Goal: Task Accomplishment & Management: Manage account settings

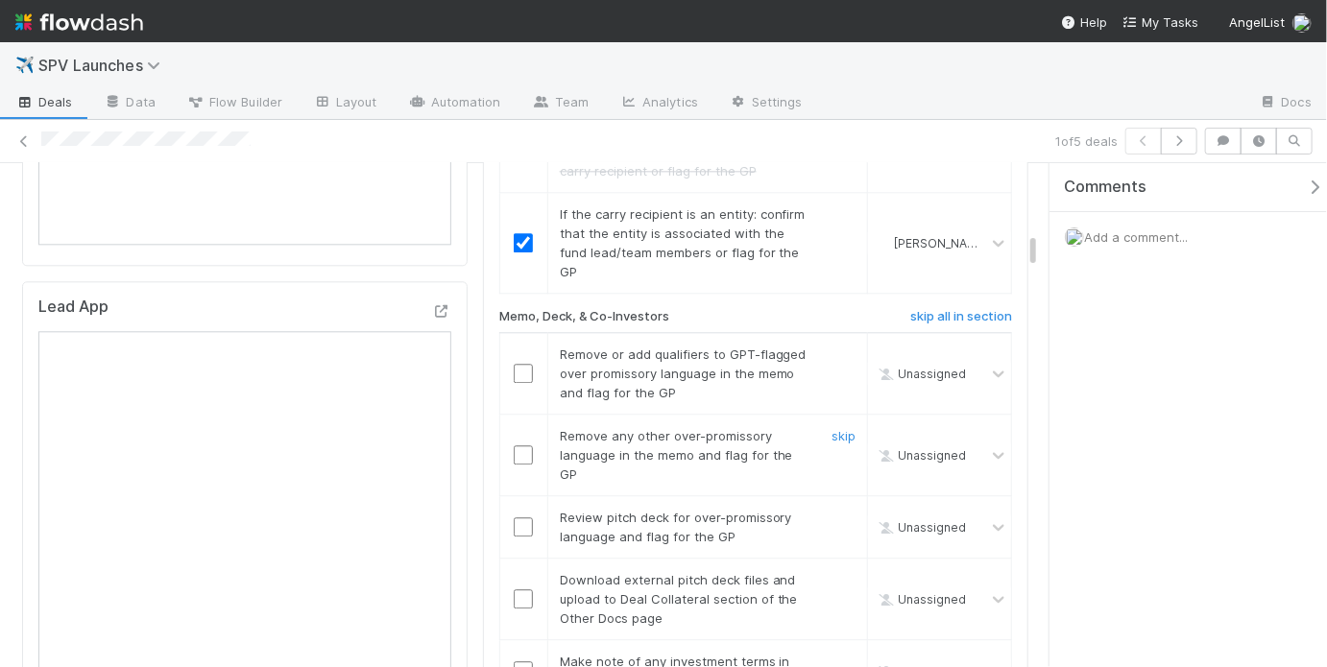
scroll to position [2203, 0]
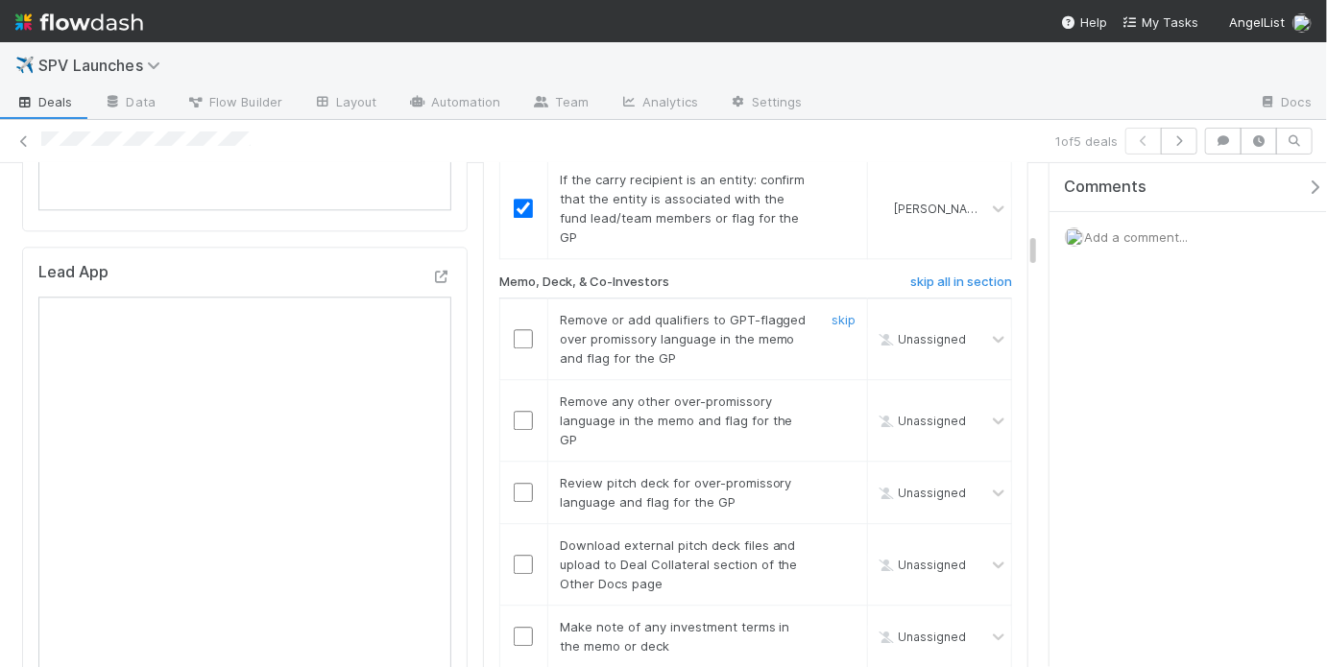
click at [514, 329] on input "checkbox" at bounding box center [523, 338] width 19 height 19
click at [521, 411] on input "checkbox" at bounding box center [523, 420] width 19 height 19
click at [835, 475] on link "skip" at bounding box center [844, 482] width 24 height 15
click at [839, 538] on link "skip" at bounding box center [844, 545] width 24 height 15
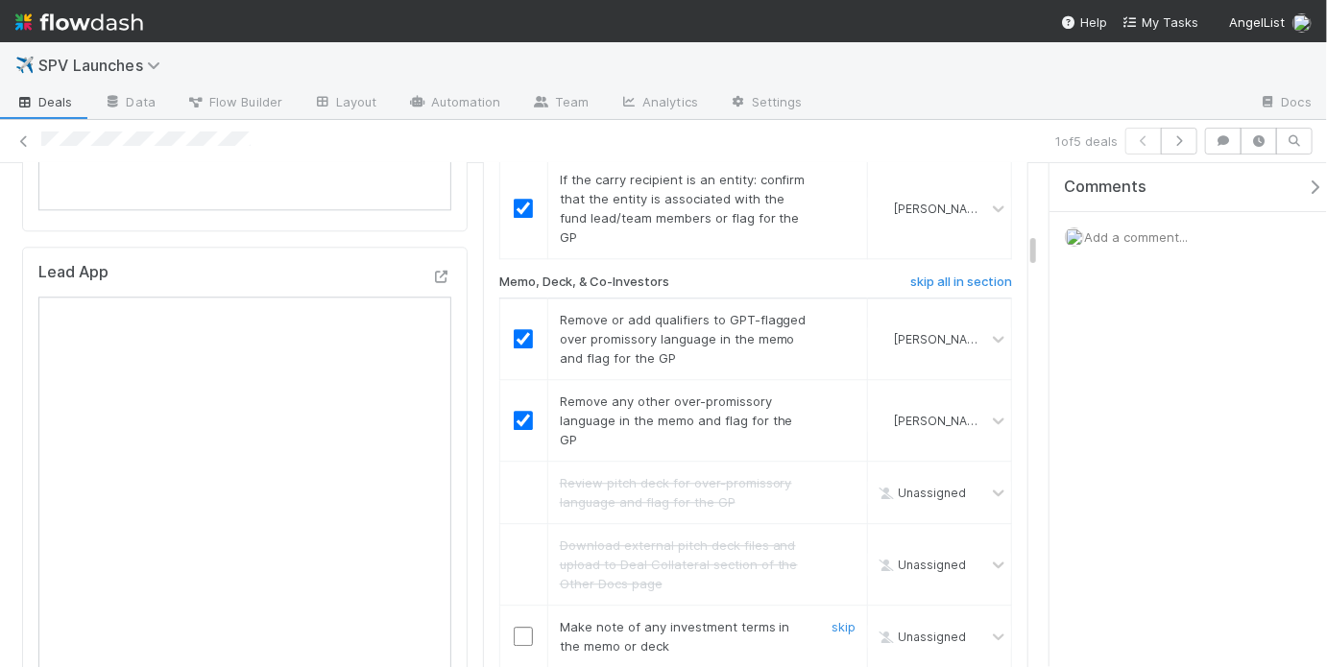
click at [523, 627] on input "checkbox" at bounding box center [523, 636] width 19 height 19
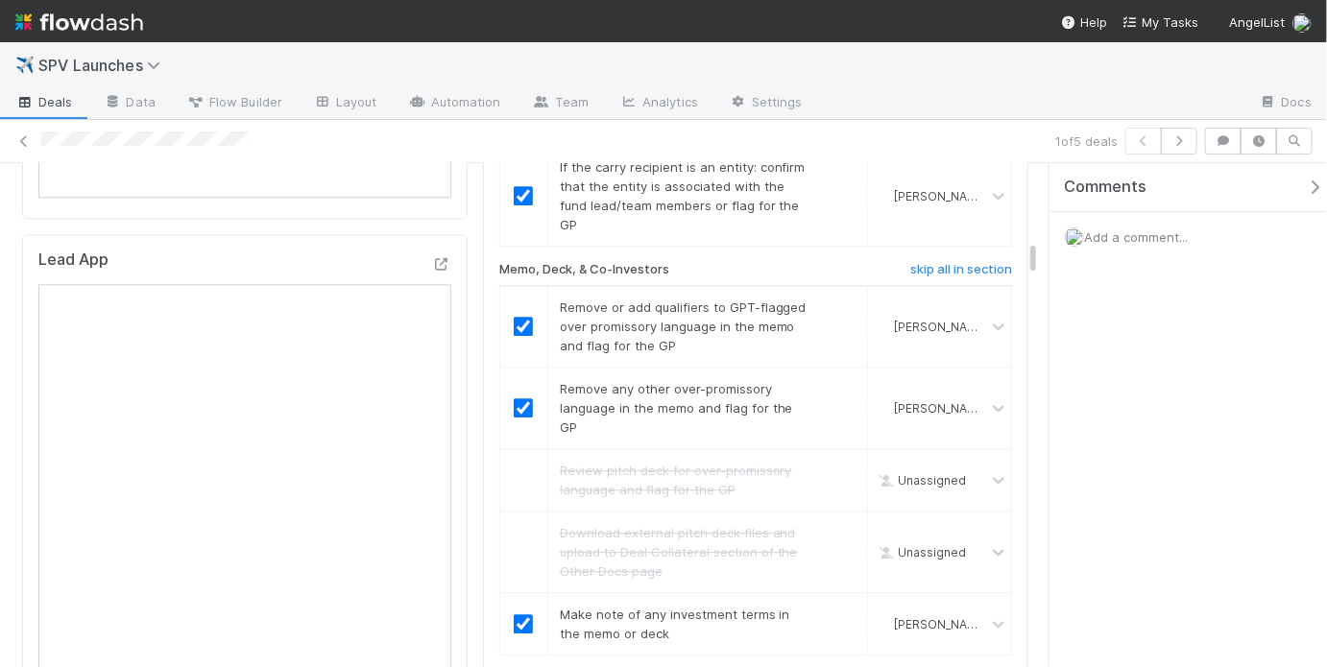
scroll to position [2464, 0]
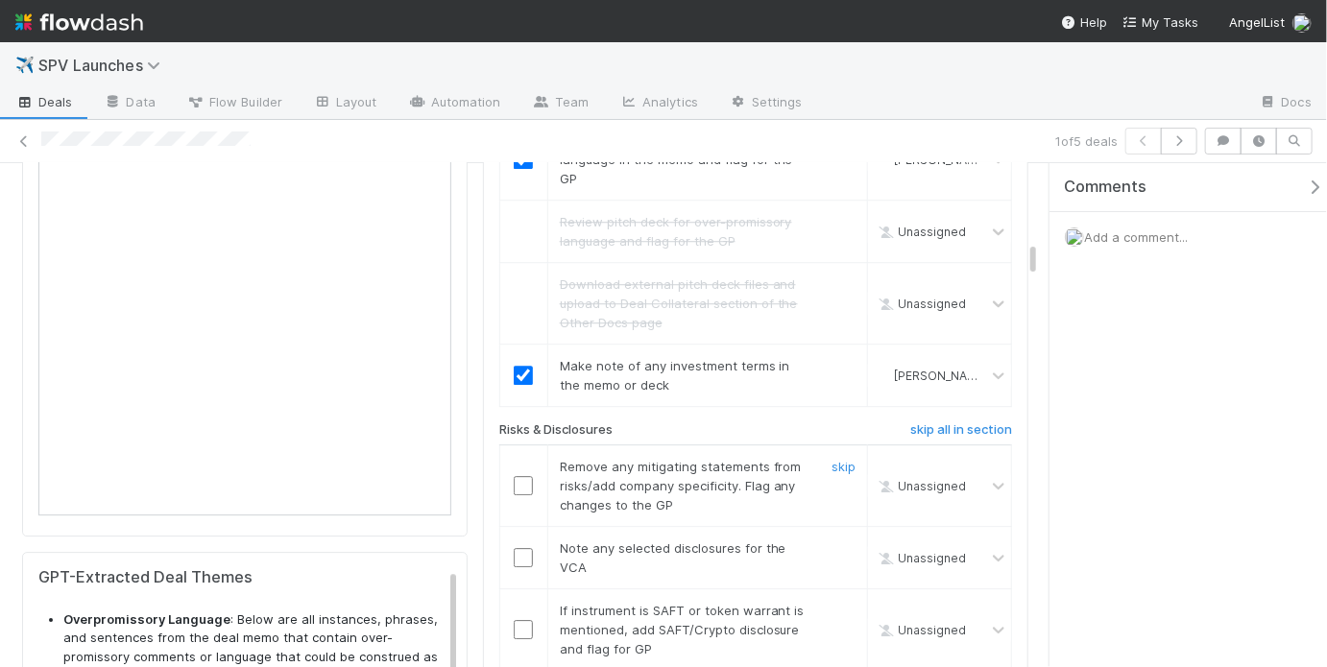
click at [515, 476] on input "checkbox" at bounding box center [523, 485] width 19 height 19
click at [521, 548] on input "checkbox" at bounding box center [523, 557] width 19 height 19
click at [840, 603] on link "skip" at bounding box center [844, 610] width 24 height 15
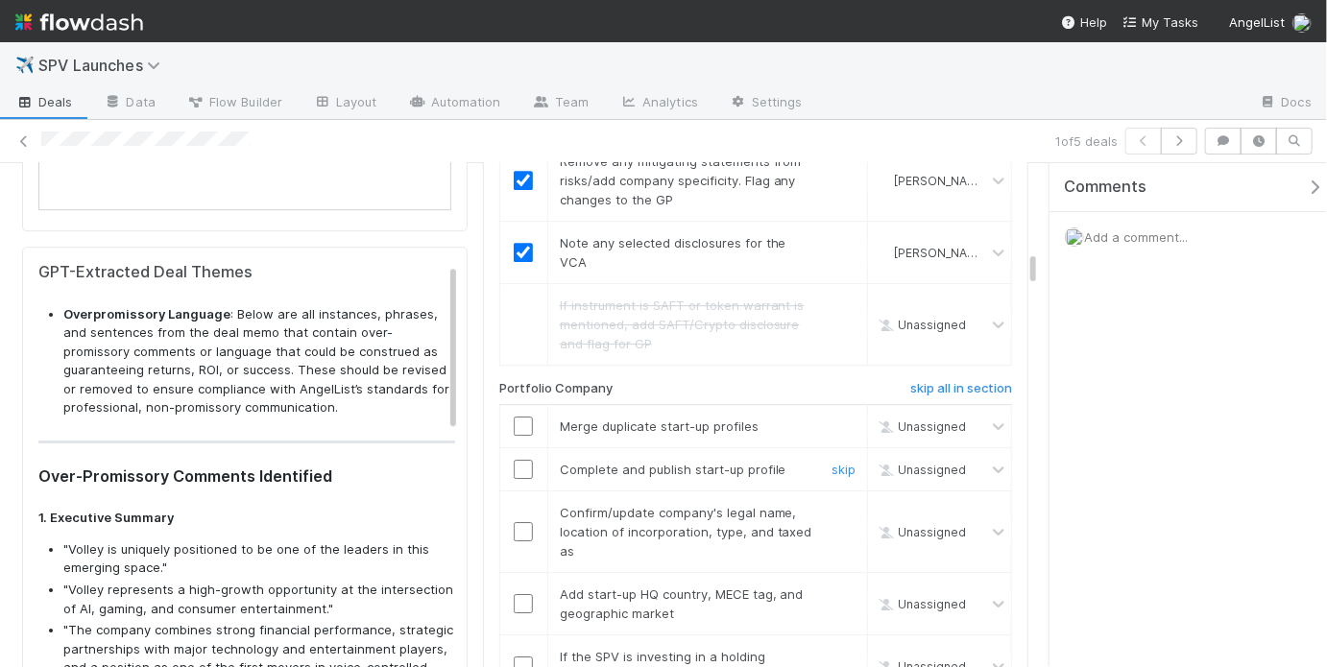
scroll to position [2771, 0]
click at [839, 417] on link "skip" at bounding box center [844, 424] width 24 height 15
click at [837, 460] on link "skip" at bounding box center [844, 467] width 24 height 15
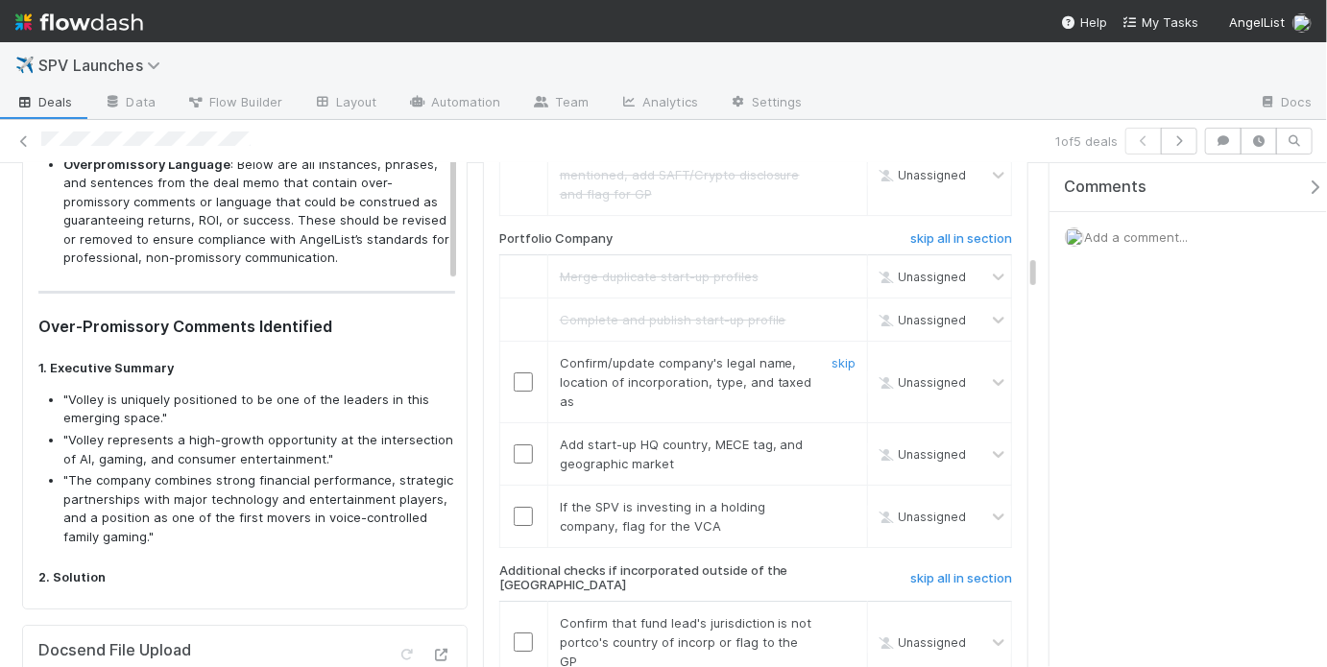
scroll to position [2923, 0]
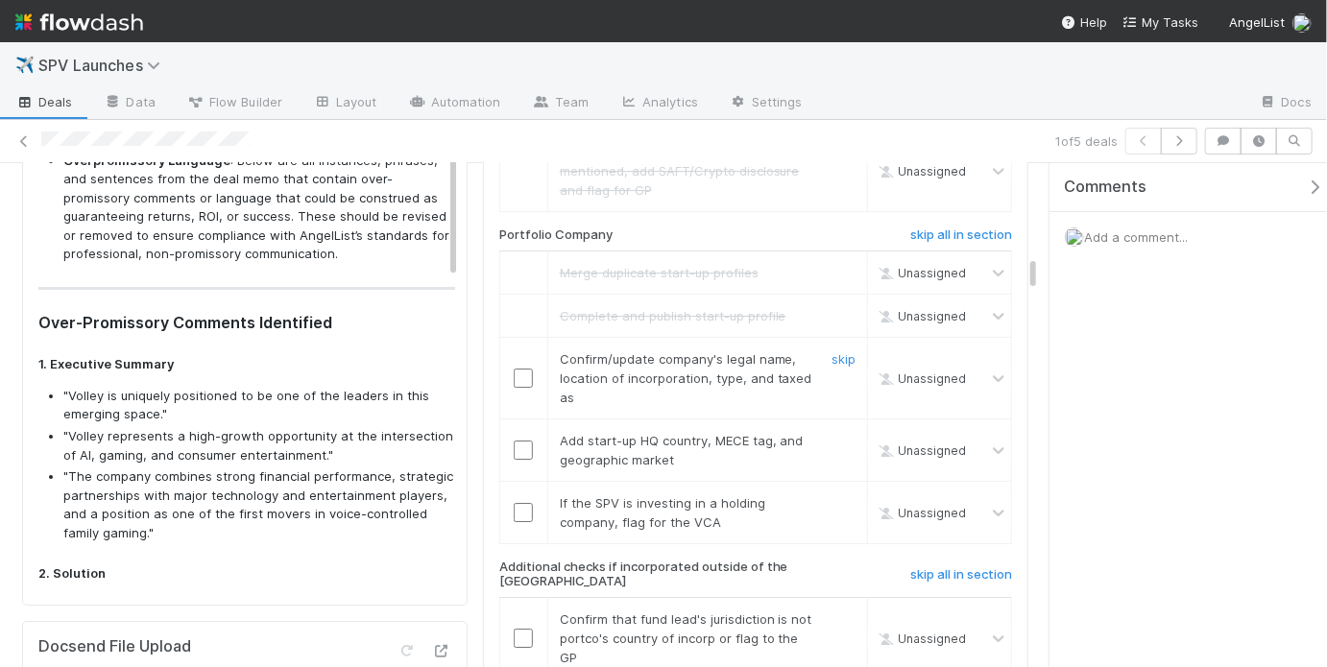
click at [525, 369] on input "checkbox" at bounding box center [523, 378] width 19 height 19
click at [519, 441] on input "checkbox" at bounding box center [523, 450] width 19 height 19
click at [826, 494] on div at bounding box center [841, 513] width 58 height 38
click at [843, 495] on link "skip" at bounding box center [844, 502] width 24 height 15
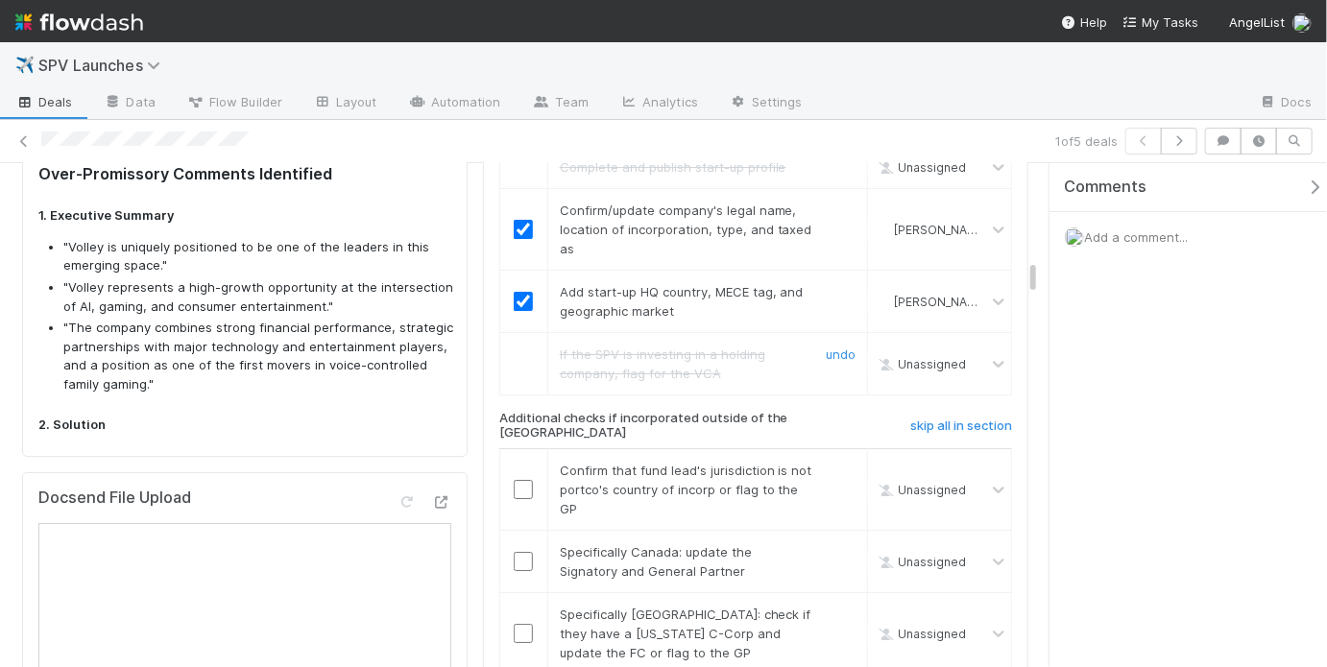
scroll to position [3089, 0]
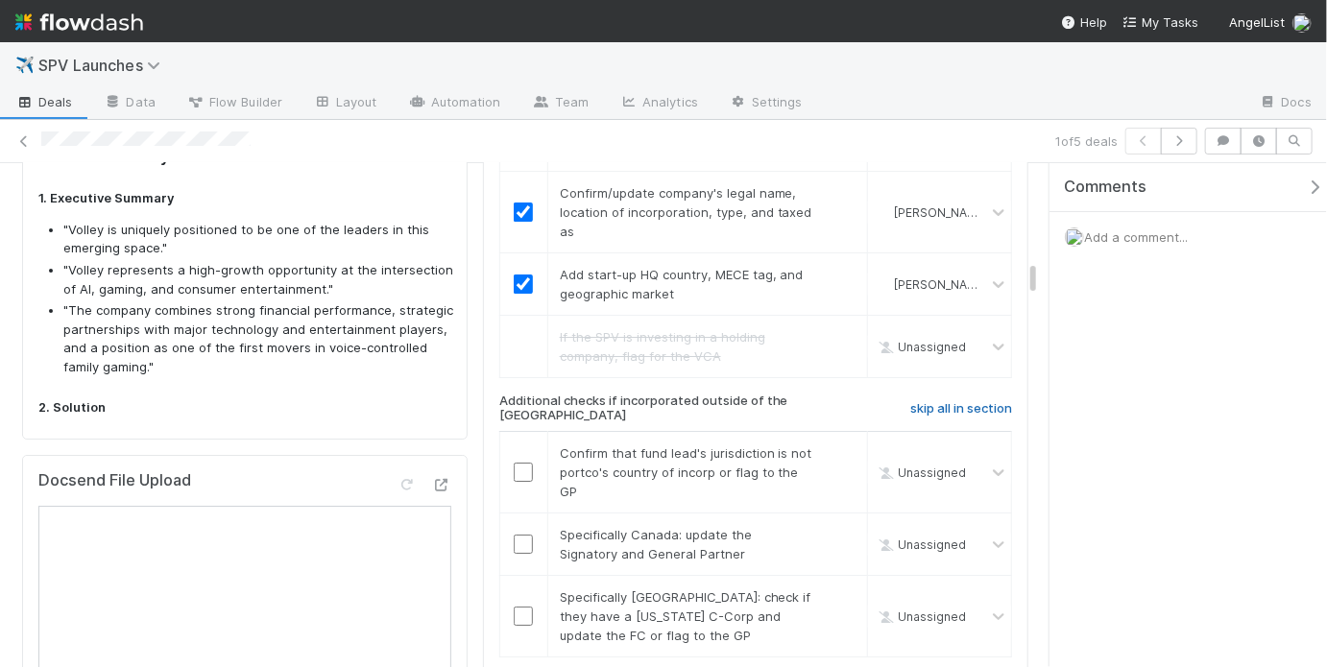
click at [988, 401] on h6 "skip all in section" at bounding box center [961, 408] width 102 height 15
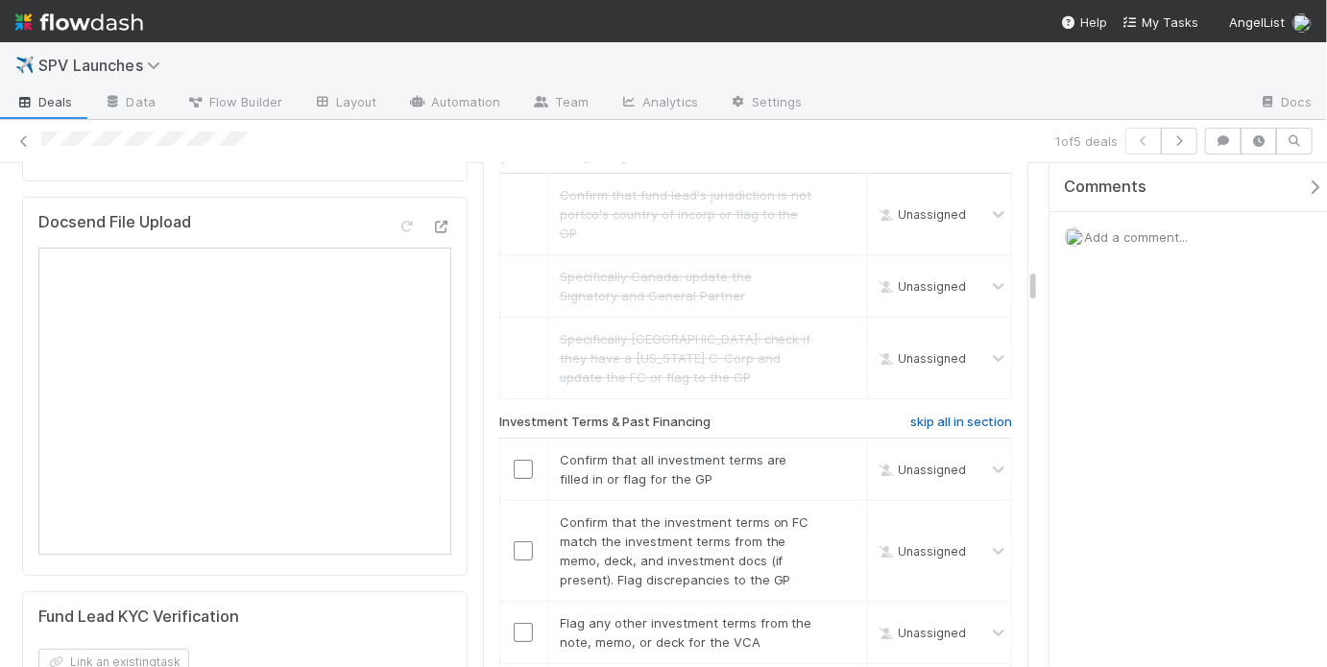
scroll to position [3397, 0]
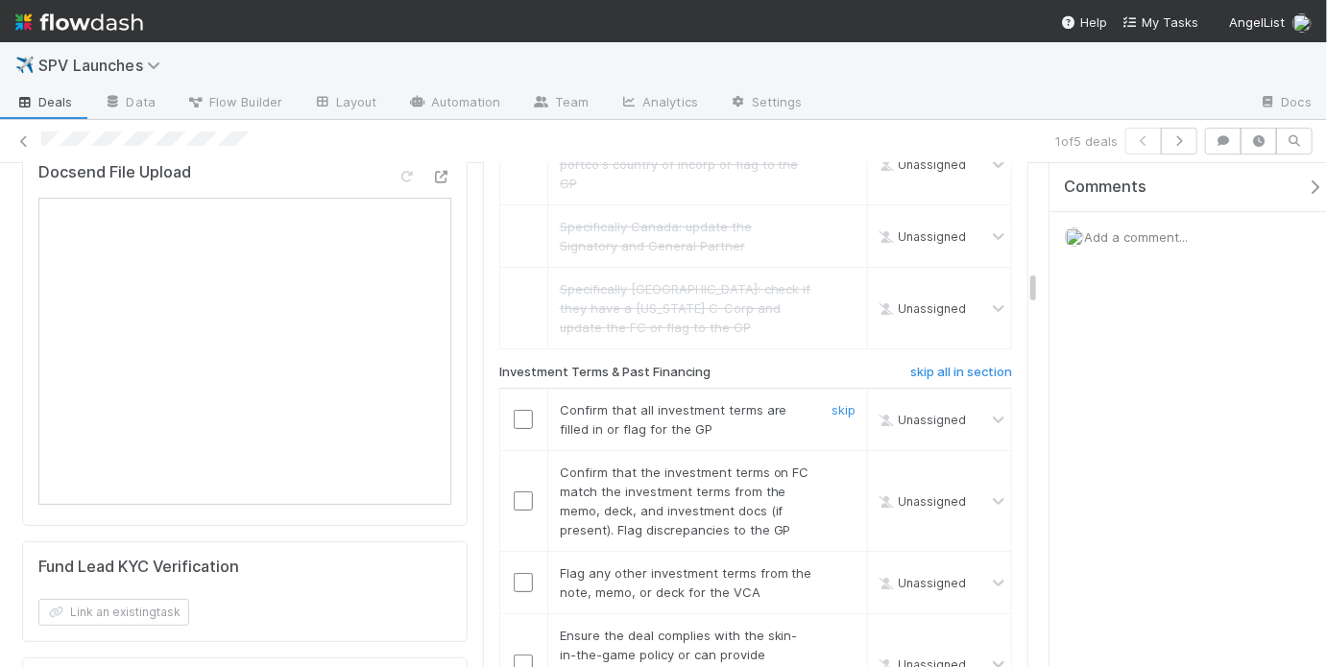
click at [519, 410] on input "checkbox" at bounding box center [523, 419] width 19 height 19
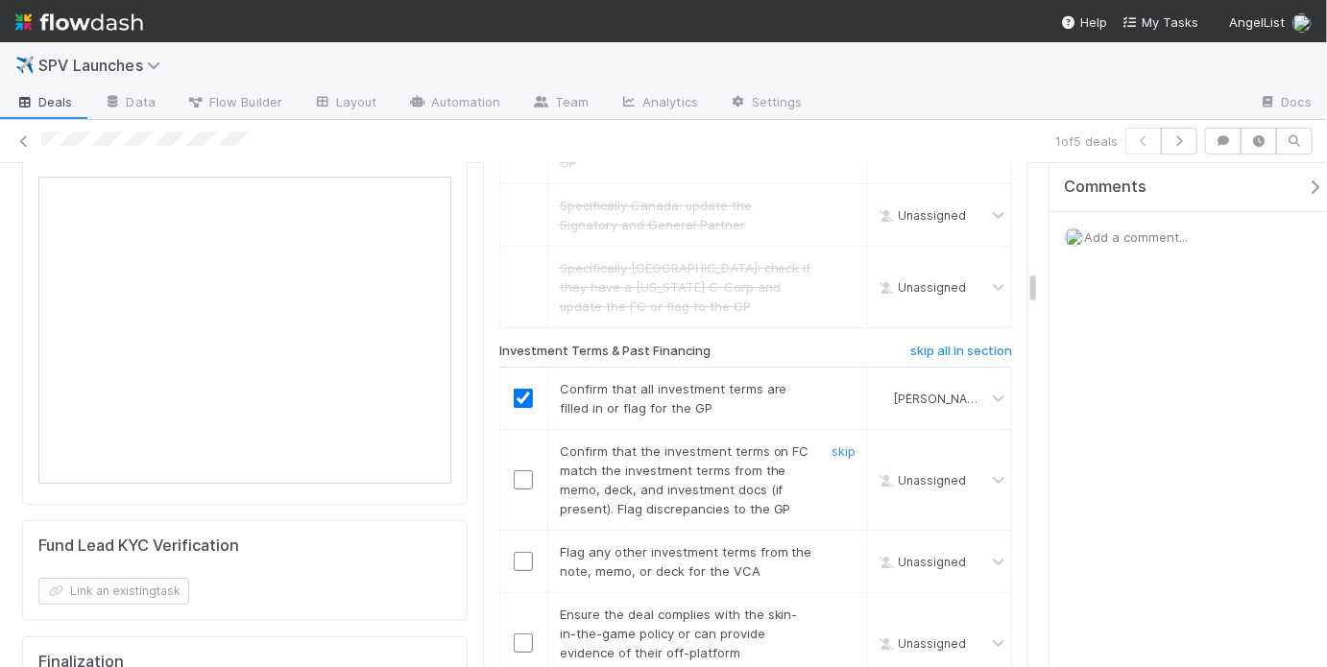
scroll to position [3472, 0]
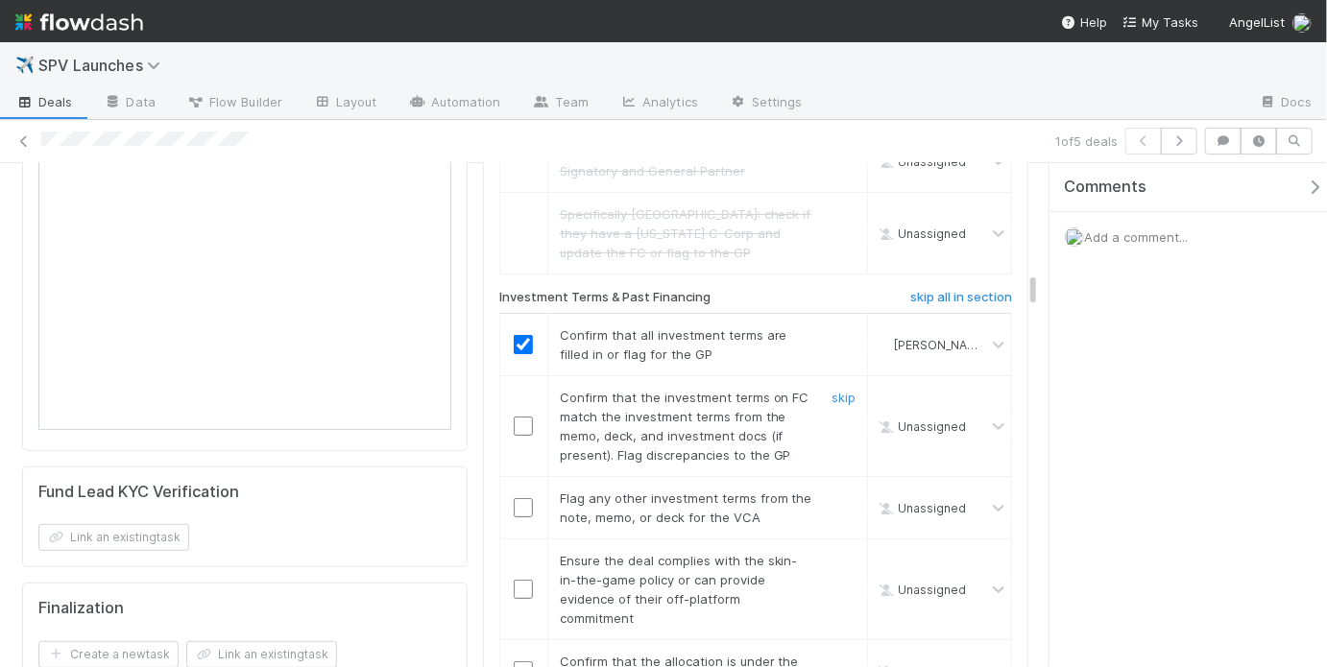
click at [515, 417] on input "checkbox" at bounding box center [523, 426] width 19 height 19
click at [836, 491] on link "skip" at bounding box center [844, 498] width 24 height 15
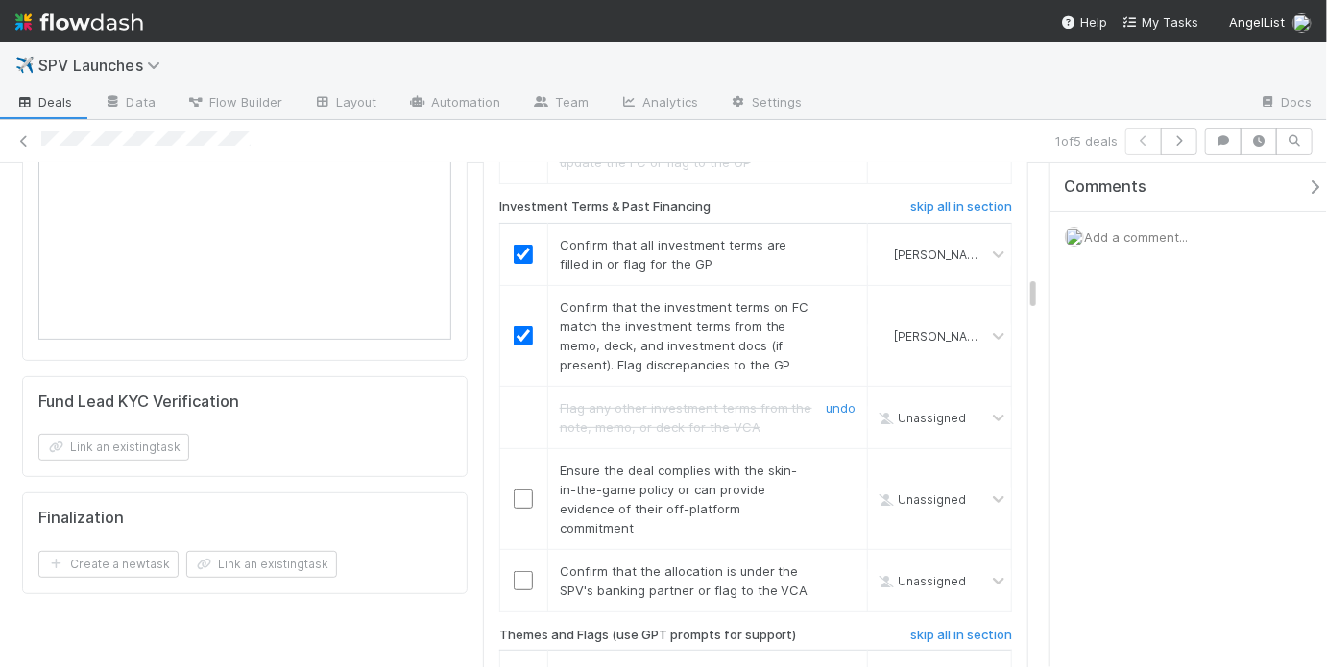
scroll to position [3589, 0]
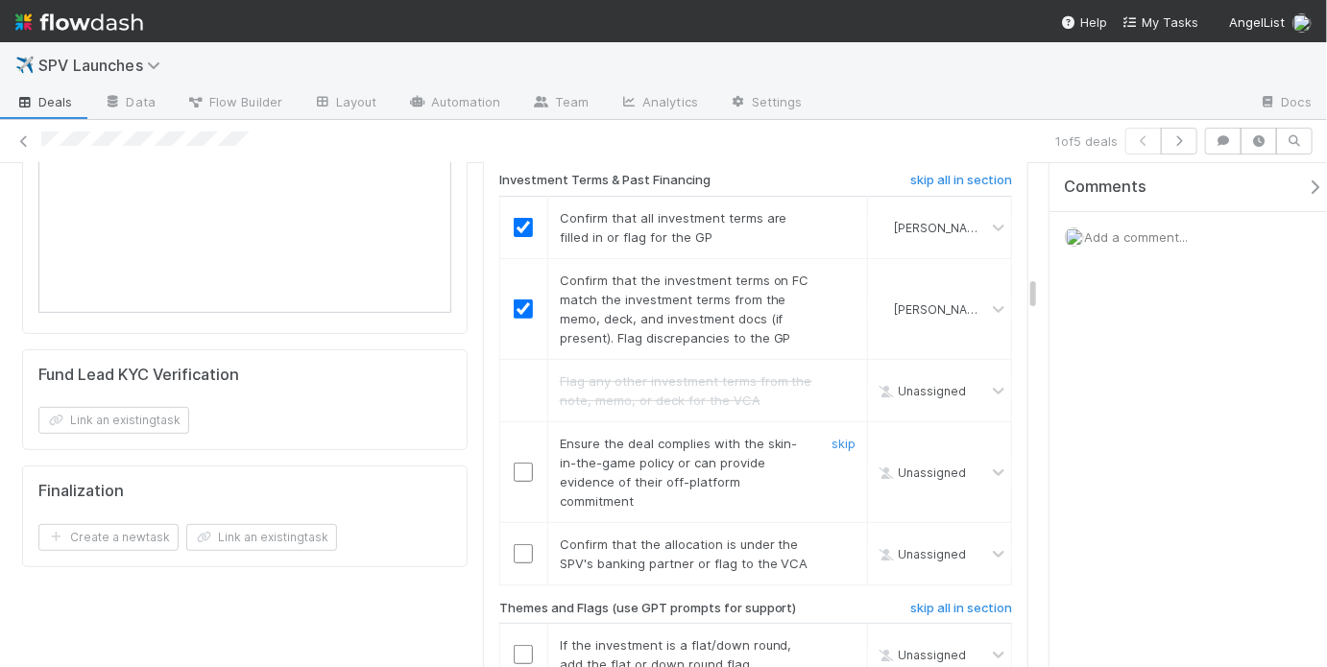
click at [518, 463] on input "checkbox" at bounding box center [523, 472] width 19 height 19
click at [514, 544] on input "checkbox" at bounding box center [523, 553] width 19 height 19
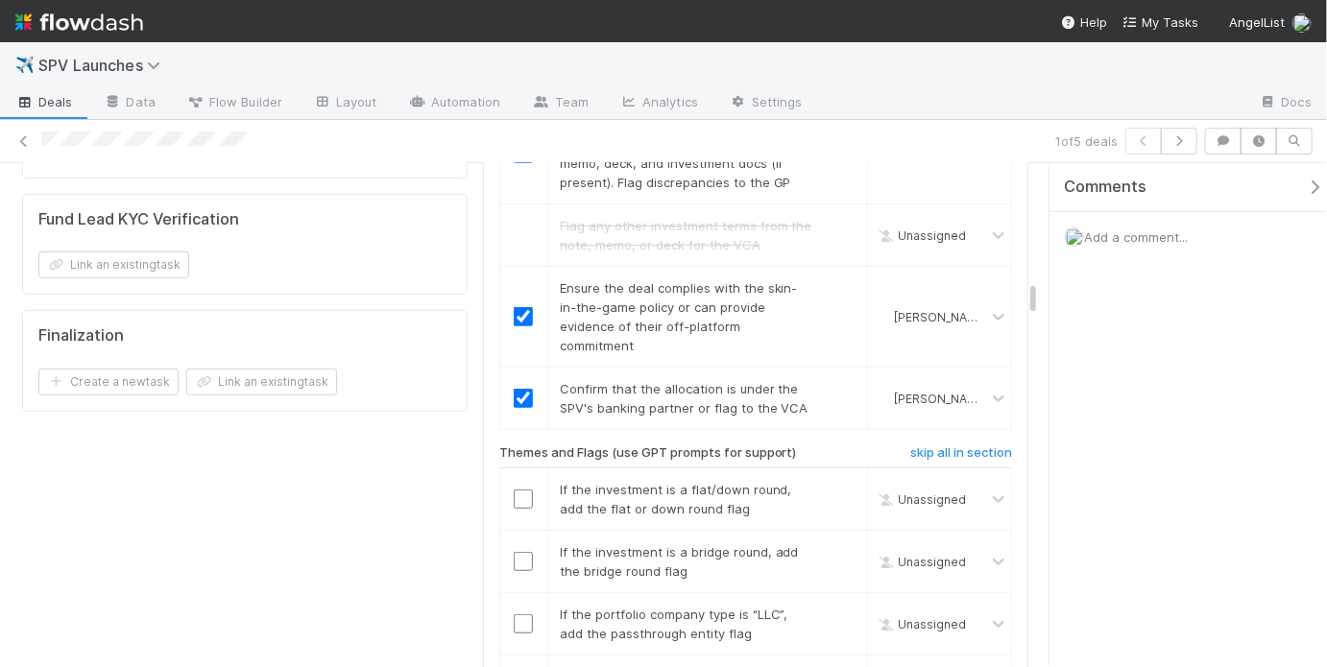
scroll to position [3850, 0]
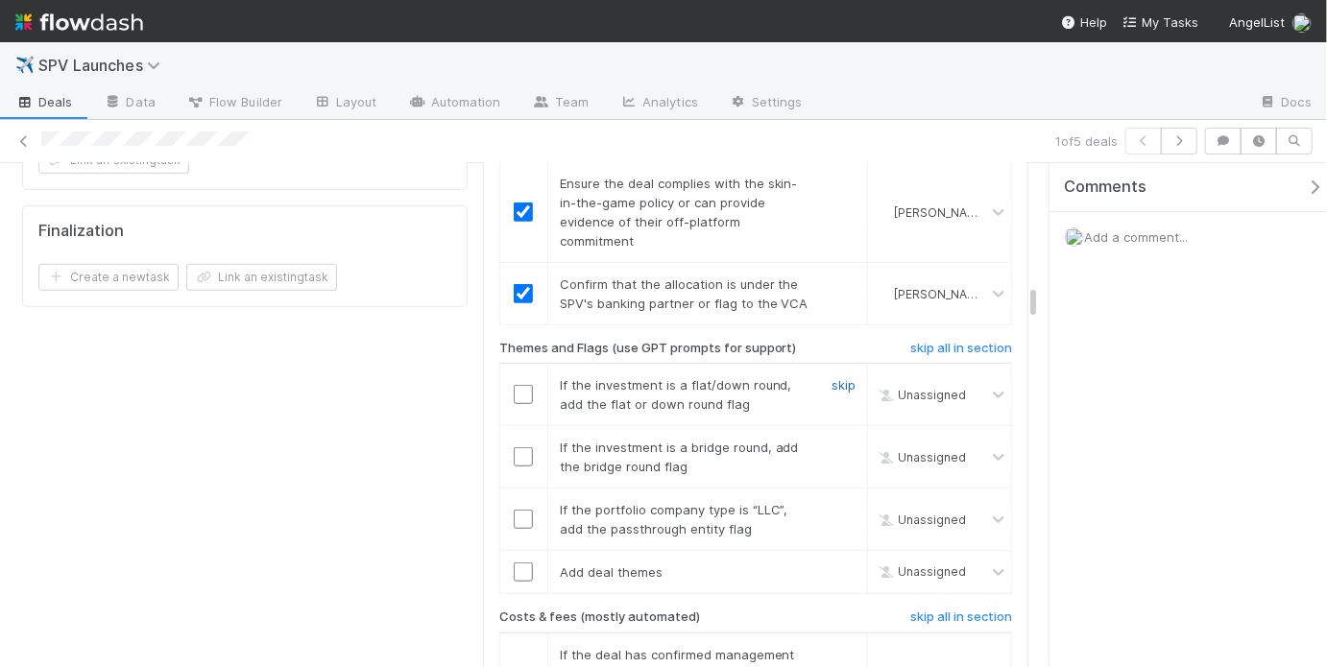
click at [832, 377] on link "skip" at bounding box center [844, 384] width 24 height 15
click at [521, 447] on input "checkbox" at bounding box center [523, 456] width 19 height 19
click at [840, 502] on link "skip" at bounding box center [844, 509] width 24 height 15
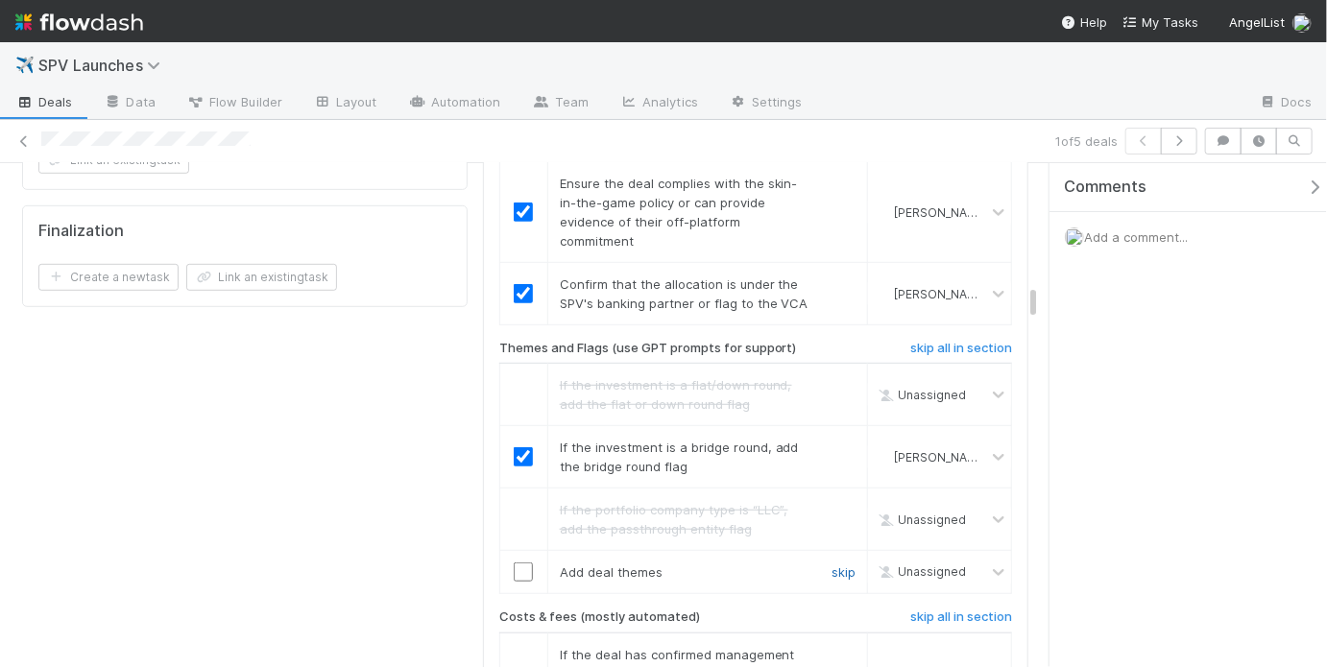
click at [833, 565] on link "skip" at bounding box center [844, 572] width 24 height 15
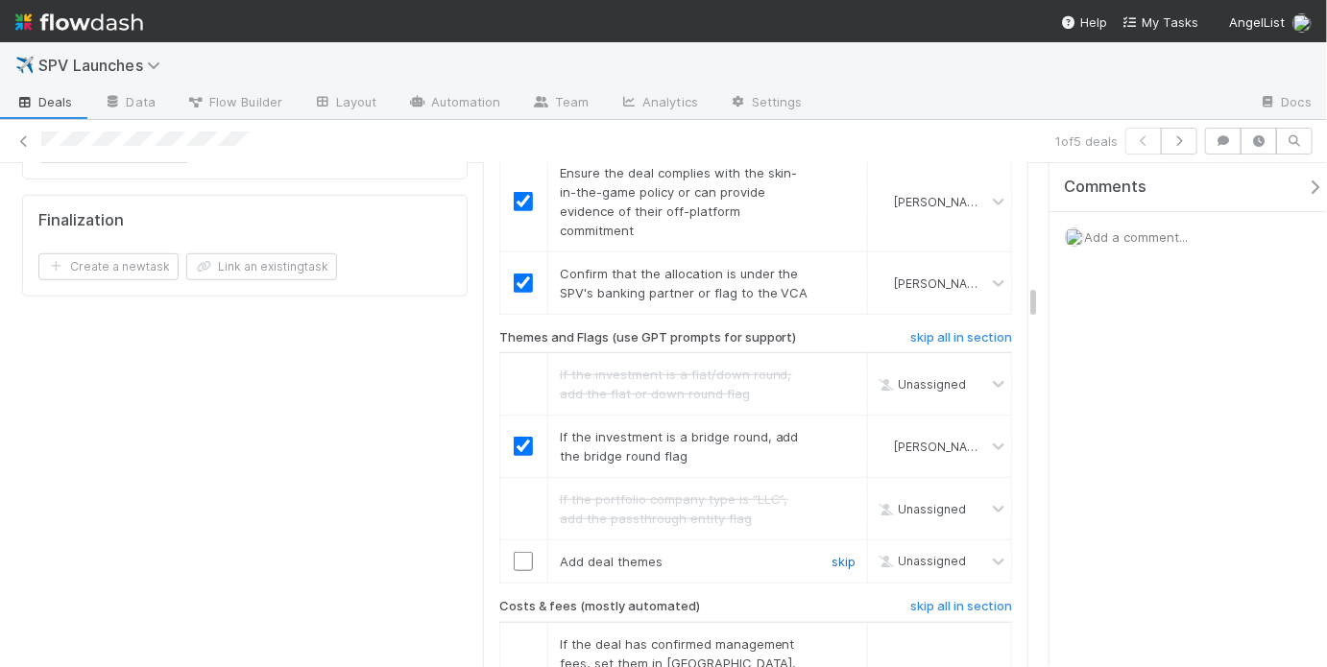
click at [832, 554] on link "skip" at bounding box center [844, 561] width 24 height 15
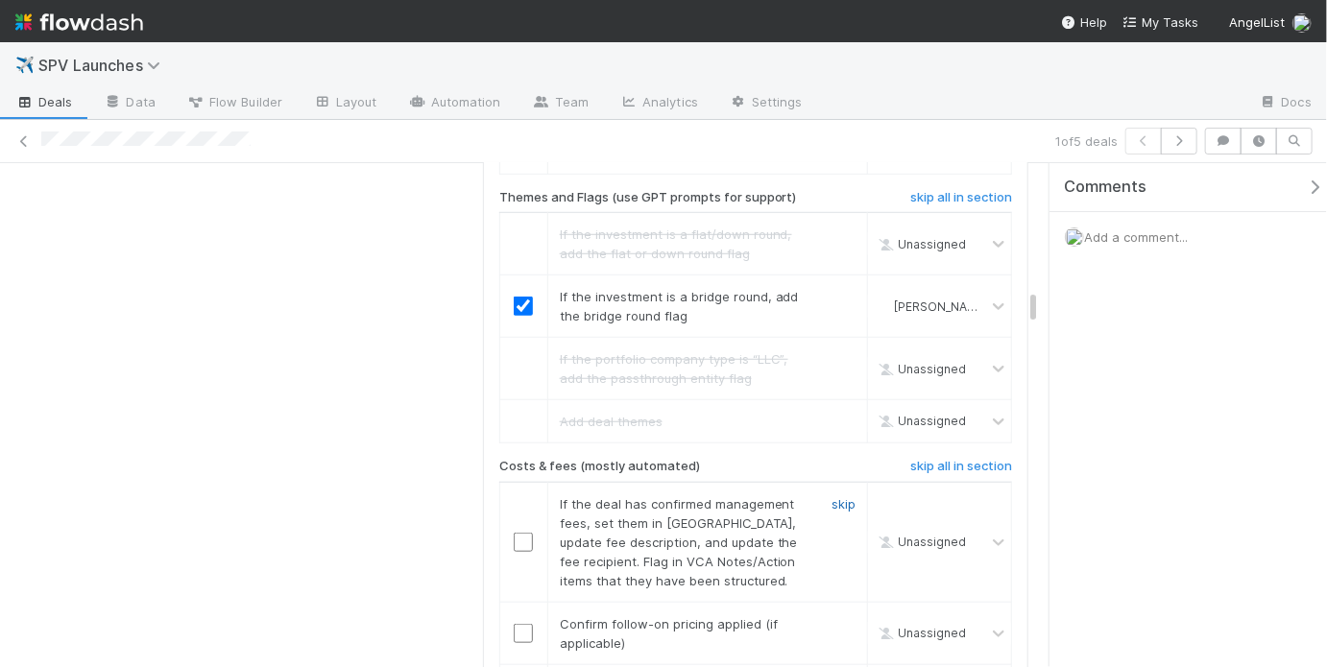
click at [837, 496] on link "skip" at bounding box center [844, 503] width 24 height 15
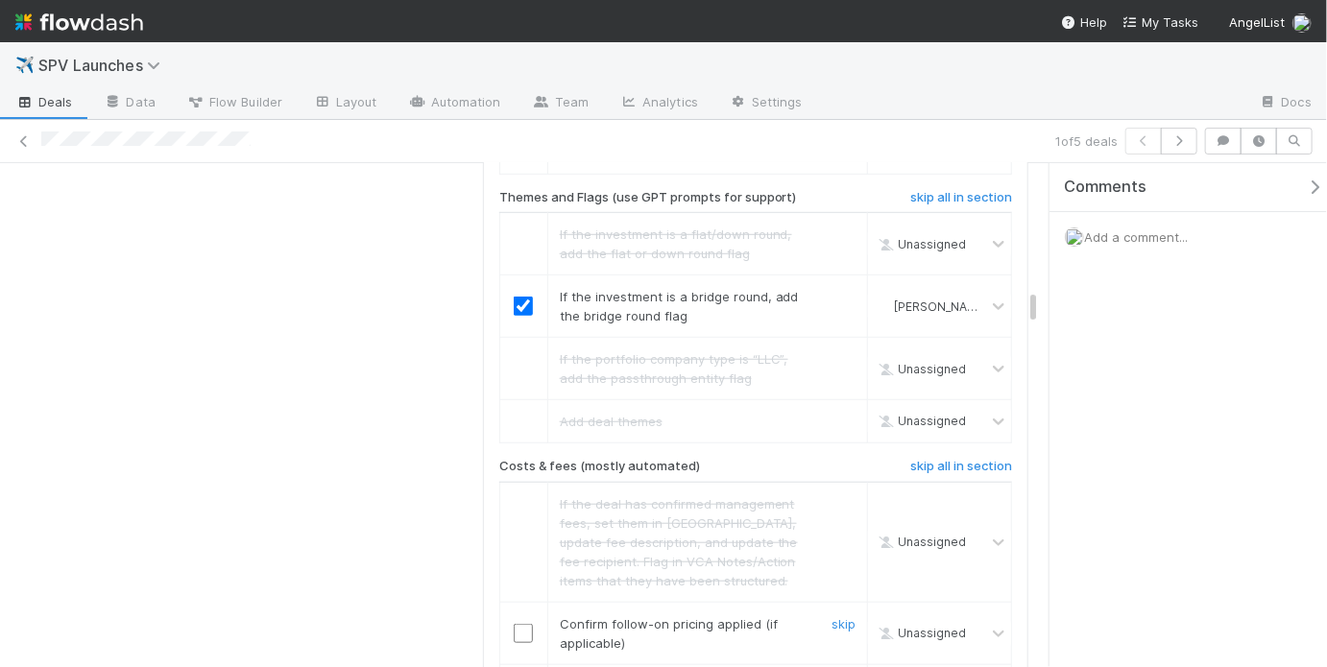
click at [535, 624] on div at bounding box center [523, 633] width 47 height 19
click at [517, 624] on input "checkbox" at bounding box center [523, 633] width 19 height 19
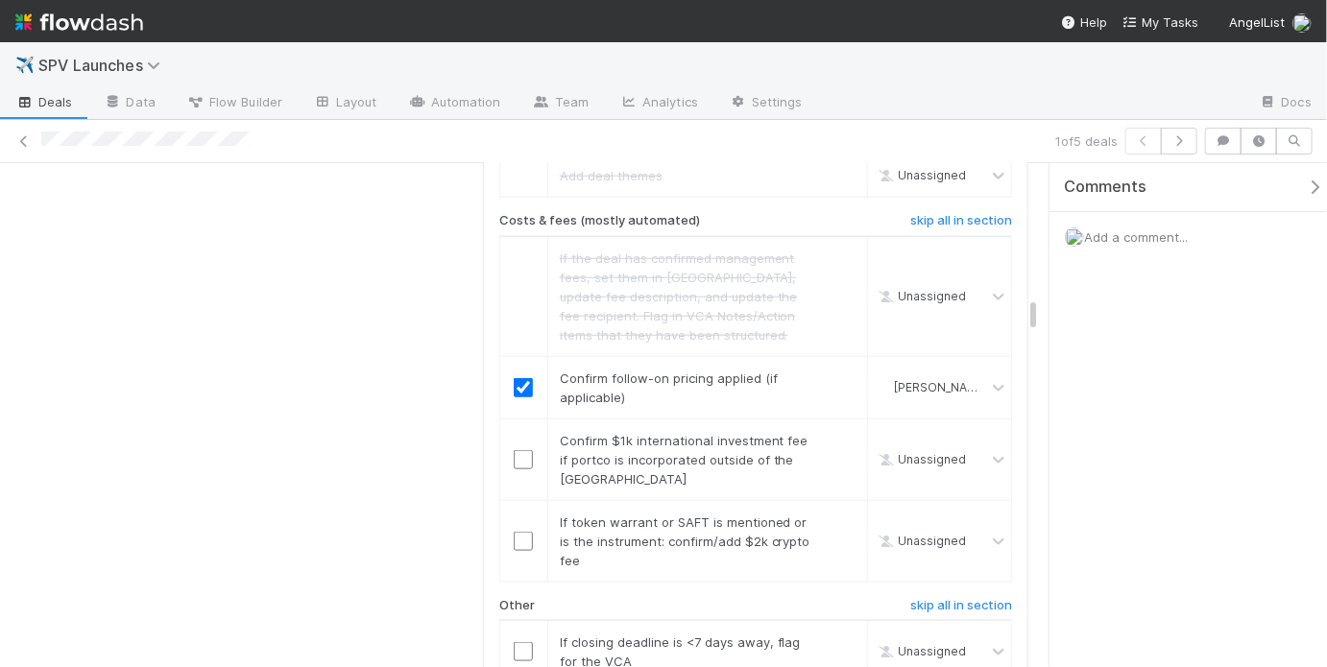
scroll to position [4250, 0]
click at [832, 429] on link "skip" at bounding box center [844, 436] width 24 height 15
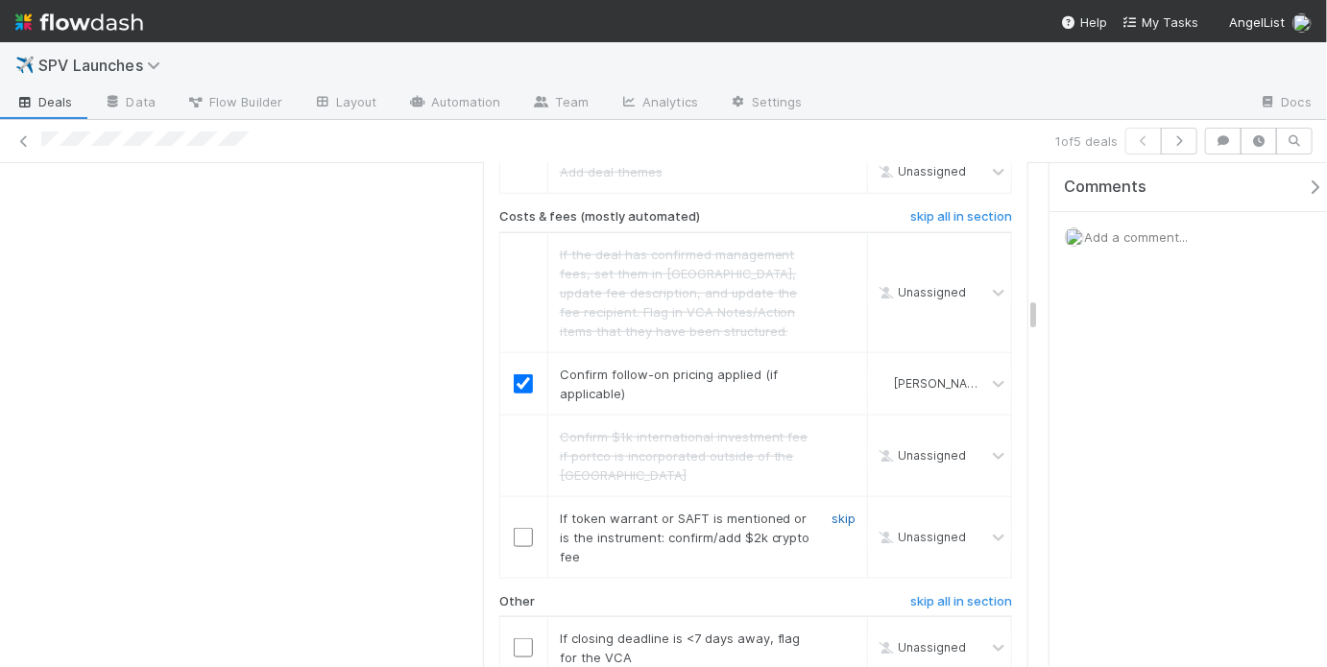
click at [832, 511] on link "skip" at bounding box center [844, 518] width 24 height 15
click at [833, 631] on link "skip" at bounding box center [844, 638] width 24 height 15
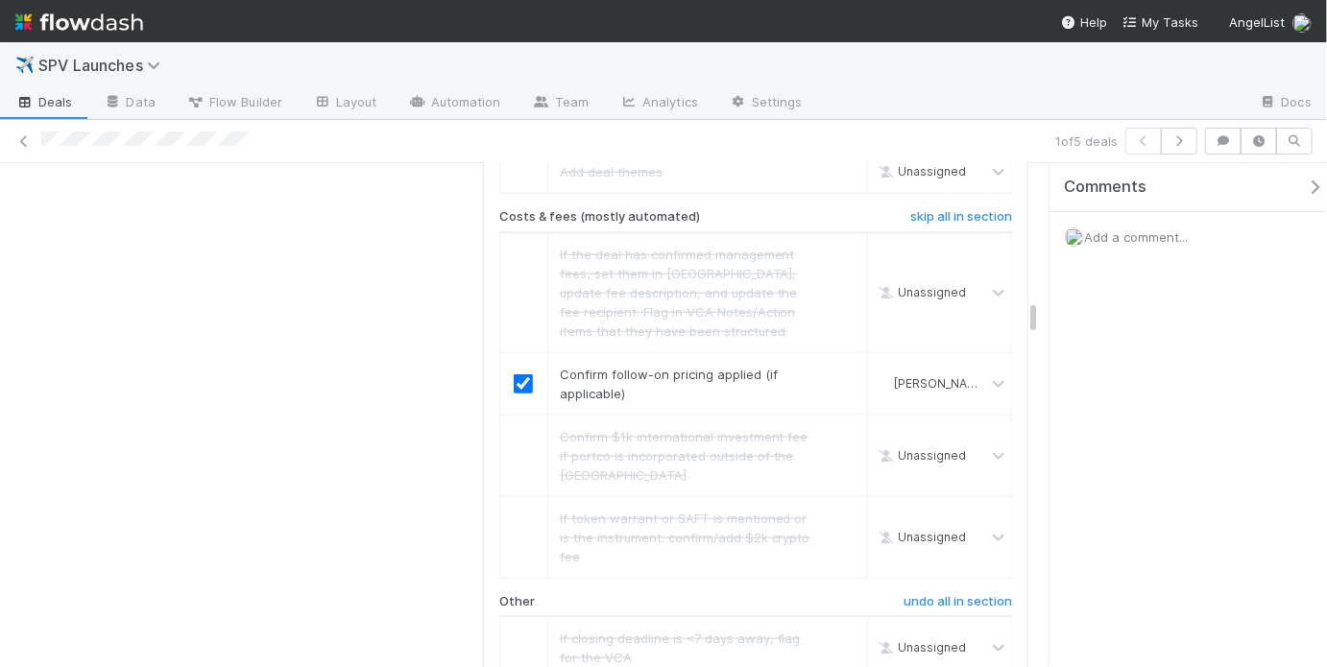
scroll to position [4388, 0]
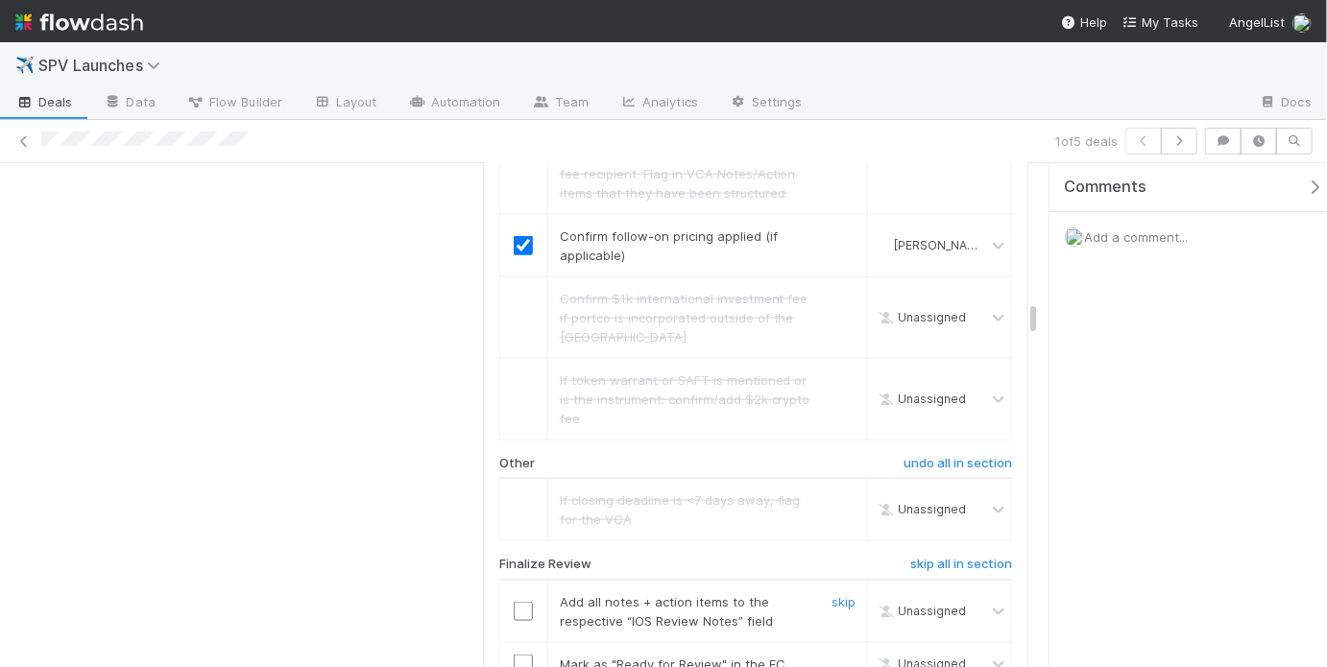
click at [520, 602] on input "checkbox" at bounding box center [523, 611] width 19 height 19
click at [520, 655] on input "checkbox" at bounding box center [523, 664] width 19 height 19
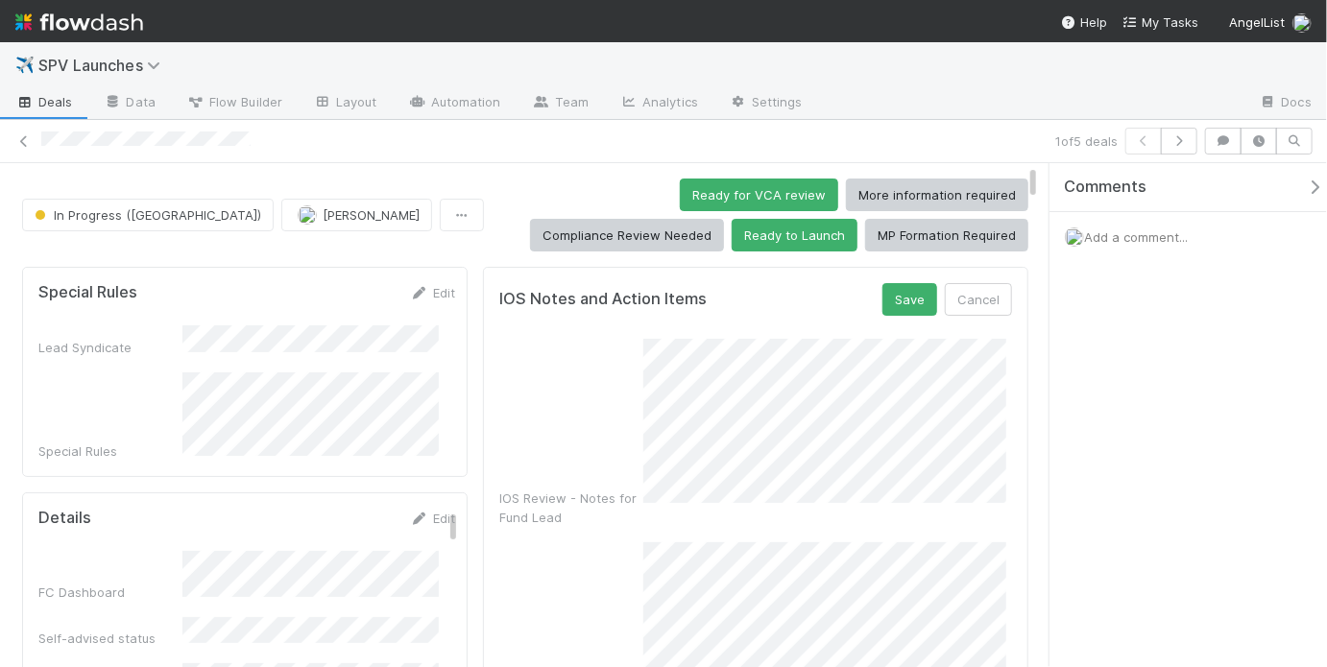
scroll to position [23, 0]
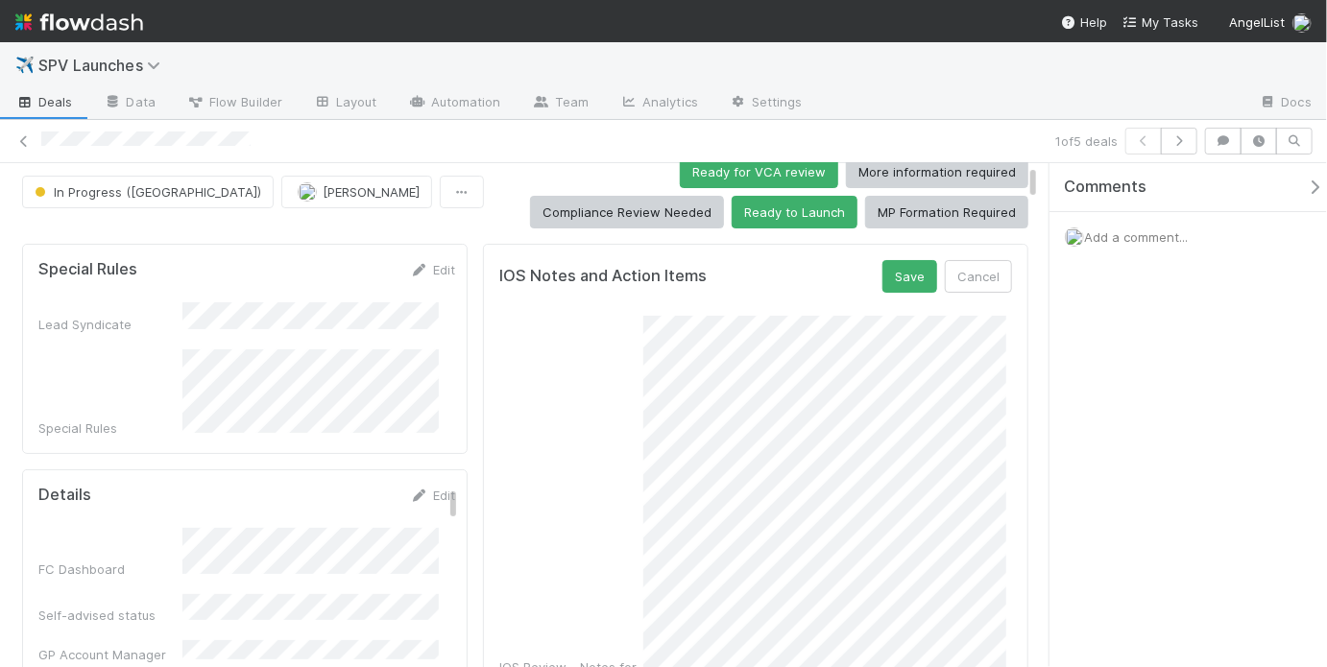
click at [600, 623] on div "IOS Review - Notes for Fund Lead" at bounding box center [755, 506] width 513 height 380
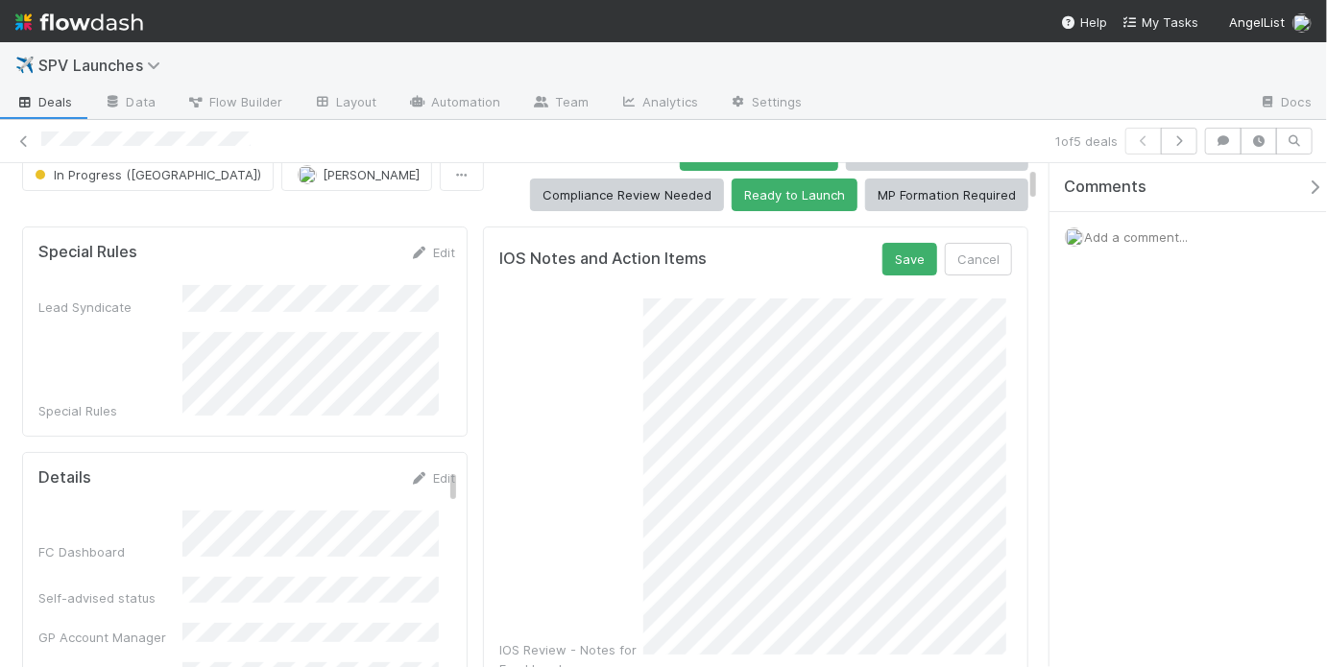
scroll to position [362, 0]
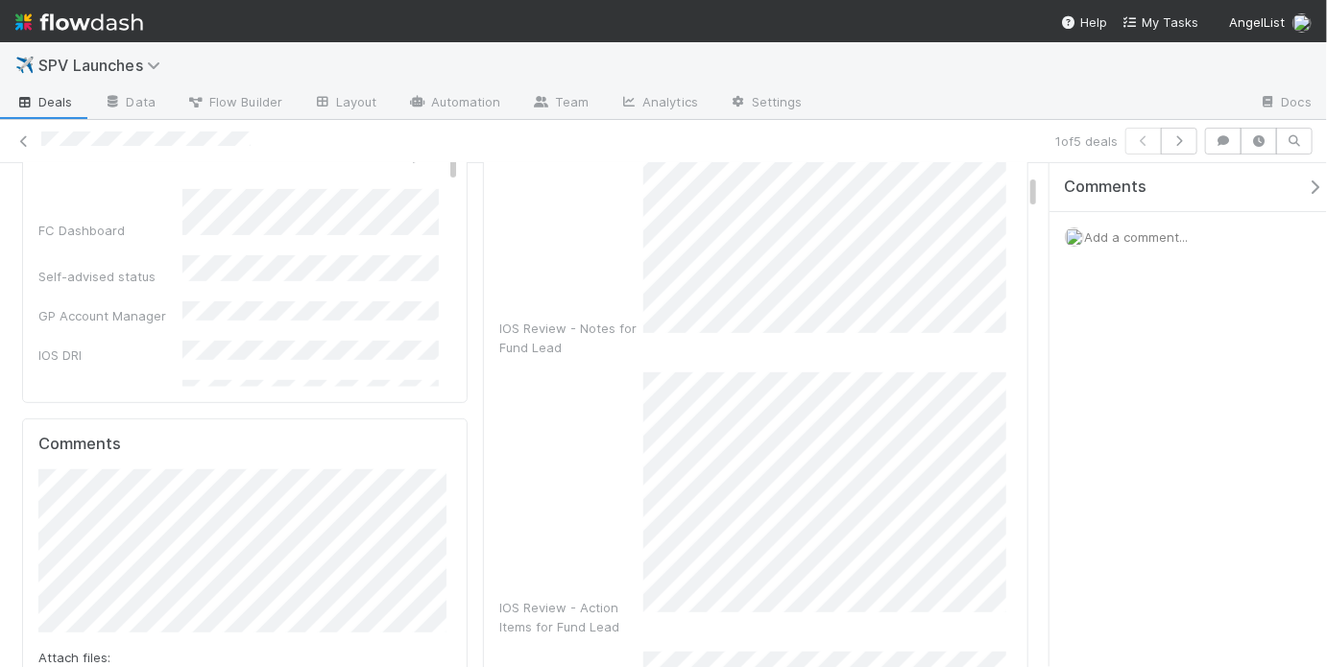
click at [636, 508] on div "IOS Review - Action Items for Fund Lead" at bounding box center [755, 505] width 513 height 264
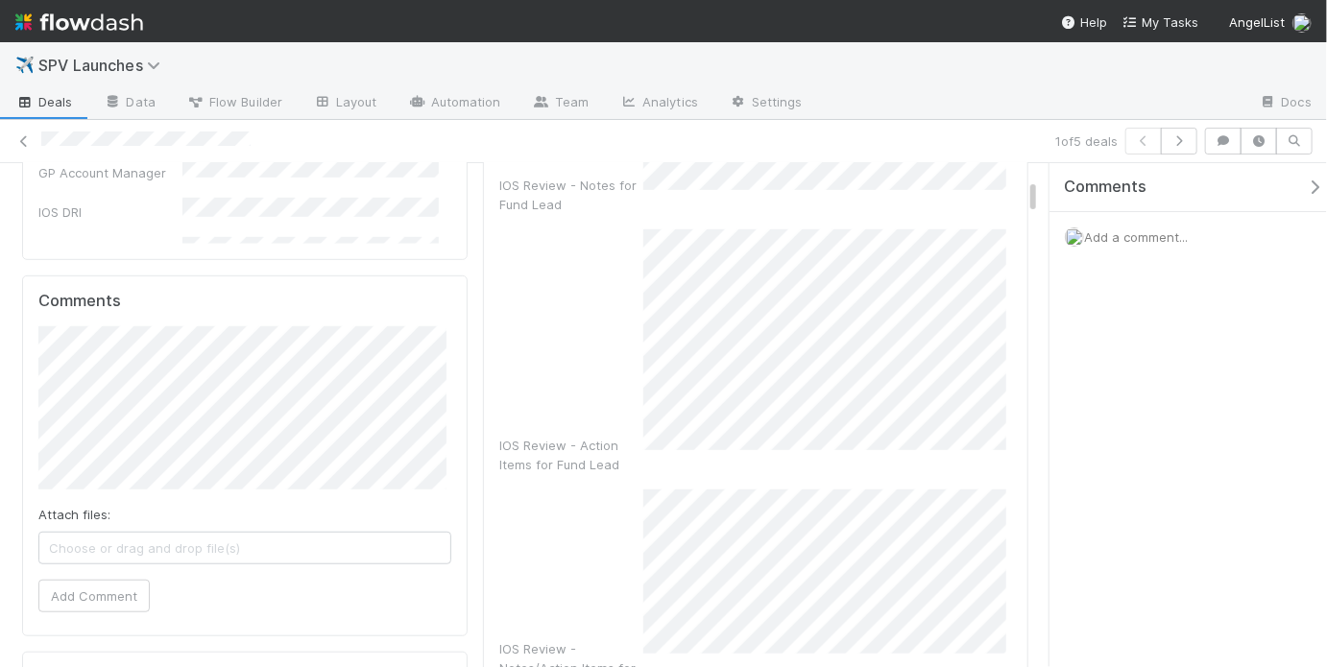
click at [596, 540] on div "IOS Review - Notes/Action Items for VCA" at bounding box center [755, 593] width 513 height 207
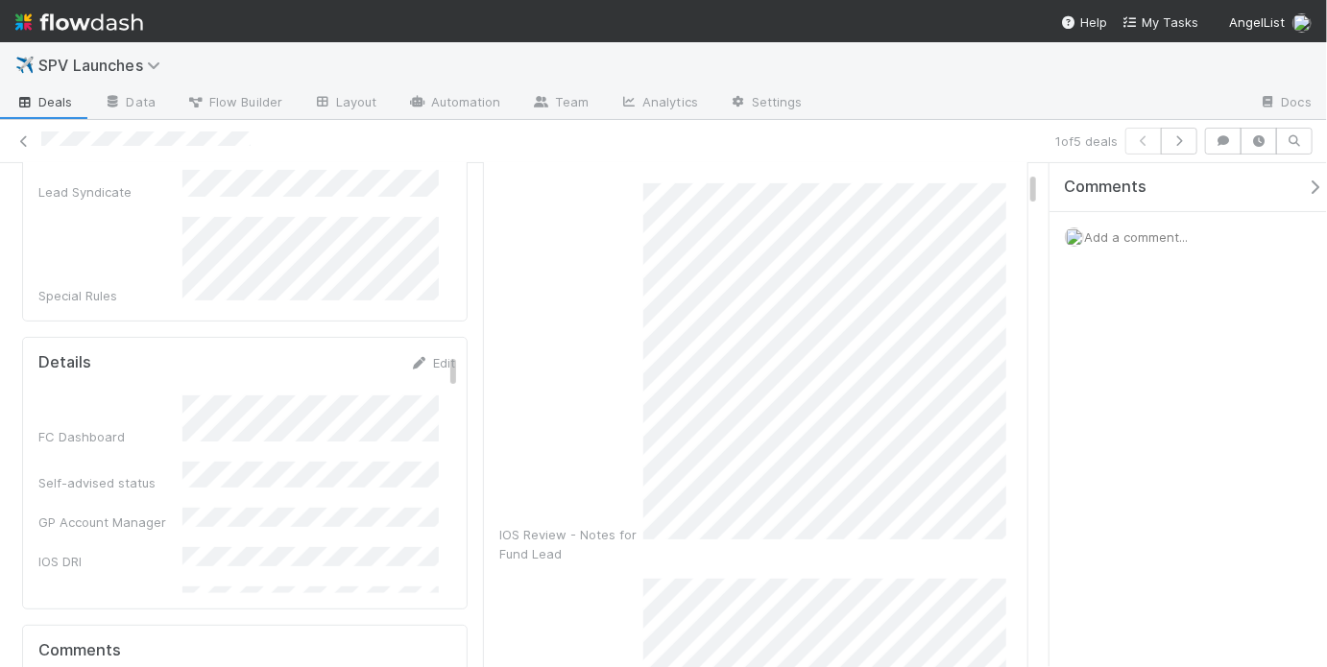
scroll to position [0, 0]
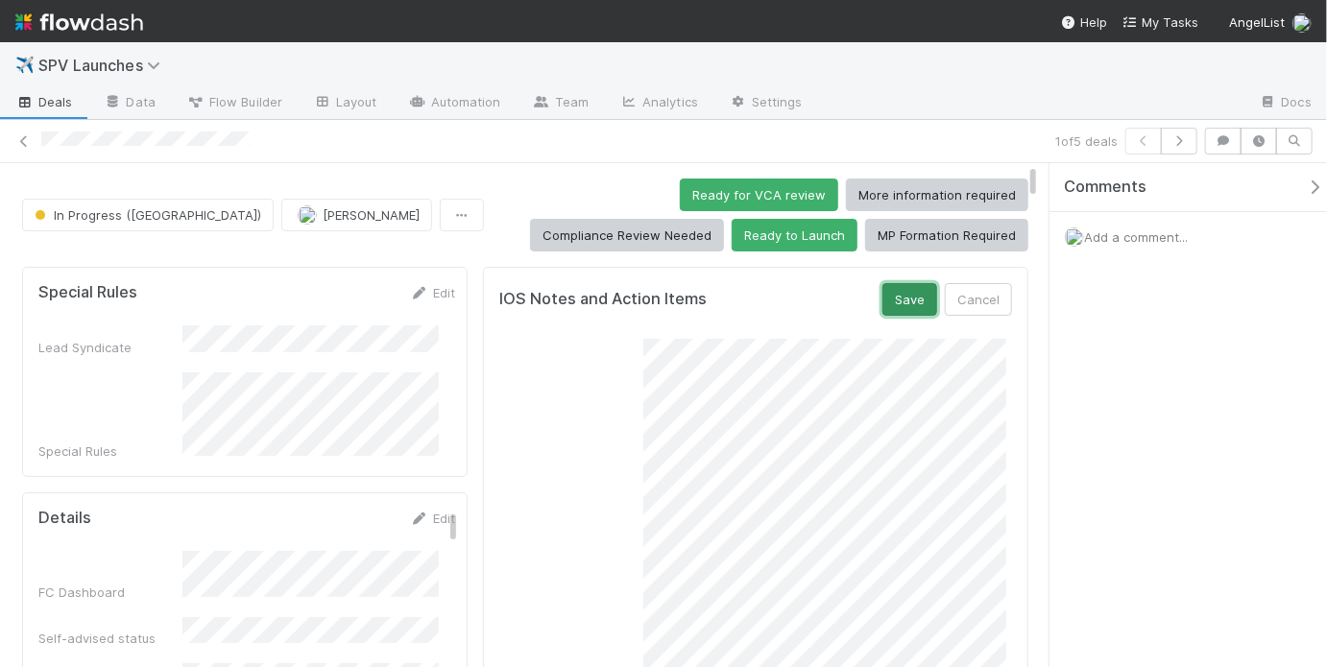
click at [895, 302] on button "Save" at bounding box center [909, 299] width 55 height 33
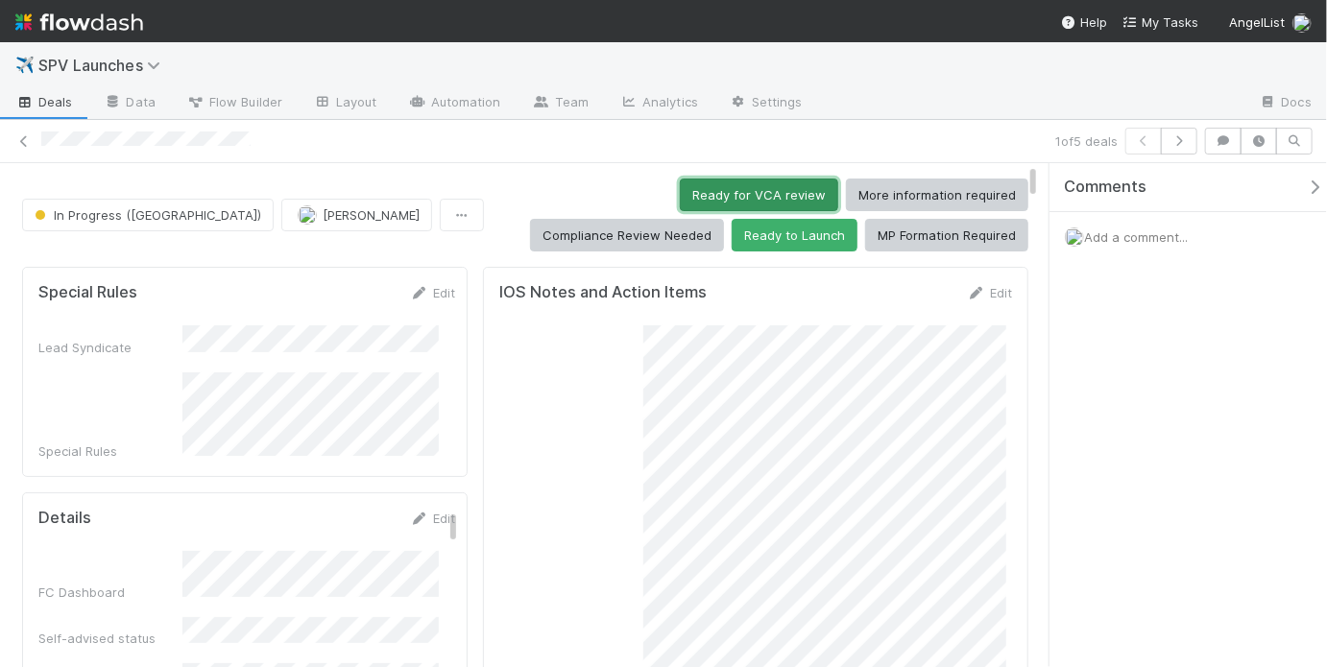
click at [680, 193] on button "Ready for VCA review" at bounding box center [759, 195] width 158 height 33
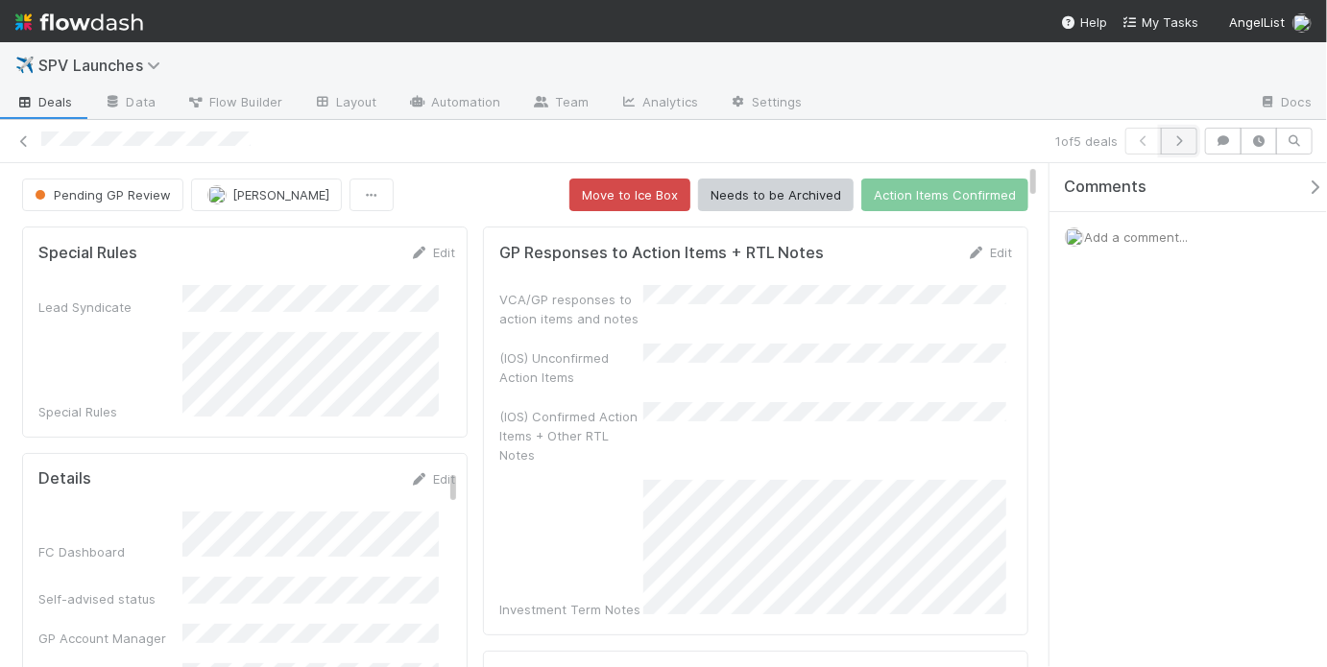
click at [1178, 135] on icon "button" at bounding box center [1179, 141] width 19 height 12
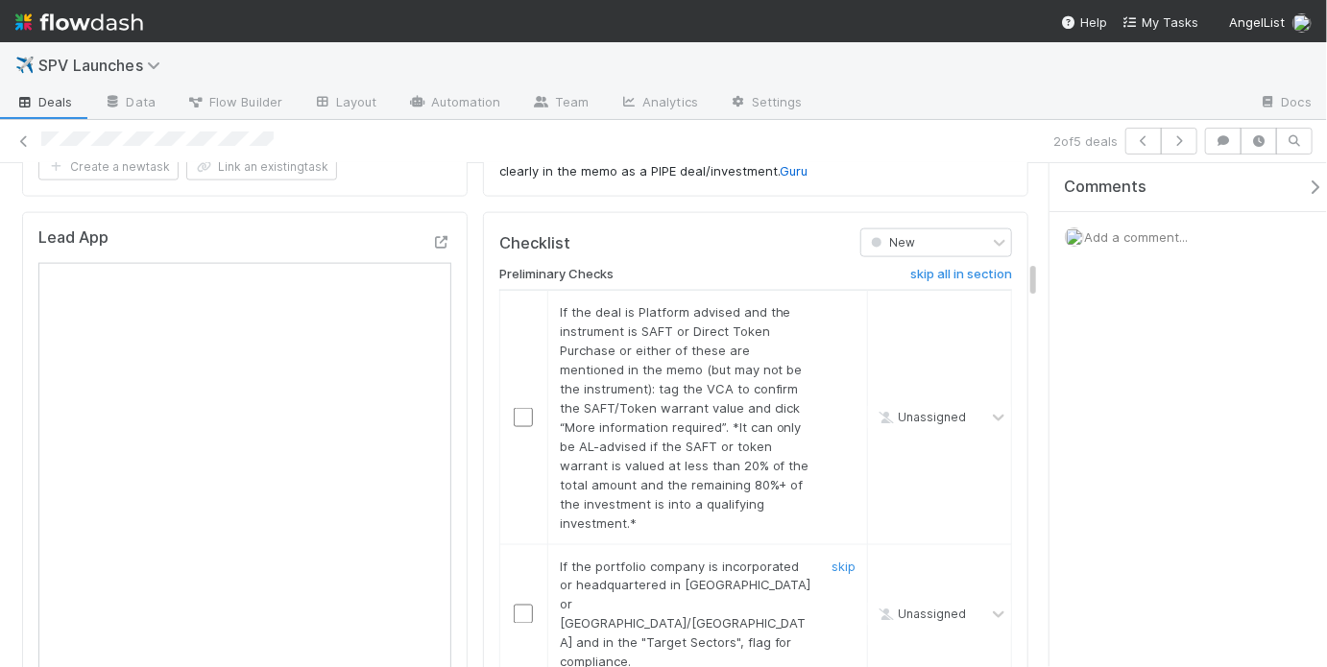
scroll to position [1222, 0]
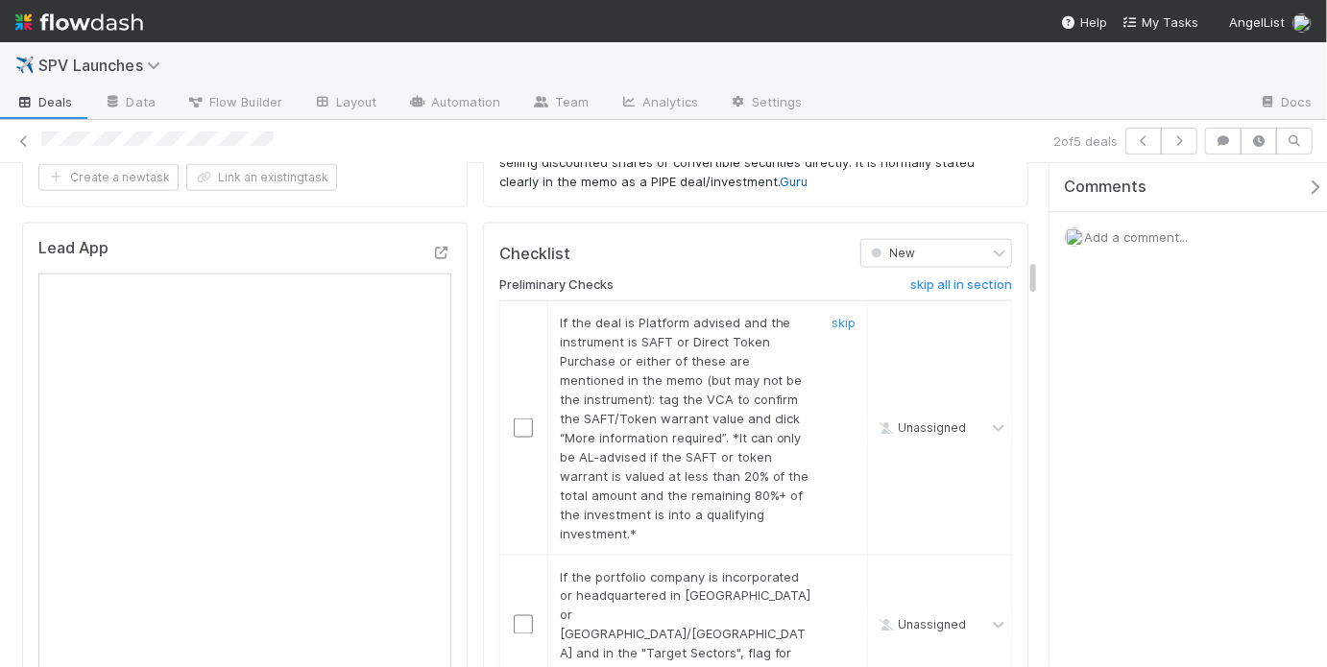
click at [840, 302] on td "If the deal is Platform advised and the instrument is SAFT or Direct Token Purc…" at bounding box center [707, 429] width 320 height 254
click at [837, 315] on link "skip" at bounding box center [844, 322] width 24 height 15
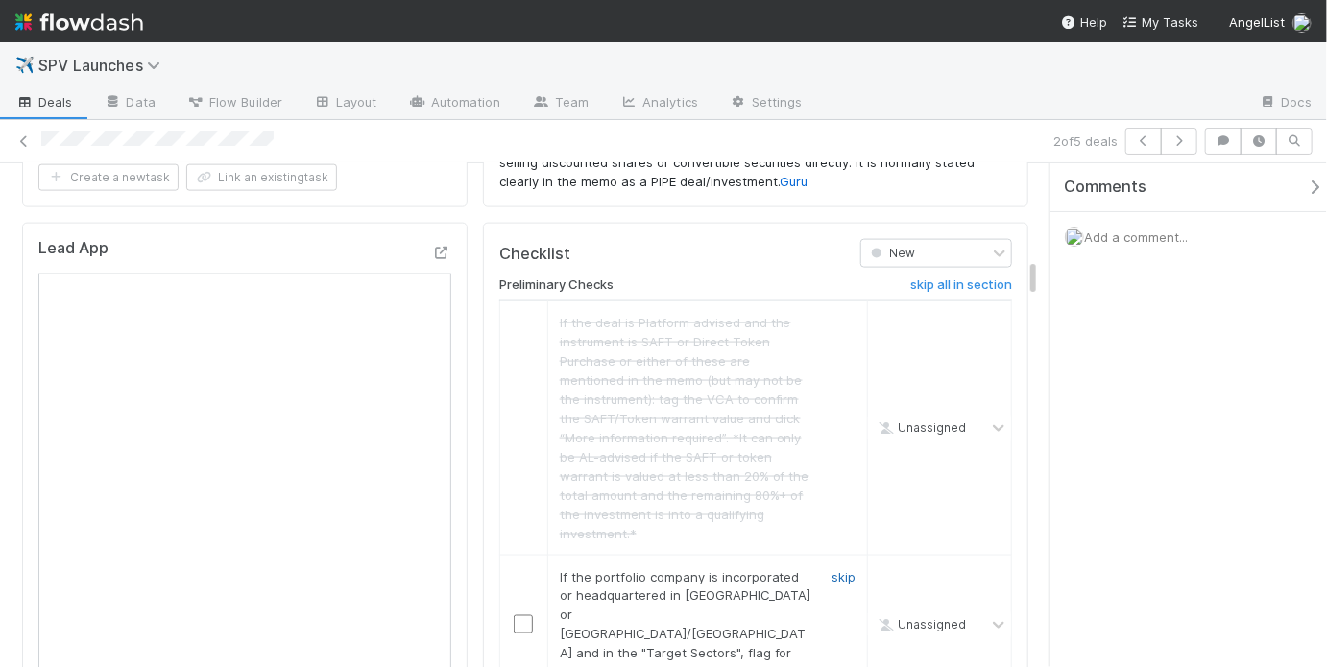
click at [832, 569] on link "skip" at bounding box center [844, 576] width 24 height 15
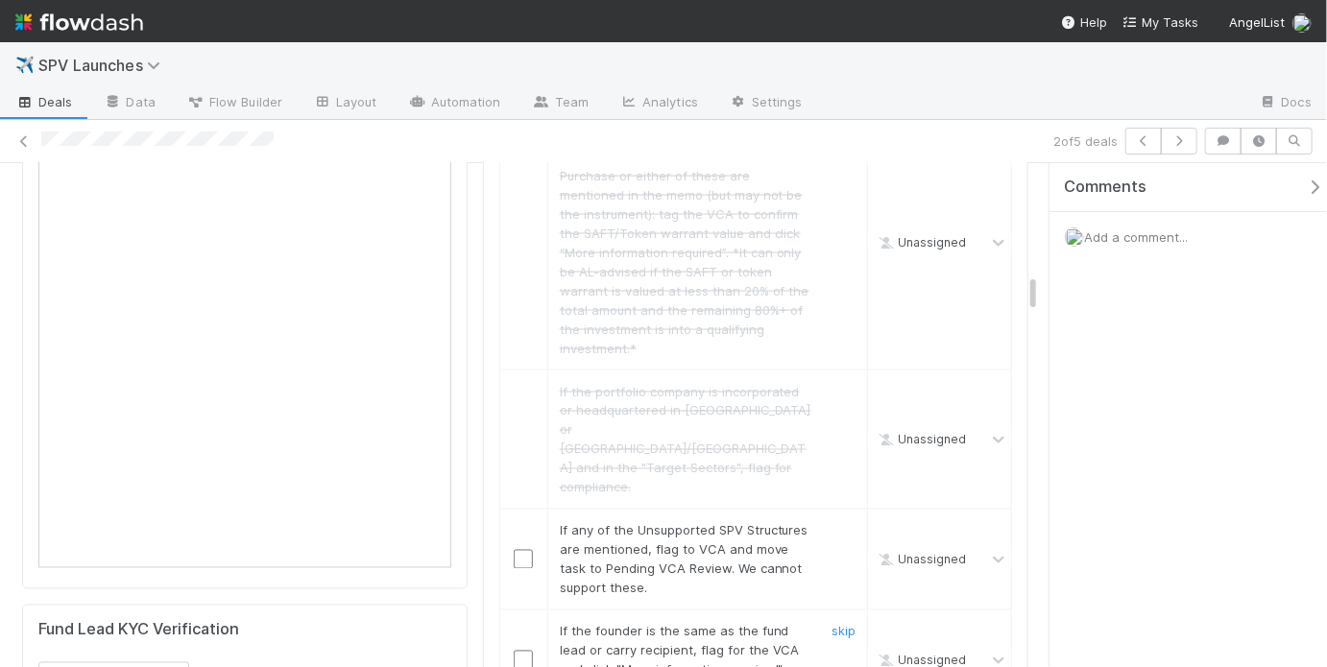
scroll to position [1427, 0]
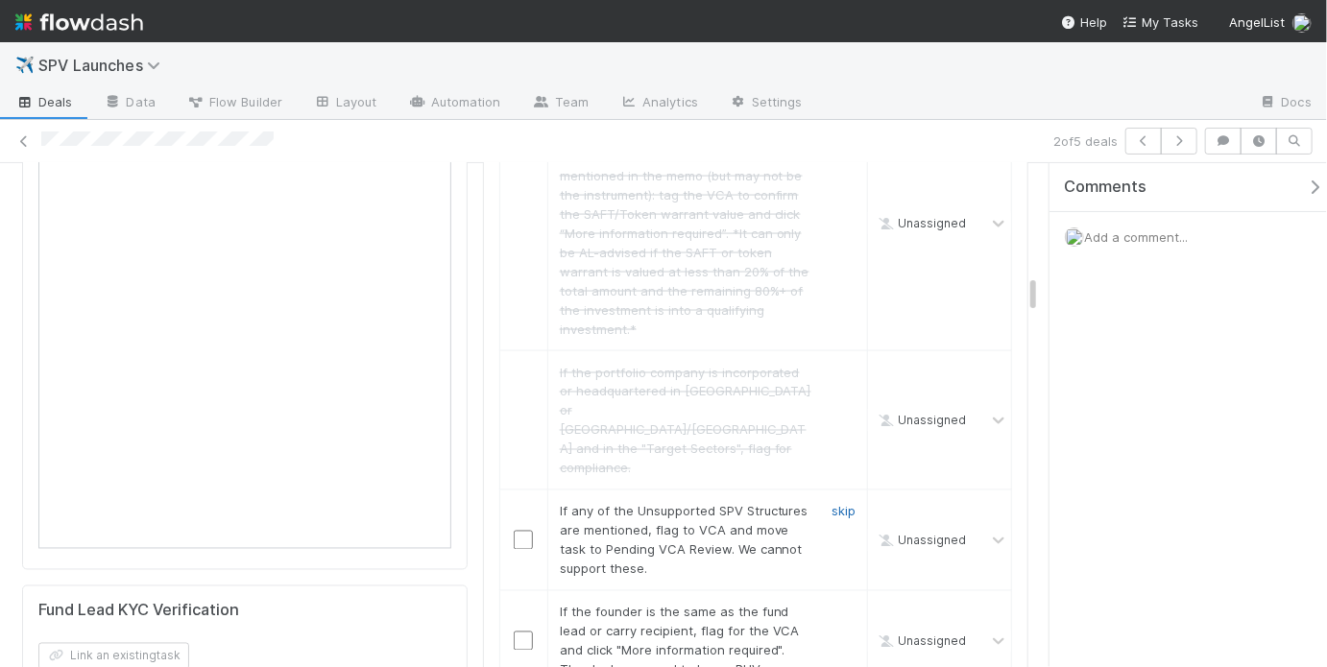
click at [840, 504] on link "skip" at bounding box center [844, 511] width 24 height 15
click at [832, 504] on link "skip" at bounding box center [844, 511] width 24 height 15
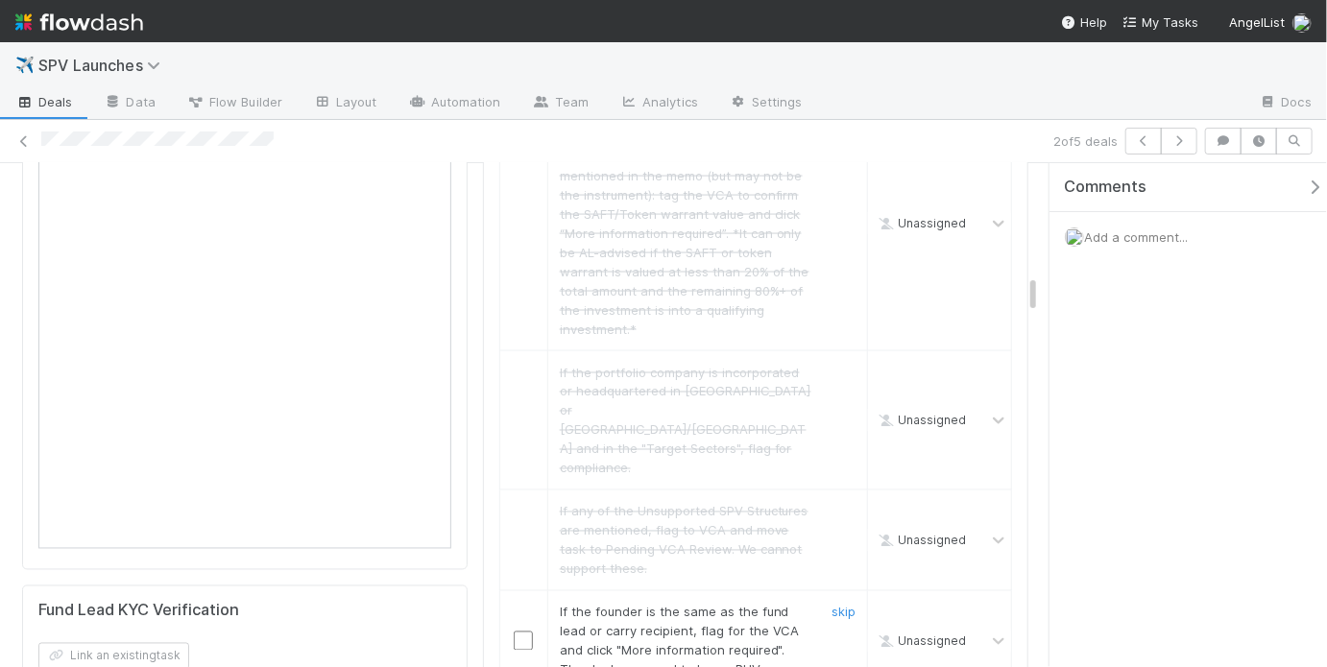
click at [522, 632] on input "checkbox" at bounding box center [523, 641] width 19 height 19
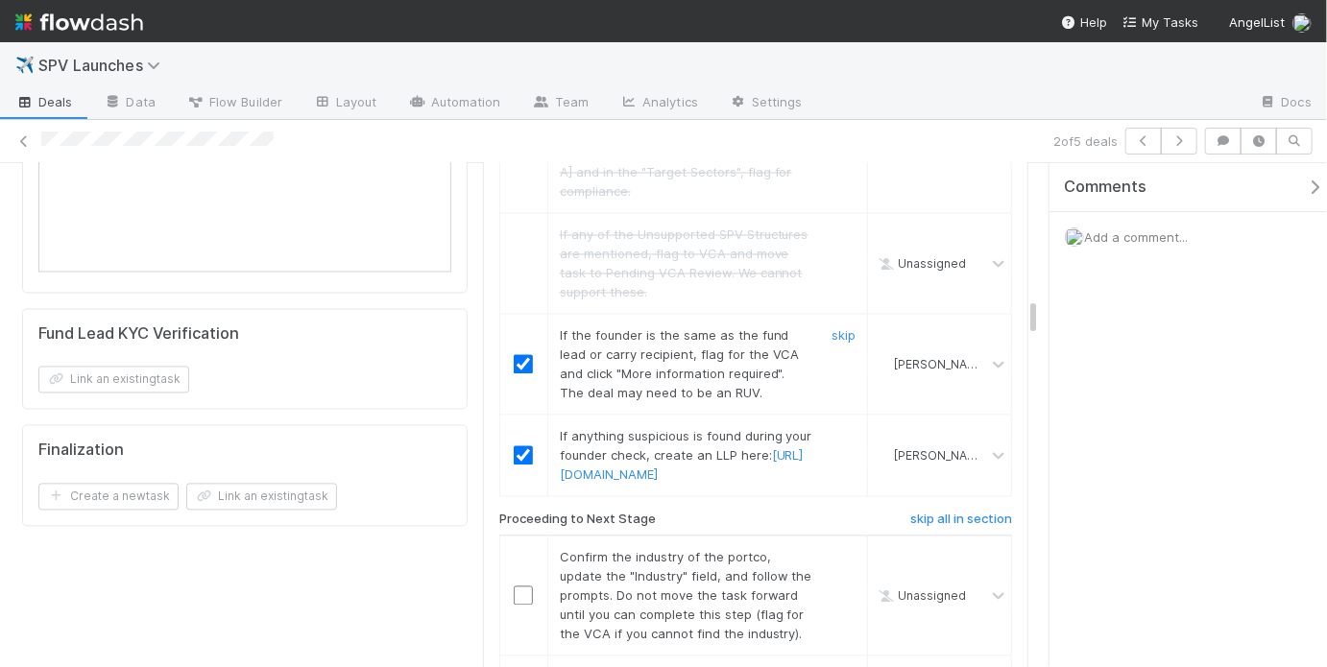
scroll to position [1702, 0]
click at [836, 330] on link "skip" at bounding box center [844, 337] width 24 height 15
click at [832, 431] on link "skip" at bounding box center [844, 438] width 24 height 15
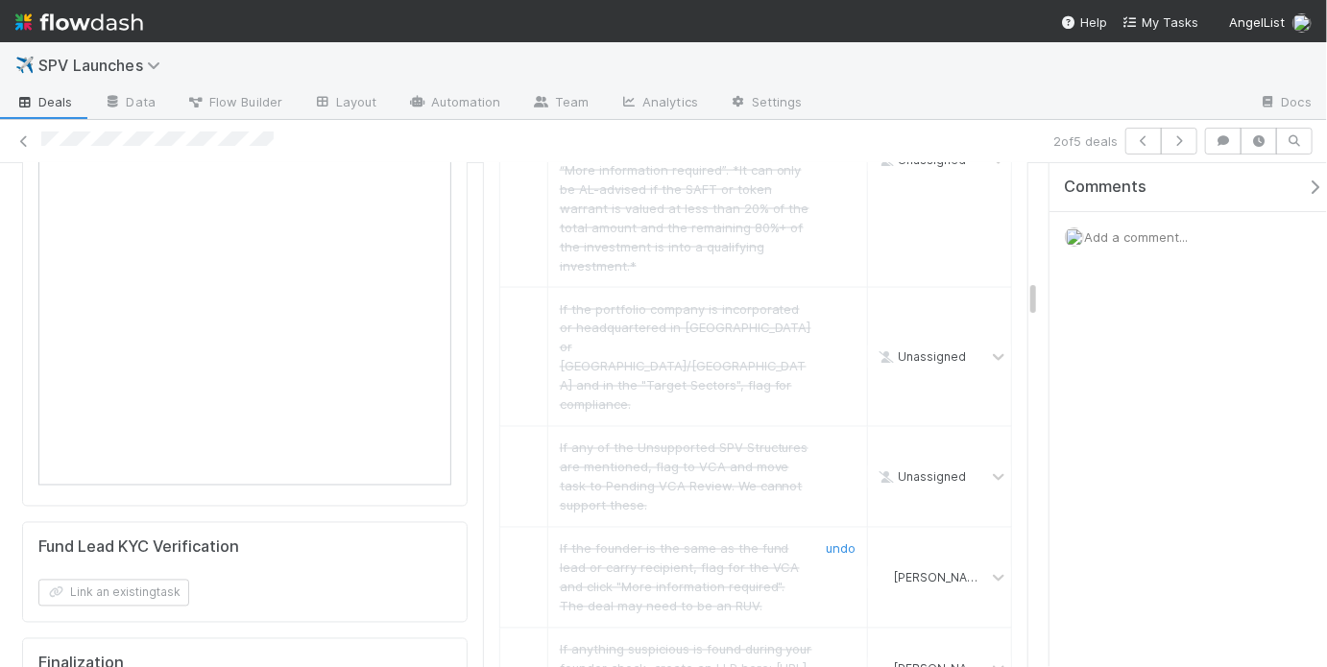
scroll to position [1821, 0]
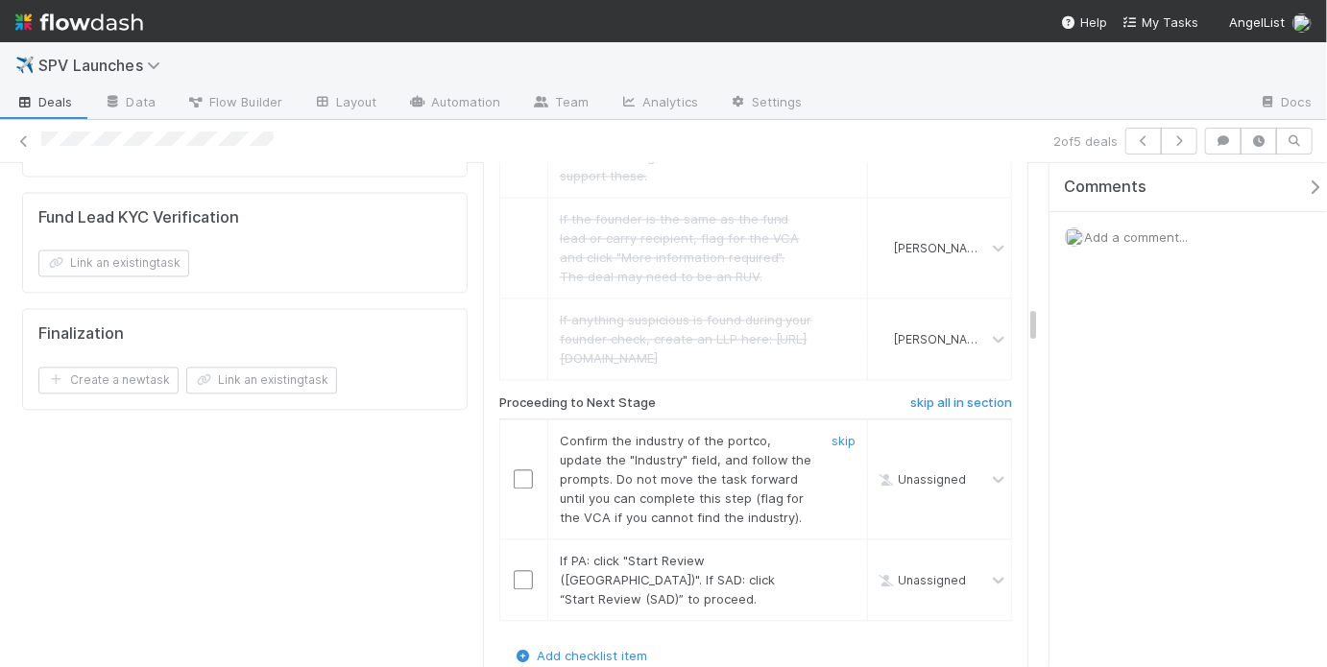
click at [527, 470] on input "checkbox" at bounding box center [523, 479] width 19 height 19
click at [519, 570] on input "checkbox" at bounding box center [523, 579] width 19 height 19
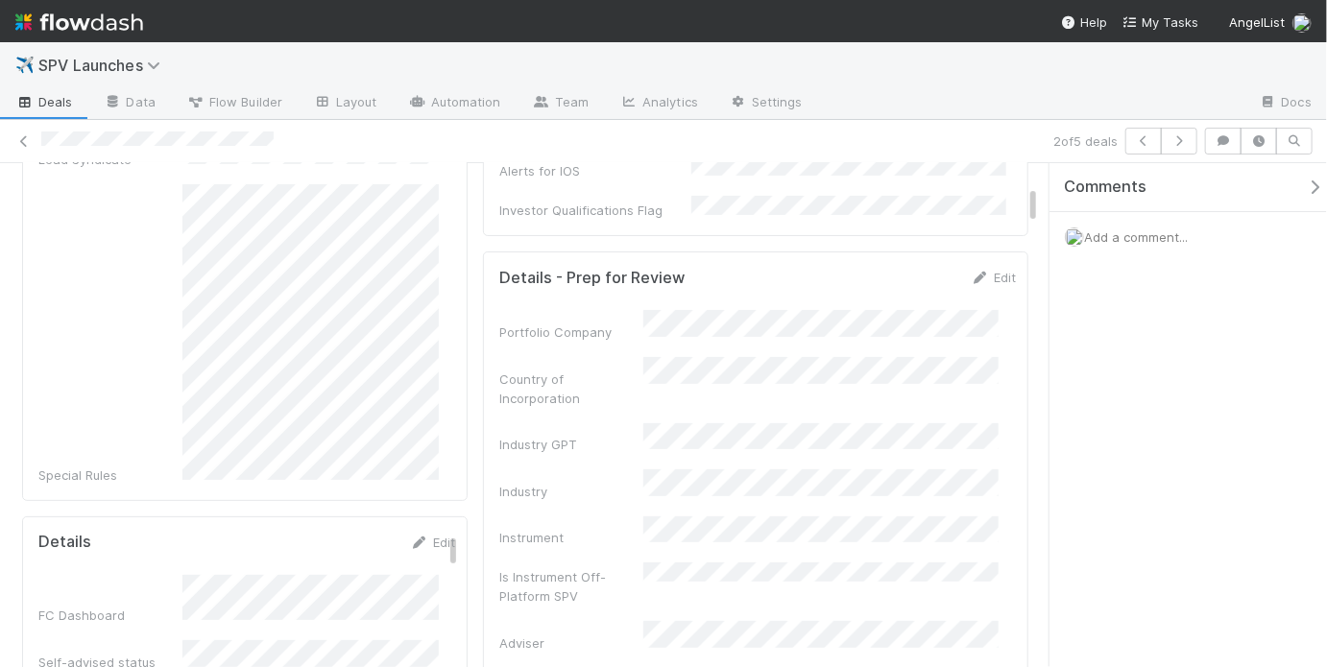
scroll to position [0, 0]
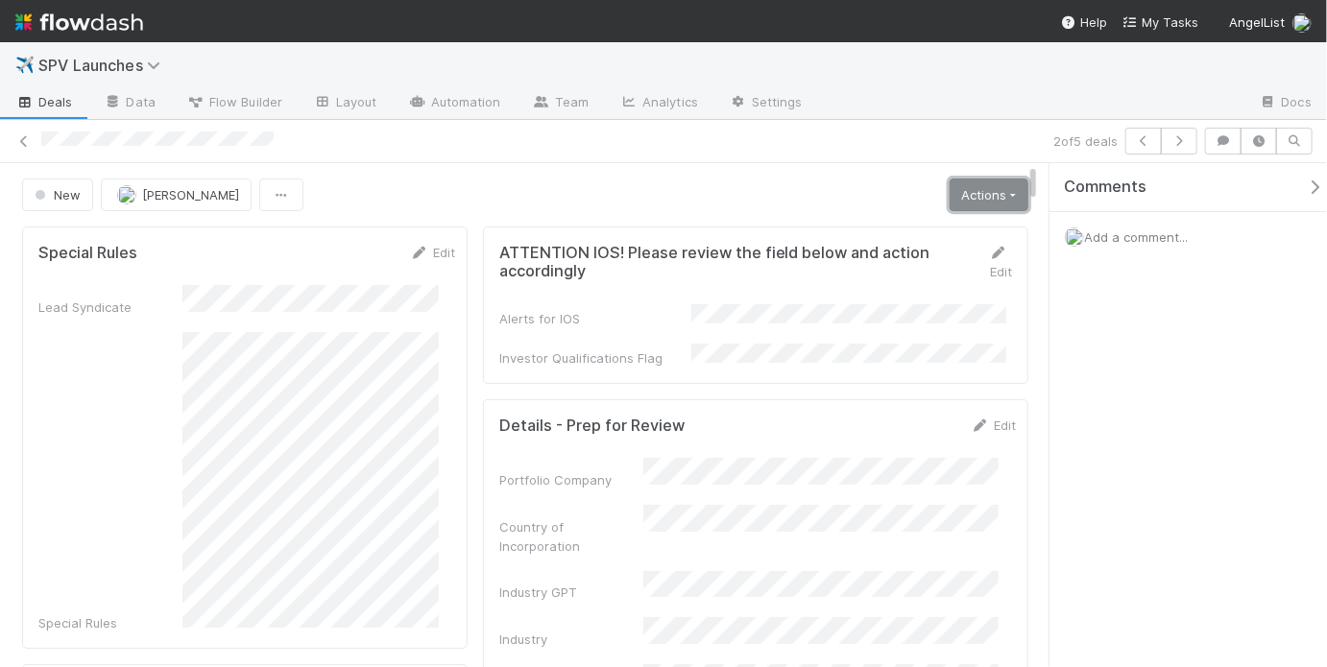
click at [956, 200] on link "Actions" at bounding box center [989, 195] width 79 height 33
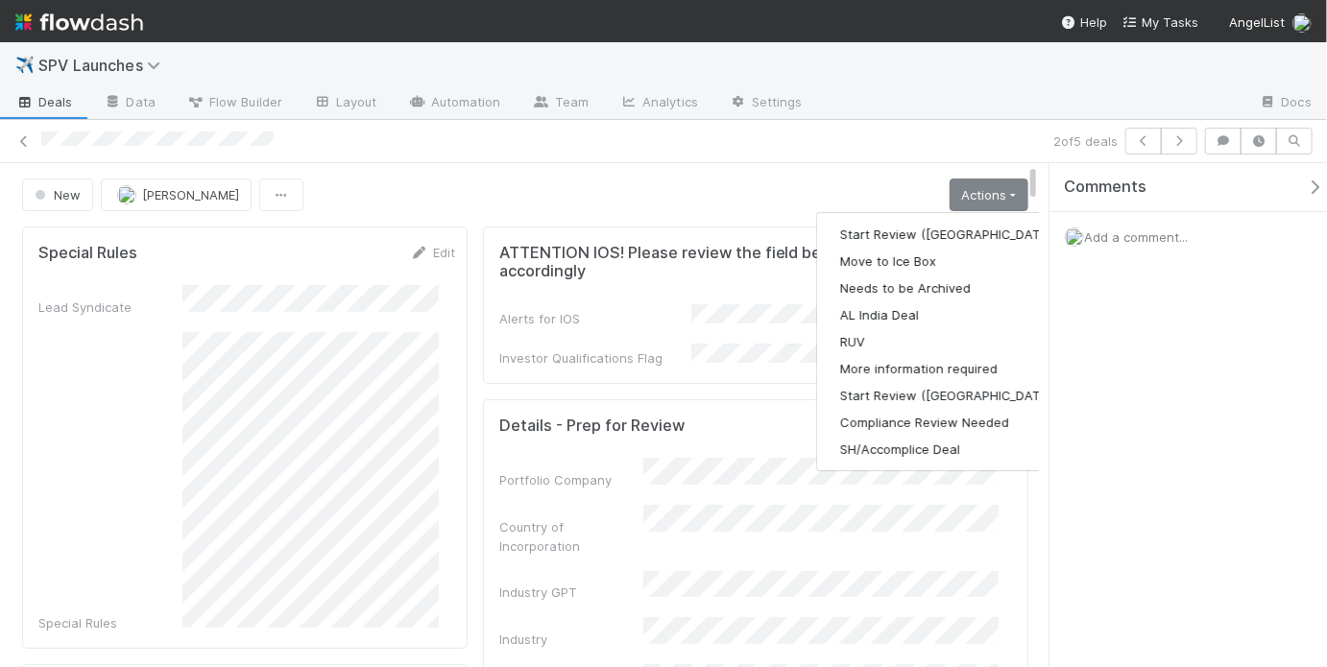
click at [771, 179] on div "New May Chang Actions Start Review (PA) Move to Ice Box Needs to be Archived AL…" at bounding box center [525, 195] width 1006 height 33
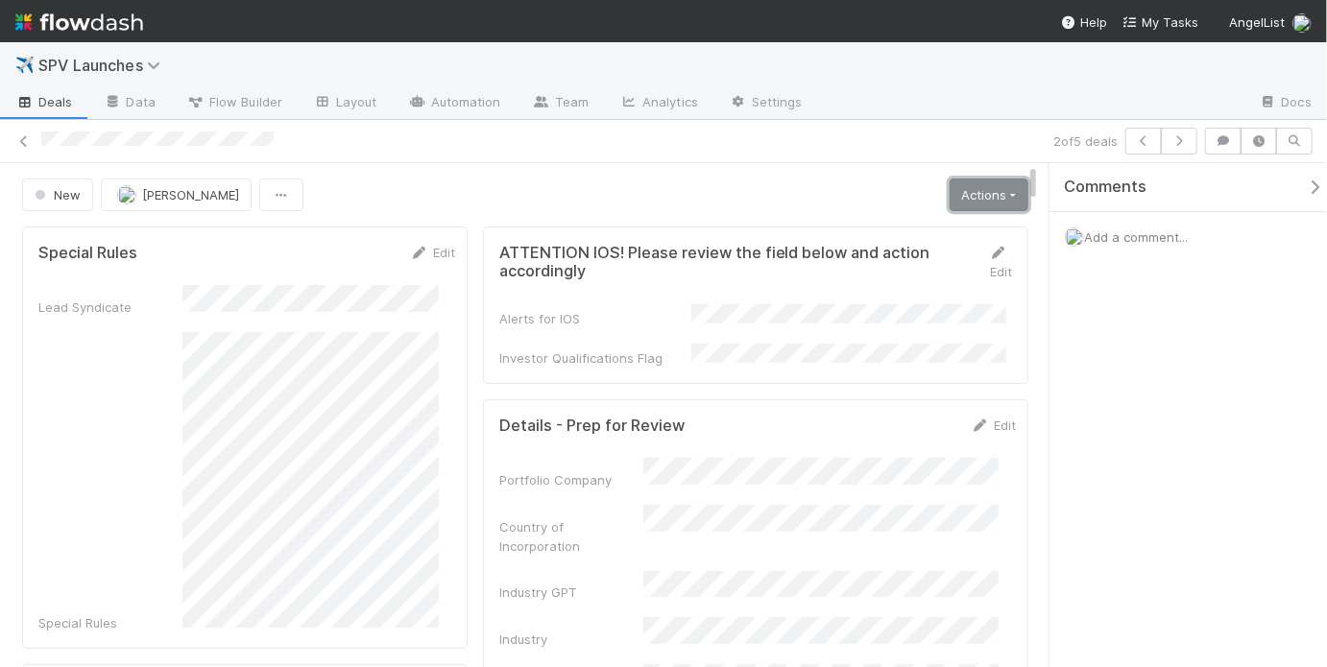
click at [970, 190] on link "Actions" at bounding box center [989, 195] width 79 height 33
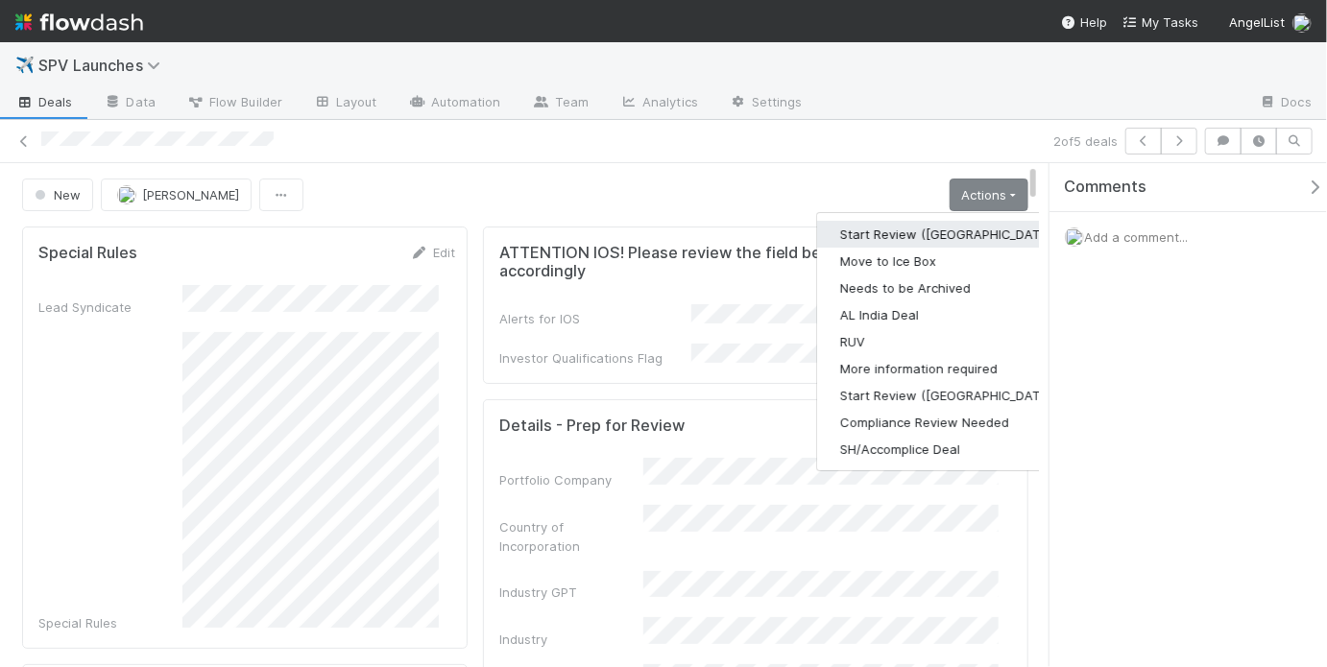
click at [947, 229] on button "Start Review (PA)" at bounding box center [948, 234] width 262 height 27
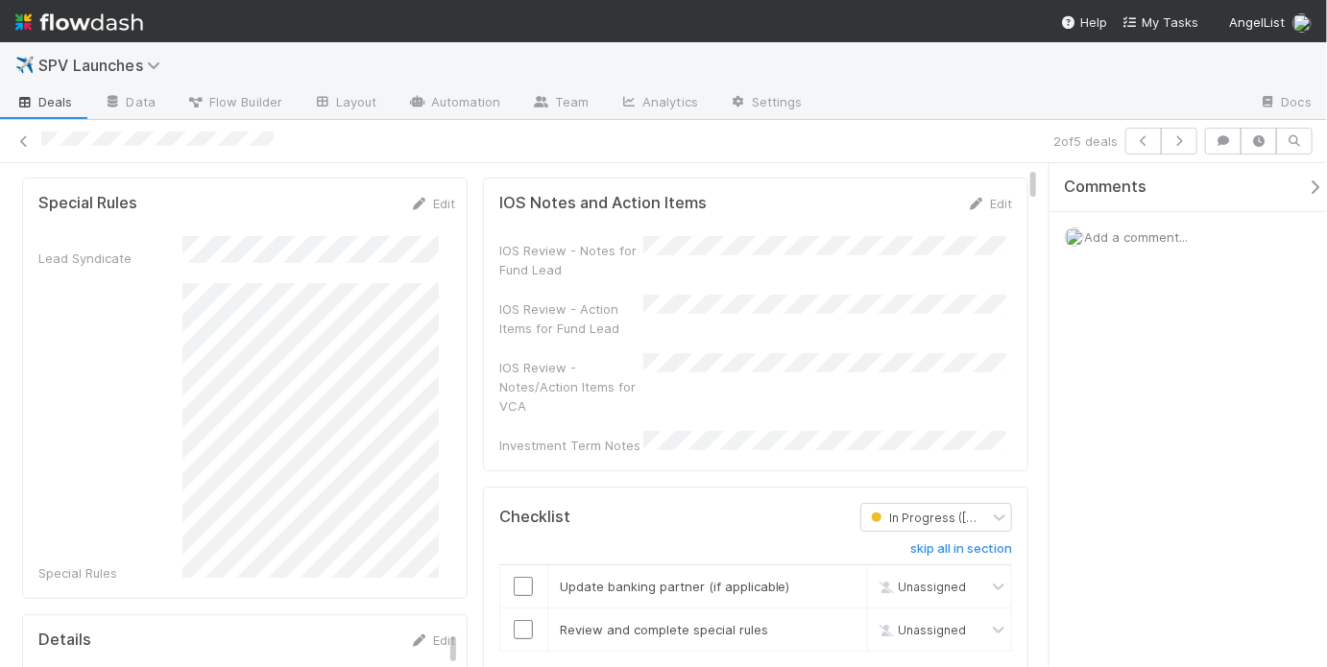
scroll to position [107, 0]
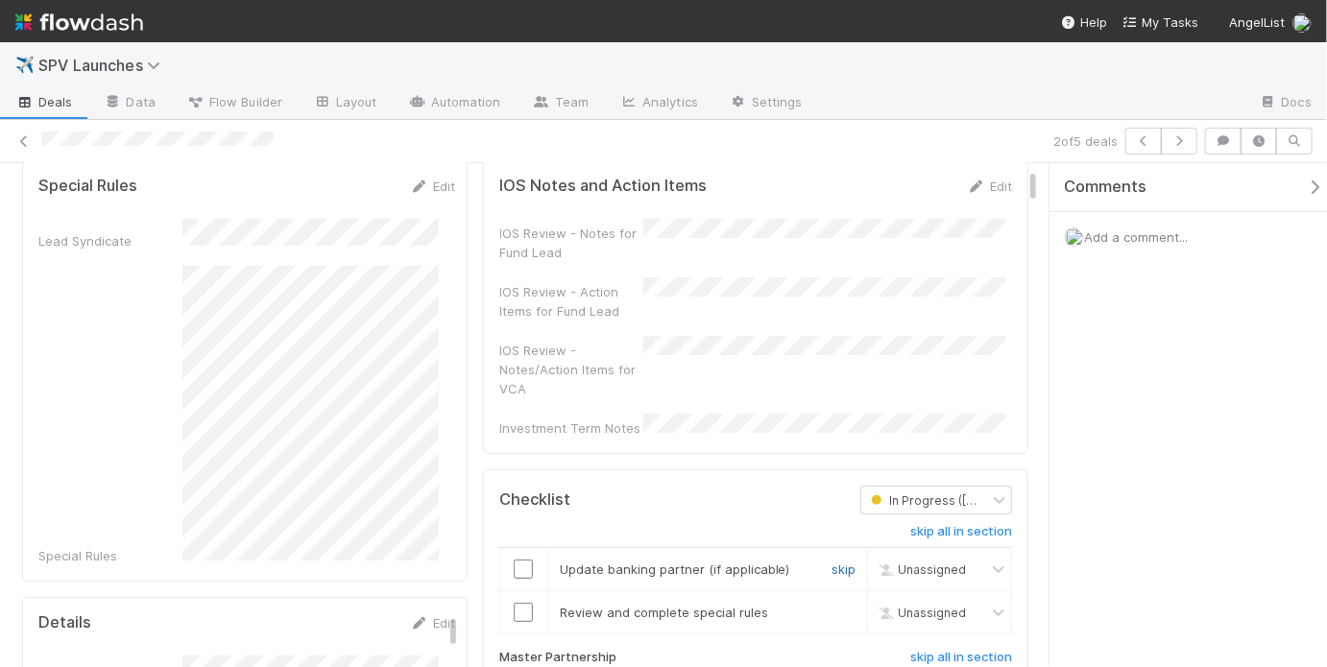
click at [832, 562] on link "skip" at bounding box center [844, 569] width 24 height 15
click at [514, 603] on input "checkbox" at bounding box center [523, 612] width 19 height 19
click at [520, 603] on input "checkbox" at bounding box center [523, 612] width 19 height 19
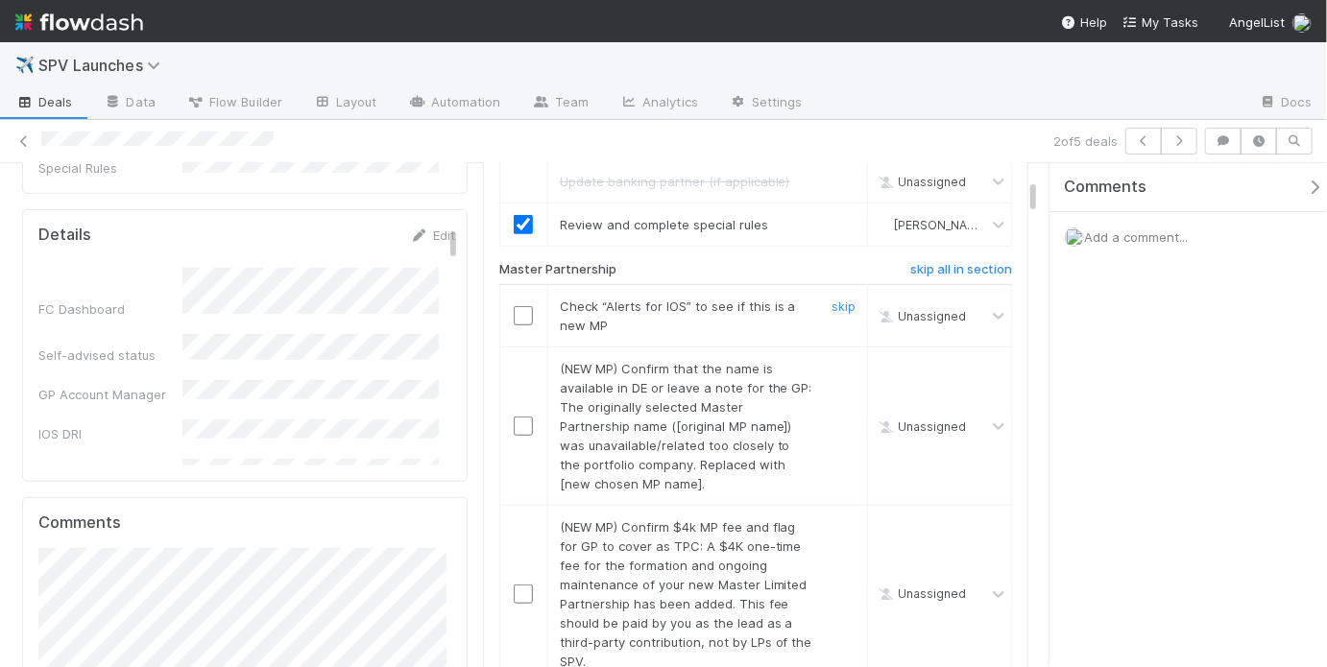
scroll to position [312, 0]
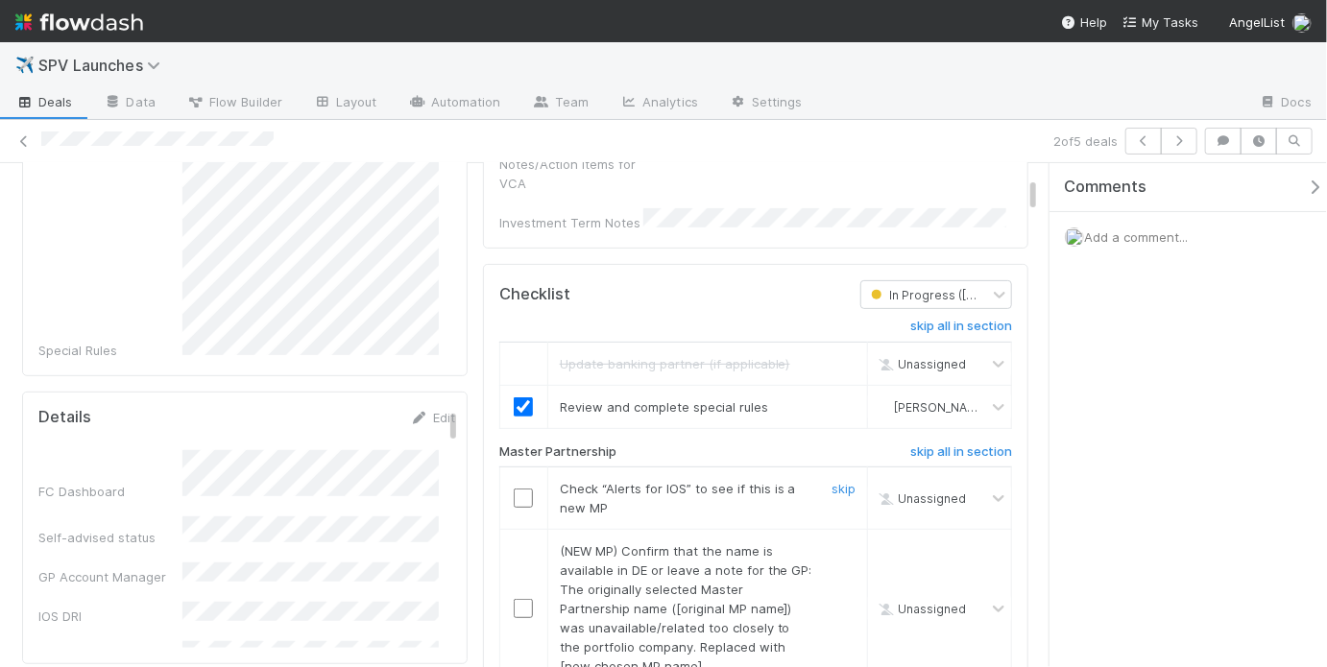
click at [517, 489] on input "checkbox" at bounding box center [523, 498] width 19 height 19
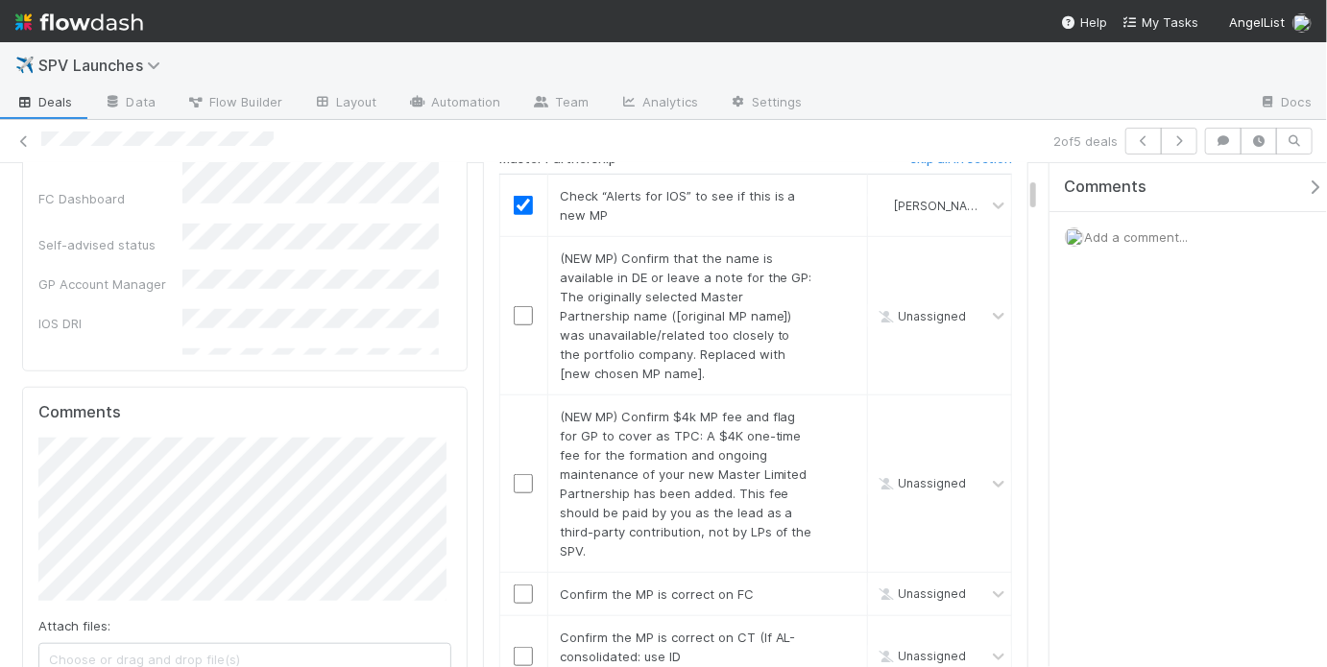
scroll to position [607, 0]
click at [832, 249] on link "skip" at bounding box center [844, 256] width 24 height 15
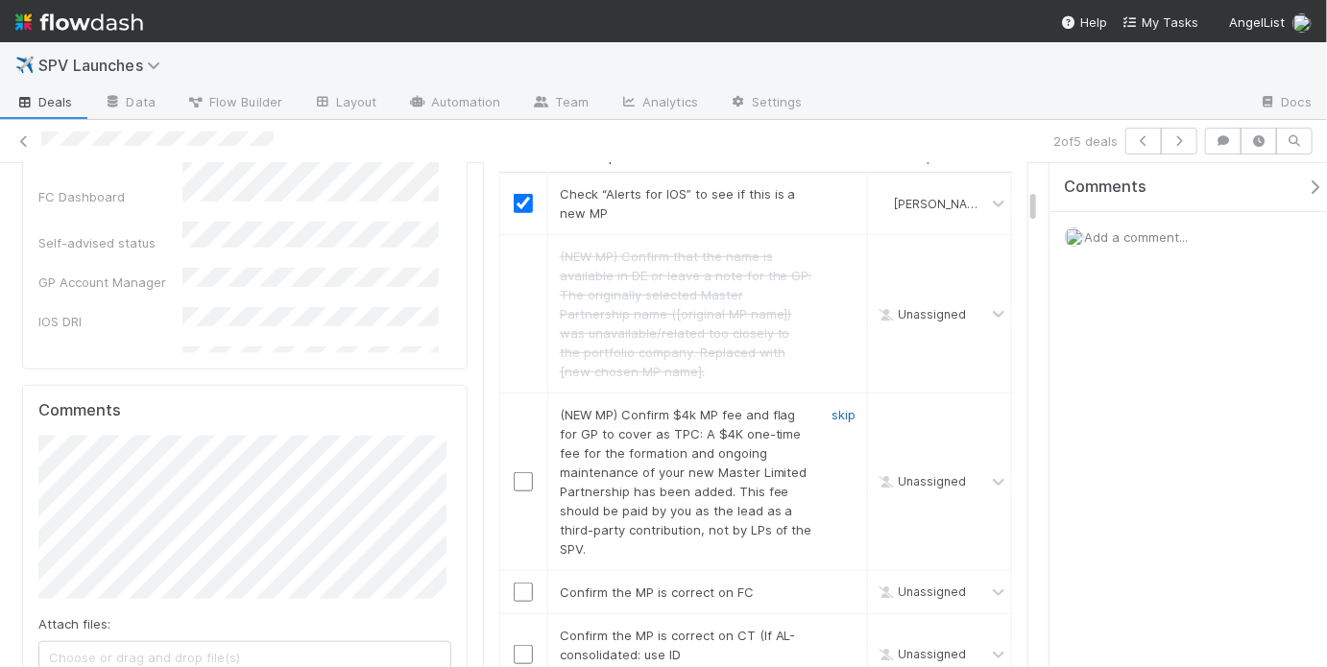
click at [842, 407] on link "skip" at bounding box center [844, 414] width 24 height 15
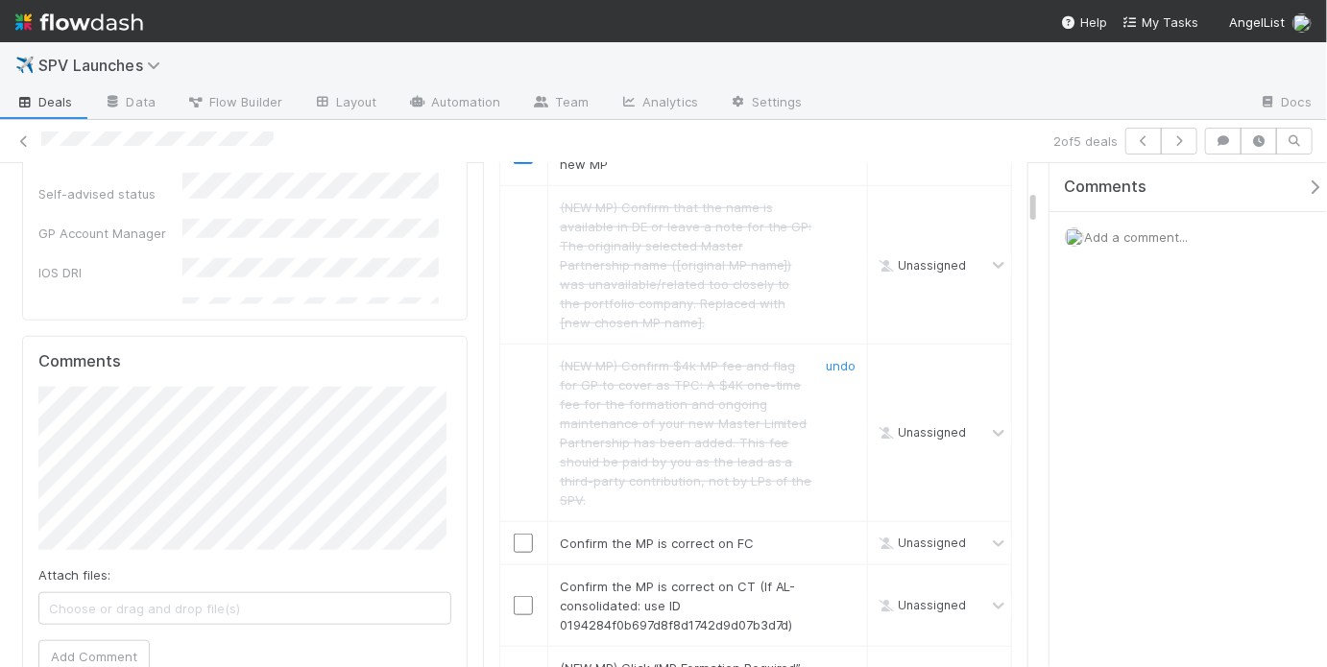
scroll to position [668, 0]
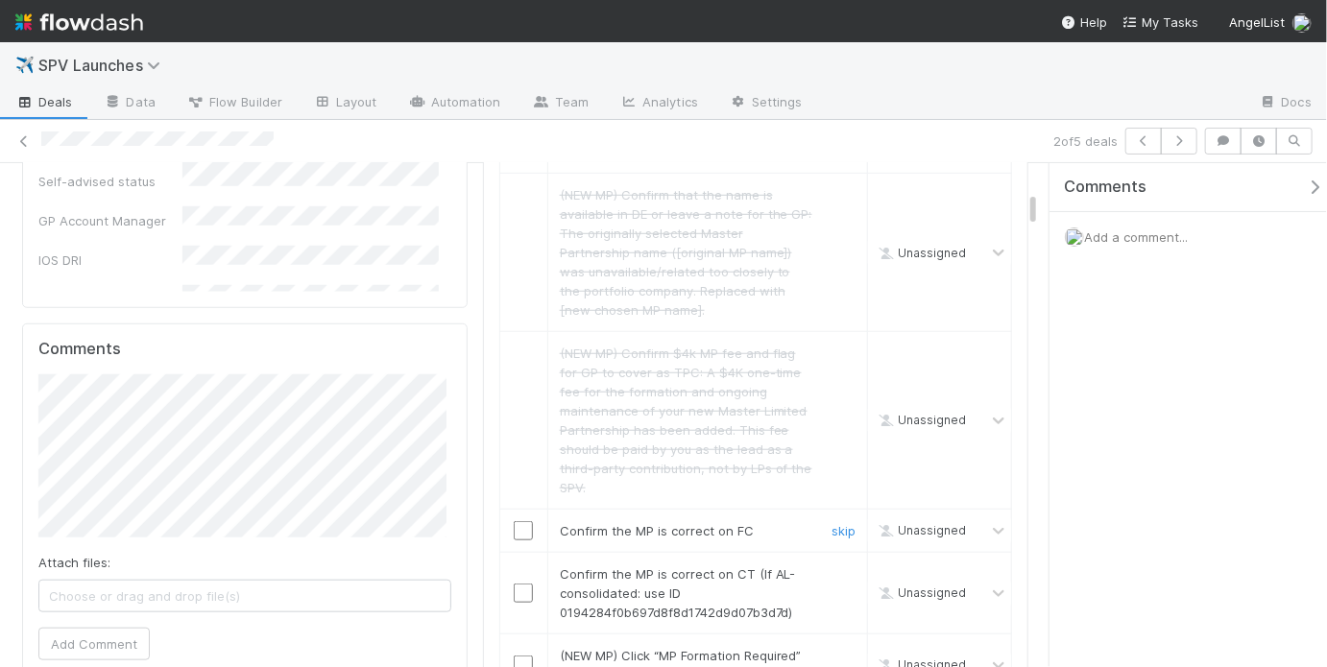
click at [526, 521] on input "checkbox" at bounding box center [523, 530] width 19 height 19
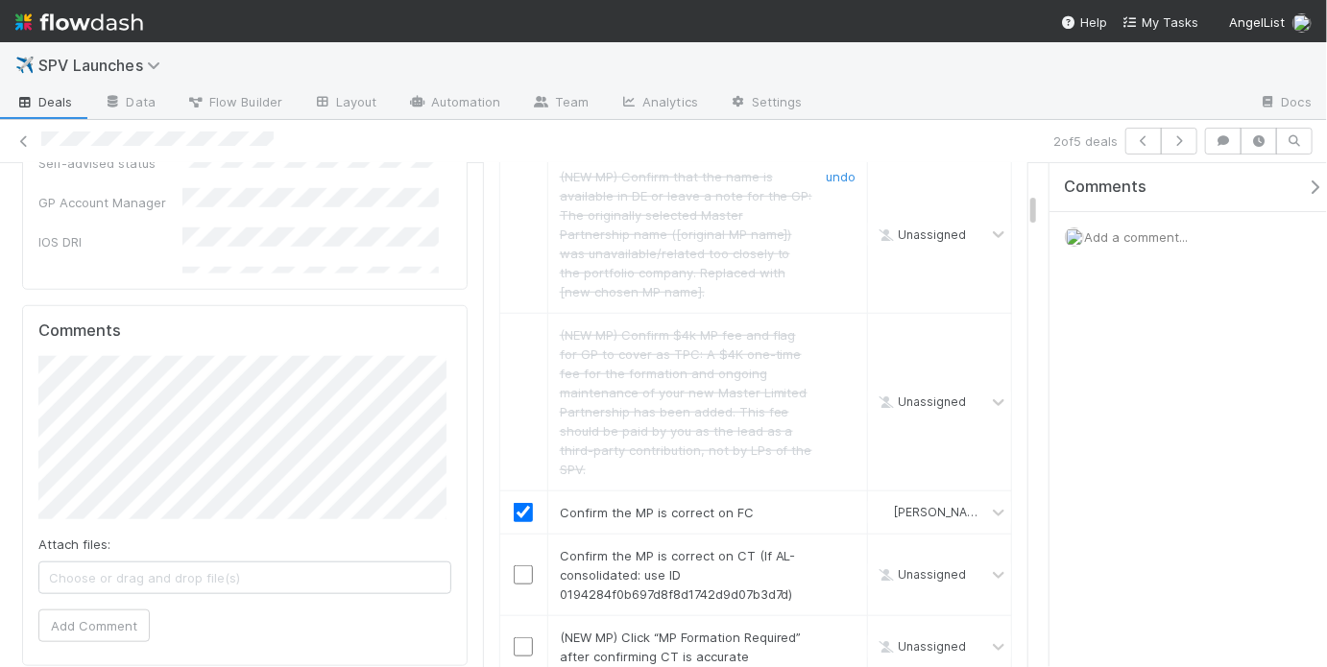
scroll to position [781, 0]
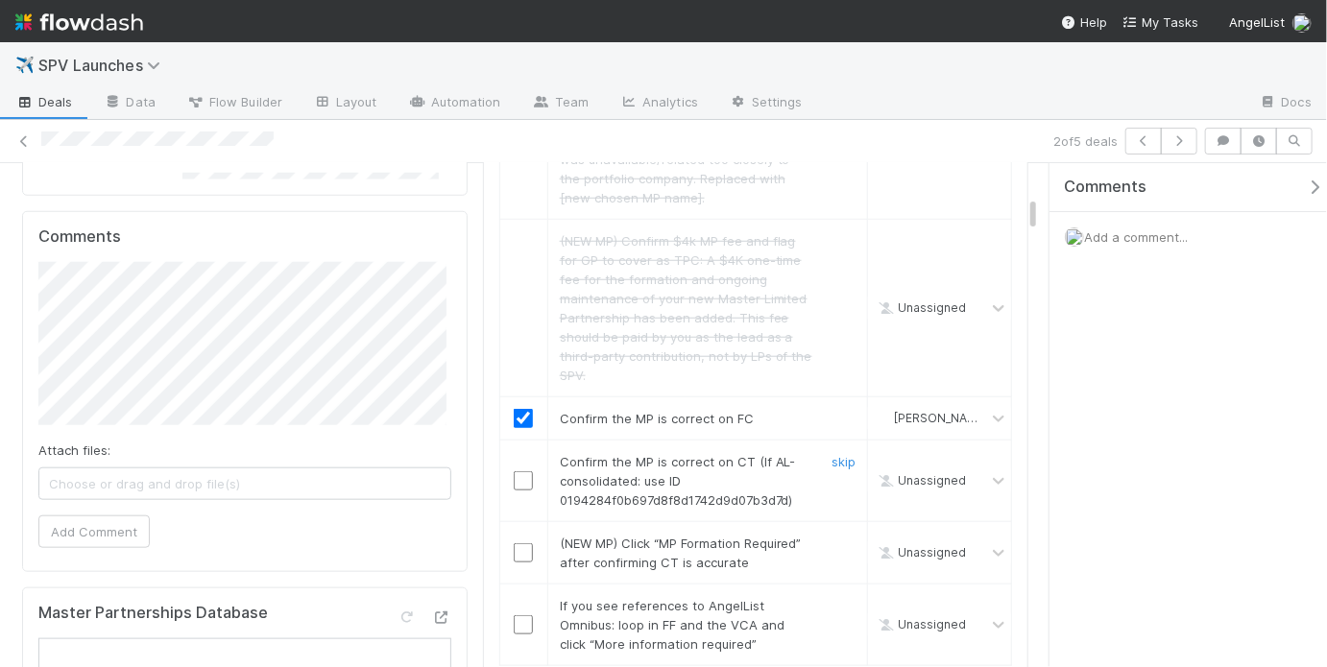
click at [516, 471] on input "checkbox" at bounding box center [523, 480] width 19 height 19
click at [833, 536] on link "skip" at bounding box center [844, 543] width 24 height 15
click at [832, 598] on link "skip" at bounding box center [844, 605] width 24 height 15
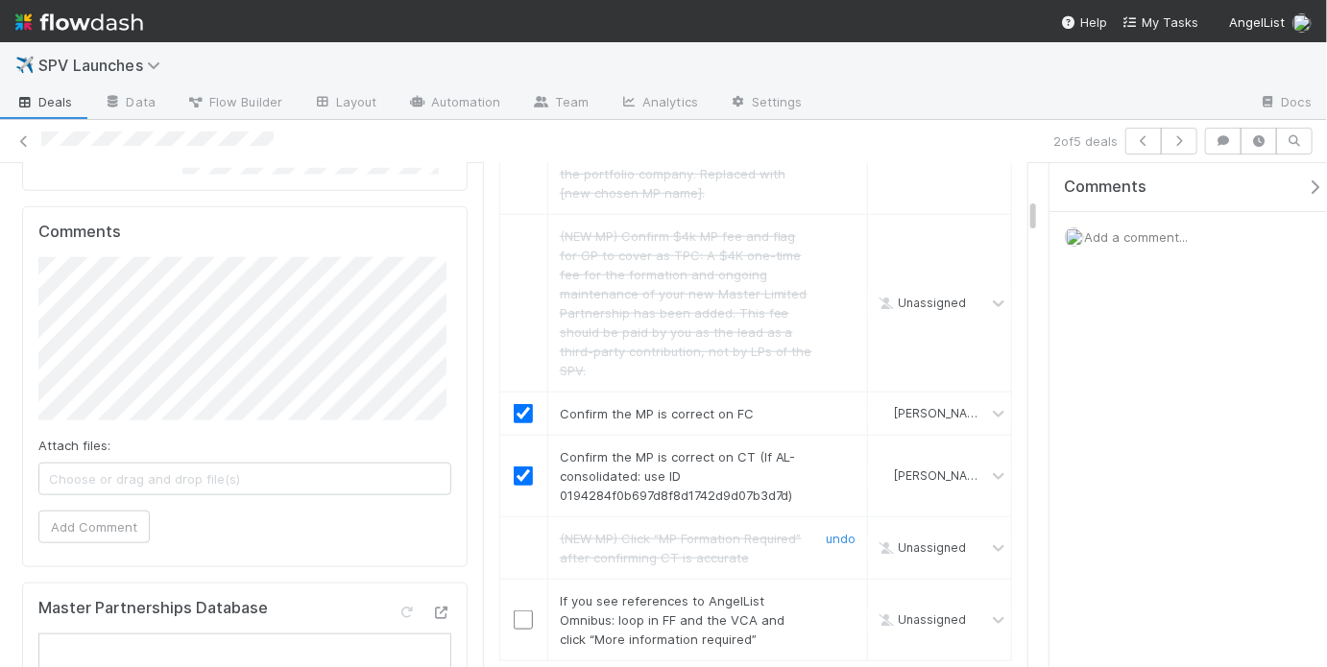
scroll to position [878, 0]
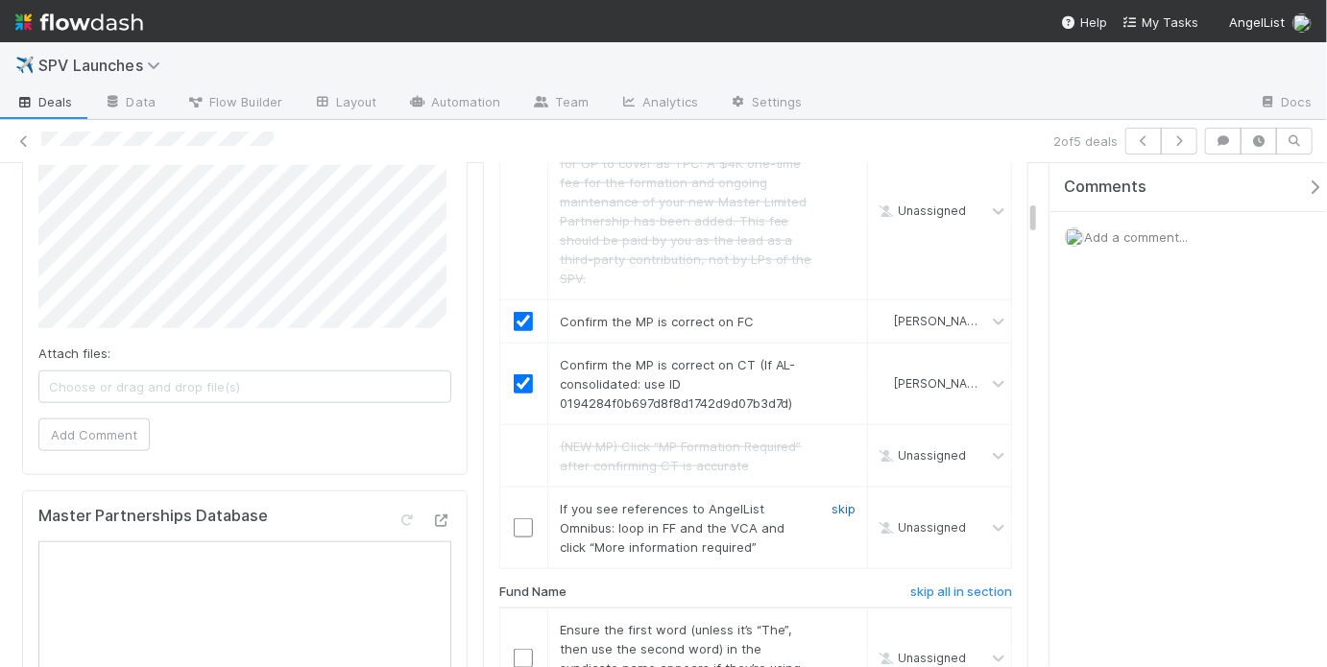
click at [832, 501] on link "skip" at bounding box center [844, 508] width 24 height 15
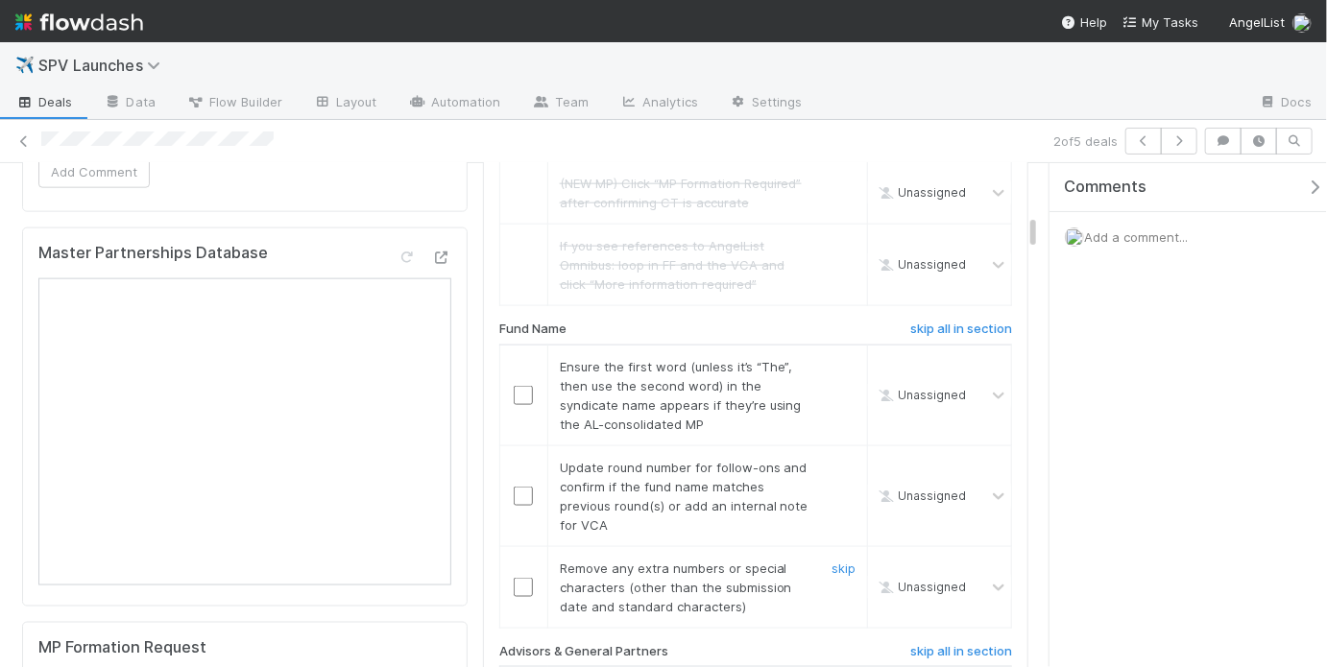
scroll to position [1242, 0]
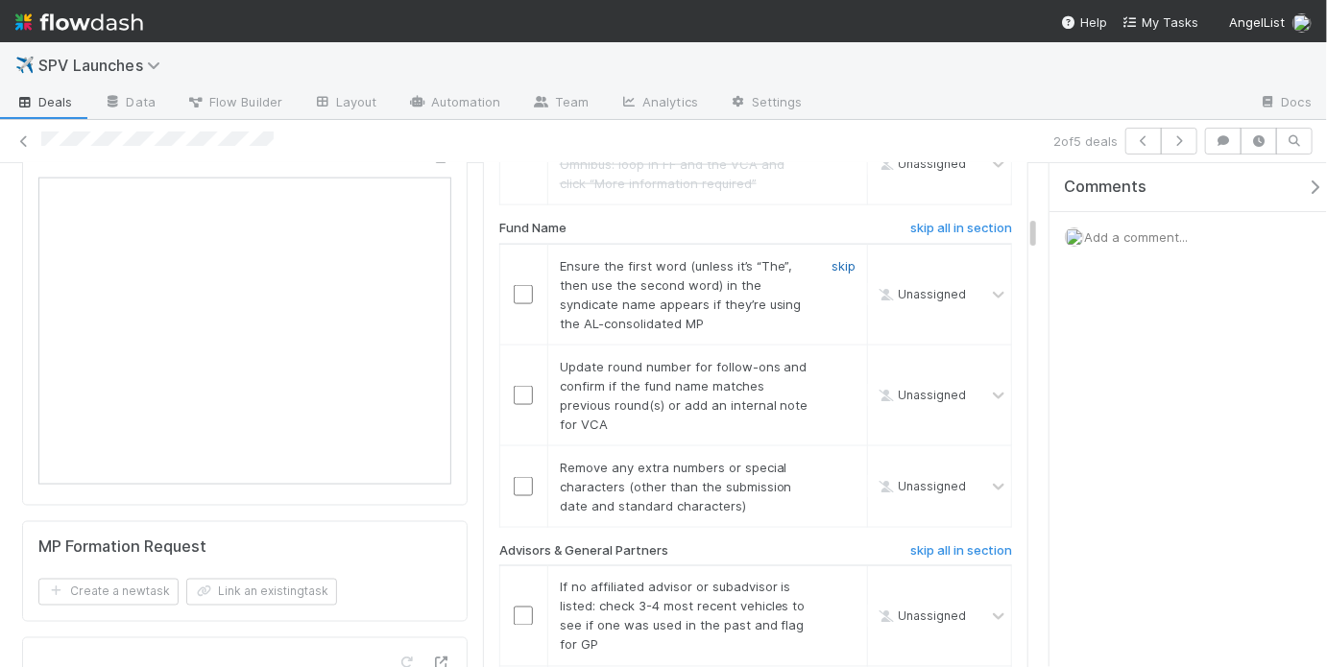
click at [832, 258] on link "skip" at bounding box center [844, 265] width 24 height 15
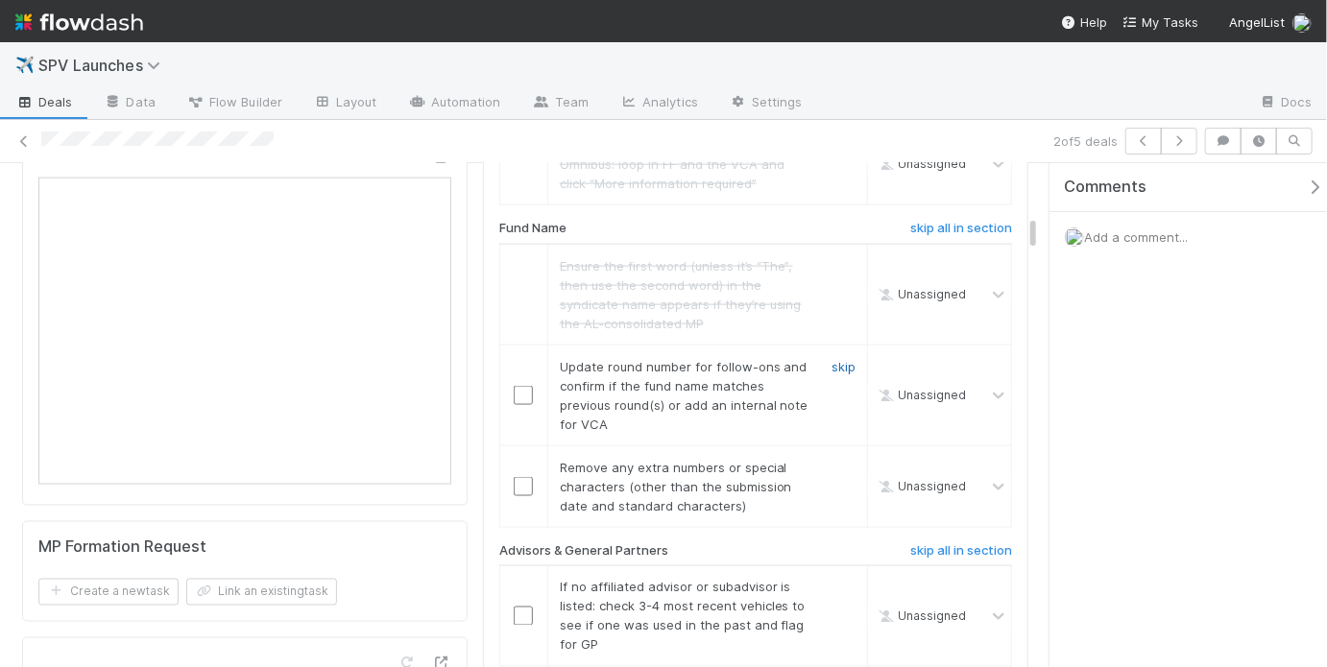
click at [838, 359] on link "skip" at bounding box center [844, 366] width 24 height 15
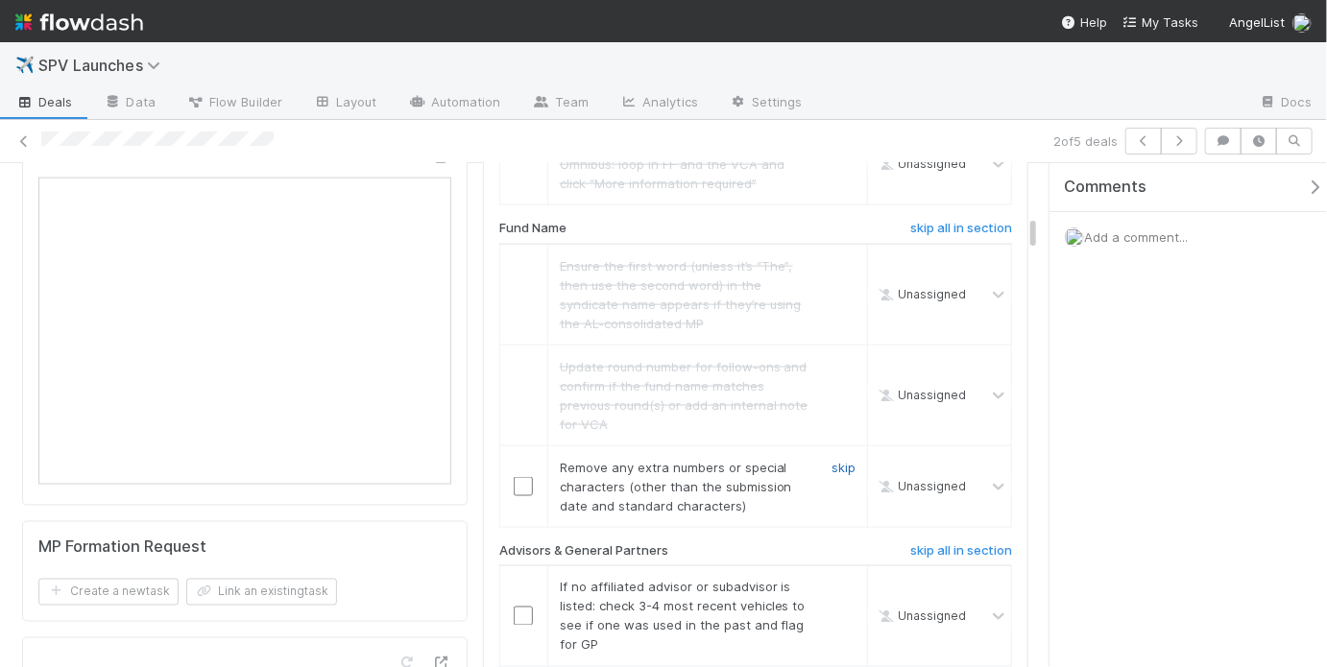
click at [836, 460] on link "skip" at bounding box center [844, 467] width 24 height 15
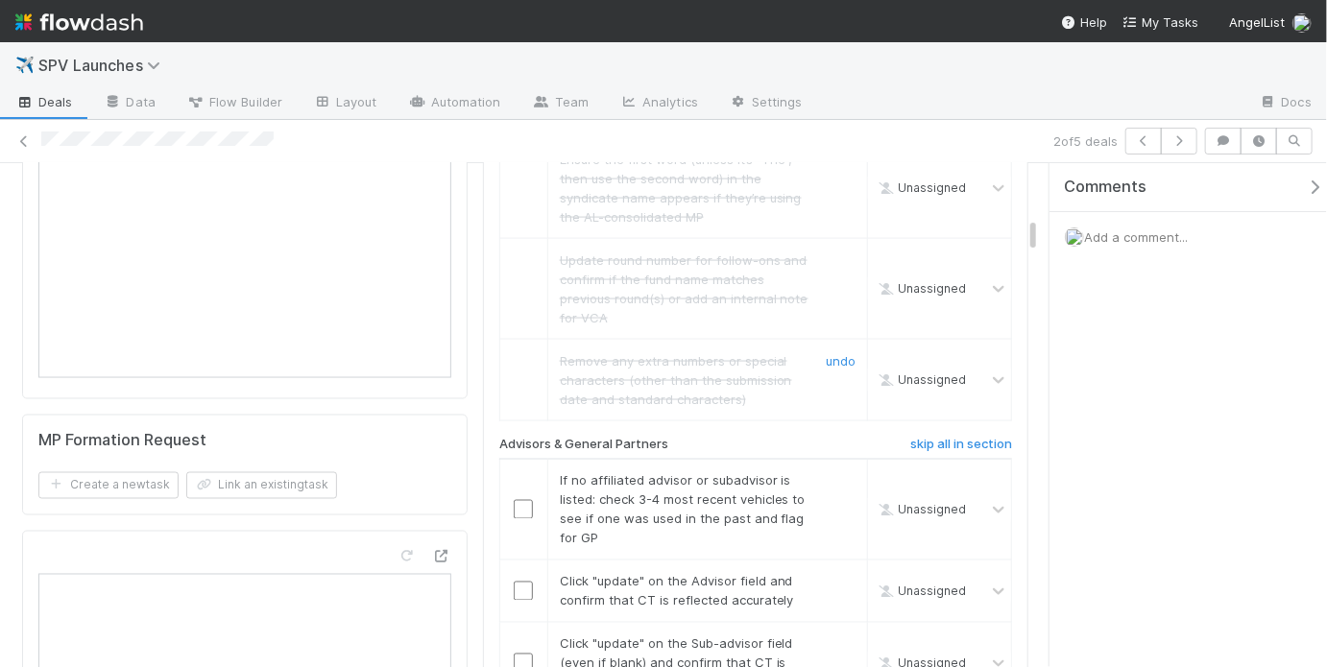
scroll to position [1361, 0]
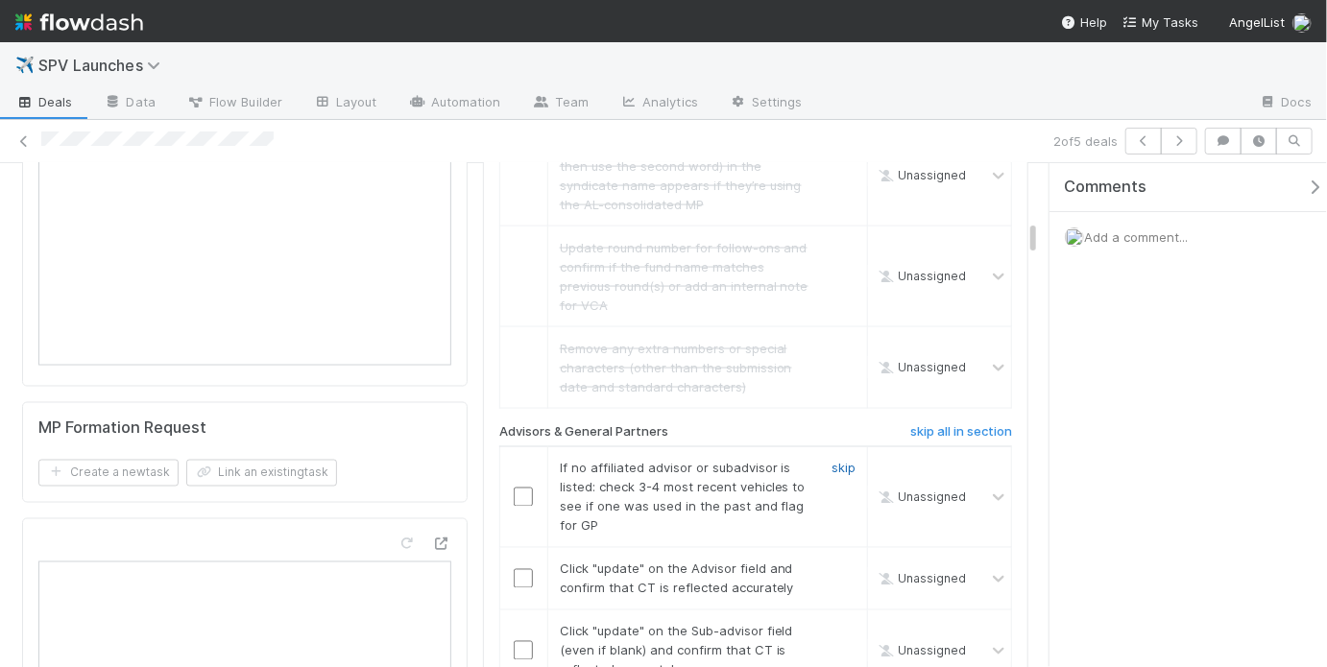
click at [832, 461] on link "skip" at bounding box center [844, 468] width 24 height 15
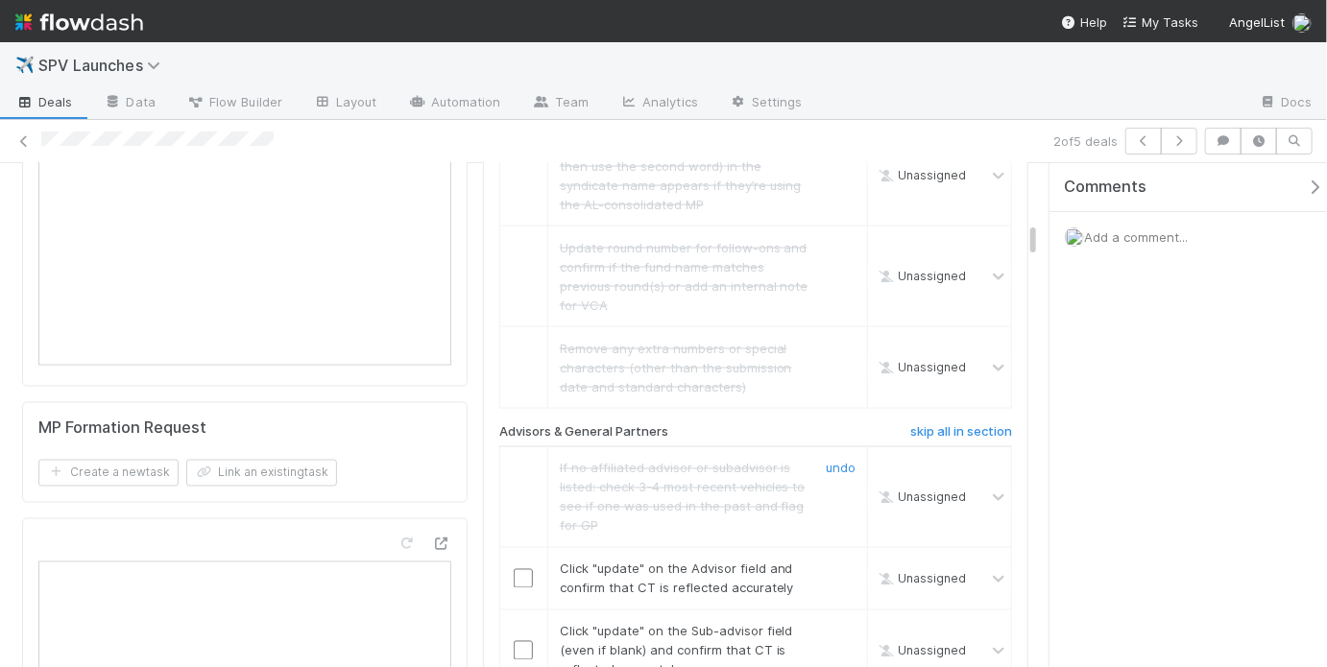
scroll to position [1491, 0]
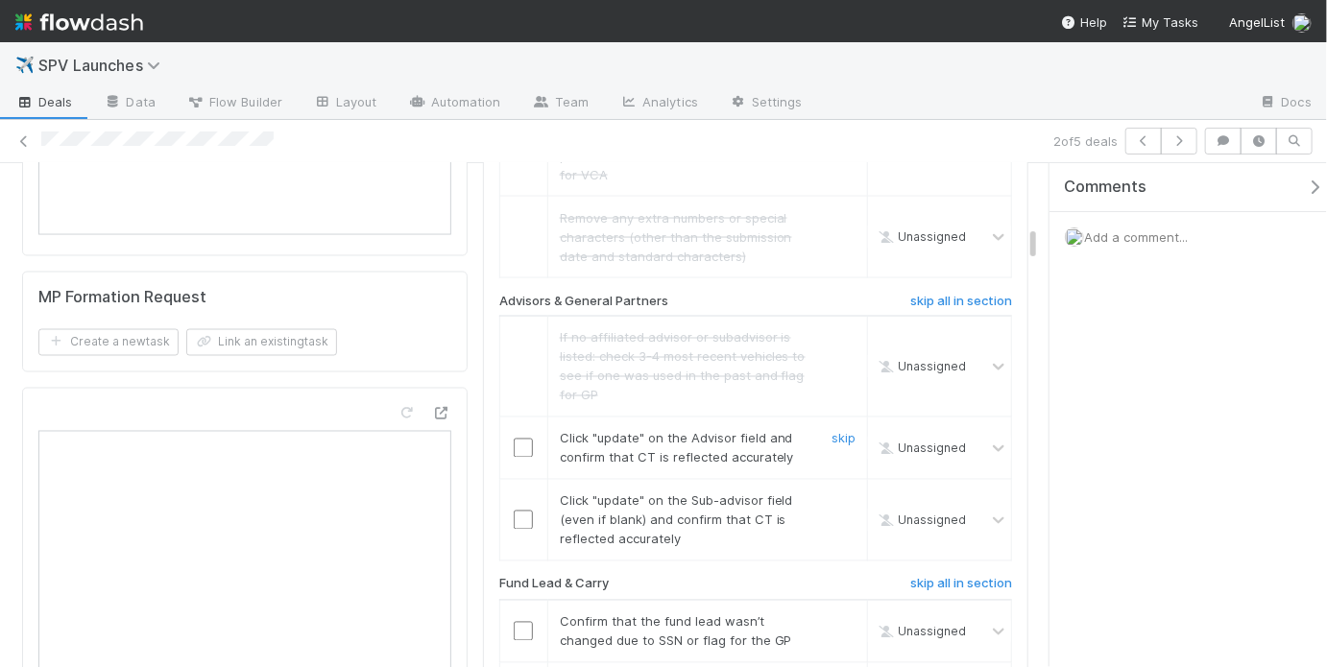
click at [521, 439] on input "checkbox" at bounding box center [523, 448] width 19 height 19
click at [522, 511] on input "checkbox" at bounding box center [523, 520] width 19 height 19
click at [519, 439] on input "checkbox" at bounding box center [523, 448] width 19 height 19
click at [514, 511] on input "checkbox" at bounding box center [523, 520] width 19 height 19
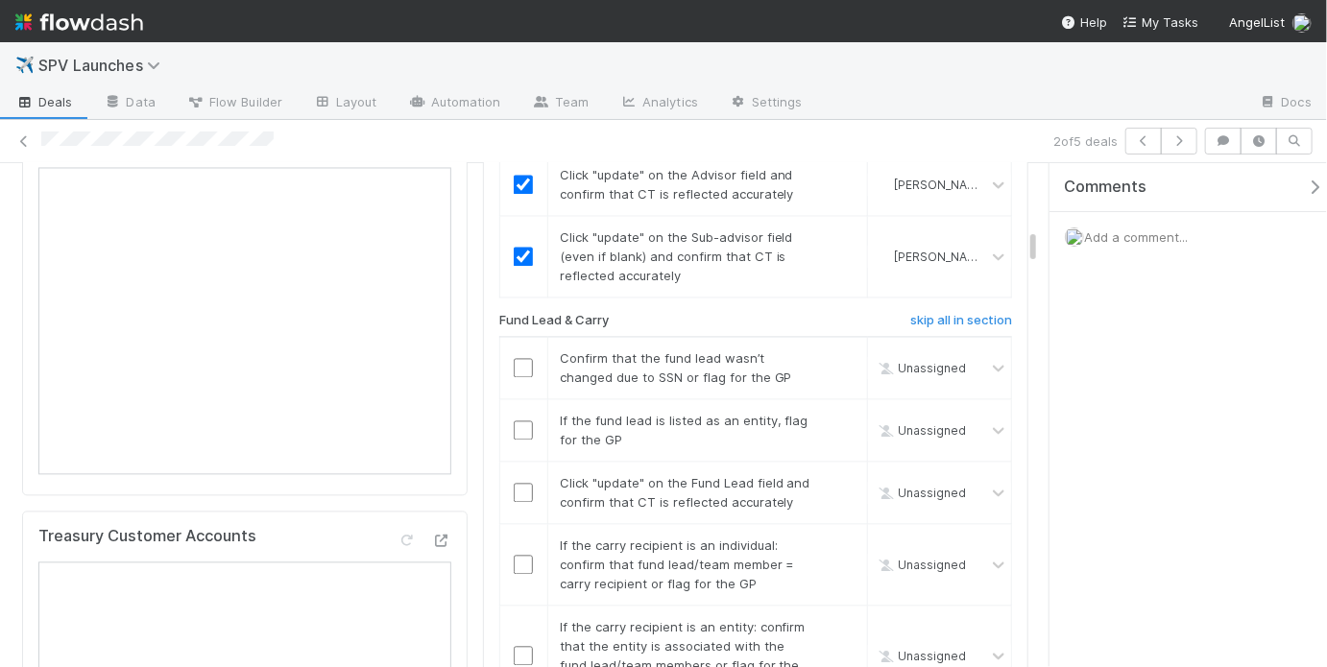
scroll to position [1757, 0]
click at [514, 356] on input "checkbox" at bounding box center [523, 365] width 19 height 19
click at [832, 411] on link "skip" at bounding box center [844, 418] width 24 height 15
click at [521, 481] on input "checkbox" at bounding box center [523, 490] width 19 height 19
click at [833, 411] on link "skip" at bounding box center [844, 418] width 24 height 15
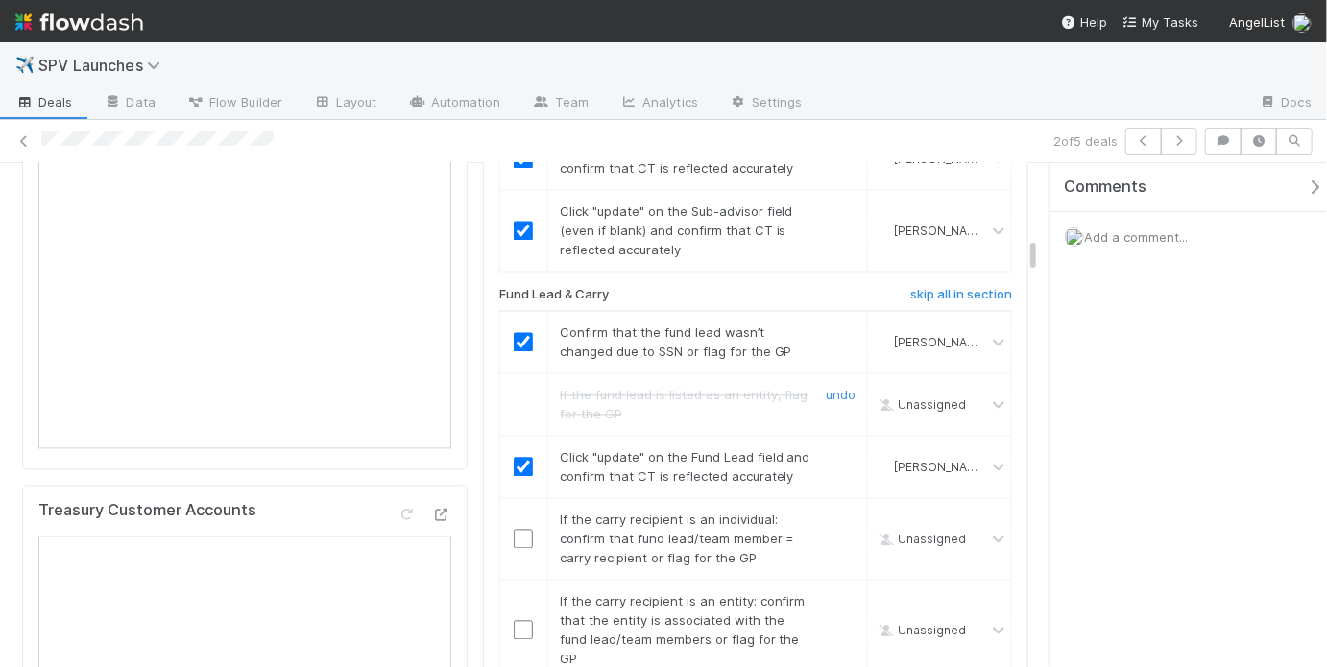
scroll to position [1782, 0]
click at [522, 520] on td at bounding box center [523, 537] width 48 height 82
click at [520, 528] on input "checkbox" at bounding box center [523, 537] width 19 height 19
click at [840, 592] on link "skip" at bounding box center [844, 599] width 24 height 15
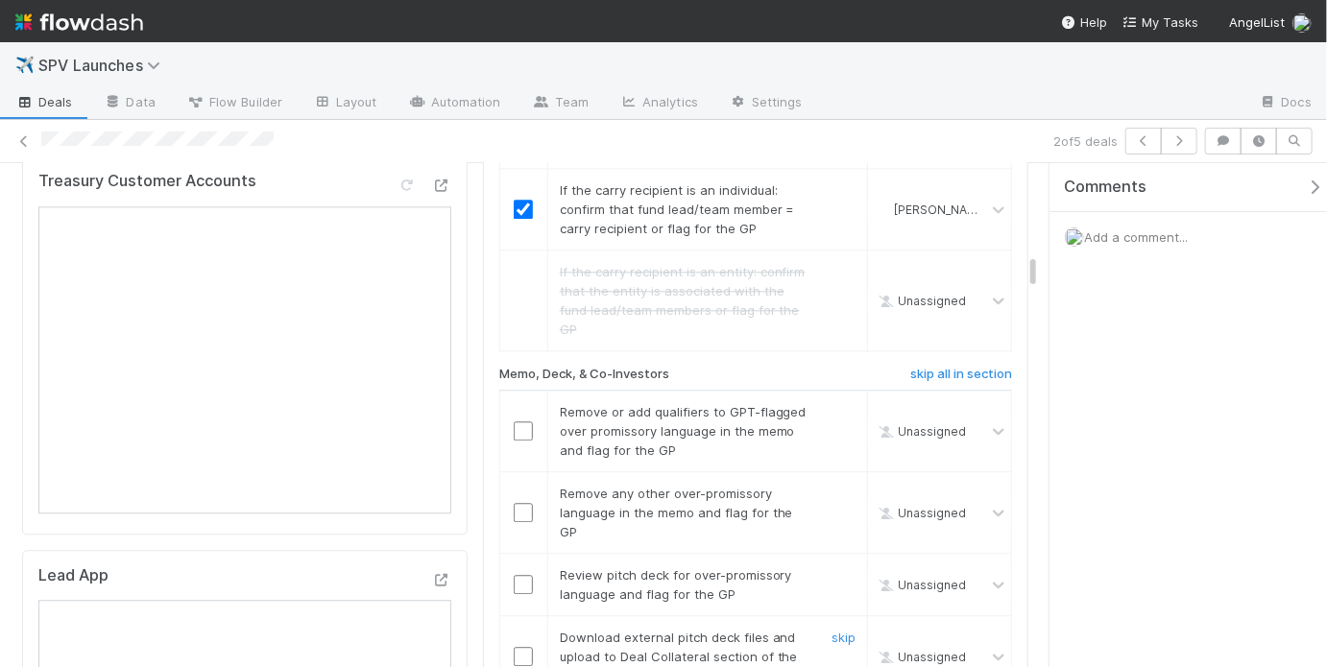
scroll to position [2143, 0]
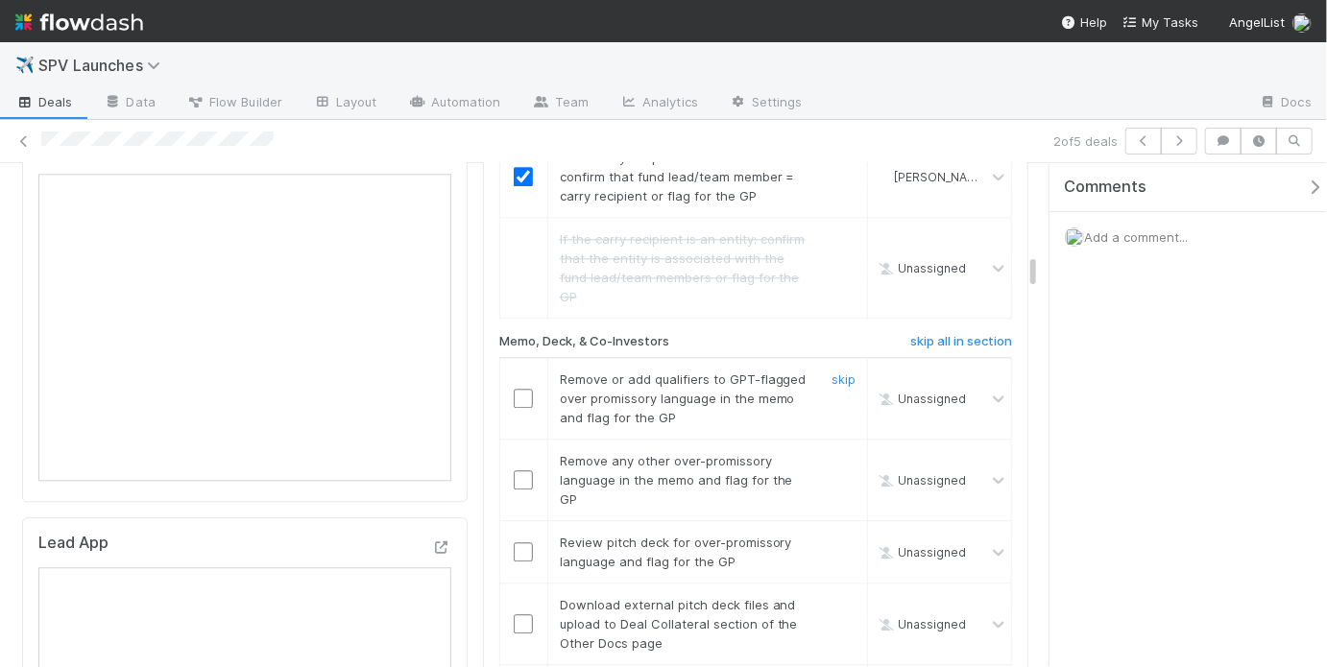
click at [519, 389] on input "checkbox" at bounding box center [523, 398] width 19 height 19
click at [519, 471] on input "checkbox" at bounding box center [523, 480] width 19 height 19
click at [518, 389] on input "checkbox" at bounding box center [523, 398] width 19 height 19
click at [518, 543] on input "checkbox" at bounding box center [523, 552] width 19 height 19
click at [832, 597] on link "skip" at bounding box center [844, 604] width 24 height 15
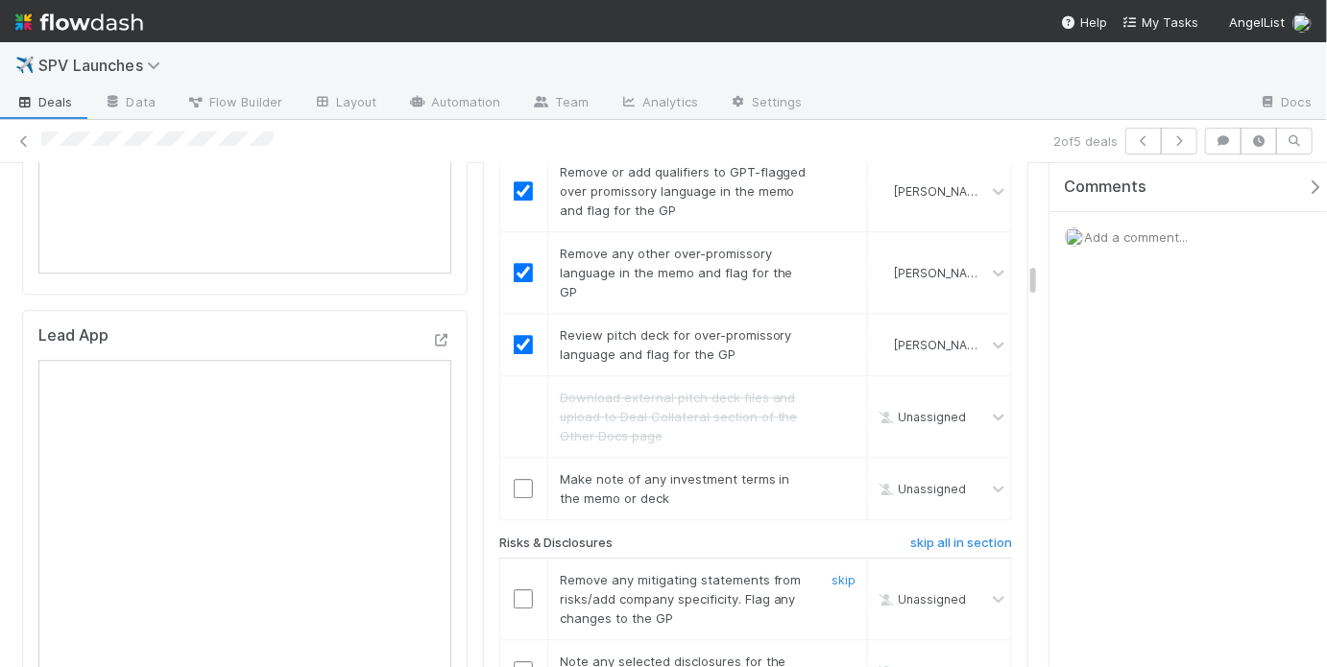
scroll to position [2366, 0]
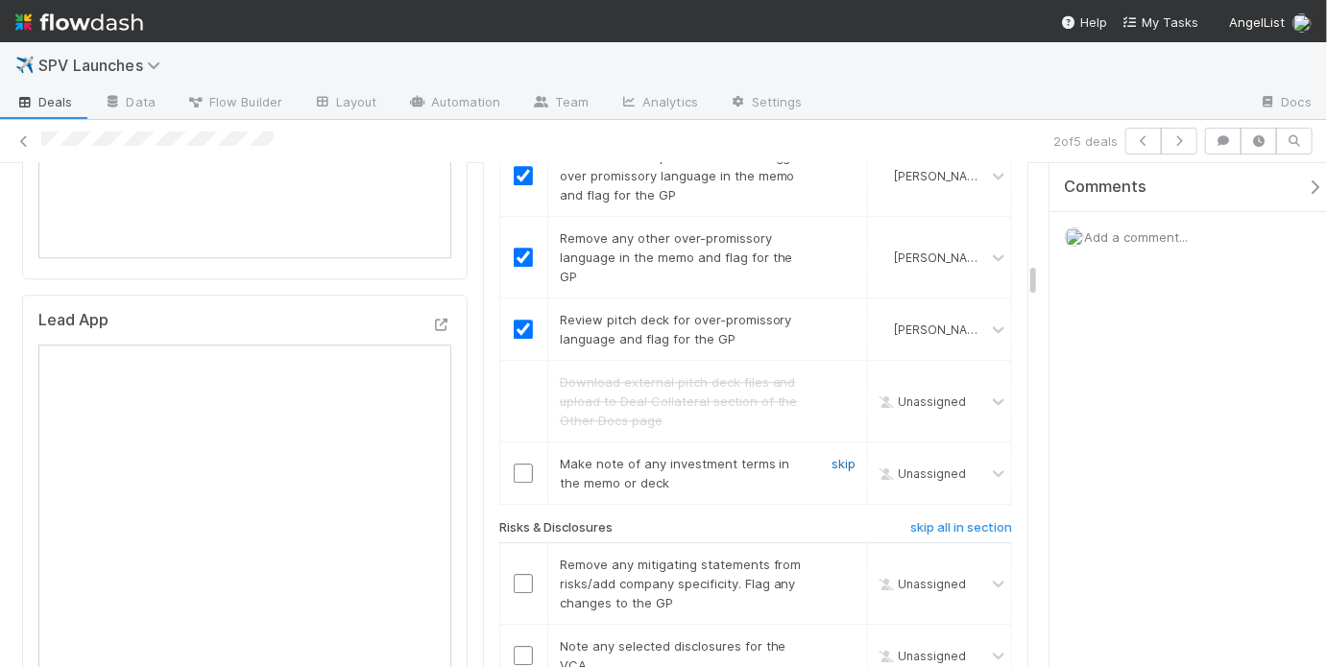
click at [833, 456] on link "skip" at bounding box center [844, 463] width 24 height 15
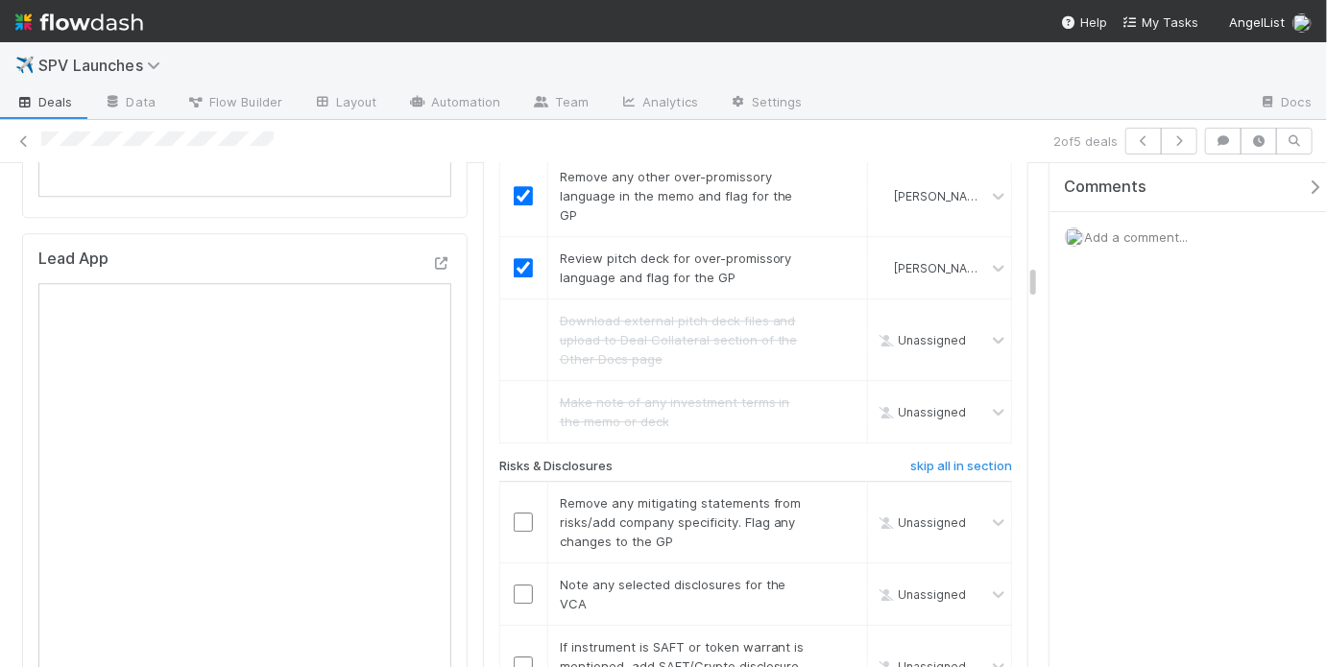
scroll to position [2463, 0]
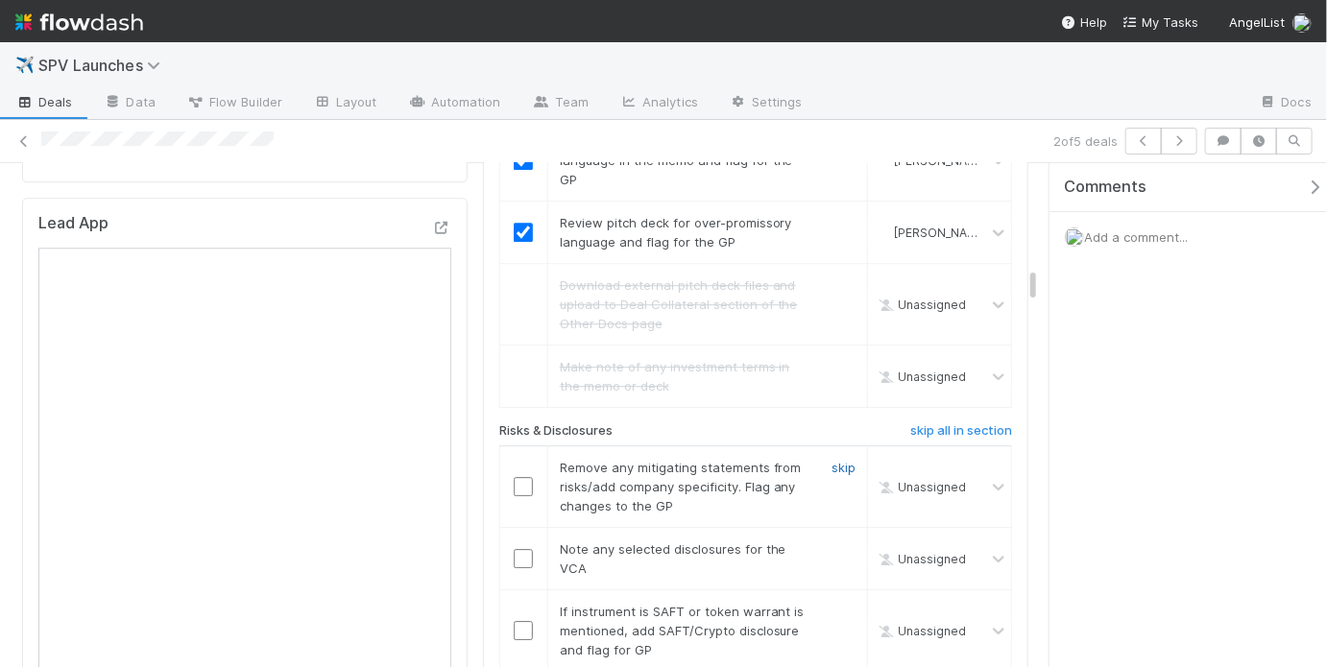
click at [832, 460] on link "skip" at bounding box center [844, 467] width 24 height 15
click at [833, 542] on link "skip" at bounding box center [844, 549] width 24 height 15
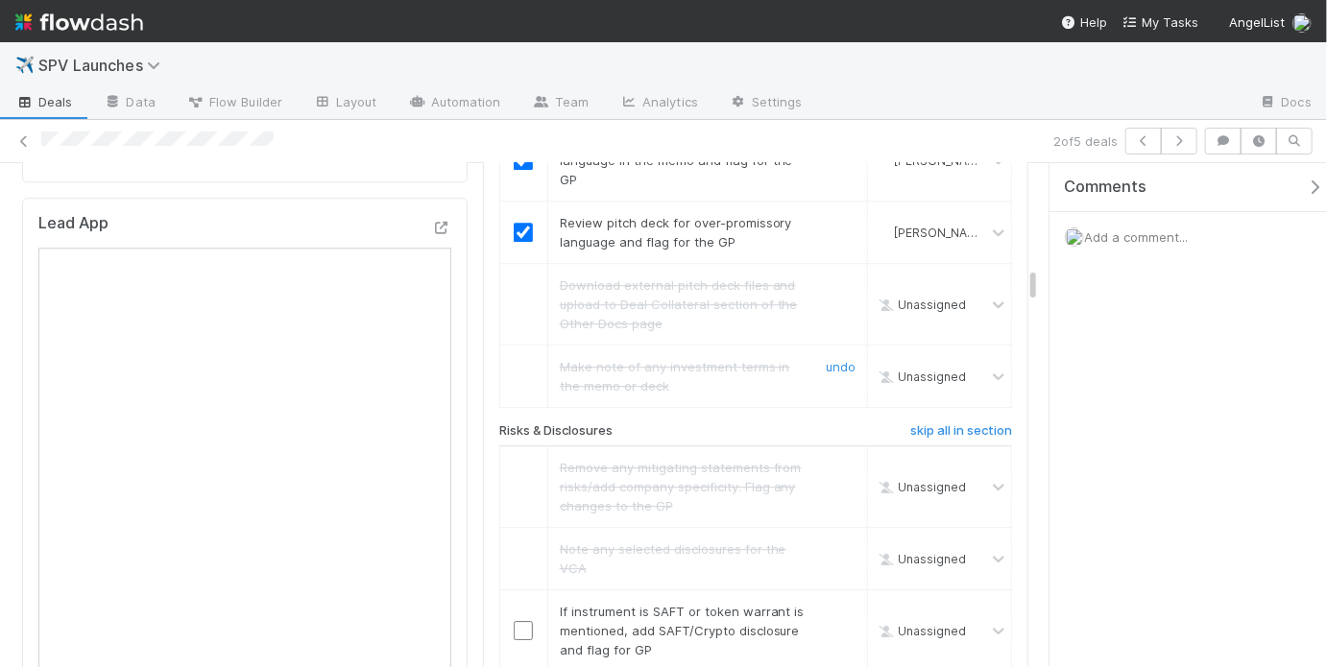
scroll to position [2751, 0]
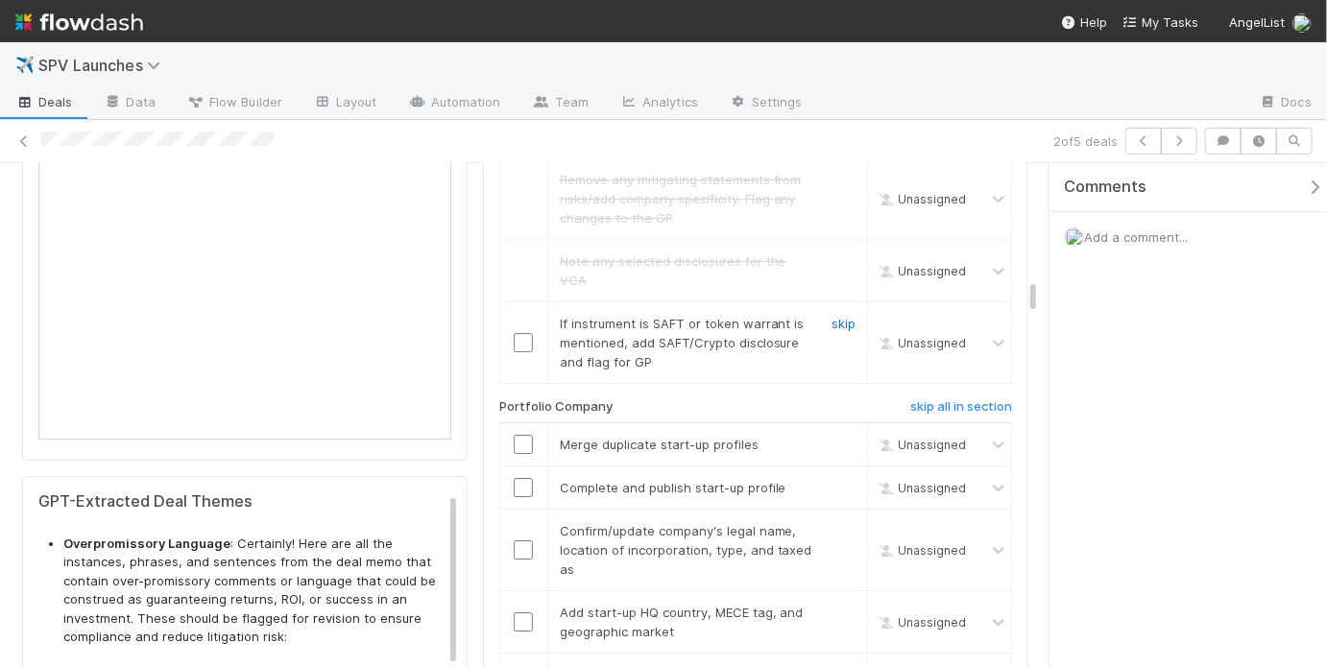
click at [839, 316] on link "skip" at bounding box center [844, 323] width 24 height 15
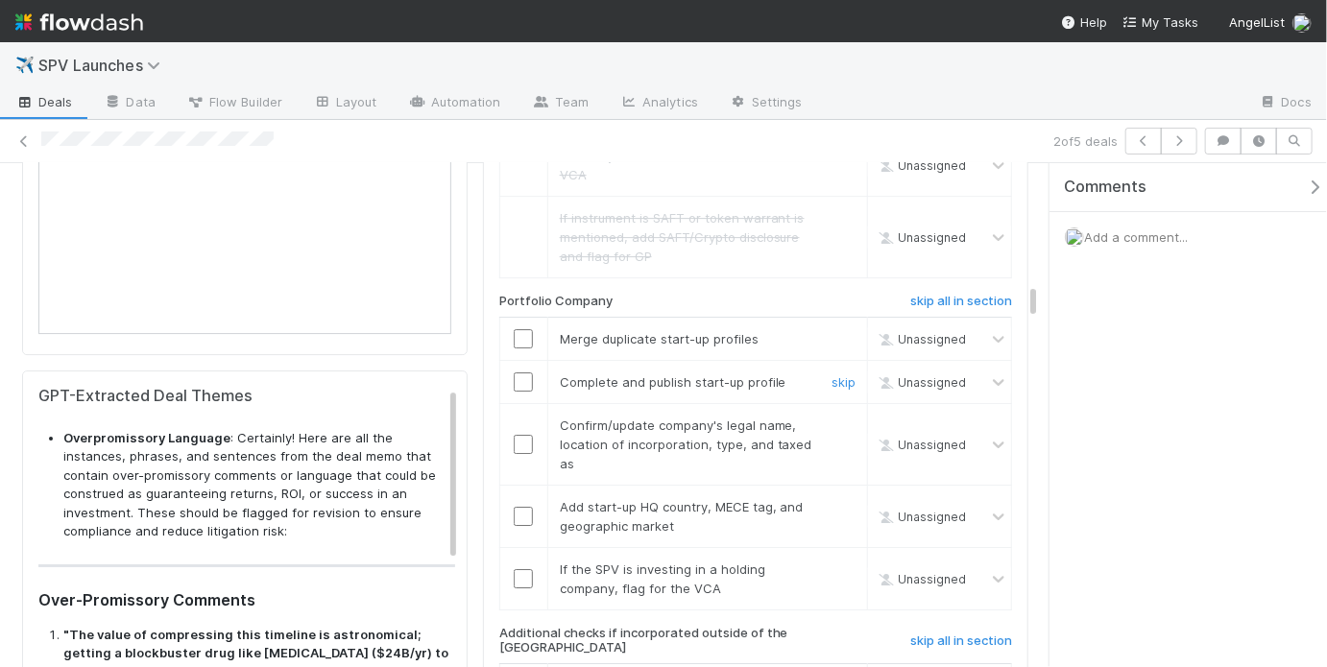
scroll to position [2873, 0]
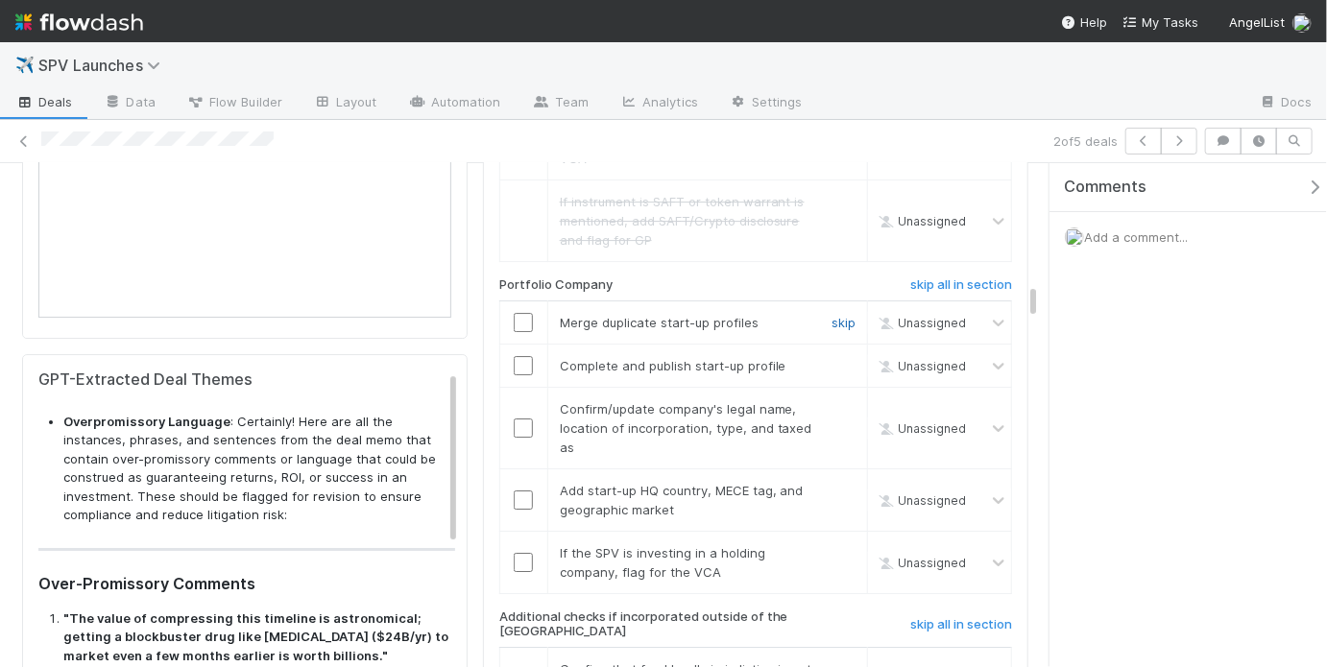
click at [835, 315] on link "skip" at bounding box center [844, 322] width 24 height 15
click at [515, 356] on input "checkbox" at bounding box center [523, 365] width 19 height 19
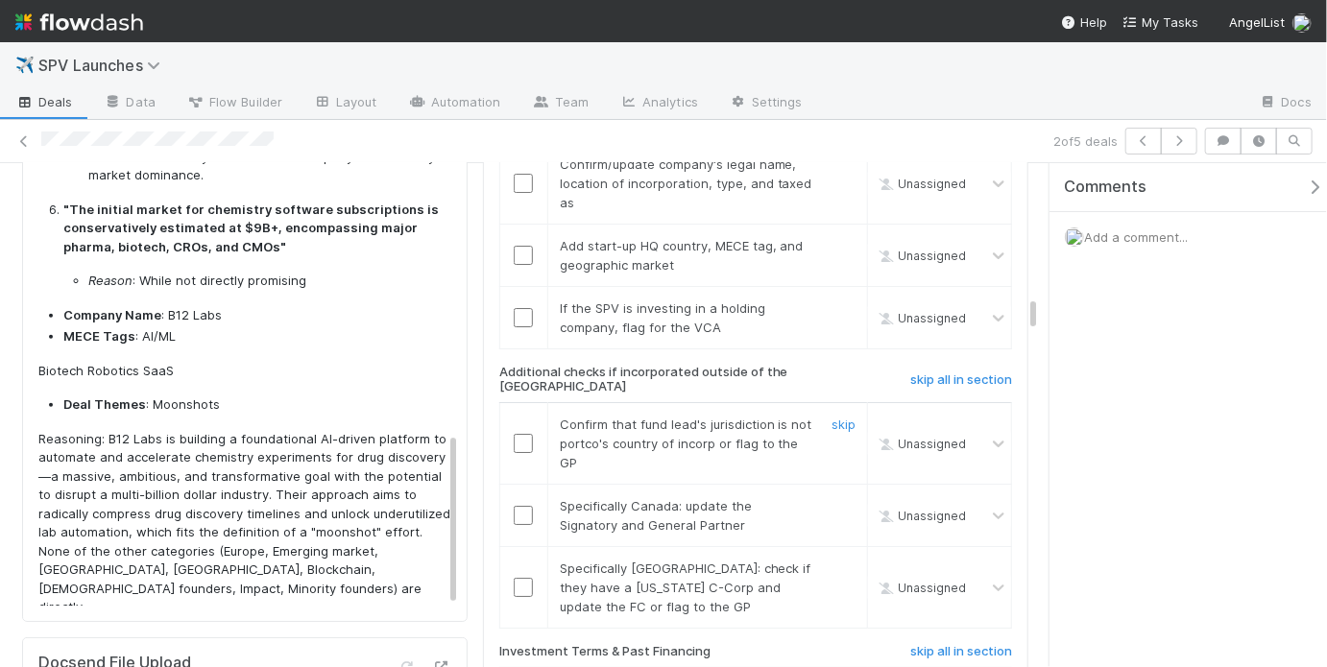
scroll to position [3009, 0]
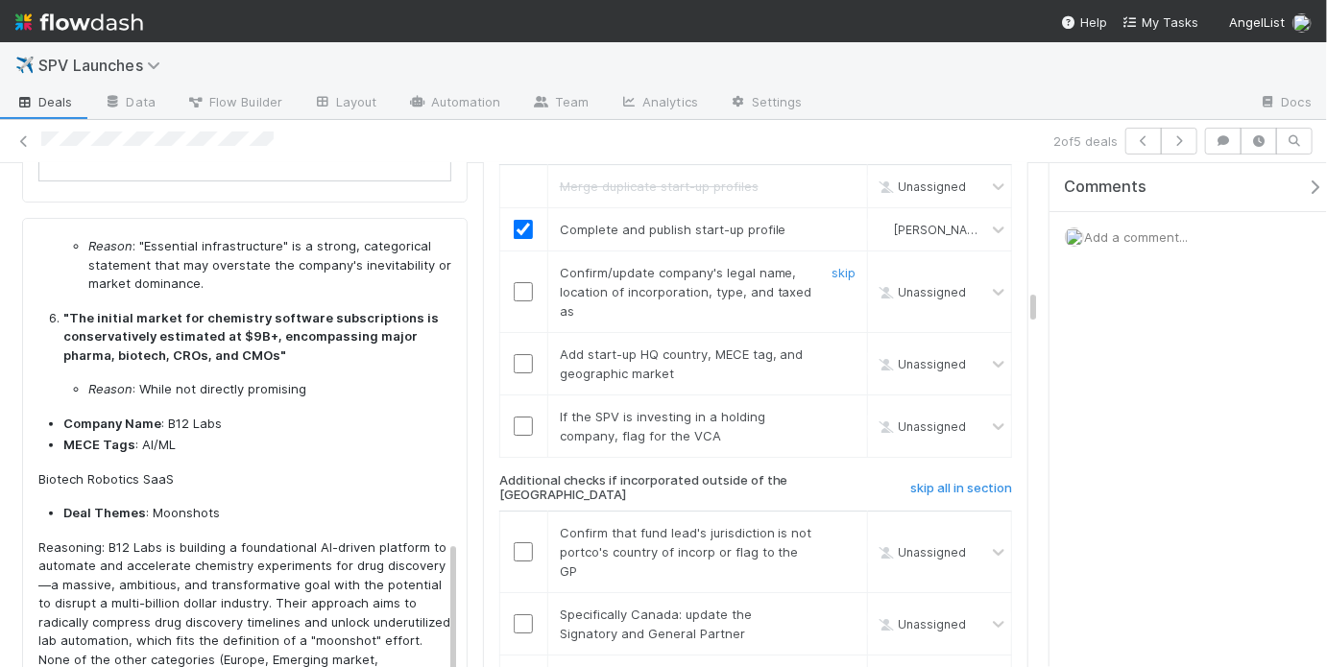
drag, startPoint x: 523, startPoint y: 223, endPoint x: 522, endPoint y: 265, distance: 42.3
click at [523, 282] on input "checkbox" at bounding box center [523, 291] width 19 height 19
click at [519, 354] on input "checkbox" at bounding box center [523, 363] width 19 height 19
click at [832, 409] on link "skip" at bounding box center [844, 416] width 24 height 15
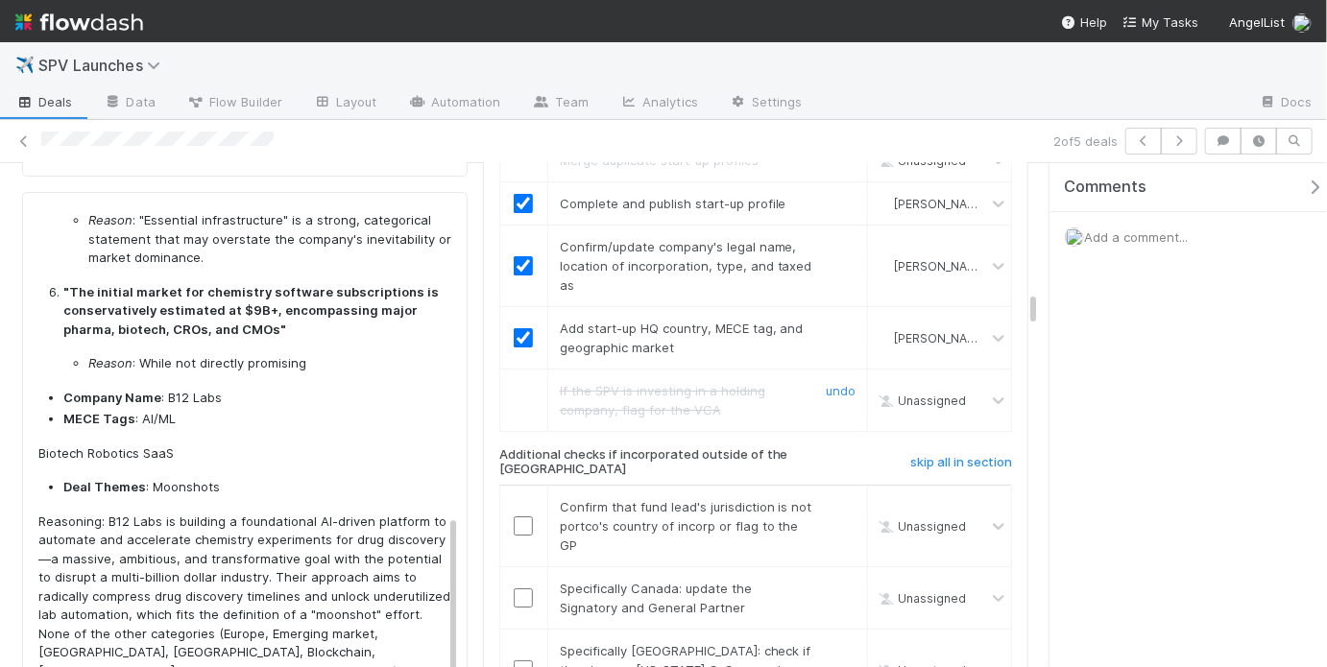
scroll to position [3036, 0]
click at [982, 454] on h6 "skip all in section" at bounding box center [961, 461] width 102 height 15
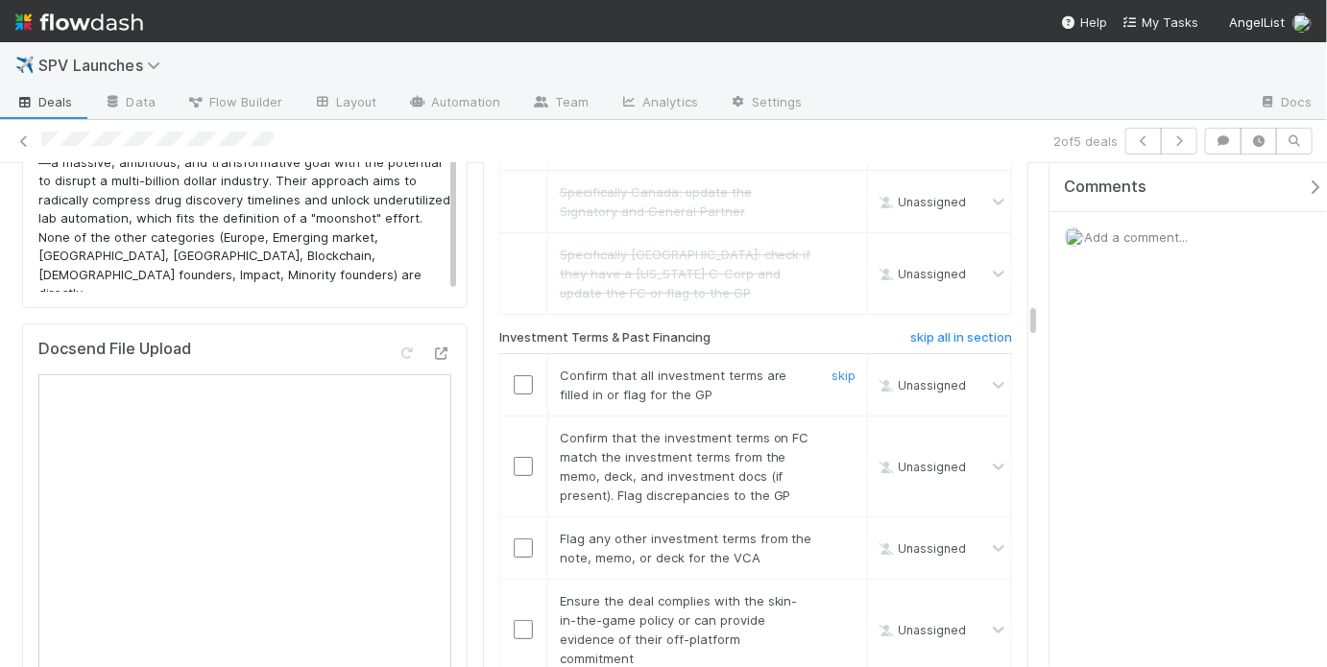
scroll to position [3434, 0]
click at [516, 374] on input "checkbox" at bounding box center [523, 383] width 19 height 19
click at [518, 455] on input "checkbox" at bounding box center [523, 464] width 19 height 19
click at [839, 529] on link "skip" at bounding box center [844, 536] width 24 height 15
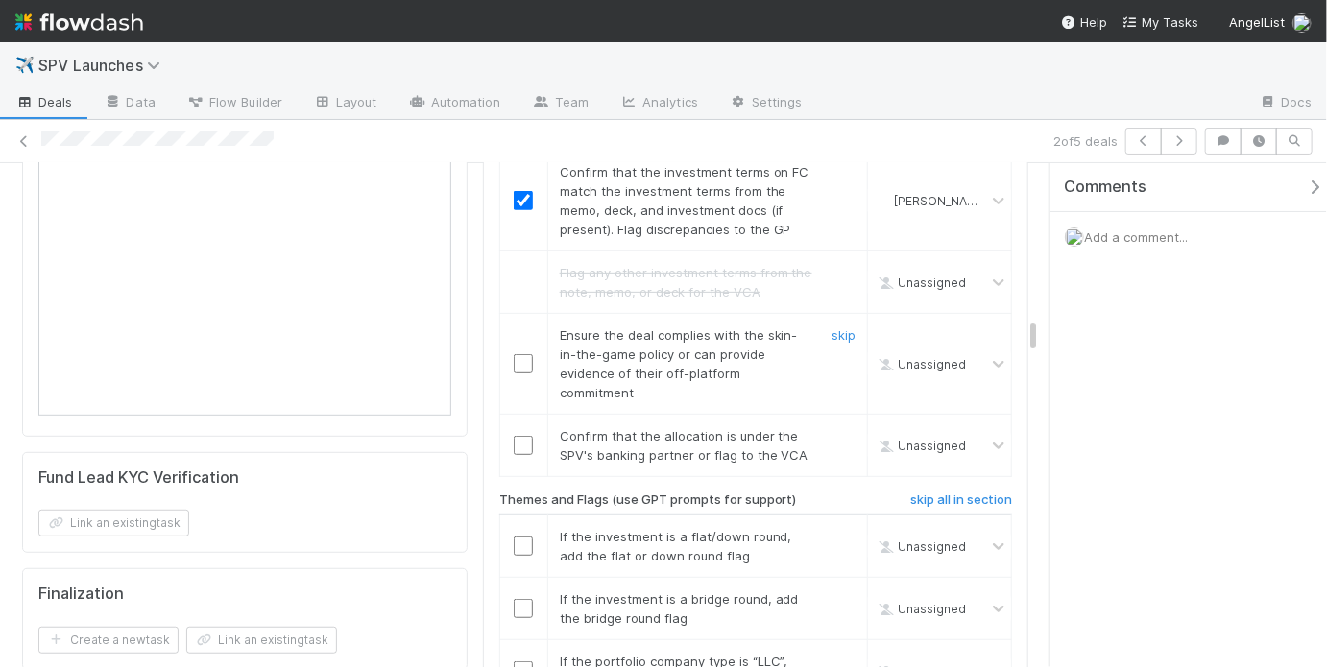
scroll to position [3670, 0]
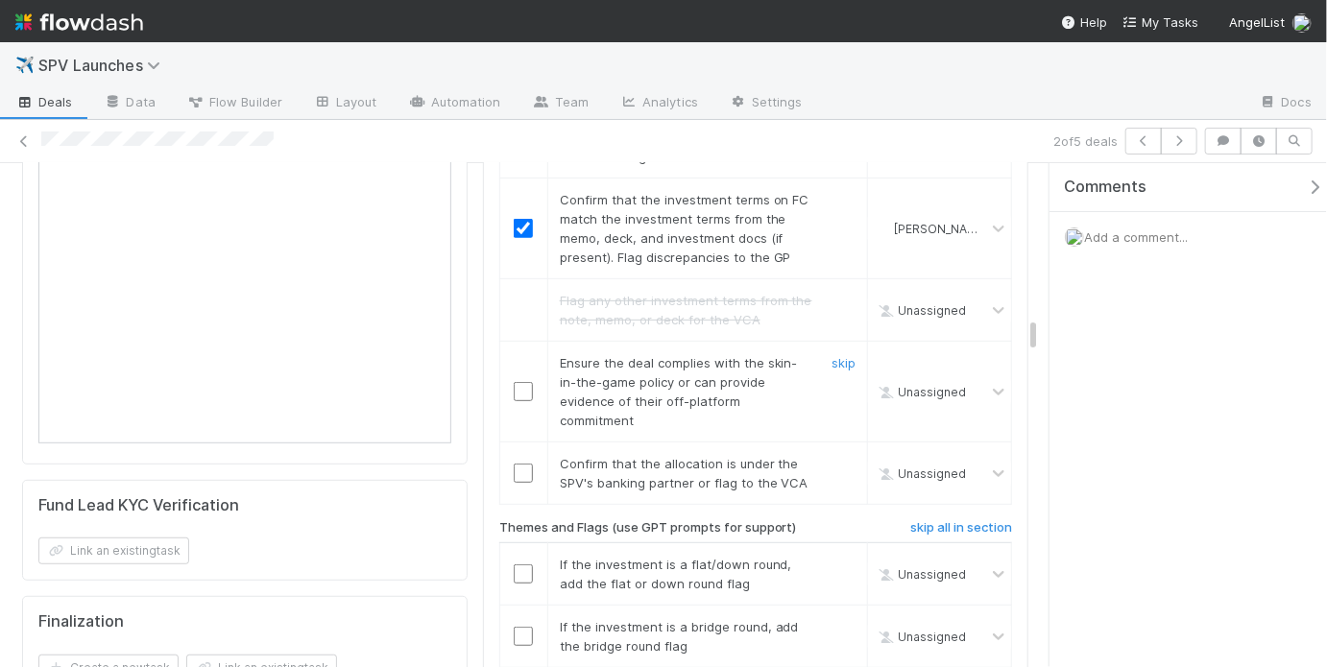
click at [520, 382] on input "checkbox" at bounding box center [523, 391] width 19 height 19
click at [519, 464] on input "checkbox" at bounding box center [523, 473] width 19 height 19
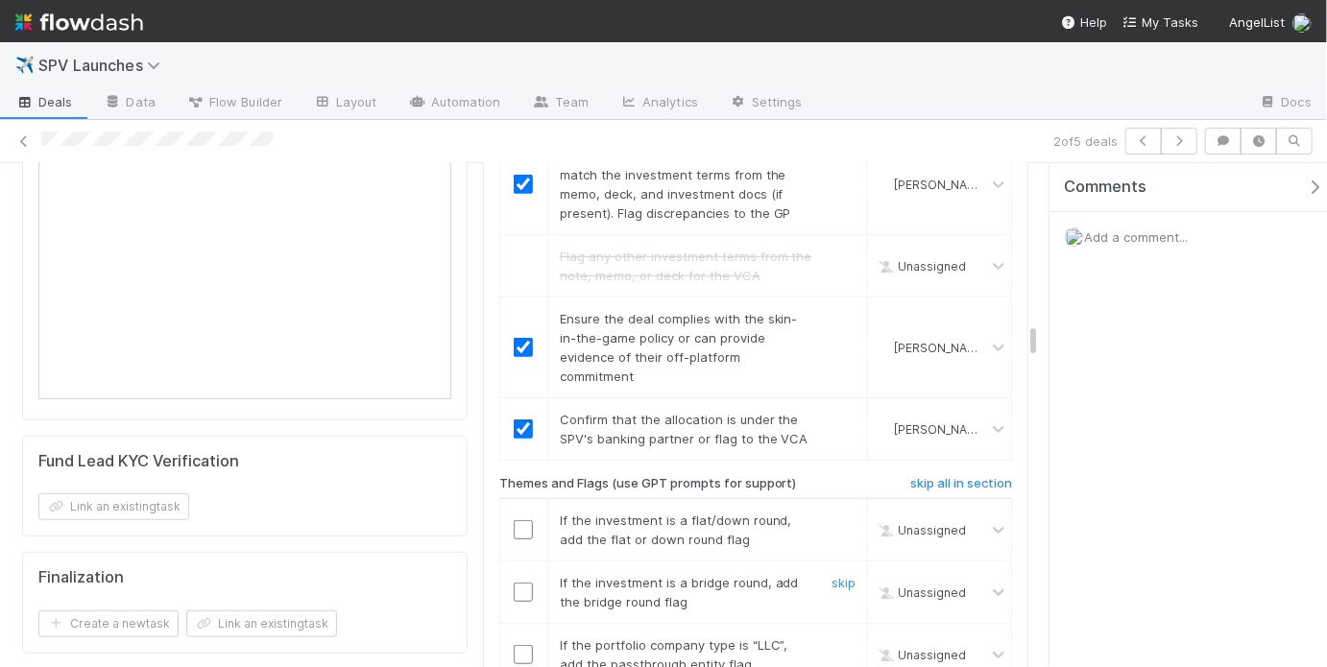
scroll to position [3801, 0]
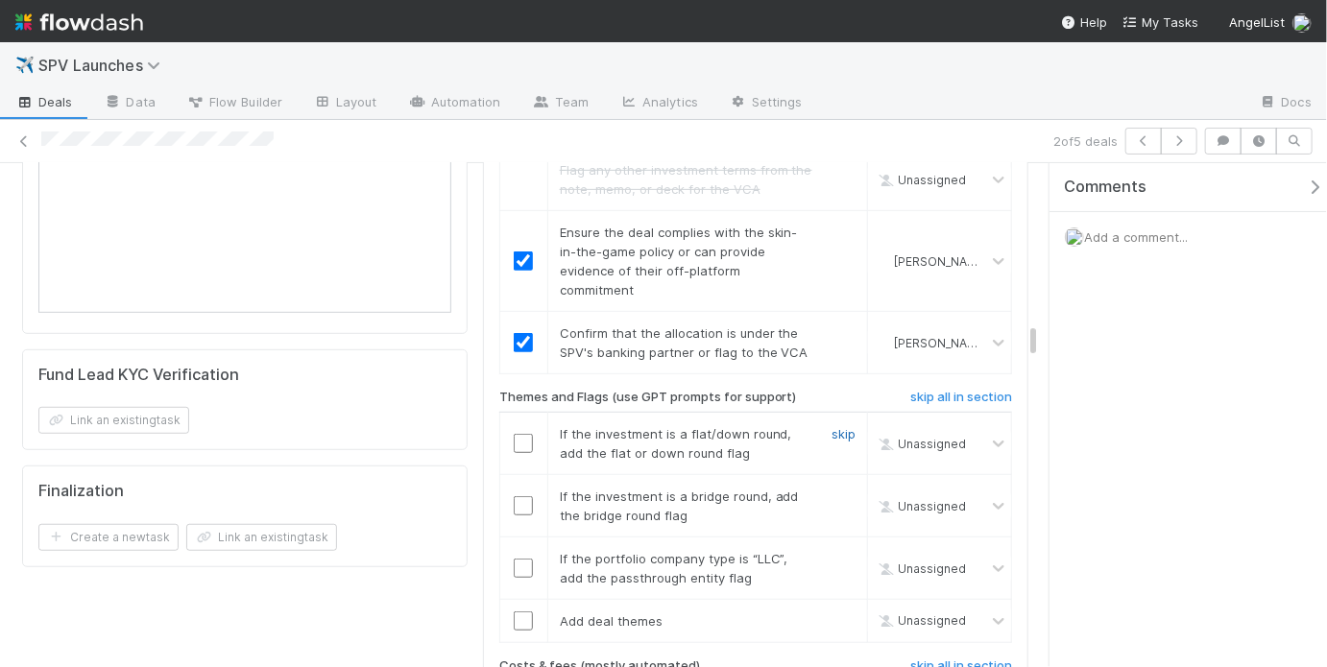
click at [842, 426] on link "skip" at bounding box center [844, 433] width 24 height 15
click at [819, 487] on div "skip" at bounding box center [841, 506] width 58 height 38
click at [832, 489] on link "skip" at bounding box center [844, 496] width 24 height 15
click at [832, 551] on link "skip" at bounding box center [844, 558] width 24 height 15
click at [832, 489] on link "skip" at bounding box center [844, 496] width 24 height 15
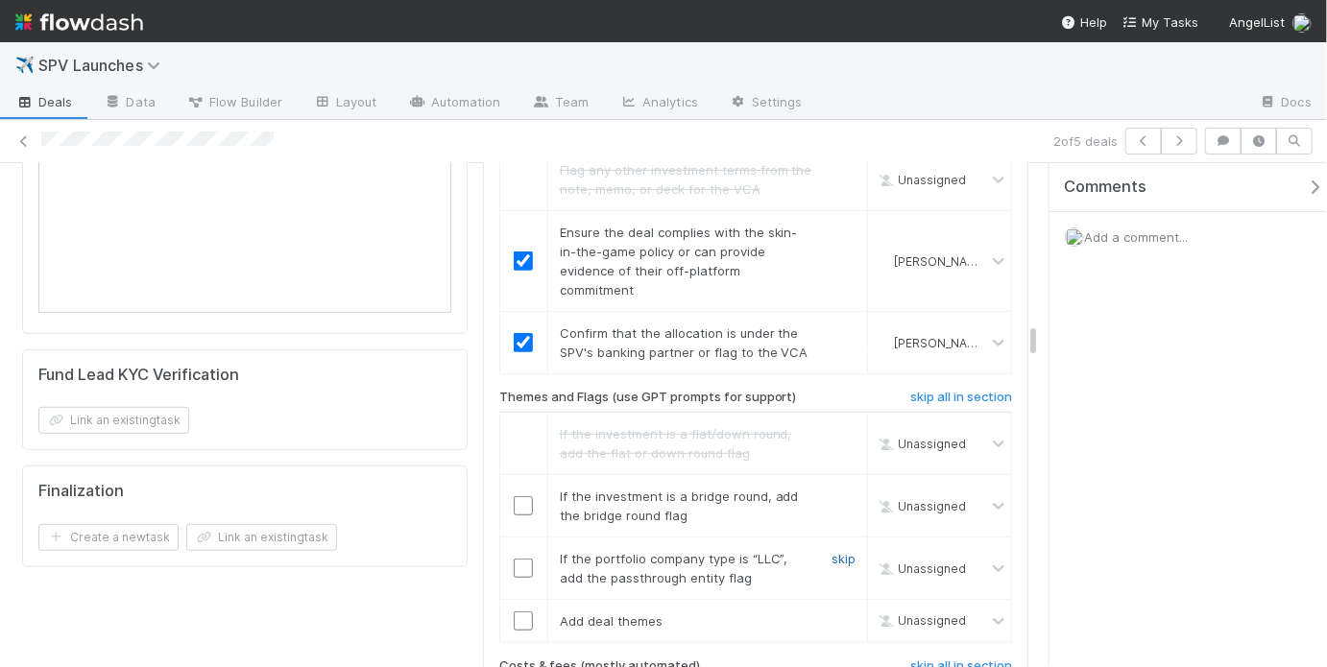
click at [836, 551] on link "skip" at bounding box center [844, 558] width 24 height 15
click at [841, 614] on link "skip" at bounding box center [844, 621] width 24 height 15
click at [832, 489] on link "skip" at bounding box center [844, 496] width 24 height 15
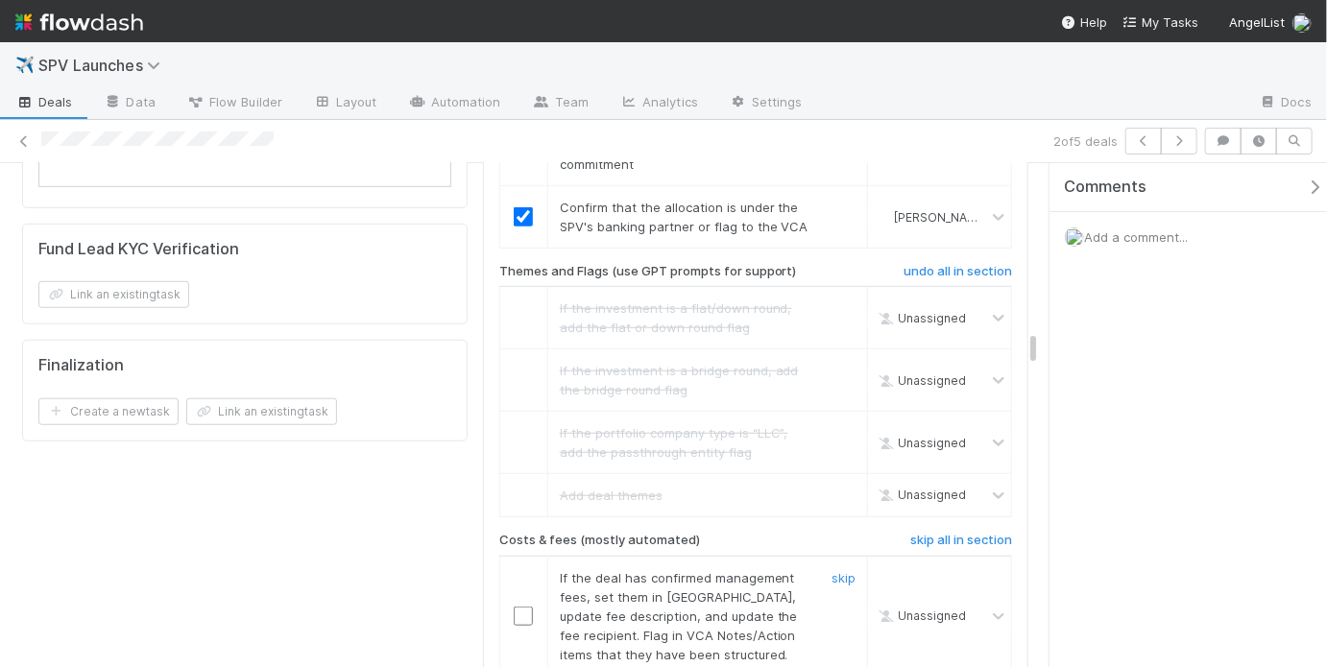
scroll to position [4023, 0]
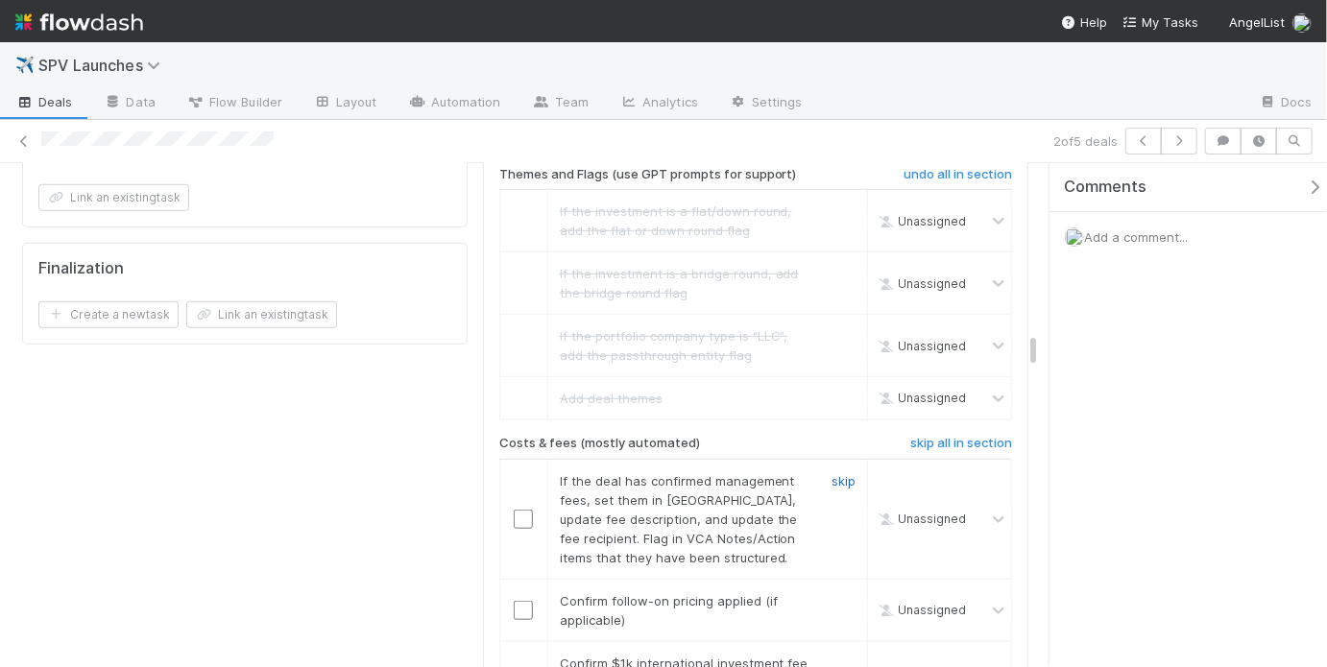
drag, startPoint x: 831, startPoint y: 392, endPoint x: 820, endPoint y: 391, distance: 10.6
click at [832, 473] on link "skip" at bounding box center [844, 480] width 24 height 15
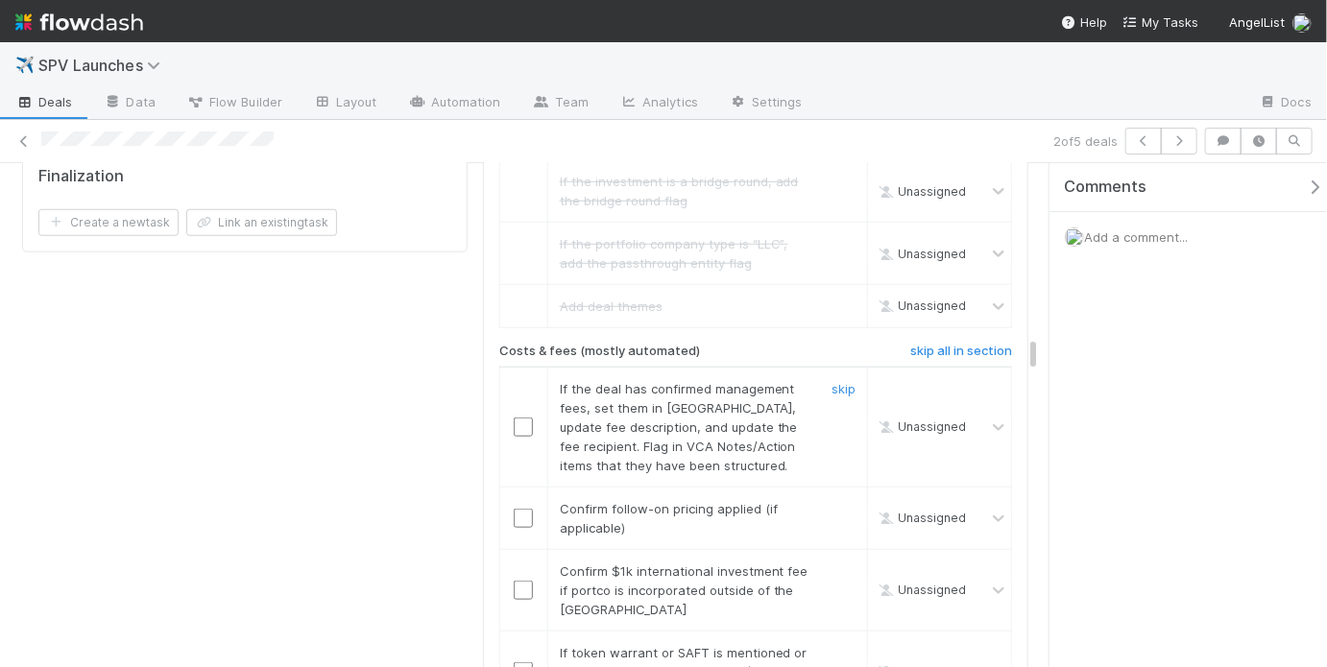
scroll to position [4133, 0]
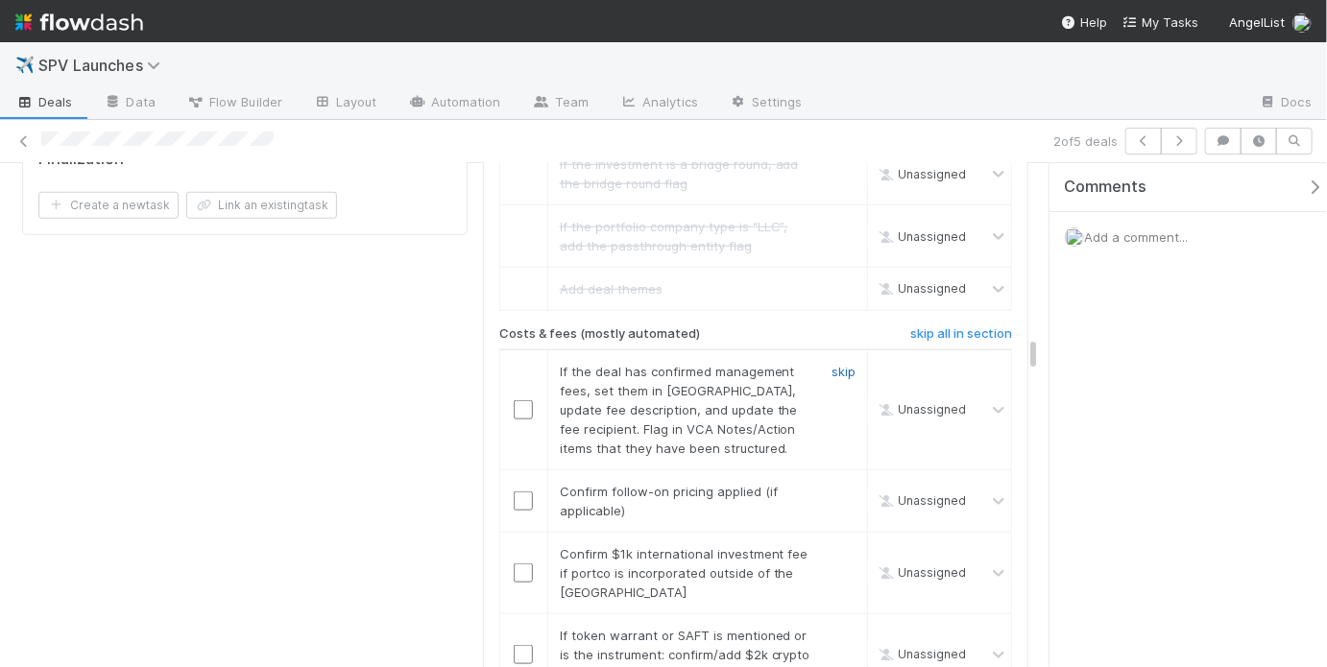
click at [832, 364] on link "skip" at bounding box center [844, 371] width 24 height 15
click at [832, 484] on link "skip" at bounding box center [844, 491] width 24 height 15
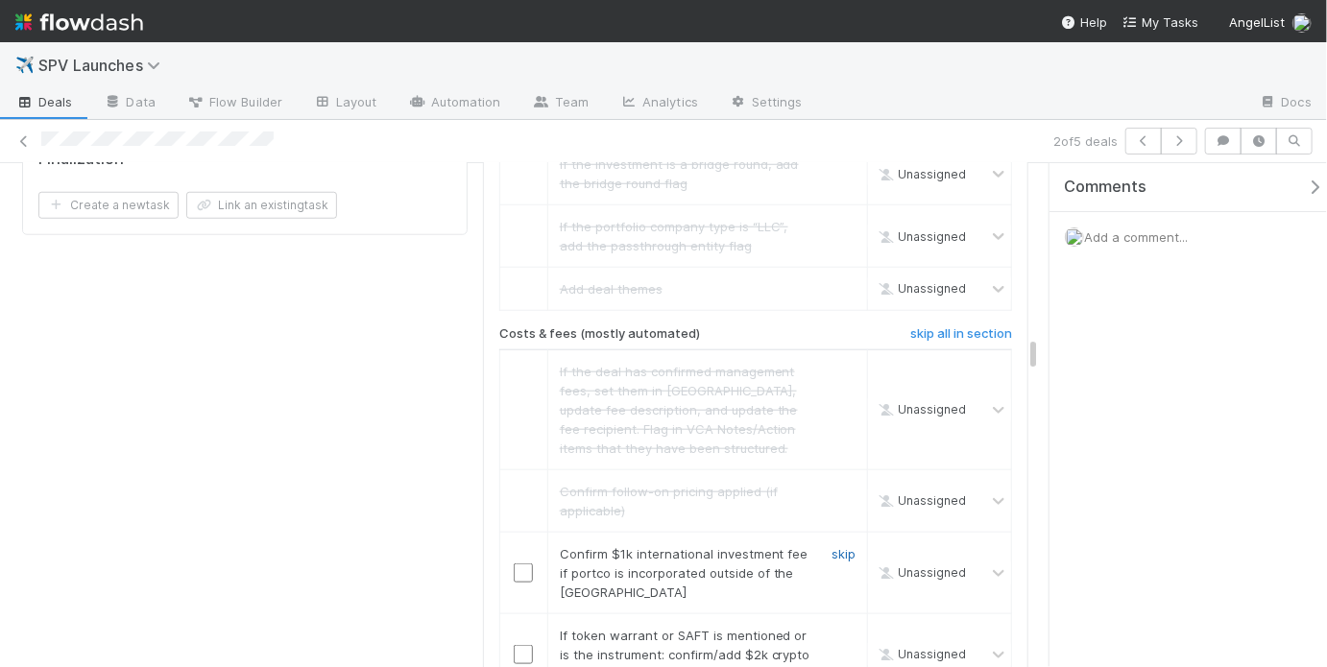
click at [832, 546] on link "skip" at bounding box center [844, 553] width 24 height 15
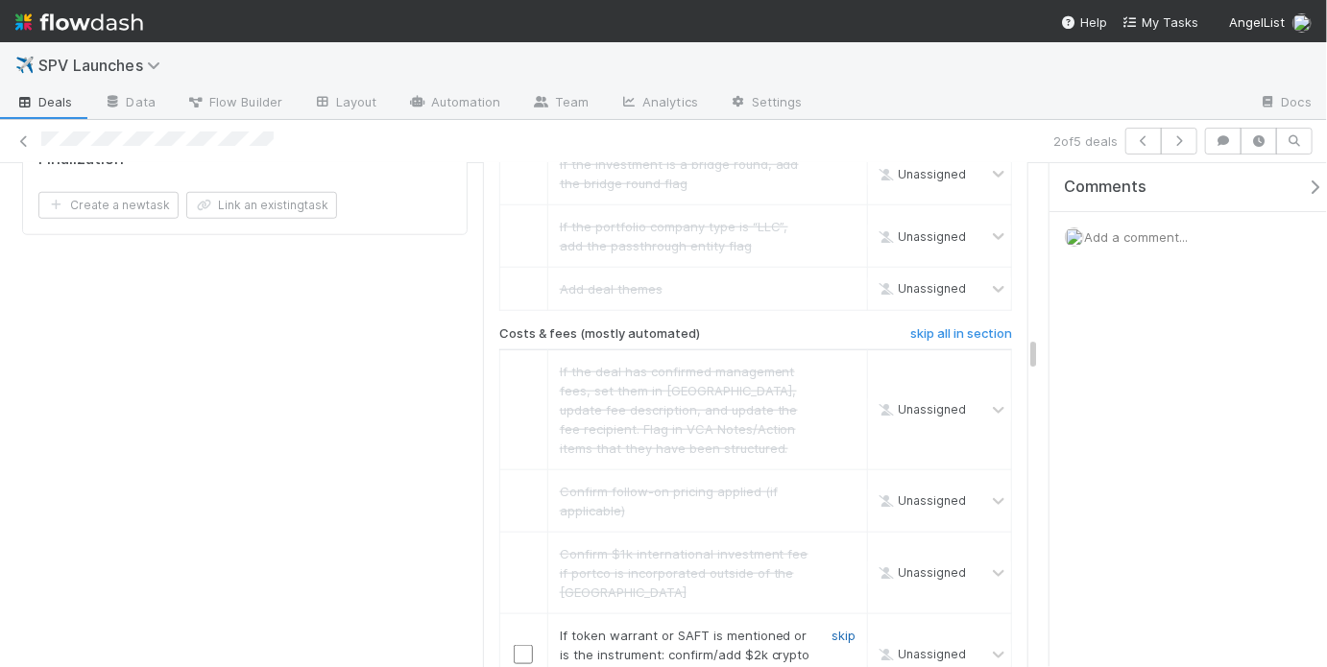
click at [842, 628] on link "skip" at bounding box center [844, 635] width 24 height 15
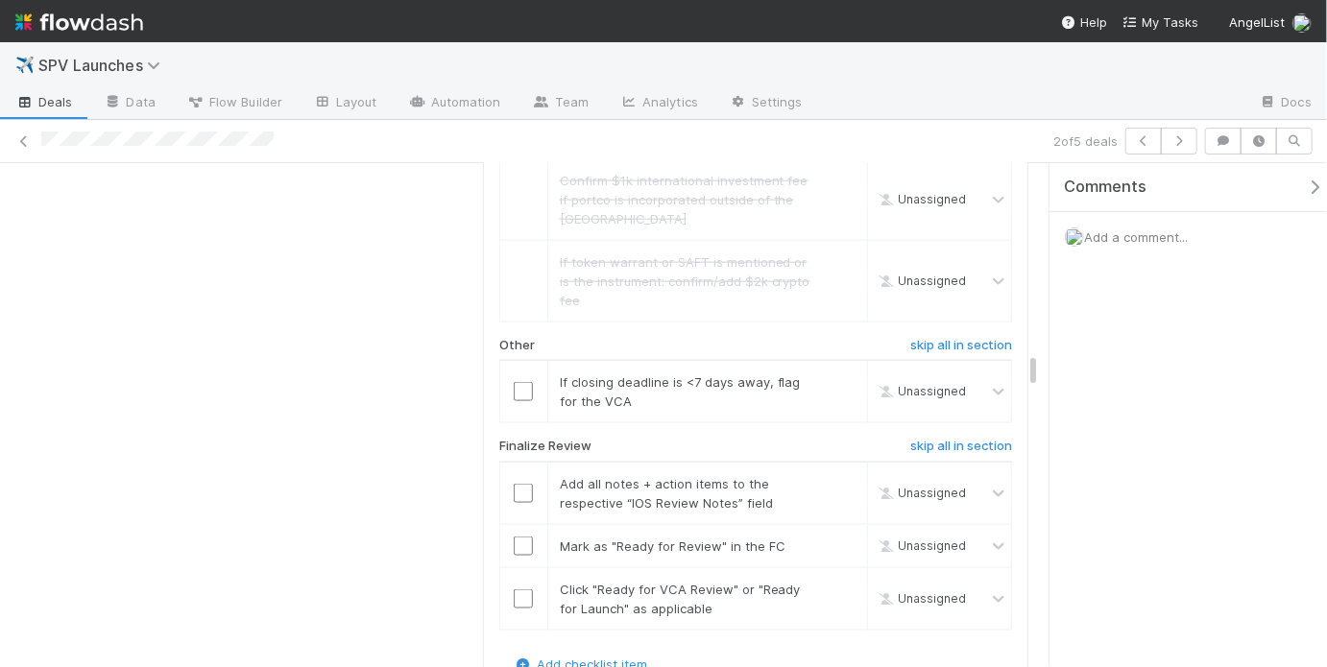
scroll to position [4573, 0]
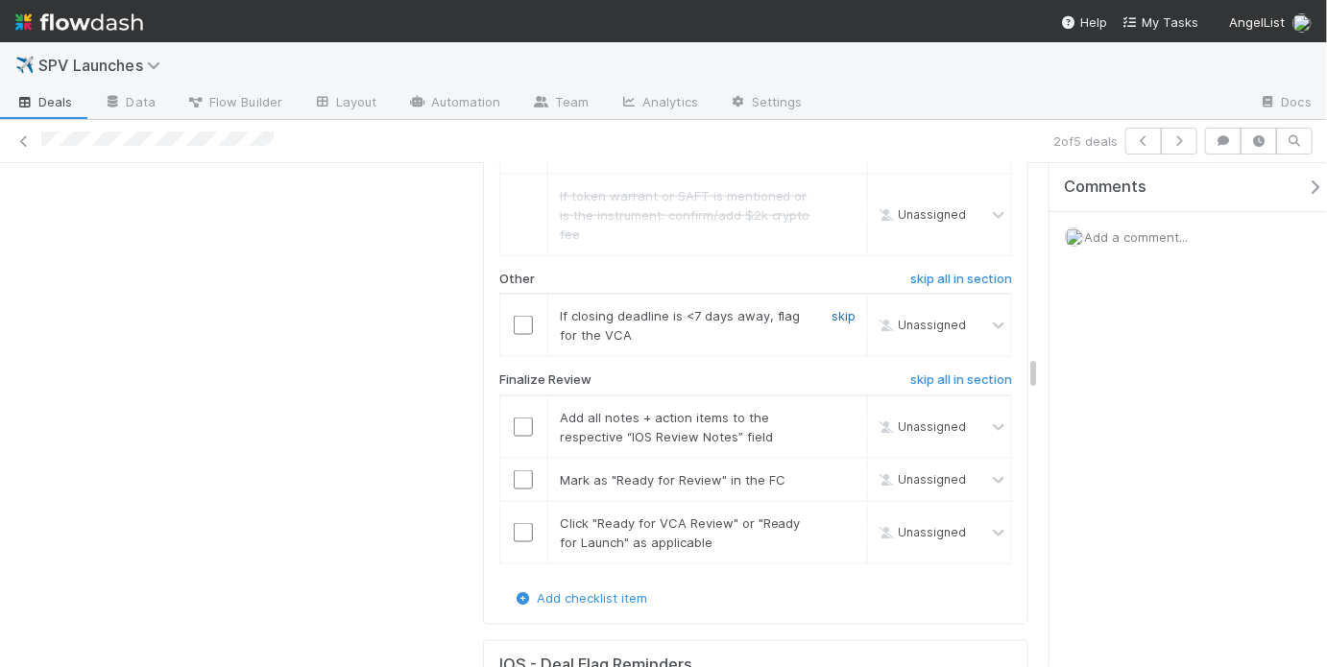
click at [838, 308] on link "skip" at bounding box center [844, 315] width 24 height 15
click at [523, 418] on input "checkbox" at bounding box center [523, 427] width 19 height 19
click at [520, 471] on input "checkbox" at bounding box center [523, 480] width 19 height 19
click at [519, 523] on input "checkbox" at bounding box center [523, 532] width 19 height 19
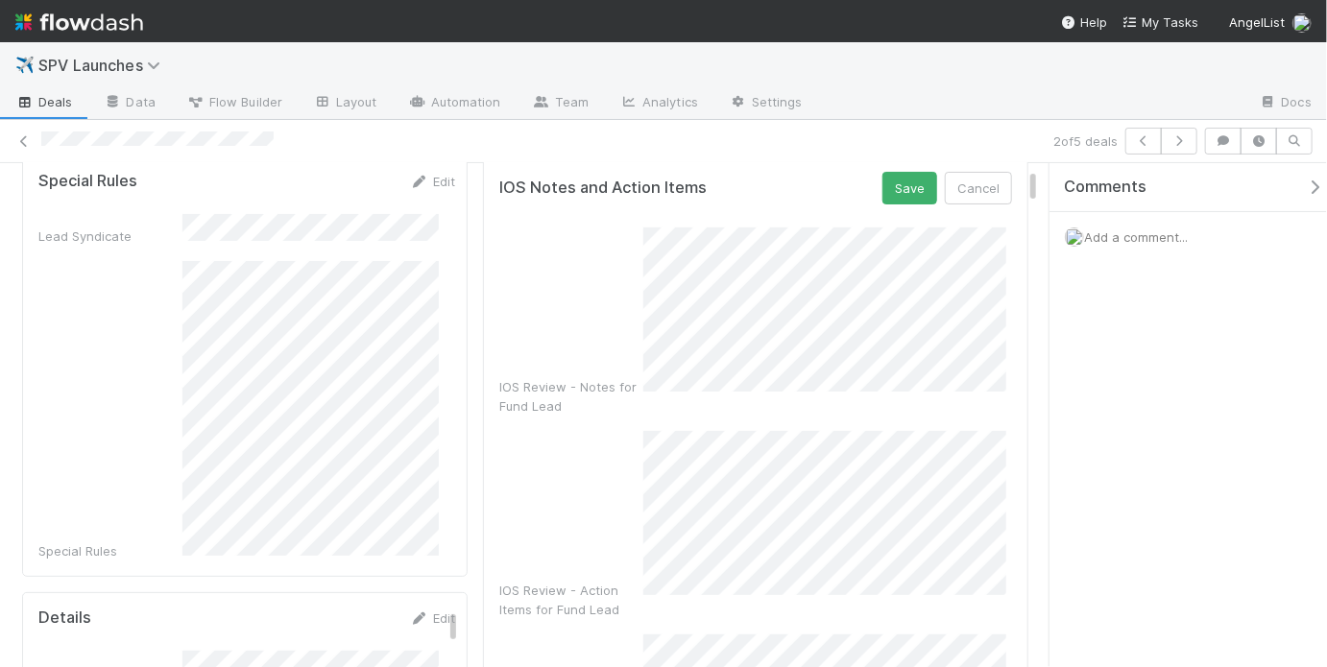
scroll to position [121, 0]
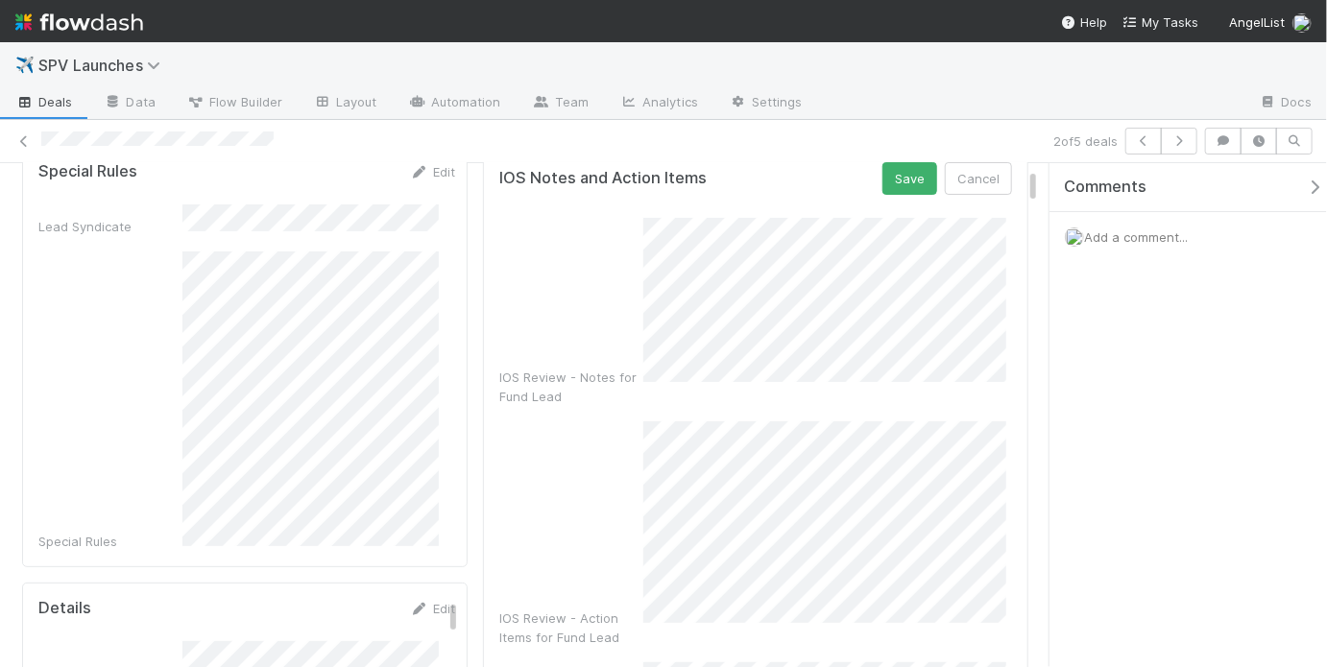
click at [599, 539] on div "IOS Review - Action Items for Fund Lead" at bounding box center [755, 535] width 513 height 226
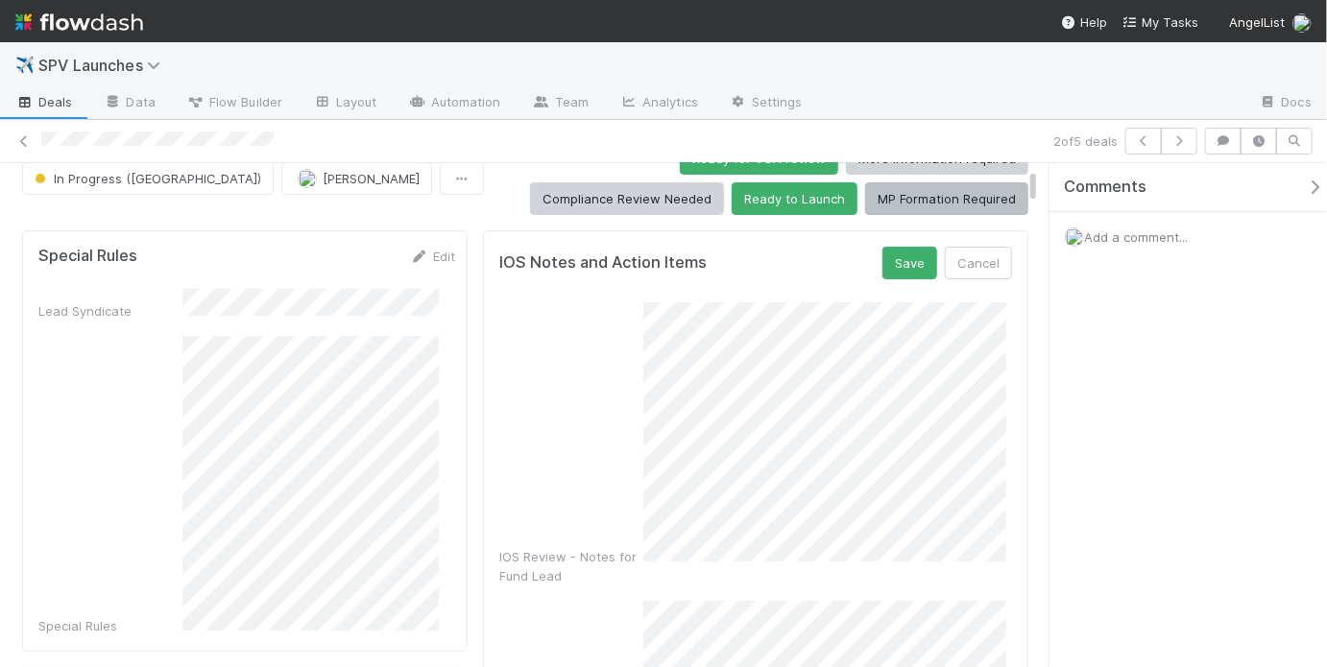
scroll to position [12, 0]
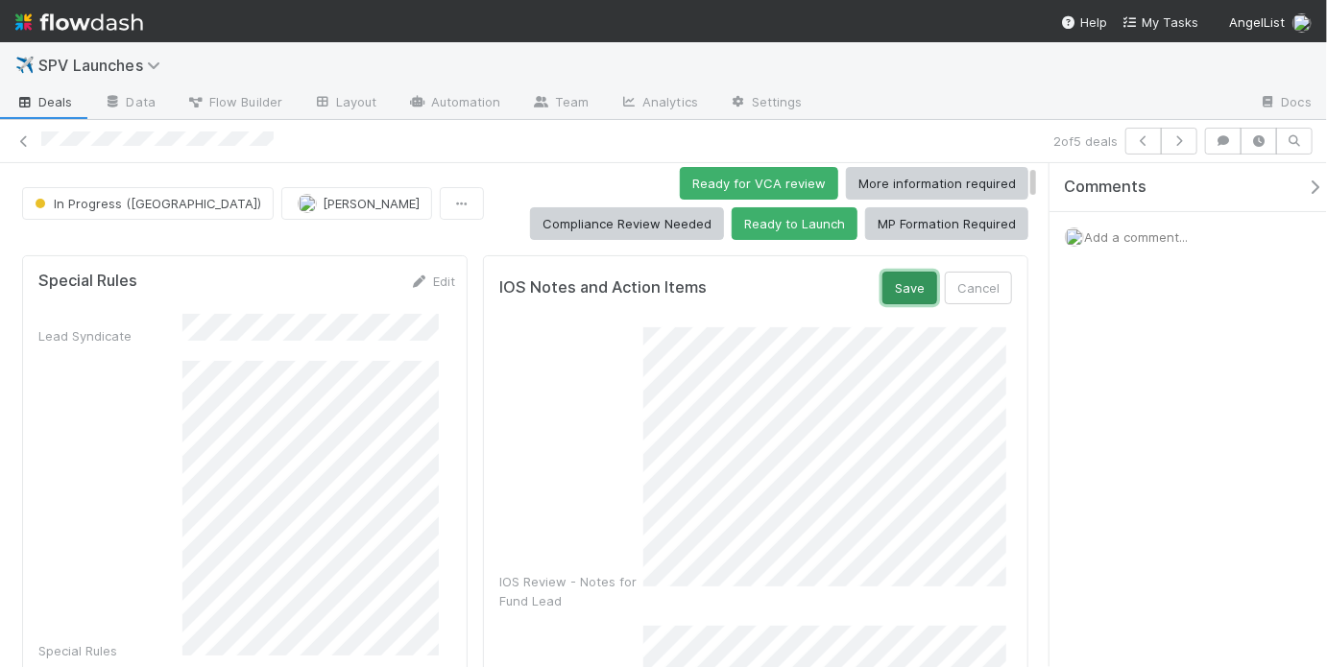
click at [887, 285] on button "Save" at bounding box center [909, 288] width 55 height 33
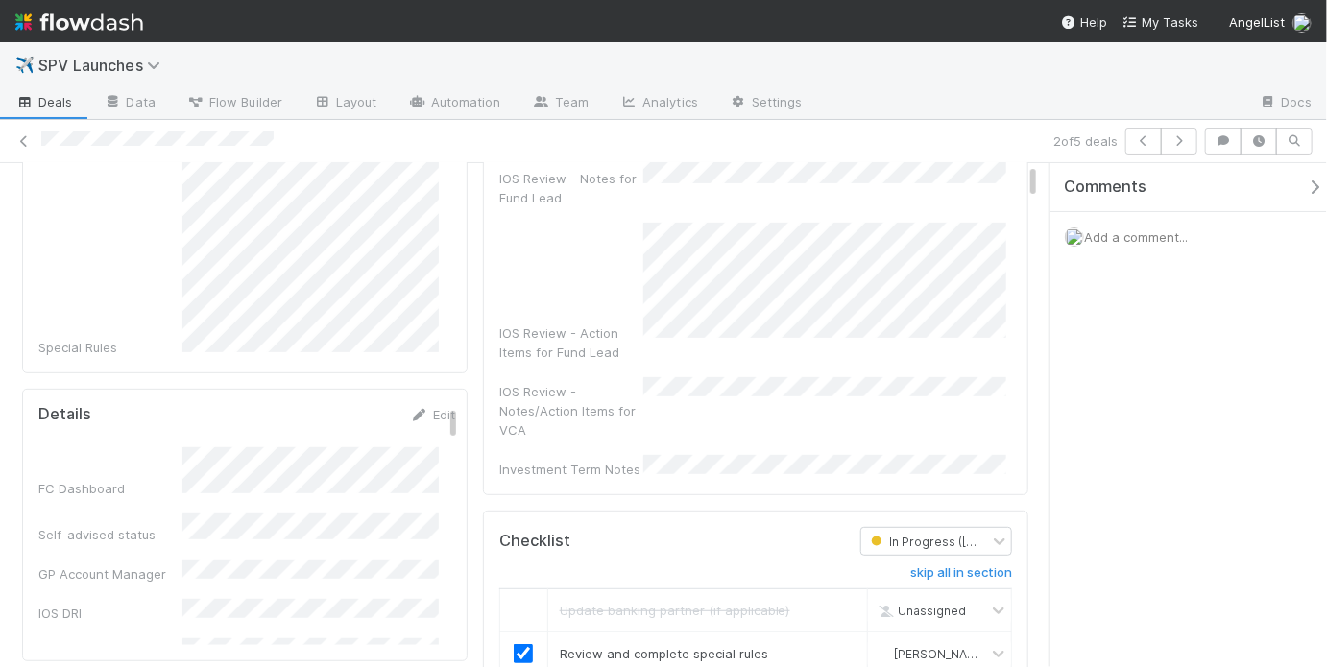
scroll to position [0, 0]
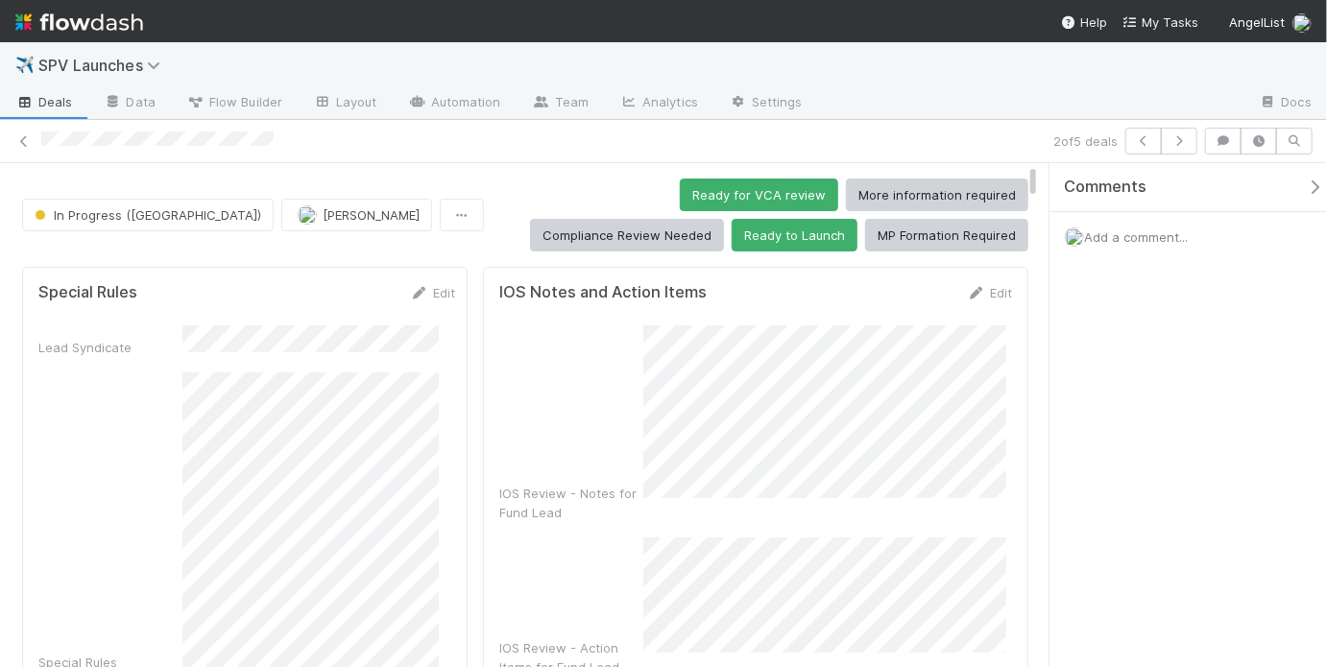
drag, startPoint x: 574, startPoint y: 229, endPoint x: 676, endPoint y: 231, distance: 101.8
click at [574, 228] on div "Ready for VCA review More information required Compliance Review Needed Ready t…" at bounding box center [760, 215] width 537 height 73
click at [857, 219] on button "Ready to Launch" at bounding box center [795, 235] width 126 height 33
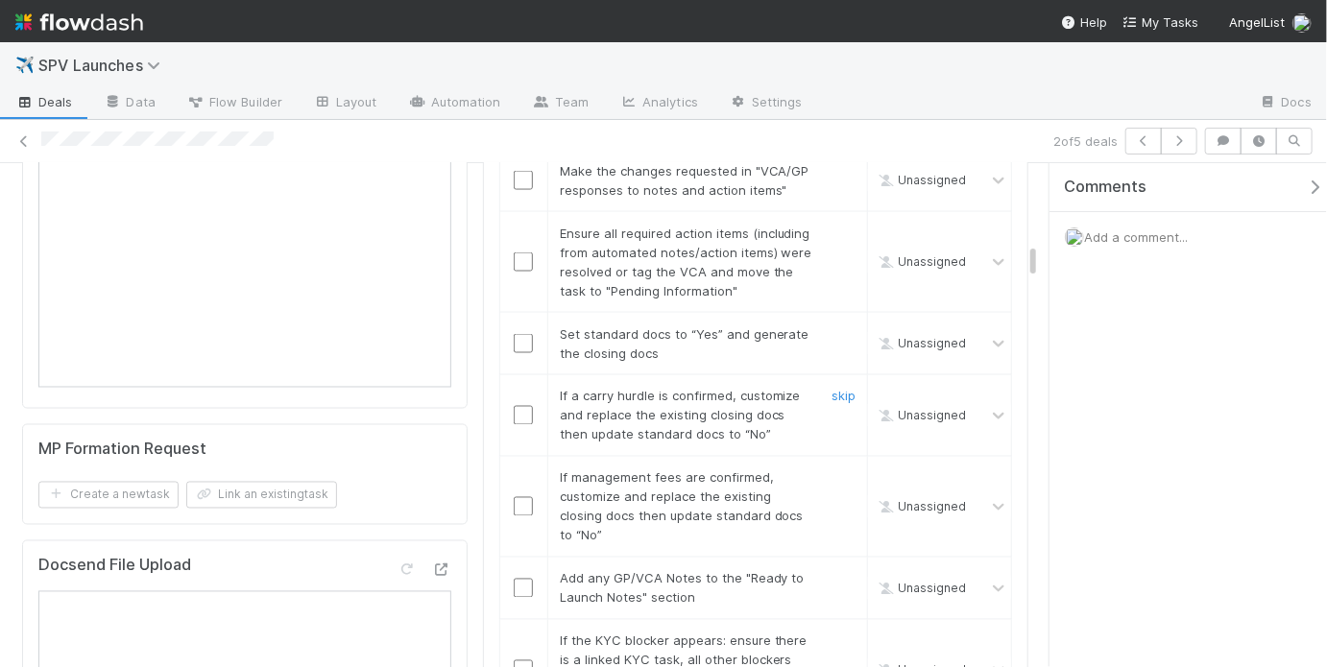
scroll to position [1339, 0]
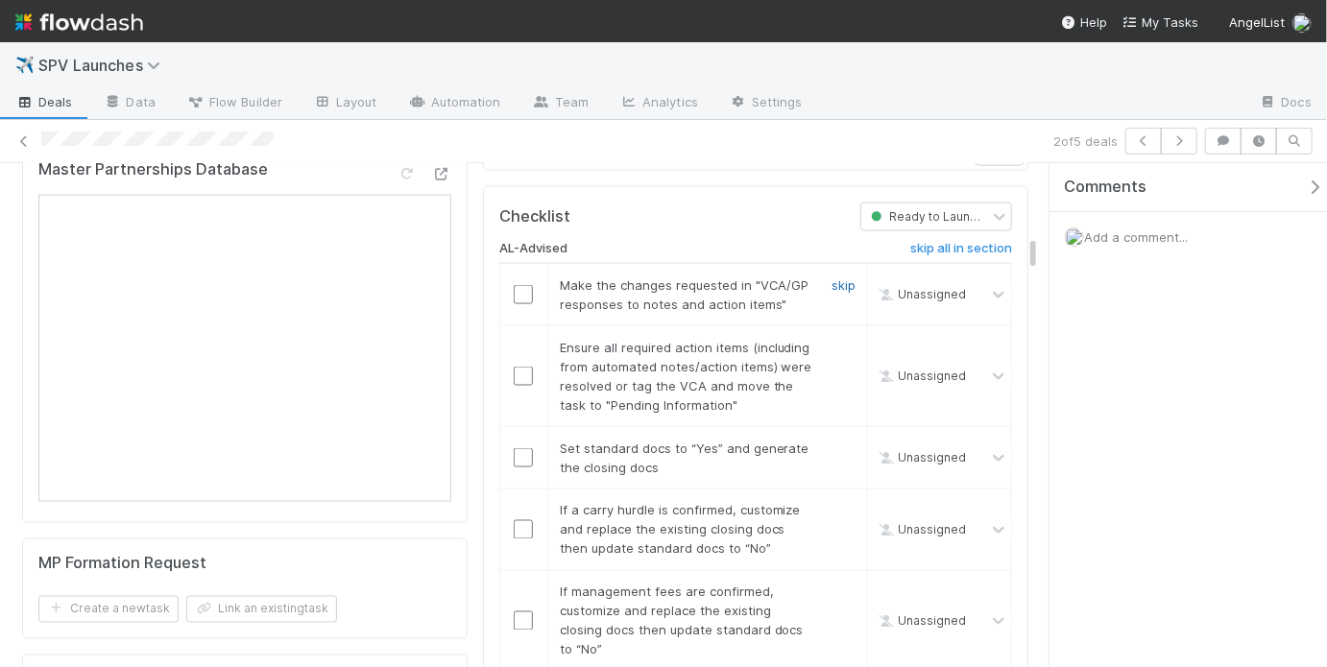
click at [841, 278] on link "skip" at bounding box center [844, 285] width 24 height 15
click at [521, 367] on input "checkbox" at bounding box center [523, 376] width 19 height 19
click at [832, 278] on link "skip" at bounding box center [844, 285] width 24 height 15
click at [516, 448] on input "checkbox" at bounding box center [523, 457] width 19 height 19
click at [844, 503] on link "skip" at bounding box center [844, 510] width 24 height 15
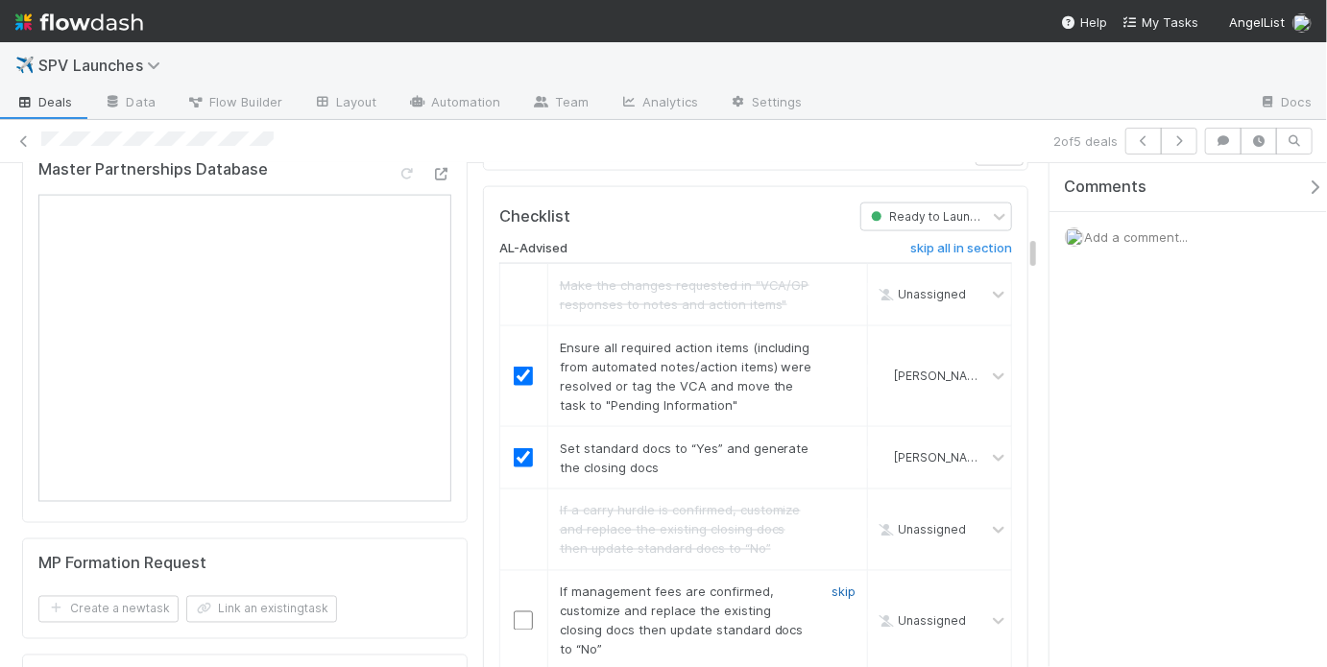
click at [833, 585] on link "skip" at bounding box center [844, 592] width 24 height 15
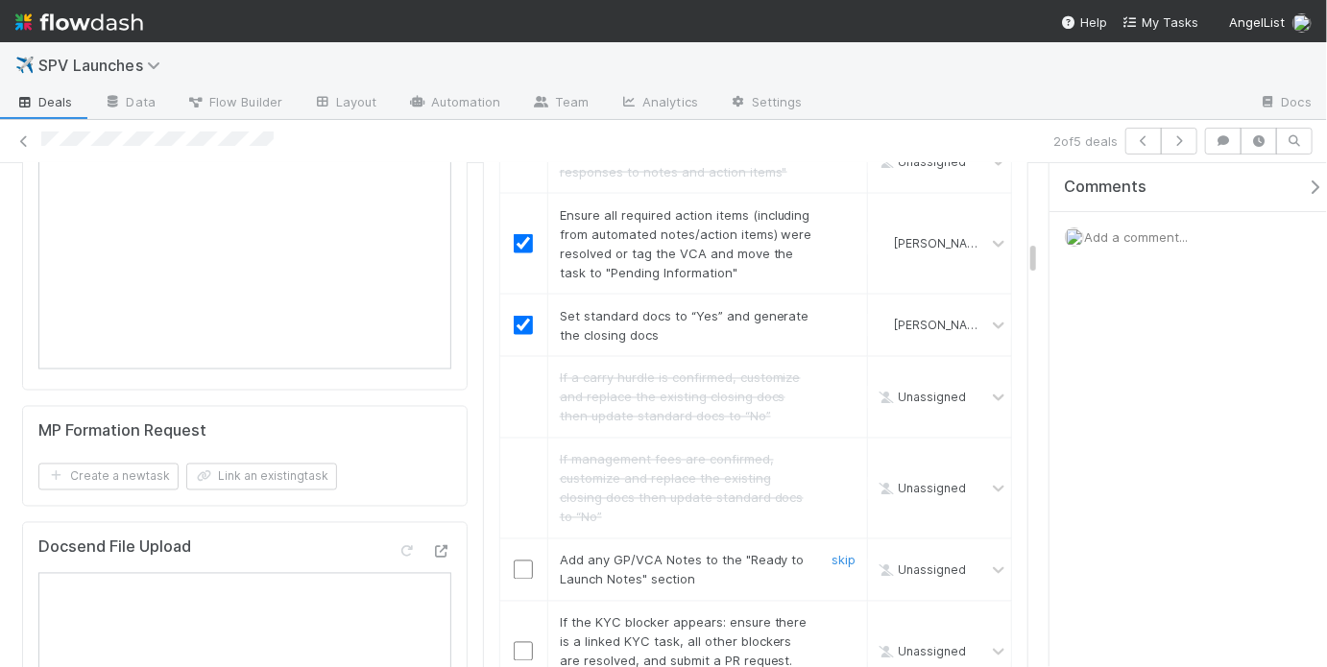
scroll to position [1471, 0]
click at [524, 561] on input "checkbox" at bounding box center [523, 570] width 19 height 19
click at [837, 616] on link "skip" at bounding box center [844, 623] width 24 height 15
click at [518, 561] on input "checkbox" at bounding box center [523, 570] width 19 height 19
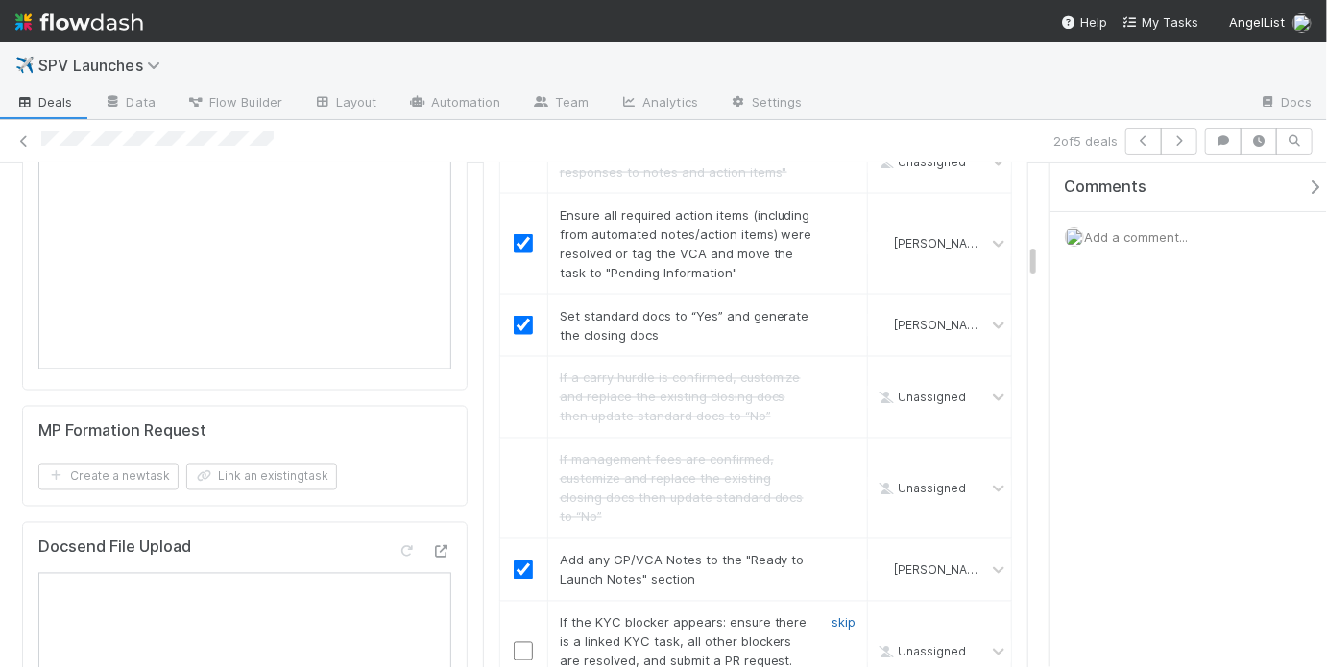
click at [832, 616] on link "skip" at bounding box center [844, 623] width 24 height 15
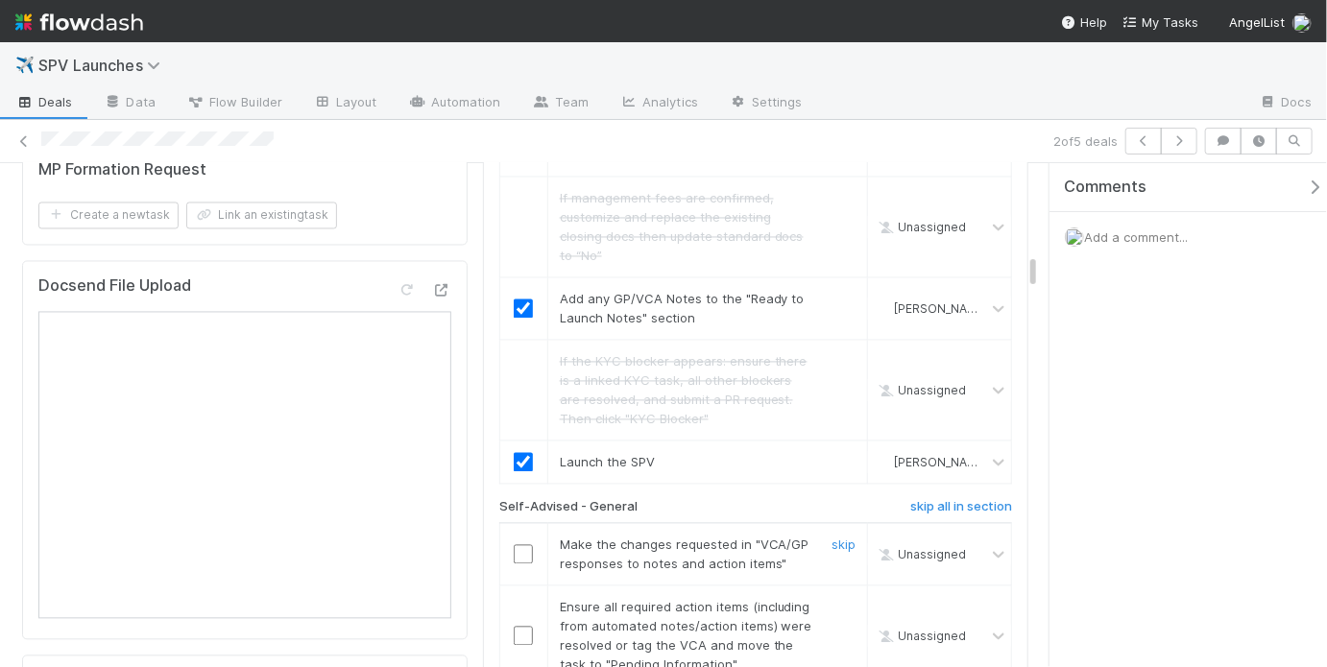
scroll to position [1741, 0]
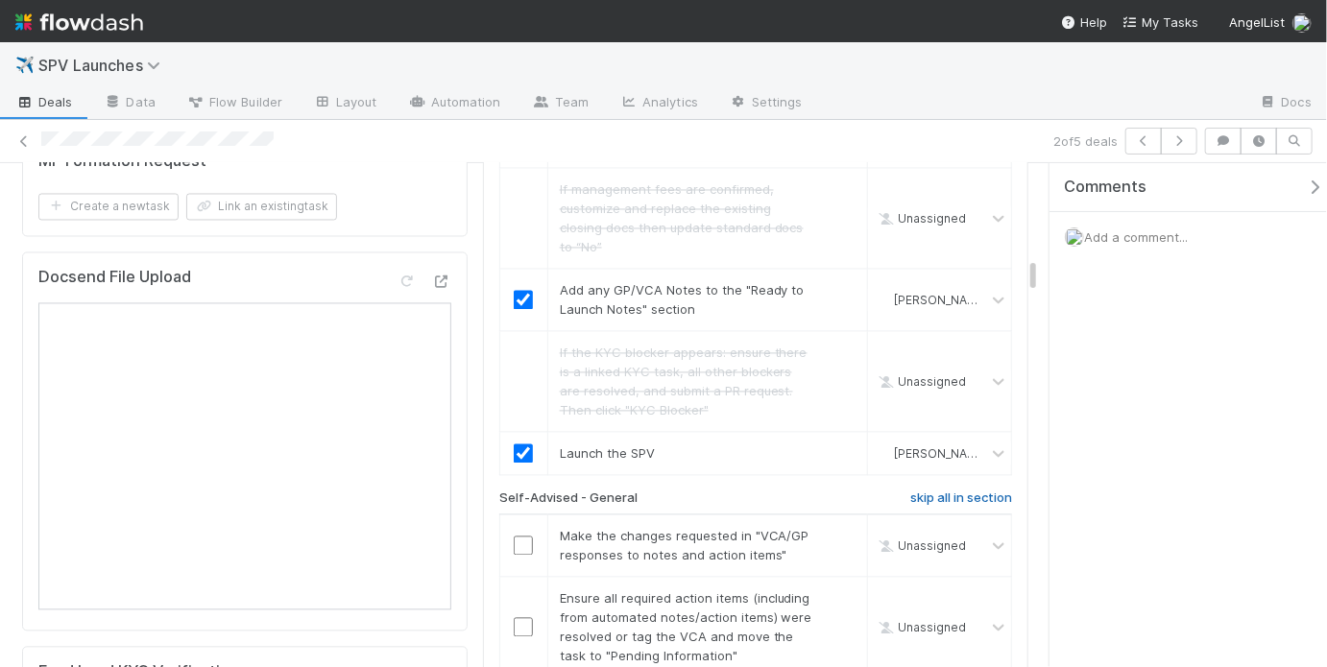
click at [965, 492] on h6 "skip all in section" at bounding box center [961, 499] width 102 height 15
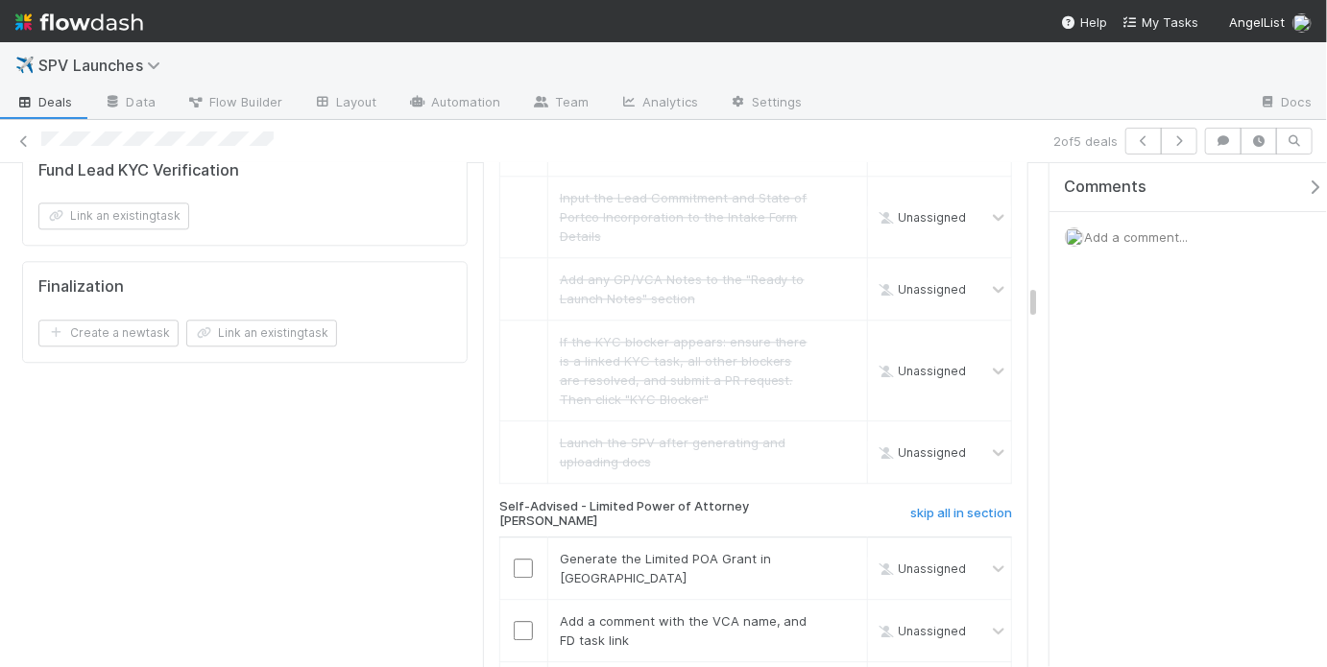
scroll to position [2244, 0]
click at [964, 412] on div "AL-Advised skip all in section Make the changes requested in "VCA/GP responses …" at bounding box center [755, 400] width 513 height 2149
click at [965, 505] on h6 "skip all in section" at bounding box center [961, 512] width 102 height 15
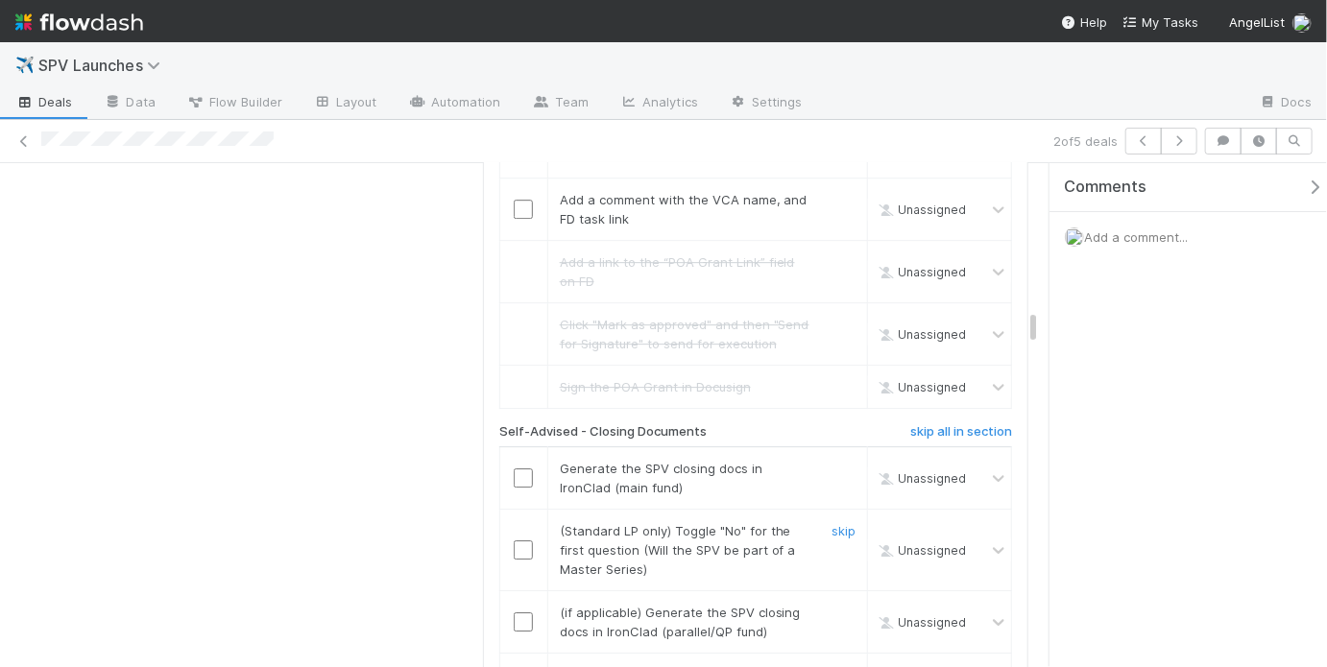
scroll to position [2704, 0]
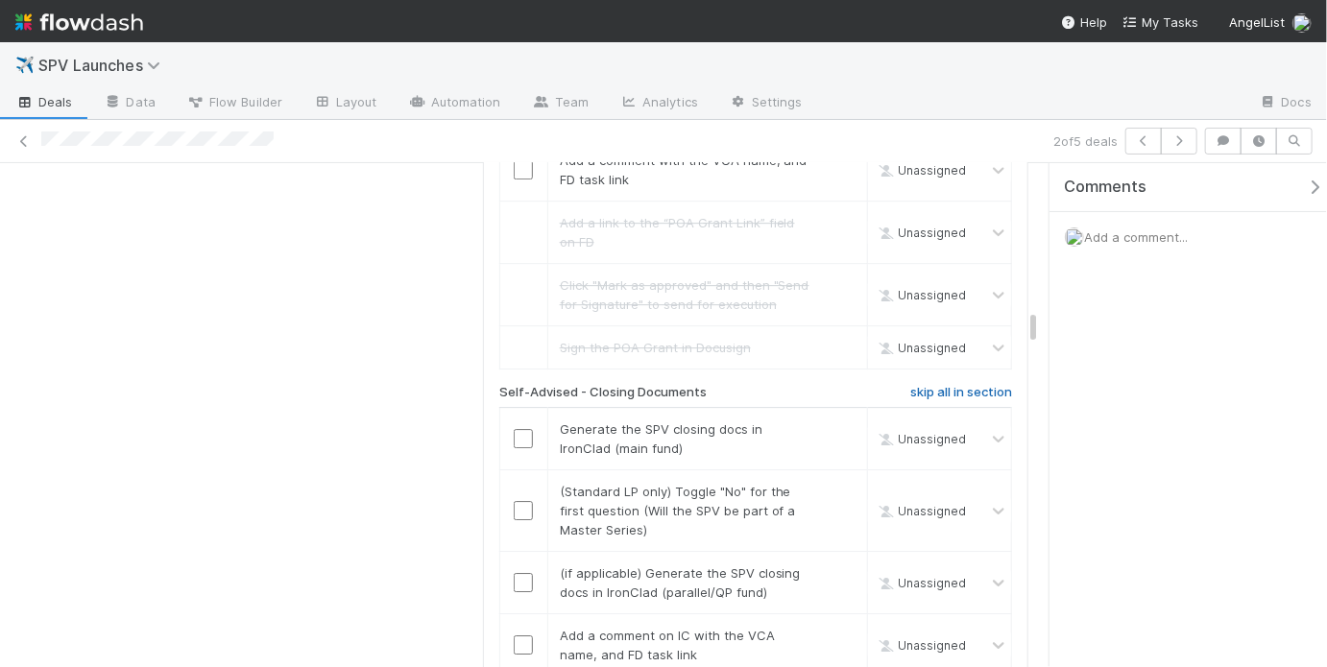
click at [935, 385] on h6 "skip all in section" at bounding box center [961, 392] width 102 height 15
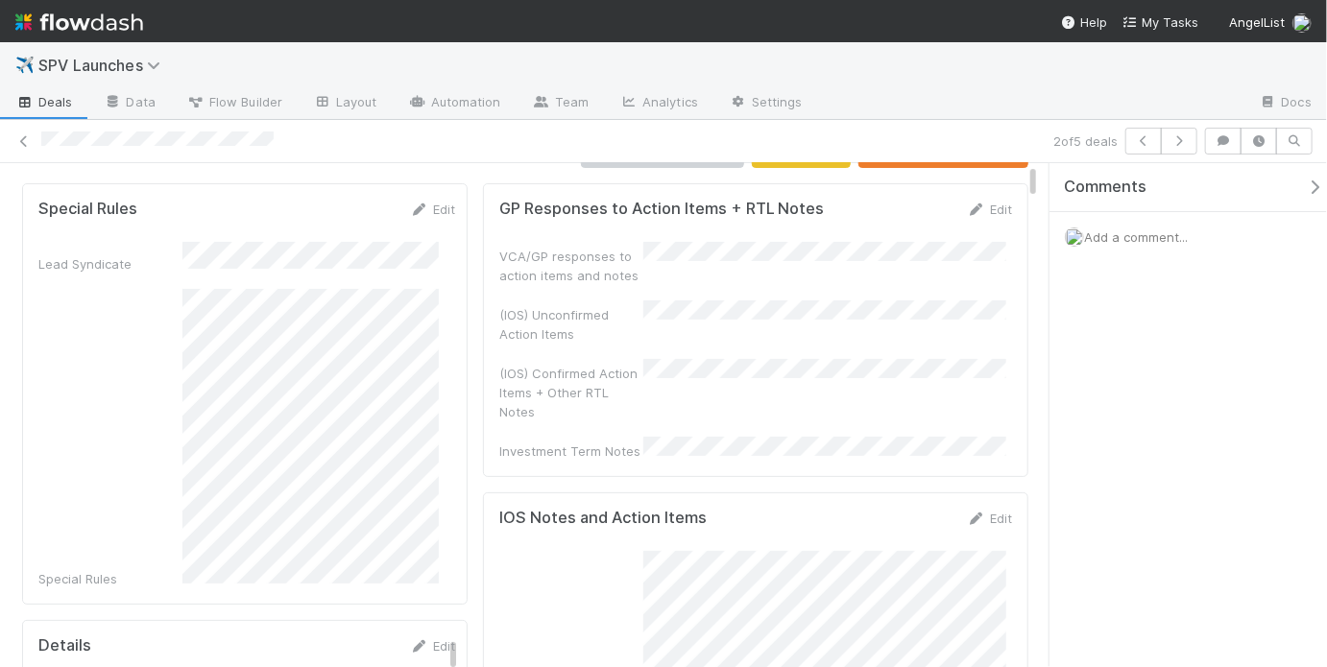
scroll to position [0, 0]
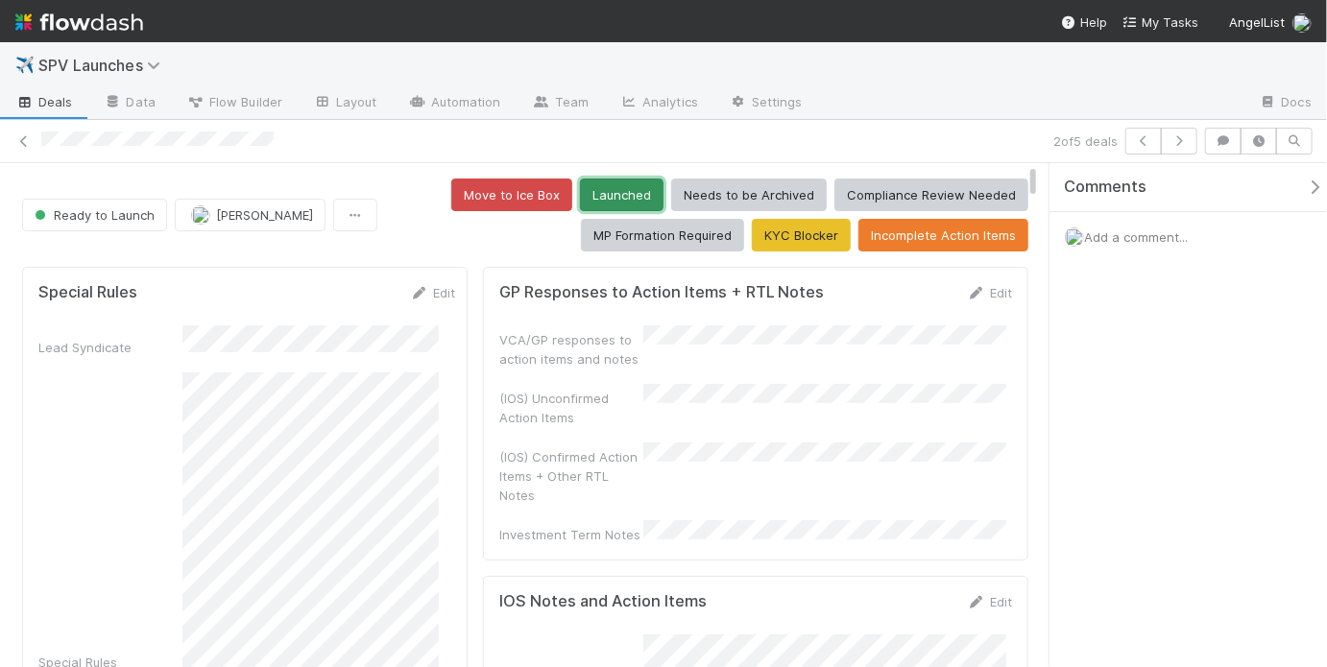
click at [593, 201] on button "Launched" at bounding box center [622, 195] width 84 height 33
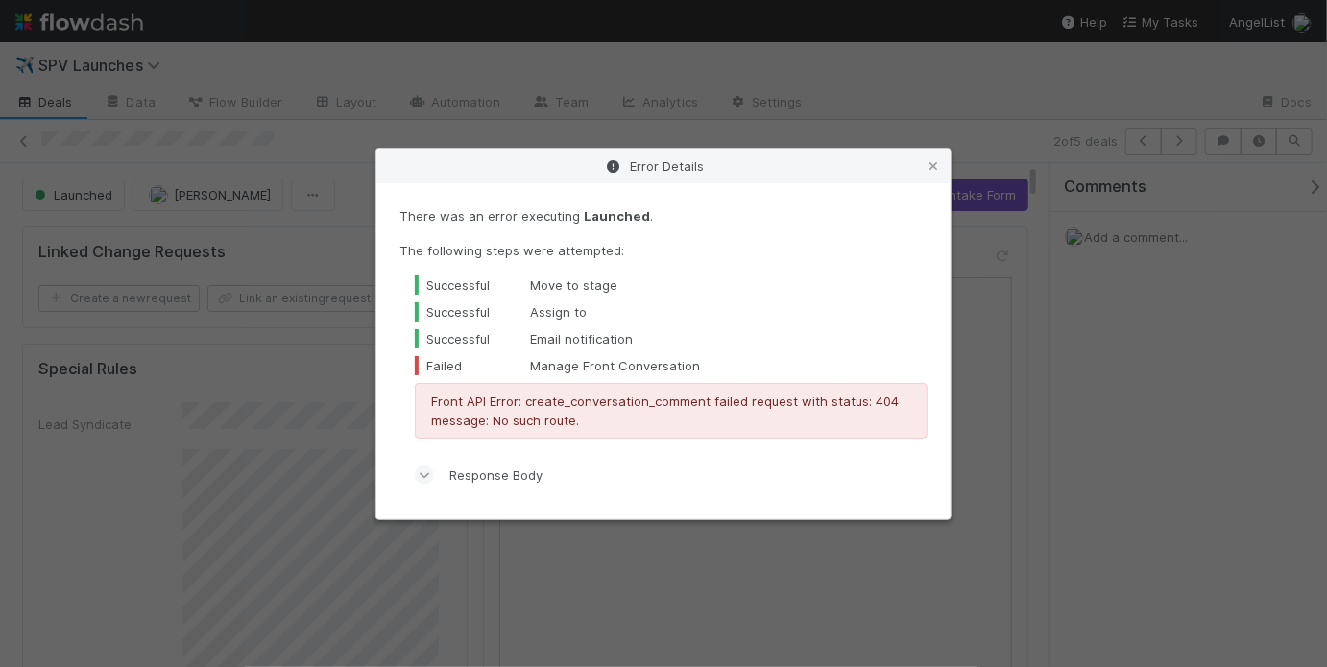
click at [678, 121] on div "Error Details There was an error executing Launched . The following steps were …" at bounding box center [663, 333] width 1327 height 667
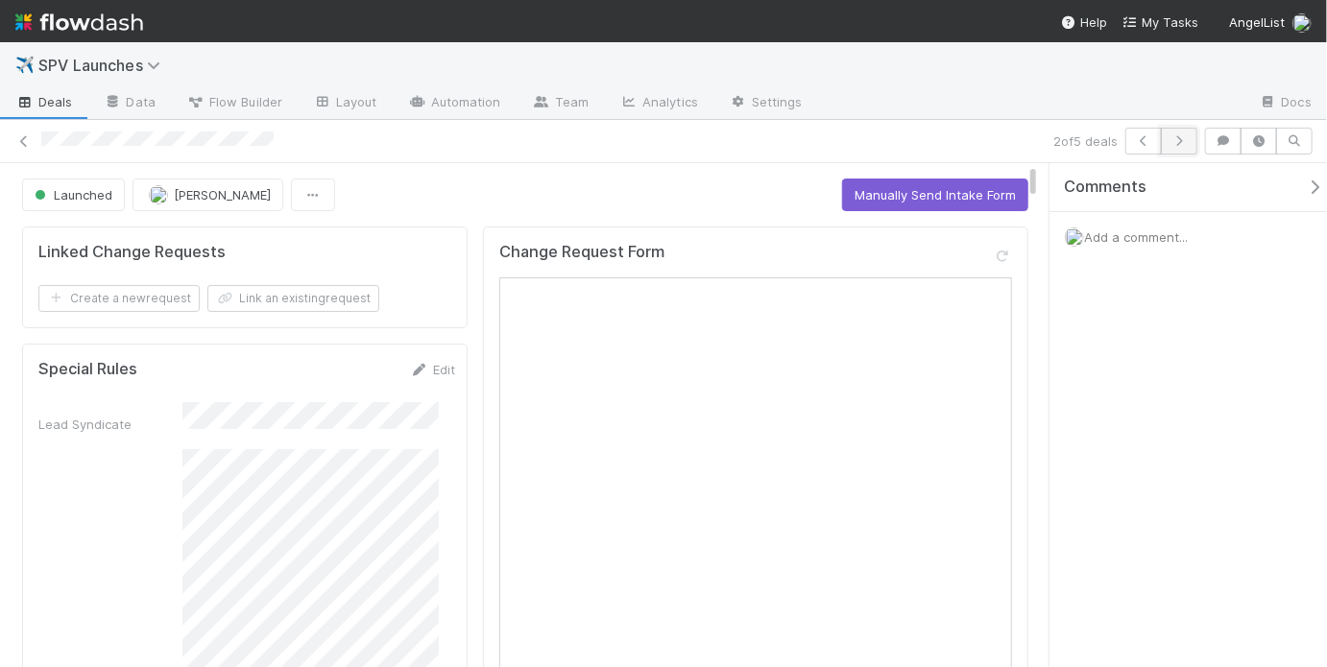
click at [1180, 137] on icon "button" at bounding box center [1179, 141] width 19 height 12
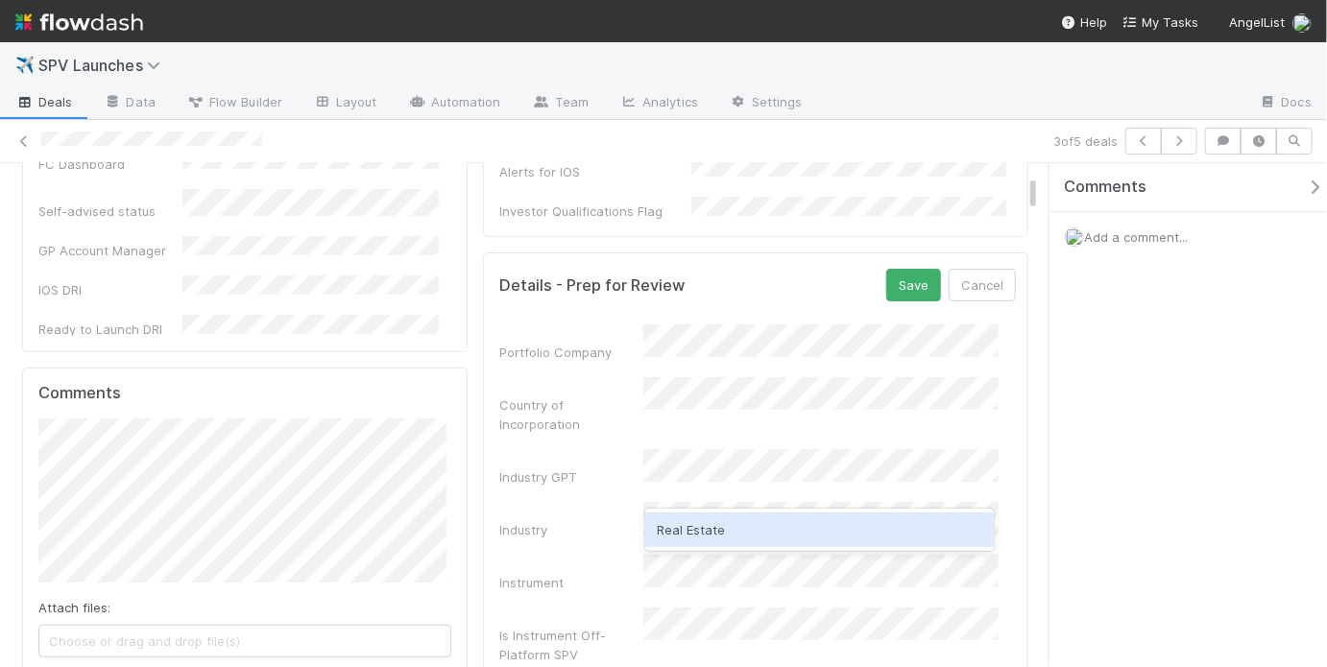
click at [757, 533] on div "Real Estate" at bounding box center [819, 530] width 348 height 35
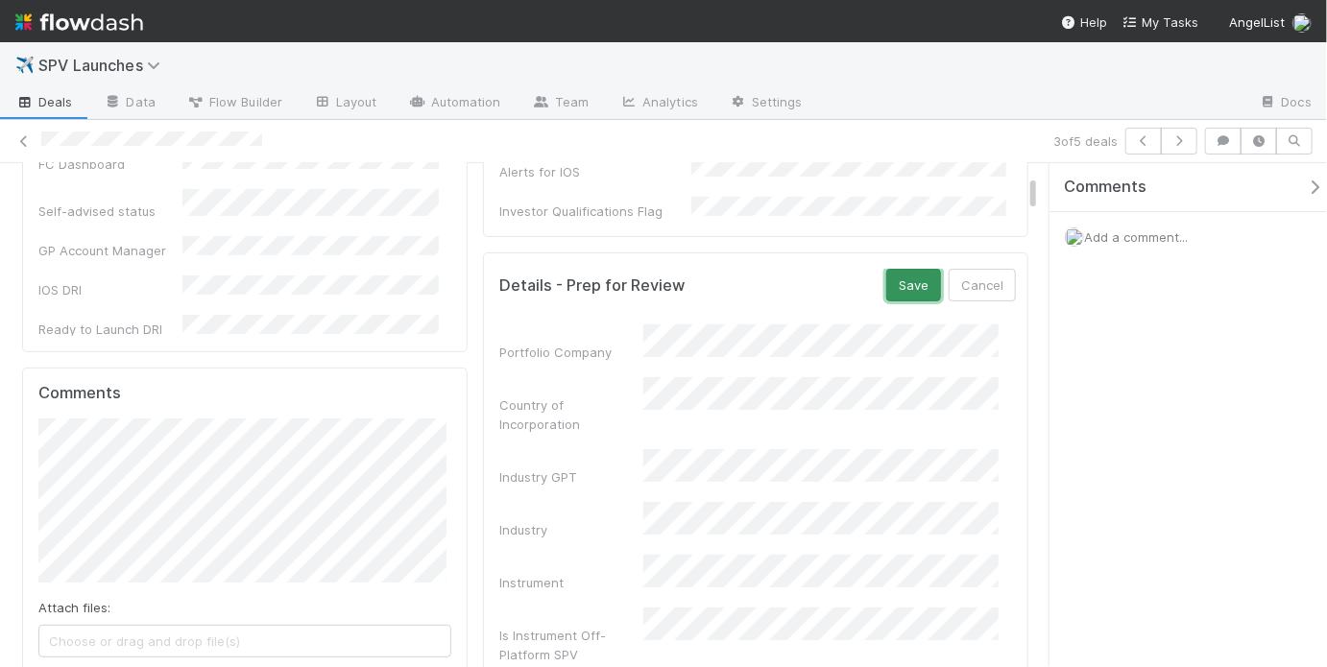
click at [886, 281] on button "Save" at bounding box center [913, 285] width 55 height 33
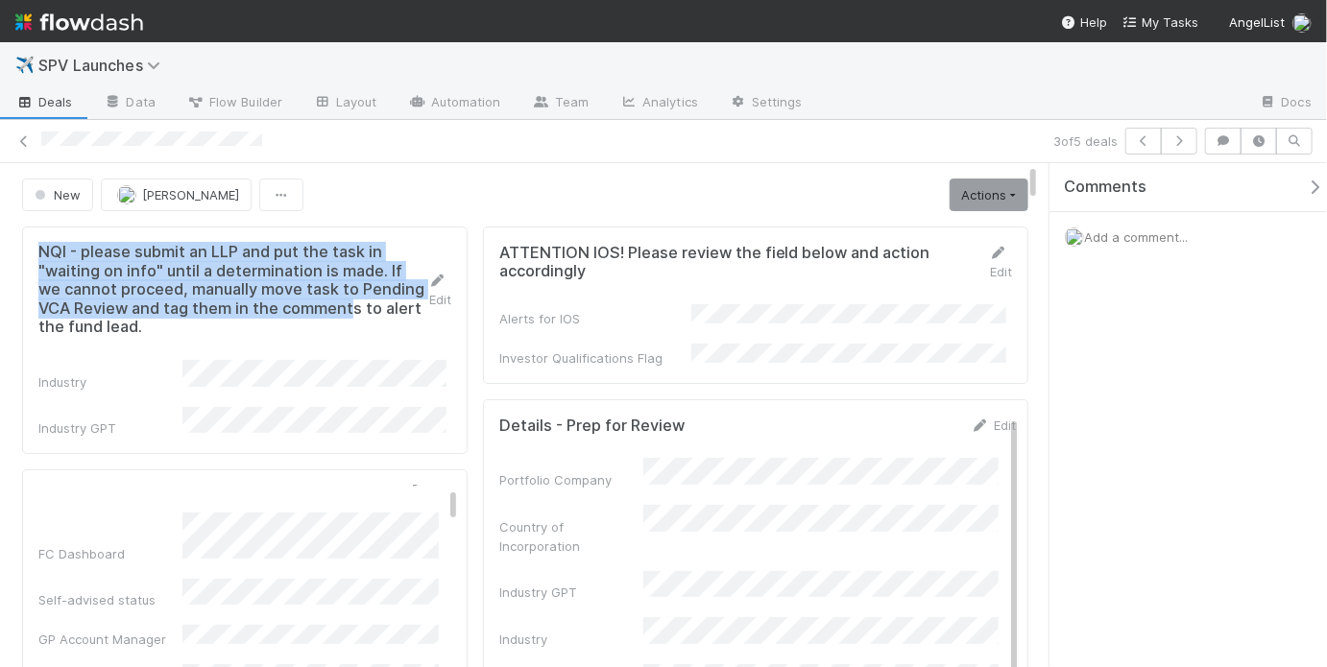
drag, startPoint x: 37, startPoint y: 252, endPoint x: 352, endPoint y: 316, distance: 321.5
click at [352, 314] on h5 "NQI - please submit an LLP and put the task in "waiting on info" until a determ…" at bounding box center [233, 290] width 390 height 94
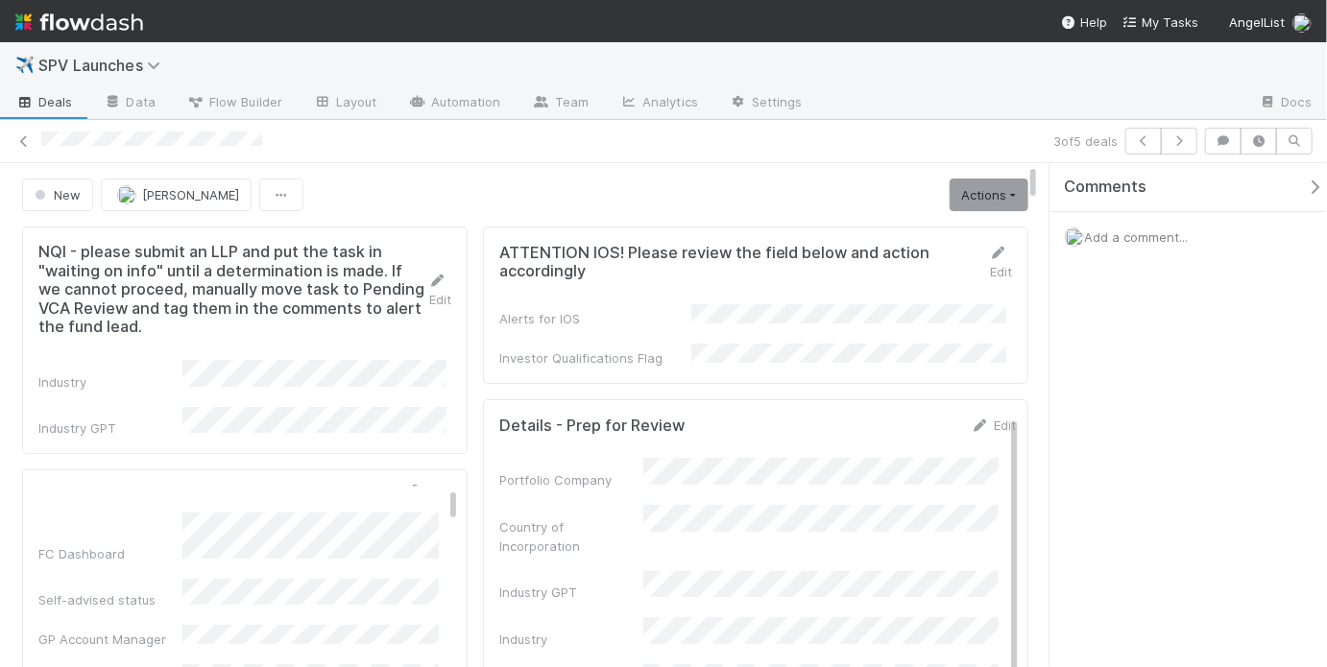
click at [321, 317] on h5 "NQI - please submit an LLP and put the task in "waiting on info" until a determ…" at bounding box center [233, 290] width 390 height 94
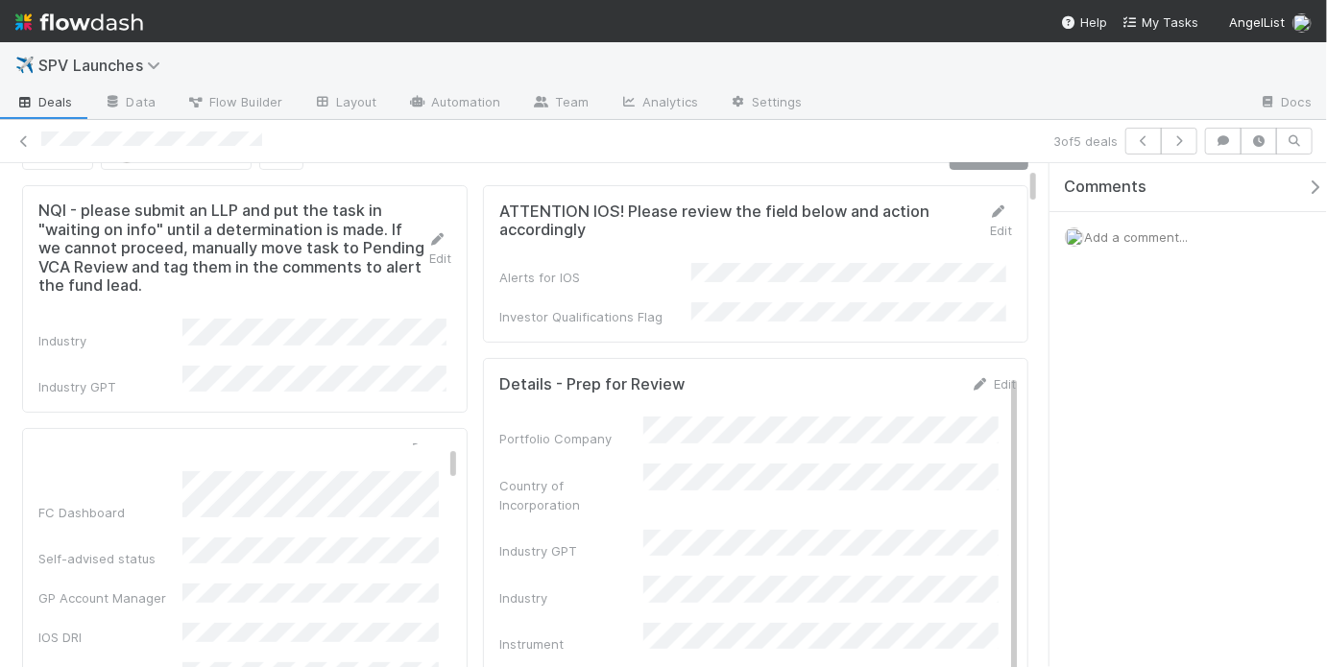
scroll to position [49, 0]
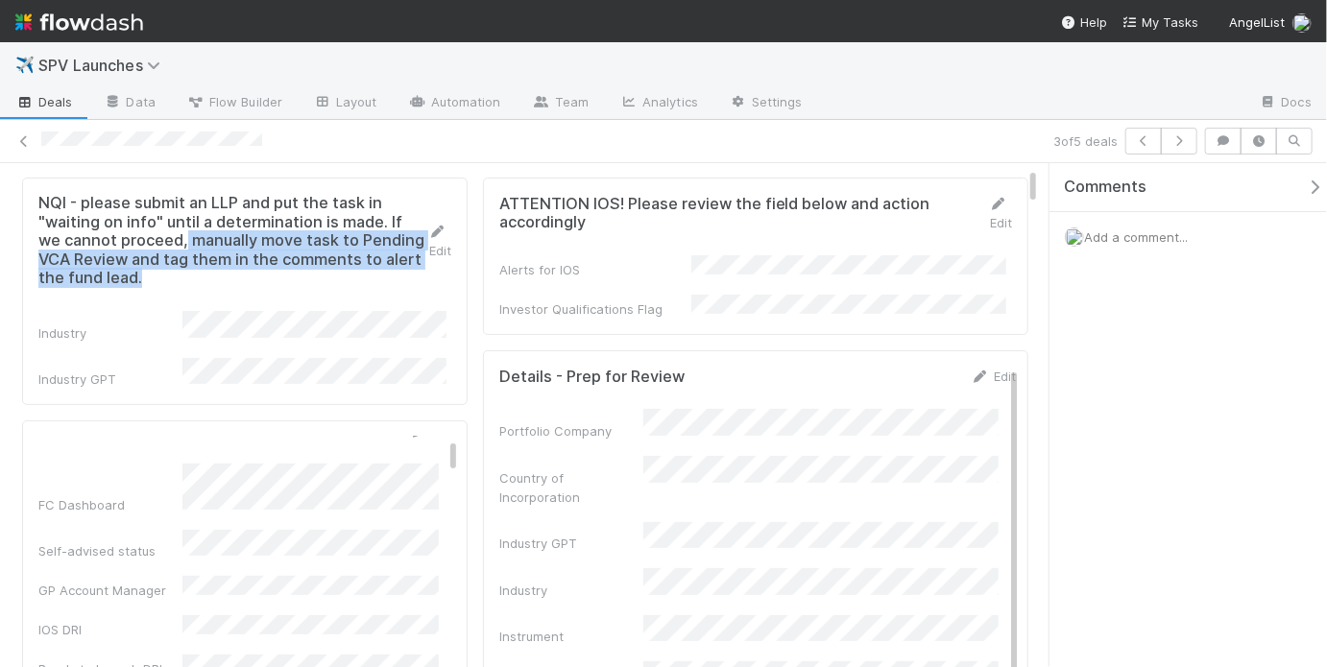
drag, startPoint x: 184, startPoint y: 237, endPoint x: 317, endPoint y: 275, distance: 137.7
click at [317, 275] on h5 "NQI - please submit an LLP and put the task in "waiting on info" until a determ…" at bounding box center [233, 241] width 390 height 94
click at [324, 264] on h5 "NQI - please submit an LLP and put the task in "waiting on info" until a determ…" at bounding box center [233, 241] width 390 height 94
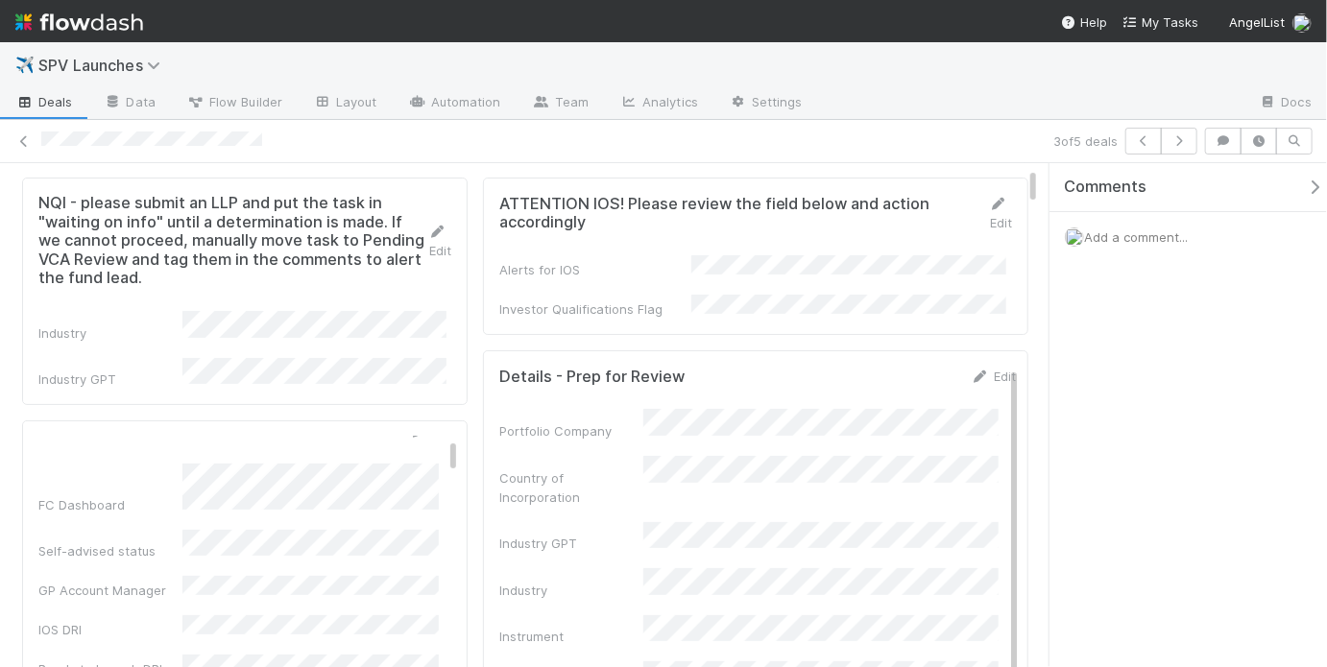
click at [1138, 231] on span "Add a comment..." at bounding box center [1136, 236] width 104 height 15
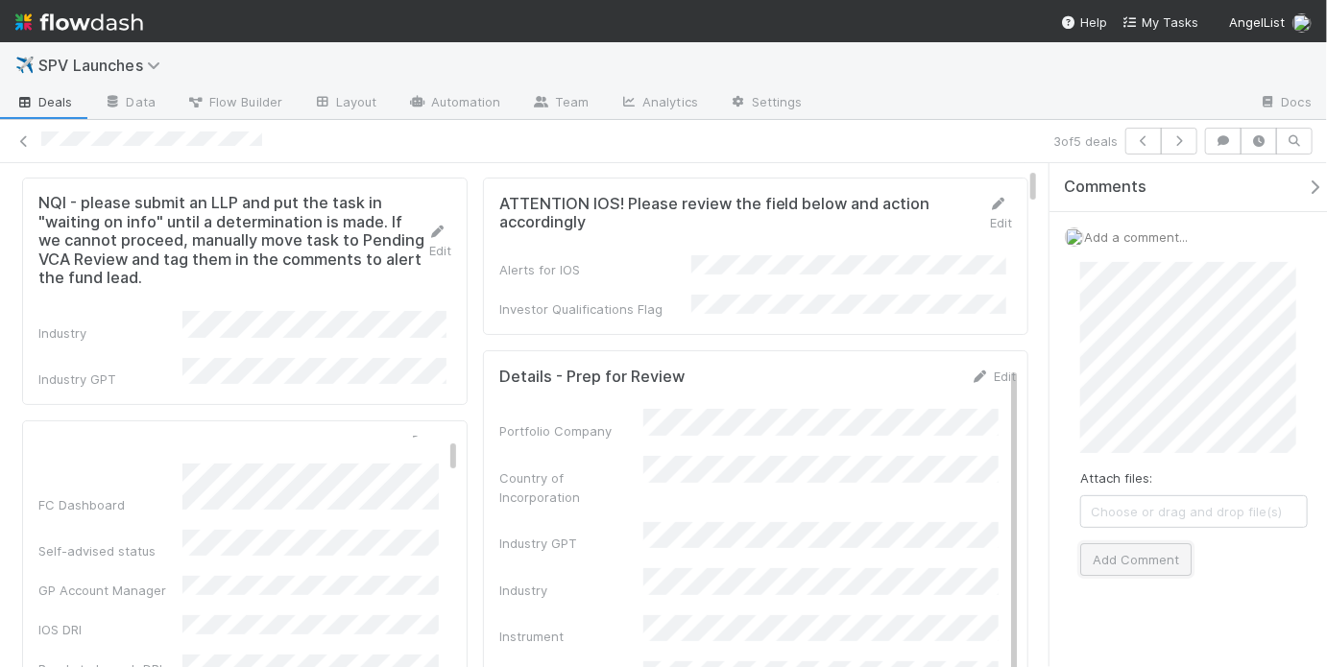
click at [1131, 559] on button "Add Comment" at bounding box center [1135, 559] width 111 height 33
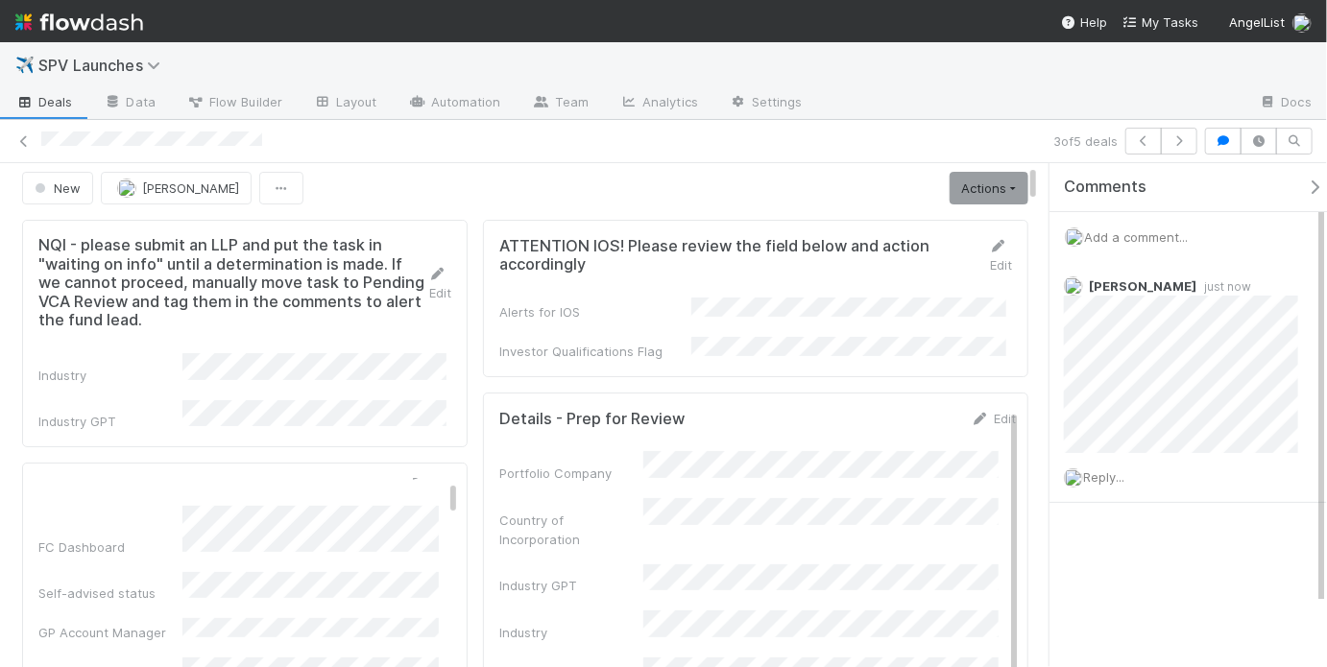
scroll to position [0, 0]
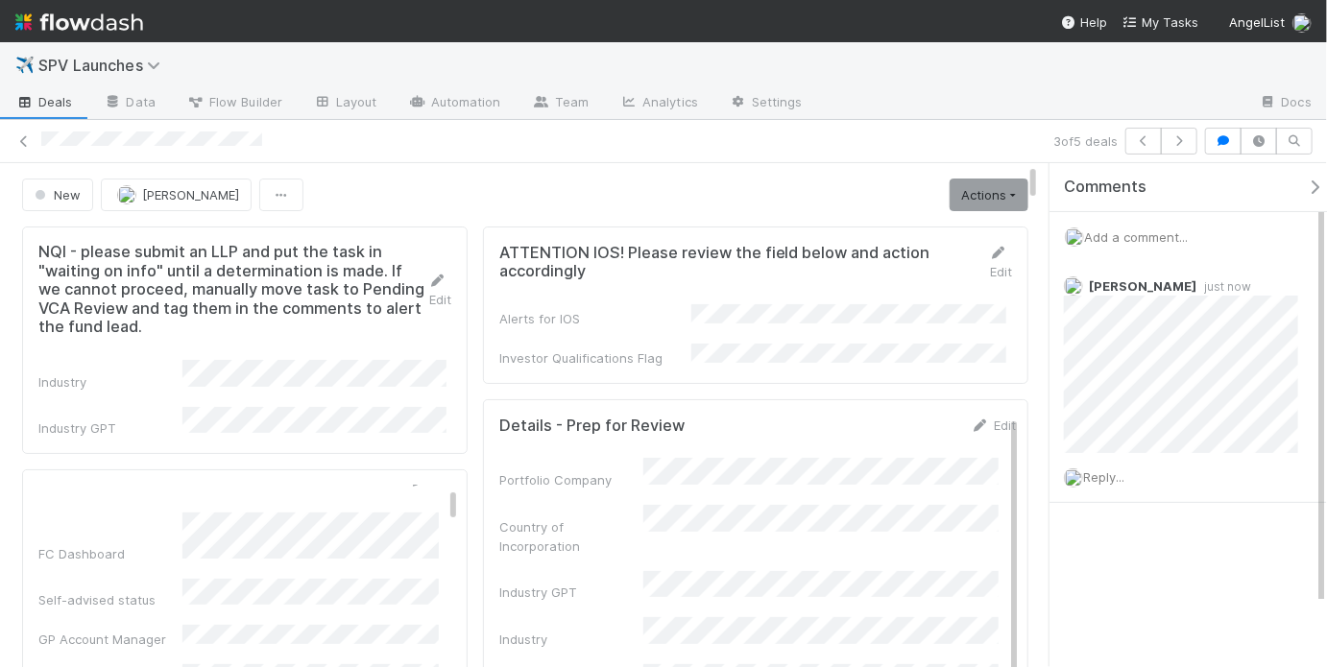
click at [169, 268] on h5 "NQI - please submit an LLP and put the task in "waiting on info" until a determ…" at bounding box center [233, 290] width 390 height 94
click at [986, 197] on link "Actions" at bounding box center [989, 195] width 79 height 33
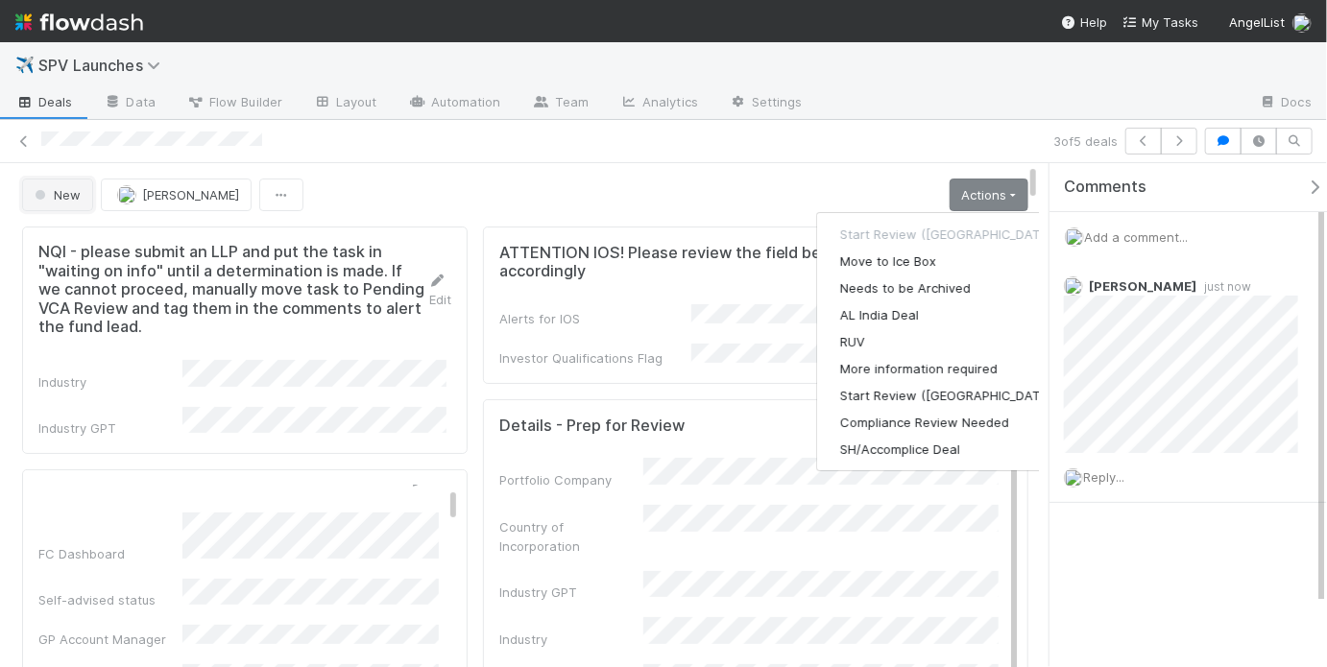
click at [40, 193] on span "button" at bounding box center [41, 195] width 10 height 10
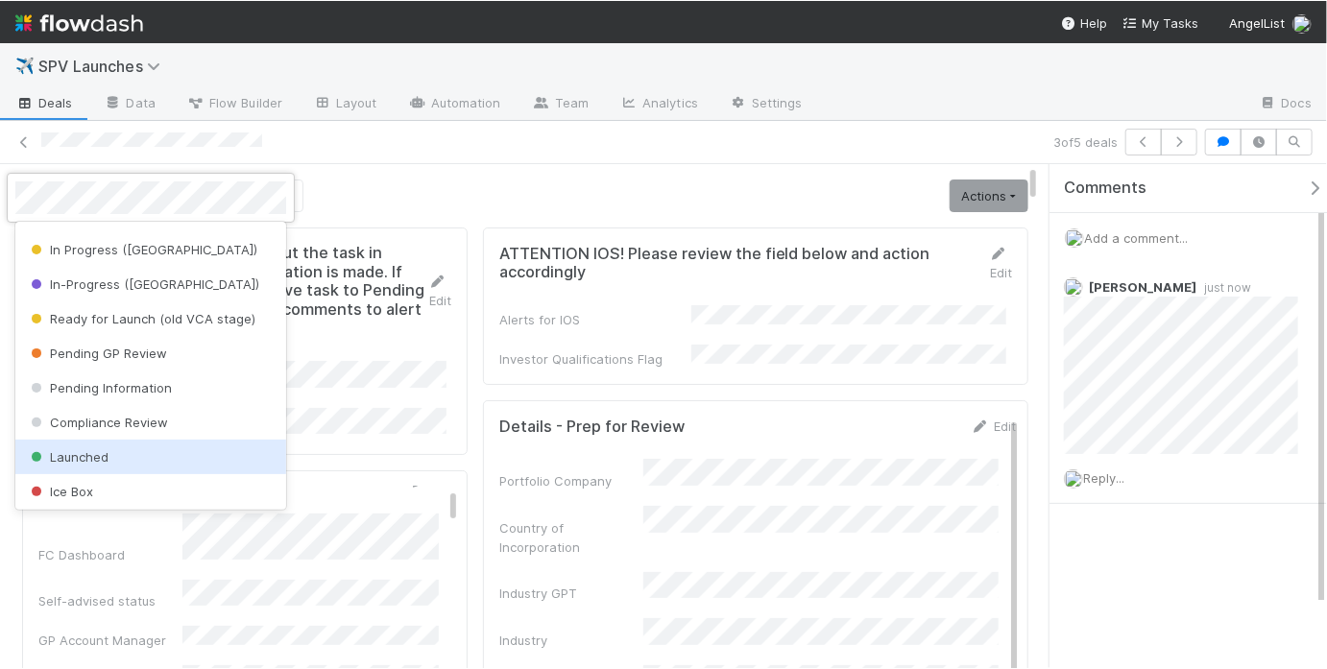
scroll to position [61, 0]
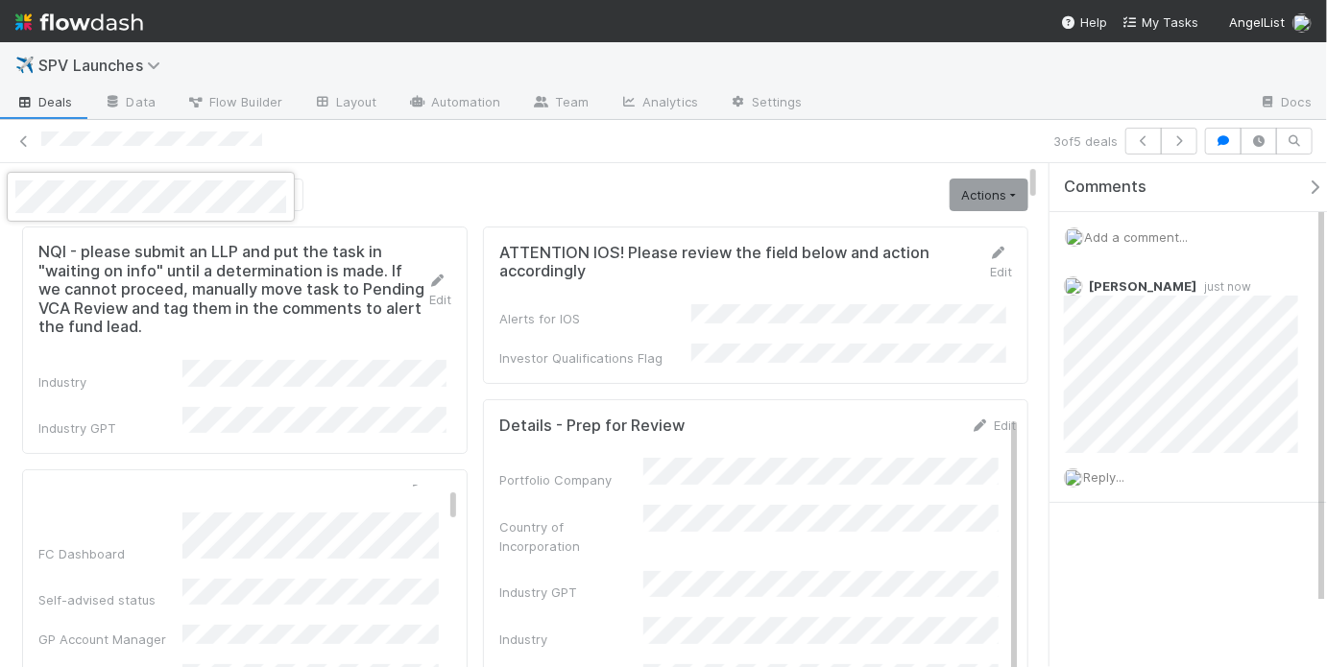
click at [609, 190] on div at bounding box center [663, 333] width 1327 height 667
click at [976, 192] on link "Actions" at bounding box center [989, 195] width 79 height 33
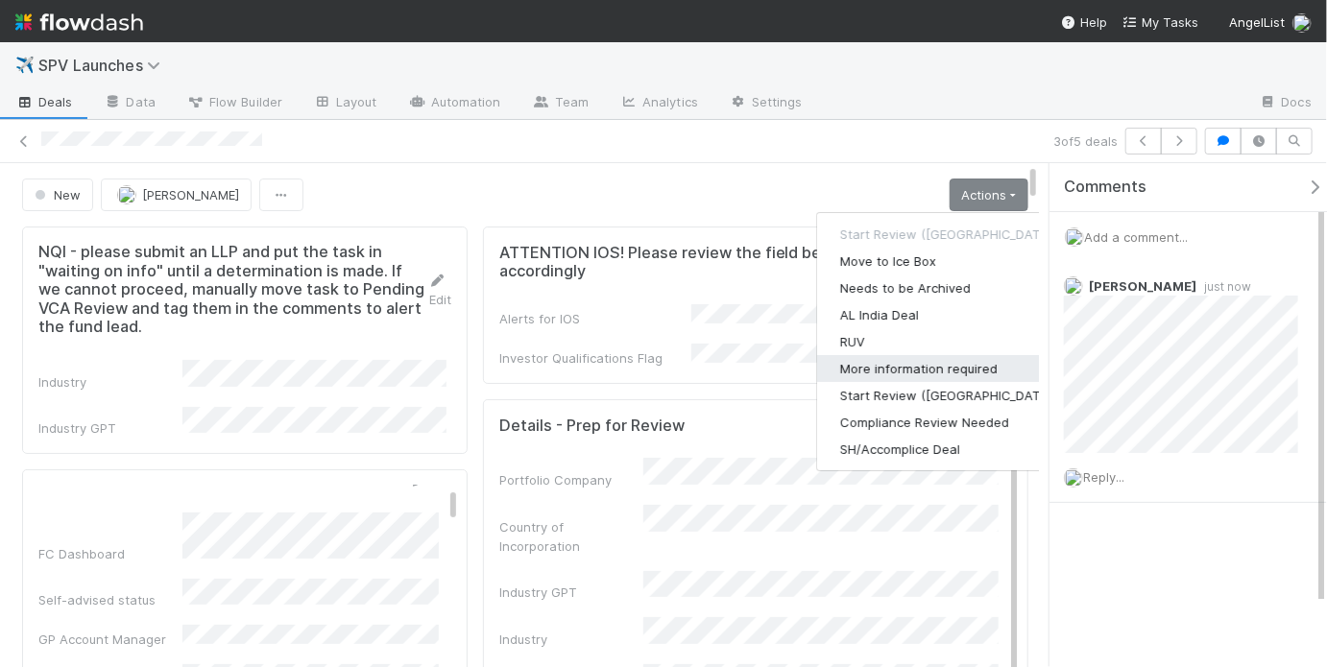
click at [919, 362] on button "More information required" at bounding box center [948, 368] width 262 height 27
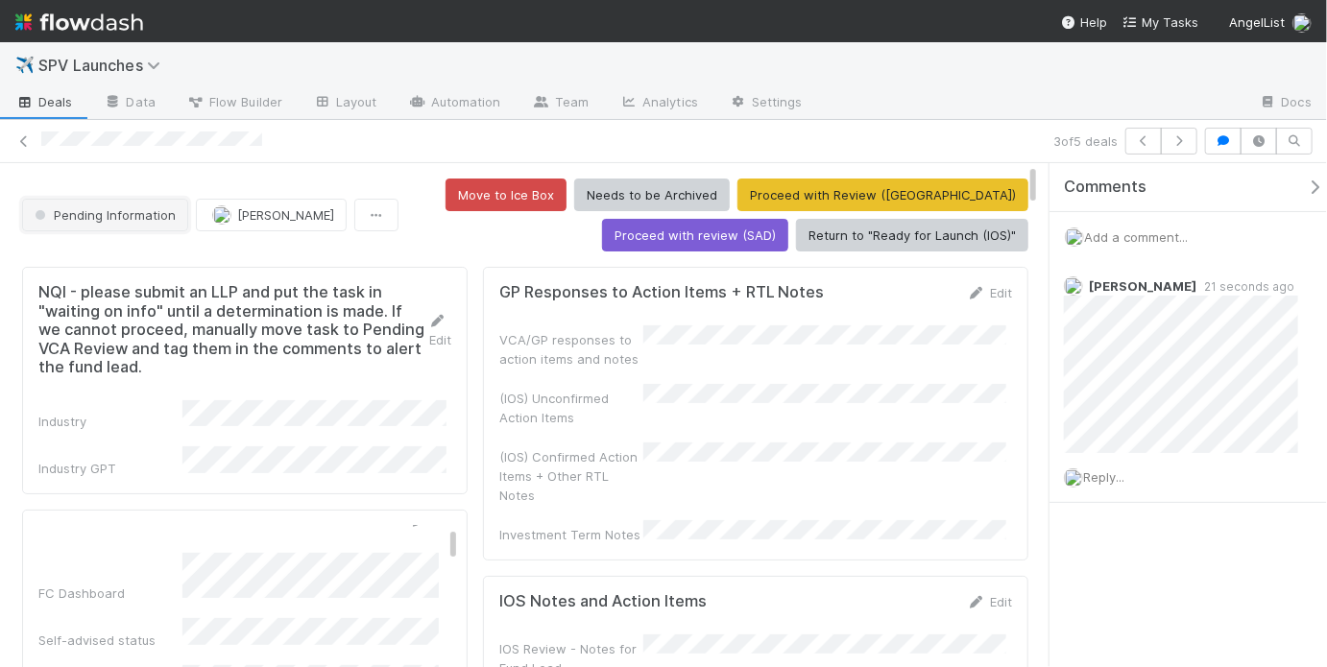
click at [137, 217] on span "Pending Information" at bounding box center [103, 214] width 145 height 15
click at [445, 241] on div at bounding box center [663, 333] width 1327 height 667
click at [1191, 136] on button "button" at bounding box center [1179, 141] width 36 height 27
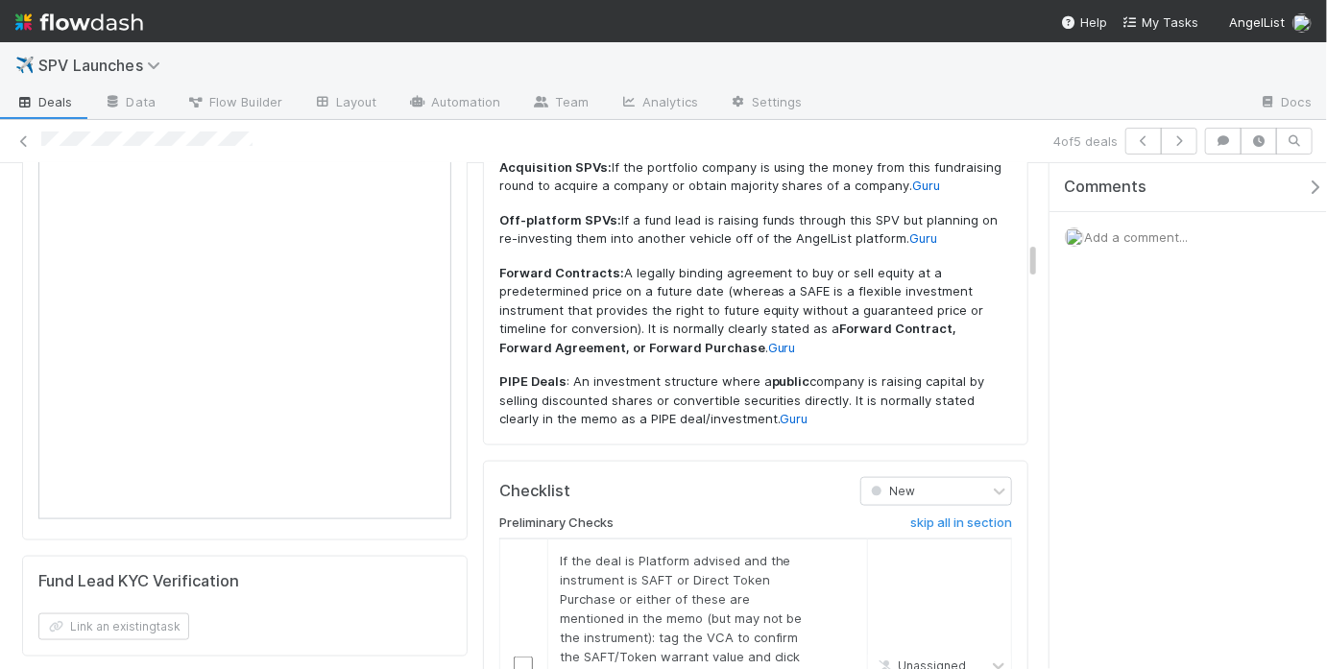
scroll to position [1329, 0]
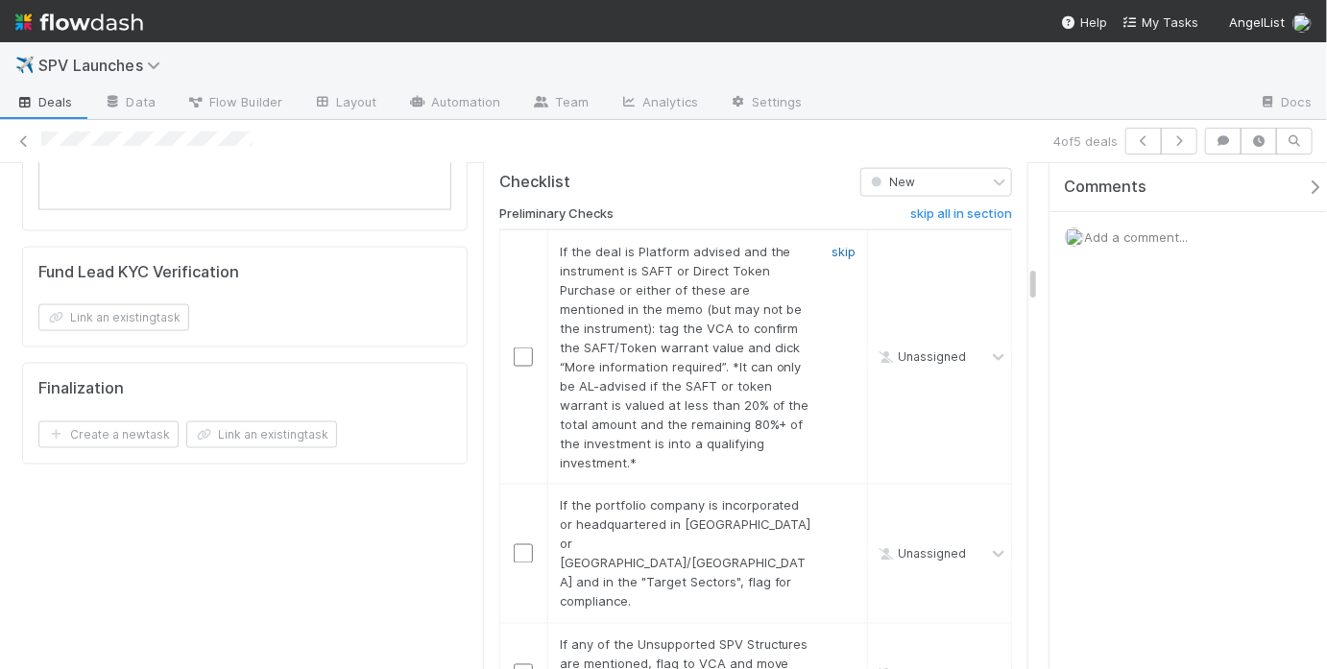
click at [832, 244] on link "skip" at bounding box center [844, 251] width 24 height 15
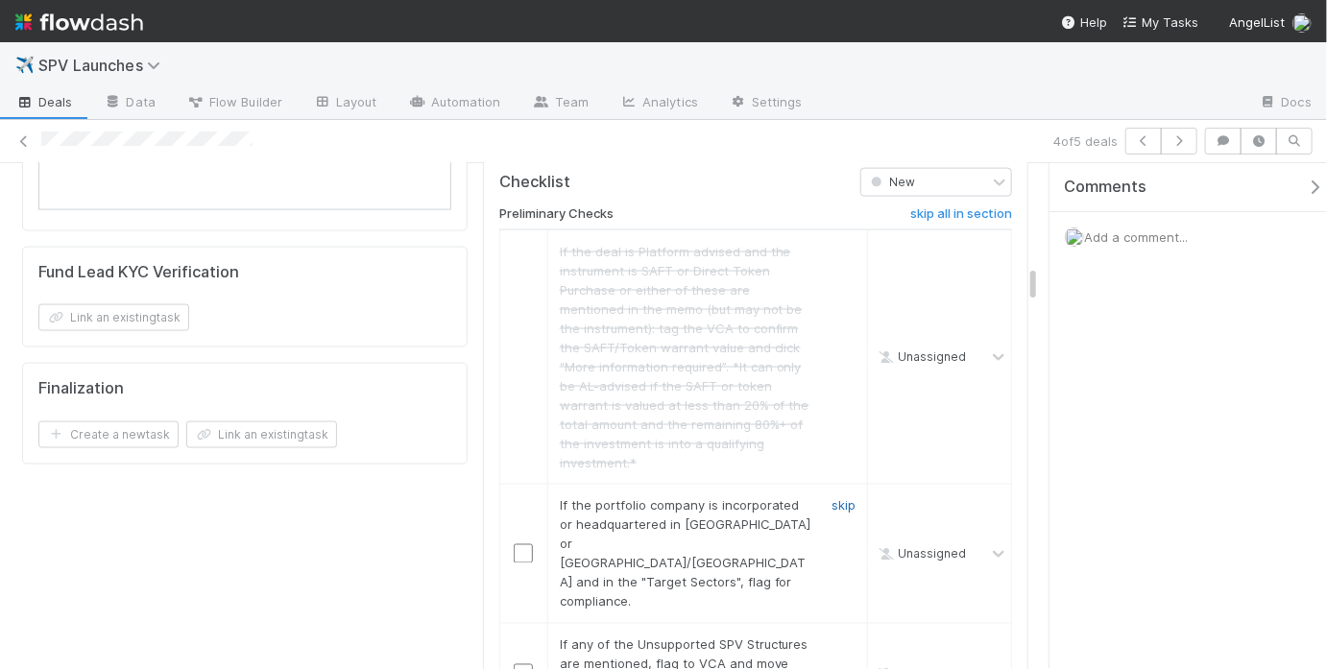
click at [832, 498] on link "skip" at bounding box center [844, 505] width 24 height 15
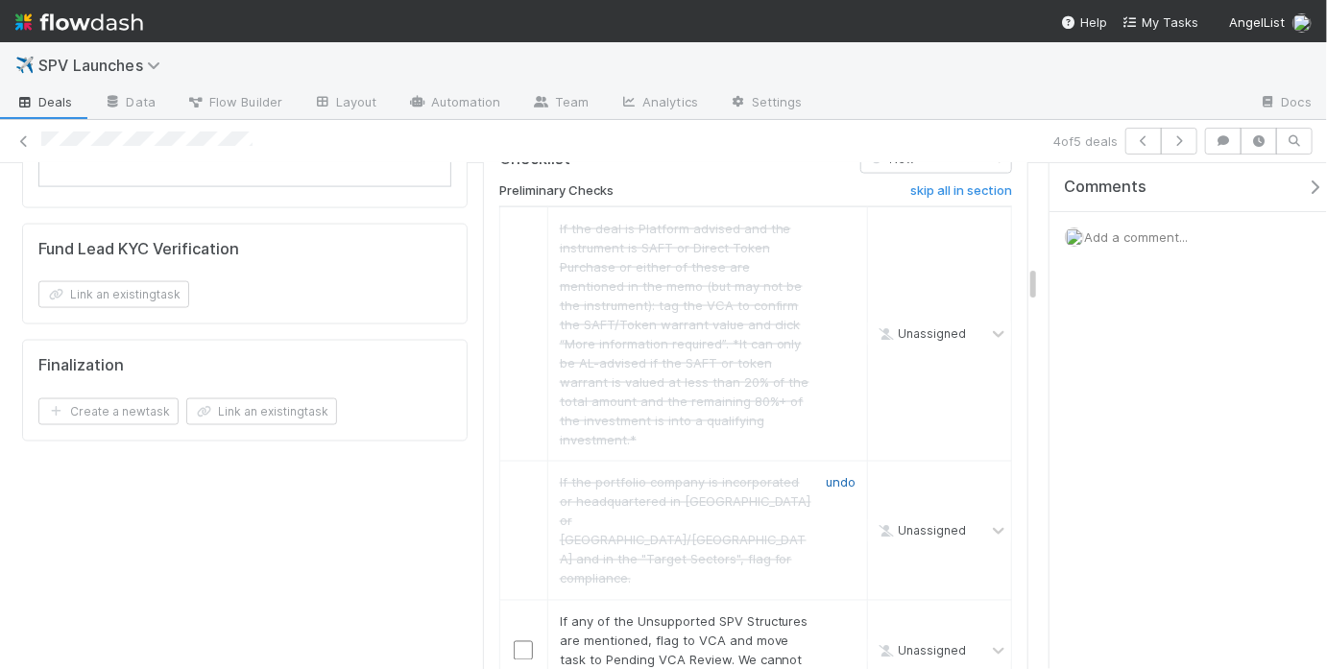
scroll to position [1463, 0]
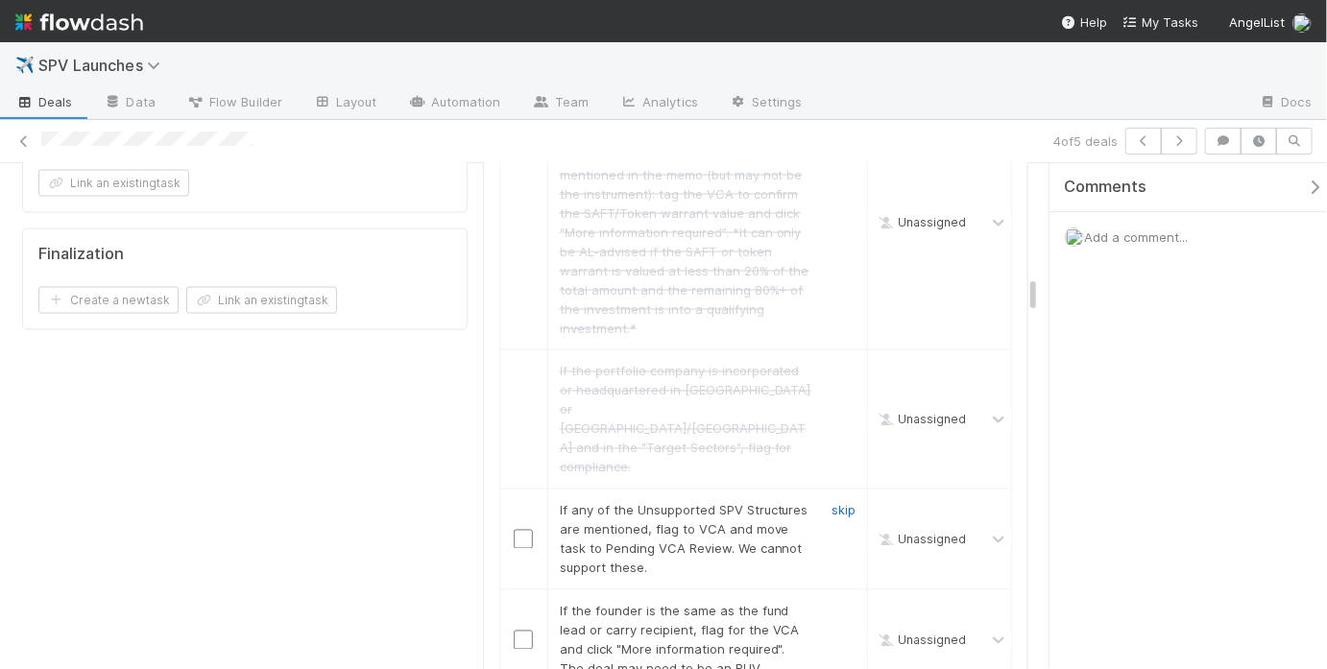
click at [832, 503] on link "skip" at bounding box center [844, 510] width 24 height 15
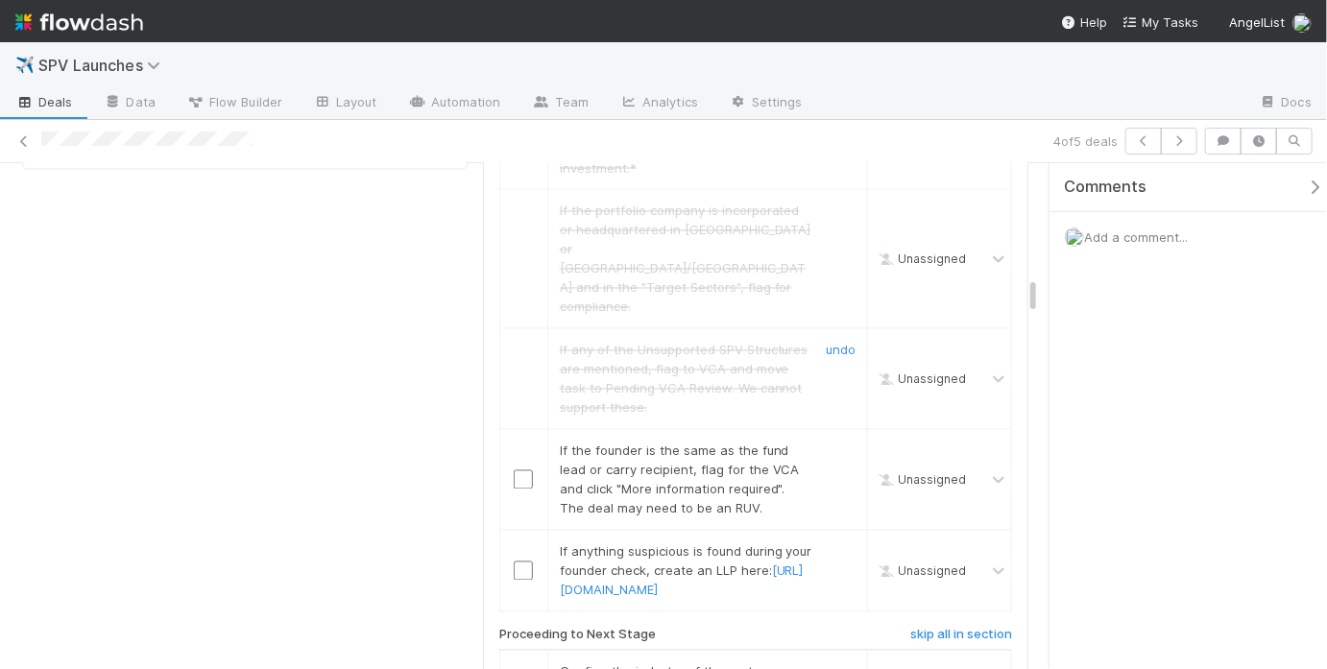
scroll to position [1687, 0]
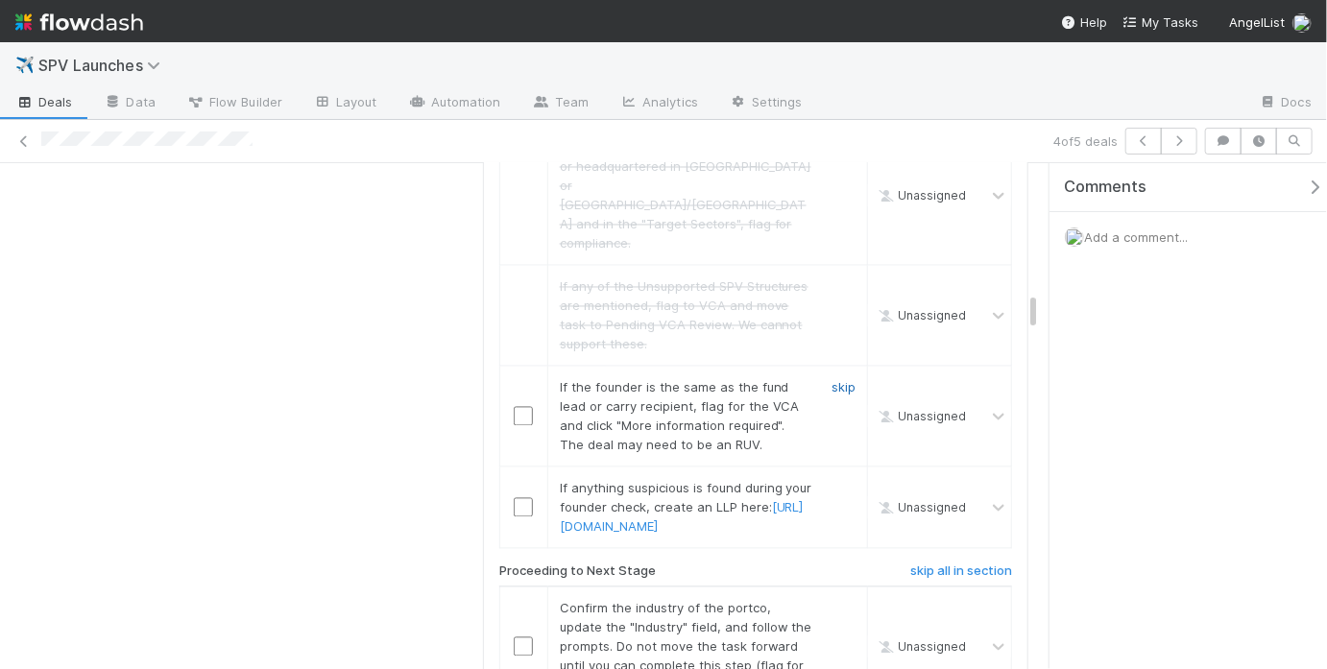
click at [832, 380] on link "skip" at bounding box center [844, 387] width 24 height 15
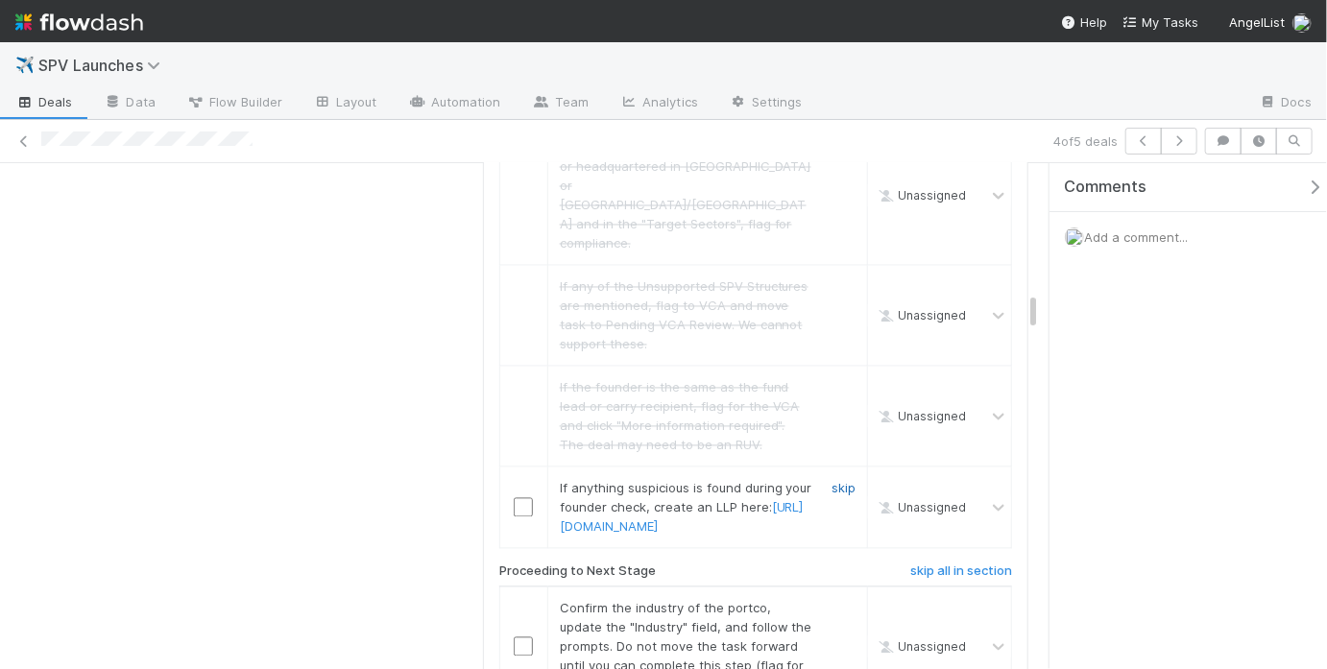
click at [832, 481] on link "skip" at bounding box center [844, 488] width 24 height 15
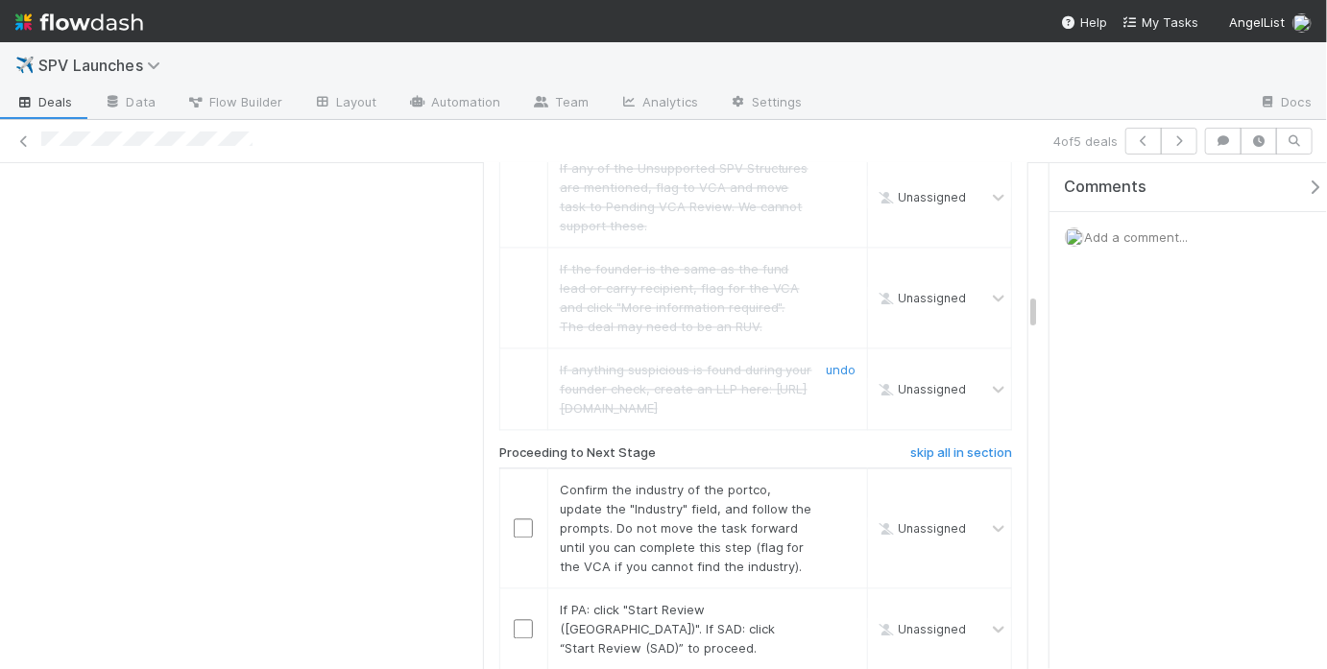
scroll to position [1806, 0]
click at [514, 519] on input "checkbox" at bounding box center [523, 528] width 19 height 19
click at [518, 619] on input "checkbox" at bounding box center [523, 628] width 19 height 19
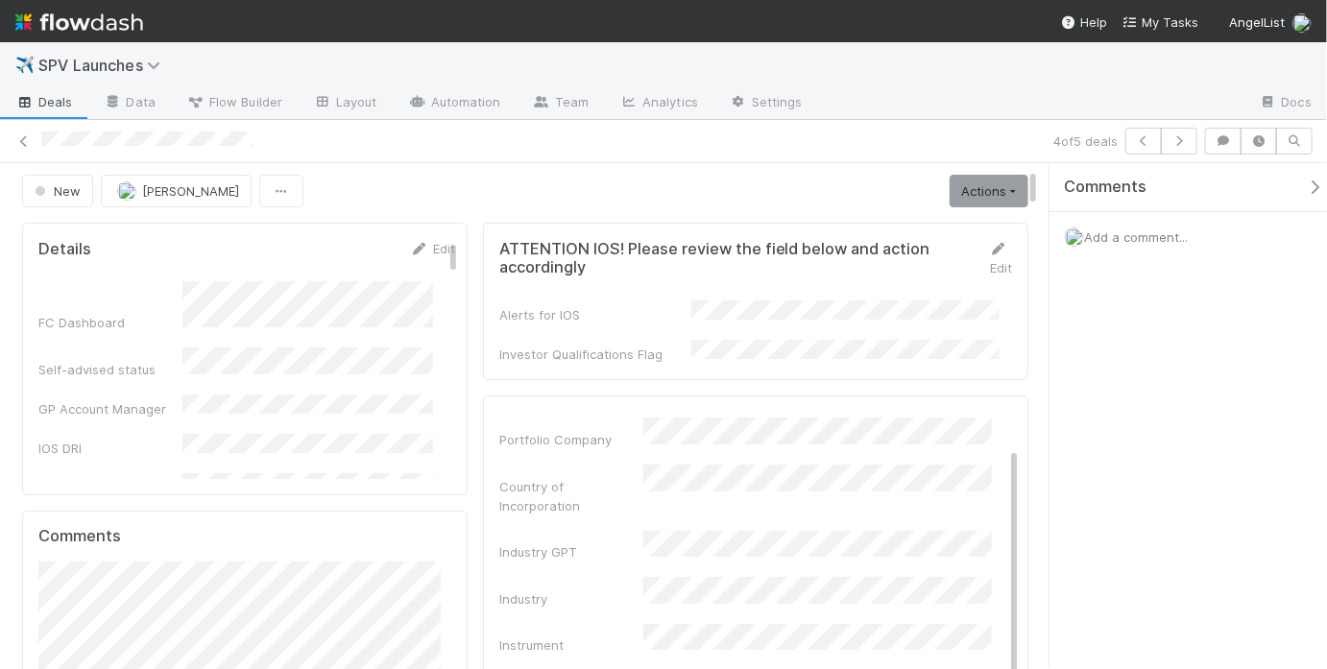
scroll to position [0, 0]
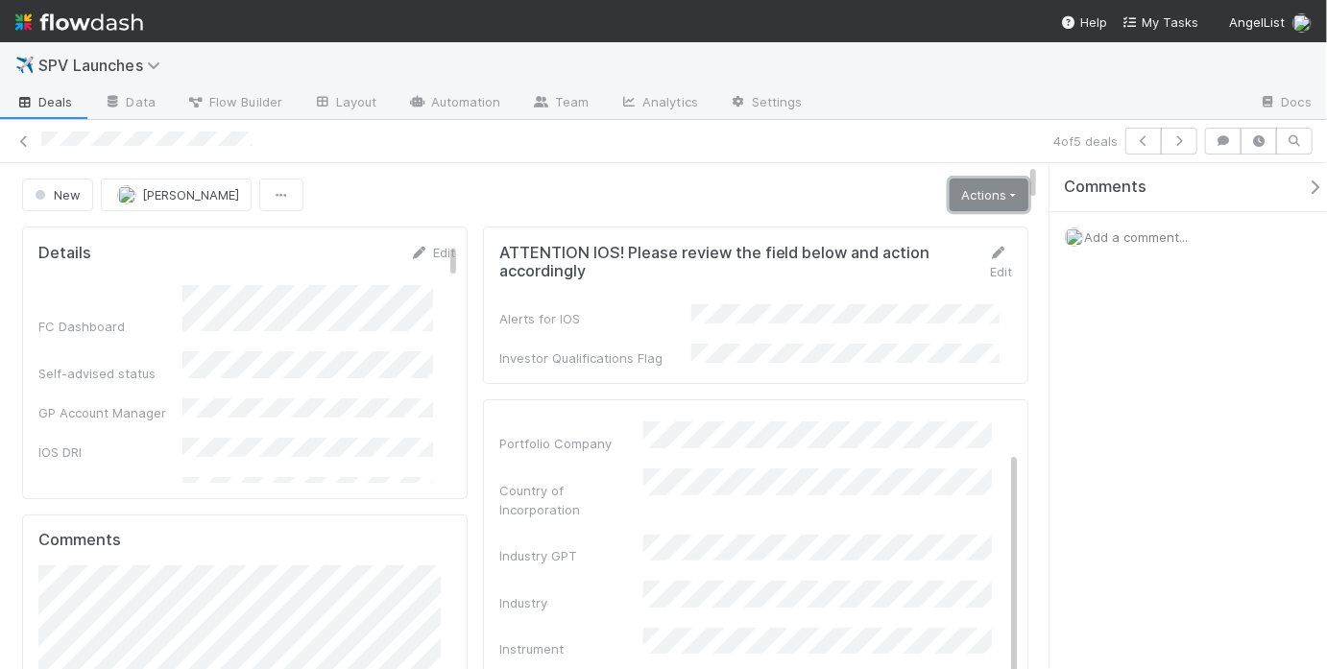
click at [950, 190] on link "Actions" at bounding box center [989, 195] width 79 height 33
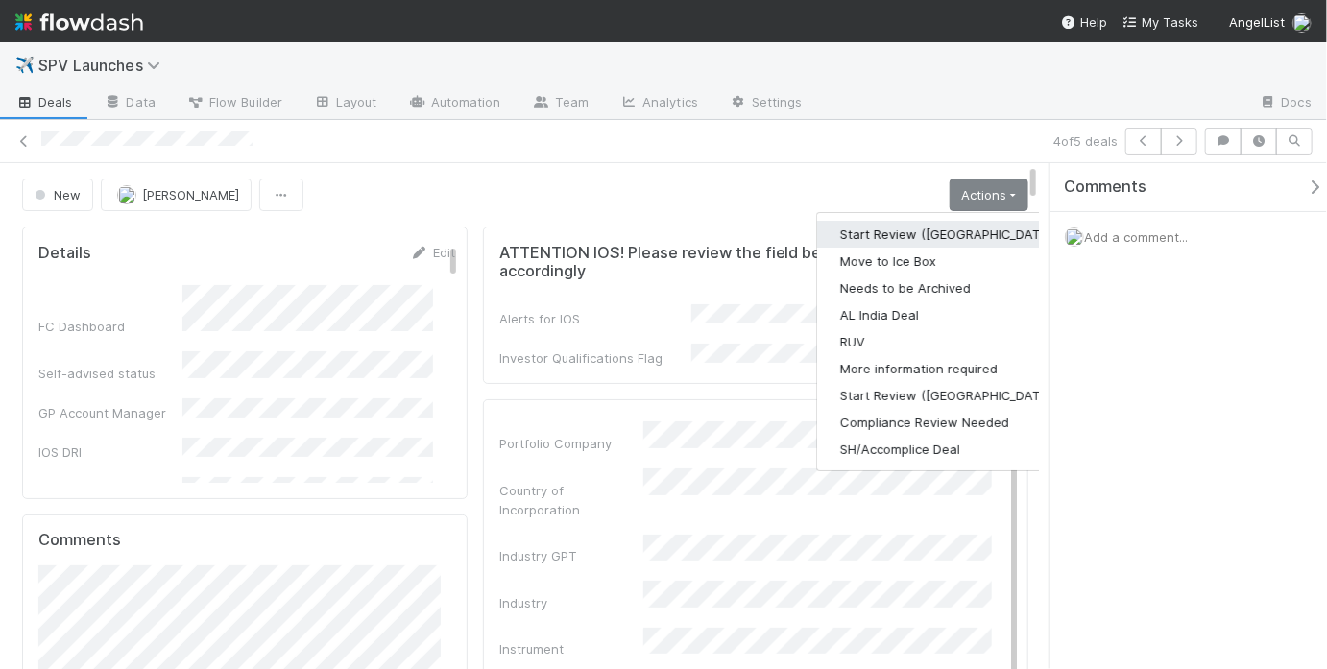
click at [862, 231] on button "Start Review (PA)" at bounding box center [948, 234] width 262 height 27
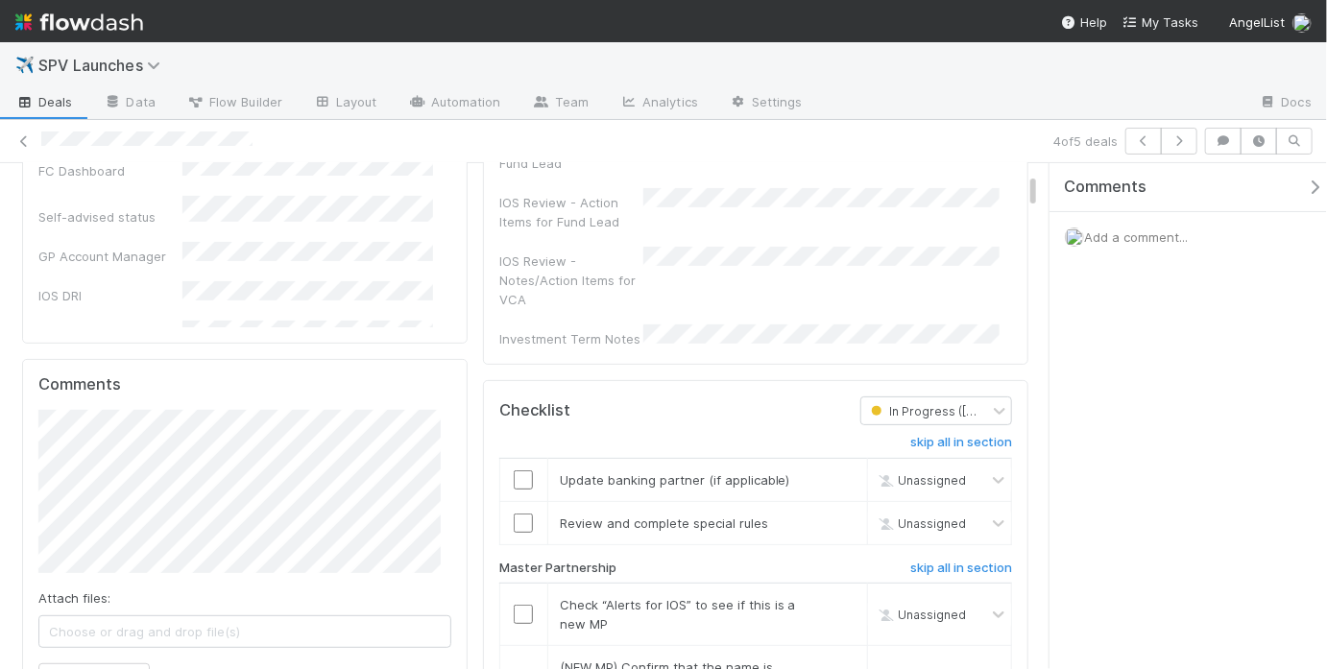
scroll to position [272, 0]
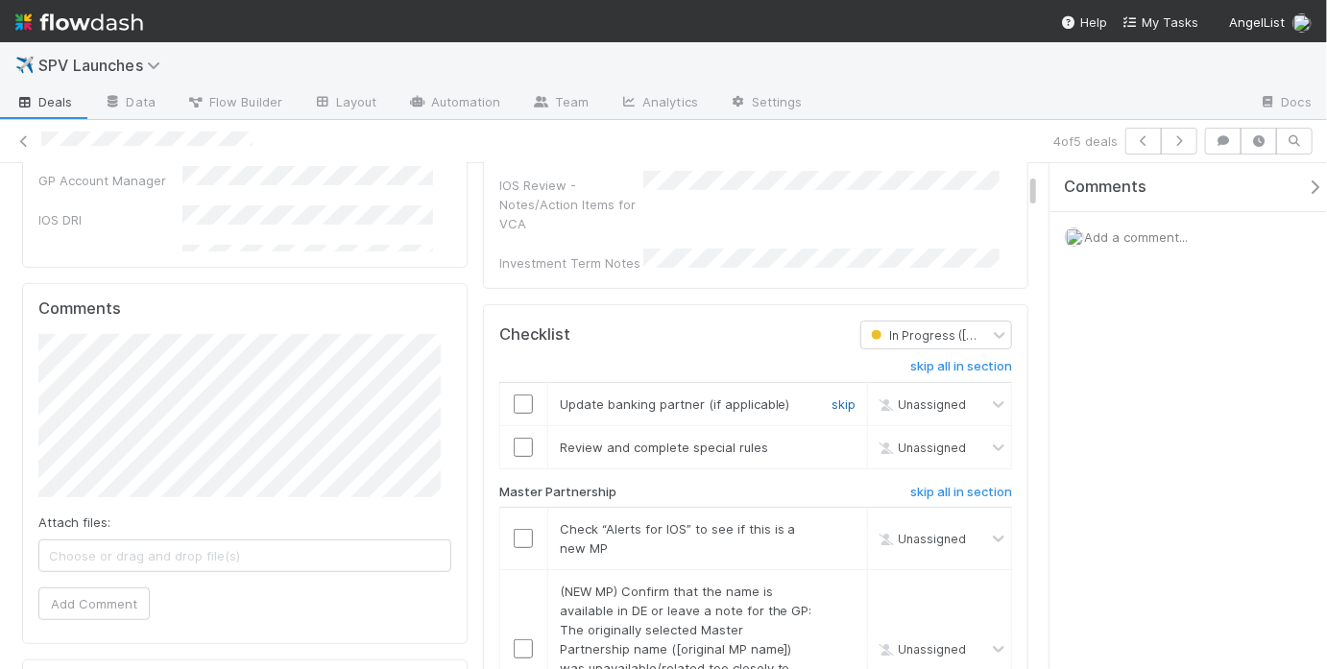
click at [832, 397] on link "skip" at bounding box center [844, 404] width 24 height 15
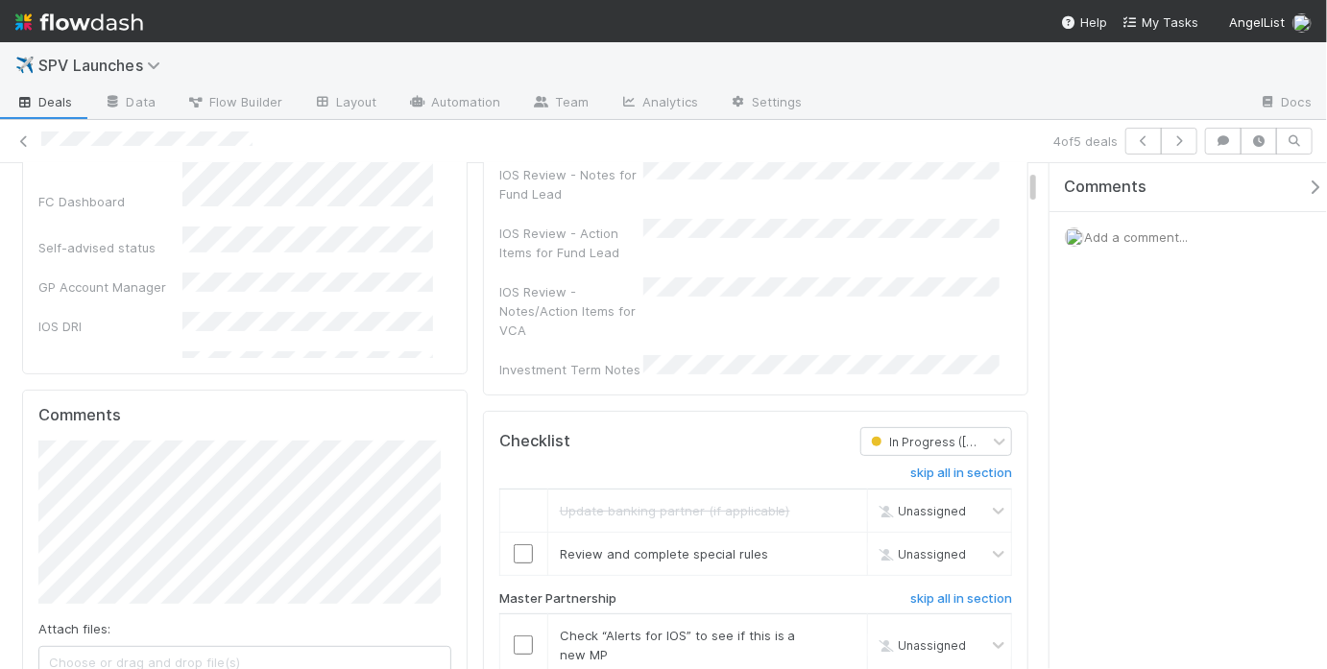
scroll to position [166, 0]
click at [832, 545] on link "skip" at bounding box center [844, 552] width 24 height 15
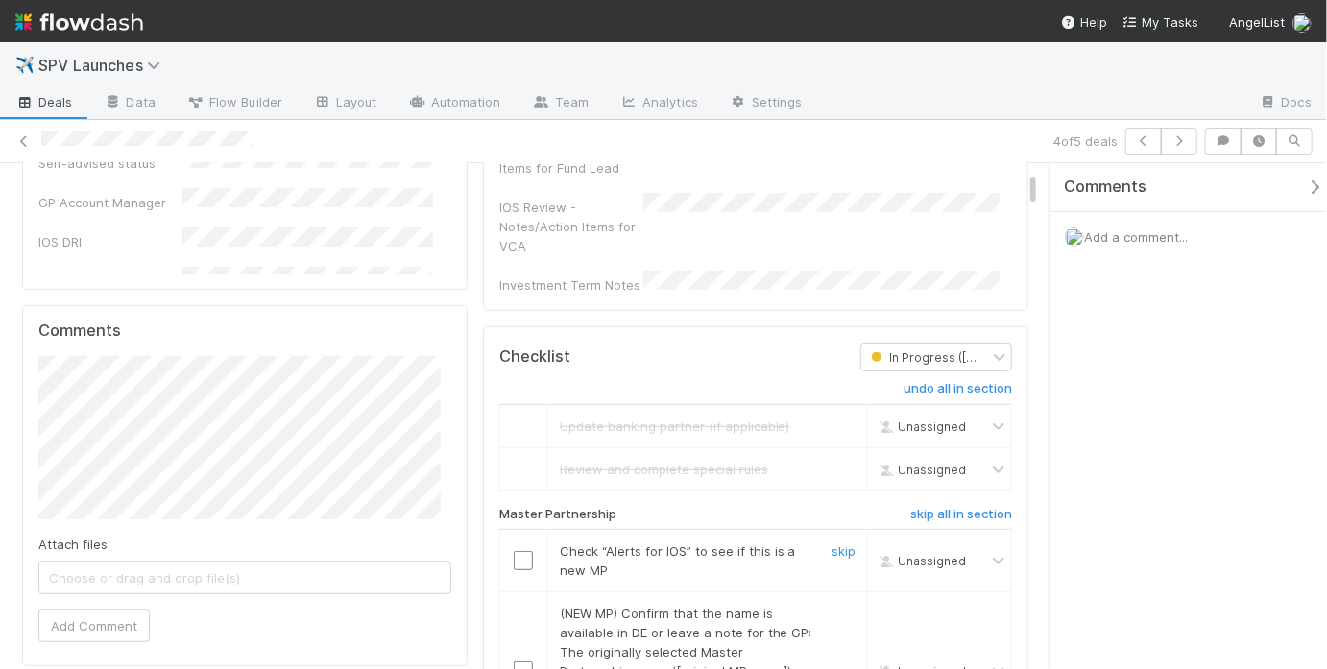
scroll to position [278, 0]
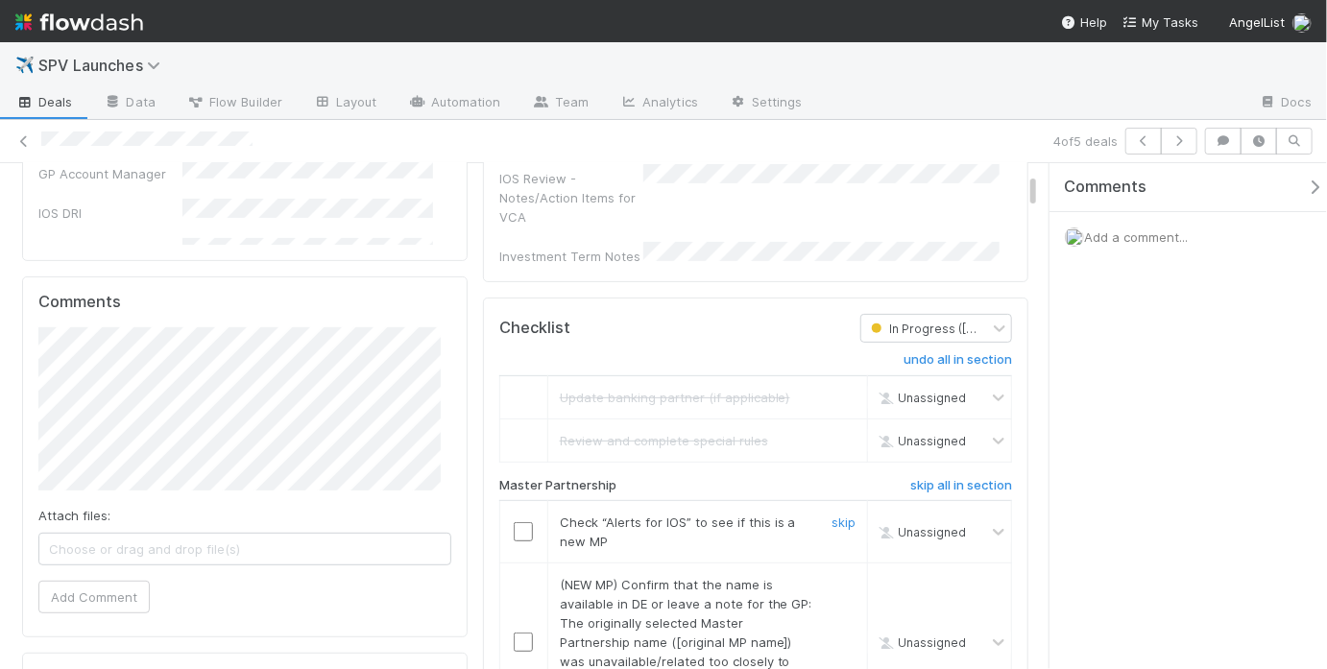
click at [514, 522] on input "checkbox" at bounding box center [523, 531] width 19 height 19
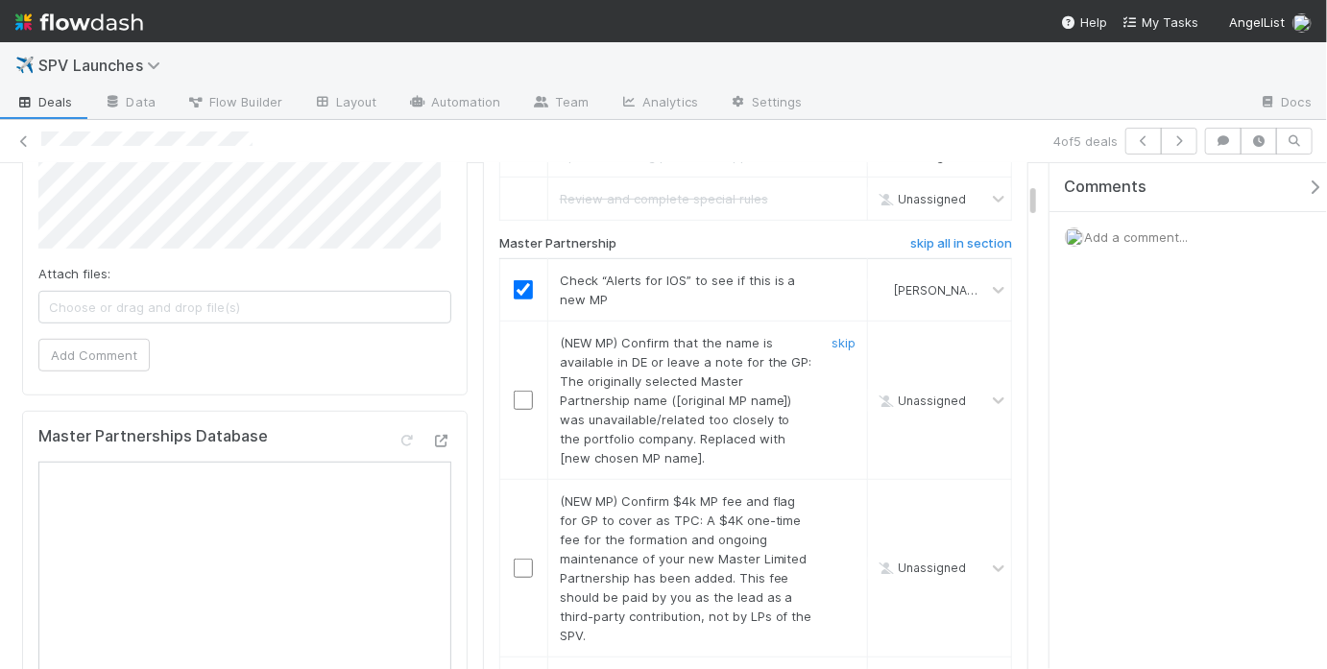
click at [832, 335] on link "skip" at bounding box center [844, 342] width 24 height 15
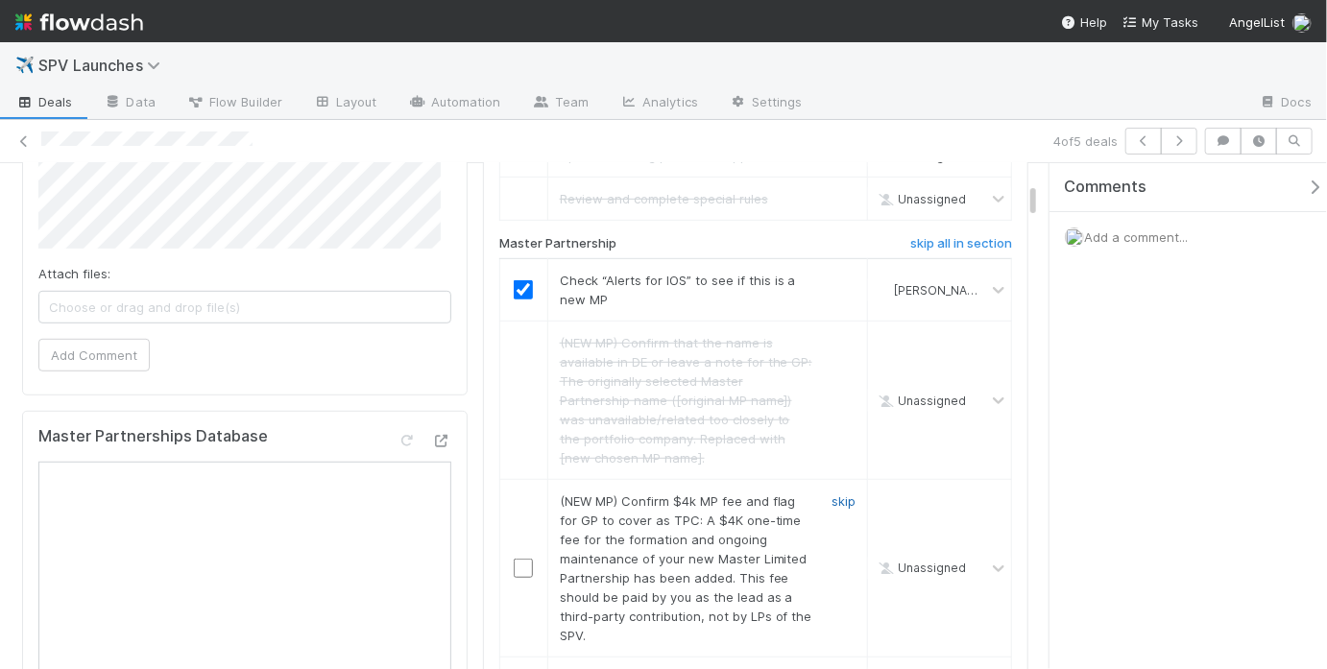
click at [832, 494] on link "skip" at bounding box center [844, 501] width 24 height 15
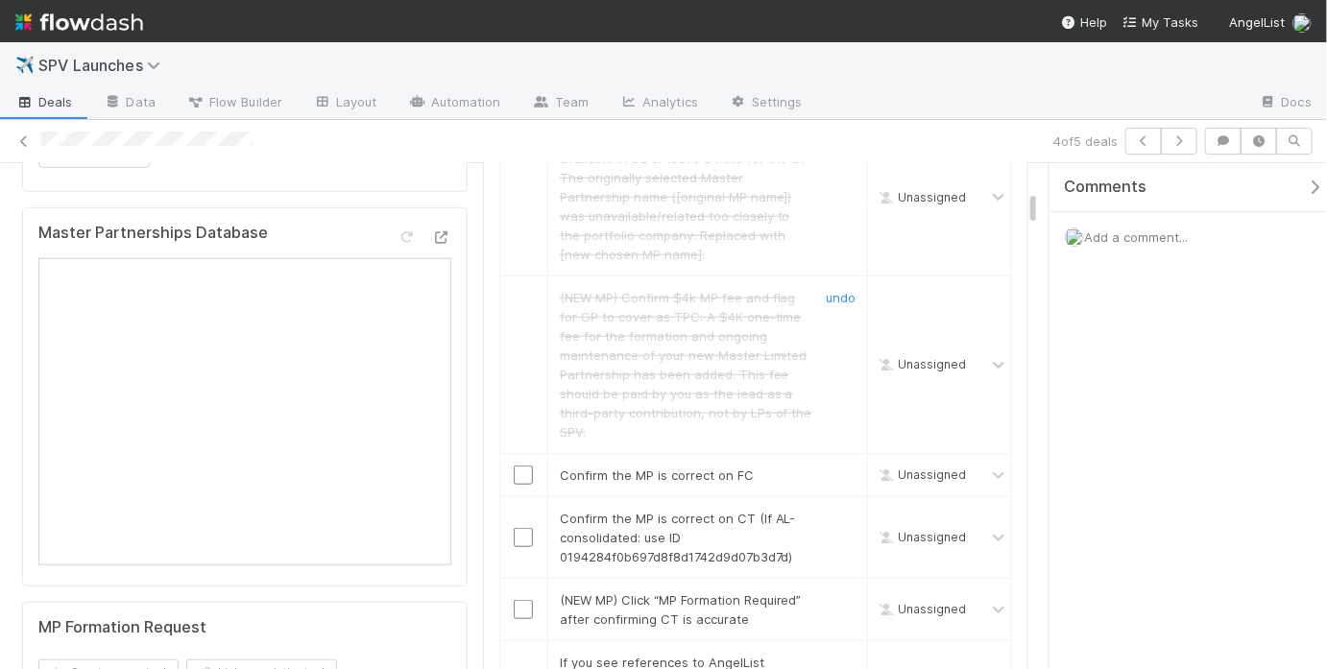
scroll to position [812, 0]
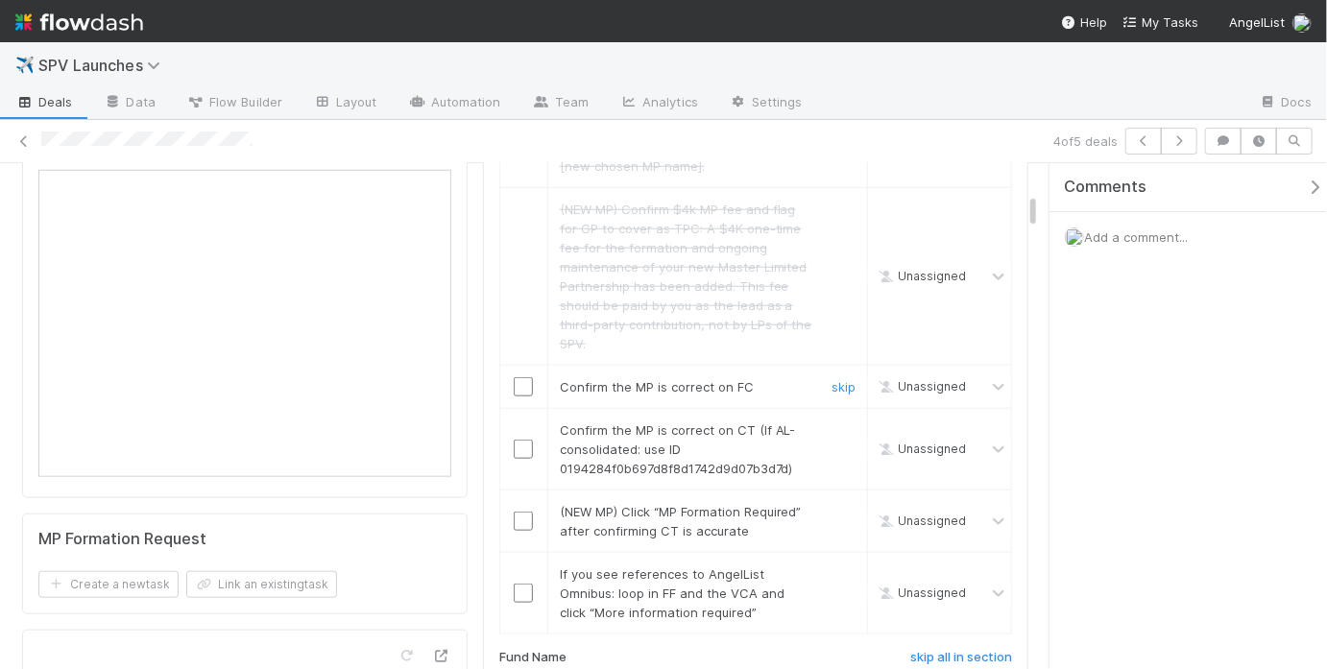
click at [514, 377] on input "checkbox" at bounding box center [523, 386] width 19 height 19
click at [514, 440] on input "checkbox" at bounding box center [523, 449] width 19 height 19
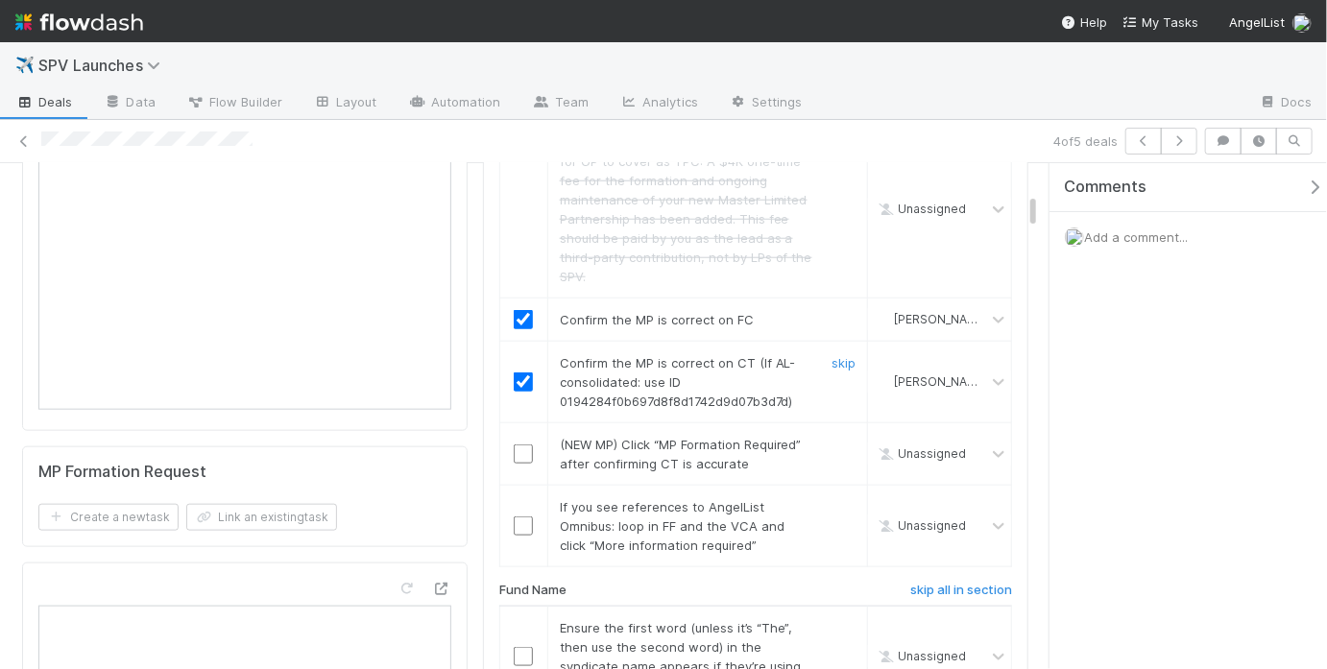
scroll to position [910, 0]
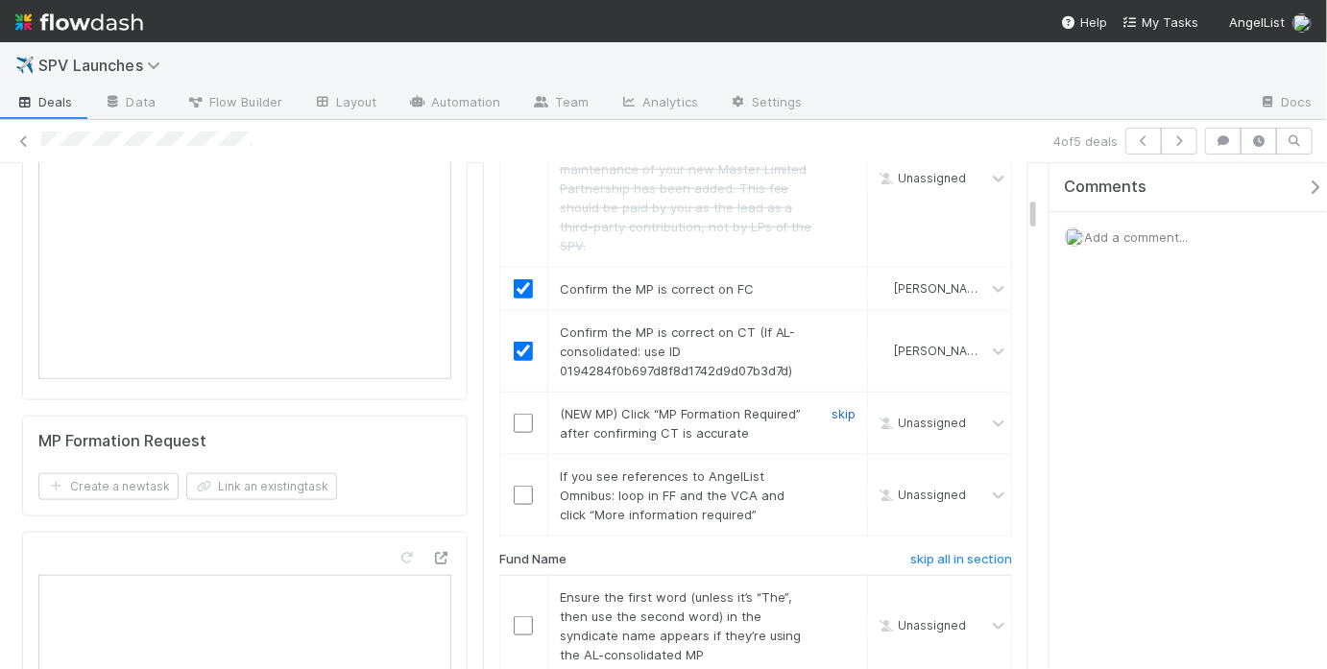
click at [832, 406] on link "skip" at bounding box center [844, 413] width 24 height 15
click at [832, 476] on link "skip" at bounding box center [844, 476] width 24 height 15
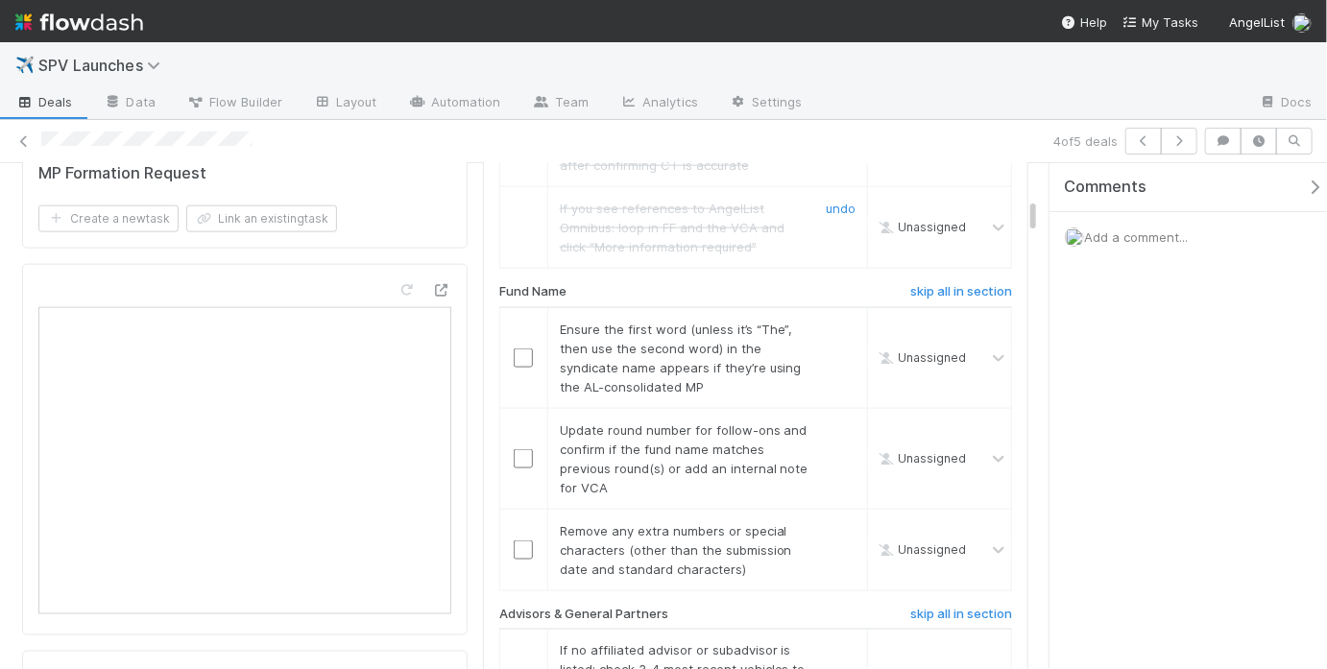
scroll to position [1180, 0]
click at [832, 324] on link "skip" at bounding box center [844, 327] width 24 height 15
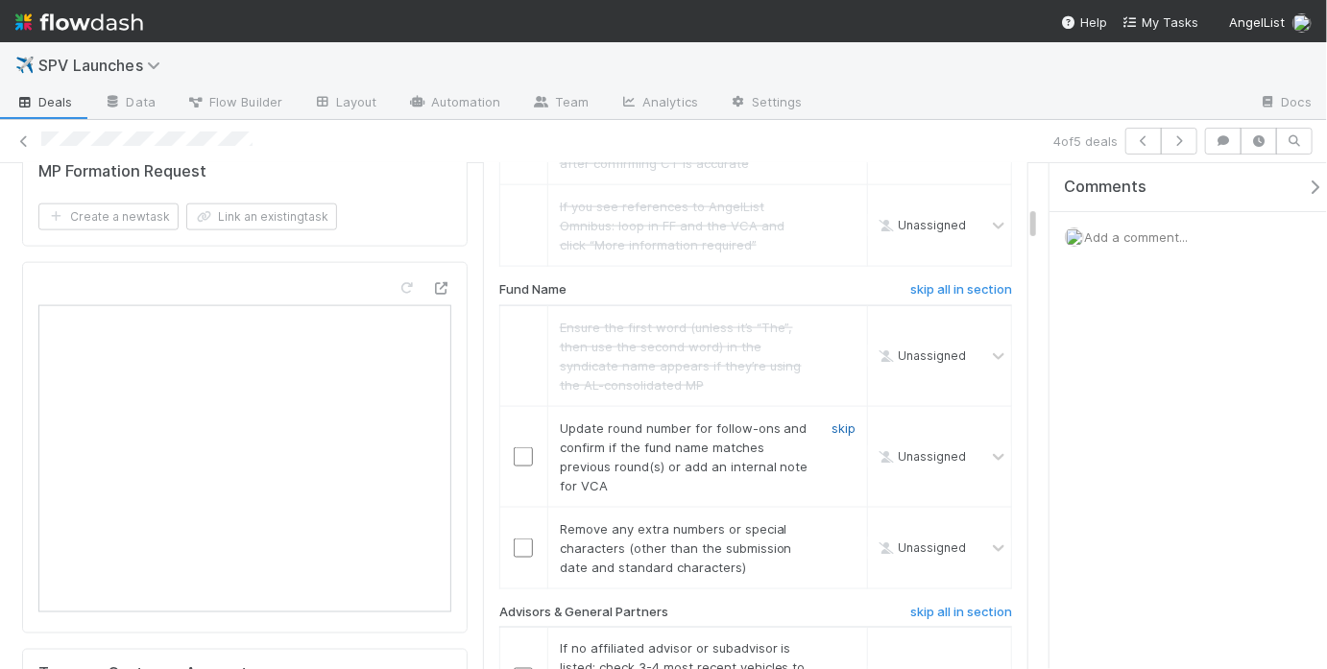
click at [832, 421] on link "skip" at bounding box center [844, 428] width 24 height 15
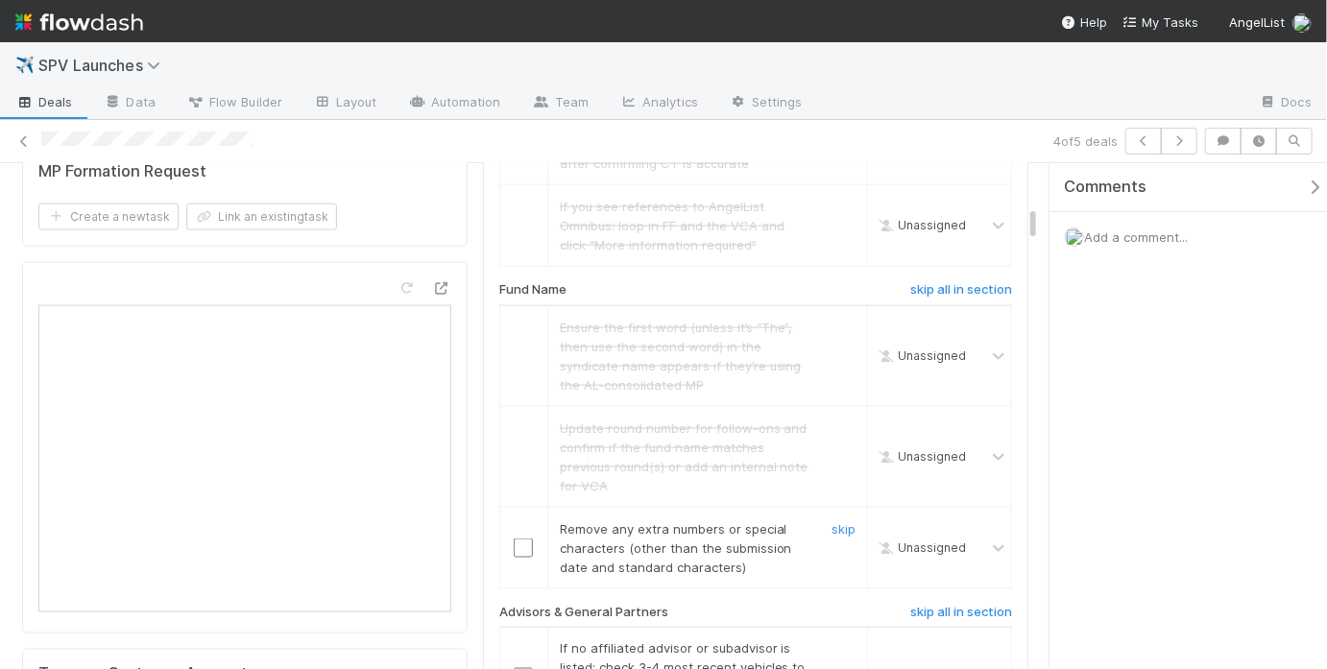
click at [833, 522] on div "skip" at bounding box center [841, 548] width 58 height 58
click at [832, 523] on link "skip" at bounding box center [844, 528] width 24 height 15
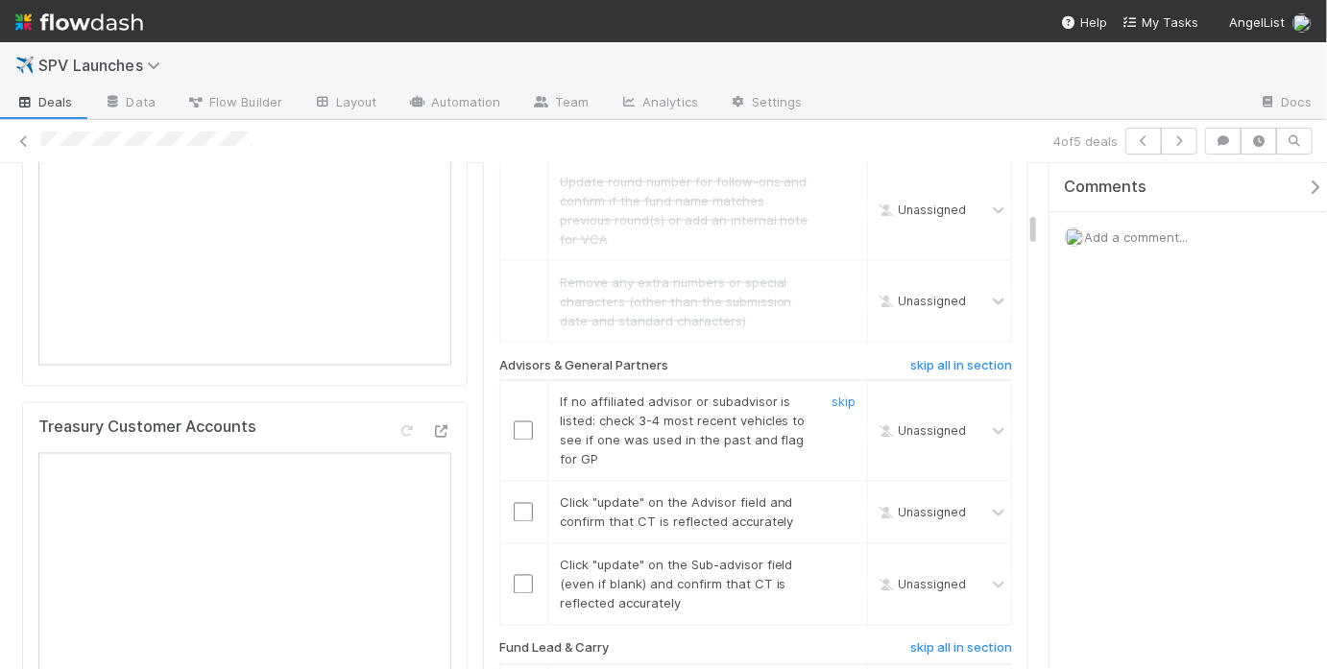
scroll to position [1432, 0]
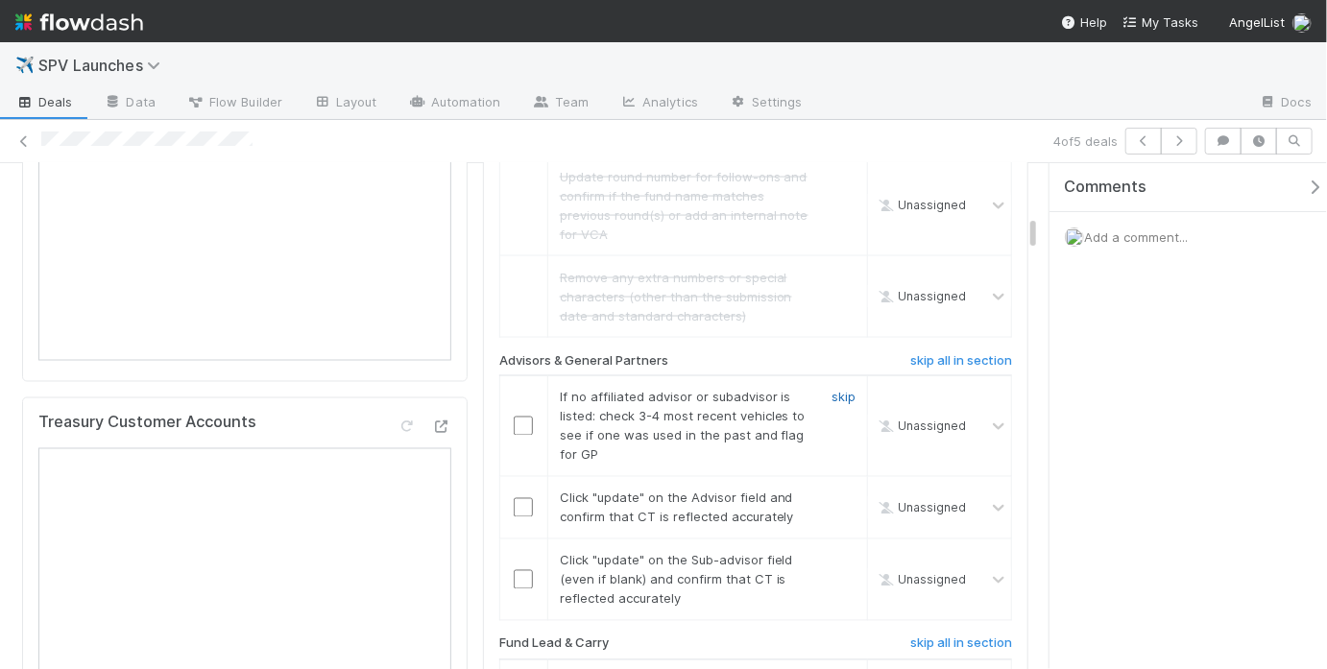
click at [832, 390] on link "skip" at bounding box center [844, 397] width 24 height 15
click at [520, 500] on input "checkbox" at bounding box center [523, 507] width 19 height 19
click at [514, 574] on input "checkbox" at bounding box center [523, 579] width 19 height 19
click at [514, 505] on input "checkbox" at bounding box center [523, 507] width 19 height 19
click at [832, 390] on link "skip" at bounding box center [844, 397] width 24 height 15
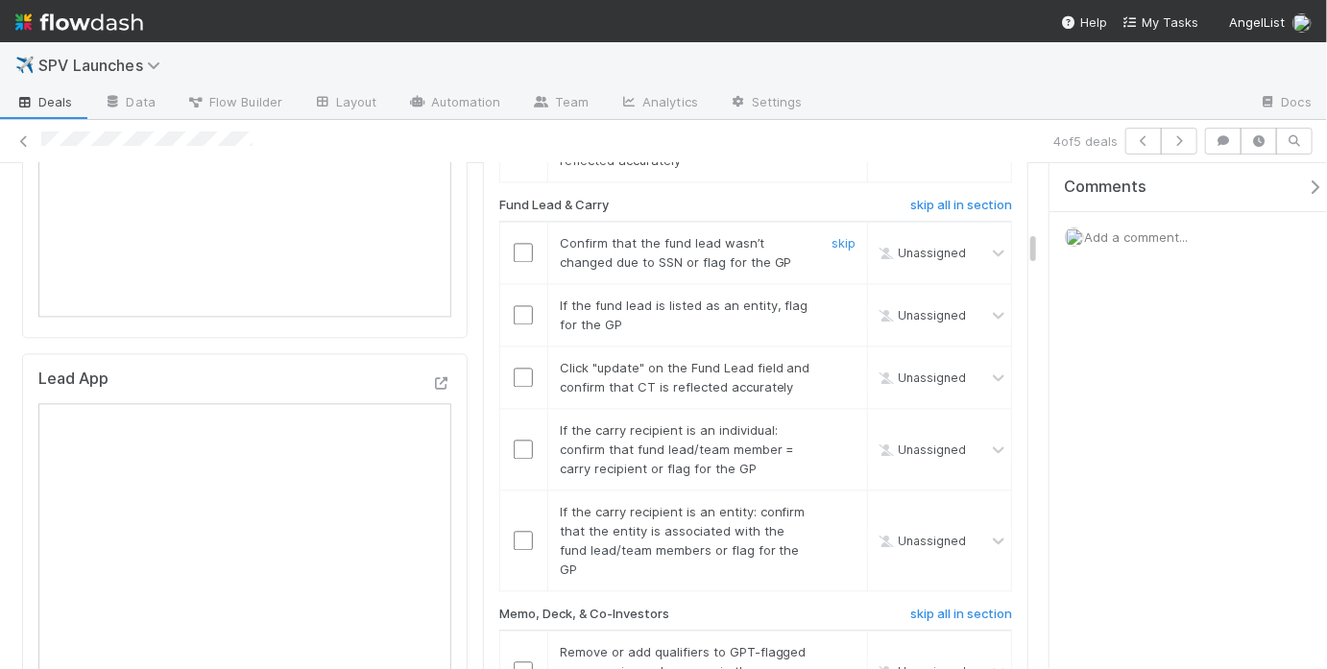
scroll to position [1865, 0]
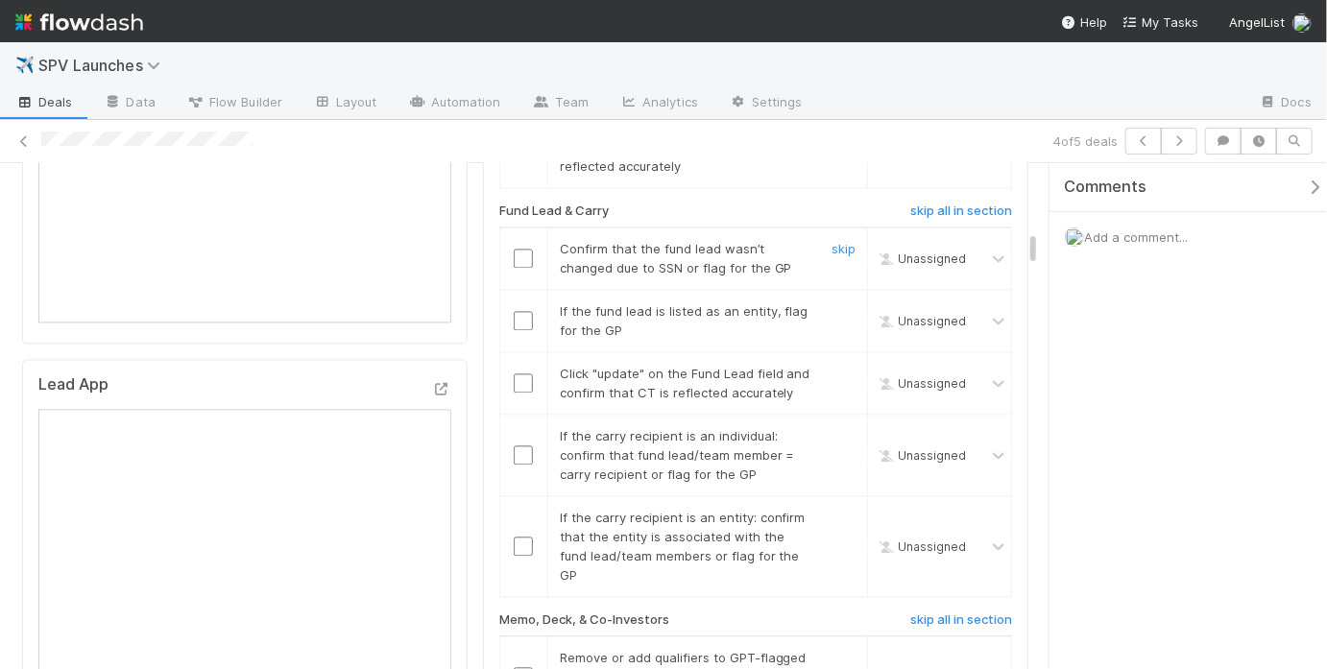
click at [514, 251] on input "checkbox" at bounding box center [523, 258] width 19 height 19
click at [832, 303] on link "skip" at bounding box center [844, 310] width 24 height 15
click at [514, 384] on input "checkbox" at bounding box center [523, 383] width 19 height 19
click at [823, 455] on div "skip" at bounding box center [841, 455] width 58 height 58
click at [832, 444] on link "skip" at bounding box center [844, 435] width 24 height 15
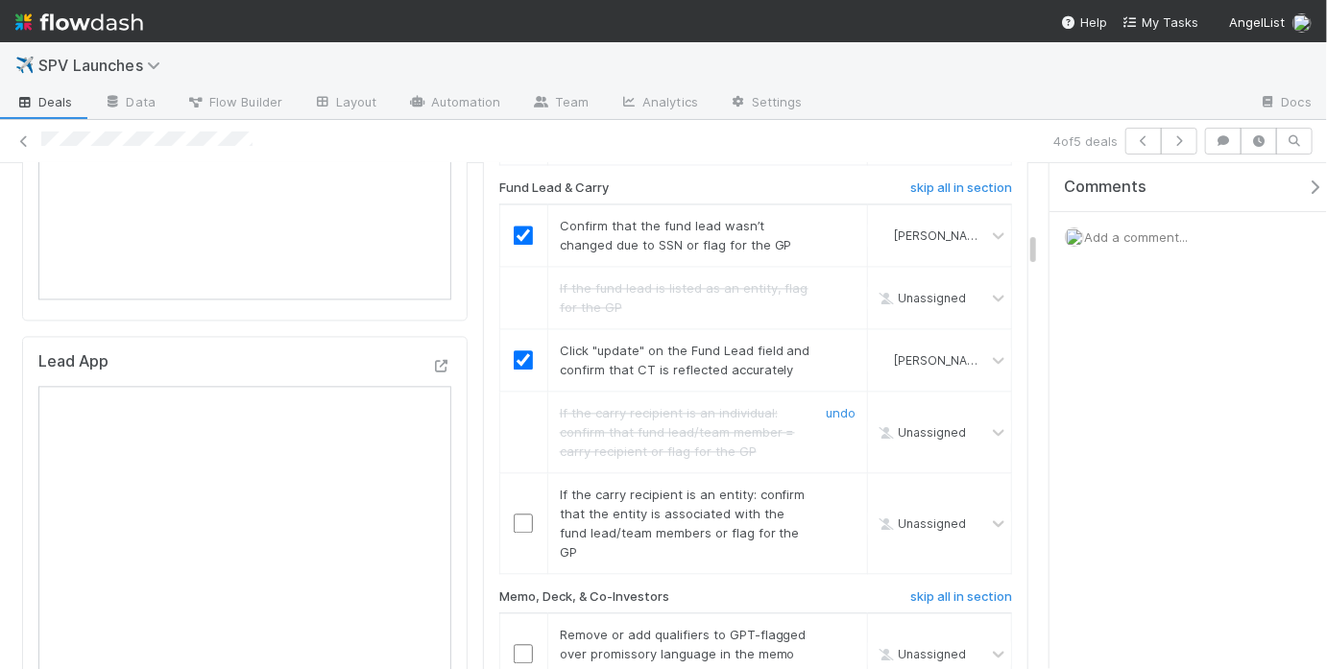
scroll to position [1890, 0]
click at [514, 531] on input "checkbox" at bounding box center [523, 521] width 19 height 19
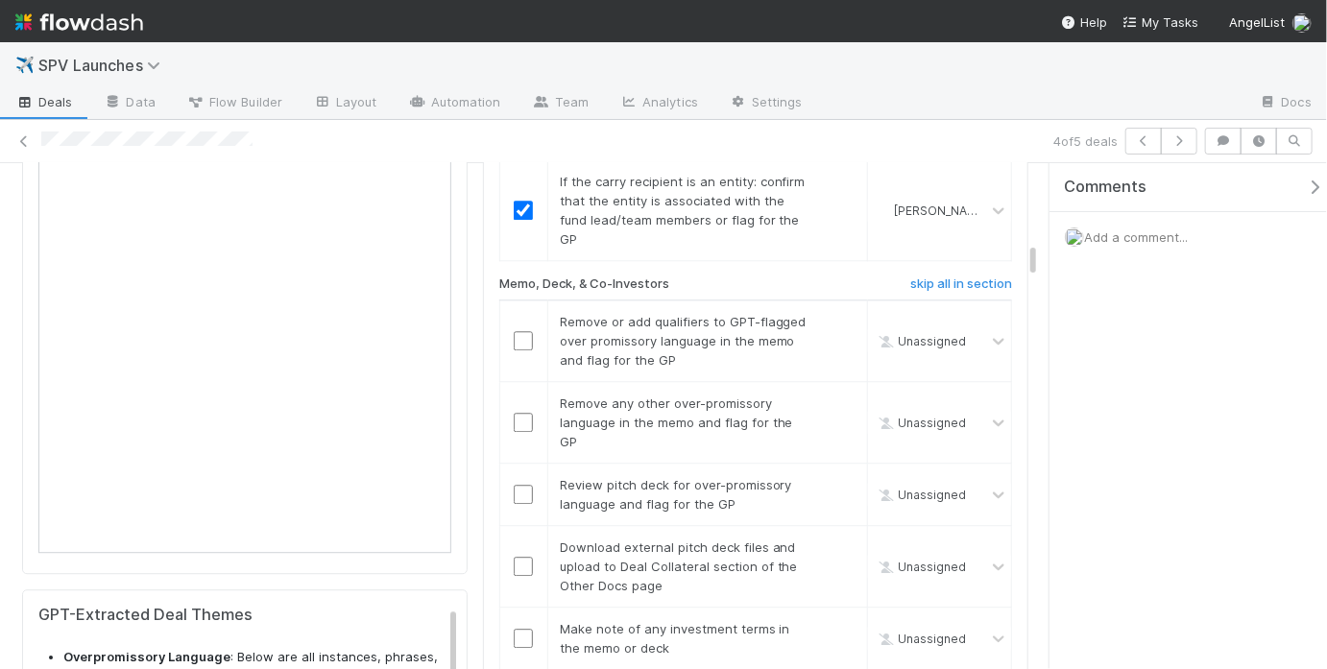
scroll to position [2203, 0]
click at [516, 349] on input "checkbox" at bounding box center [523, 338] width 19 height 19
click at [515, 427] on input "checkbox" at bounding box center [523, 420] width 19 height 19
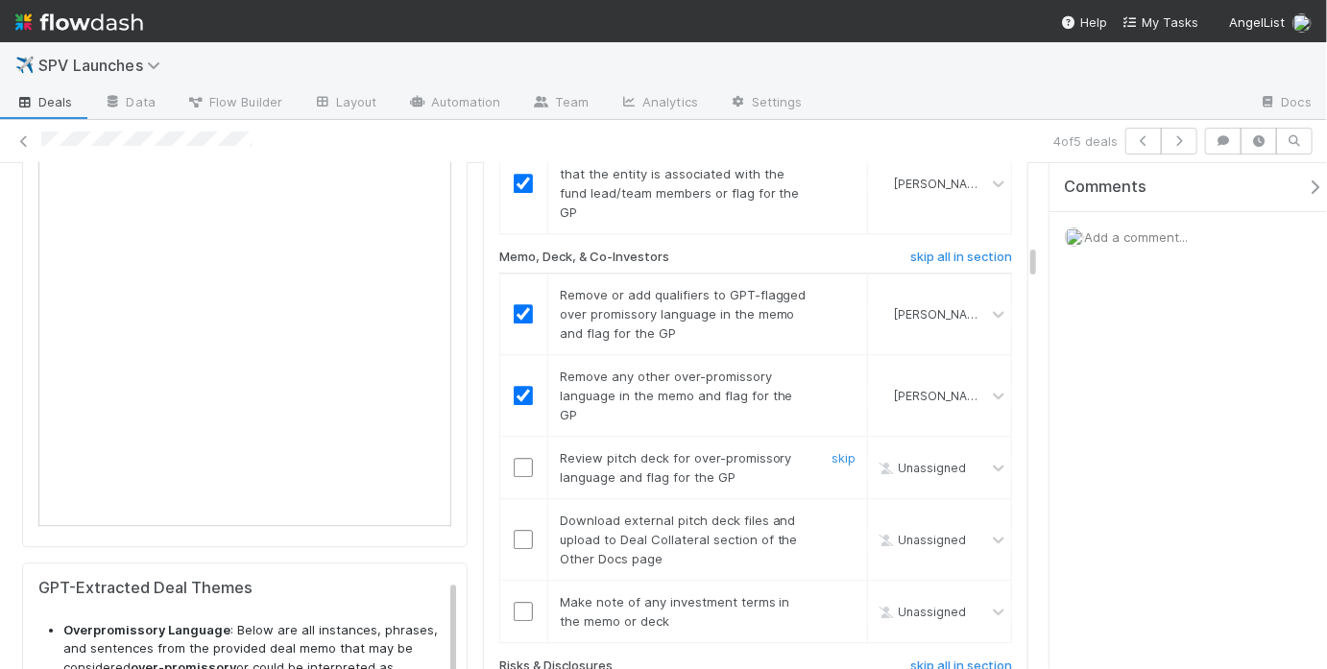
click at [516, 475] on input "checkbox" at bounding box center [523, 467] width 19 height 19
click at [832, 528] on link "skip" at bounding box center [844, 520] width 24 height 15
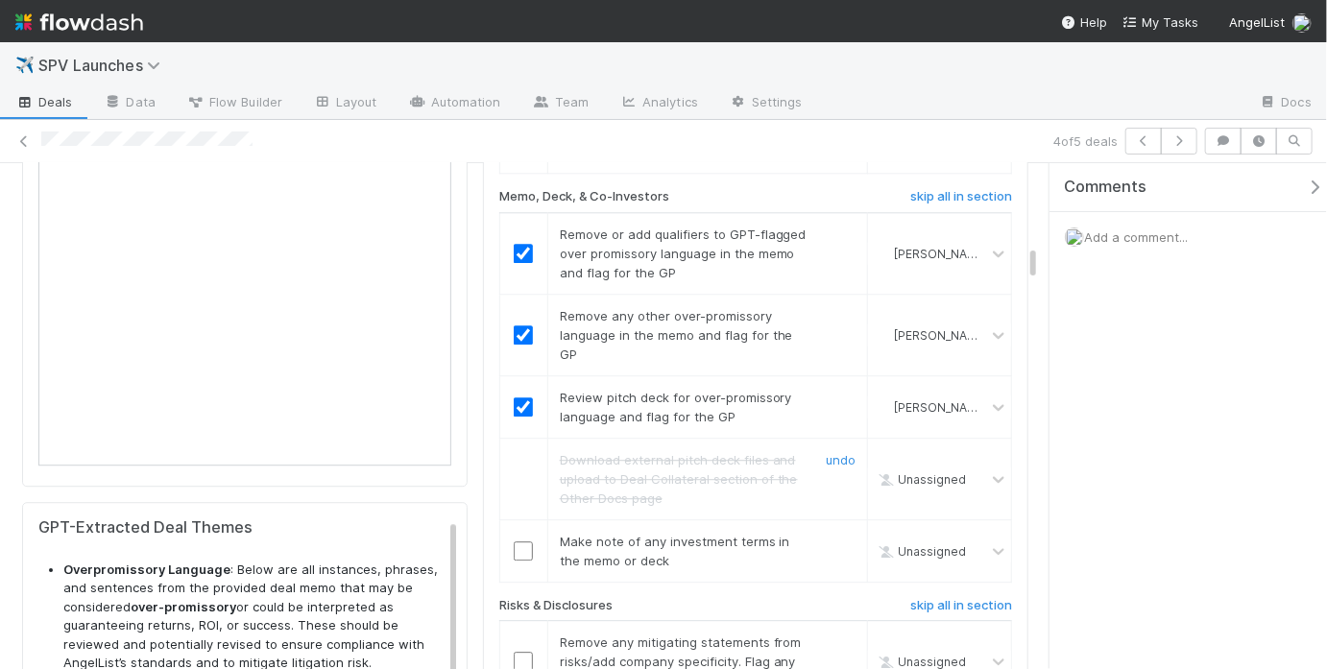
scroll to position [2322, 0]
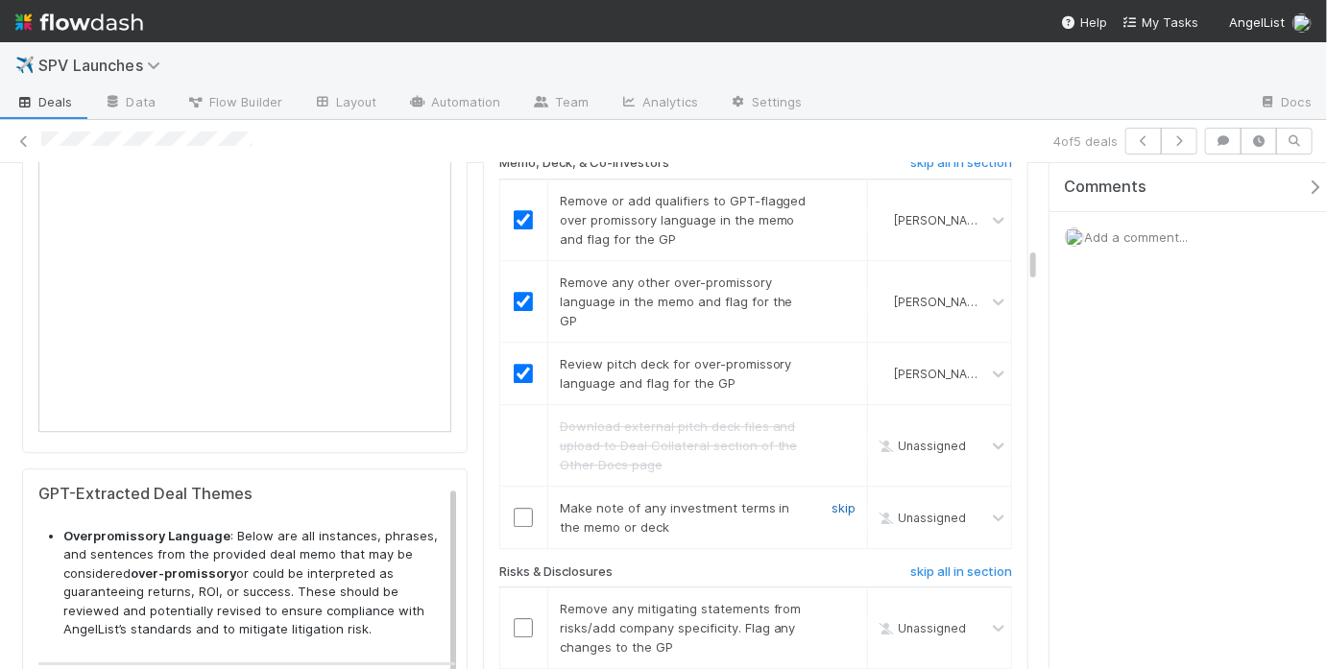
click at [832, 516] on link "skip" at bounding box center [844, 507] width 24 height 15
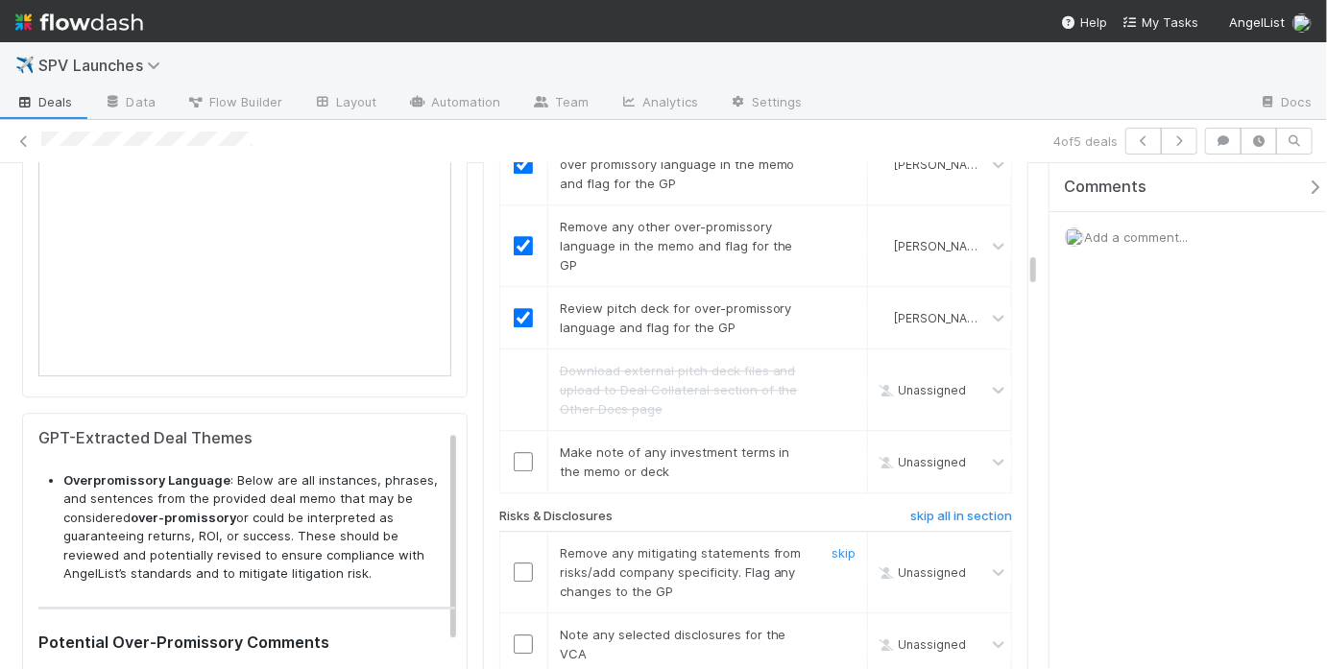
scroll to position [2456, 0]
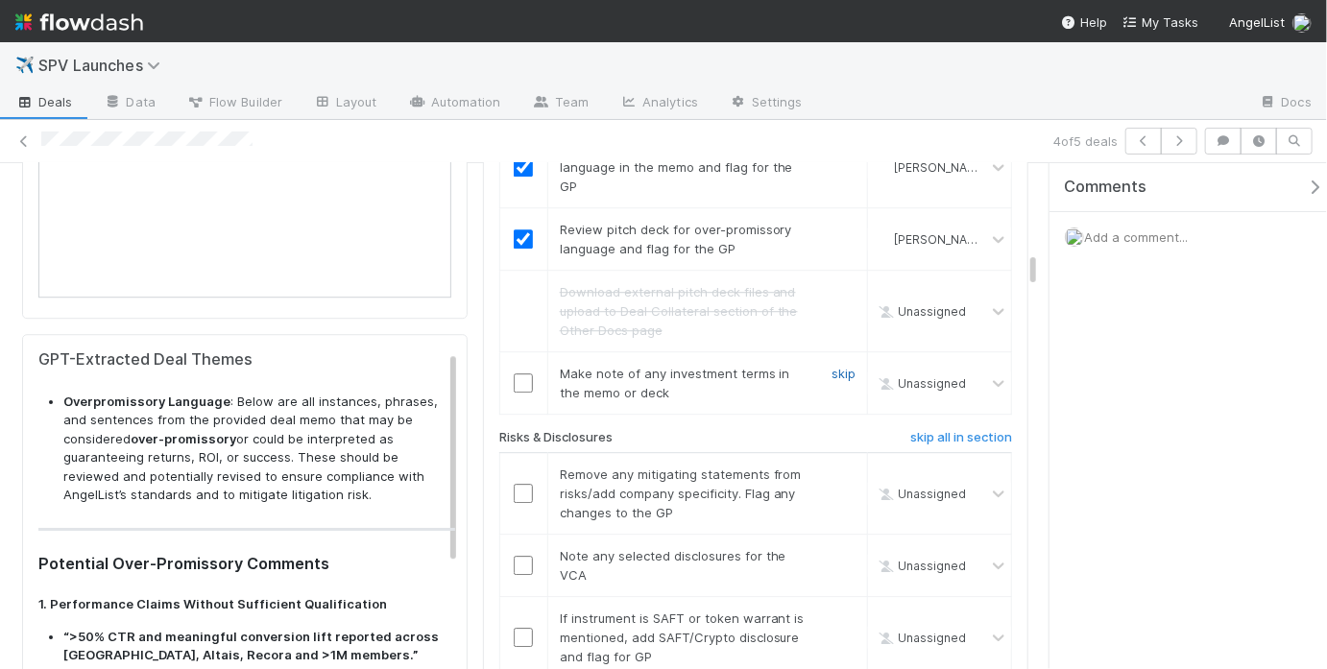
click at [832, 381] on link "skip" at bounding box center [844, 373] width 24 height 15
click at [514, 503] on input "checkbox" at bounding box center [523, 493] width 19 height 19
click at [822, 558] on td "Note any selected disclosures for the VCA skip" at bounding box center [707, 566] width 320 height 62
click at [832, 562] on link "skip" at bounding box center [844, 555] width 24 height 15
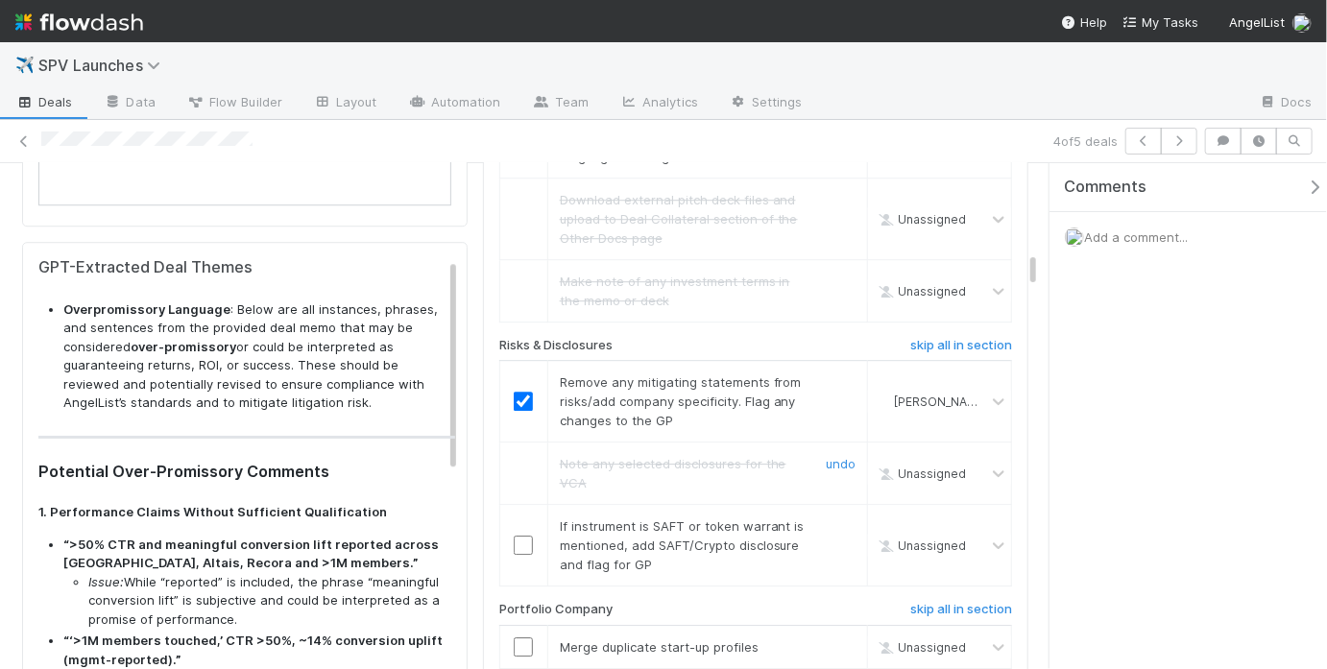
scroll to position [2567, 0]
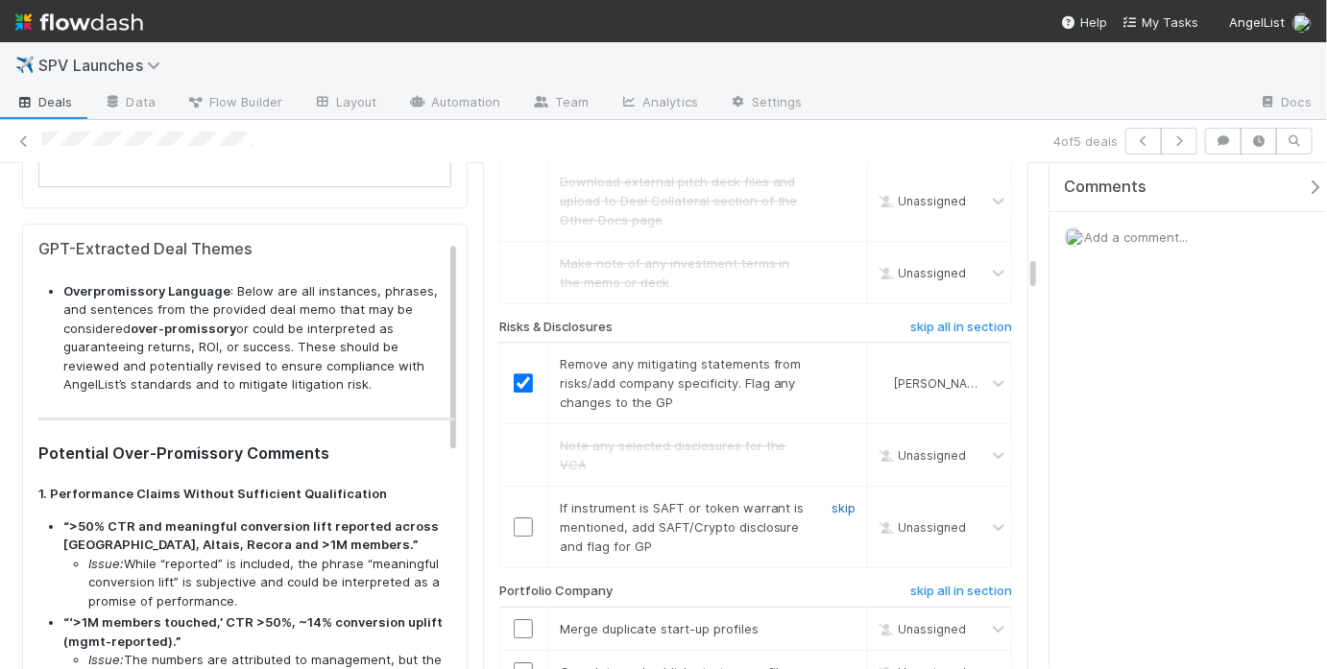
click at [832, 514] on link "skip" at bounding box center [844, 507] width 24 height 15
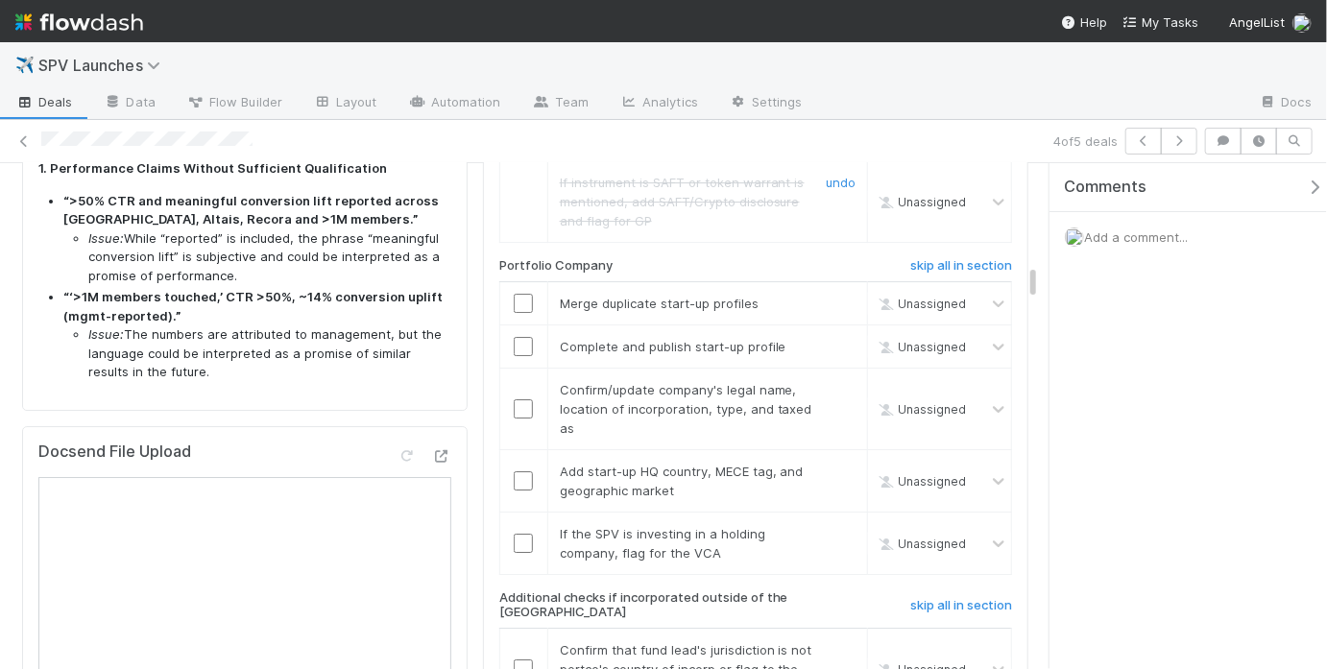
scroll to position [2902, 0]
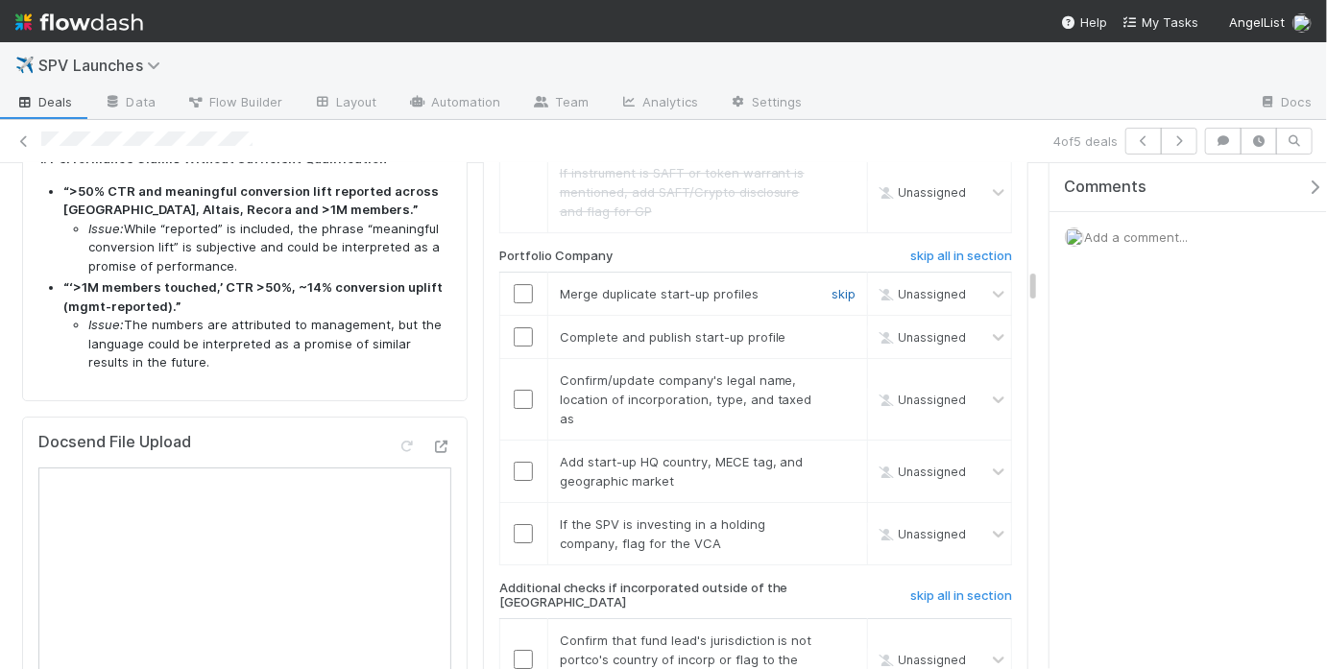
click at [832, 302] on link "skip" at bounding box center [844, 293] width 24 height 15
click at [832, 345] on link "skip" at bounding box center [844, 336] width 24 height 15
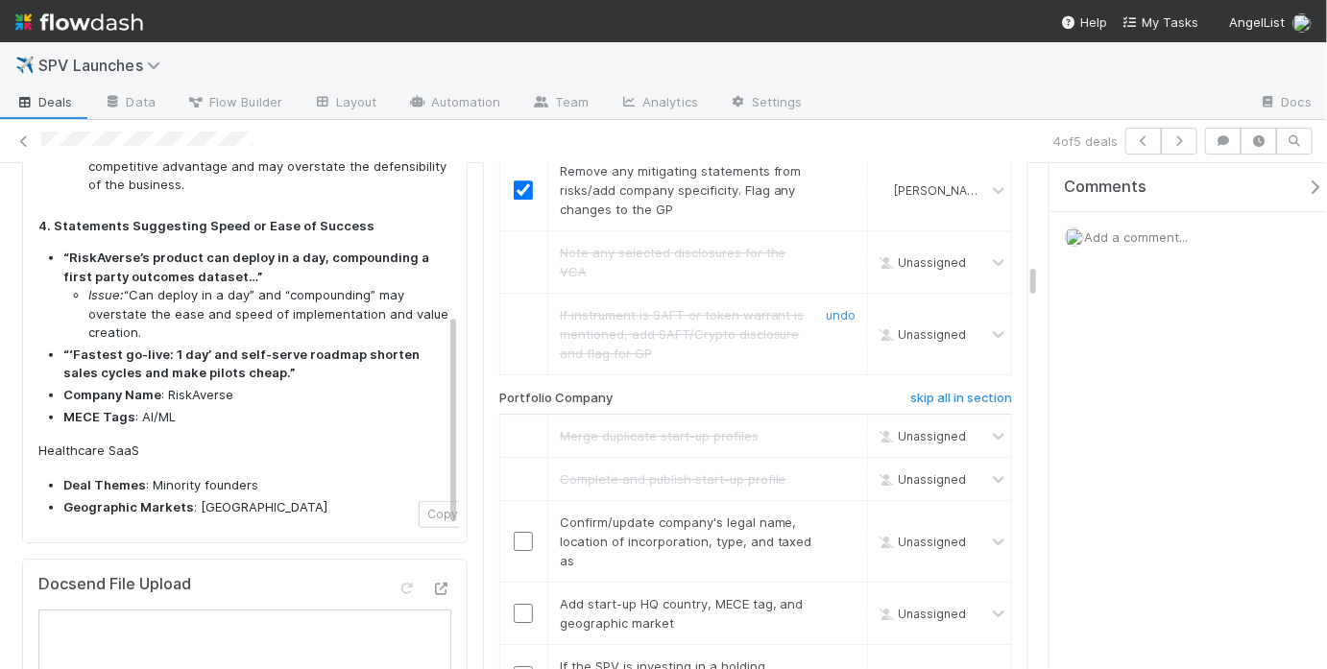
scroll to position [3047, 0]
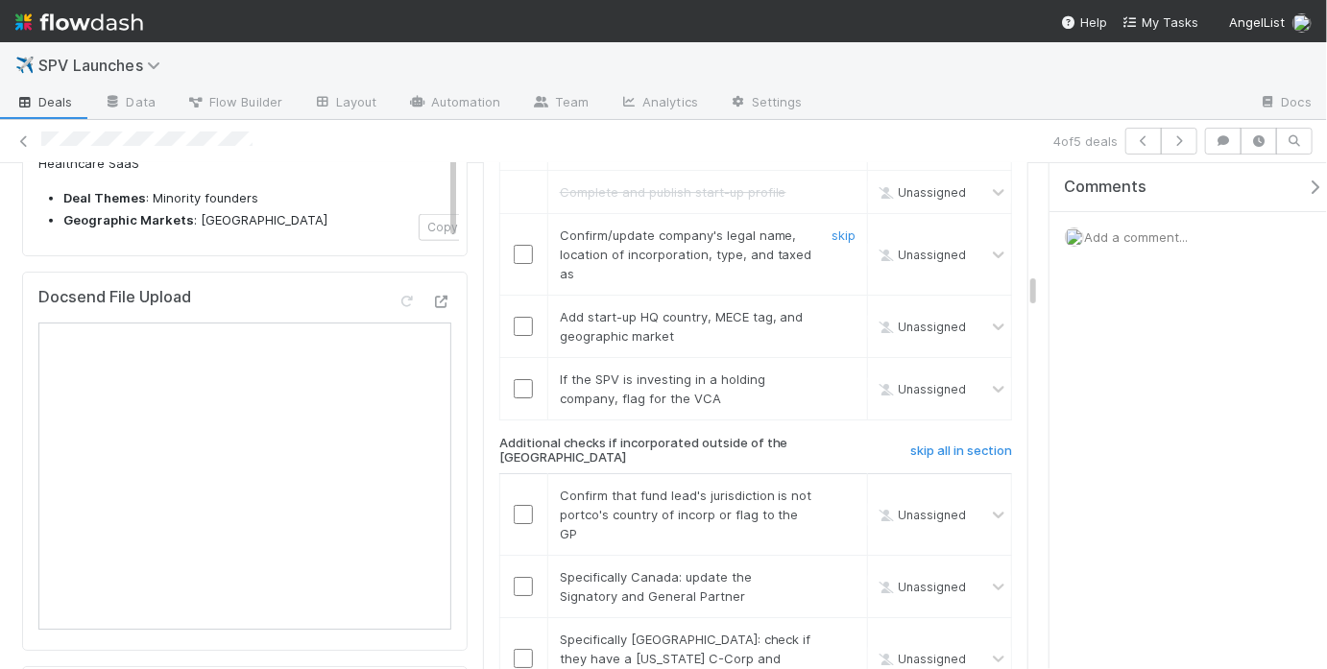
click at [517, 262] on input "checkbox" at bounding box center [523, 254] width 19 height 19
click at [517, 328] on input "checkbox" at bounding box center [523, 326] width 19 height 19
click at [832, 387] on link "skip" at bounding box center [844, 379] width 24 height 15
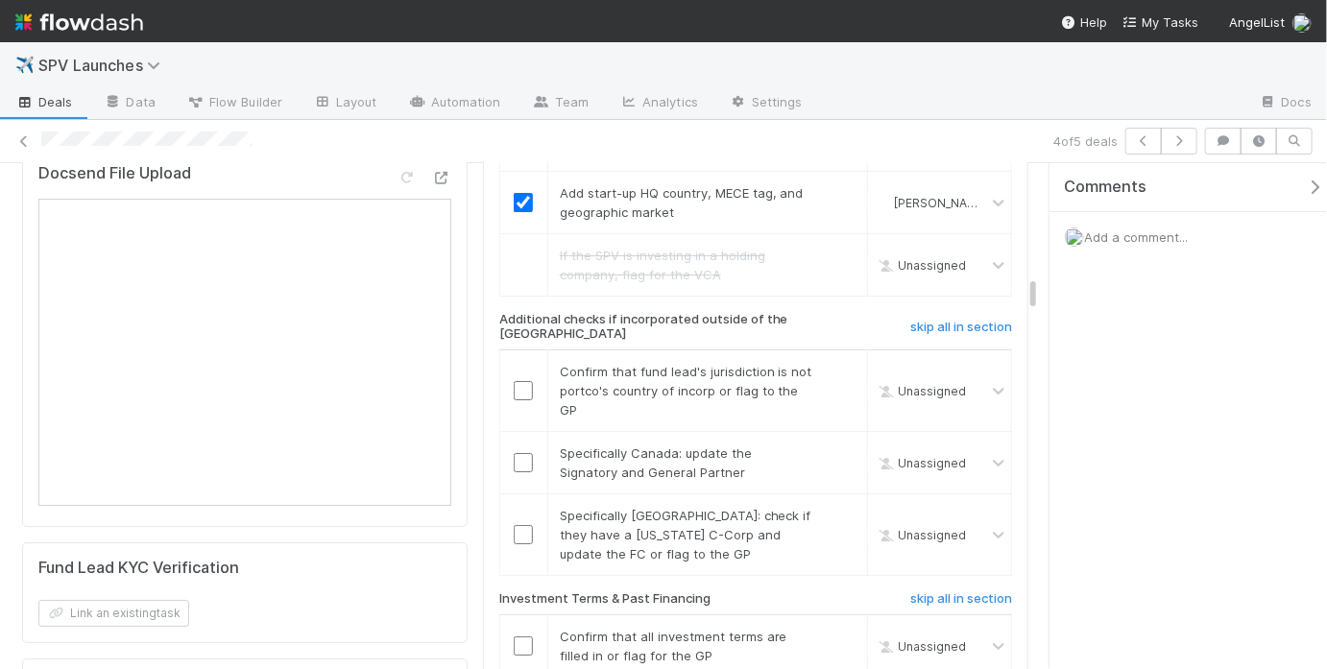
scroll to position [3175, 0]
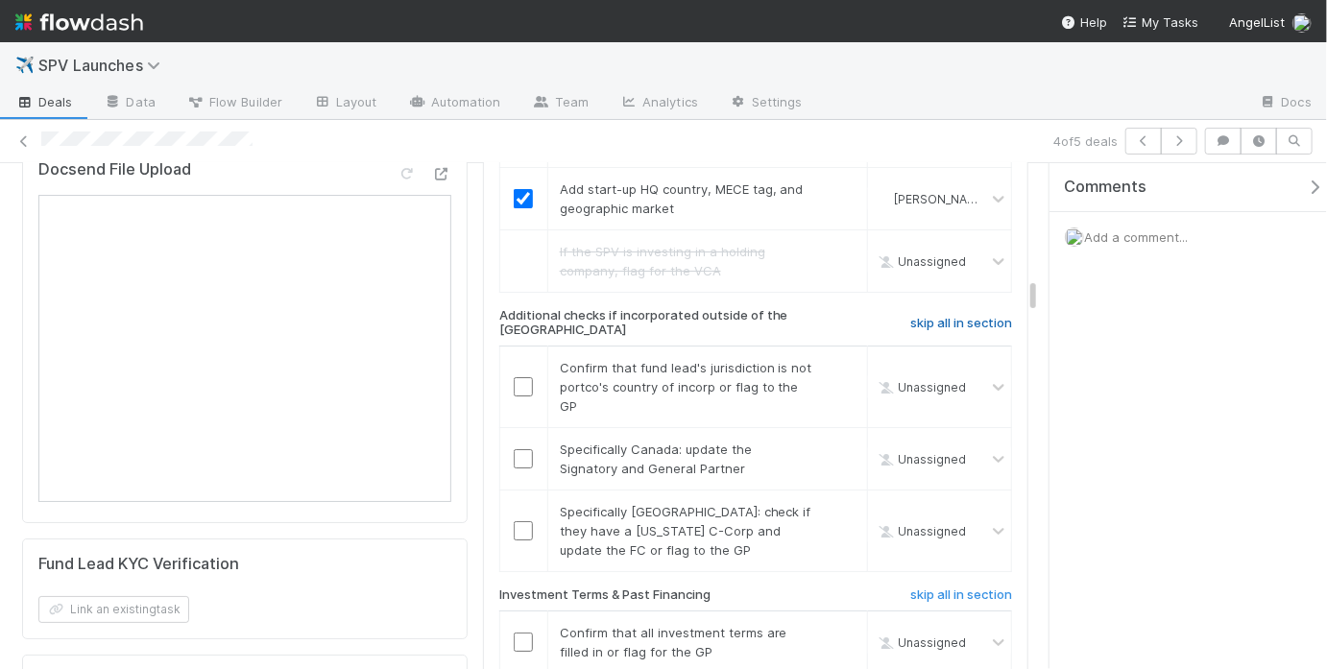
click at [952, 327] on h6 "skip all in section" at bounding box center [961, 323] width 102 height 15
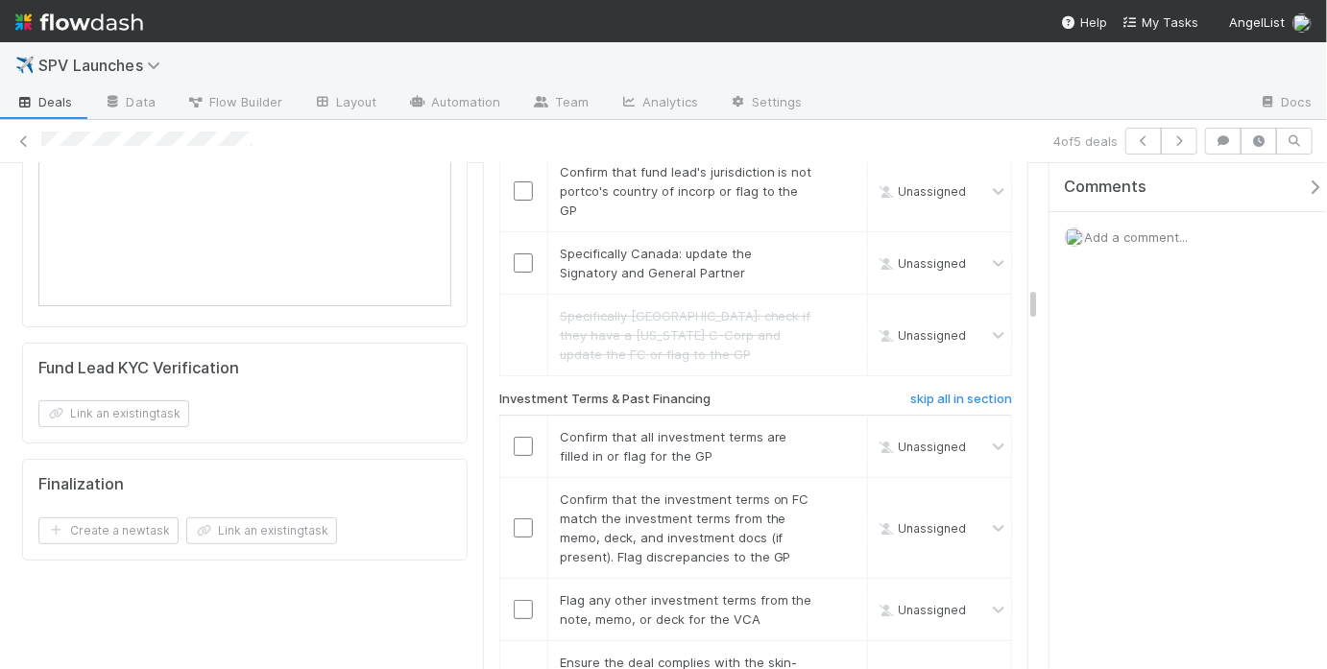
scroll to position [3290, 0]
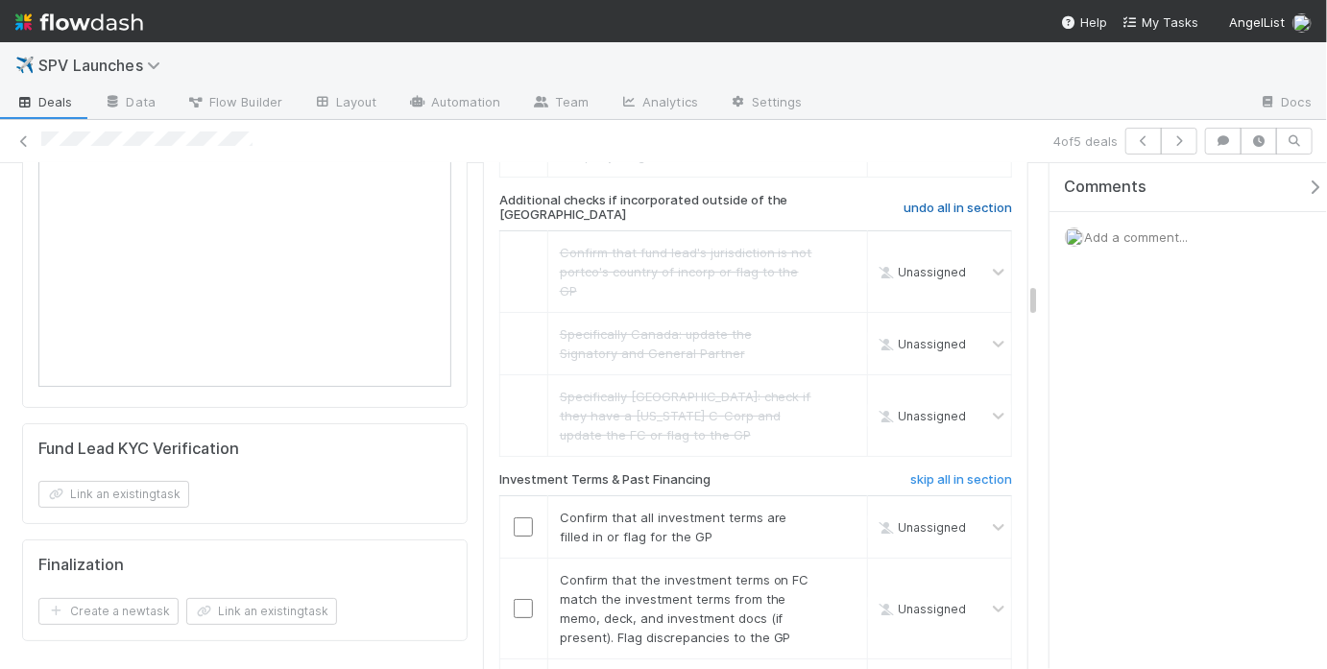
click at [948, 209] on h6 "undo all in section" at bounding box center [958, 208] width 109 height 15
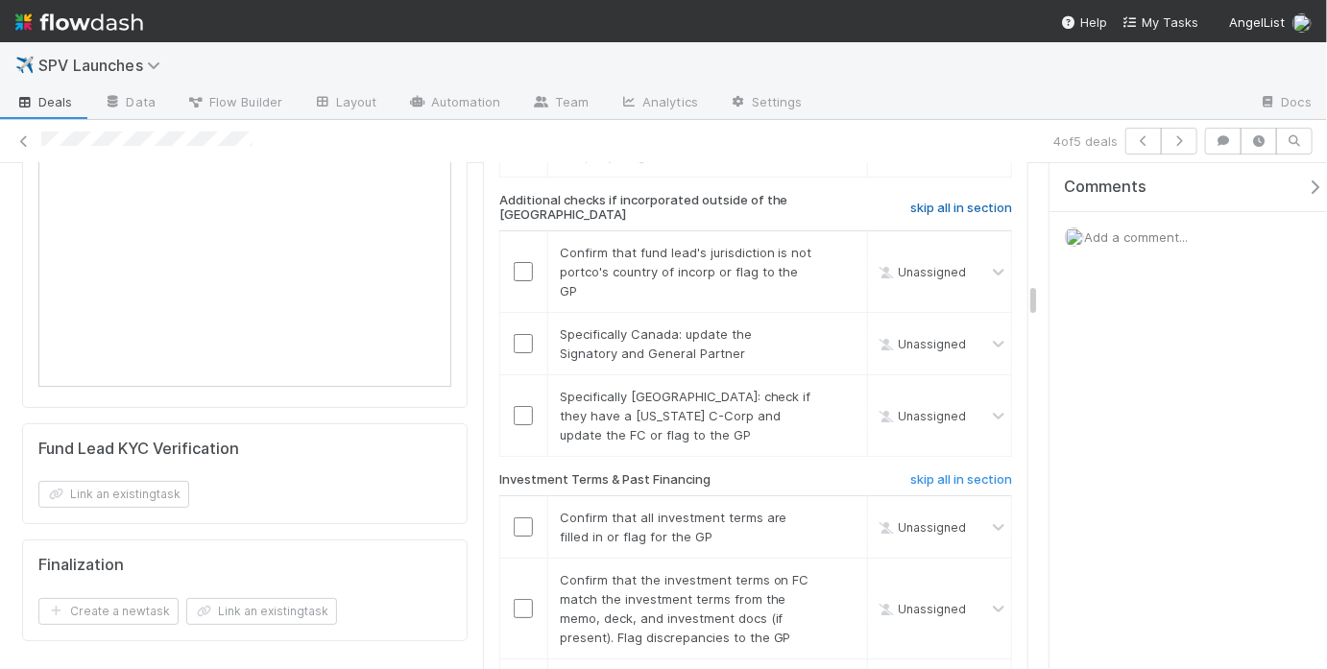
click at [948, 209] on h6 "skip all in section" at bounding box center [961, 208] width 102 height 15
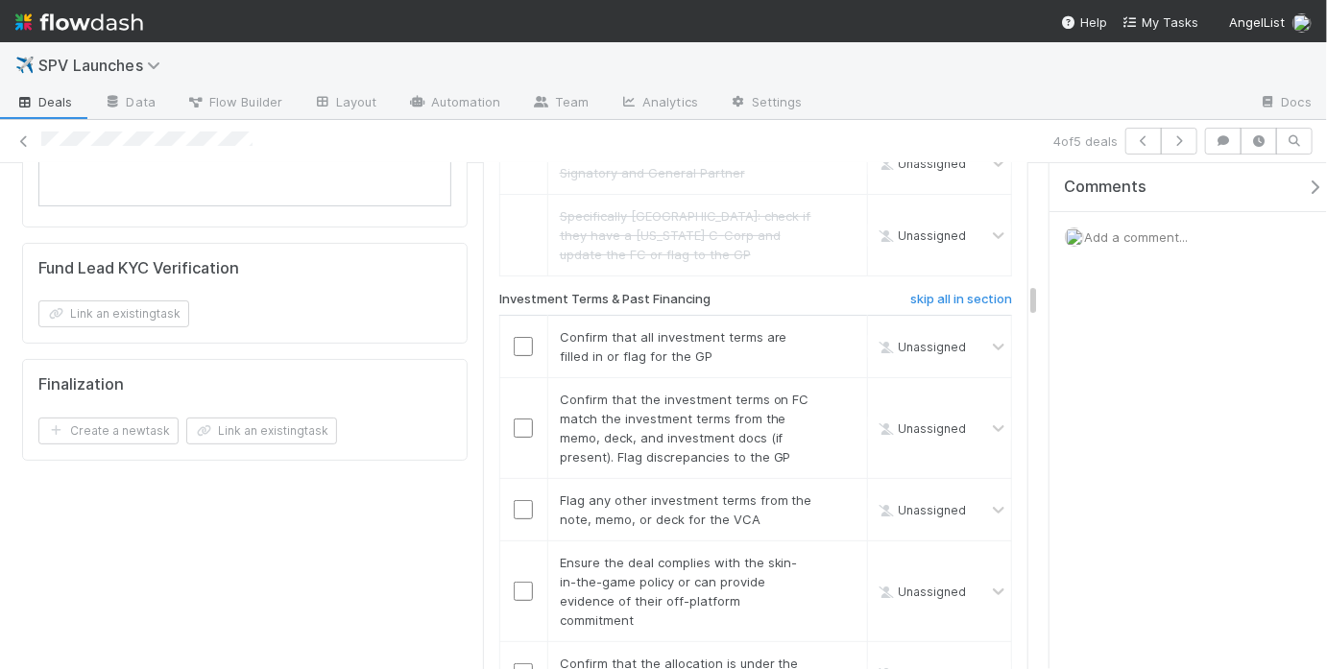
scroll to position [3538, 0]
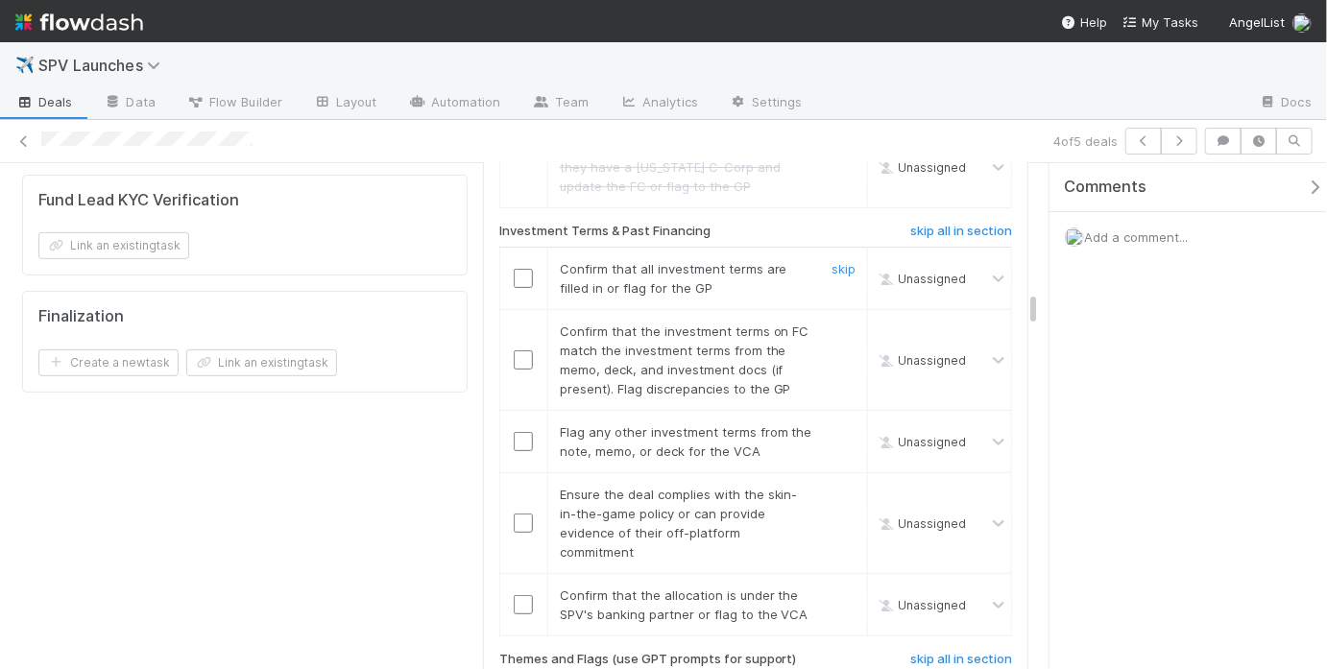
click at [514, 269] on input "checkbox" at bounding box center [523, 278] width 19 height 19
click at [514, 352] on input "checkbox" at bounding box center [523, 359] width 19 height 19
click at [832, 424] on link "skip" at bounding box center [844, 431] width 24 height 15
click at [826, 424] on link "undo" at bounding box center [841, 431] width 30 height 15
click at [832, 424] on link "skip" at bounding box center [844, 431] width 24 height 15
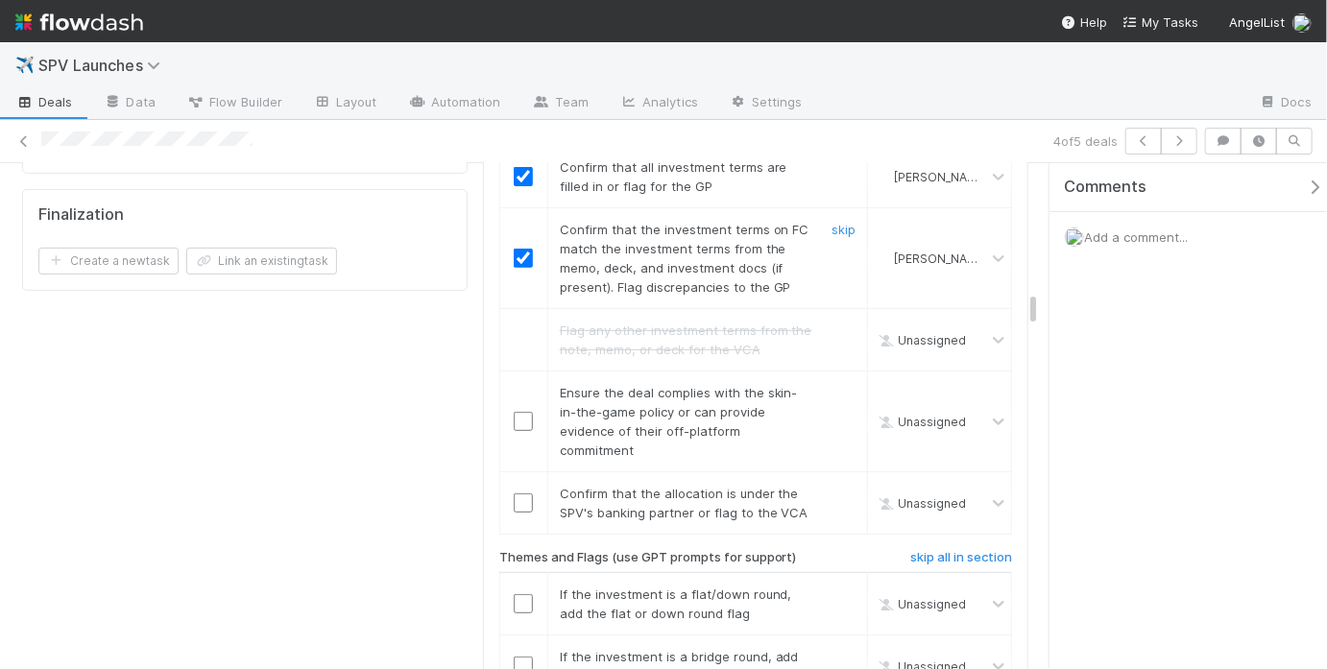
scroll to position [3655, 0]
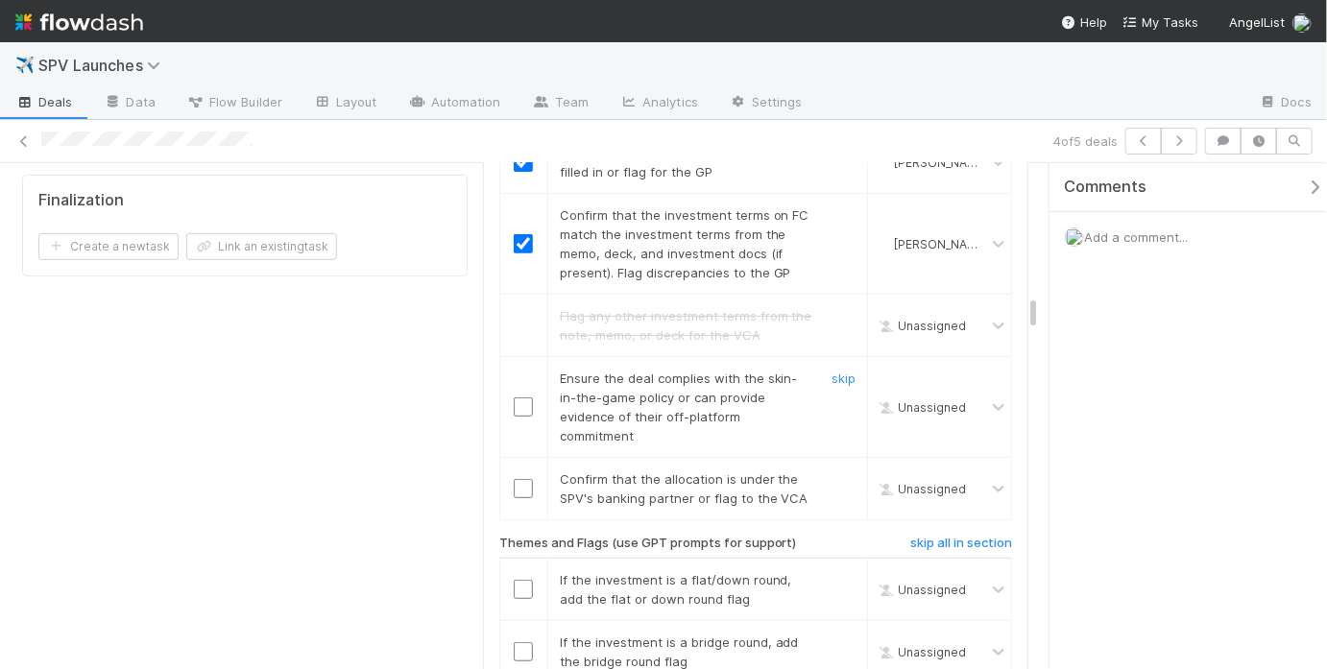
click at [517, 404] on input "checkbox" at bounding box center [523, 407] width 19 height 19
click at [514, 479] on input "checkbox" at bounding box center [523, 488] width 19 height 19
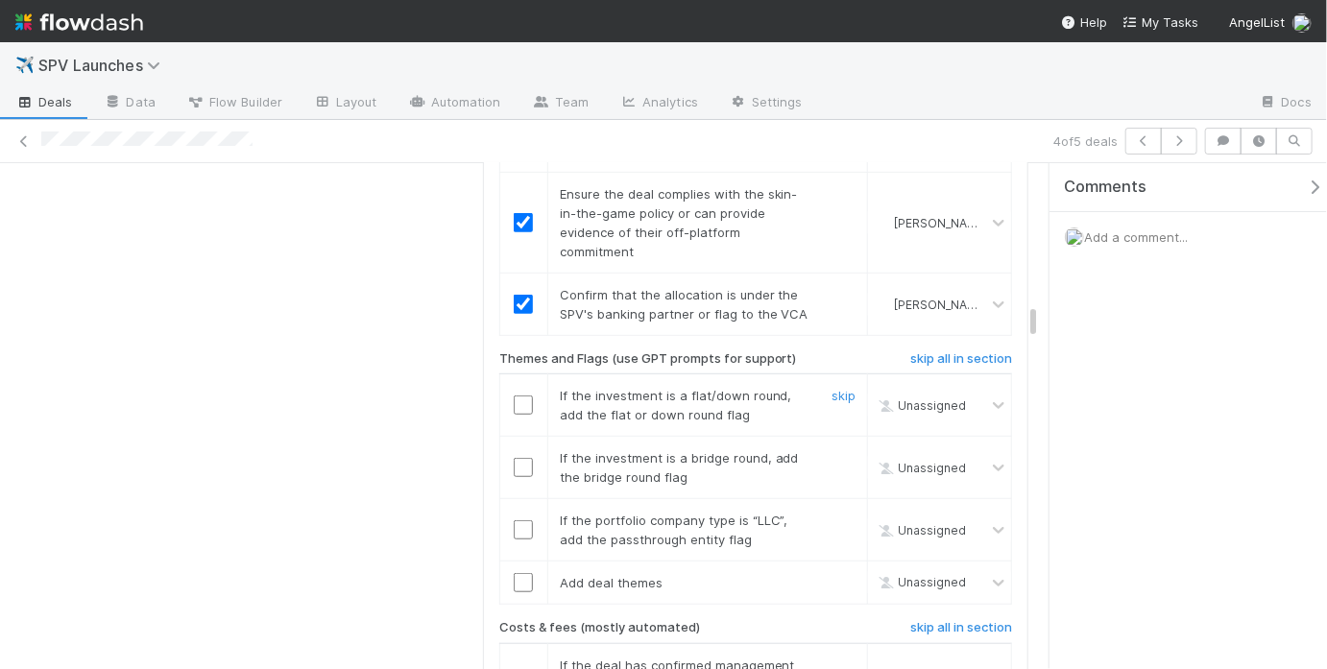
scroll to position [3928, 0]
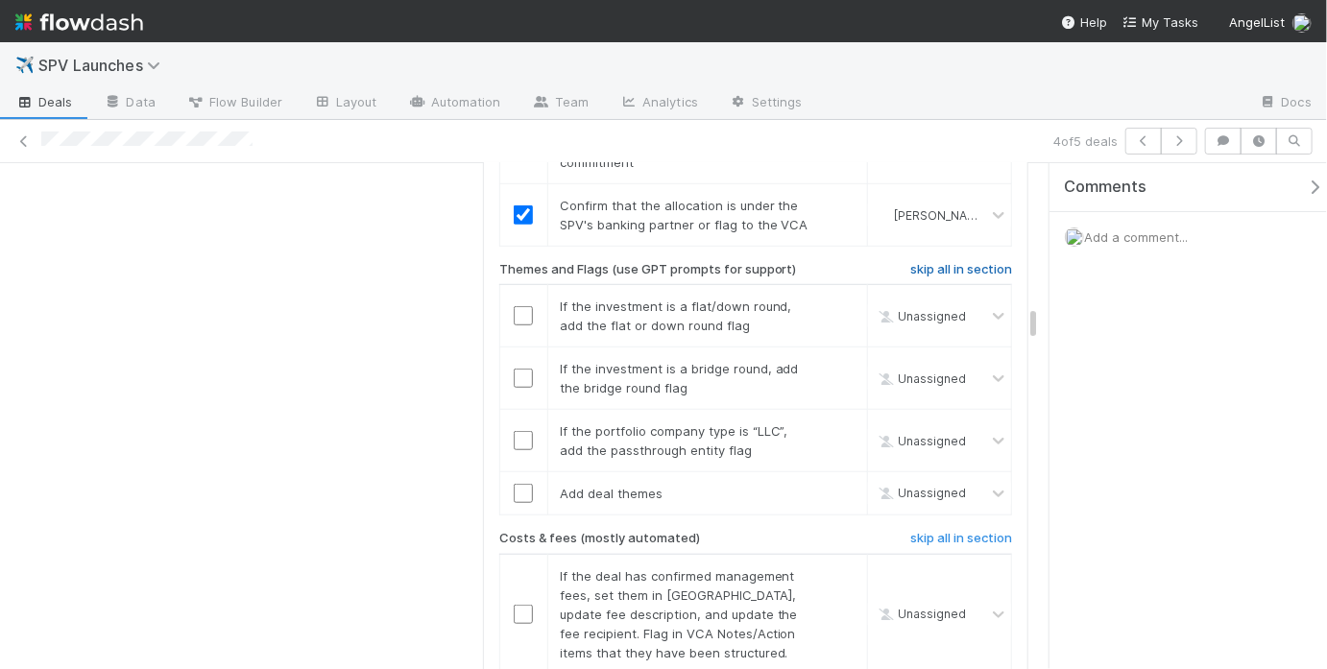
click at [939, 269] on link "skip all in section" at bounding box center [961, 273] width 102 height 23
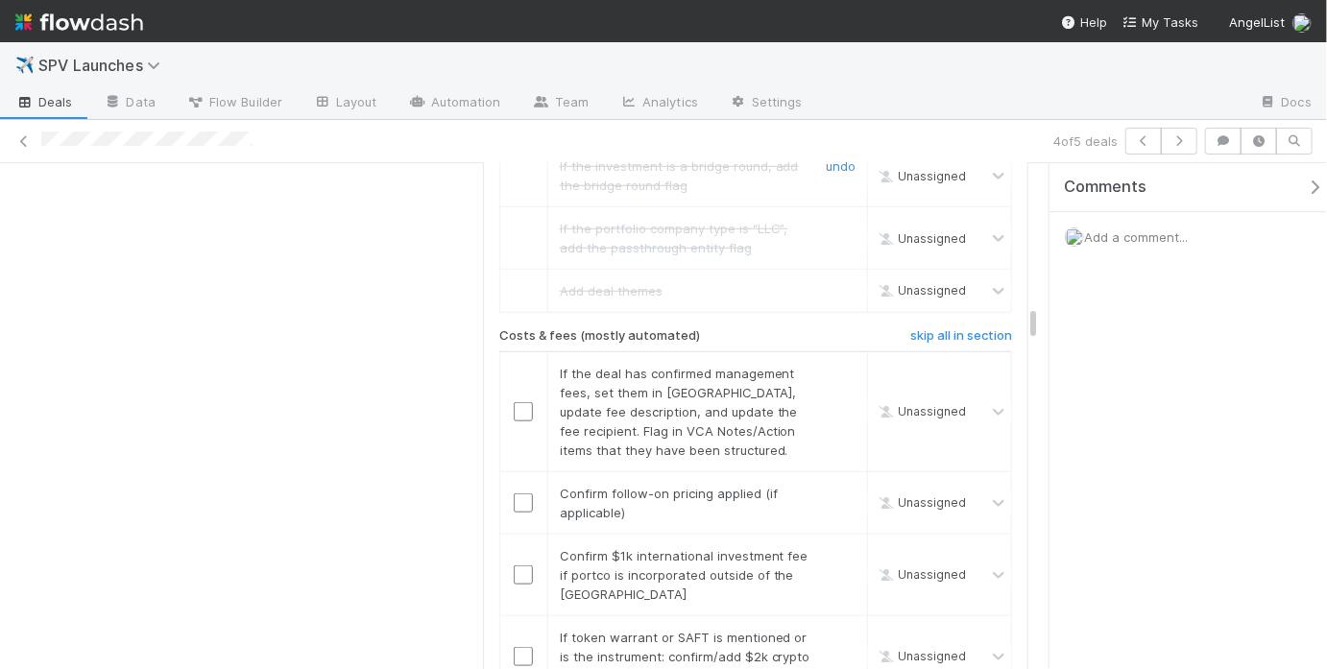
scroll to position [4169, 0]
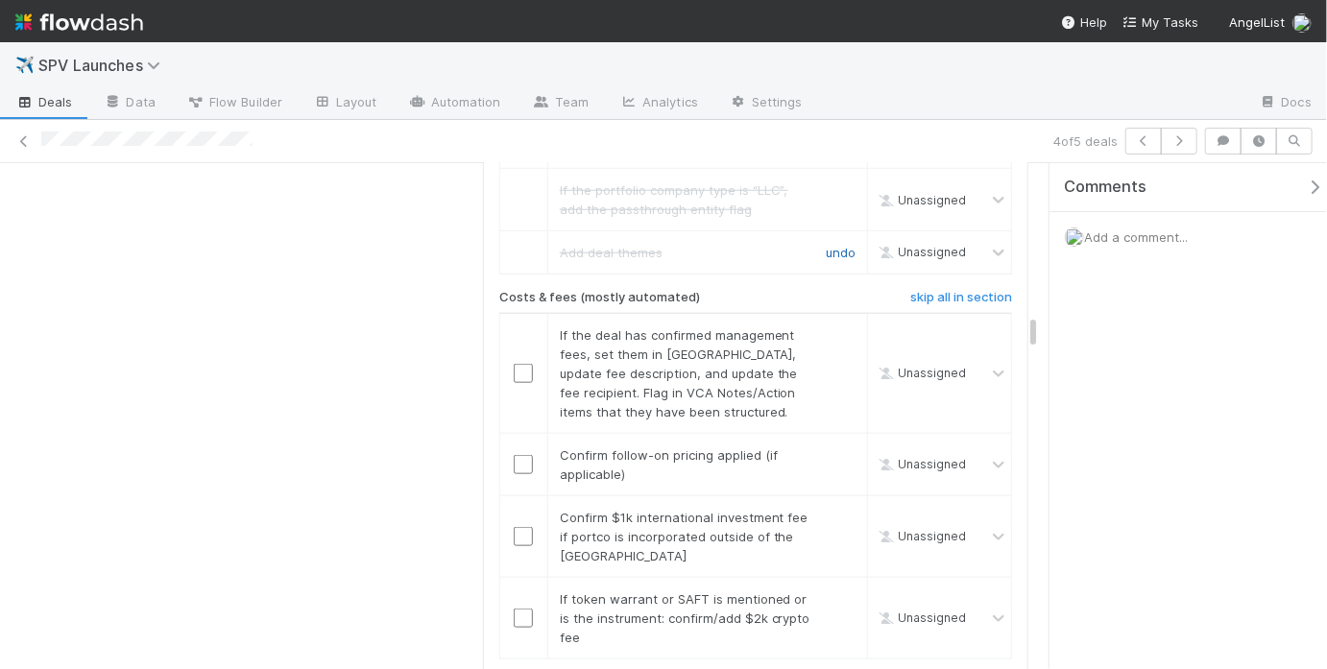
click at [826, 245] on link "undo" at bounding box center [841, 252] width 30 height 15
click at [517, 243] on input "checkbox" at bounding box center [523, 252] width 19 height 19
click at [516, 245] on input "checkbox" at bounding box center [523, 252] width 19 height 19
checkbox input "true"
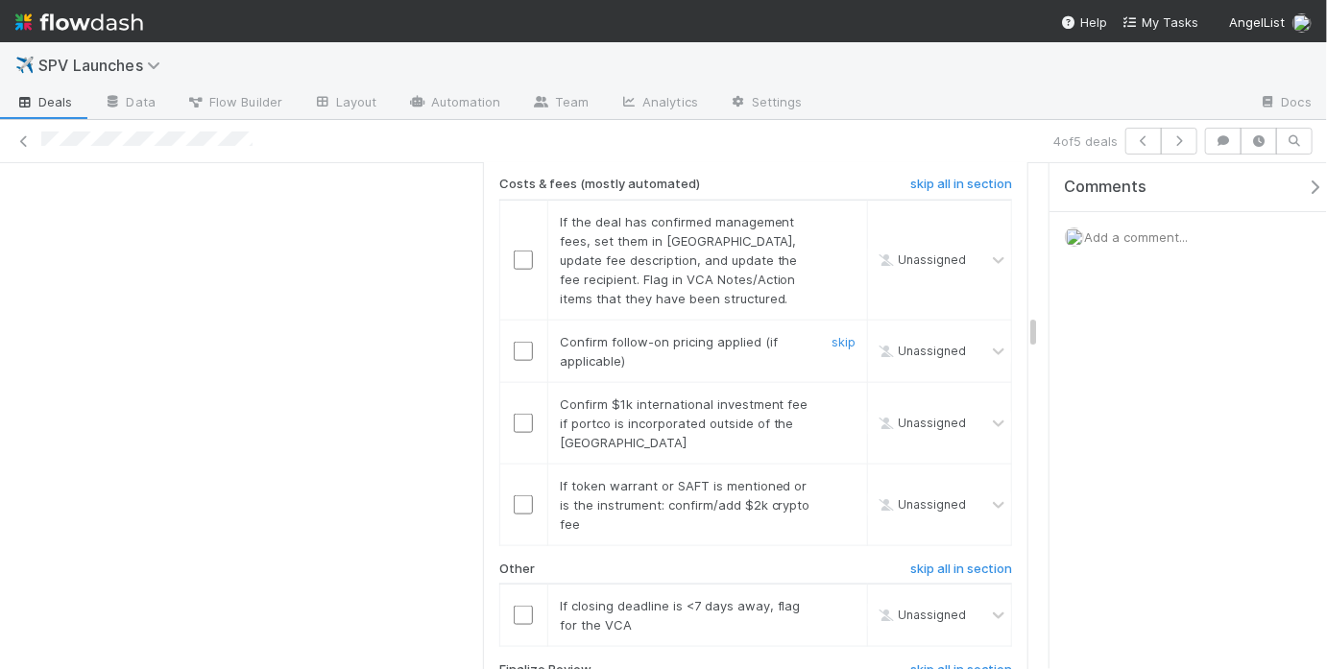
scroll to position [4288, 0]
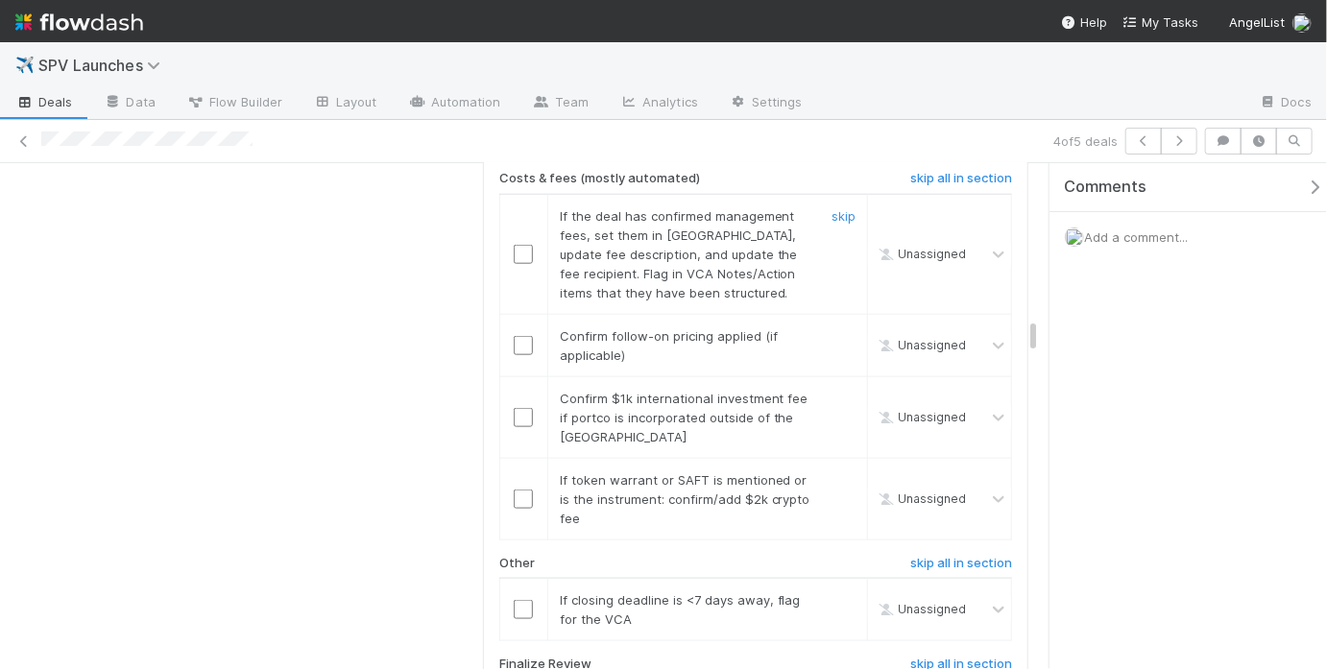
click at [833, 212] on div "skip" at bounding box center [841, 254] width 58 height 96
click at [832, 208] on link "skip" at bounding box center [844, 215] width 24 height 15
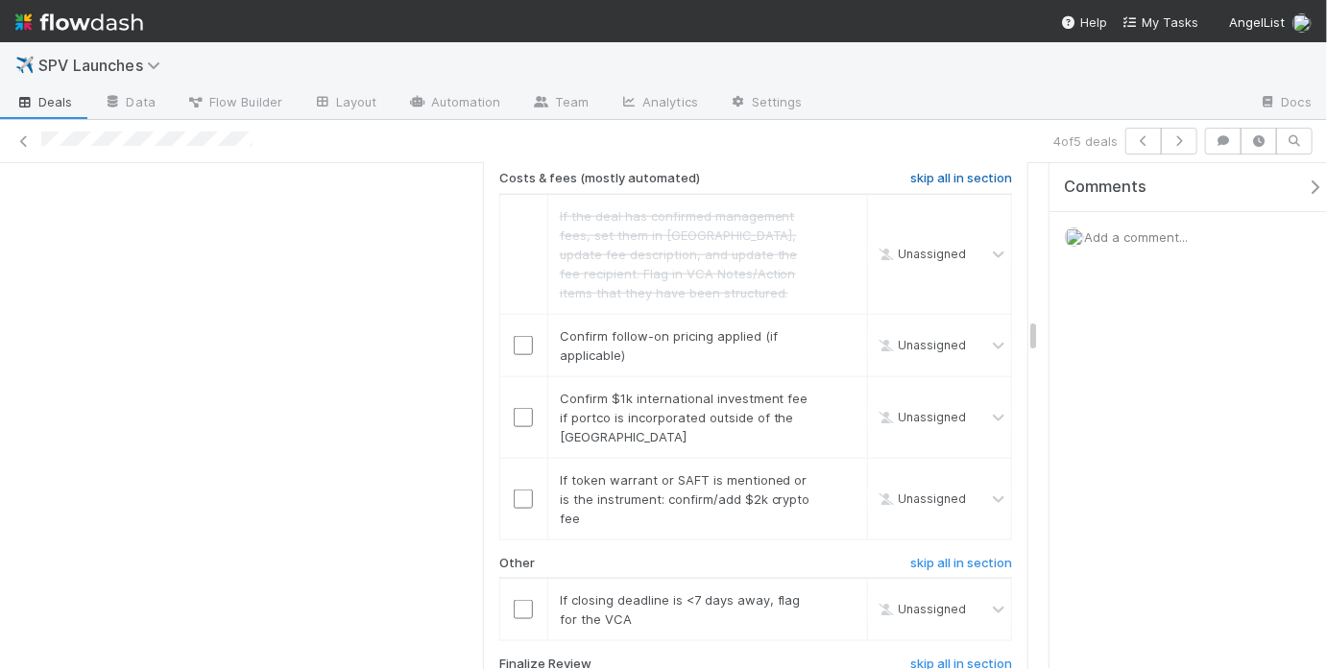
click at [940, 172] on h6 "skip all in section" at bounding box center [961, 178] width 102 height 15
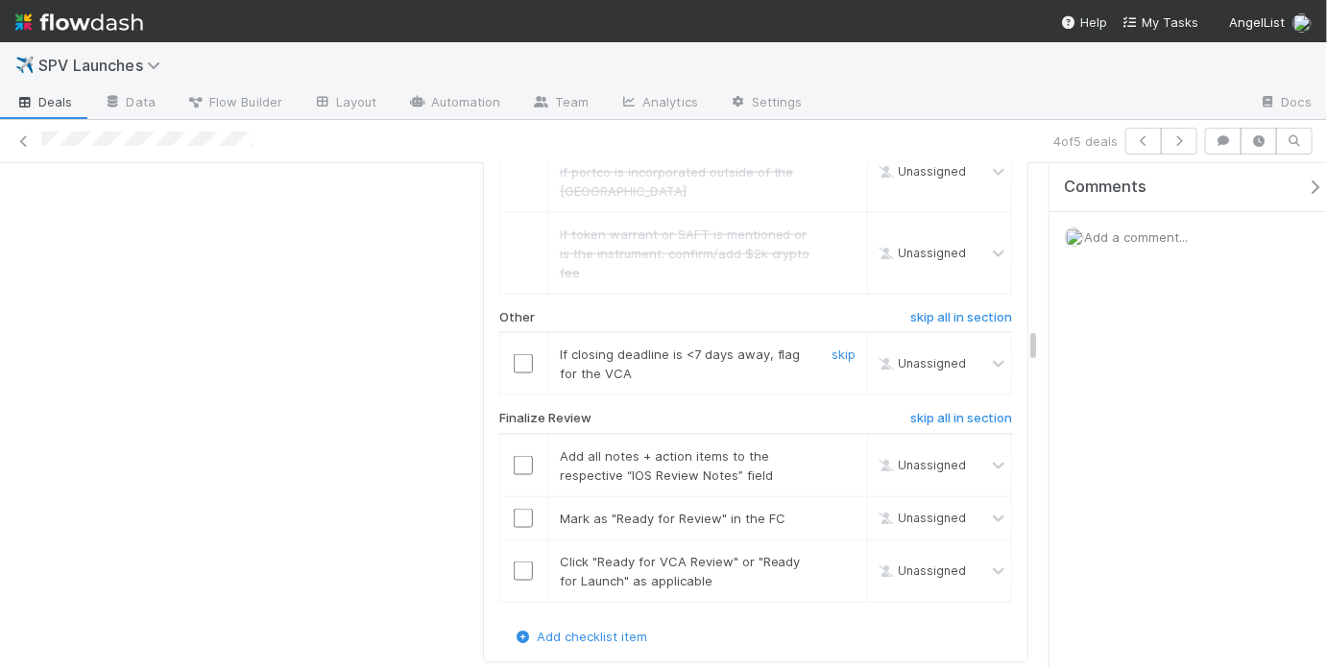
scroll to position [4551, 0]
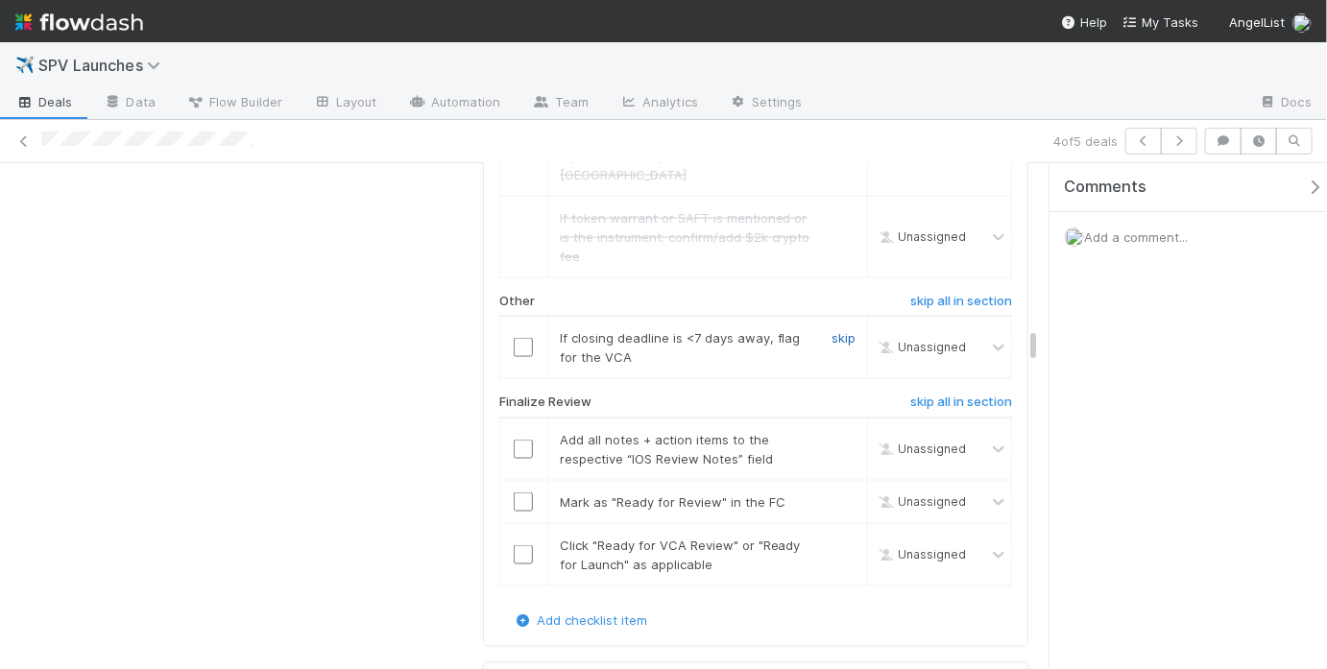
click at [832, 330] on link "skip" at bounding box center [844, 337] width 24 height 15
click at [514, 440] on input "checkbox" at bounding box center [523, 449] width 19 height 19
click at [517, 493] on input "checkbox" at bounding box center [523, 502] width 19 height 19
click at [514, 545] on input "checkbox" at bounding box center [523, 554] width 19 height 19
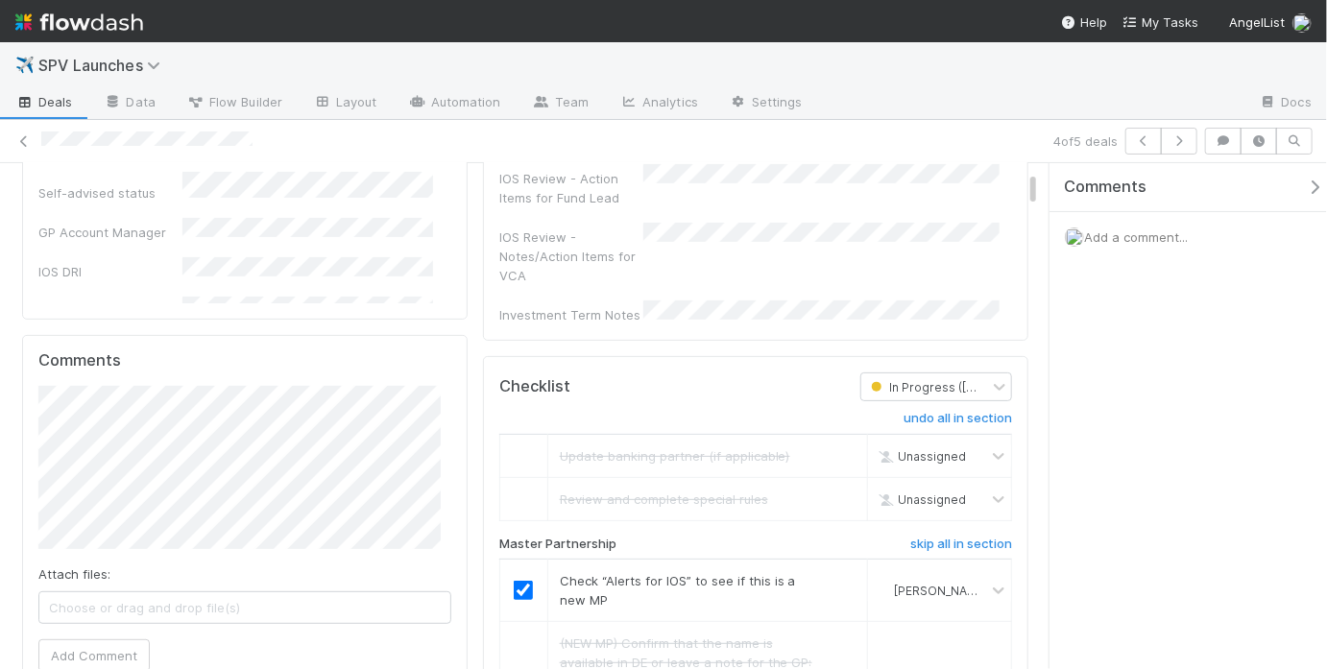
scroll to position [0, 0]
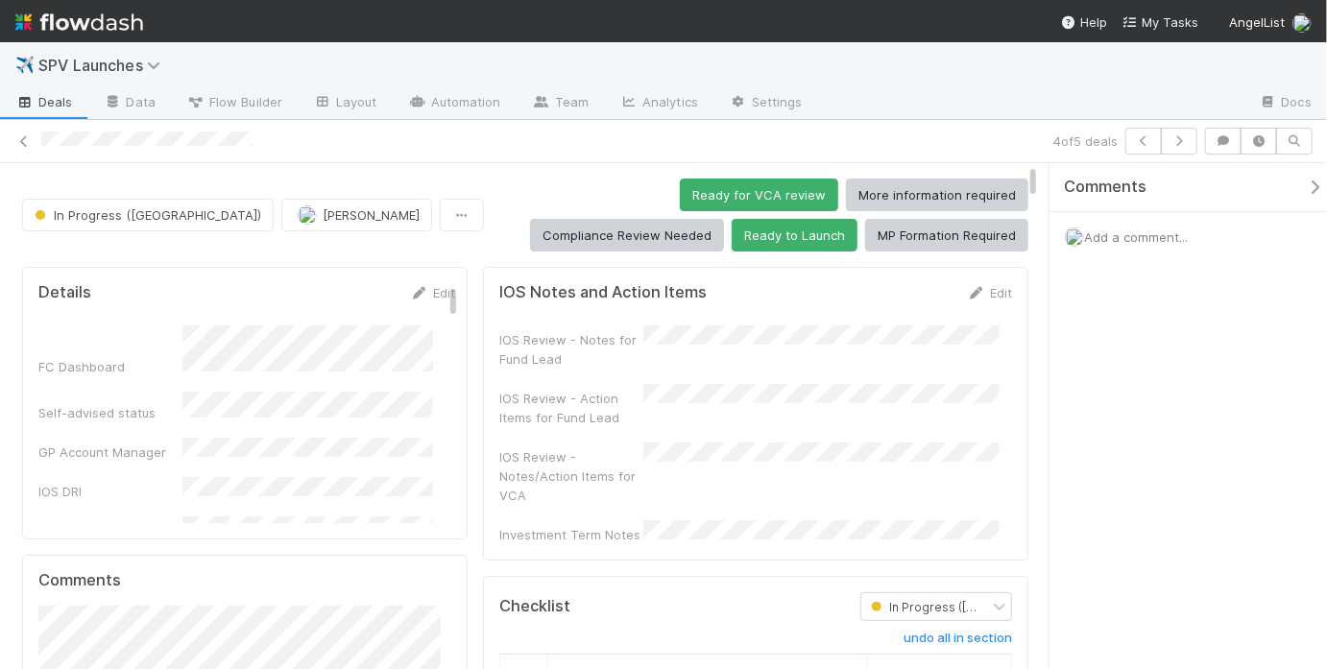
click at [688, 364] on div "IOS Review - Notes for Fund Lead IOS Review - Action Items for Fund Lead IOS Re…" at bounding box center [755, 435] width 513 height 219
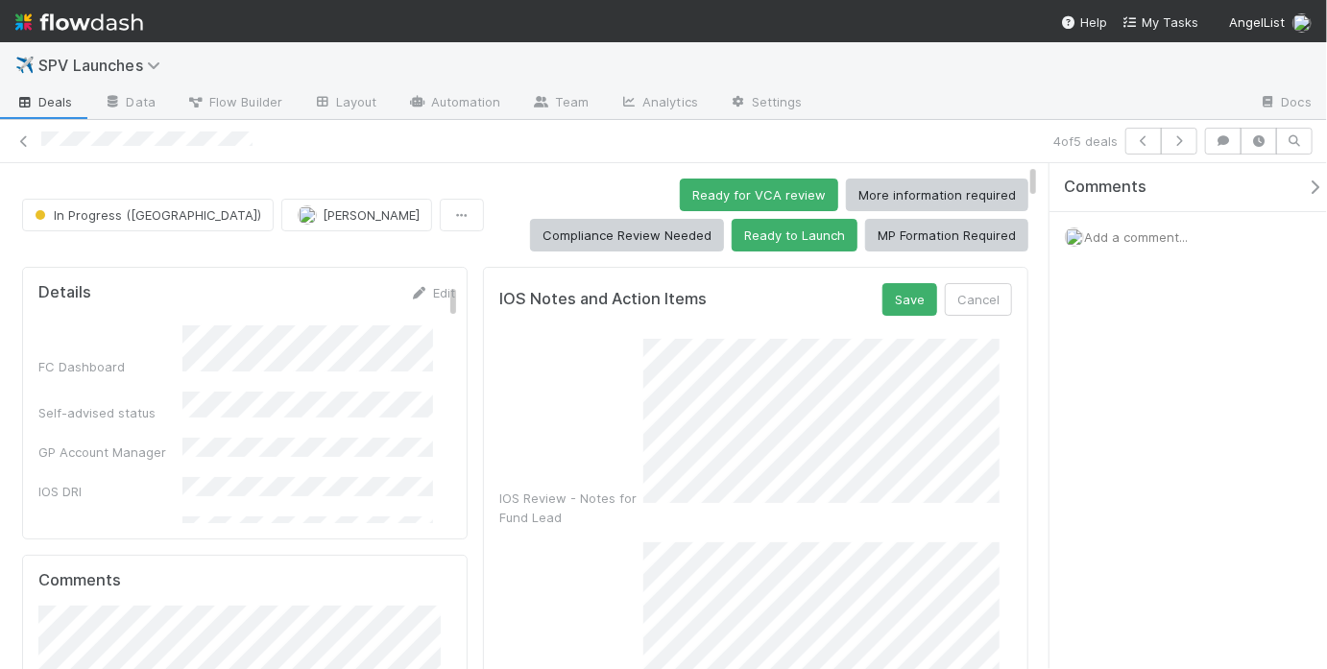
click at [609, 408] on div "IOS Review - Notes for Fund Lead" at bounding box center [755, 433] width 513 height 188
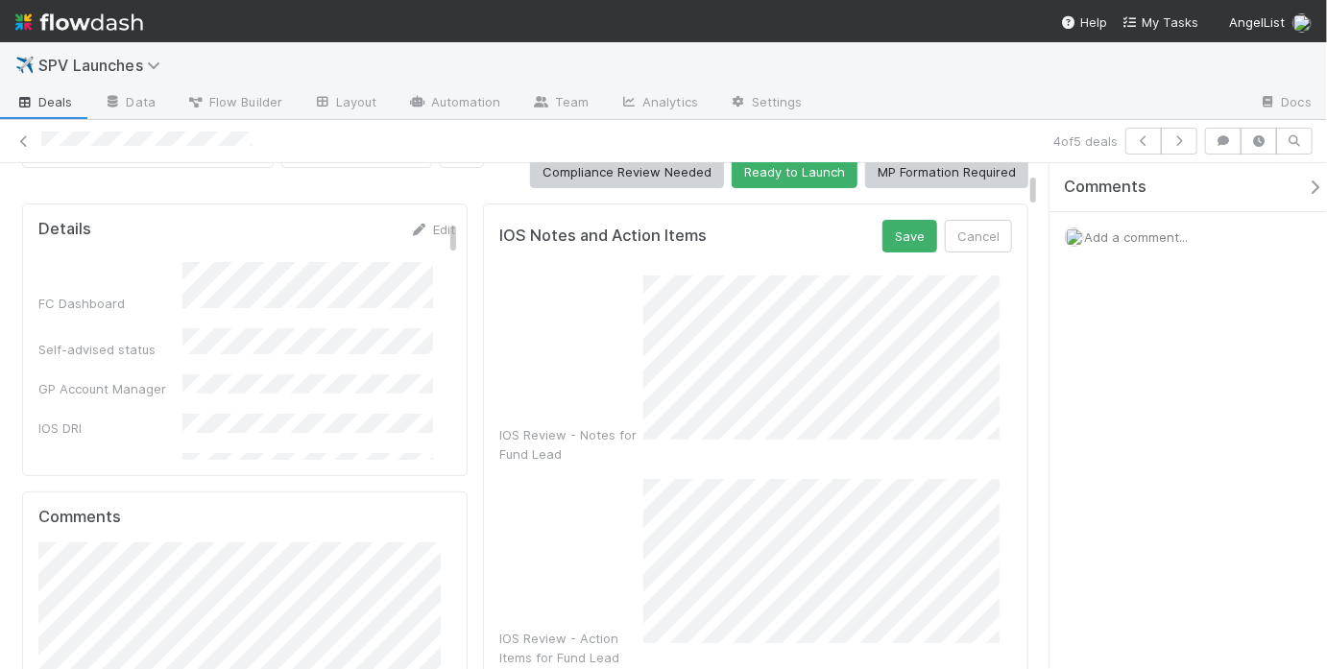
scroll to position [280, 0]
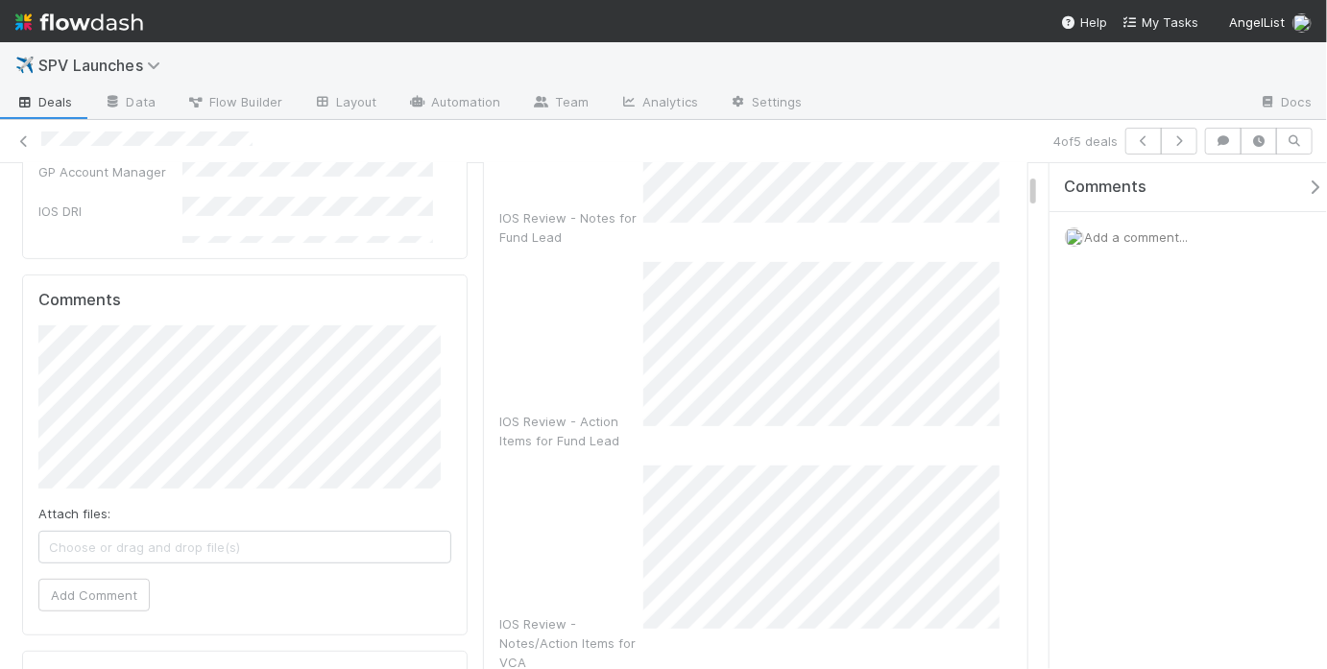
click at [622, 514] on div "IOS Review - Notes/Action Items for VCA" at bounding box center [755, 569] width 513 height 207
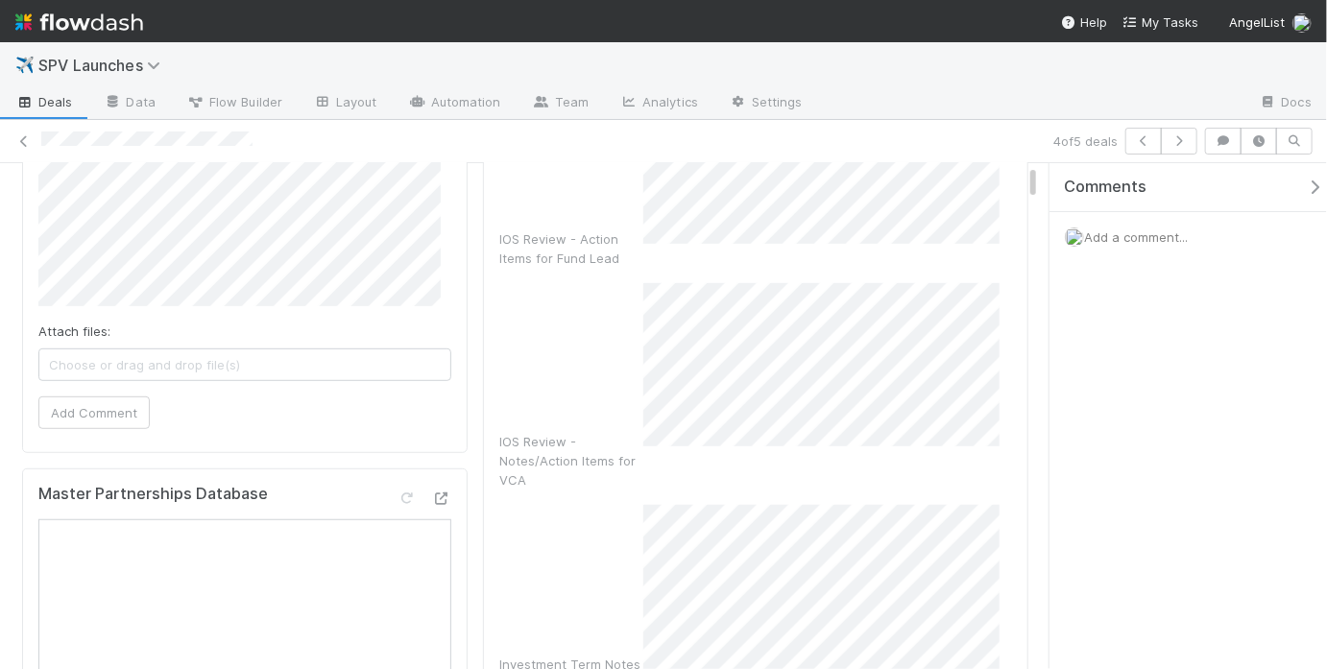
scroll to position [0, 0]
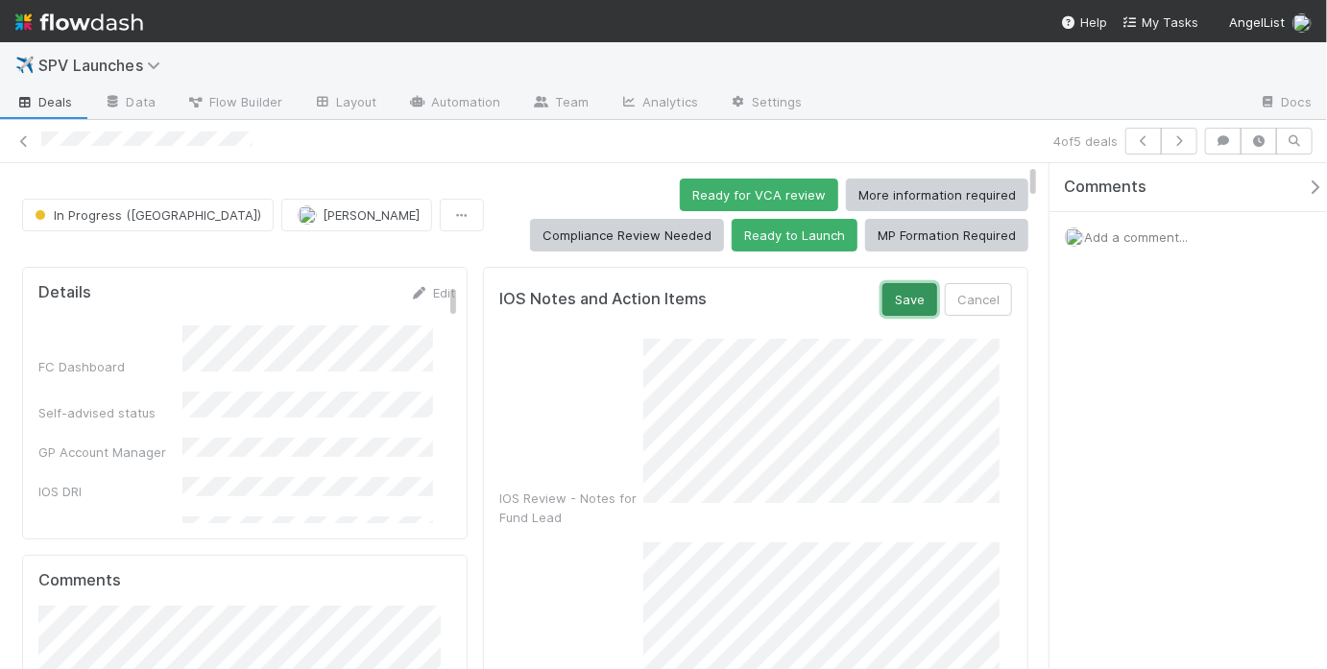
click at [894, 292] on button "Save" at bounding box center [909, 299] width 55 height 33
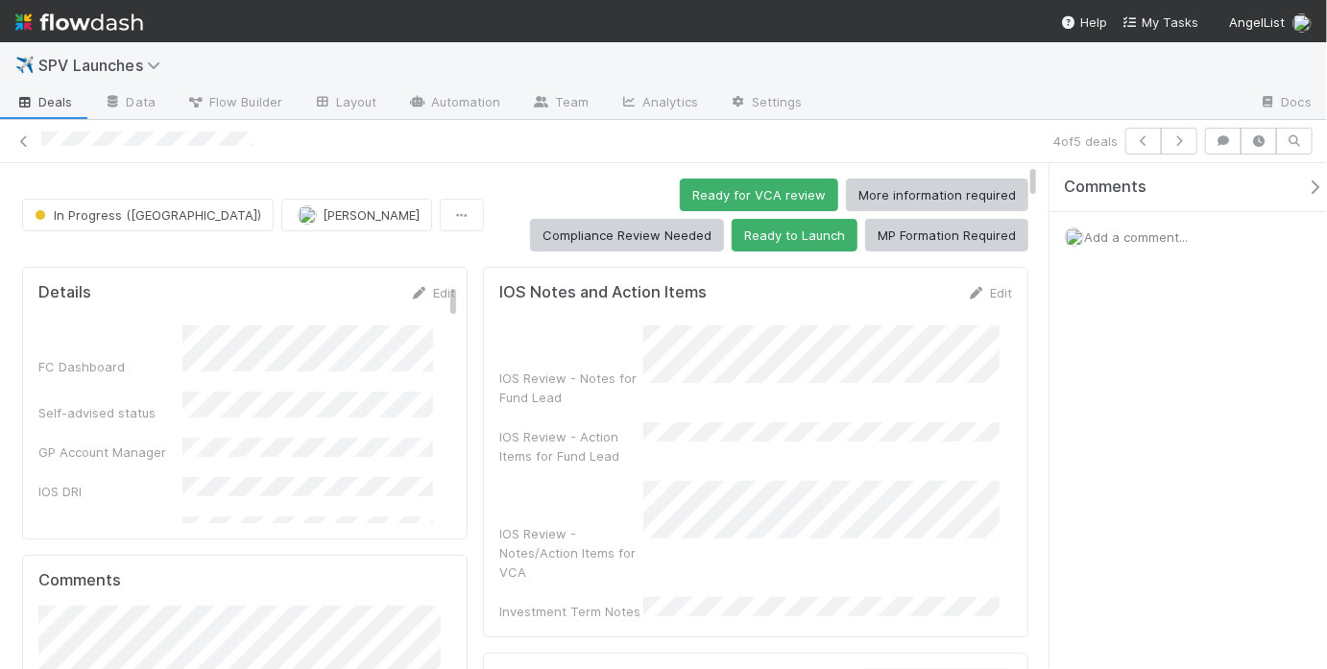
click at [732, 237] on button "Ready to Launch" at bounding box center [795, 235] width 126 height 33
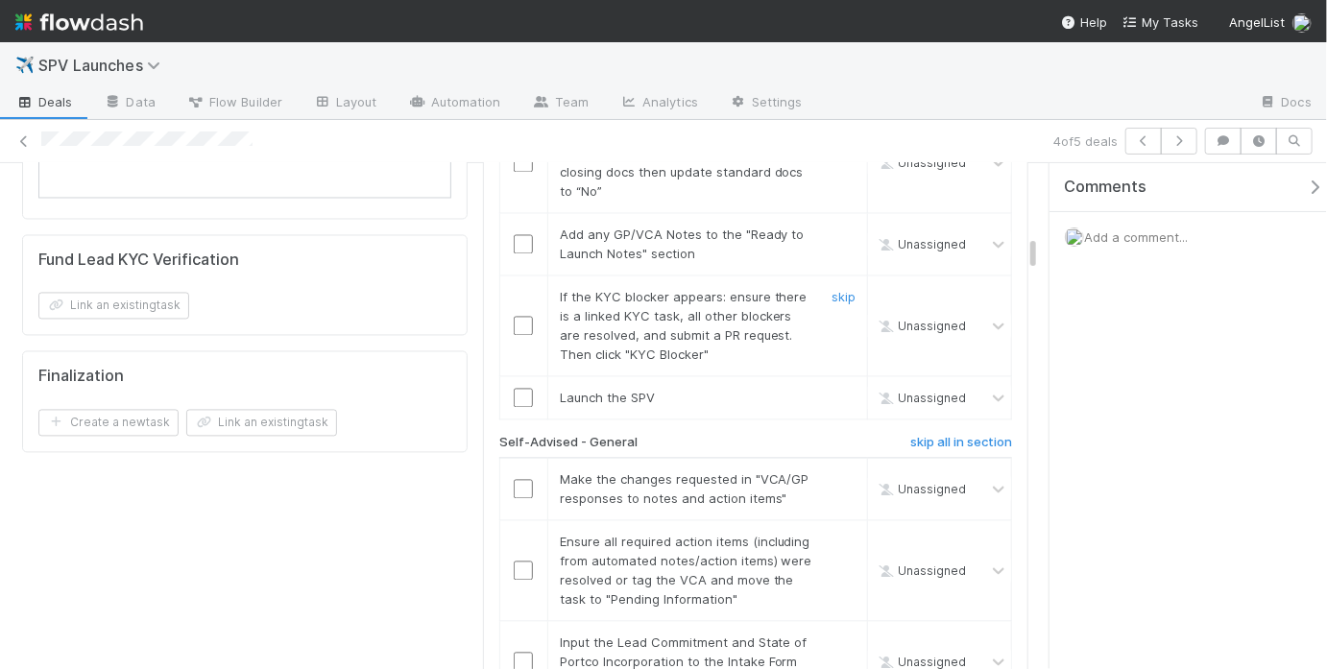
scroll to position [1718, 0]
click at [944, 434] on h6 "skip all in section" at bounding box center [961, 441] width 102 height 15
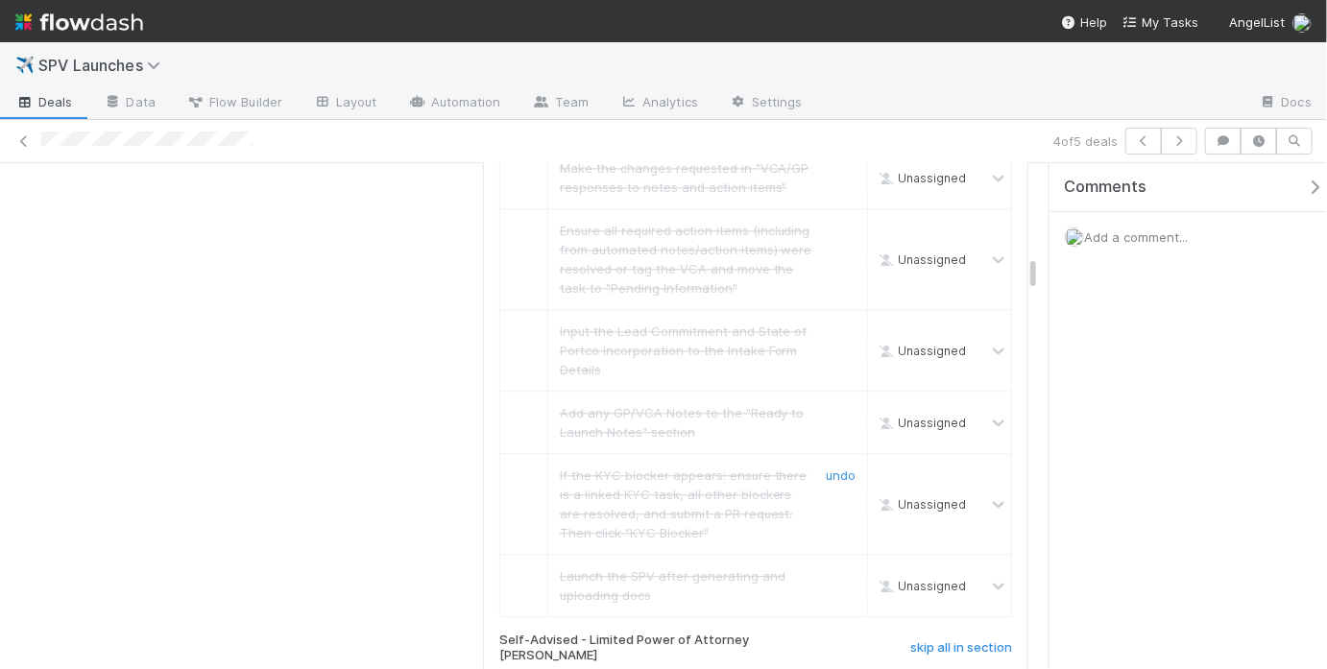
scroll to position [2314, 0]
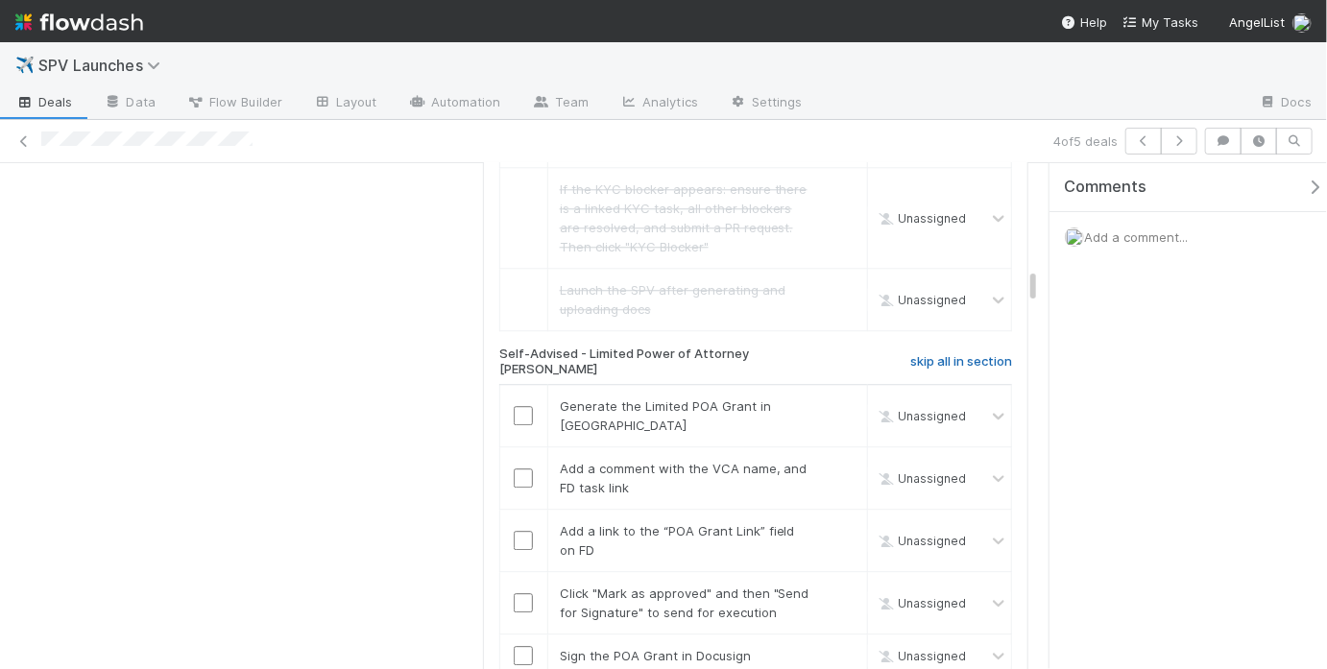
click at [916, 354] on h6 "skip all in section" at bounding box center [961, 361] width 102 height 15
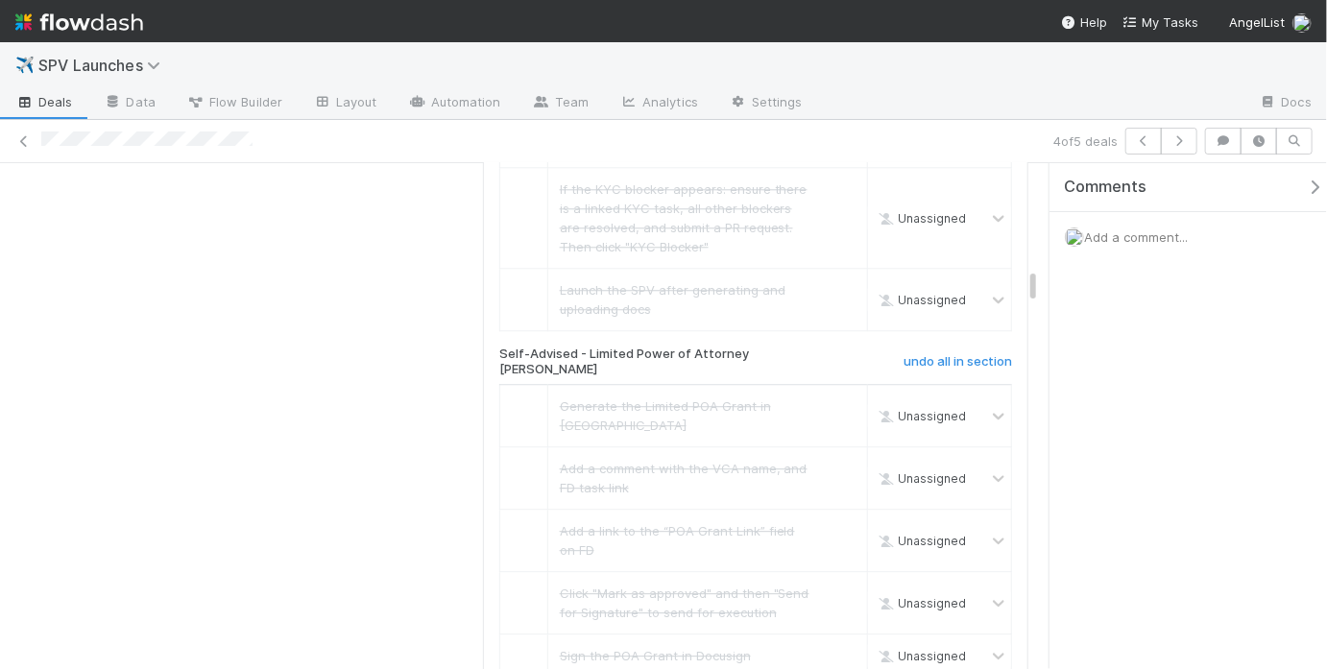
click at [952, 592] on div "AL-Advised skip all in section Make the changes requested in "VCA/GP responses …" at bounding box center [755, 248] width 513 height 2149
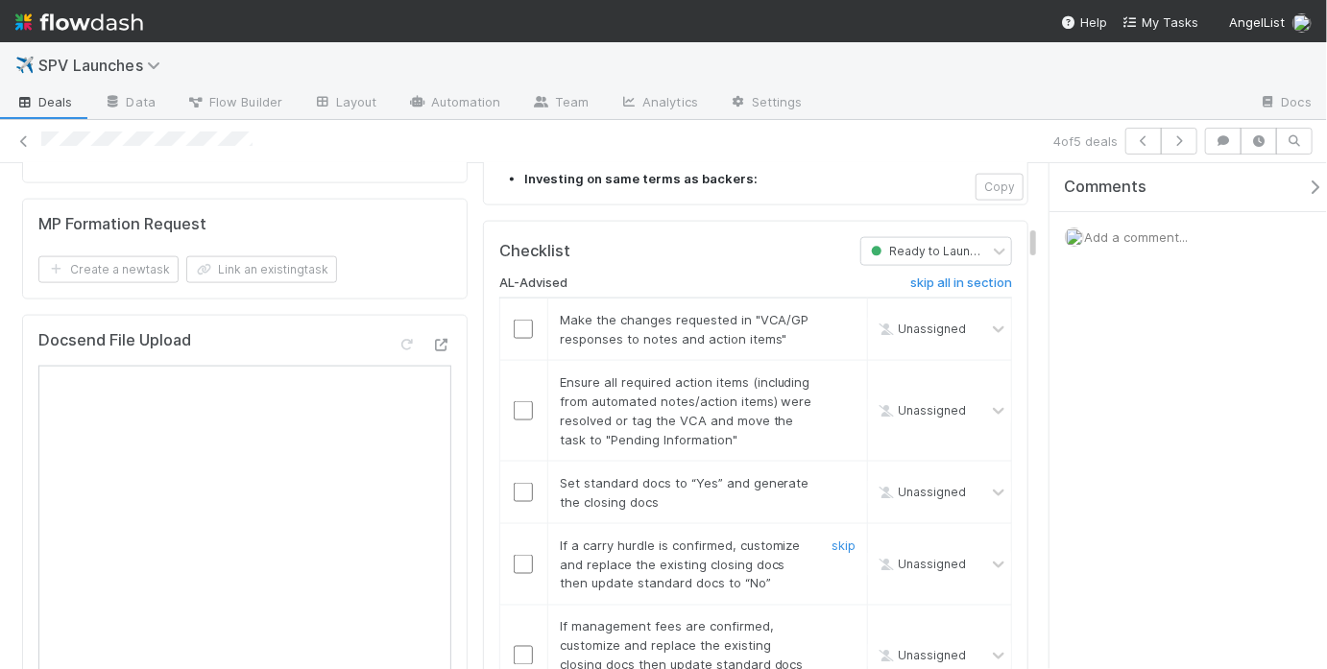
scroll to position [1240, 0]
click at [832, 314] on link "skip" at bounding box center [844, 321] width 24 height 15
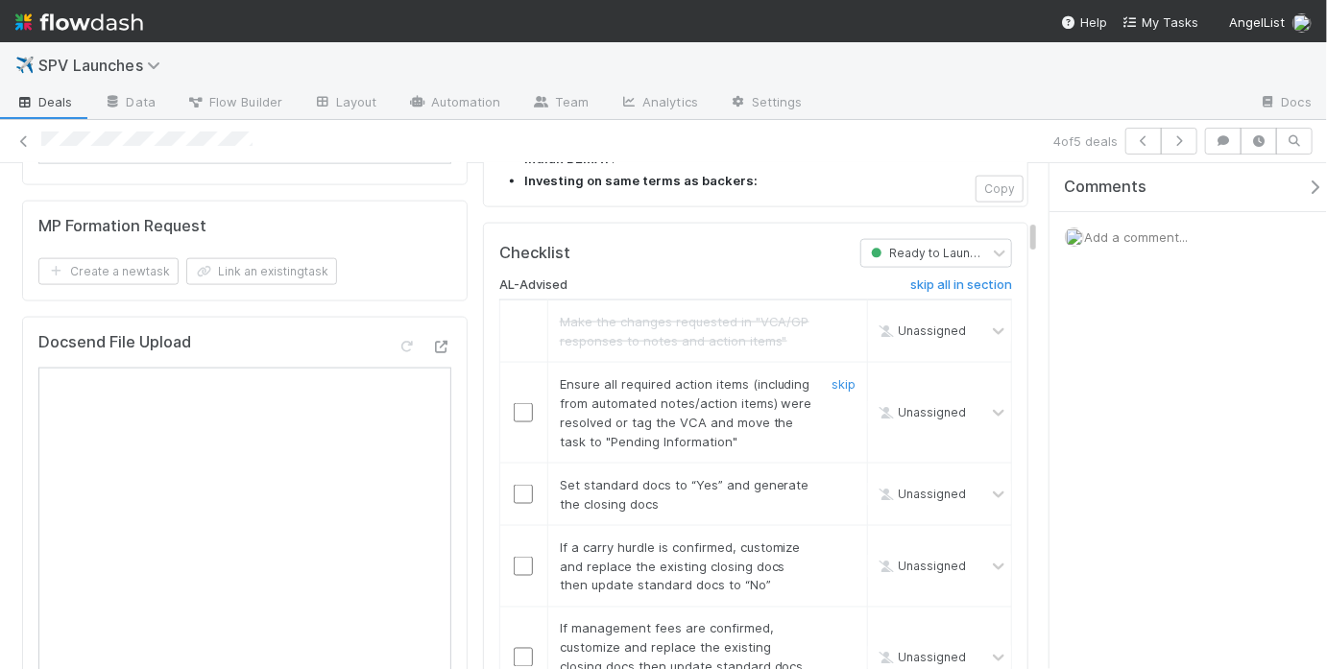
click at [514, 403] on input "checkbox" at bounding box center [523, 412] width 19 height 19
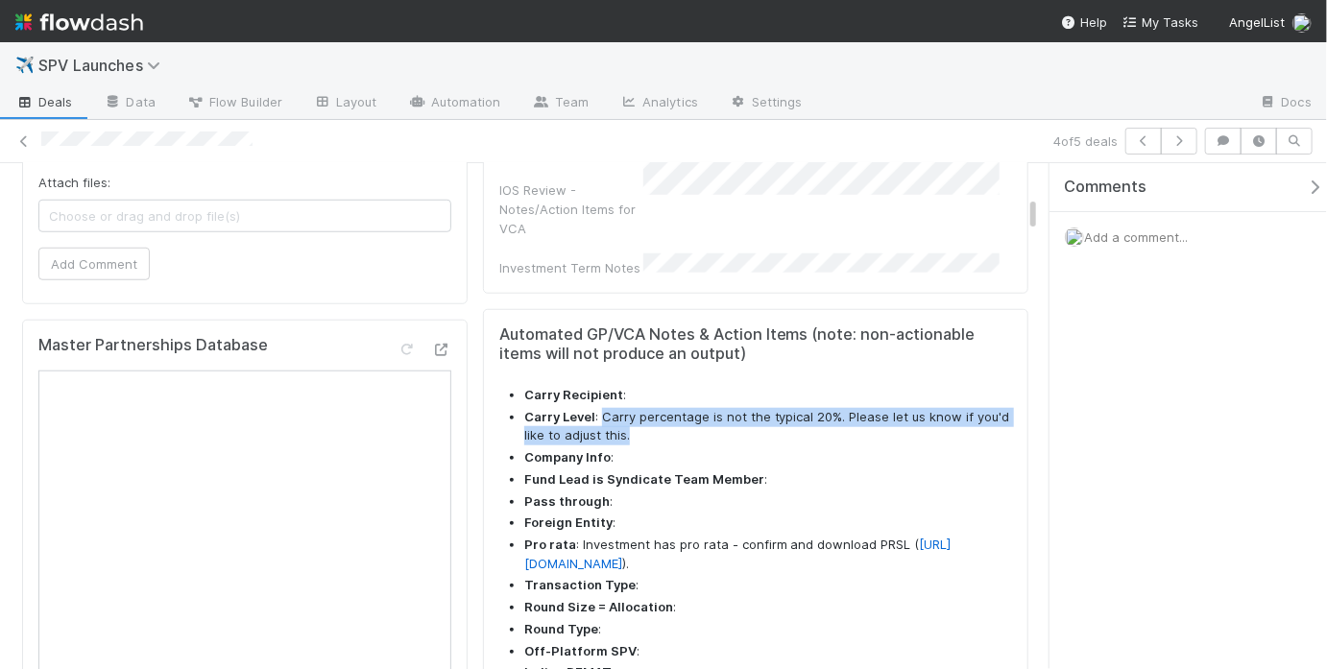
drag, startPoint x: 588, startPoint y: 275, endPoint x: 822, endPoint y: 294, distance: 235.1
click at [822, 408] on li "Carry Level : Carry percentage is not the typical 20%. Please let us know if yo…" at bounding box center [768, 426] width 488 height 37
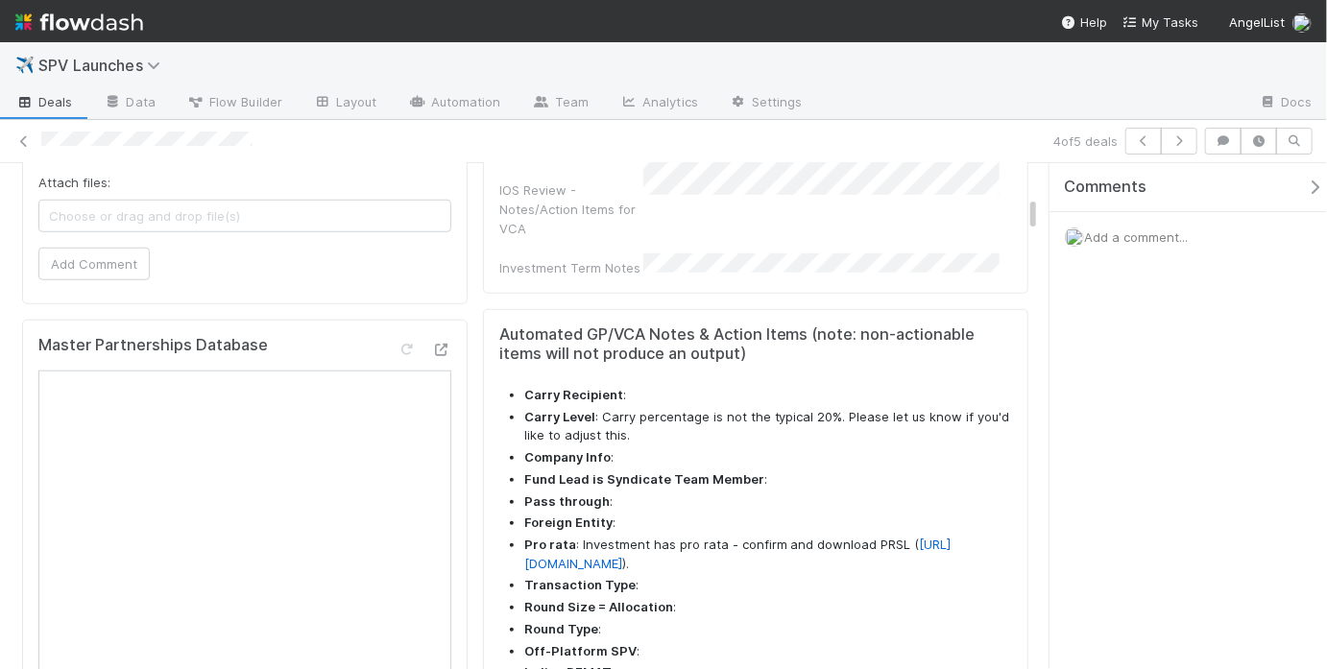
click at [845, 448] on li "Company Info :" at bounding box center [768, 457] width 488 height 19
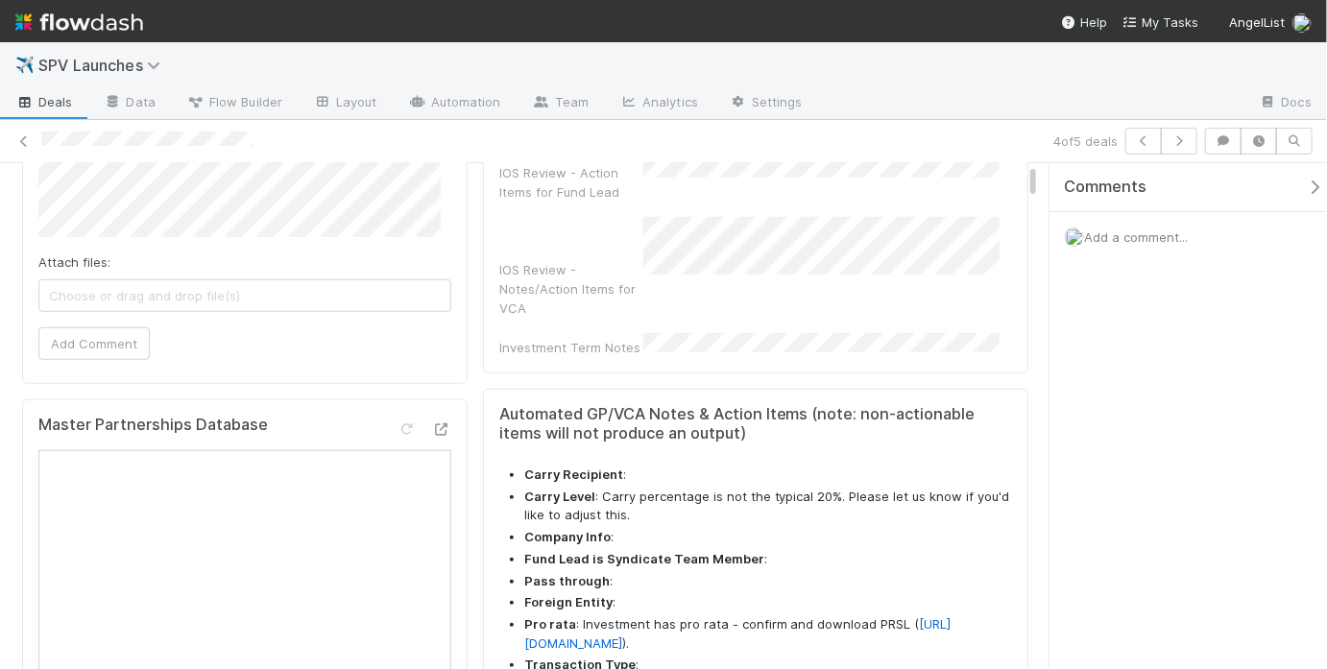
scroll to position [0, 0]
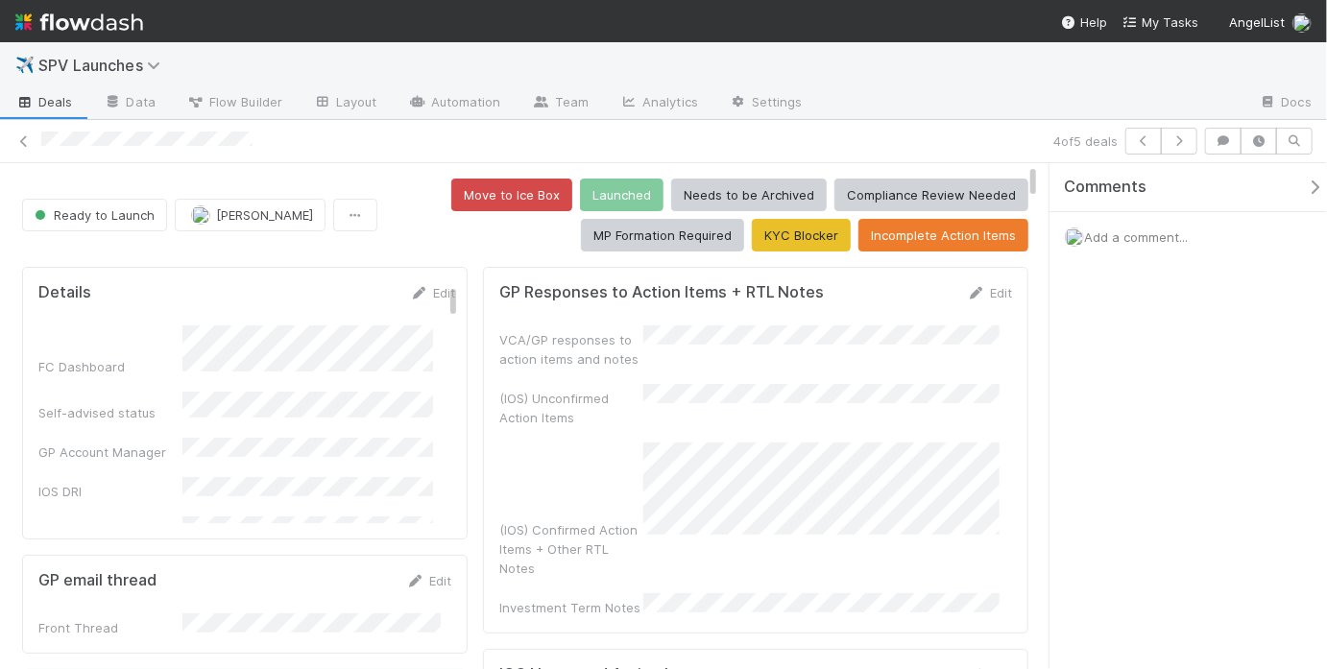
click at [464, 248] on div "Move to Ice Box Launched Needs to be Archived Compliance Review Needed MP Forma…" at bounding box center [706, 215] width 643 height 73
click at [132, 216] on span "Ready to Launch" at bounding box center [93, 214] width 124 height 15
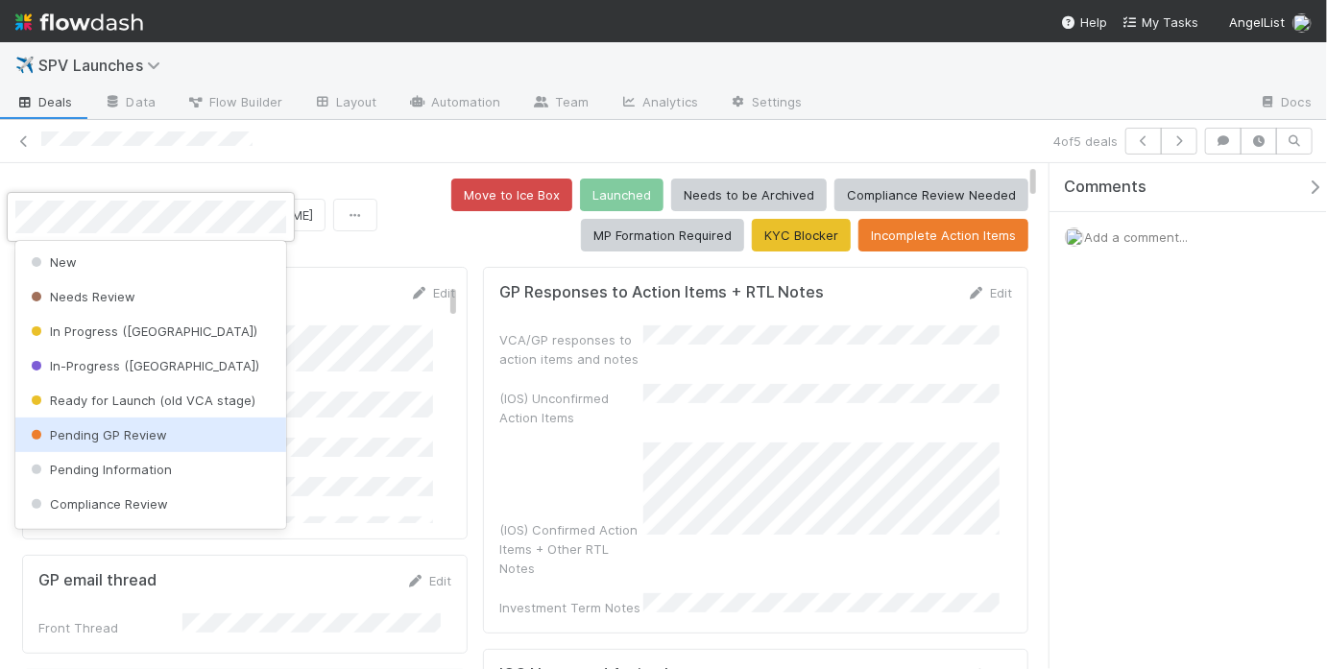
checkbox input "true"
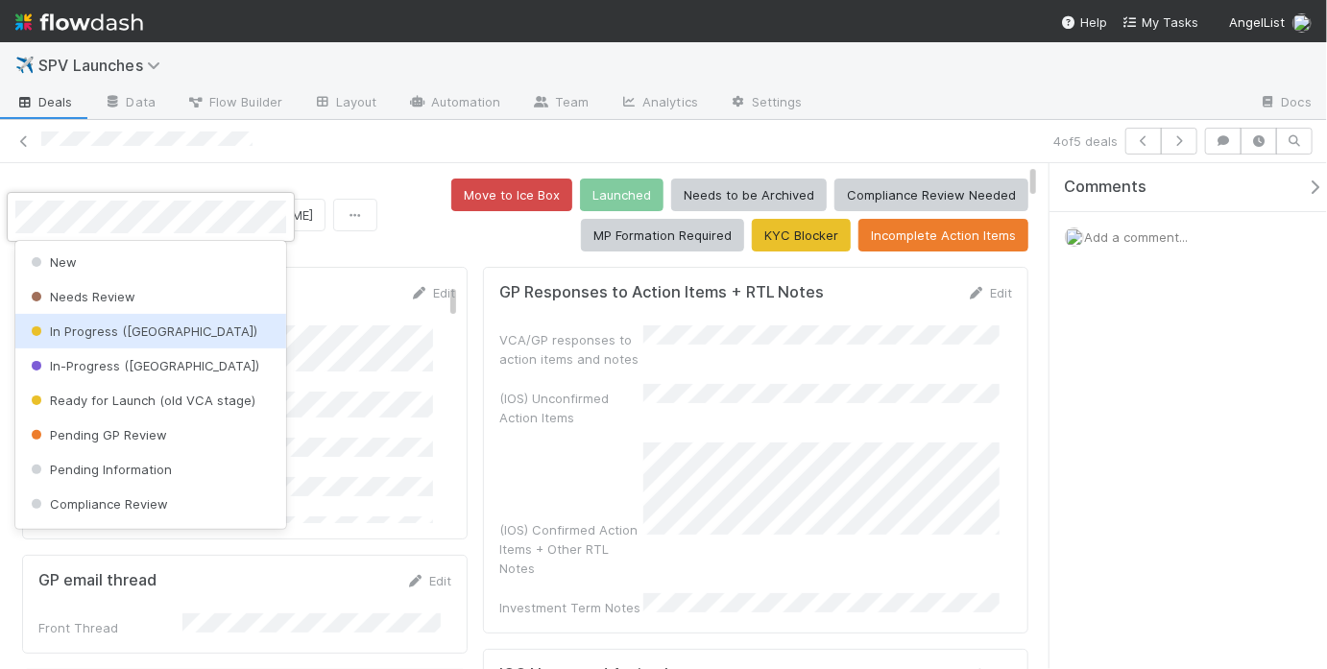
click at [162, 330] on div "In Progress (PA)" at bounding box center [150, 331] width 271 height 35
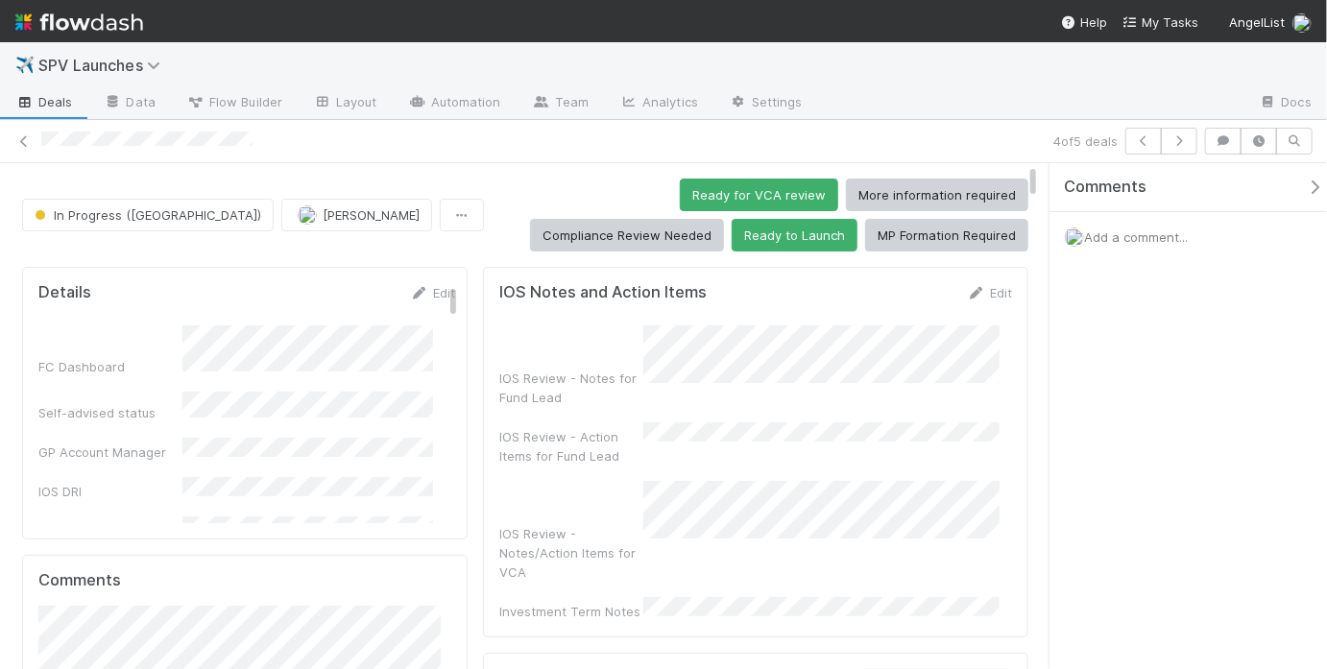
click at [492, 215] on div "Ready for VCA review More information required Compliance Review Needed Ready t…" at bounding box center [760, 215] width 537 height 73
click at [680, 204] on button "Ready for VCA review" at bounding box center [759, 195] width 158 height 33
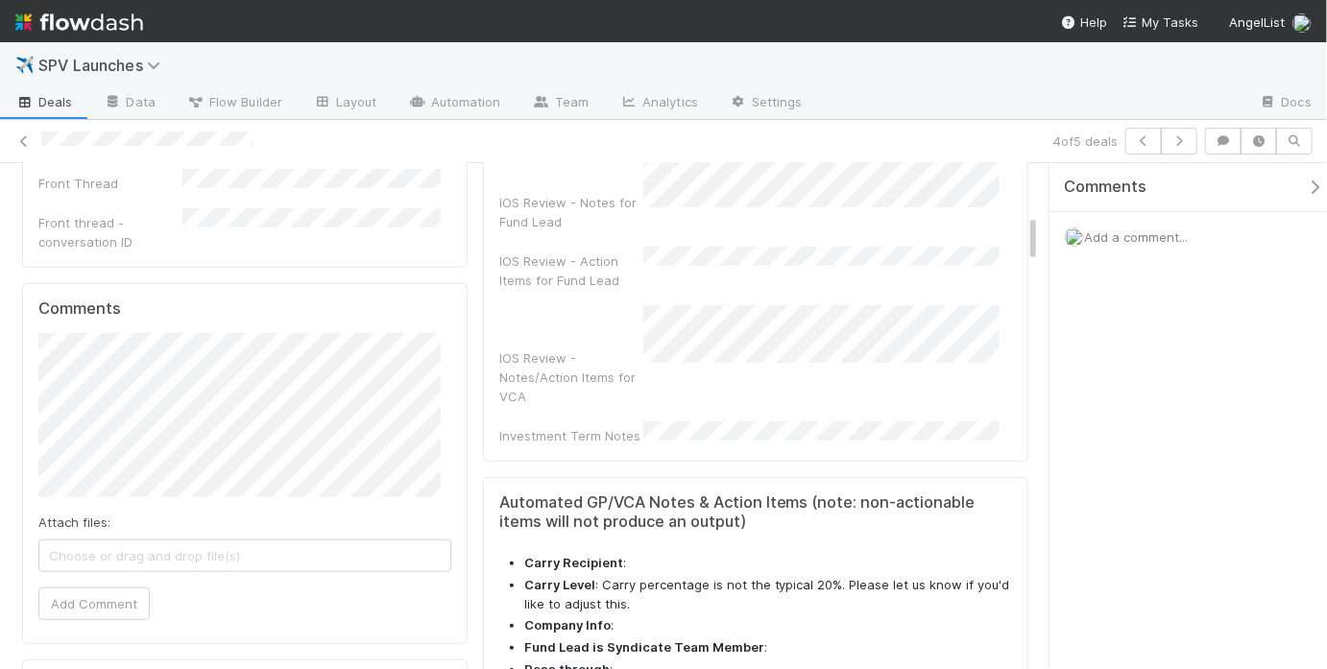
scroll to position [520, 0]
drag, startPoint x: 621, startPoint y: 462, endPoint x: 604, endPoint y: 452, distance: 19.8
click at [606, 573] on li "Carry Level : Carry percentage is not the typical 20%. Please let us know if yo…" at bounding box center [768, 591] width 488 height 37
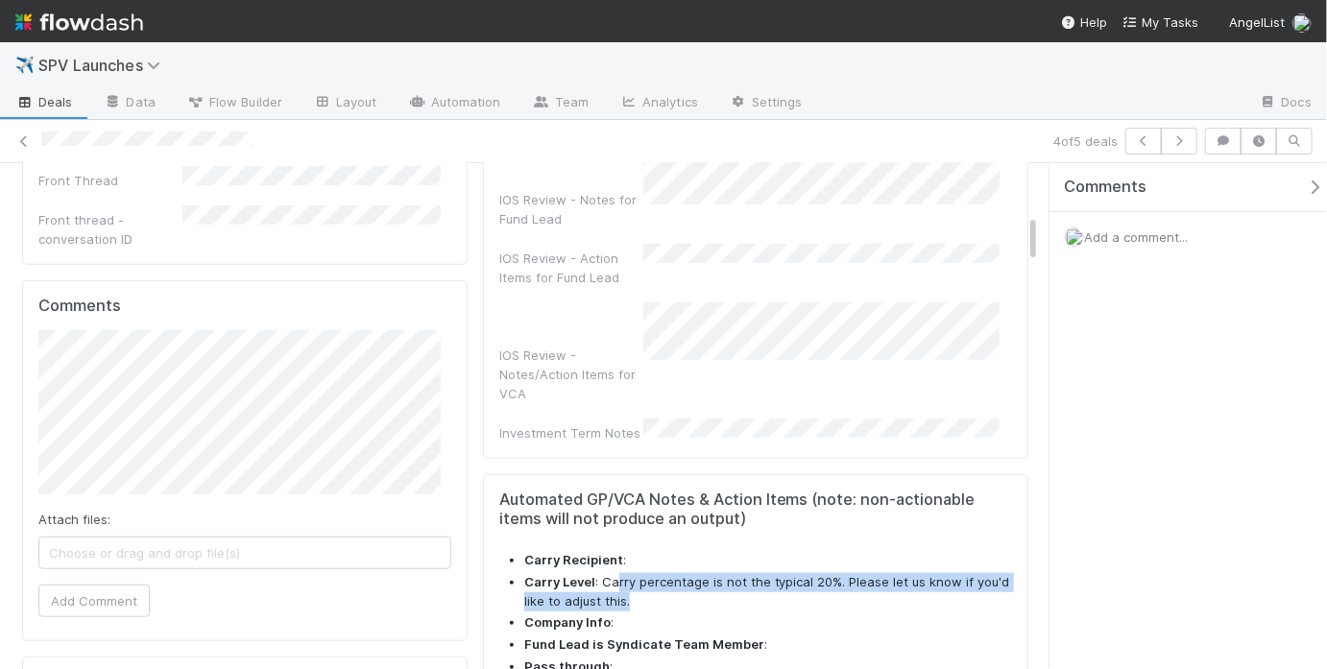
click at [713, 573] on li "Carry Level : Carry percentage is not the typical 20%. Please let us know if yo…" at bounding box center [768, 591] width 488 height 37
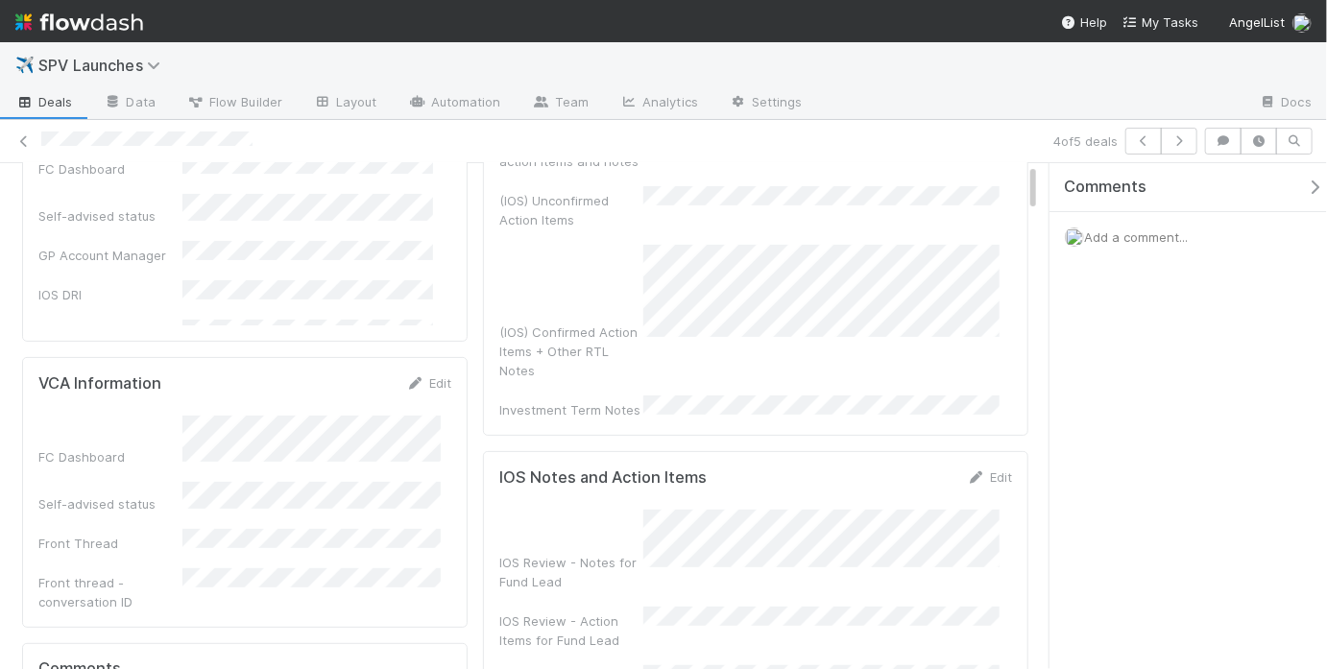
scroll to position [0, 0]
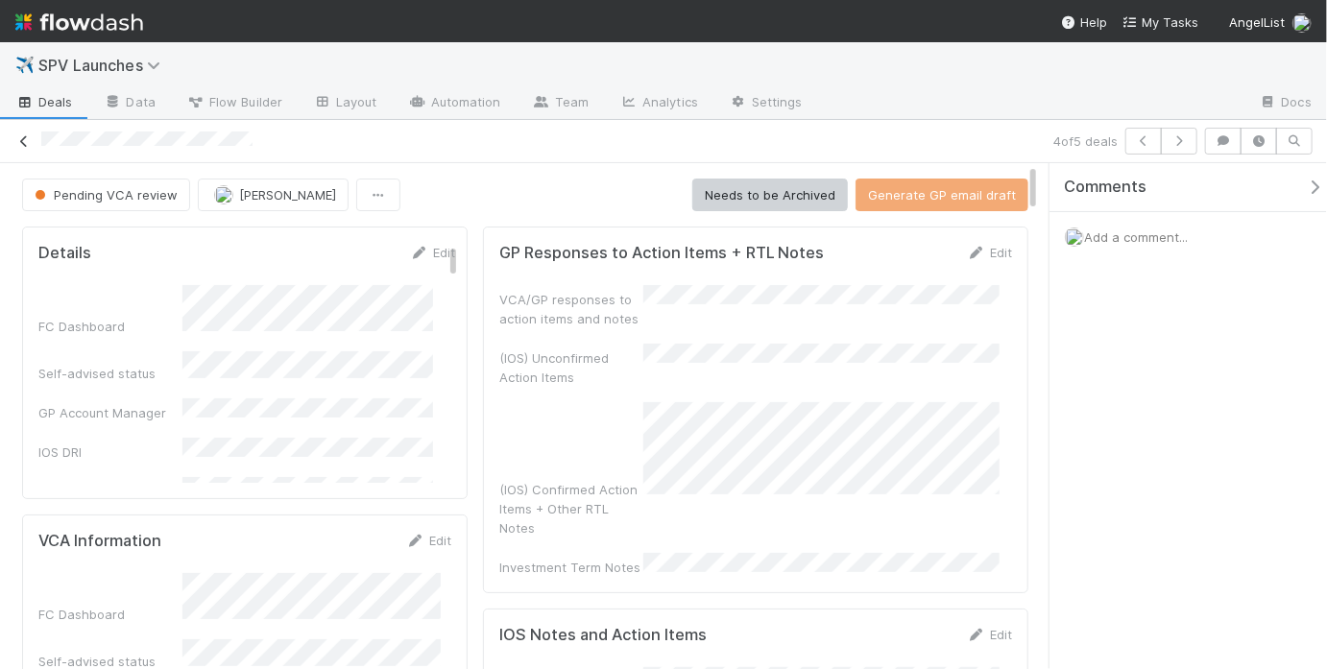
click at [30, 140] on icon at bounding box center [23, 141] width 19 height 12
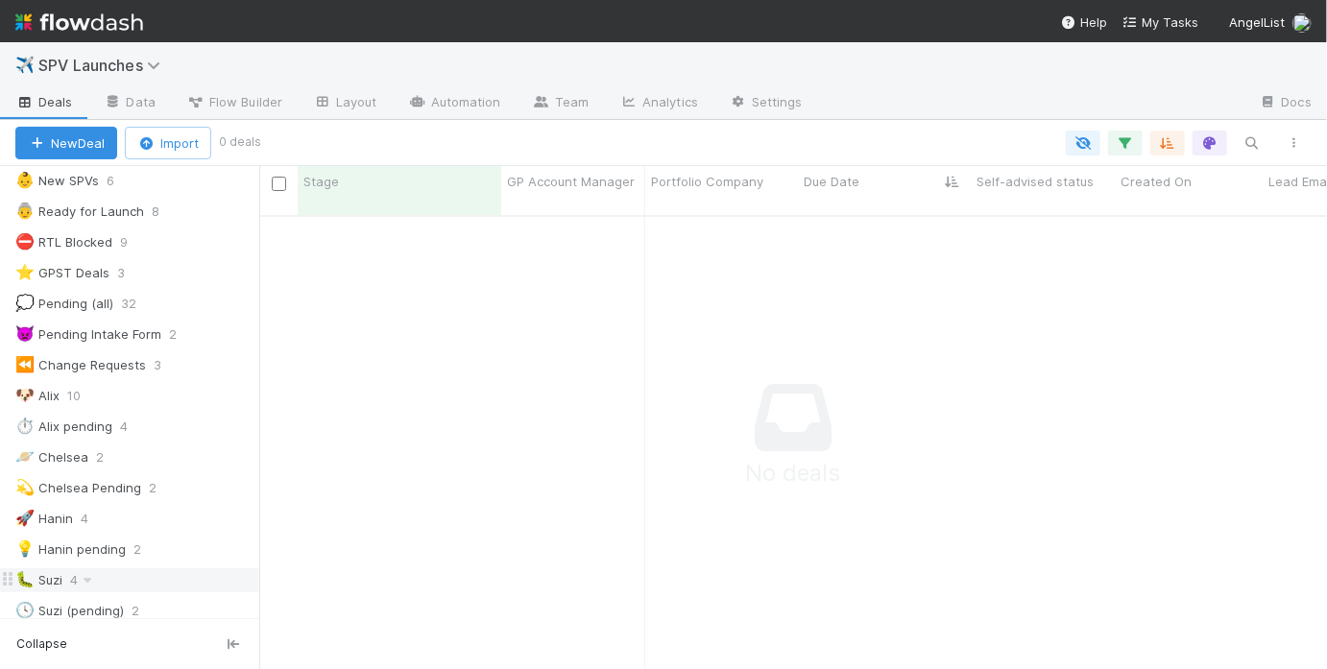
scroll to position [291, 0]
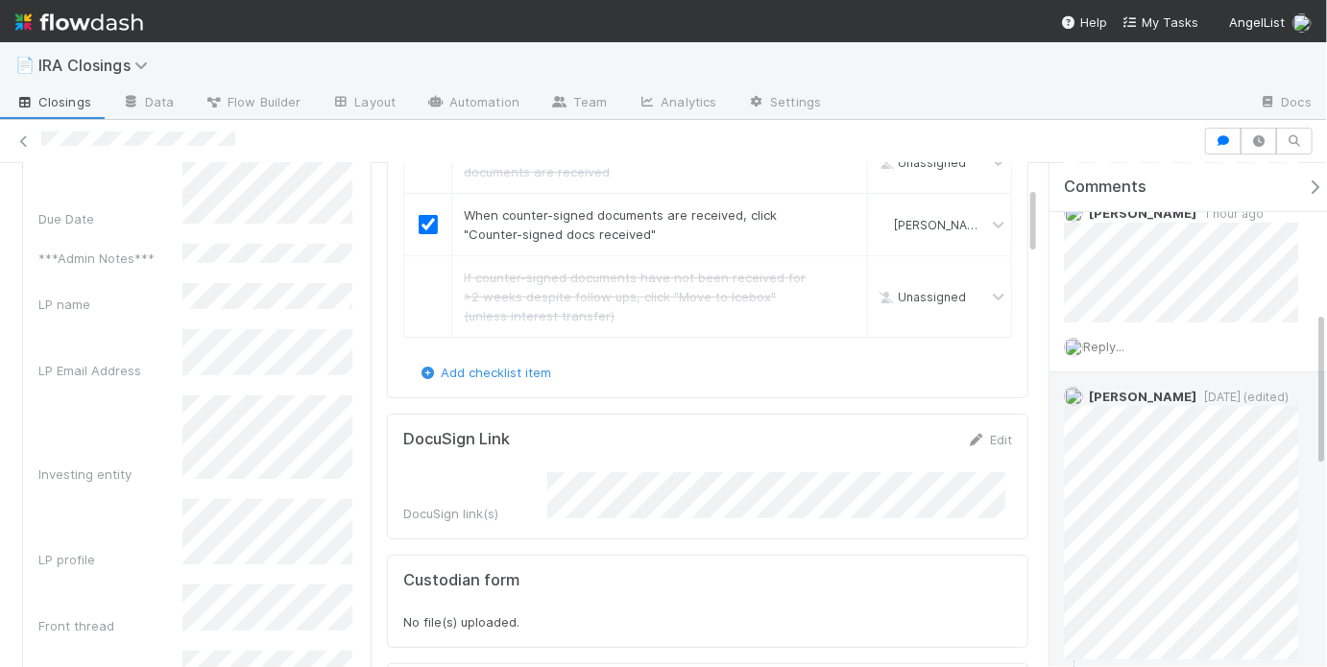
scroll to position [377, 0]
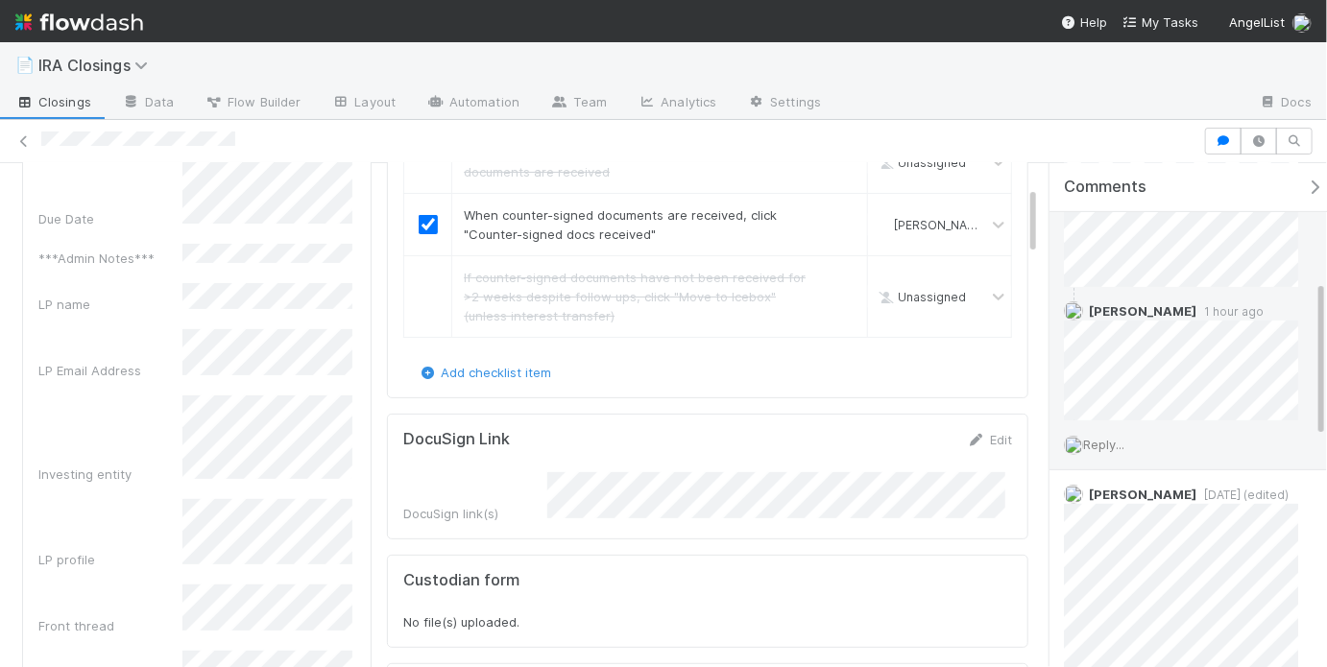
click at [1124, 445] on span "Reply..." at bounding box center [1103, 444] width 41 height 15
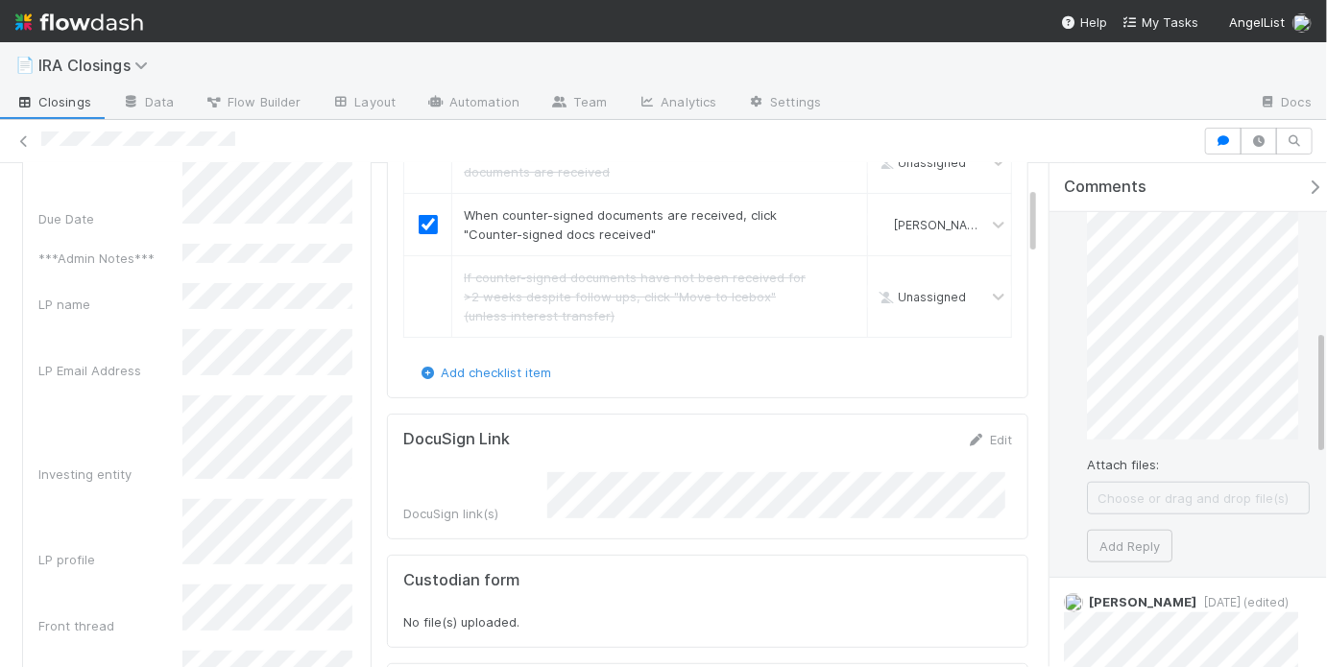
scroll to position [659, 0]
click at [1133, 535] on button "Add Reply" at bounding box center [1129, 537] width 85 height 33
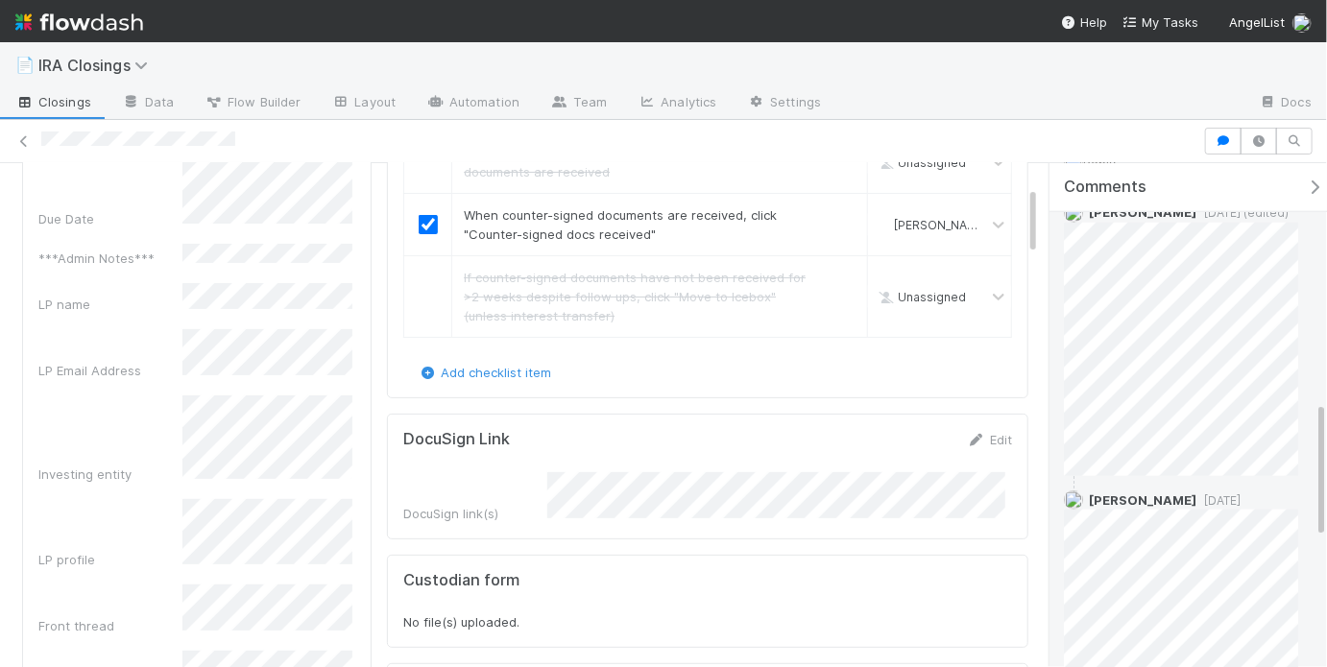
scroll to position [730, 0]
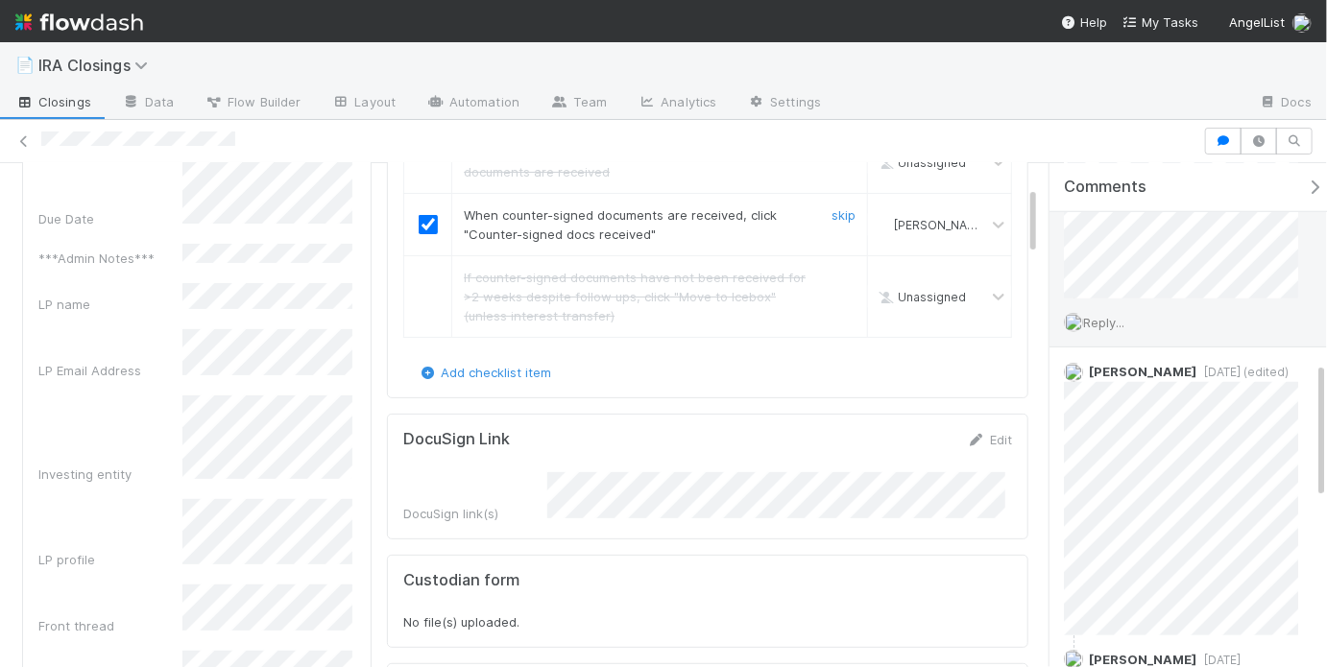
click at [420, 216] on input "checkbox" at bounding box center [428, 224] width 19 height 19
click at [826, 271] on link "undo" at bounding box center [841, 277] width 30 height 15
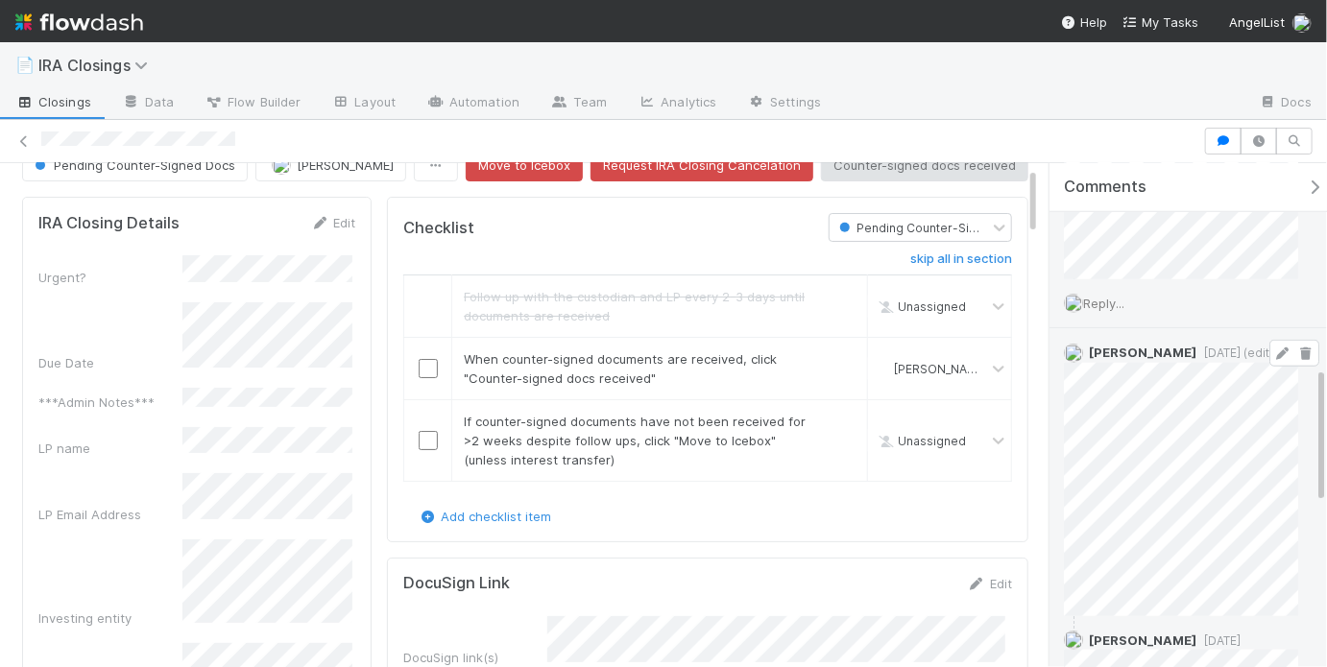
scroll to position [598, 0]
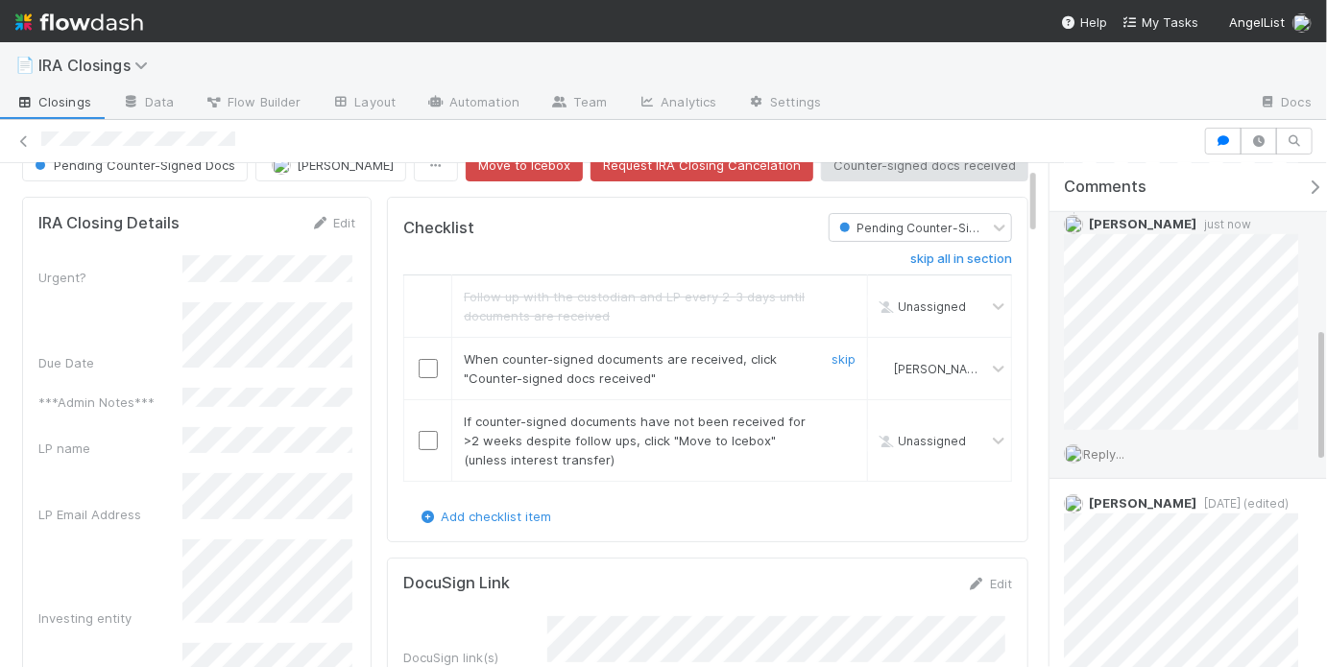
click at [419, 362] on input "checkbox" at bounding box center [428, 368] width 19 height 19
click at [429, 359] on input "checkbox" at bounding box center [428, 368] width 19 height 19
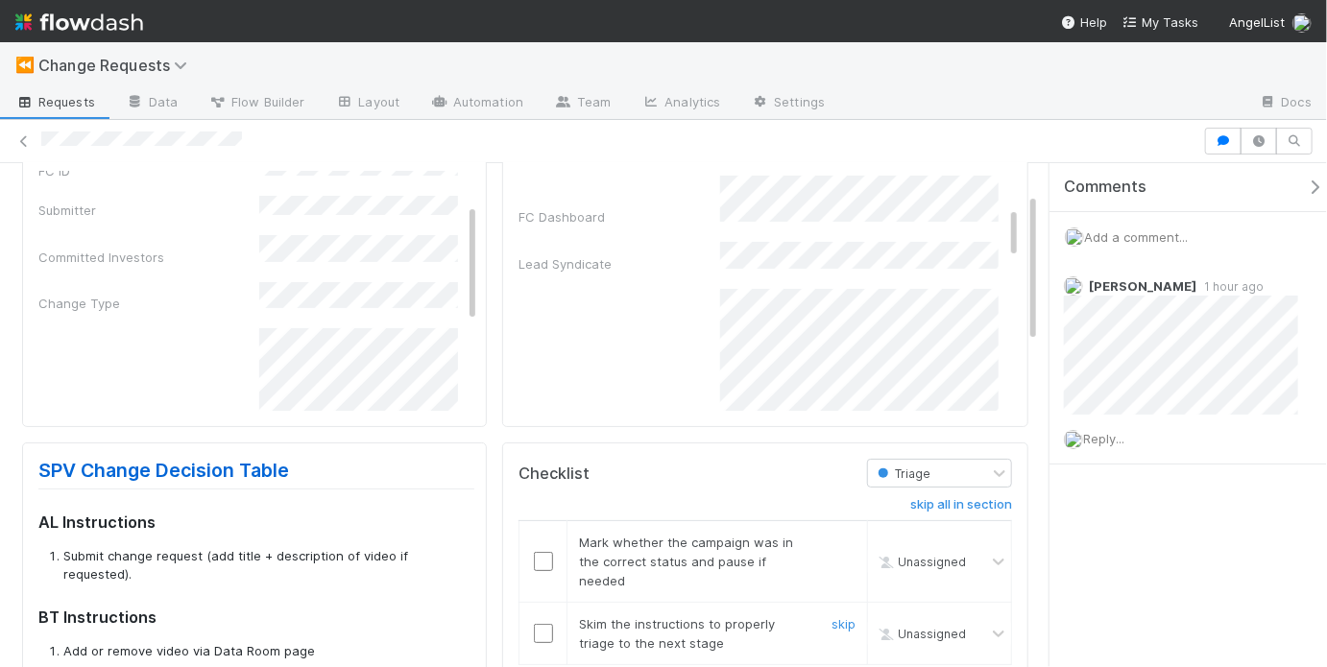
scroll to position [100, 0]
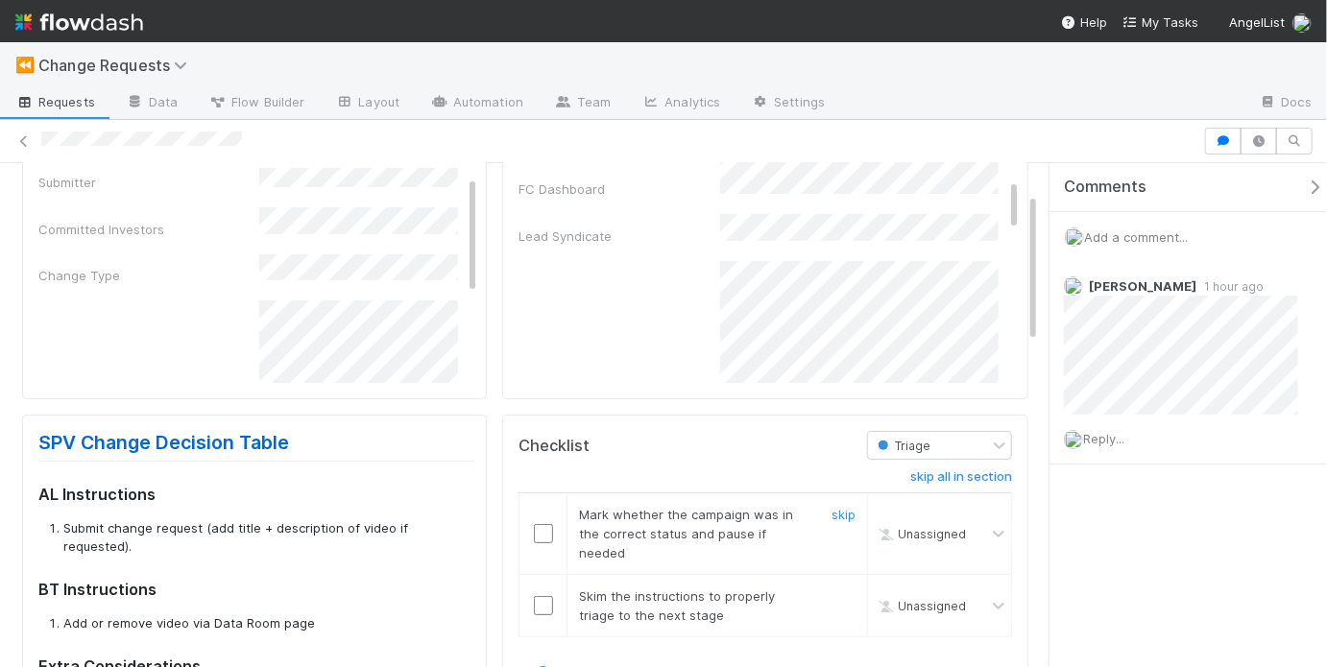
click at [539, 535] on input "checkbox" at bounding box center [543, 533] width 19 height 19
click at [540, 596] on input "checkbox" at bounding box center [543, 605] width 19 height 19
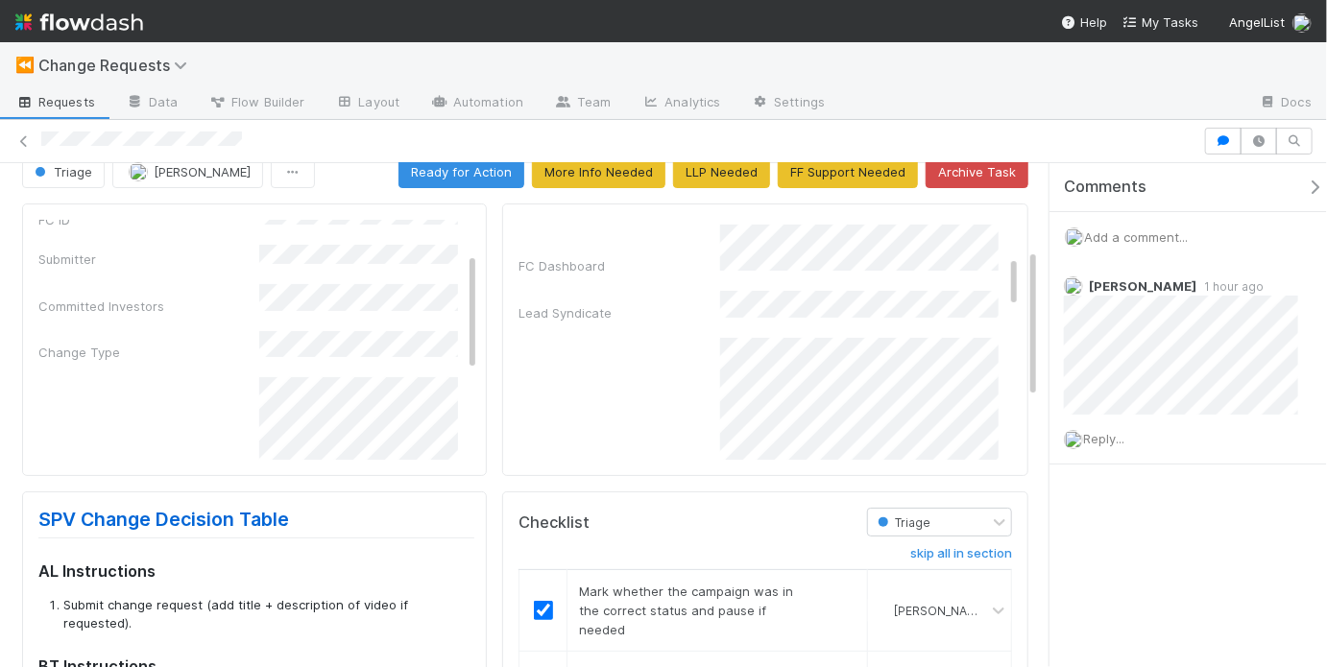
scroll to position [0, 0]
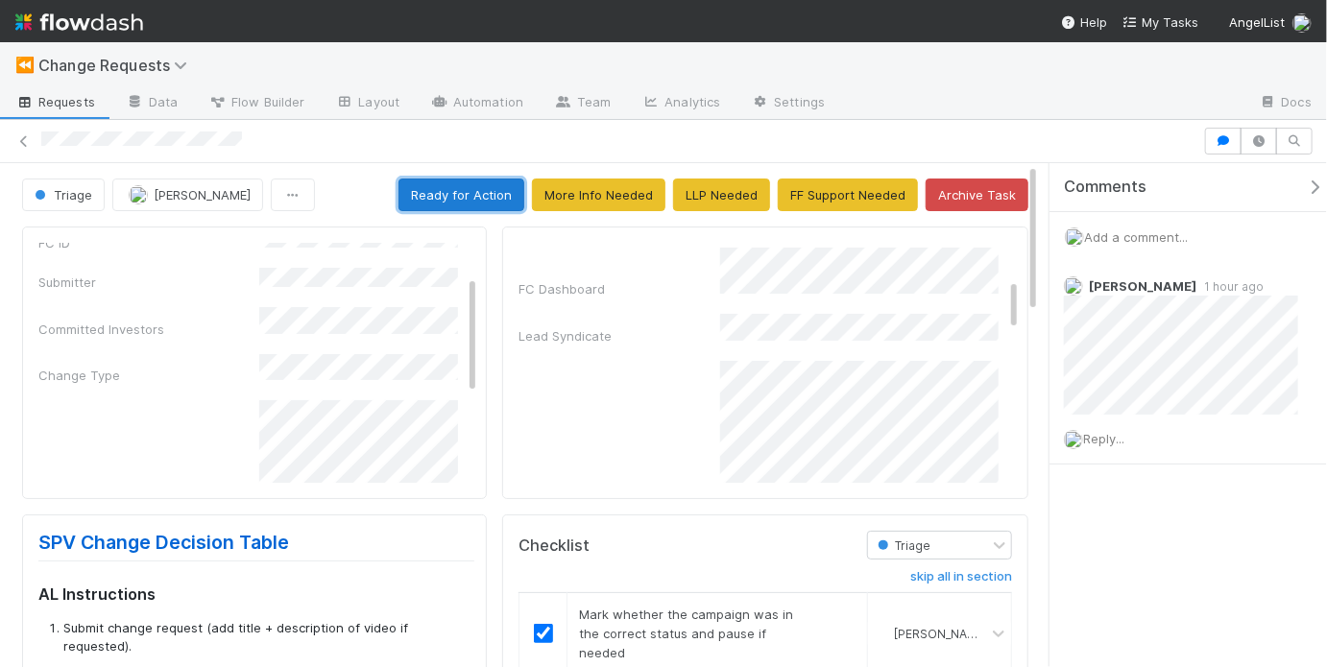
click at [479, 187] on button "Ready for Action" at bounding box center [461, 195] width 126 height 33
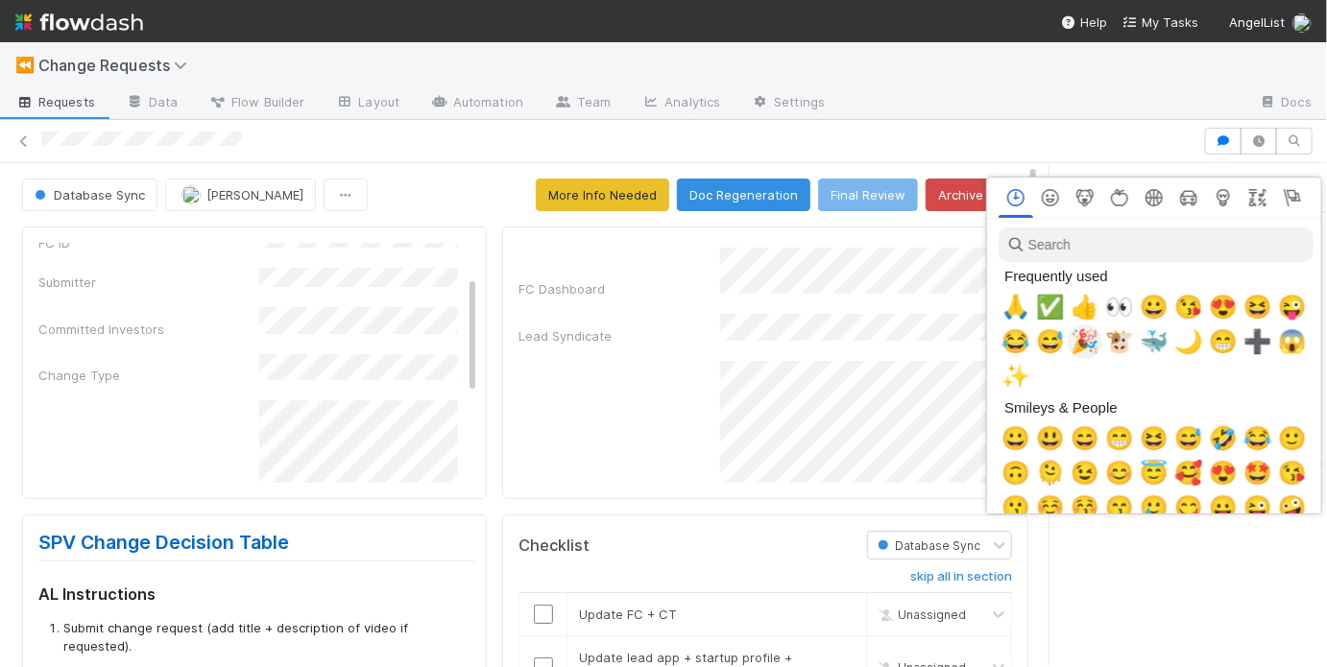
scroll to position [0, 3]
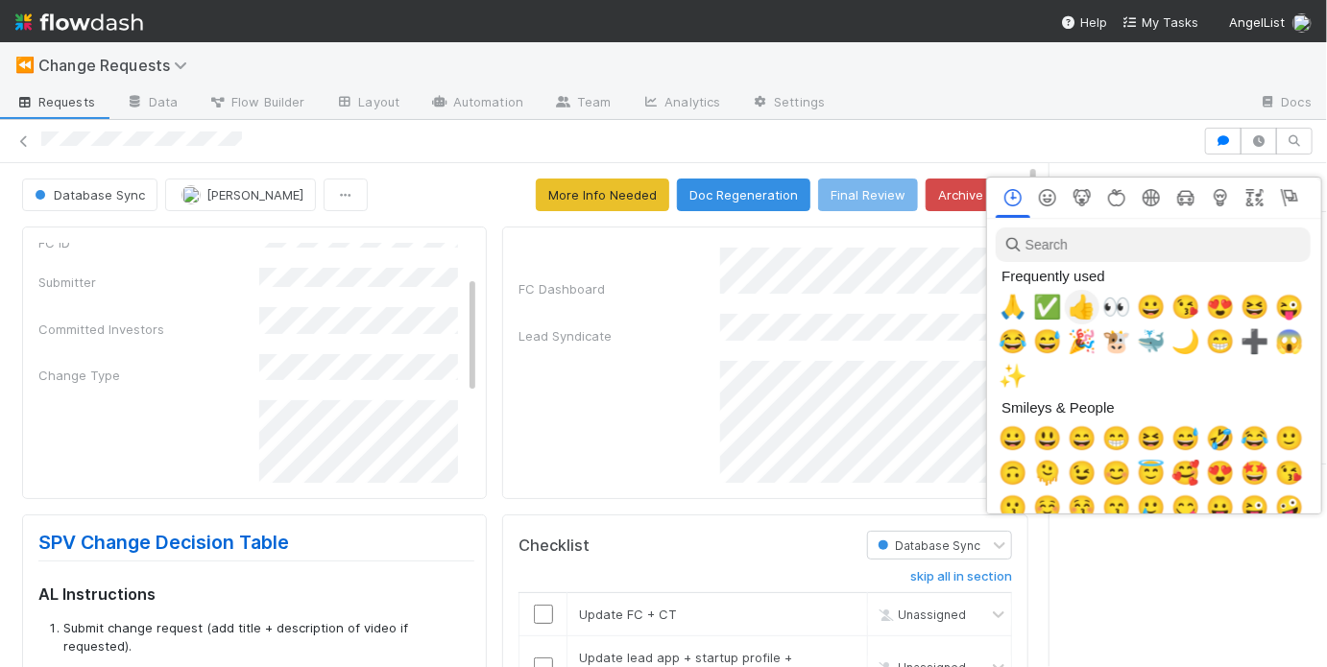
click at [1071, 304] on span "👍" at bounding box center [1082, 307] width 29 height 27
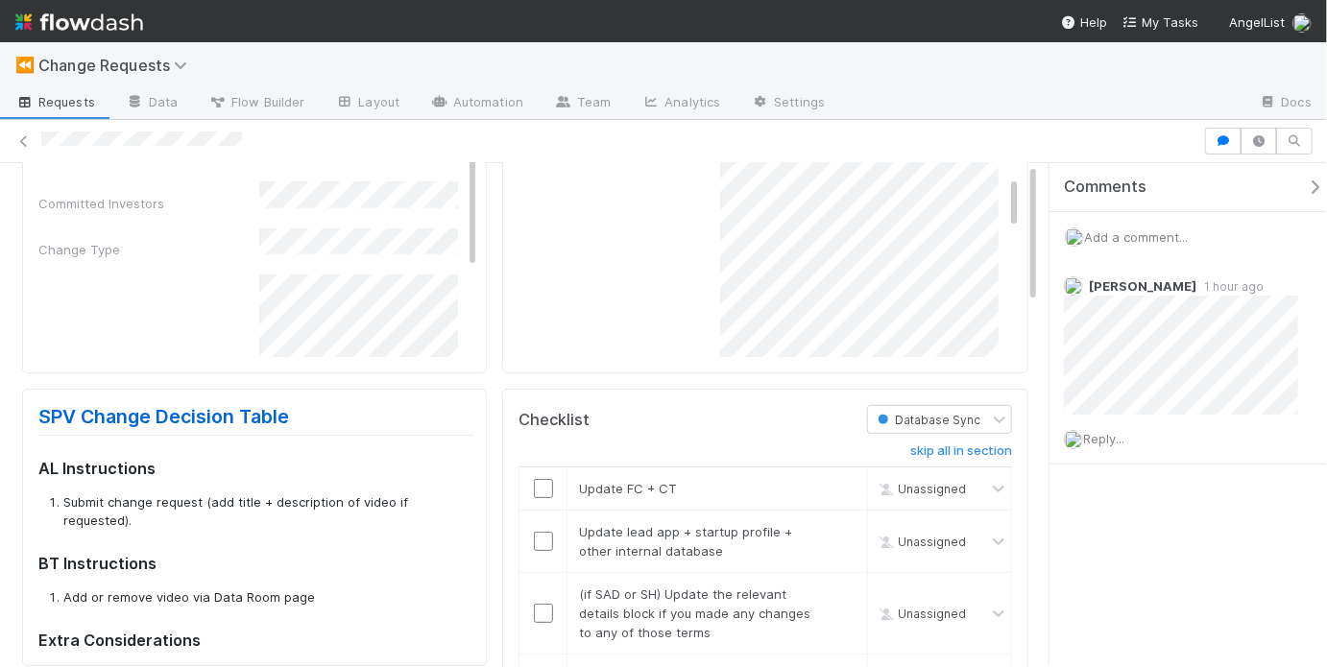
scroll to position [129, 0]
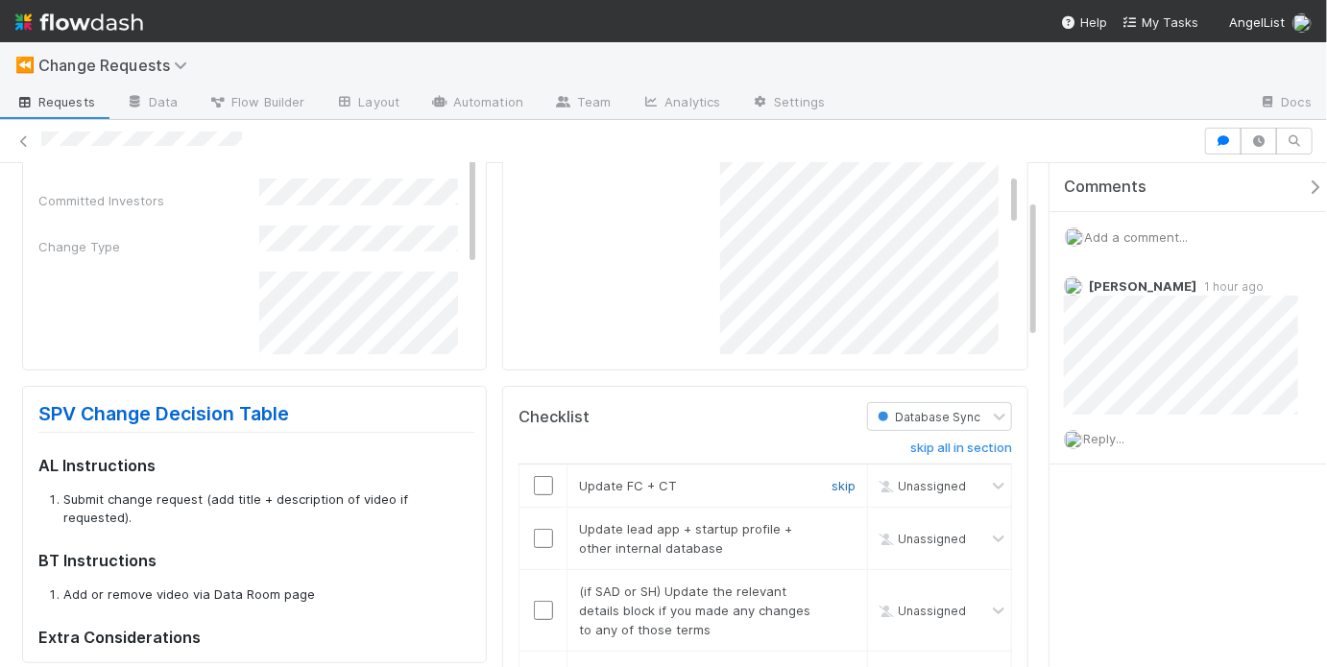
click at [840, 481] on link "skip" at bounding box center [844, 485] width 24 height 15
click at [540, 541] on input "checkbox" at bounding box center [543, 538] width 19 height 19
click at [833, 588] on link "skip" at bounding box center [844, 591] width 24 height 15
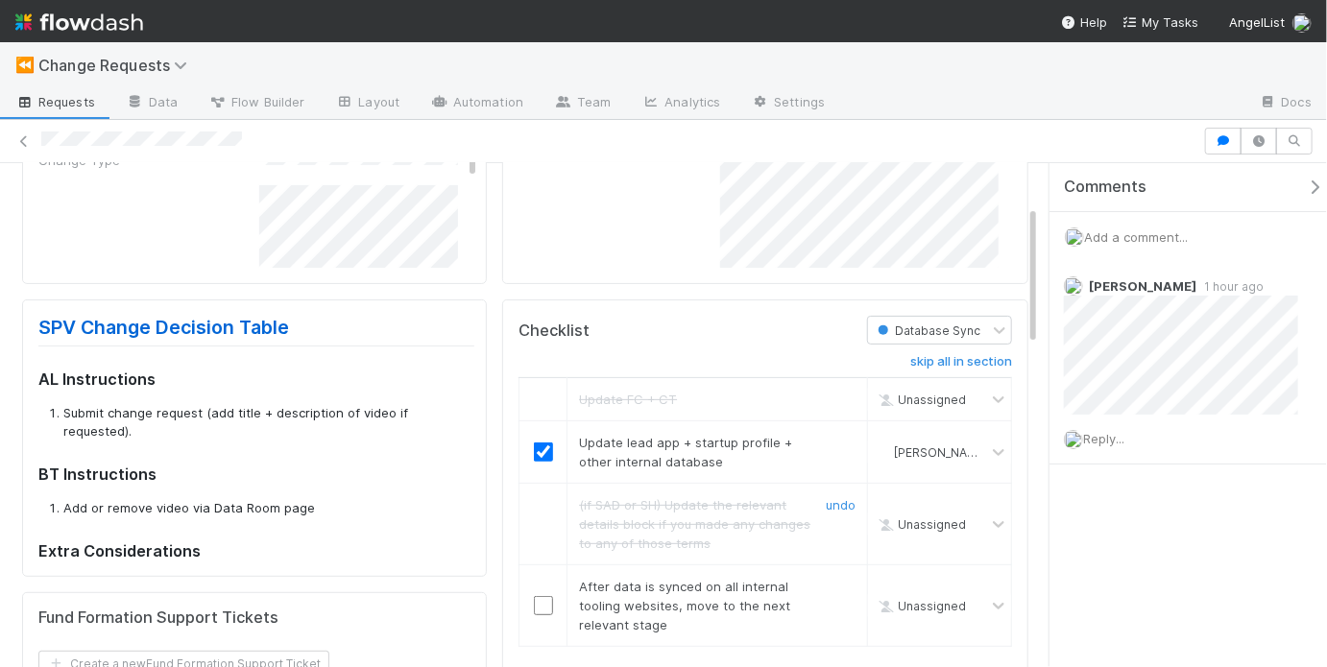
scroll to position [229, 0]
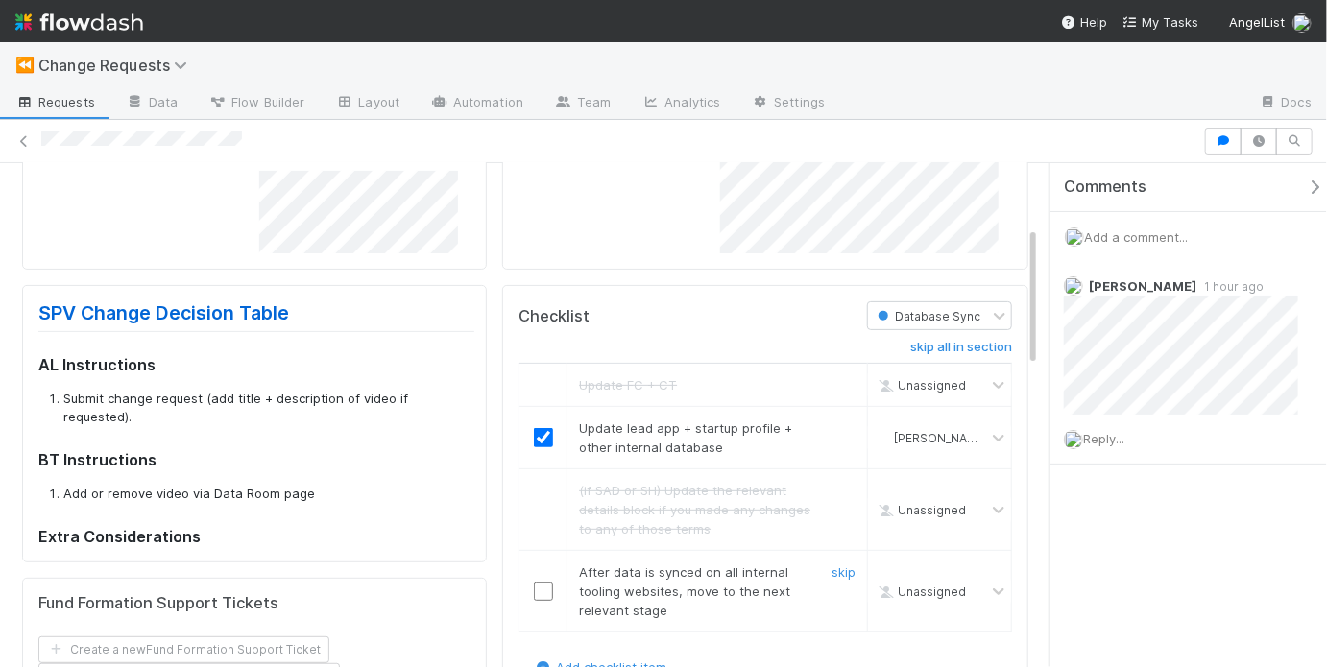
click at [536, 588] on input "checkbox" at bounding box center [543, 591] width 19 height 19
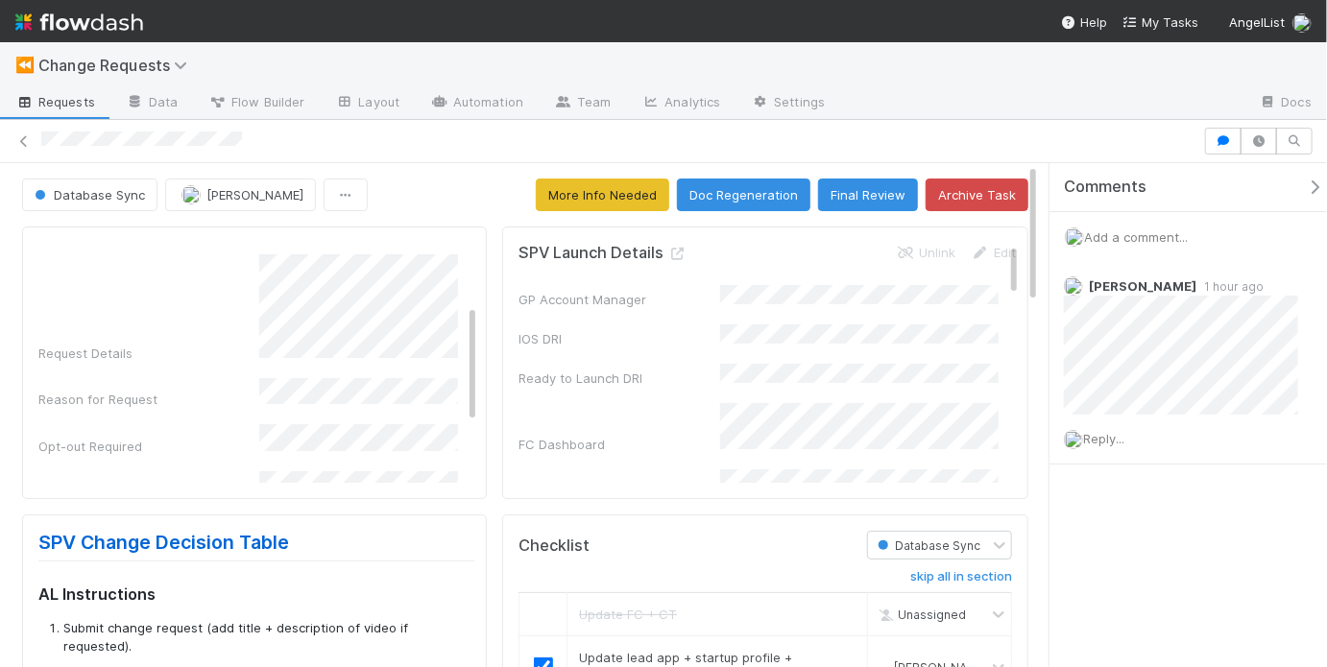
scroll to position [215, 0]
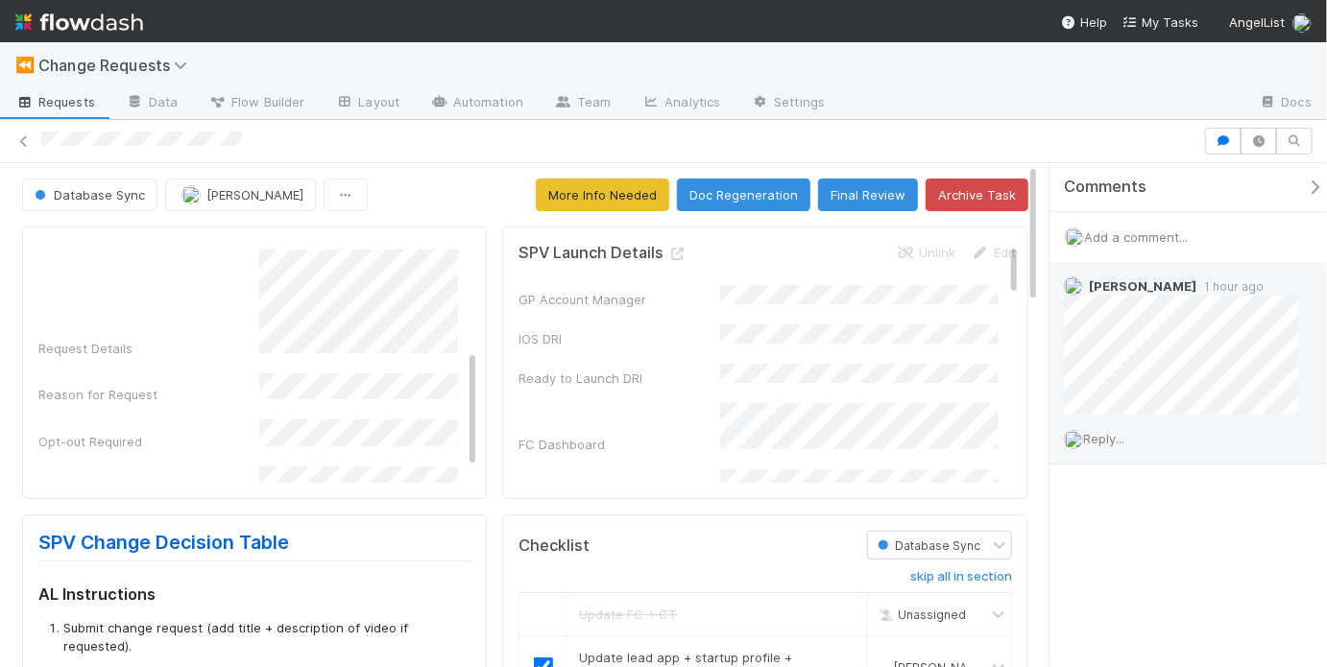
click at [1124, 444] on span "Reply..." at bounding box center [1103, 438] width 41 height 15
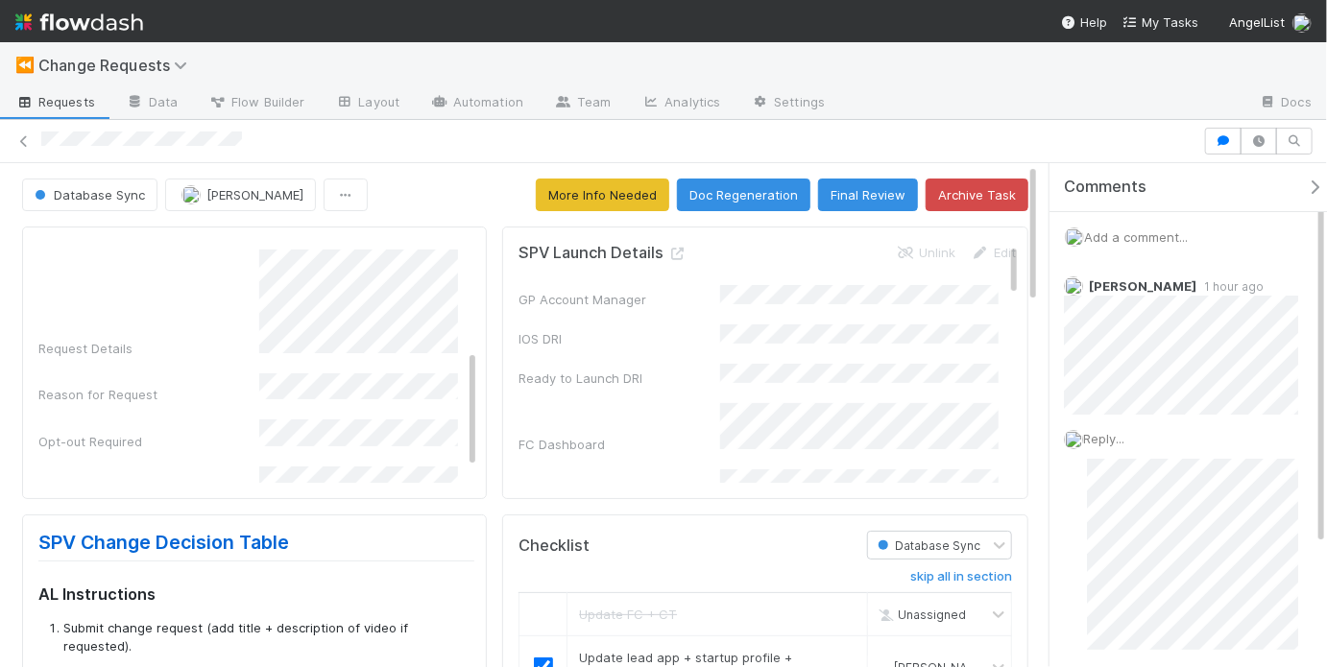
scroll to position [213, 0]
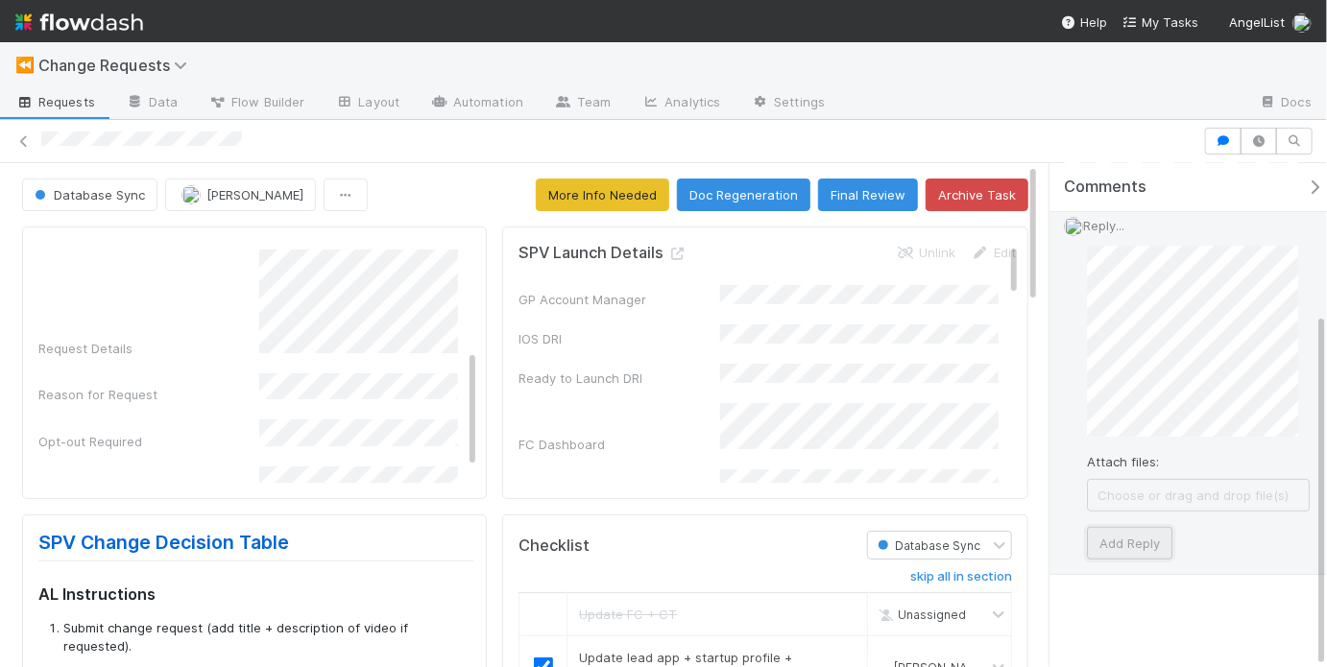
click at [1144, 531] on button "Add Reply" at bounding box center [1129, 543] width 85 height 33
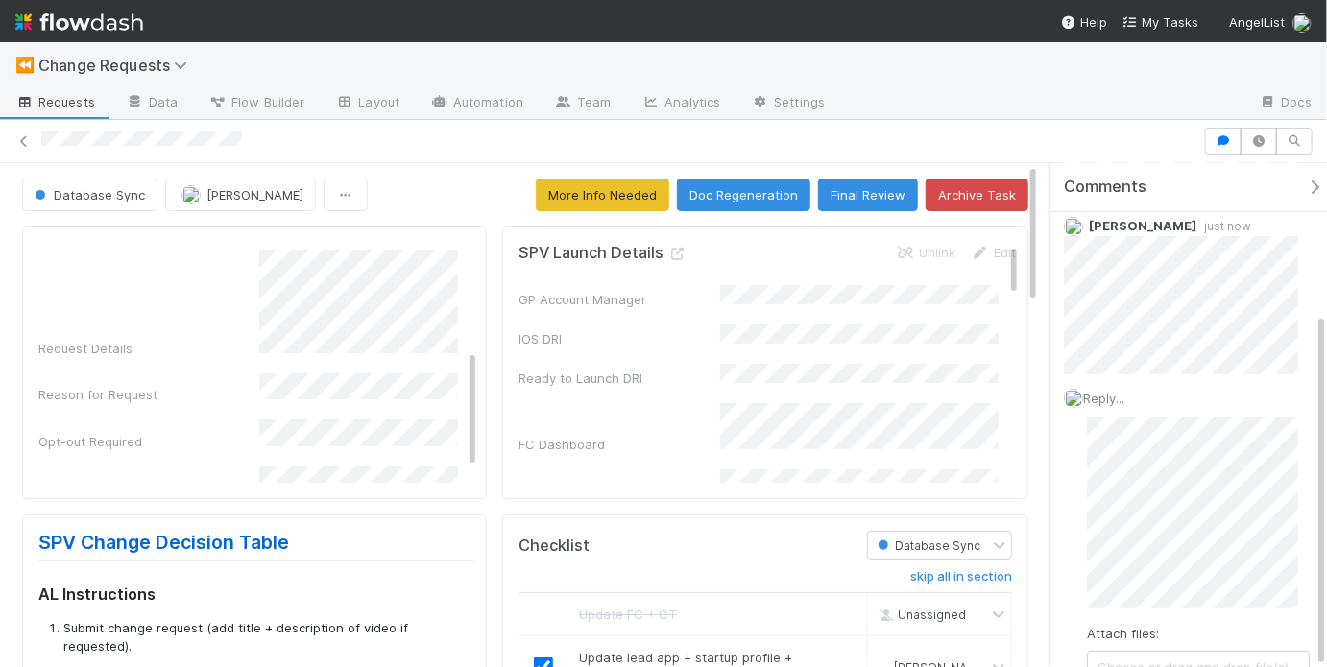
scroll to position [62, 0]
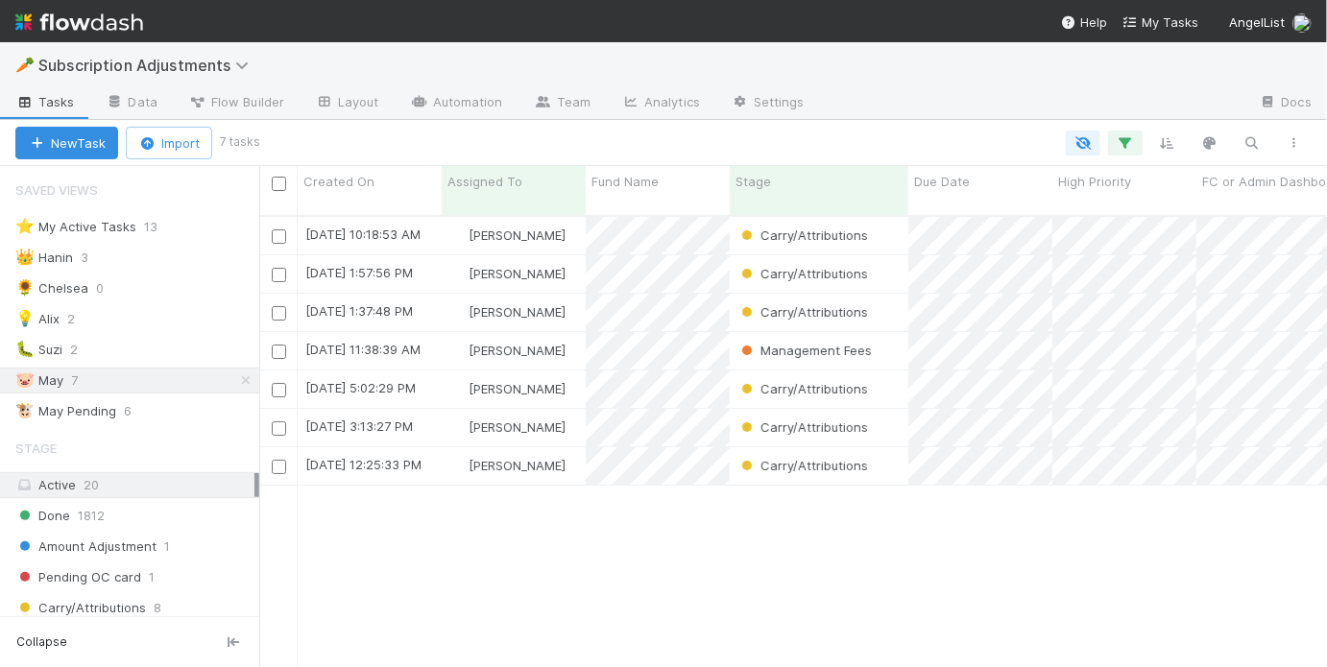
scroll to position [455, 1056]
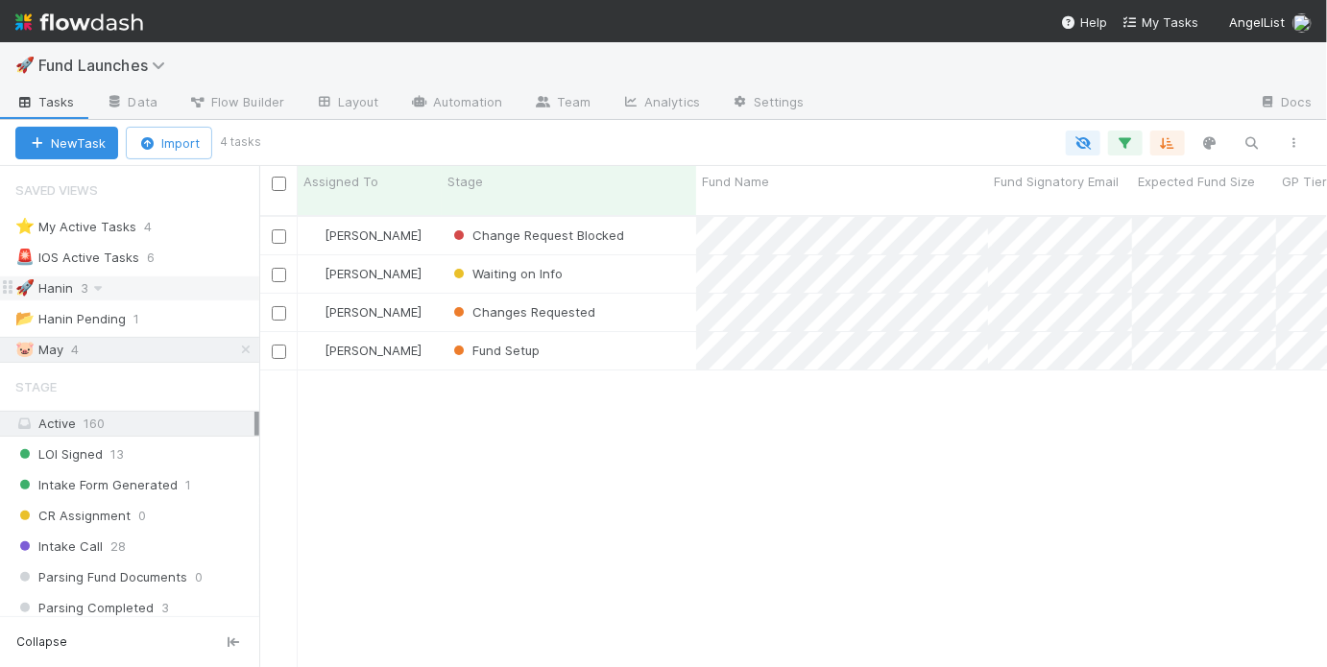
scroll to position [455, 1056]
click at [138, 281] on div "🚀 Hanin 3" at bounding box center [137, 289] width 244 height 24
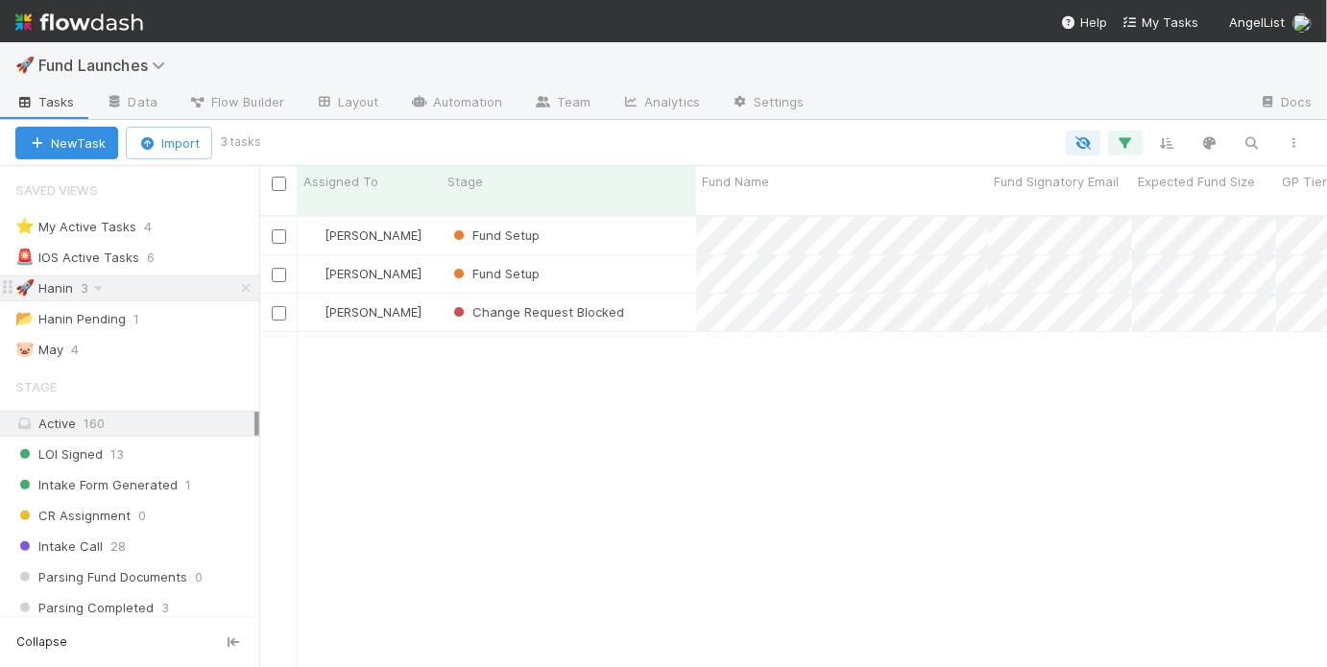
scroll to position [455, 1056]
click at [204, 344] on div "🐷 May 4" at bounding box center [137, 350] width 244 height 24
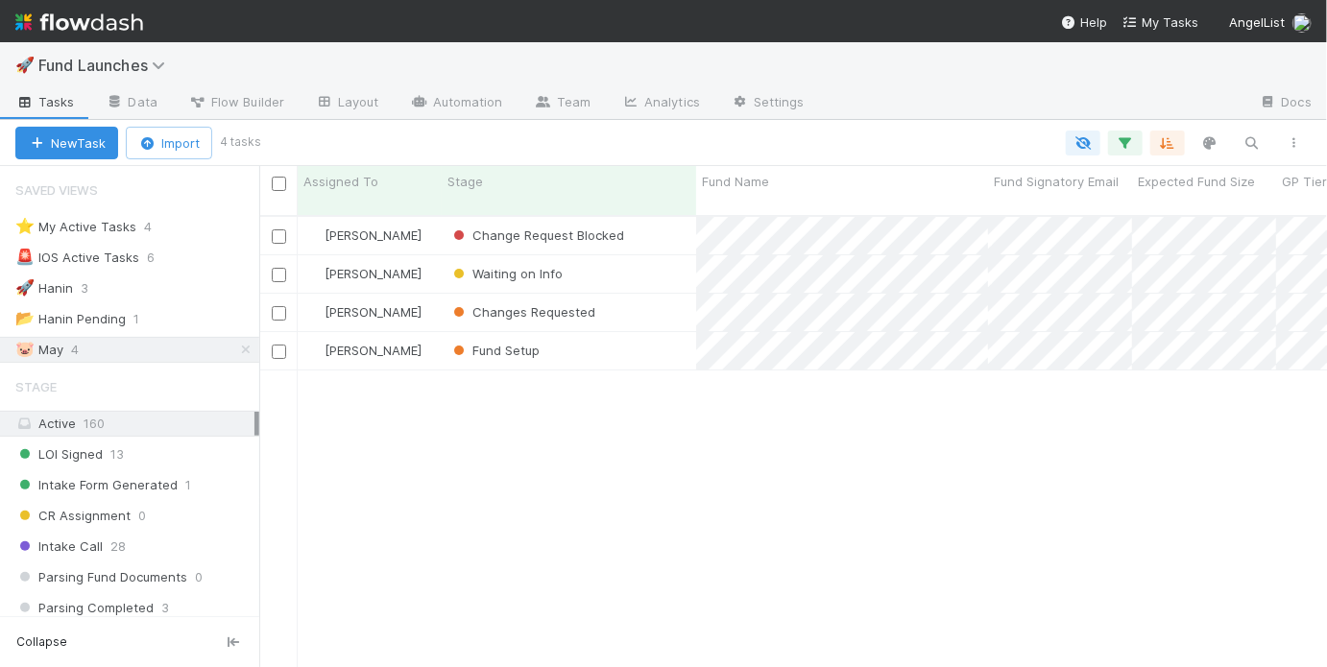
scroll to position [455, 1056]
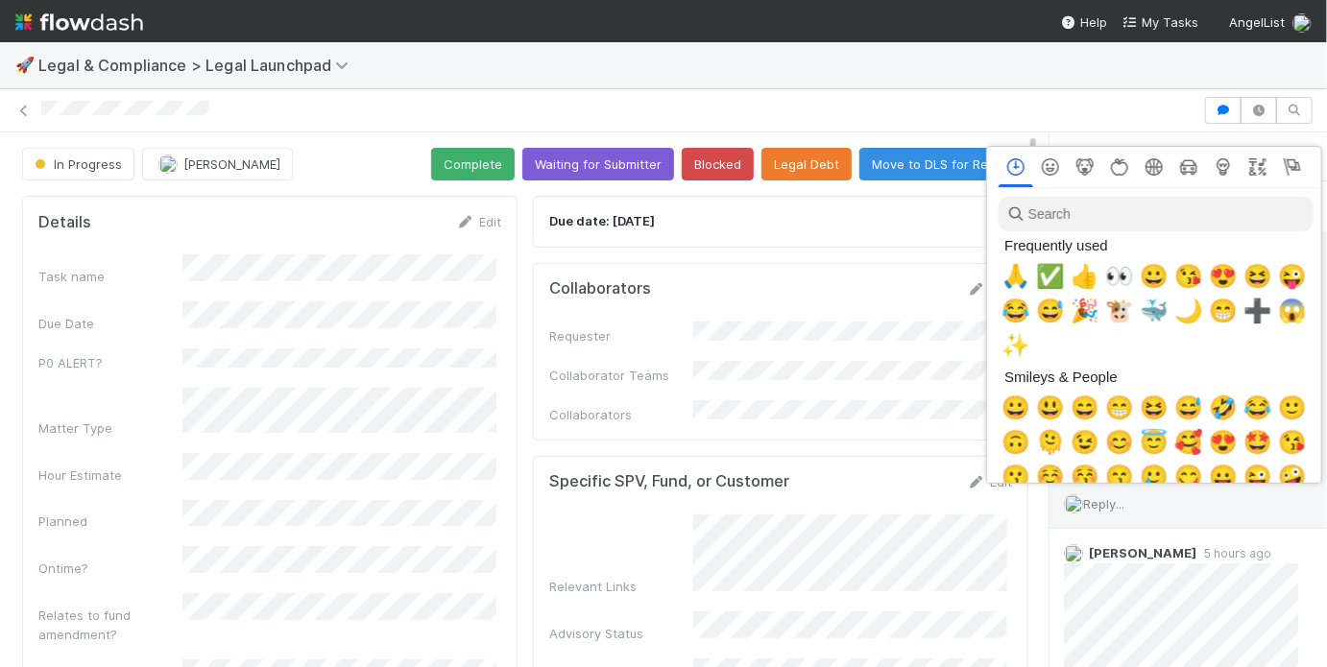
scroll to position [0, 3]
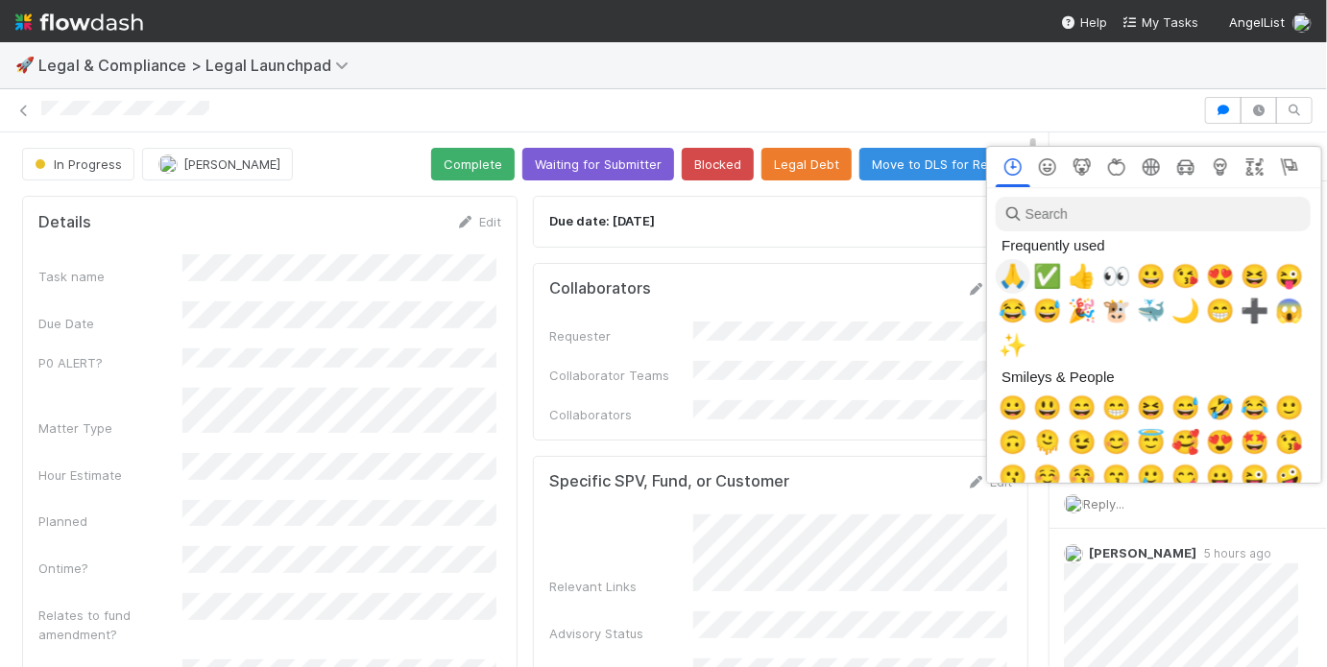
click at [996, 280] on div "🙏" at bounding box center [1013, 276] width 35 height 35
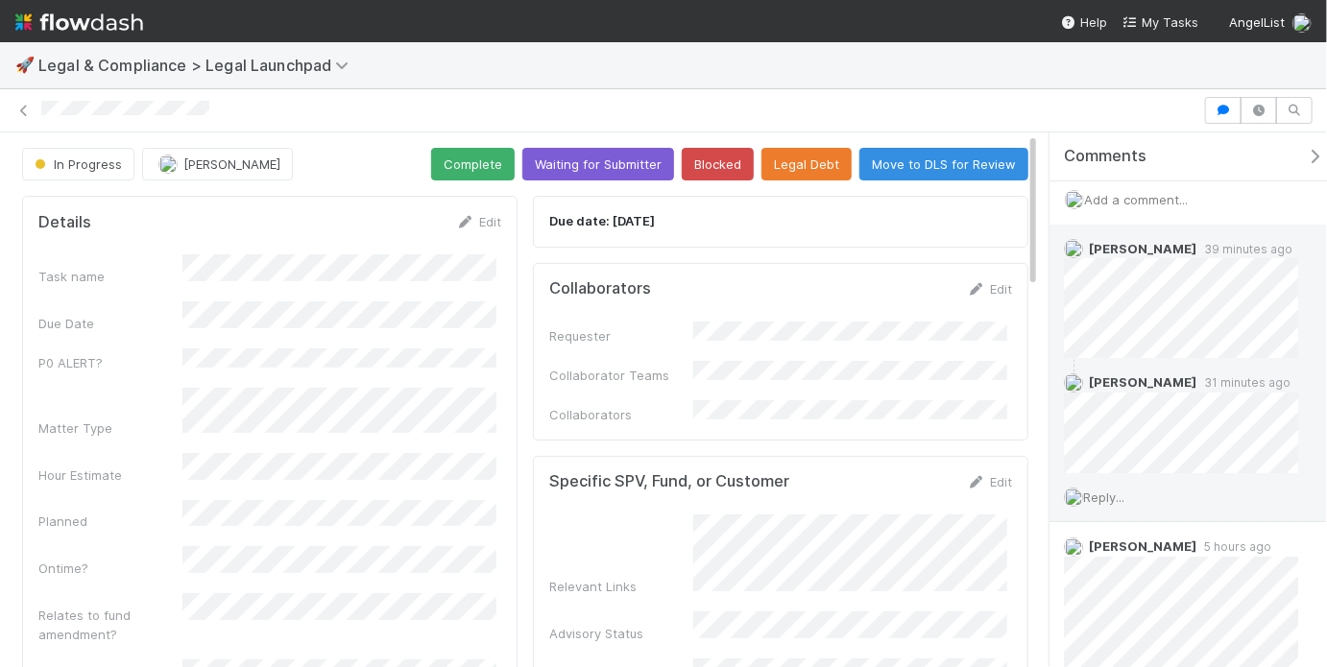
scroll to position [0, 0]
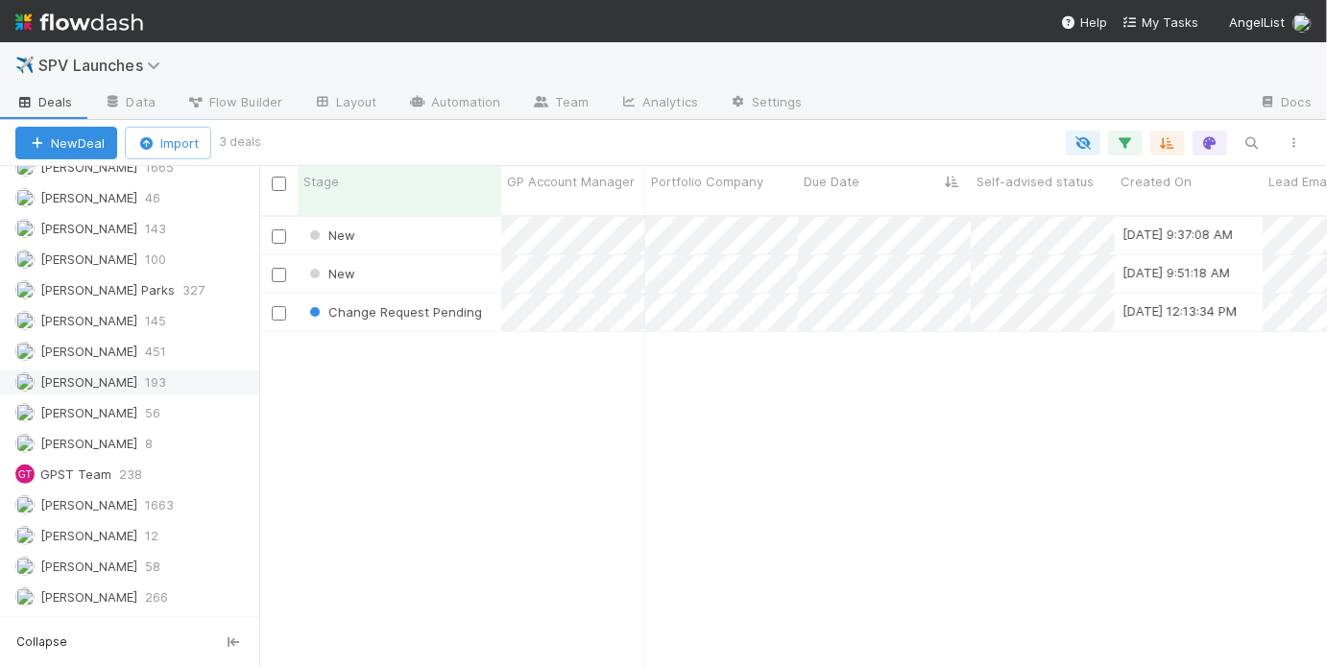
scroll to position [1262, 0]
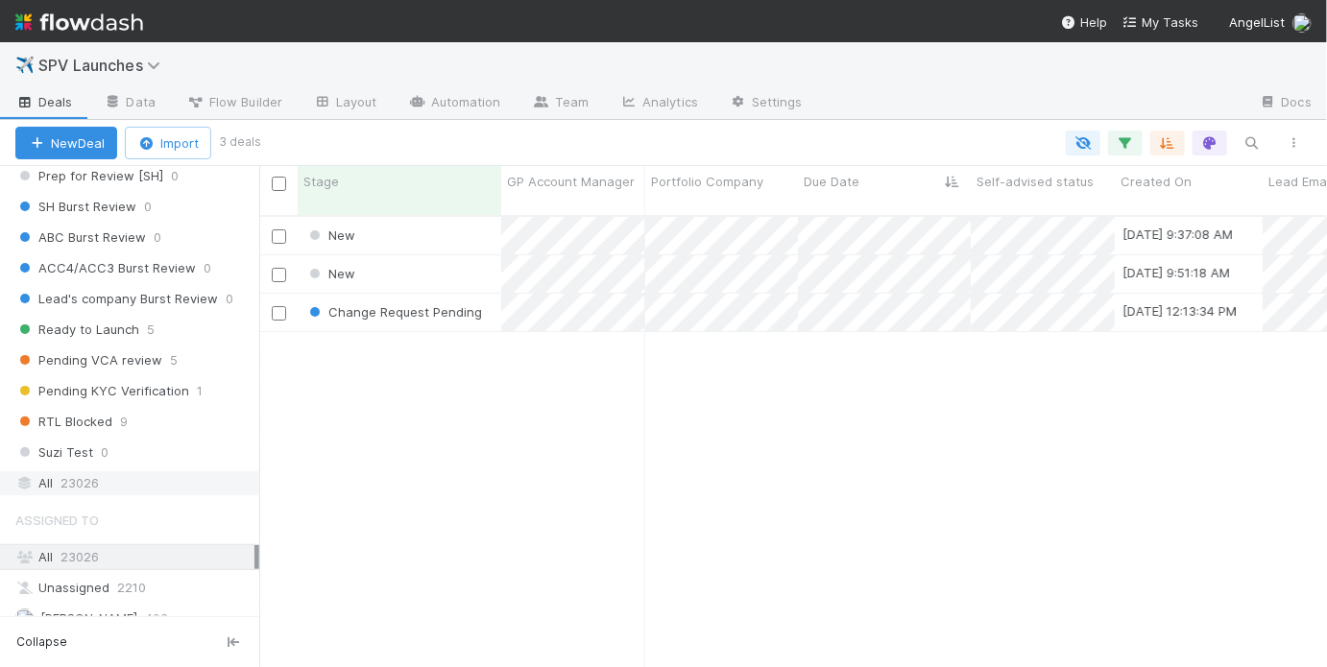
click at [86, 471] on span "23026" at bounding box center [79, 483] width 38 height 24
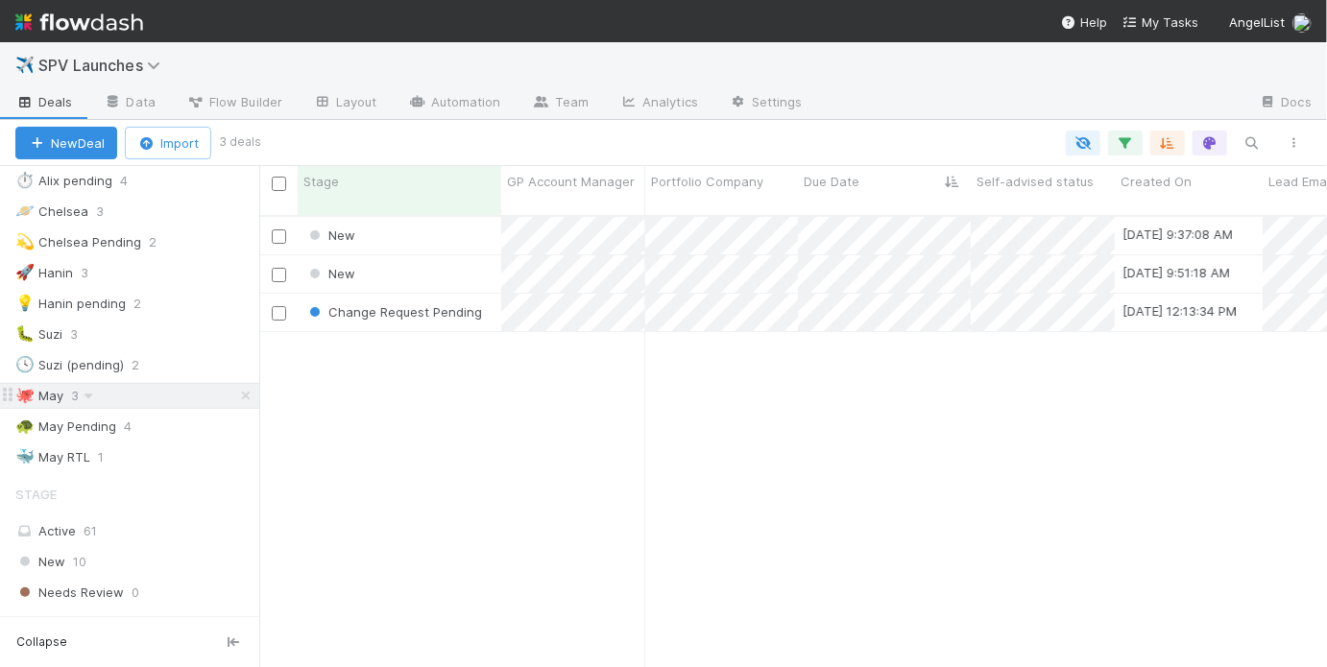
scroll to position [455, 1056]
click at [236, 390] on icon at bounding box center [245, 396] width 19 height 12
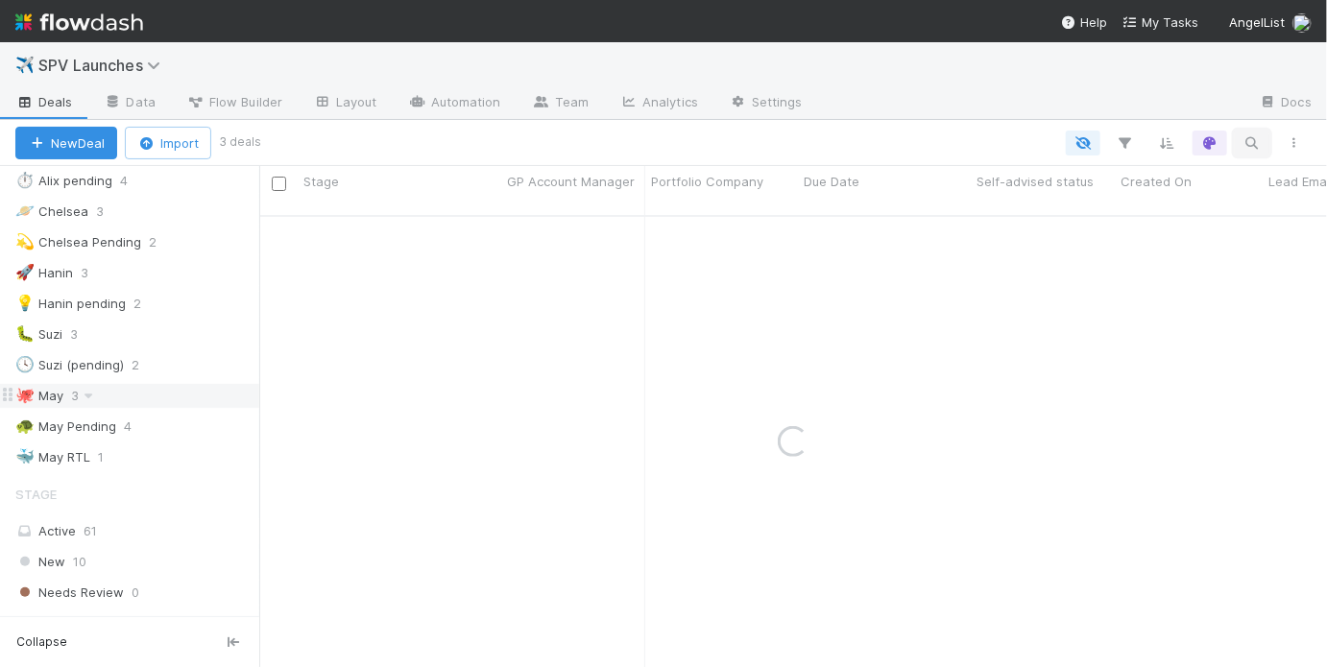
click at [1243, 138] on icon "button" at bounding box center [1252, 142] width 19 height 17
type input "doorvest"
click at [1139, 146] on button "button" at bounding box center [1125, 143] width 35 height 25
click at [922, 206] on button "Add Filter" at bounding box center [831, 200] width 576 height 28
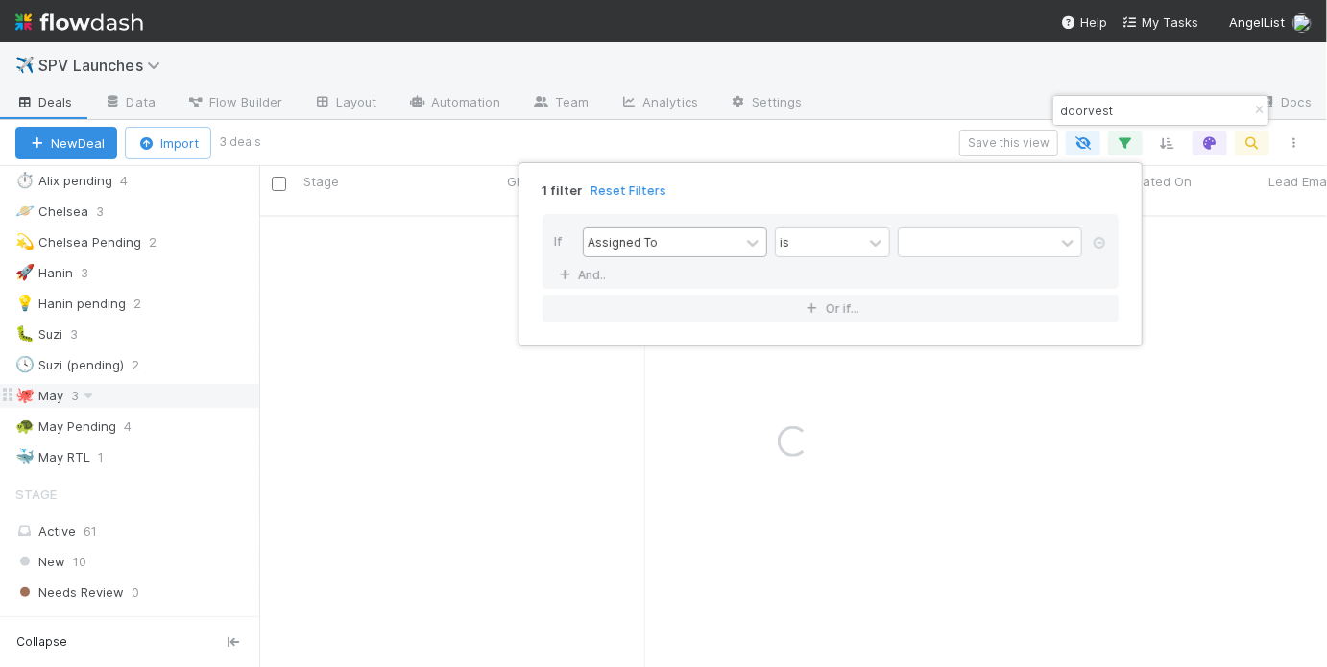
click at [684, 244] on div "Assigned To" at bounding box center [662, 243] width 156 height 28
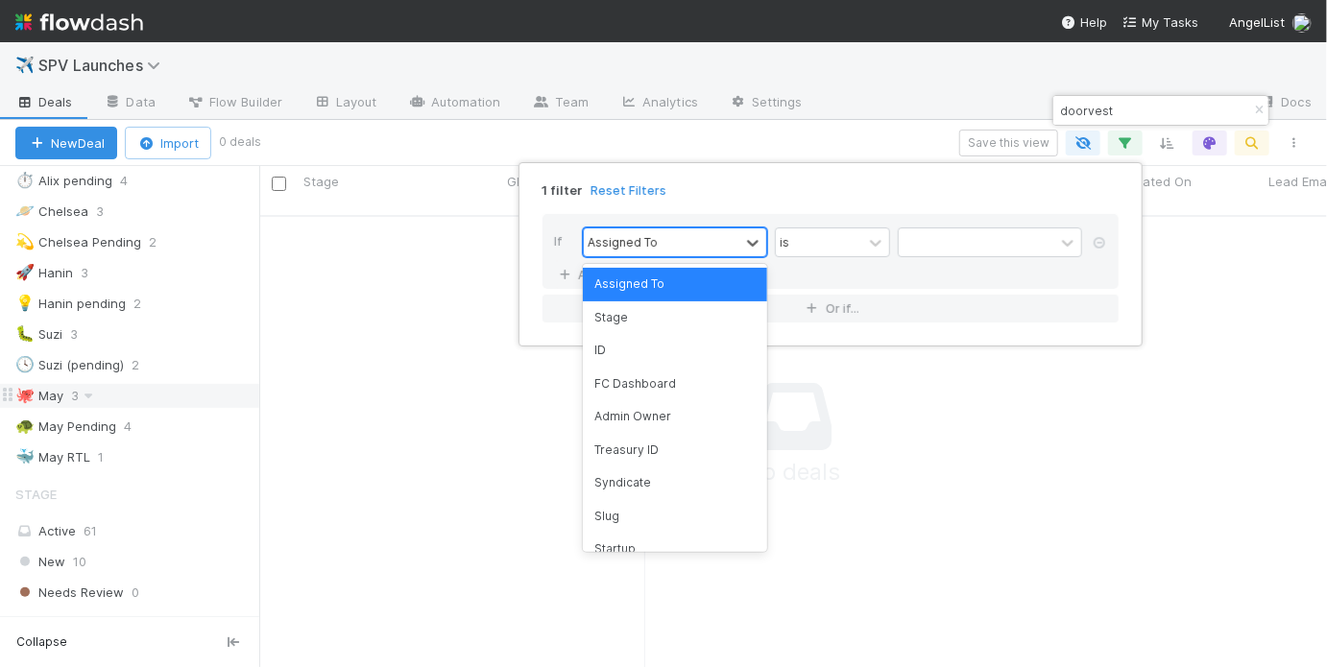
scroll to position [444, 1056]
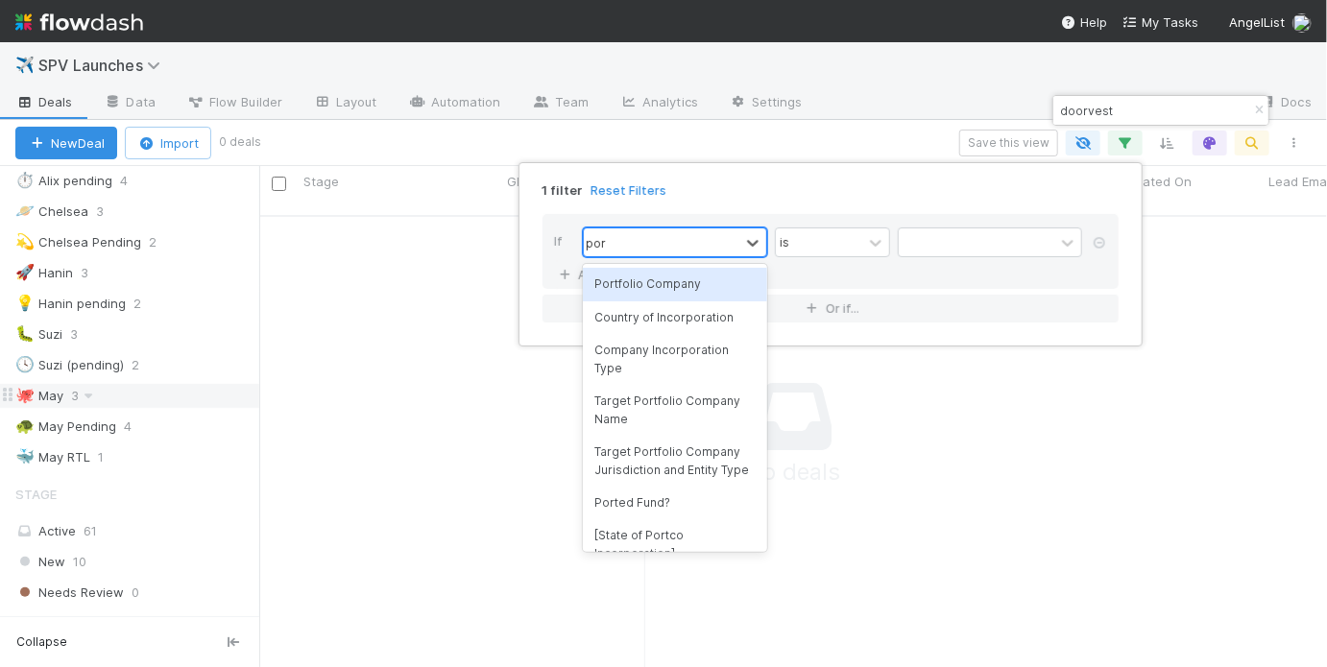
type input "port"
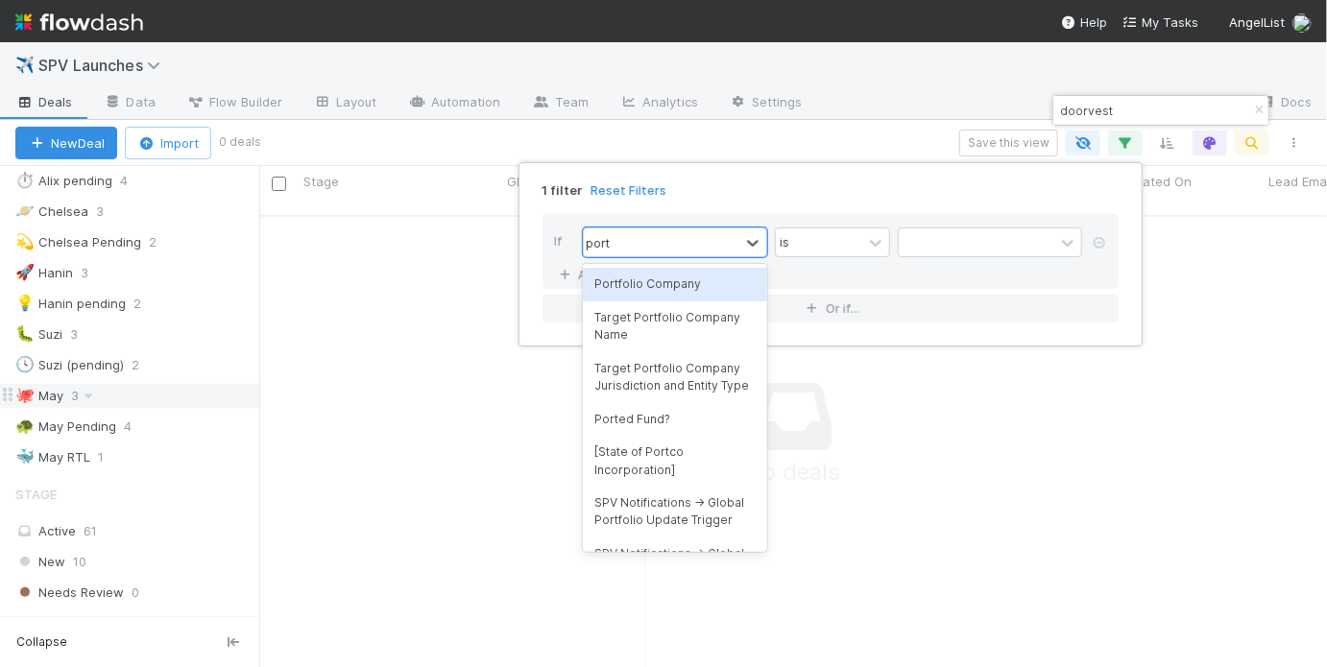
click at [686, 281] on div "Portfolio Company" at bounding box center [675, 284] width 184 height 33
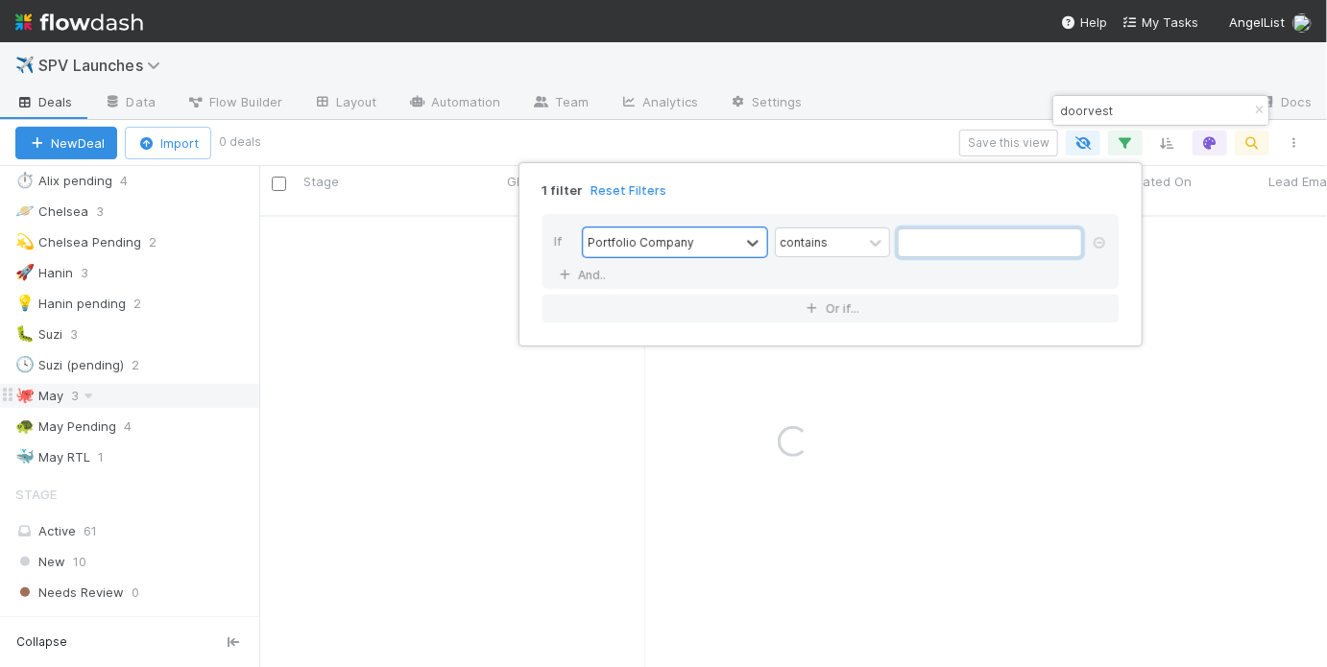
click at [914, 248] on input "text" at bounding box center [990, 243] width 184 height 29
type input "doorvest"
click at [1259, 108] on div "1 filter Reset Filters If Portfolio Company contains doorvest And.. Or if..." at bounding box center [663, 333] width 1327 height 667
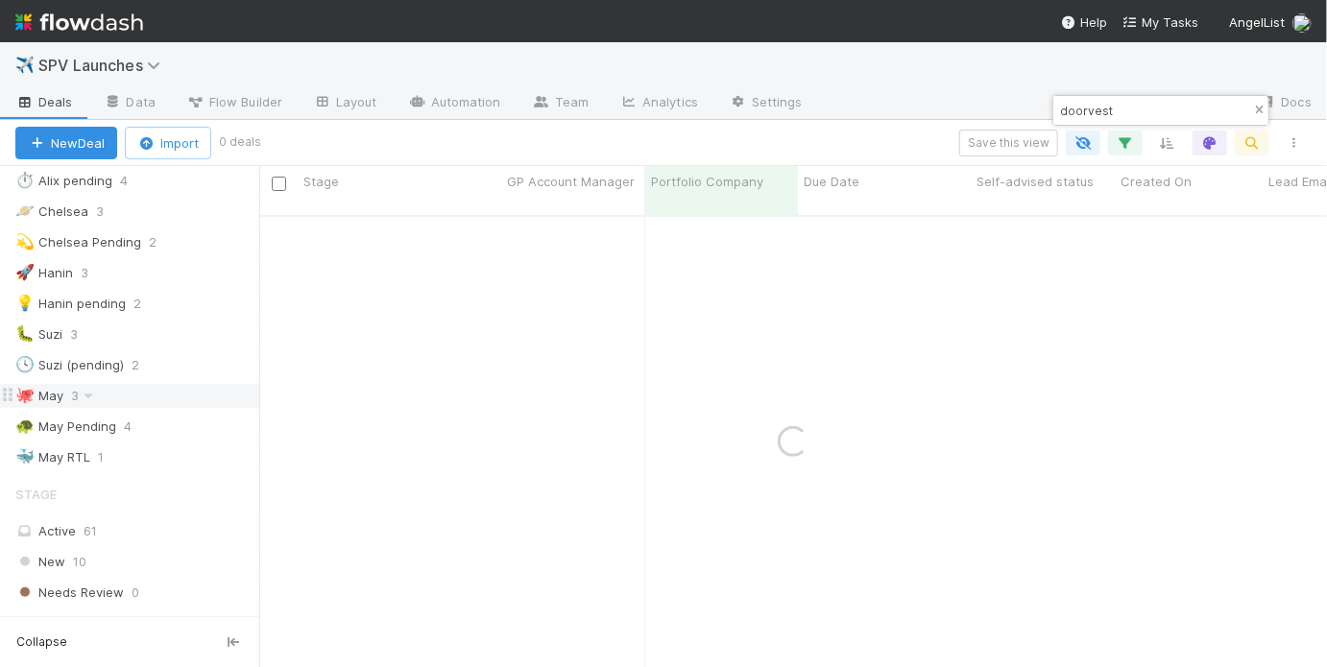
click at [1256, 109] on icon "button" at bounding box center [1258, 111] width 19 height 12
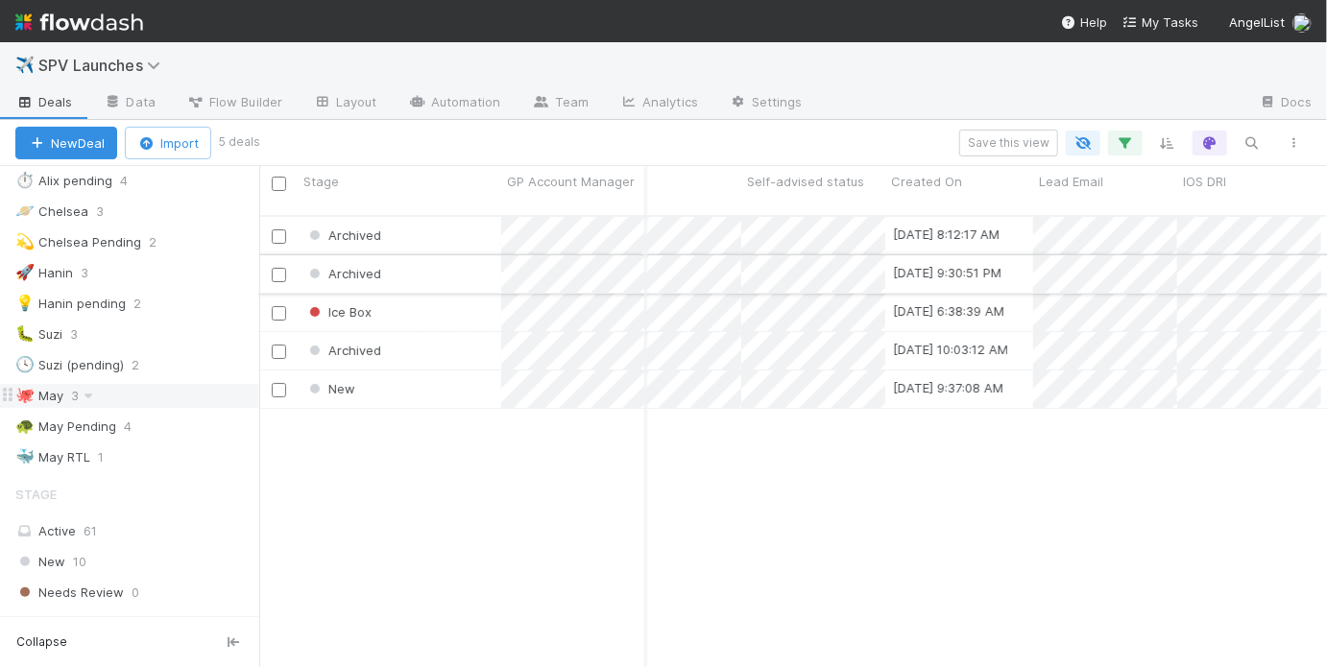
scroll to position [0, 0]
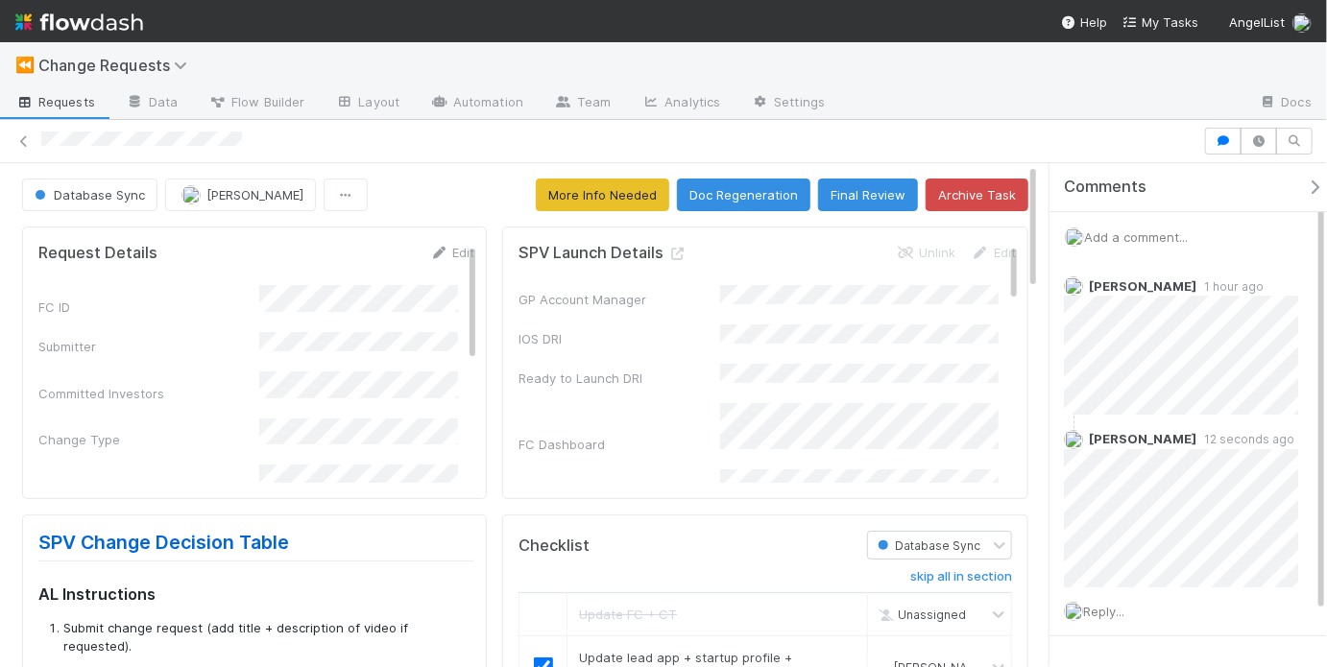
click at [442, 197] on div "Database Sync May Chang More Info Needed Doc Regeneration Final Review Archive …" at bounding box center [525, 195] width 1006 height 33
click at [644, 190] on button "More Info Needed" at bounding box center [602, 195] width 133 height 33
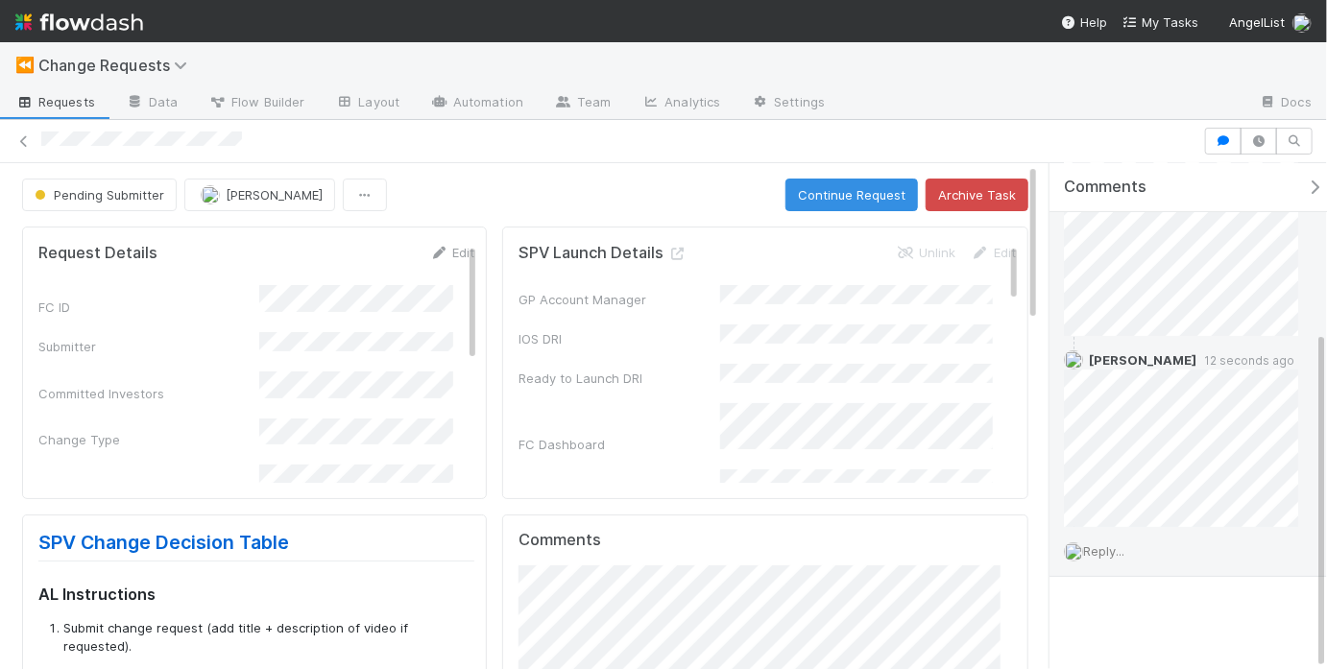
click at [1101, 545] on span "Reply..." at bounding box center [1103, 550] width 41 height 15
click at [1123, 542] on button "Add Reply" at bounding box center [1129, 546] width 85 height 33
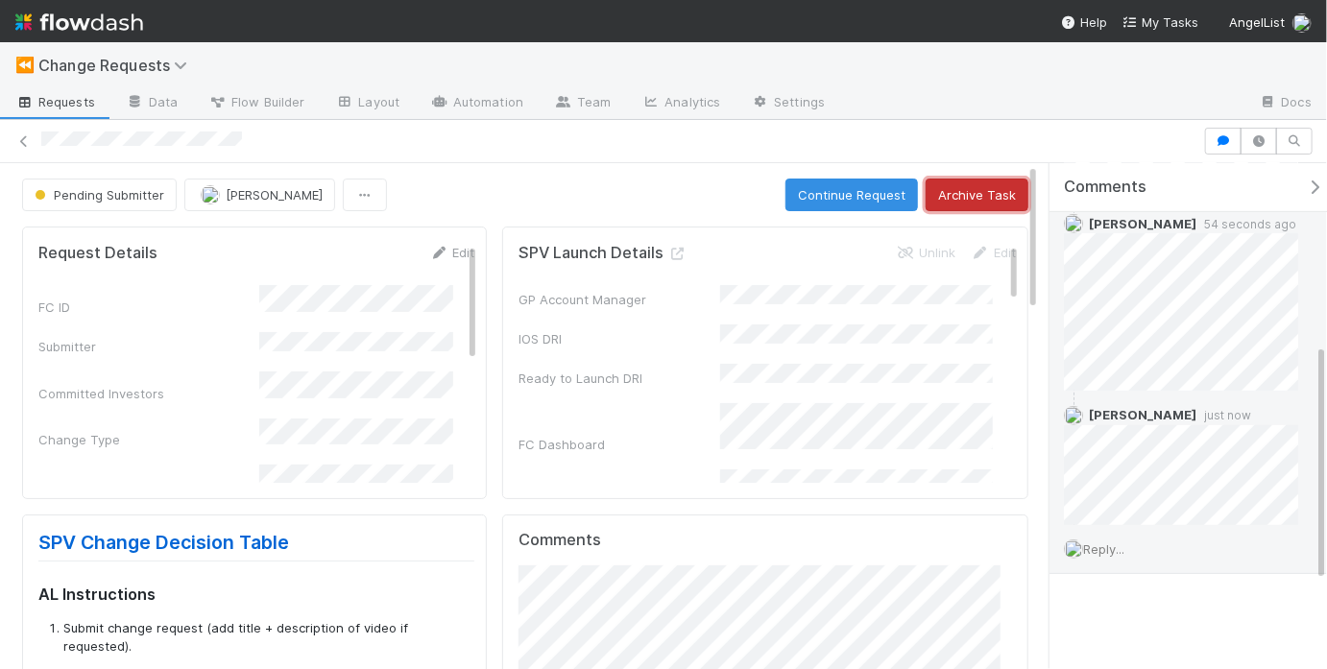
scroll to position [385, 0]
click at [947, 190] on button "Archive Task" at bounding box center [977, 195] width 103 height 33
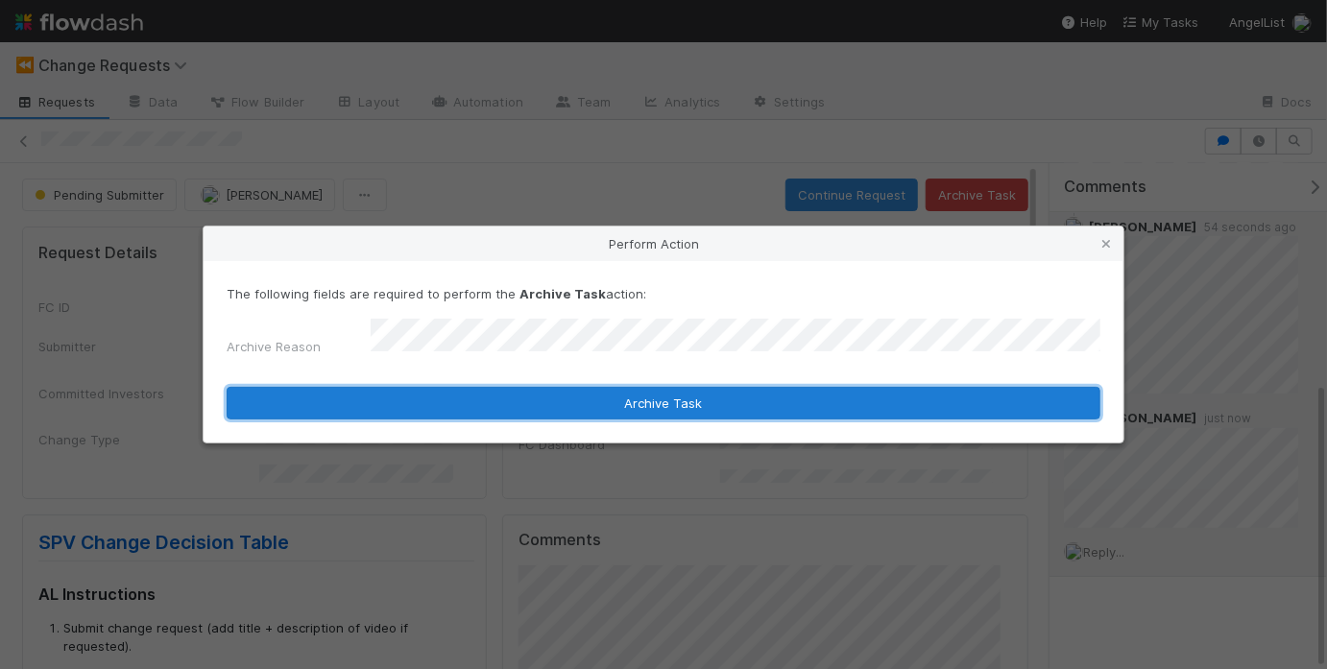
click at [829, 397] on button "Archive Task" at bounding box center [664, 403] width 874 height 33
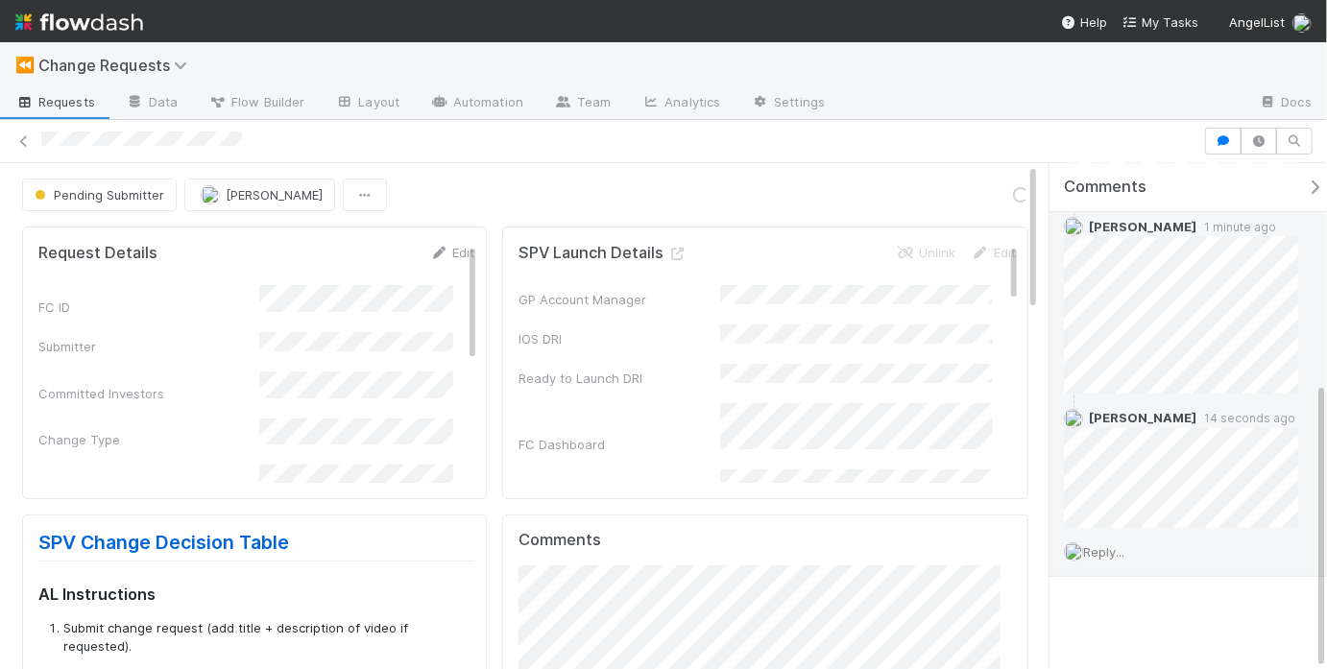
click at [653, 154] on div at bounding box center [663, 141] width 1327 height 43
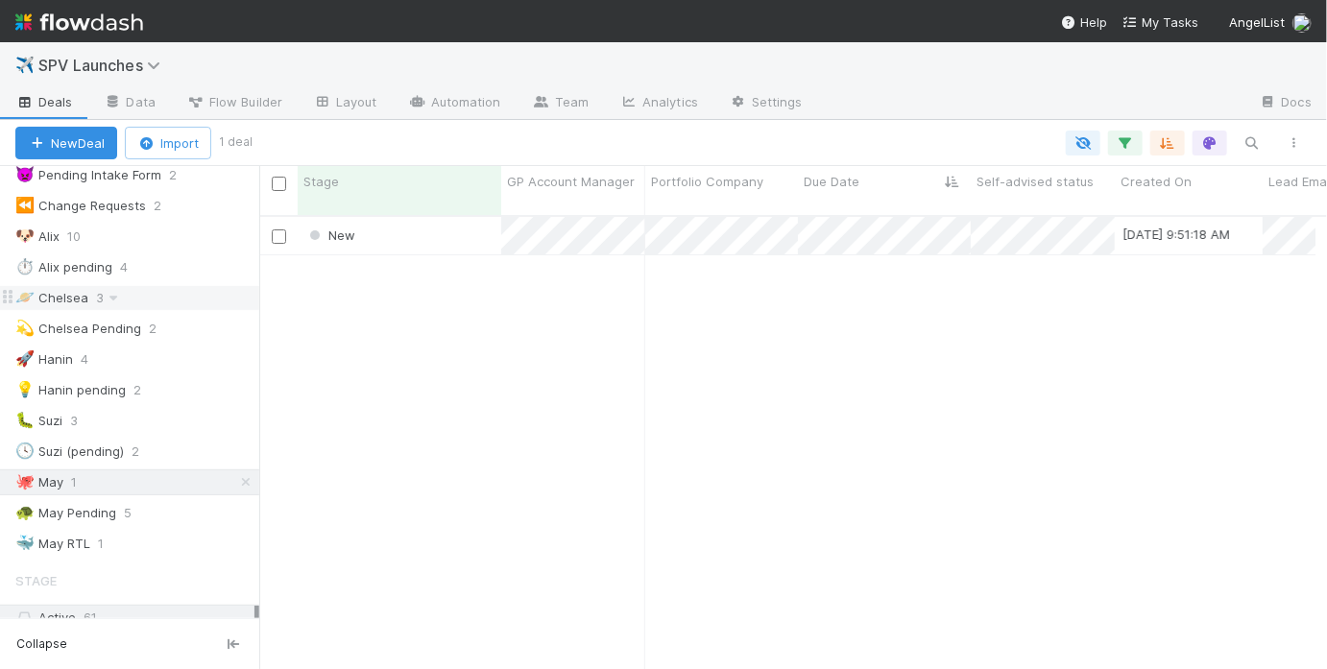
scroll to position [244, 0]
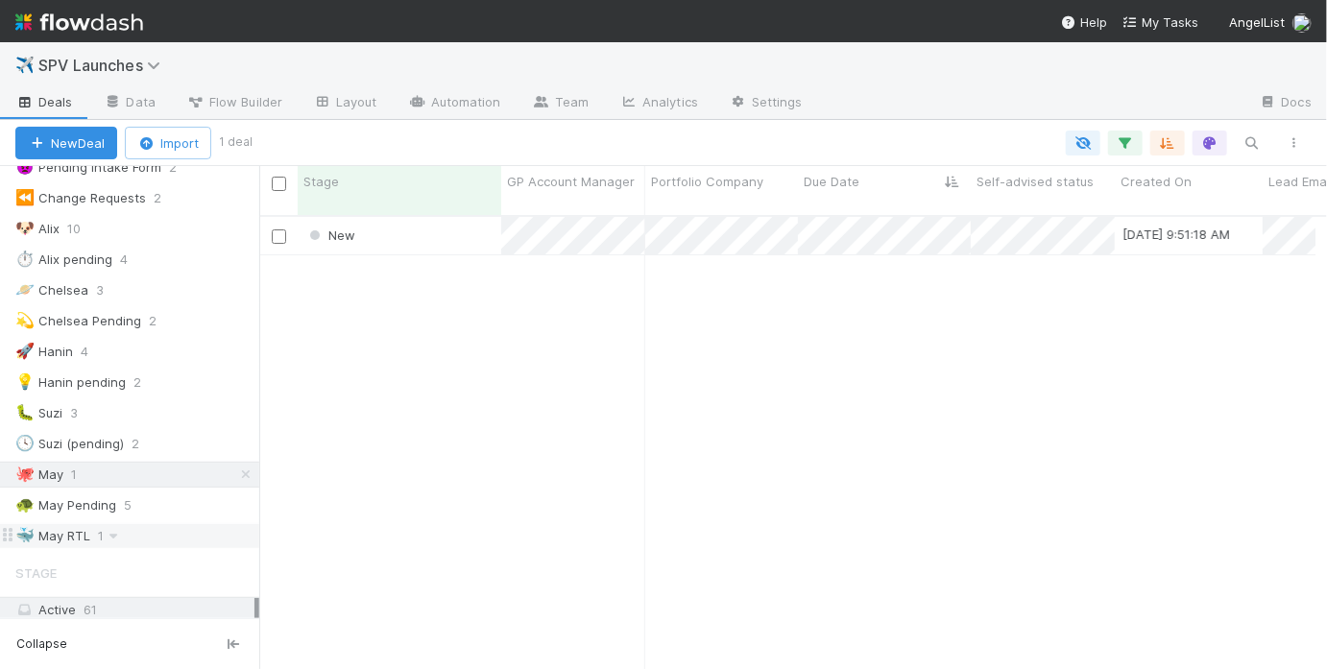
click at [165, 524] on div "🐳 May RTL 1" at bounding box center [137, 536] width 244 height 24
click at [494, 236] on div "Pending KYC Verification" at bounding box center [400, 235] width 204 height 37
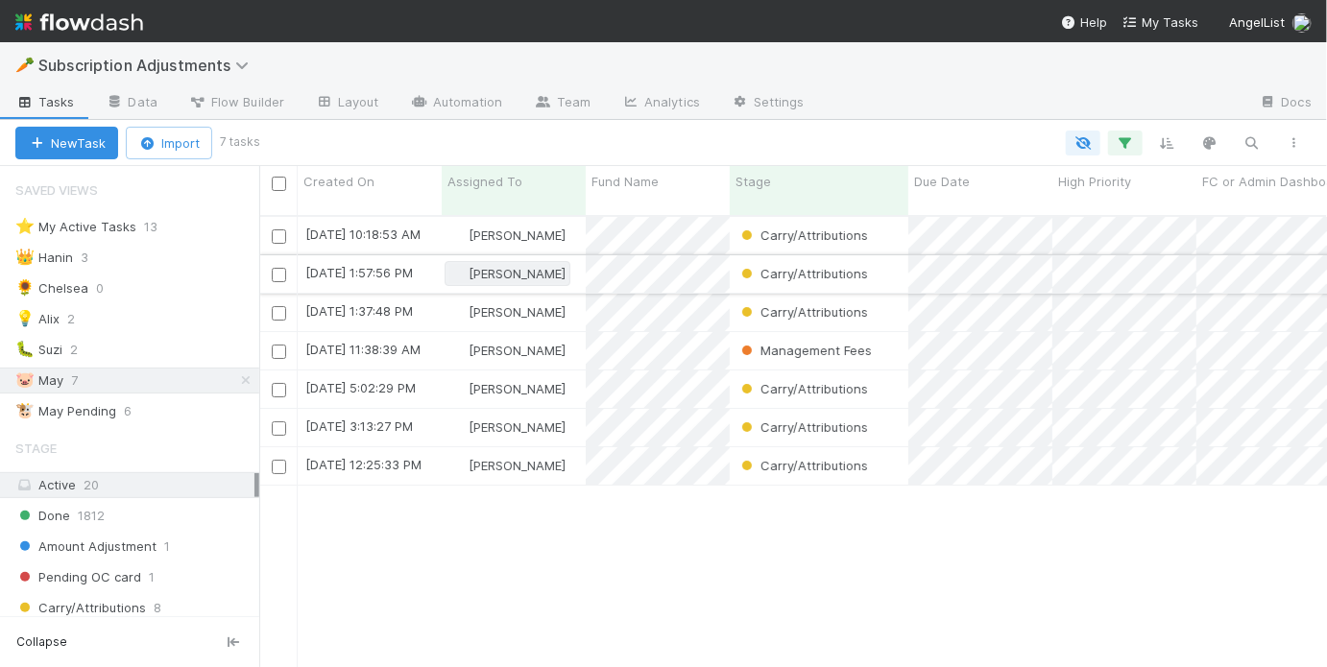
scroll to position [455, 1056]
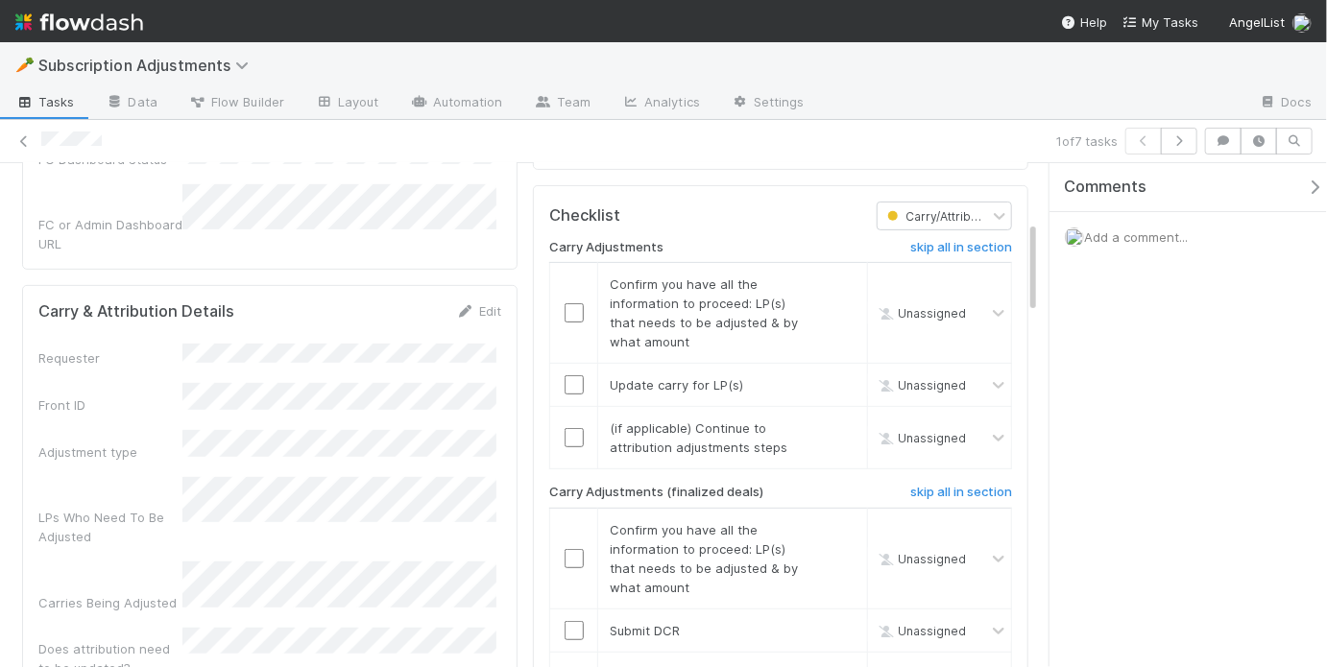
scroll to position [317, 0]
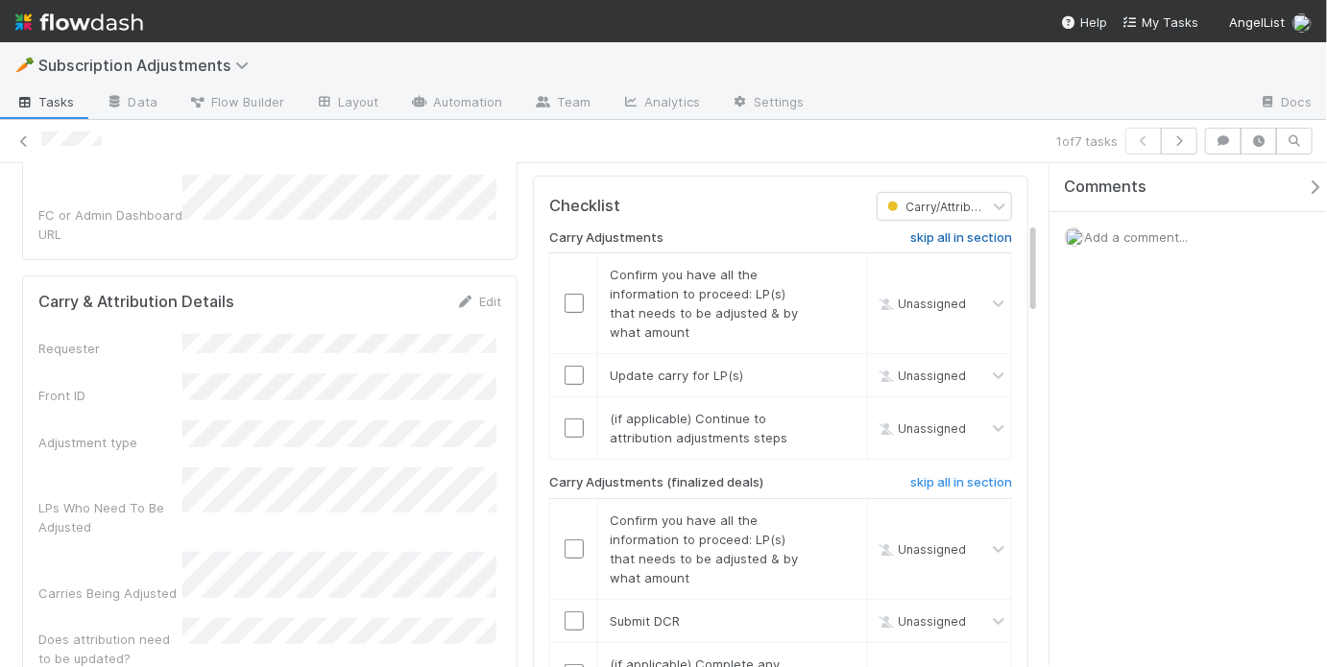
click at [930, 230] on h6 "skip all in section" at bounding box center [961, 237] width 102 height 15
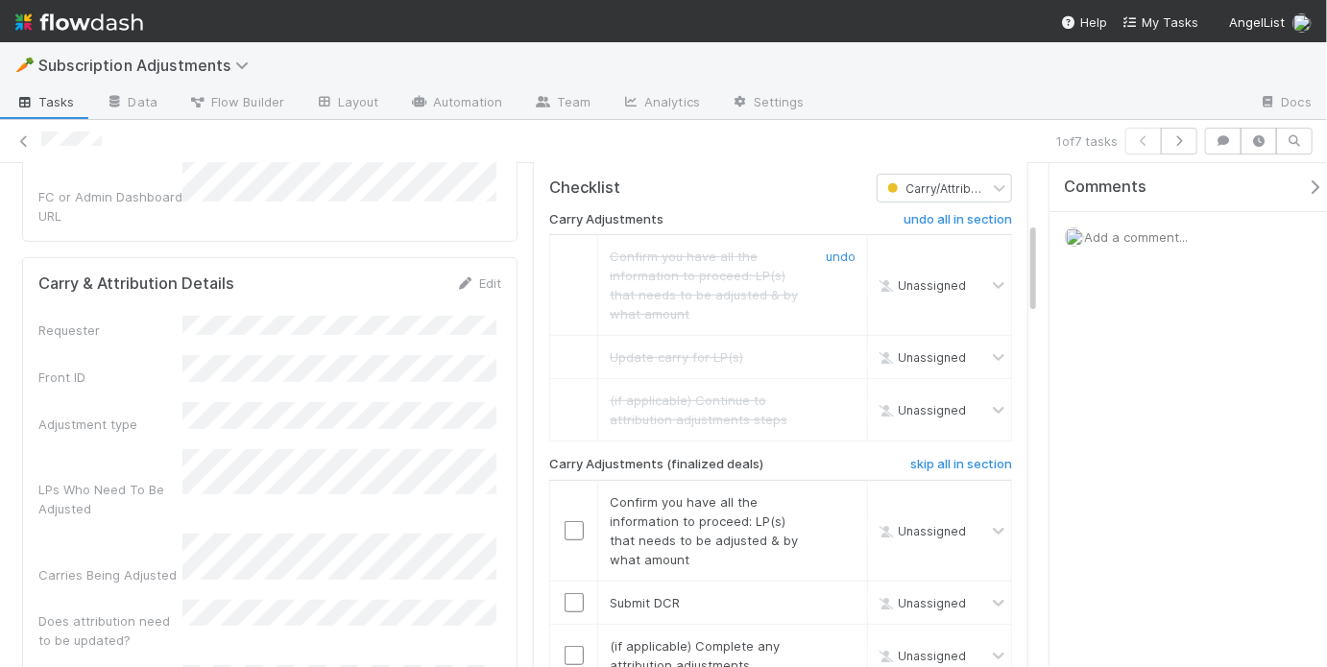
scroll to position [600, 0]
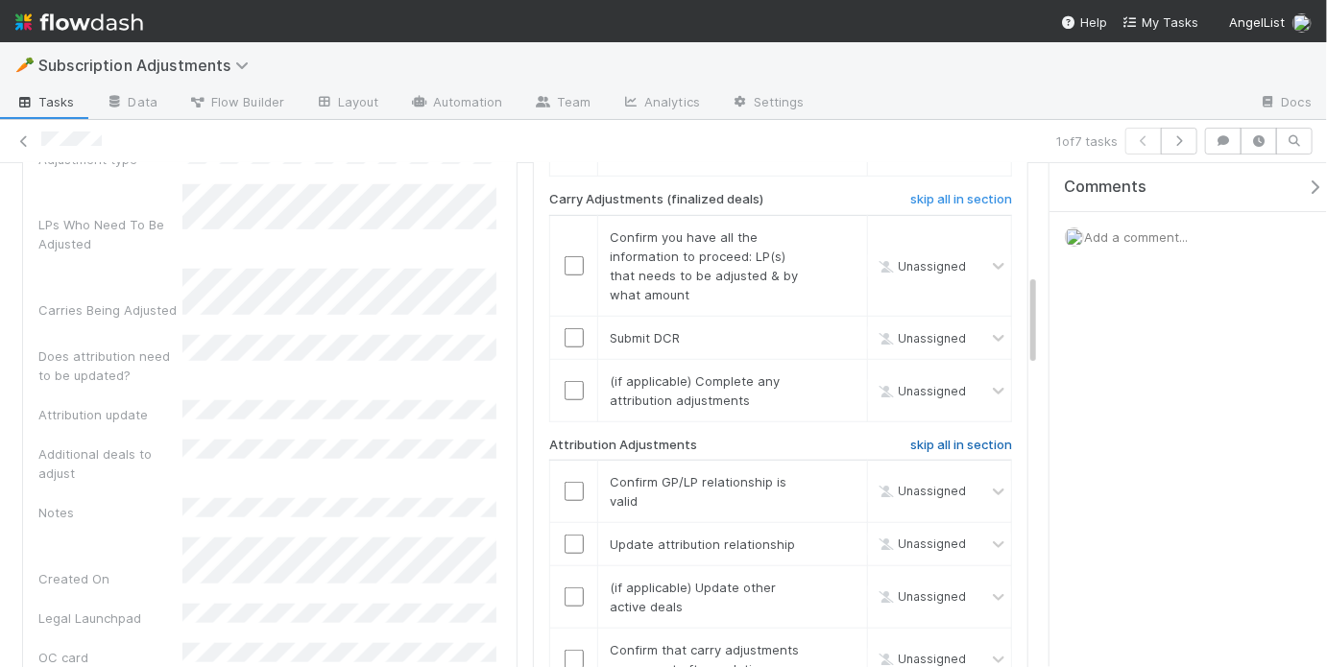
click at [942, 438] on h6 "skip all in section" at bounding box center [961, 445] width 102 height 15
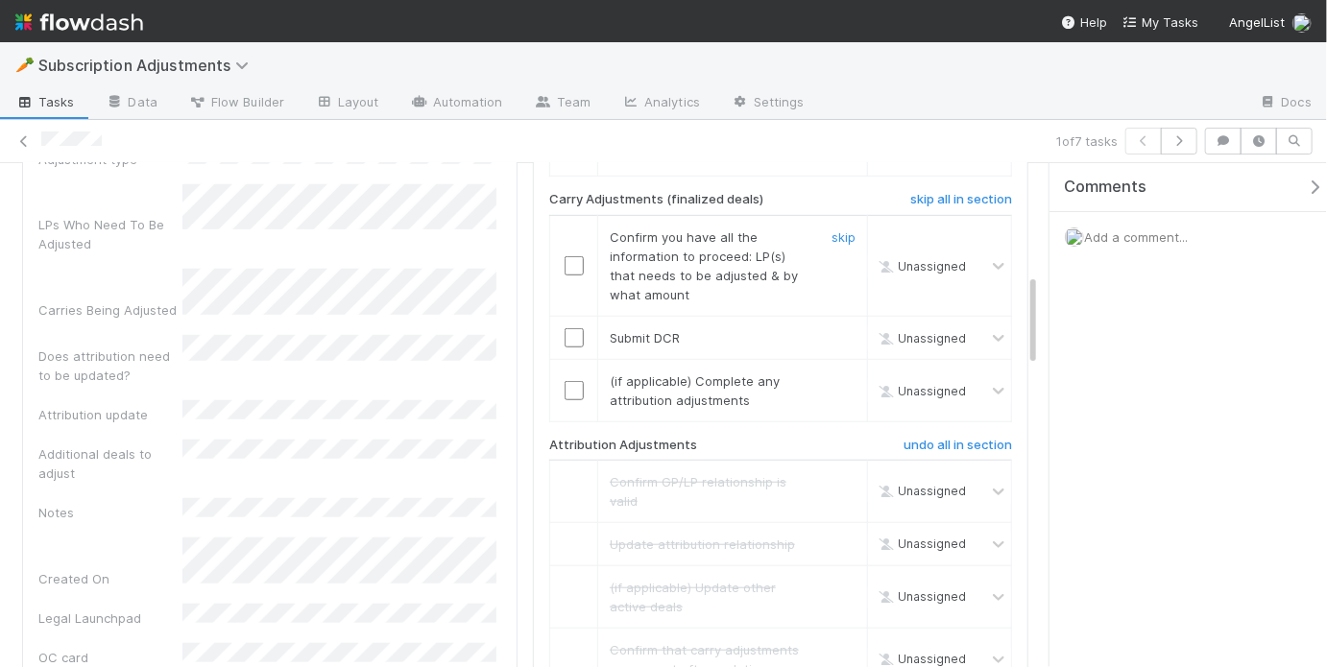
click at [565, 256] on input "checkbox" at bounding box center [574, 265] width 19 height 19
click at [571, 328] on input "checkbox" at bounding box center [574, 337] width 19 height 19
click at [832, 374] on link "skip" at bounding box center [844, 381] width 24 height 15
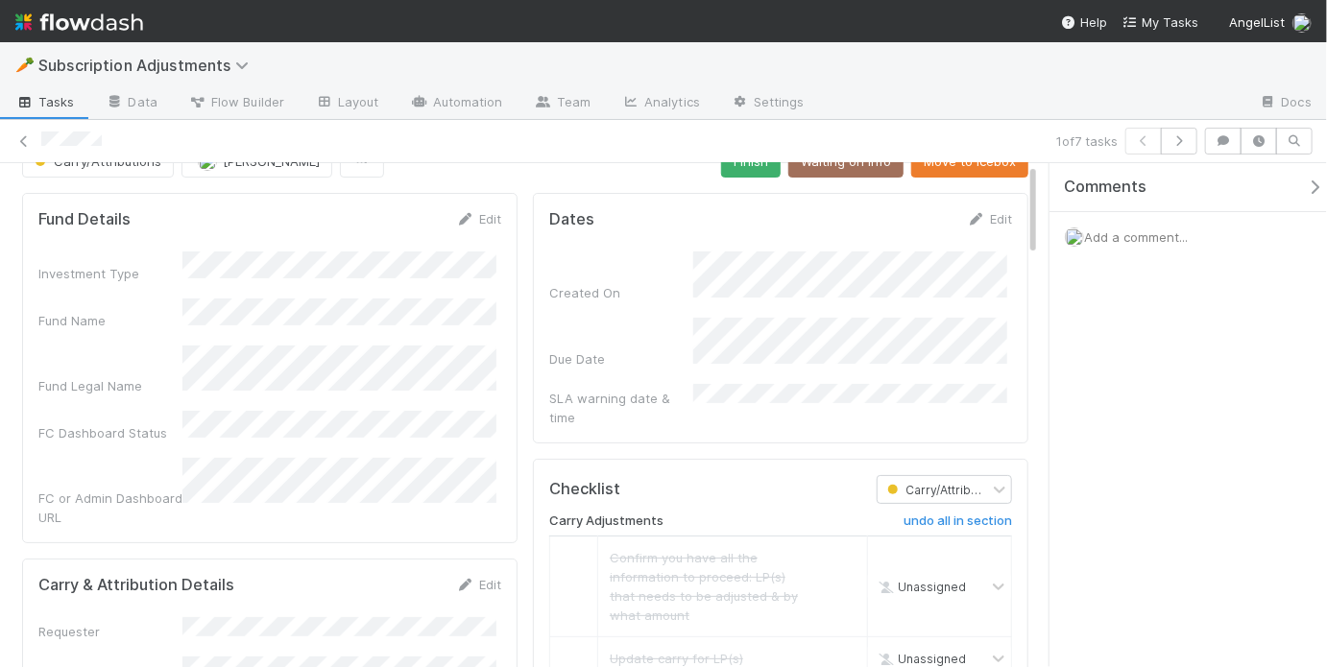
scroll to position [0, 0]
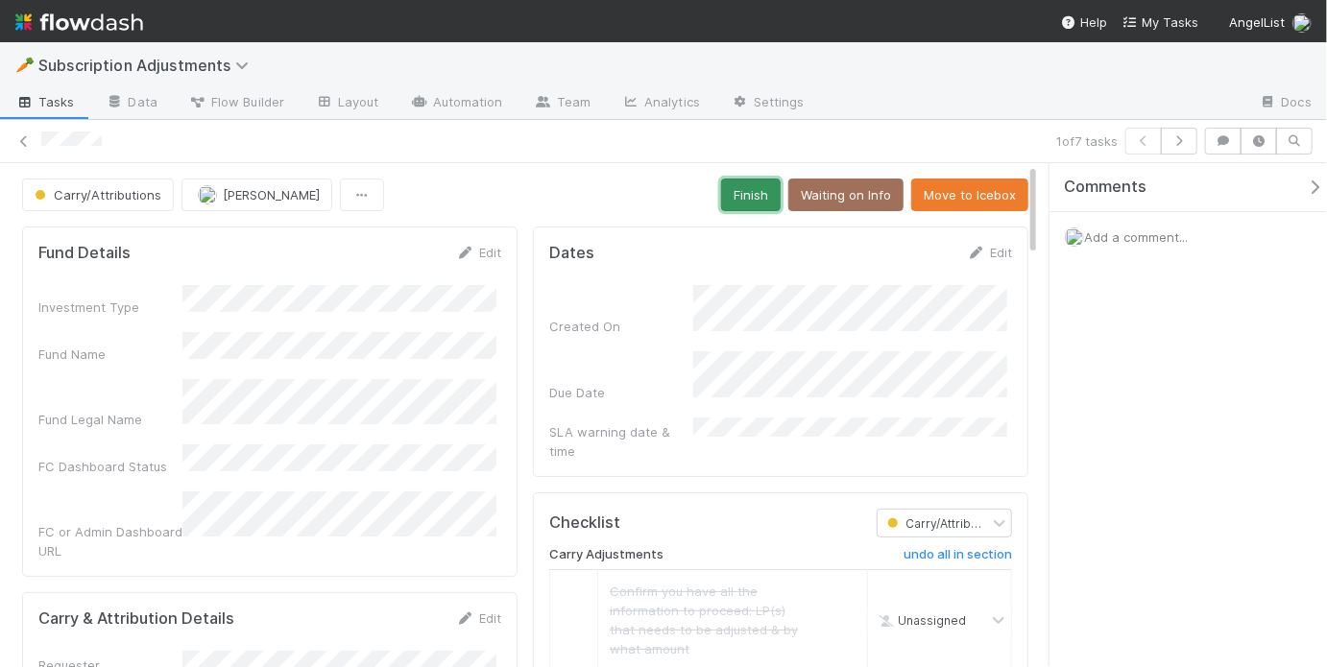
click at [740, 200] on button "Finish" at bounding box center [751, 195] width 60 height 33
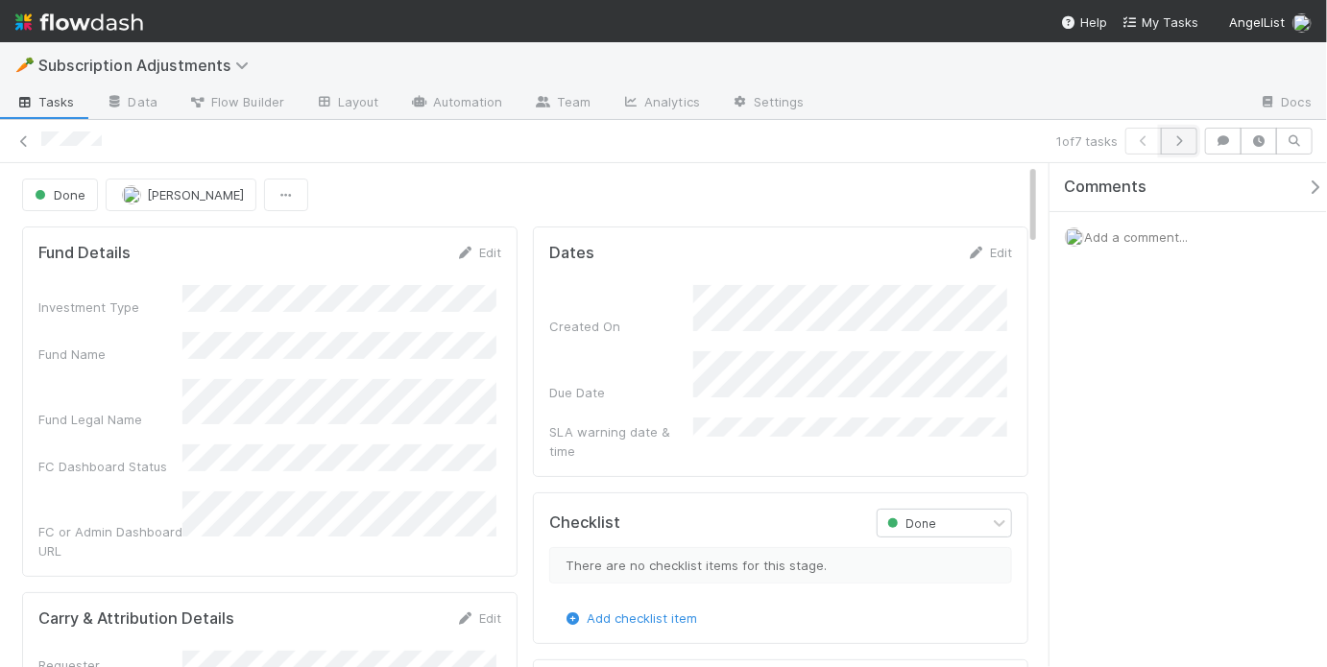
click at [1184, 140] on icon "button" at bounding box center [1179, 141] width 19 height 12
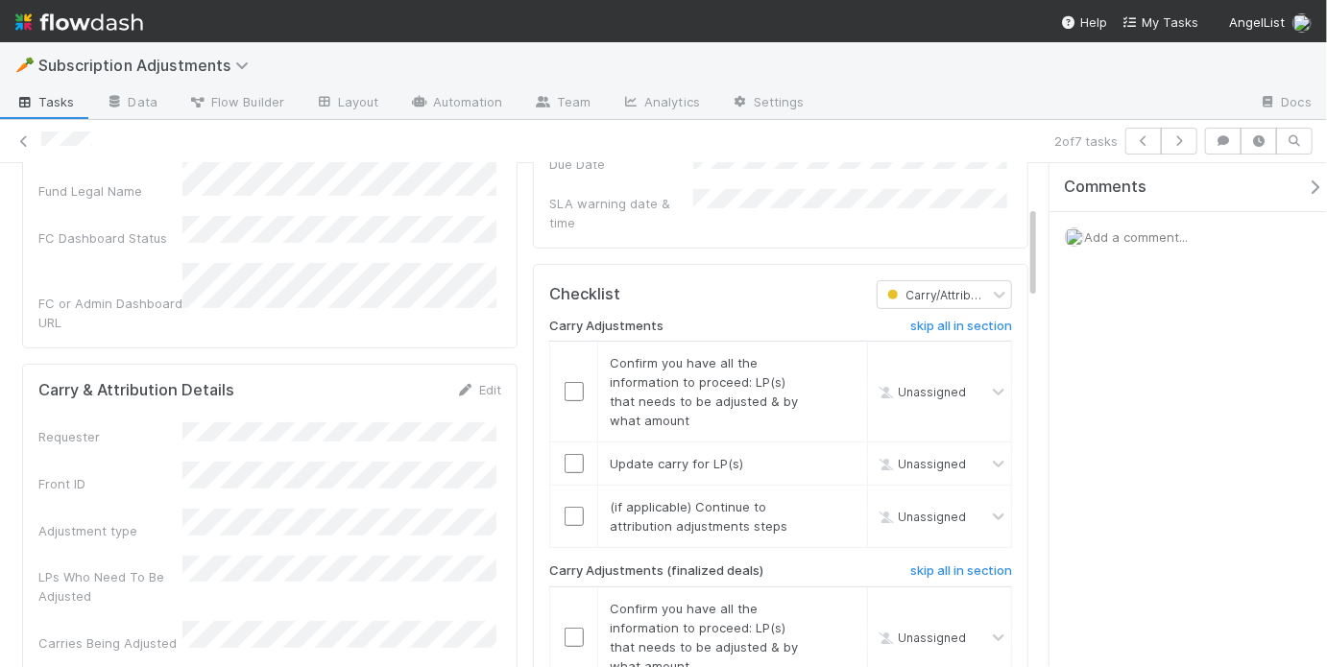
scroll to position [228, 0]
click at [1147, 244] on div "Add a comment..." at bounding box center [1194, 237] width 289 height 50
click at [1148, 239] on span "Add a comment..." at bounding box center [1136, 236] width 104 height 15
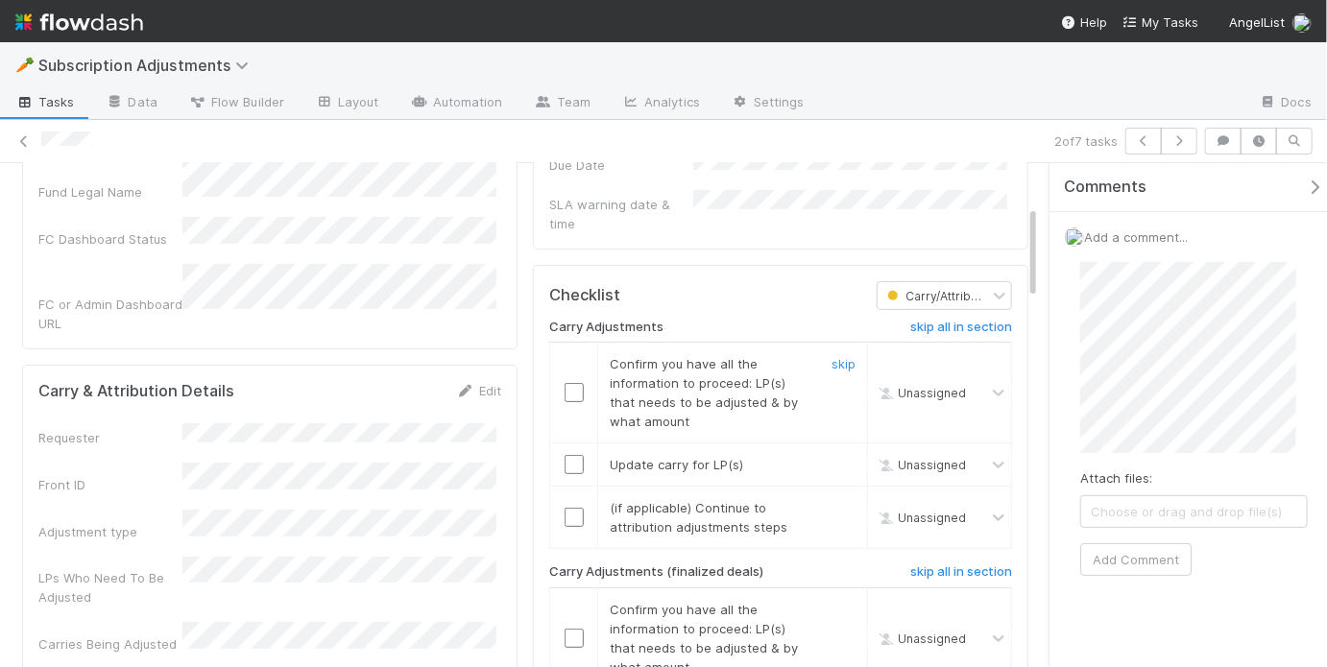
click at [570, 383] on input "checkbox" at bounding box center [574, 392] width 19 height 19
click at [565, 455] on input "checkbox" at bounding box center [574, 464] width 19 height 19
click at [573, 508] on input "checkbox" at bounding box center [574, 517] width 19 height 19
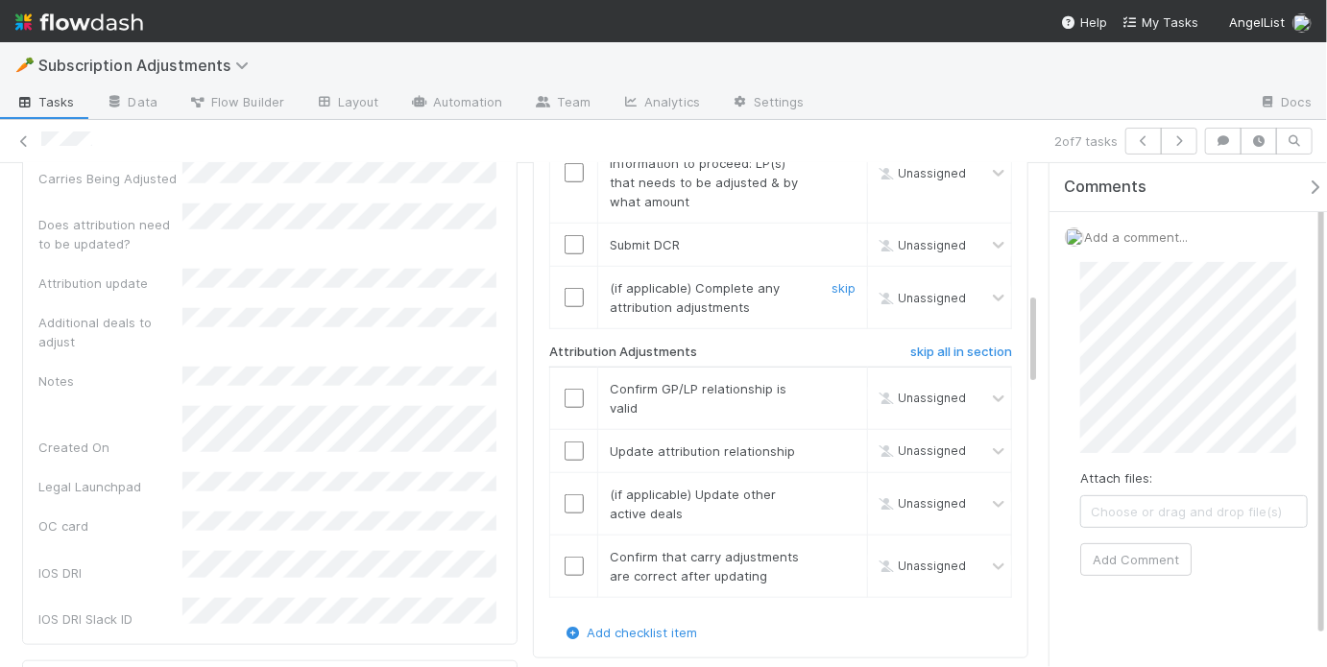
scroll to position [549, 0]
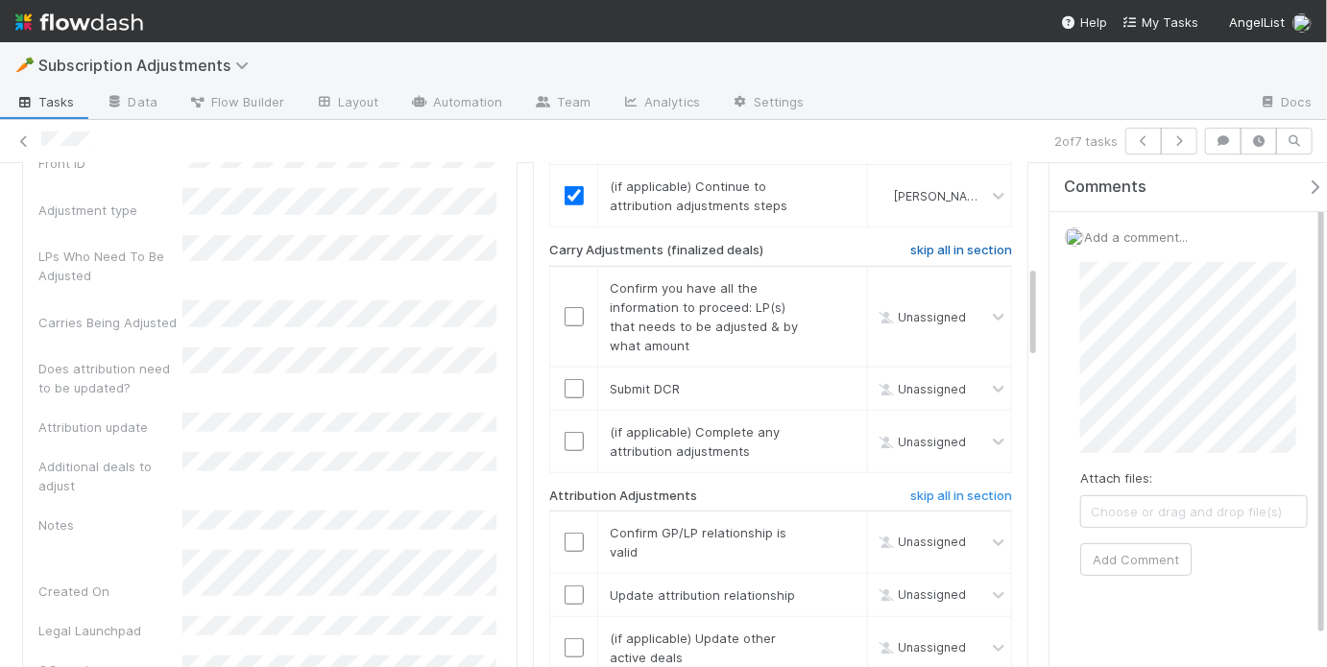
click at [951, 243] on h6 "skip all in section" at bounding box center [961, 250] width 102 height 15
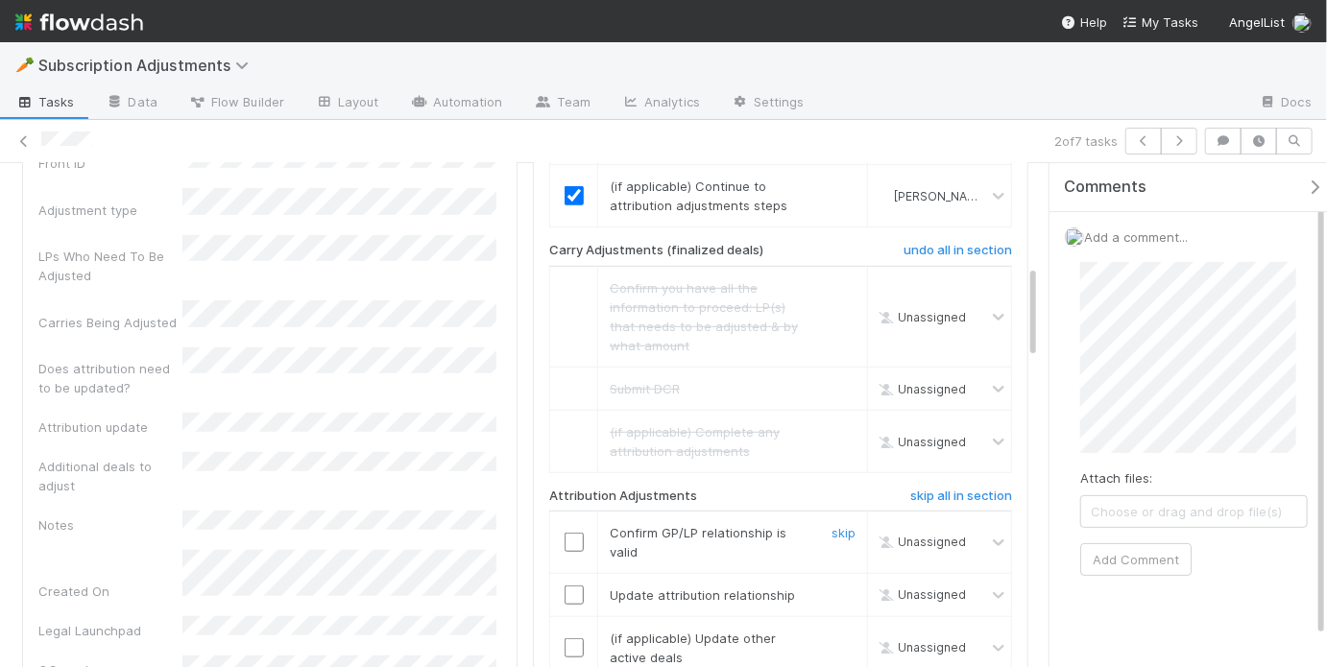
drag, startPoint x: 574, startPoint y: 525, endPoint x: 575, endPoint y: 564, distance: 38.4
click at [574, 533] on input "checkbox" at bounding box center [574, 542] width 19 height 19
click at [568, 586] on input "checkbox" at bounding box center [574, 595] width 19 height 19
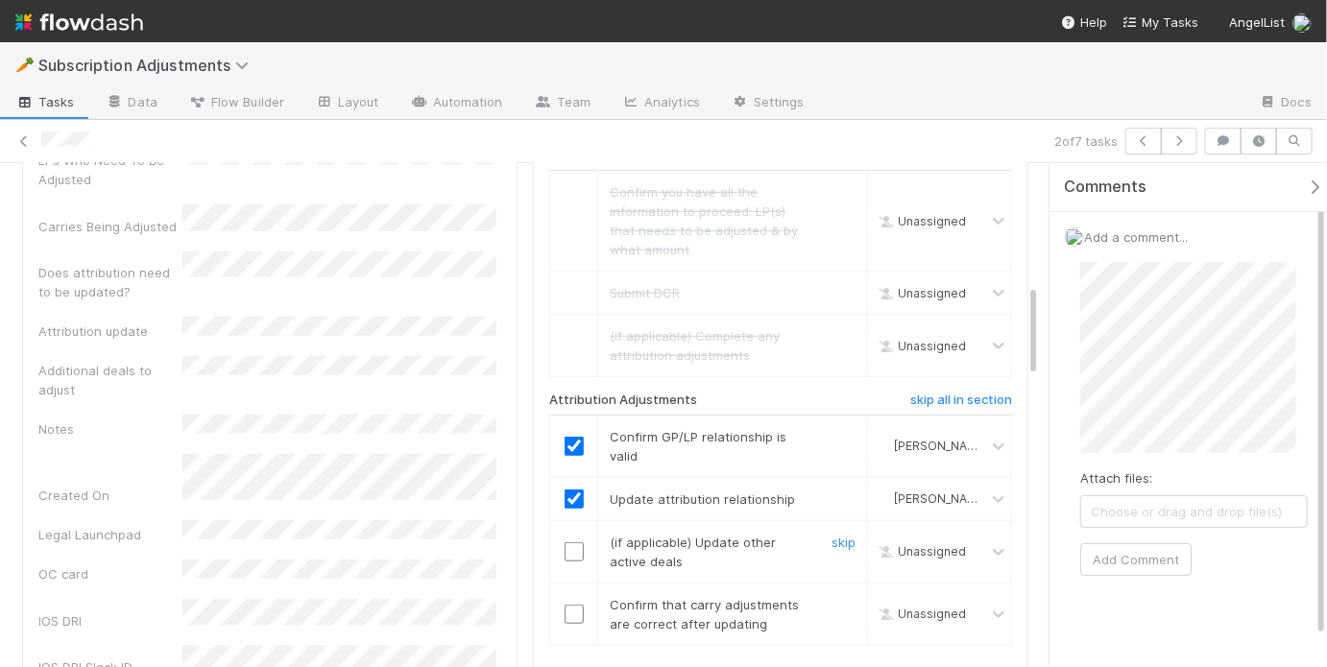
scroll to position [647, 0]
click at [832, 533] on link "skip" at bounding box center [844, 540] width 24 height 15
click at [565, 603] on input "checkbox" at bounding box center [574, 612] width 19 height 19
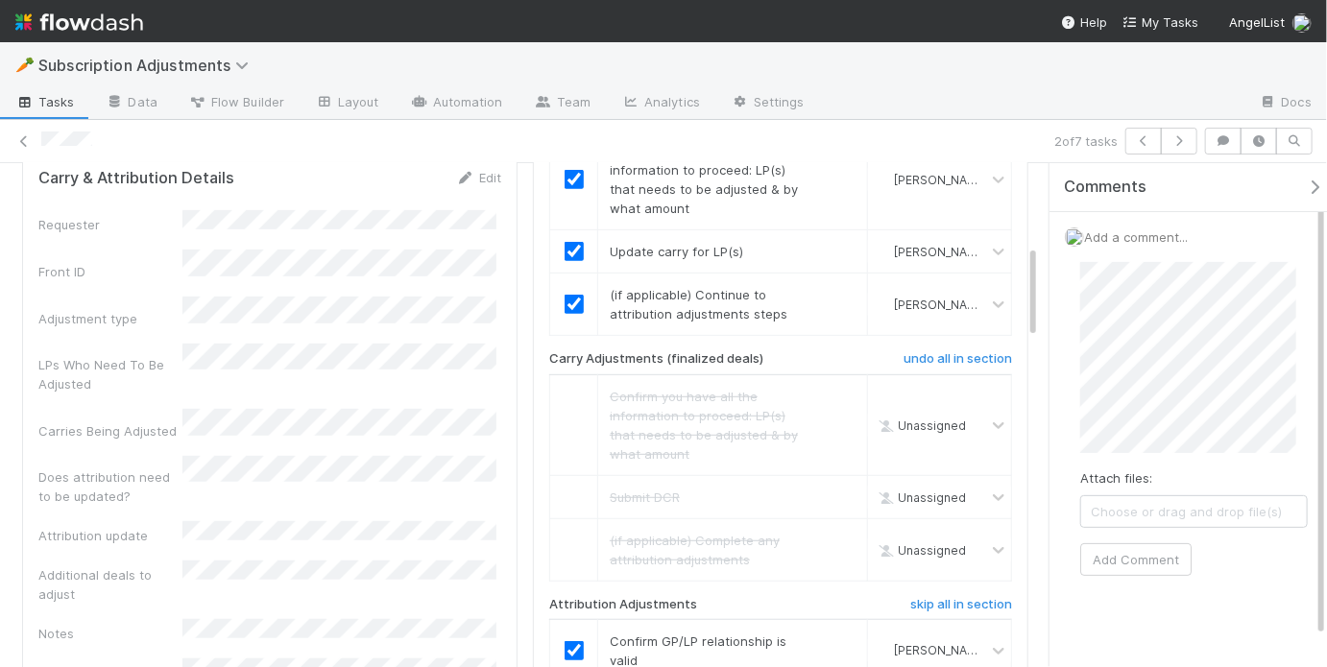
scroll to position [438, 0]
click at [1112, 563] on button "Add Comment" at bounding box center [1135, 578] width 111 height 33
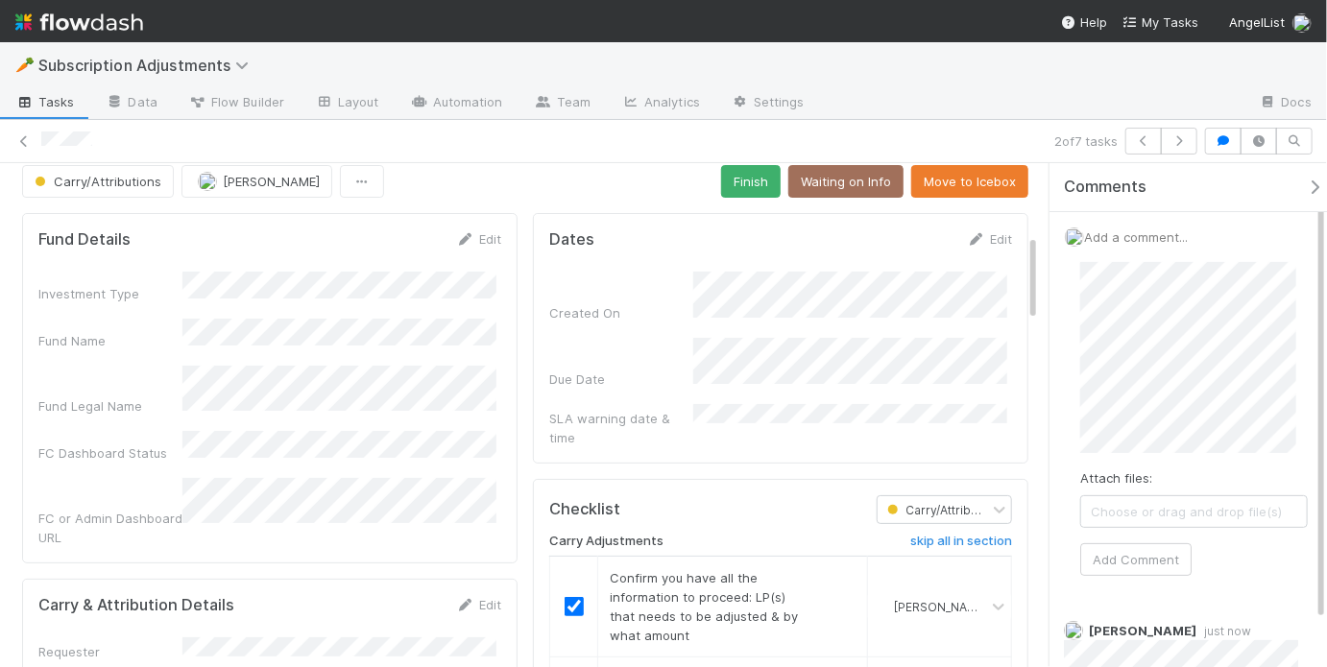
scroll to position [0, 0]
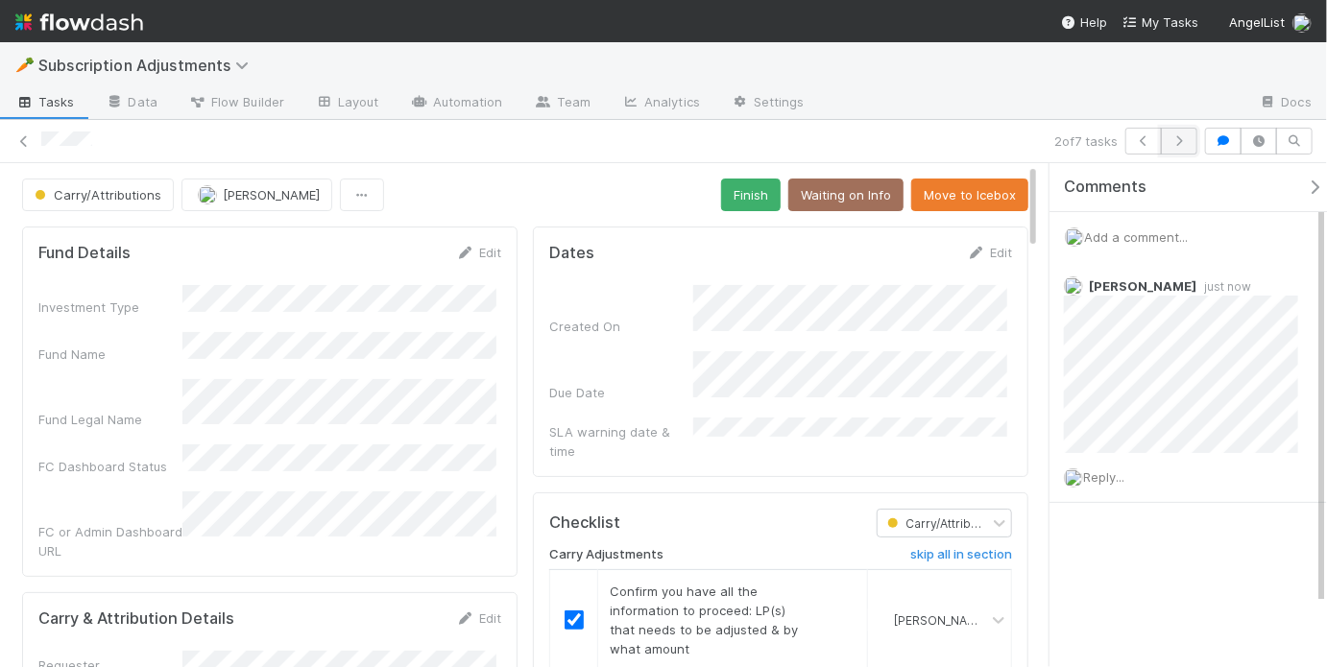
click at [1189, 139] on icon "button" at bounding box center [1179, 141] width 19 height 12
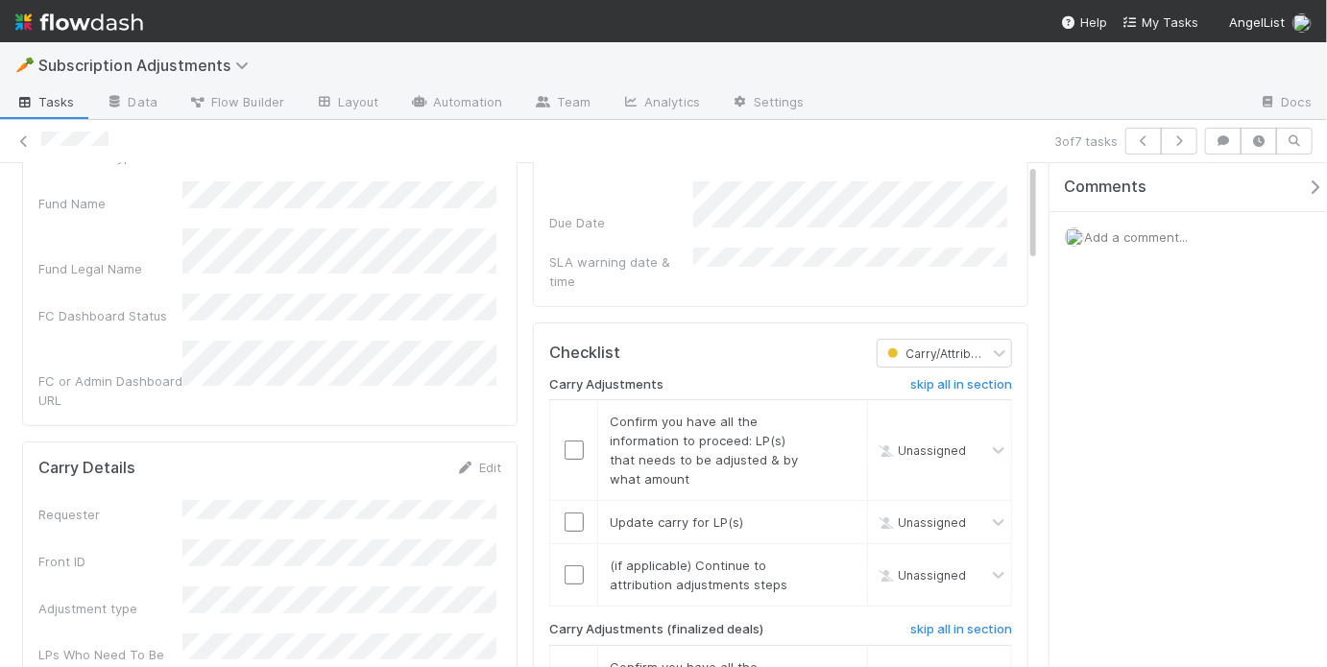
scroll to position [319, 0]
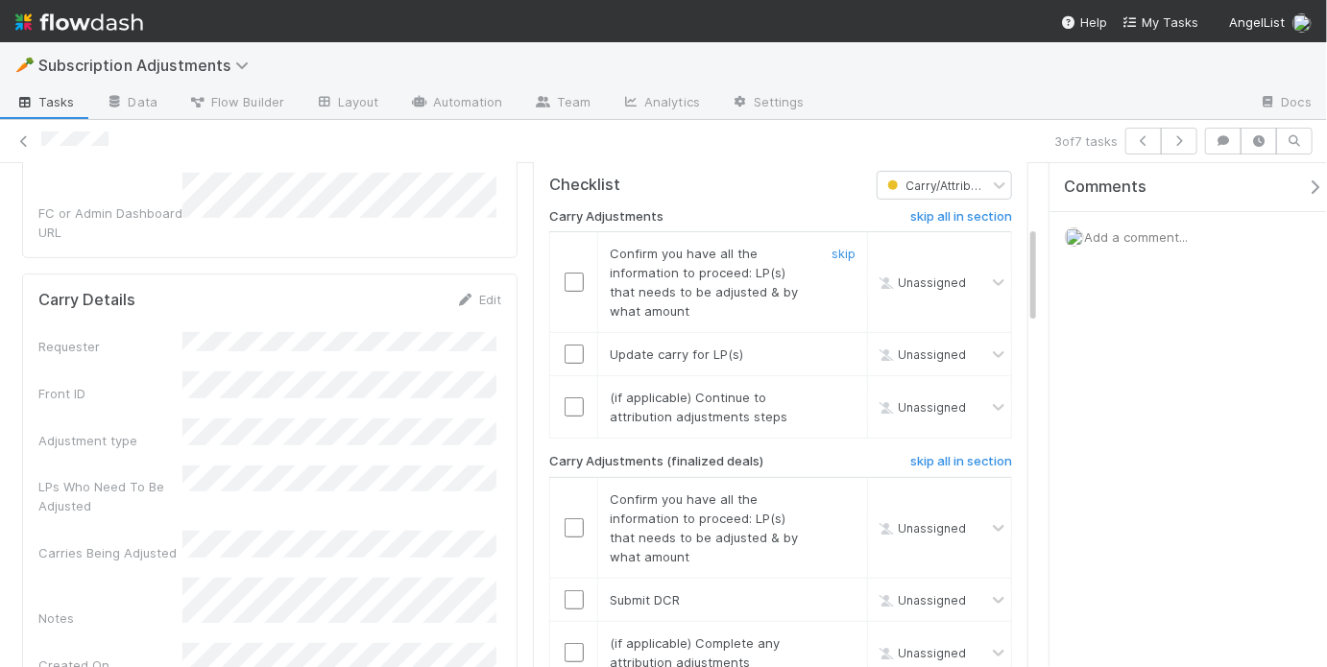
click at [566, 273] on input "checkbox" at bounding box center [574, 282] width 19 height 19
click at [569, 345] on input "checkbox" at bounding box center [574, 354] width 19 height 19
click at [832, 390] on link "skip" at bounding box center [844, 397] width 24 height 15
click at [957, 454] on h6 "skip all in section" at bounding box center [961, 461] width 102 height 15
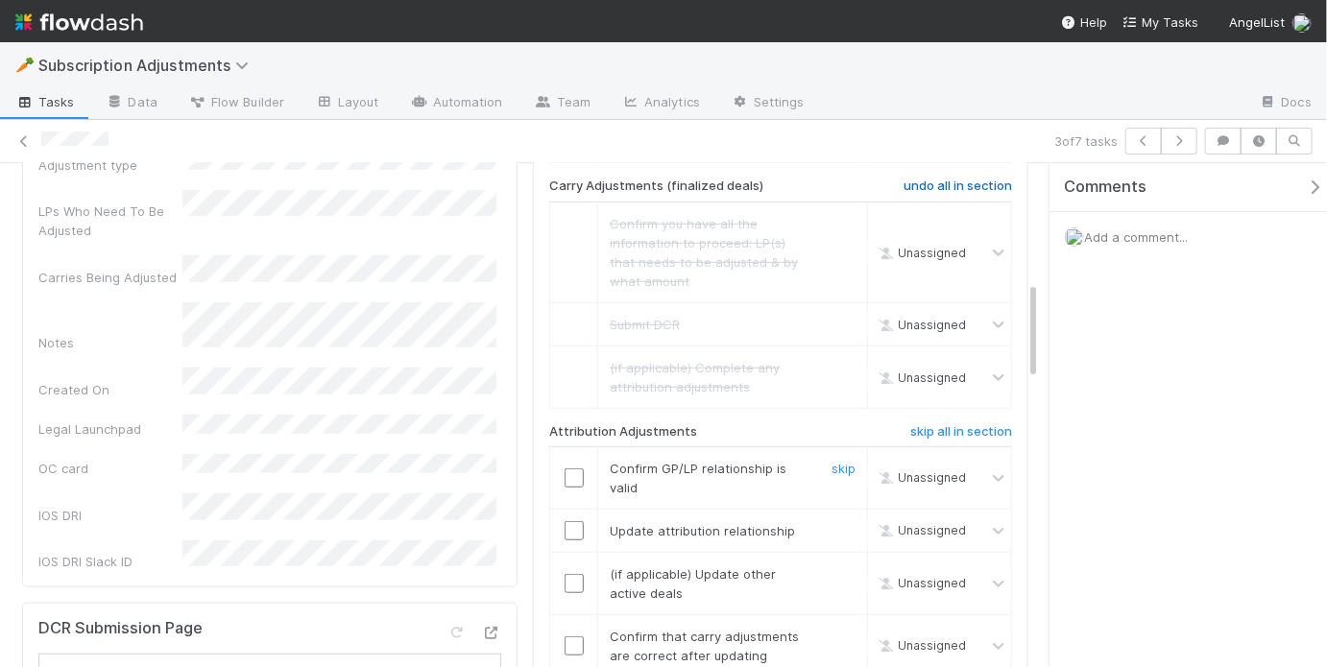
scroll to position [603, 0]
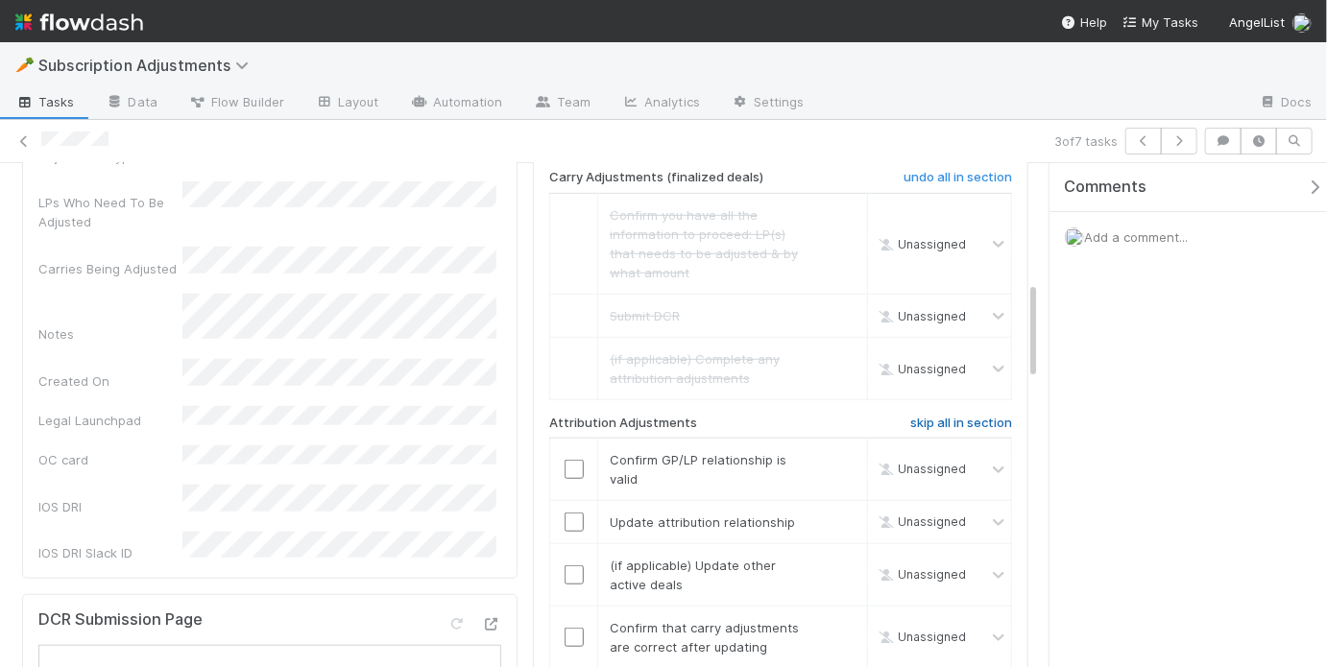
click at [939, 416] on h6 "skip all in section" at bounding box center [961, 423] width 102 height 15
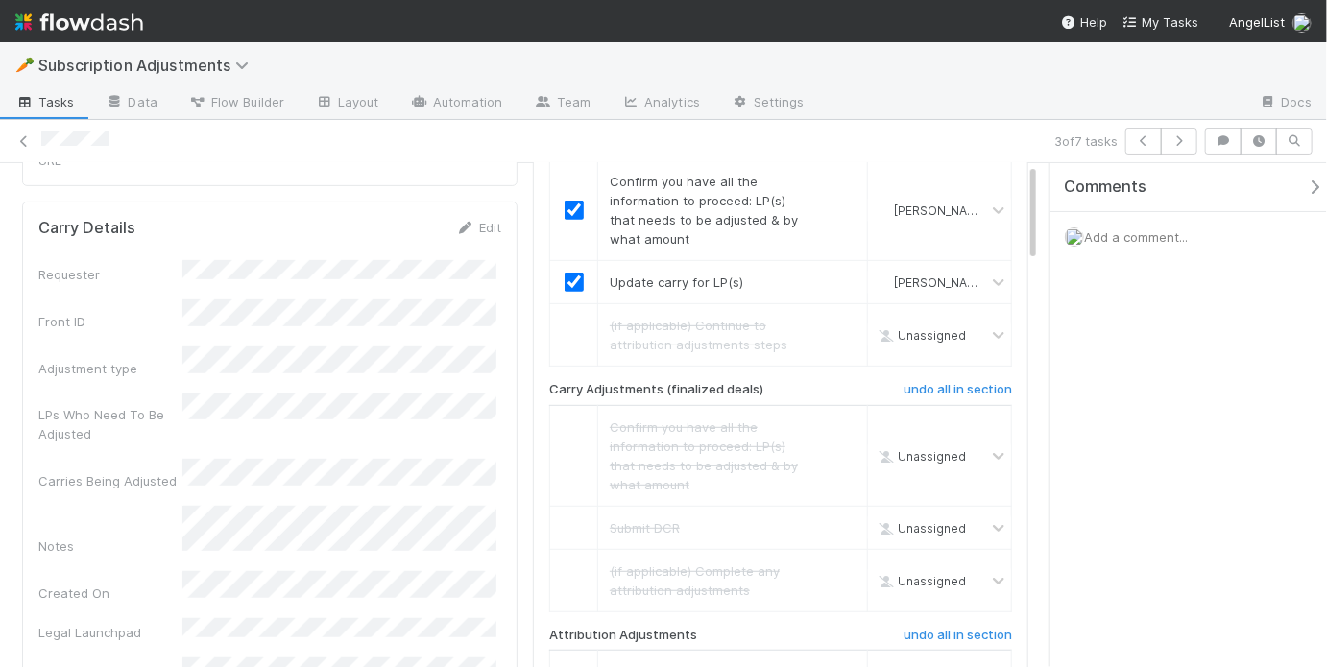
scroll to position [0, 0]
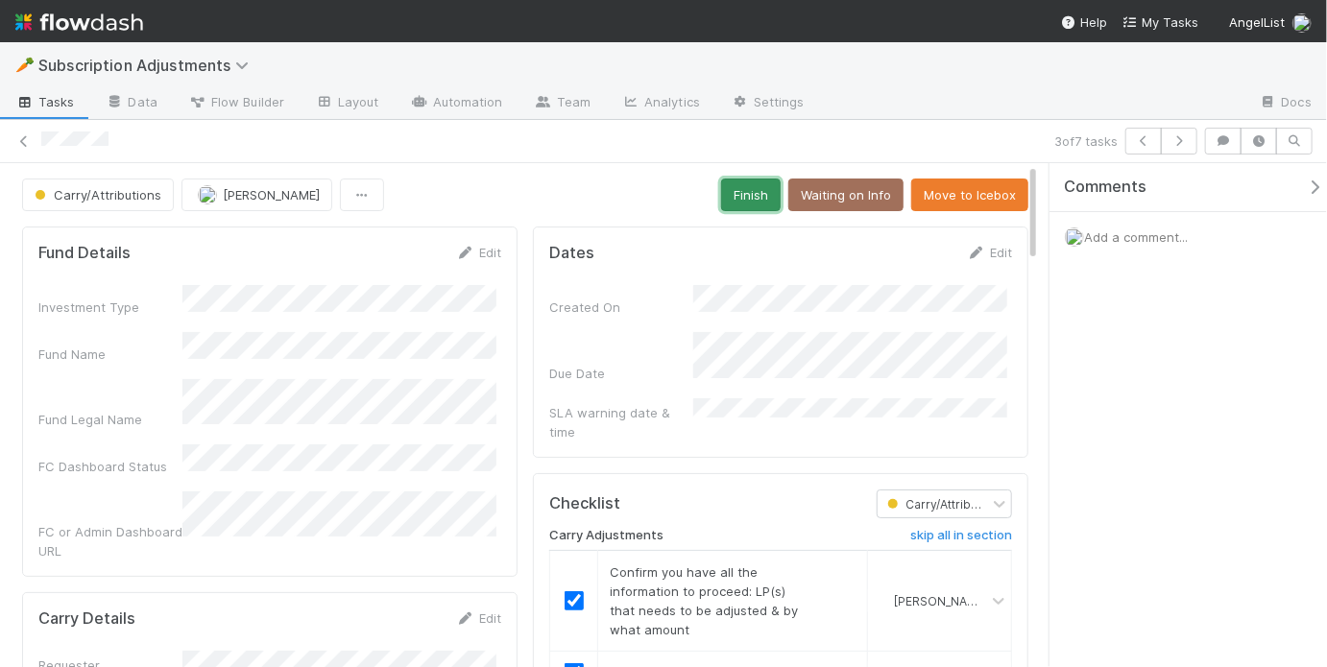
click at [748, 196] on button "Finish" at bounding box center [751, 195] width 60 height 33
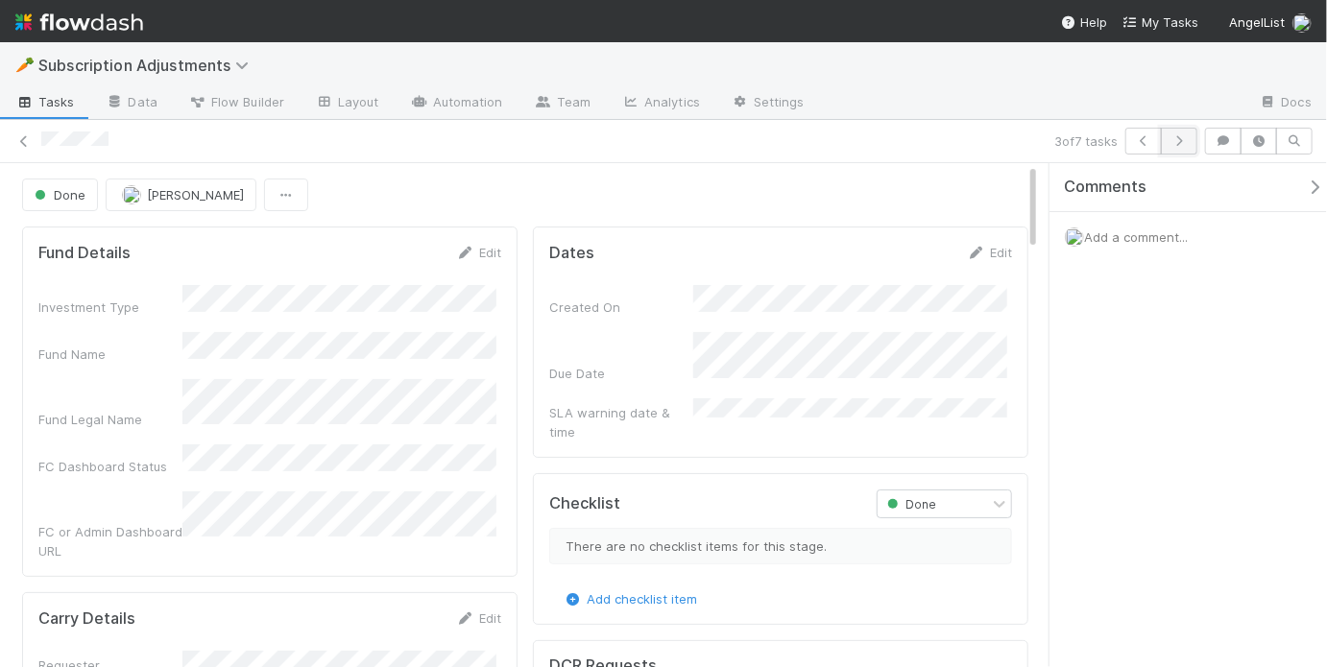
click at [1182, 143] on icon "button" at bounding box center [1179, 141] width 19 height 12
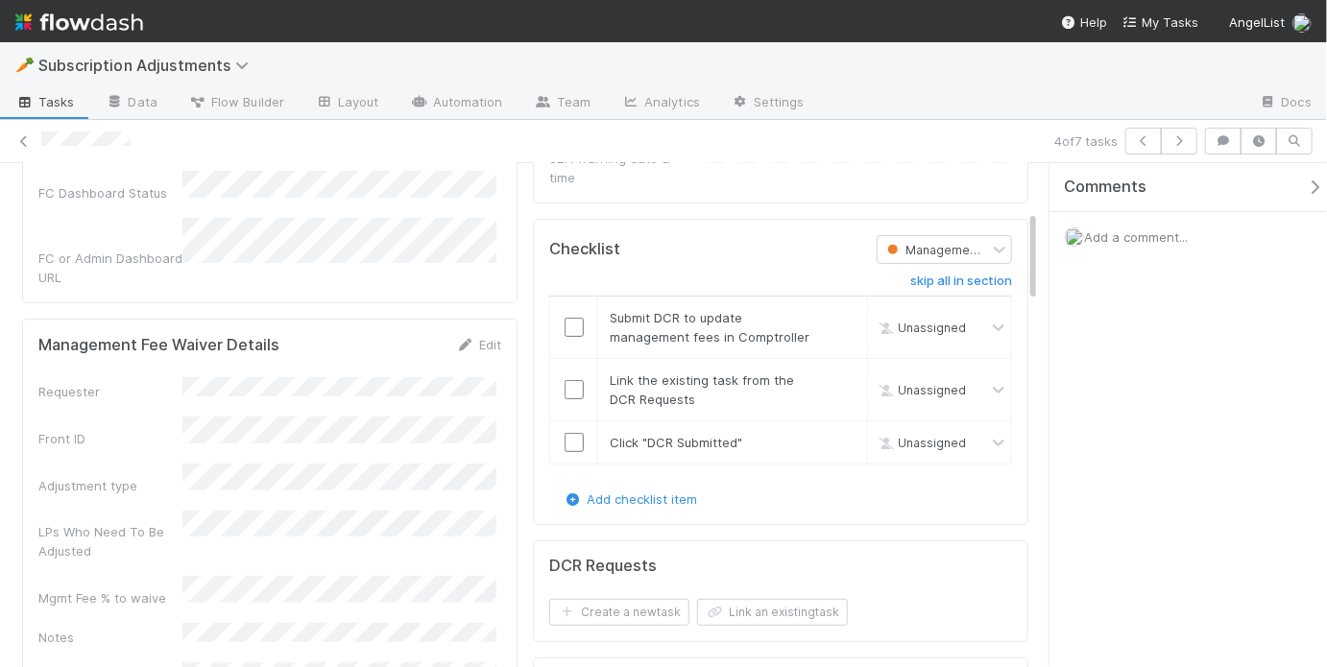
scroll to position [258, 0]
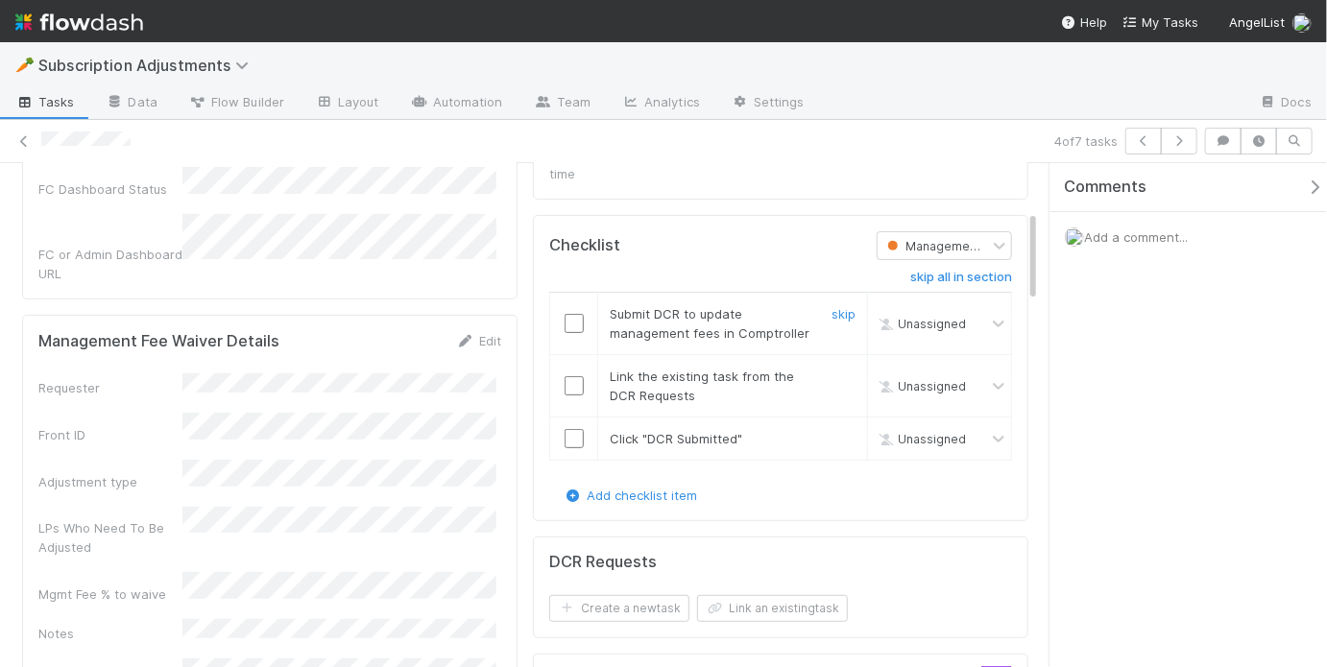
click at [569, 314] on input "checkbox" at bounding box center [574, 323] width 19 height 19
click at [568, 376] on input "checkbox" at bounding box center [574, 385] width 19 height 19
click at [570, 429] on input "checkbox" at bounding box center [574, 438] width 19 height 19
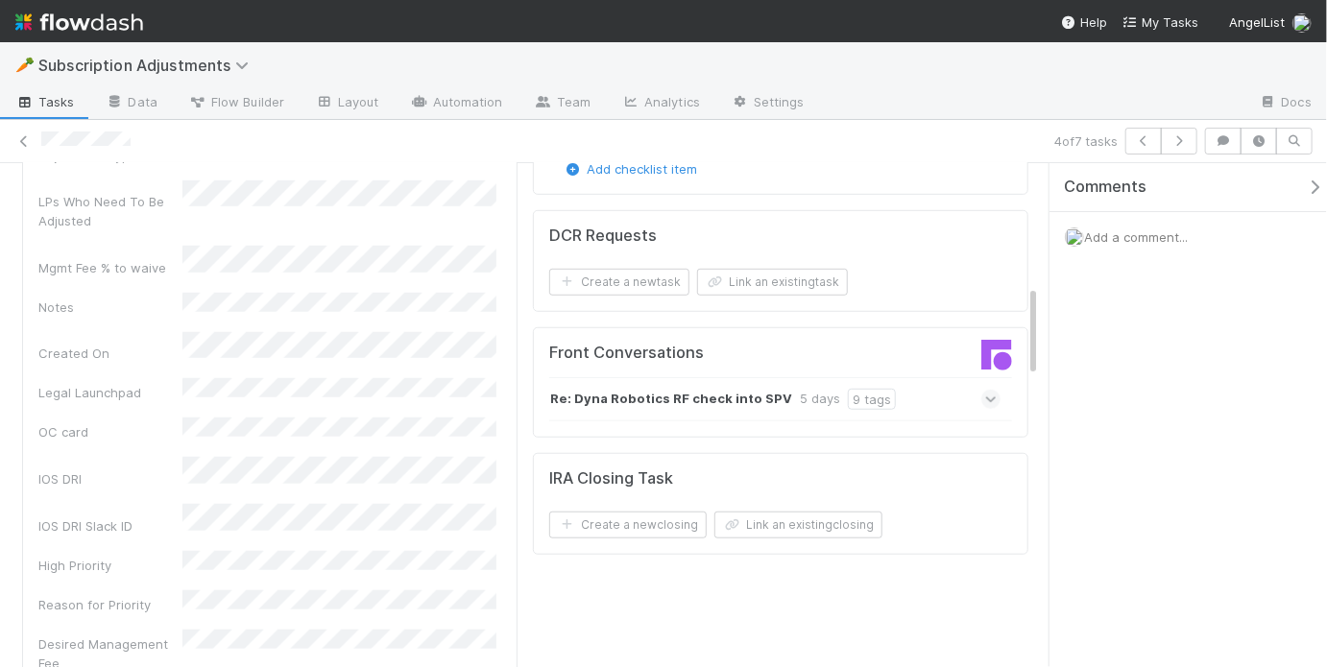
scroll to position [566, 0]
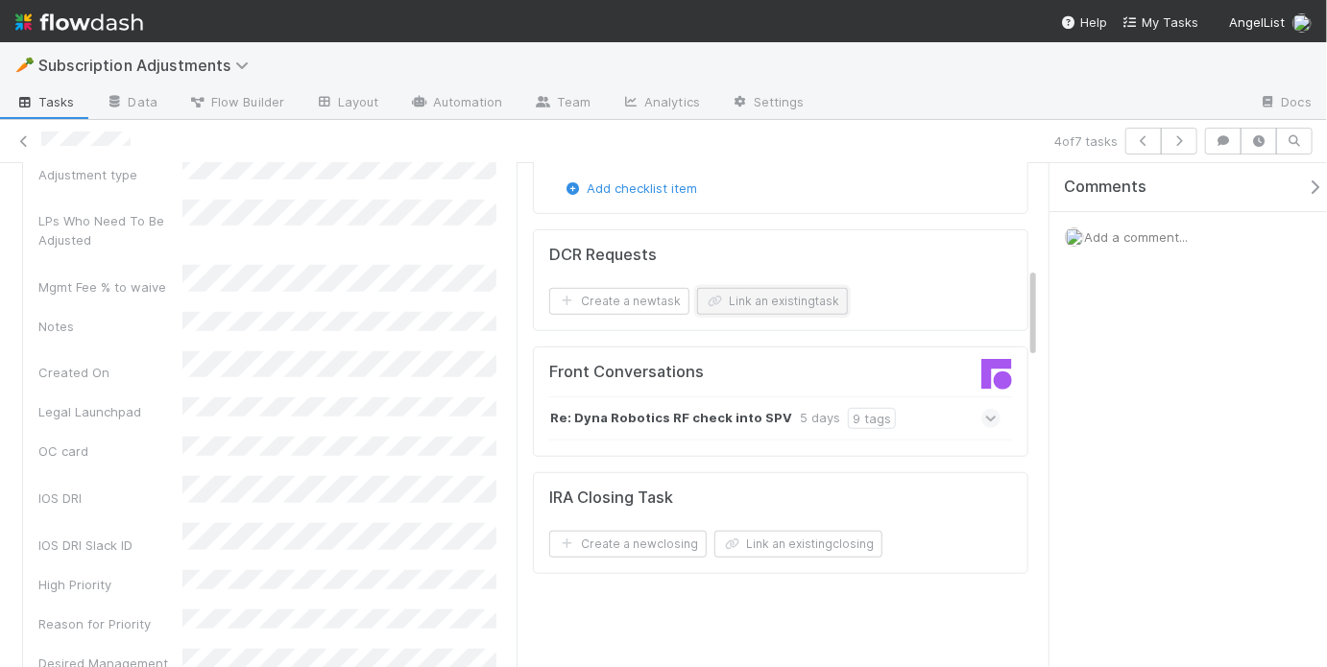
click at [788, 288] on button "Link an existing task" at bounding box center [772, 301] width 151 height 27
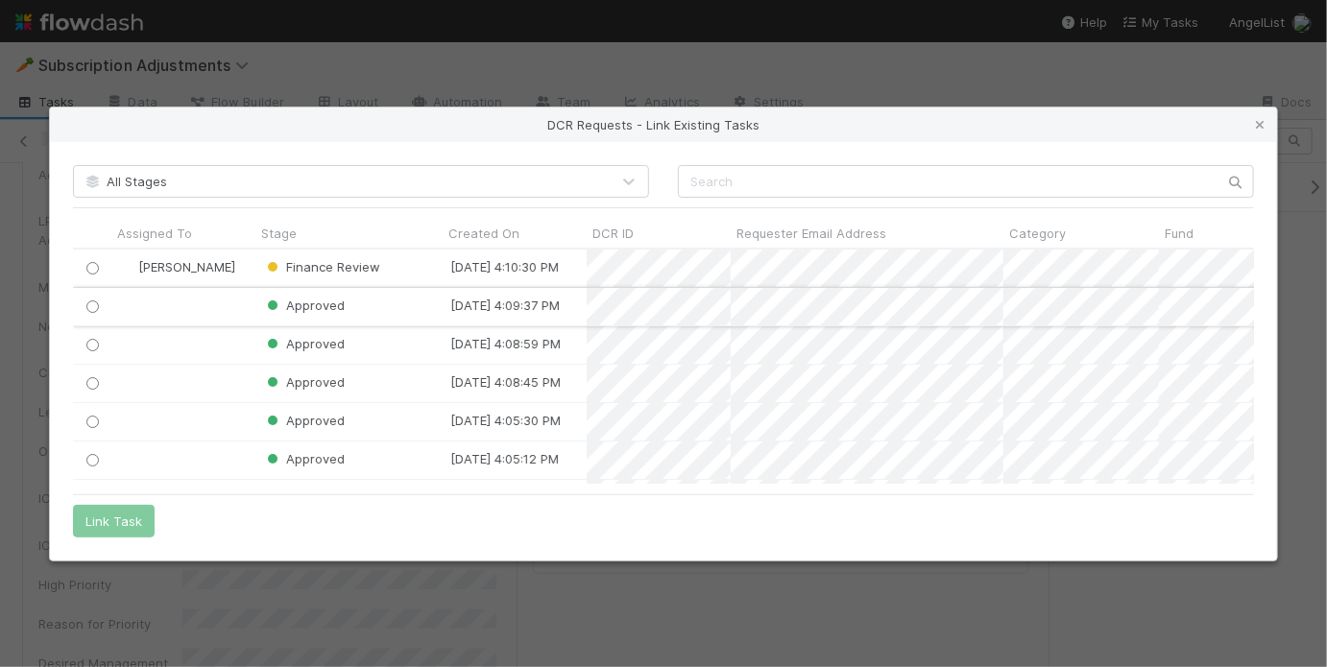
scroll to position [223, 1170]
click at [98, 270] on input "radio" at bounding box center [92, 268] width 12 height 12
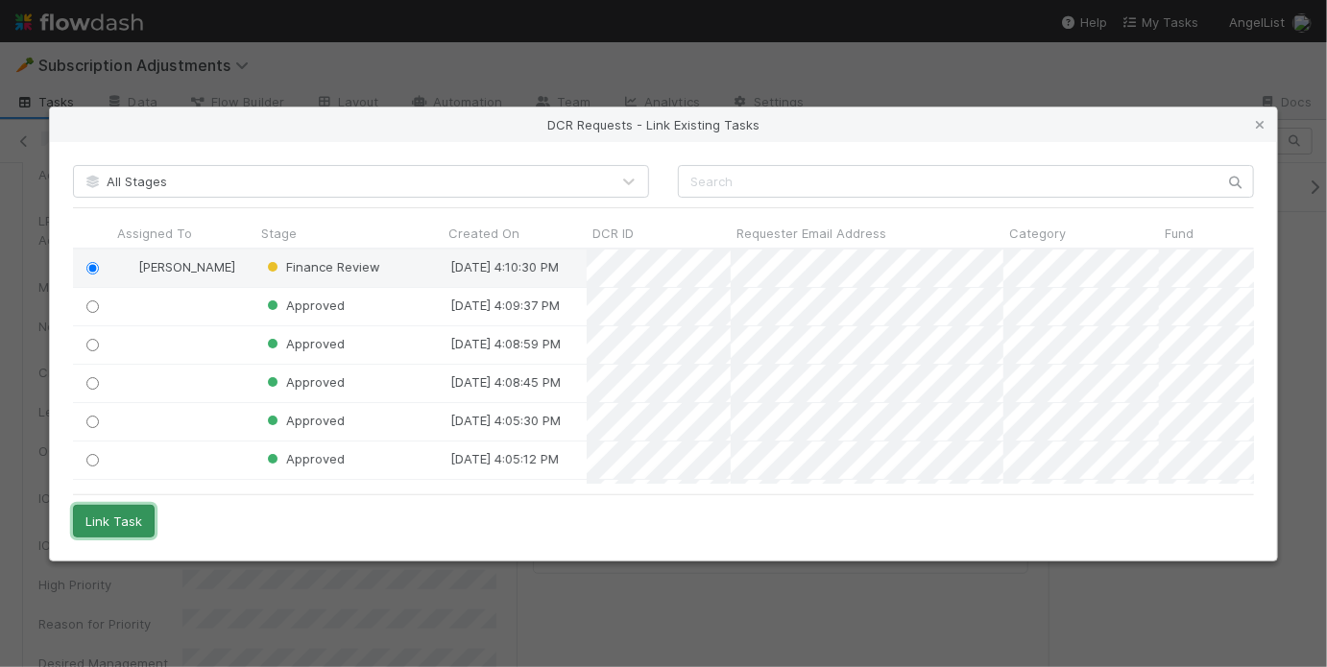
click at [116, 526] on button "Link Task" at bounding box center [114, 521] width 82 height 33
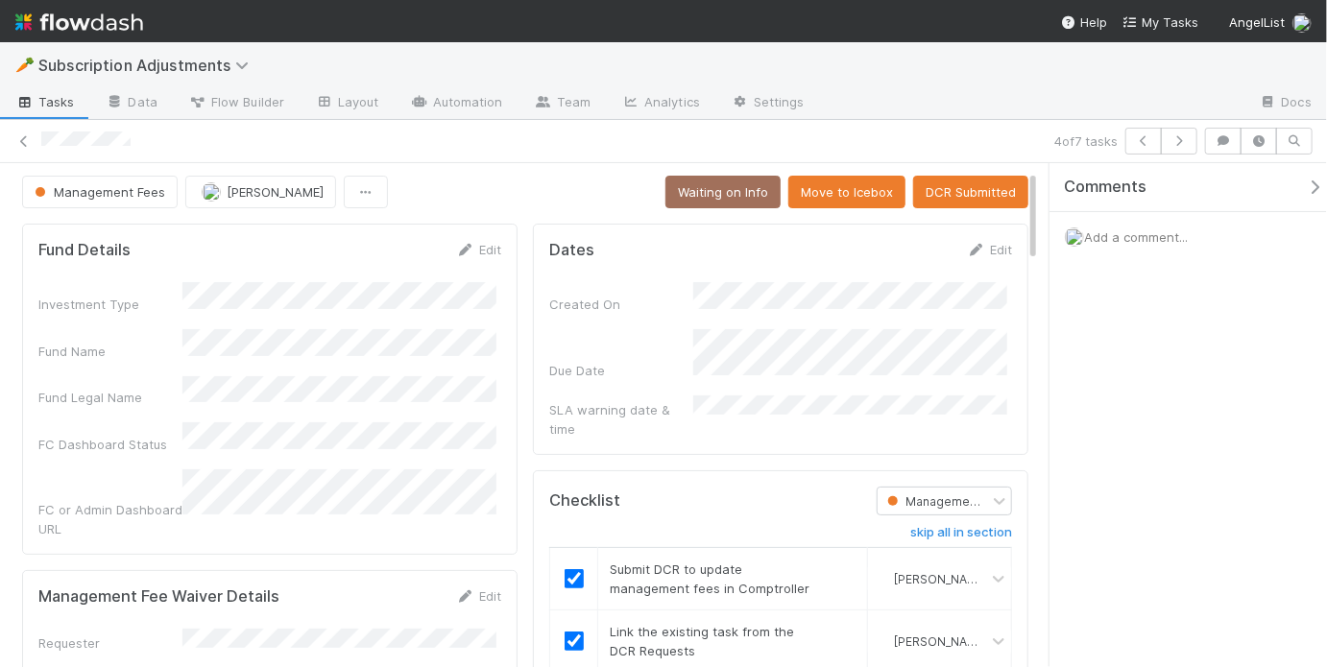
scroll to position [0, 0]
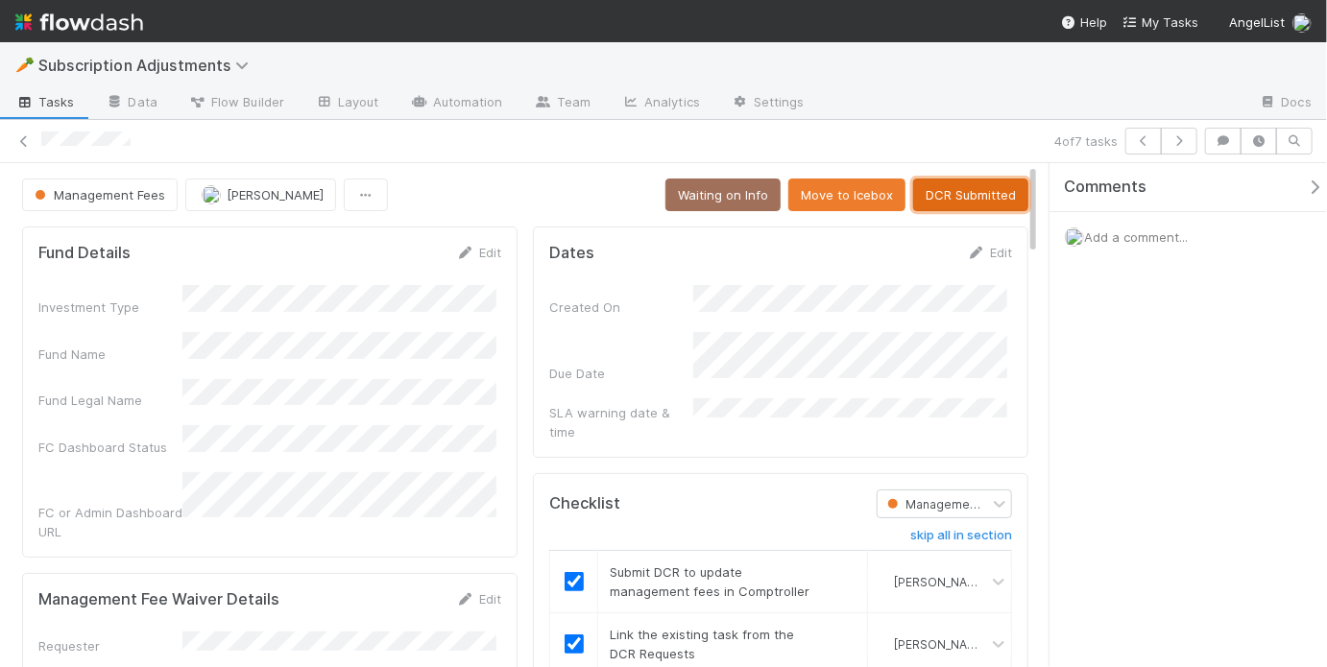
click at [920, 202] on button "DCR Submitted" at bounding box center [970, 195] width 115 height 33
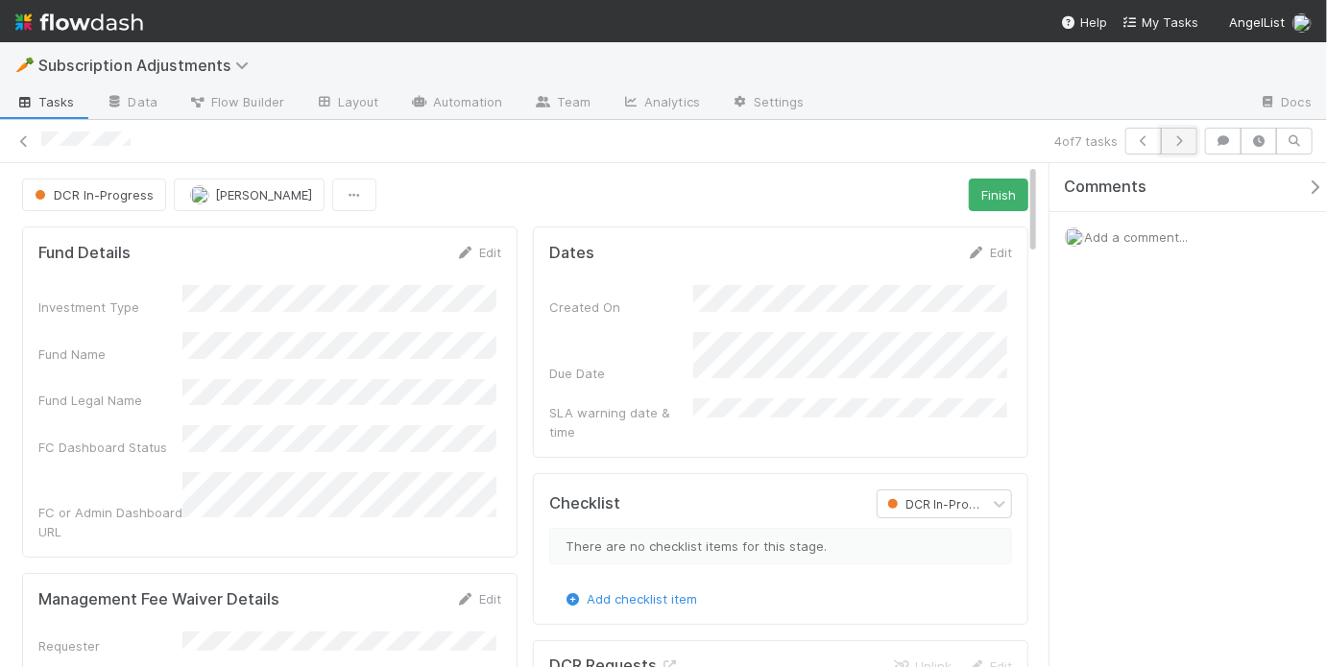
click at [1179, 142] on icon "button" at bounding box center [1179, 141] width 19 height 12
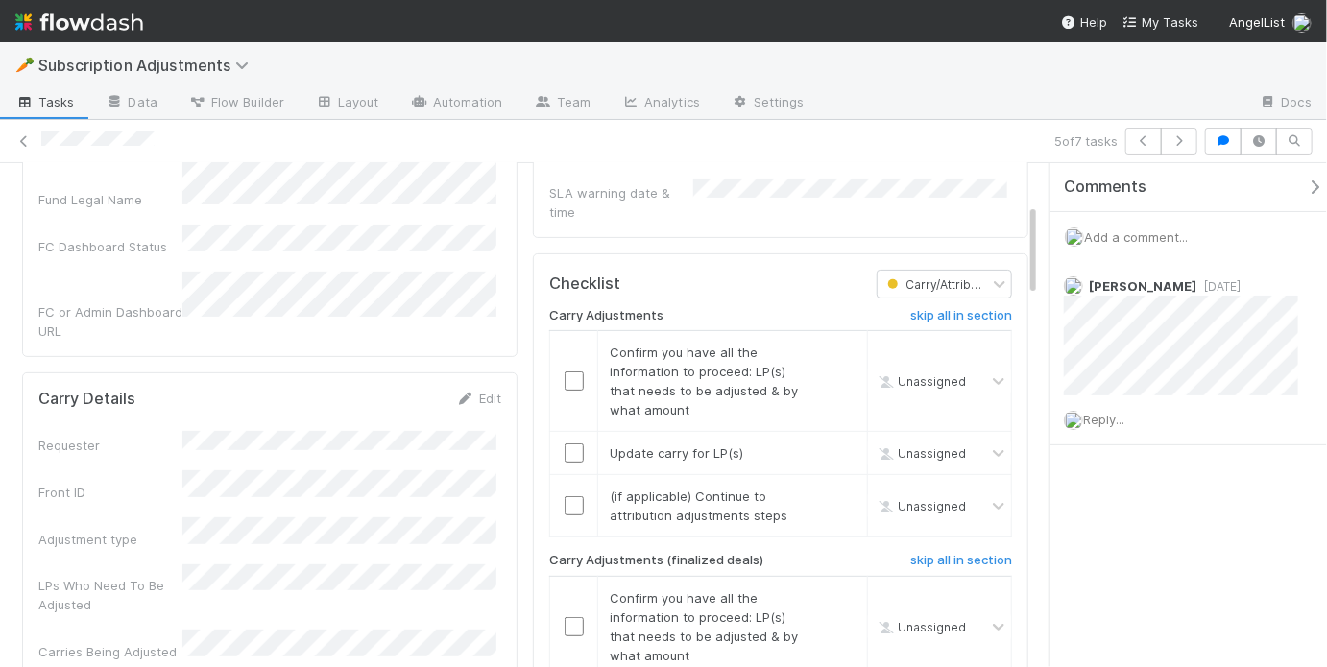
scroll to position [240, 0]
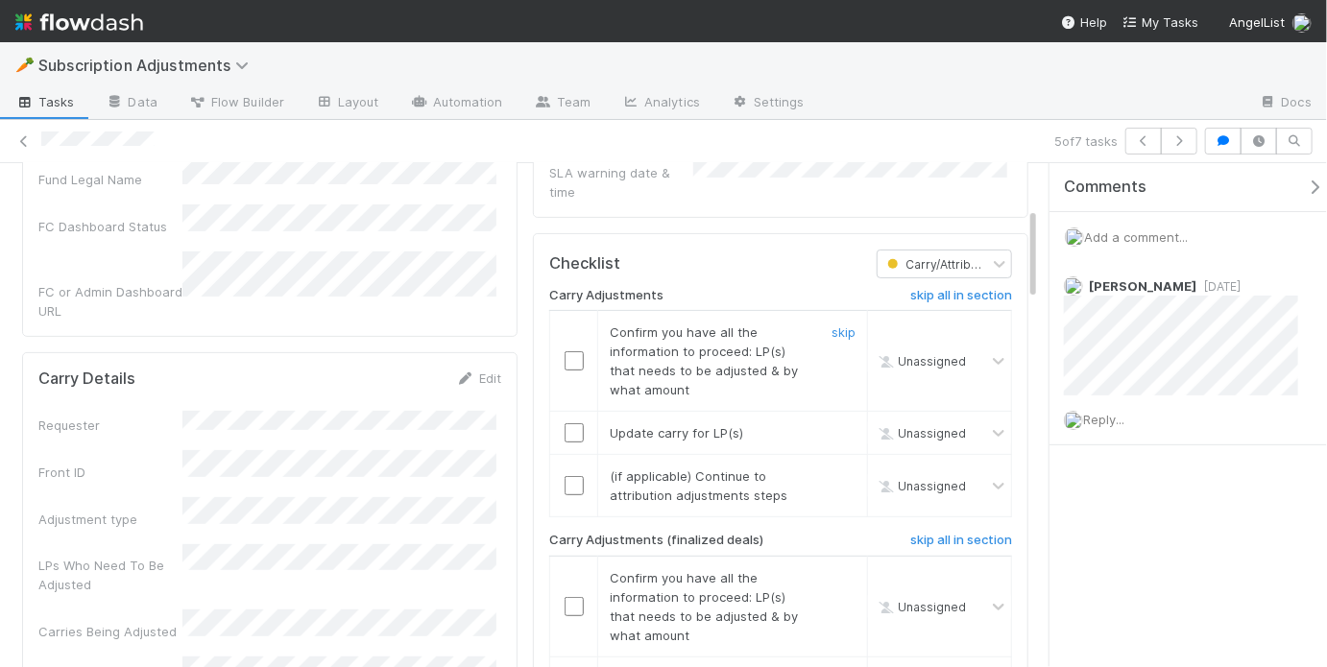
click at [569, 351] on input "checkbox" at bounding box center [574, 360] width 19 height 19
click at [572, 423] on input "checkbox" at bounding box center [574, 432] width 19 height 19
click at [832, 469] on link "skip" at bounding box center [844, 476] width 24 height 15
click at [952, 514] on div "Carry Adjustments skip all in section Confirm you have all the information to p…" at bounding box center [780, 668] width 463 height 780
click at [953, 533] on h6 "skip all in section" at bounding box center [961, 540] width 102 height 15
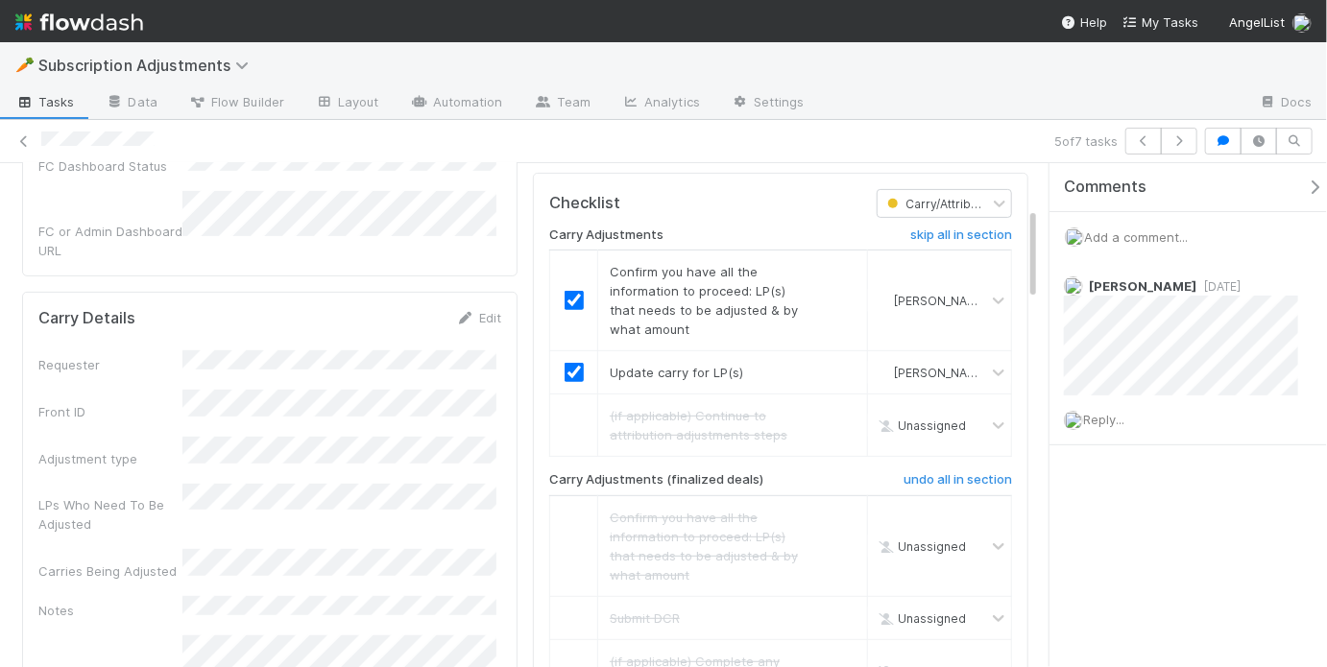
scroll to position [388, 0]
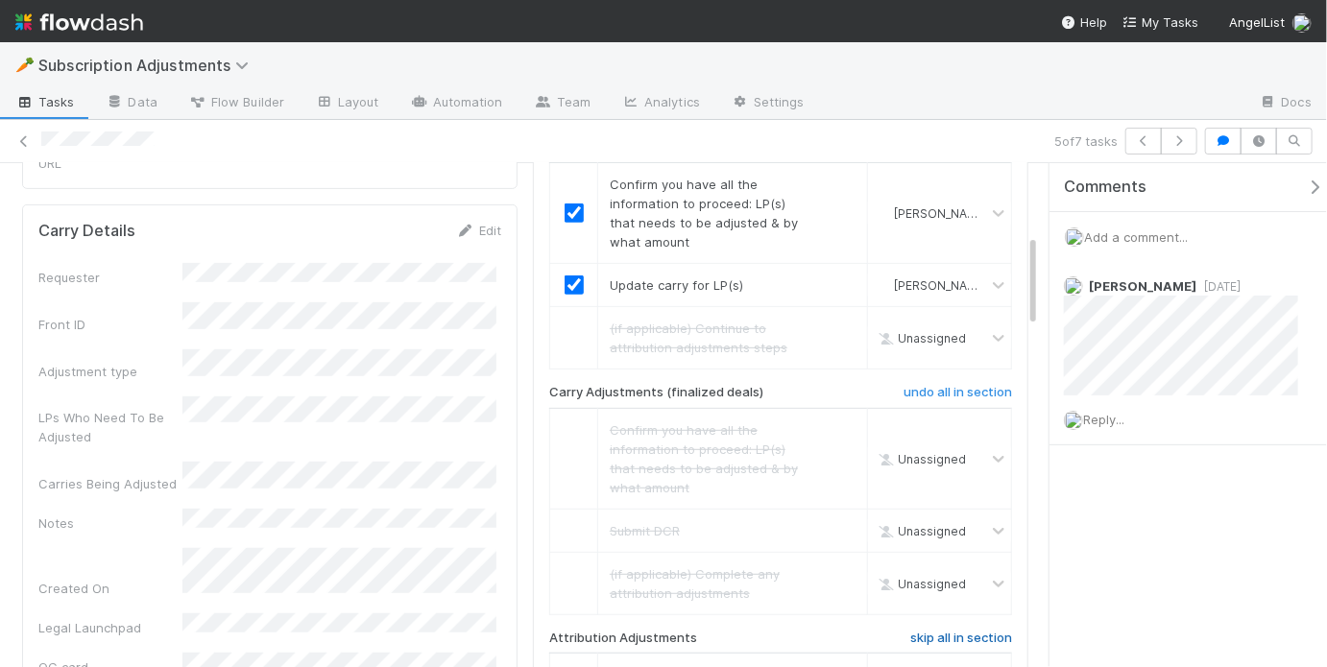
click at [936, 633] on link "skip all in section" at bounding box center [961, 642] width 102 height 23
click at [934, 631] on h6 "undo all in section" at bounding box center [958, 638] width 109 height 15
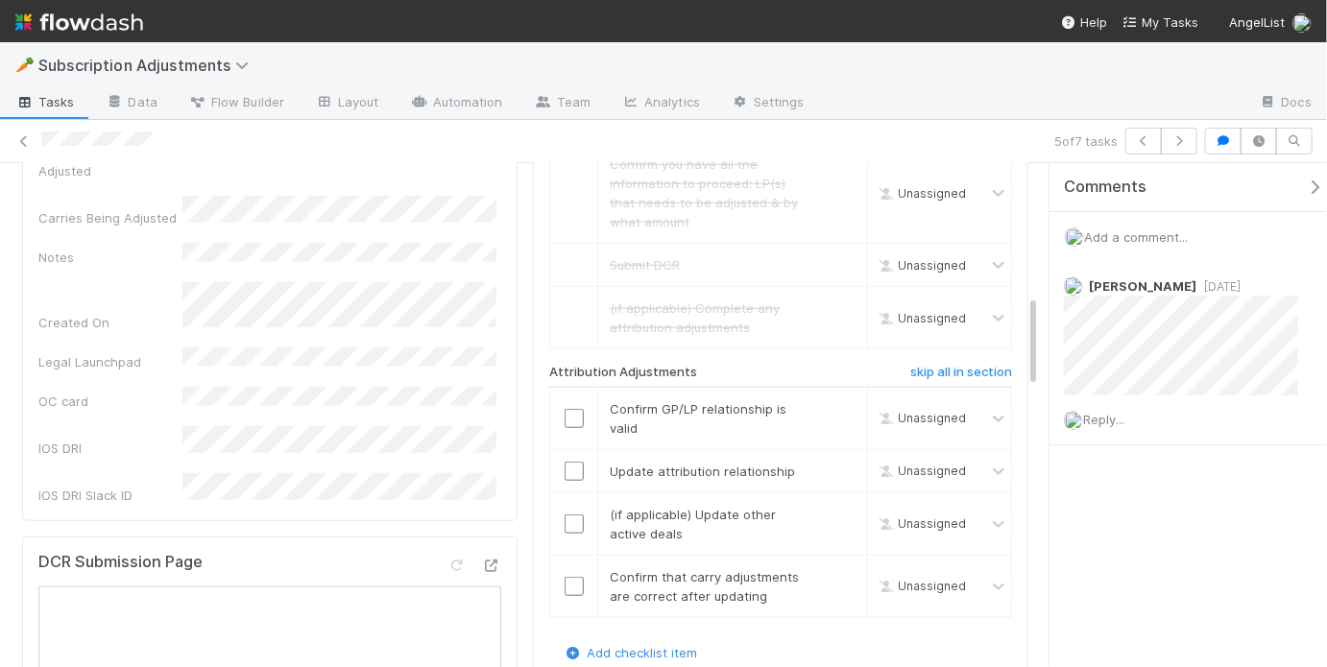
scroll to position [715, 0]
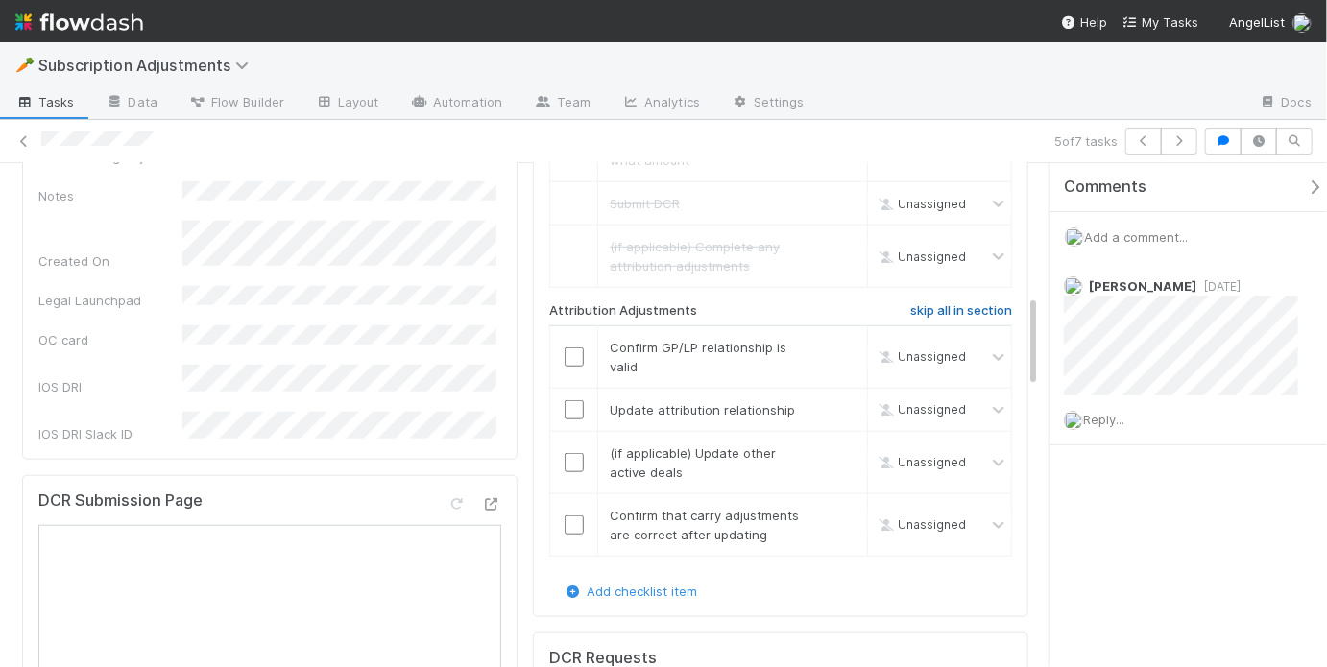
click at [971, 303] on h6 "skip all in section" at bounding box center [961, 310] width 102 height 15
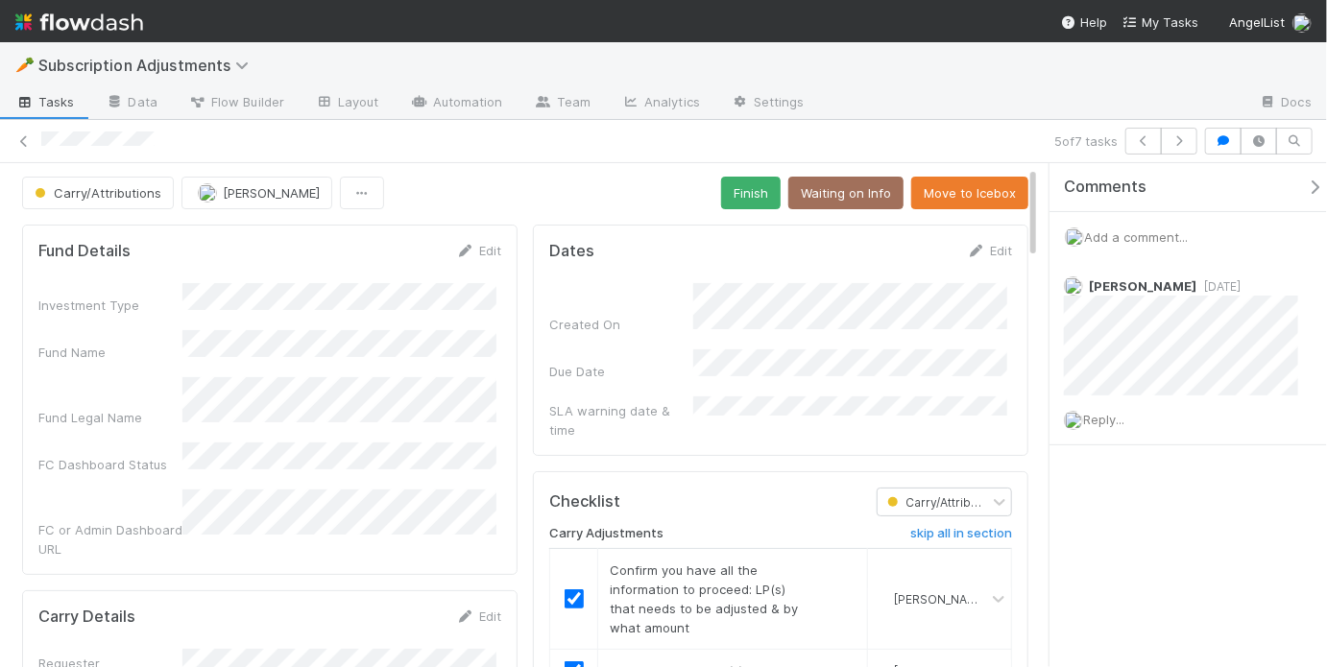
scroll to position [0, 0]
click at [632, 198] on div "Carry/Attributions May Chang Finish Waiting on Info Move to Icebox" at bounding box center [525, 195] width 1006 height 33
click at [712, 185] on div "Carry/Attributions May Chang Finish Waiting on Info Move to Icebox" at bounding box center [525, 195] width 1006 height 33
click at [752, 196] on button "Finish" at bounding box center [751, 195] width 60 height 33
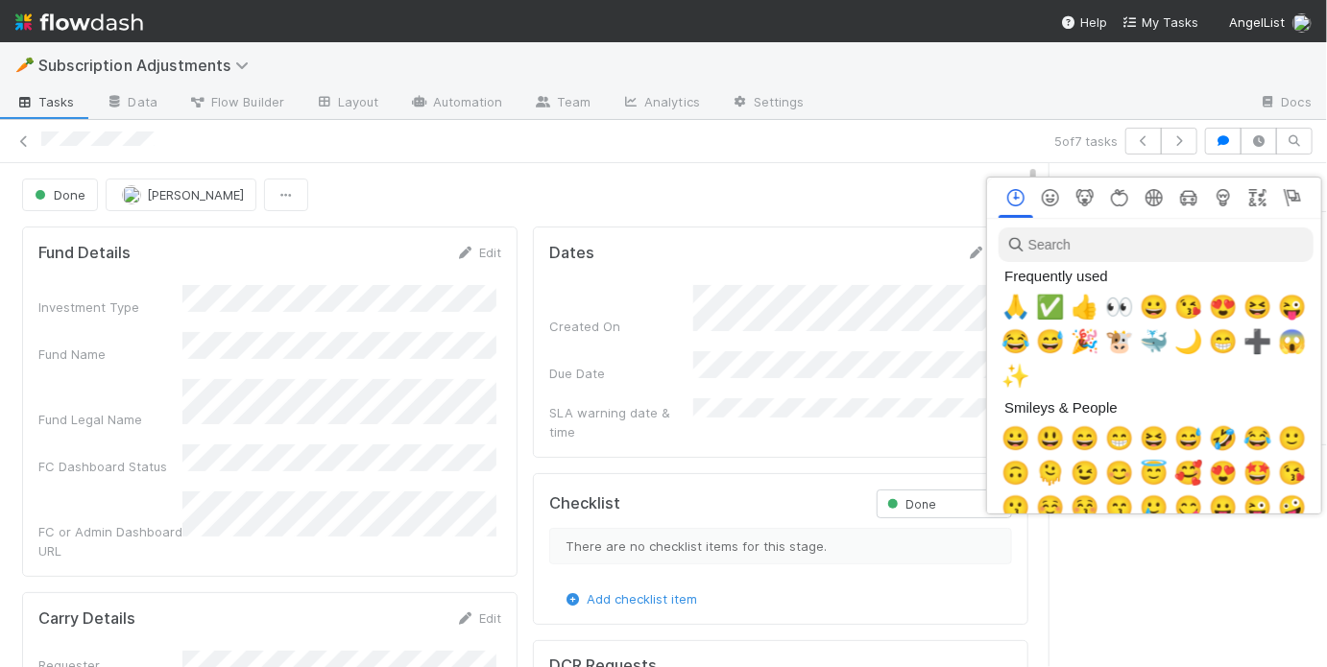
scroll to position [0, 3]
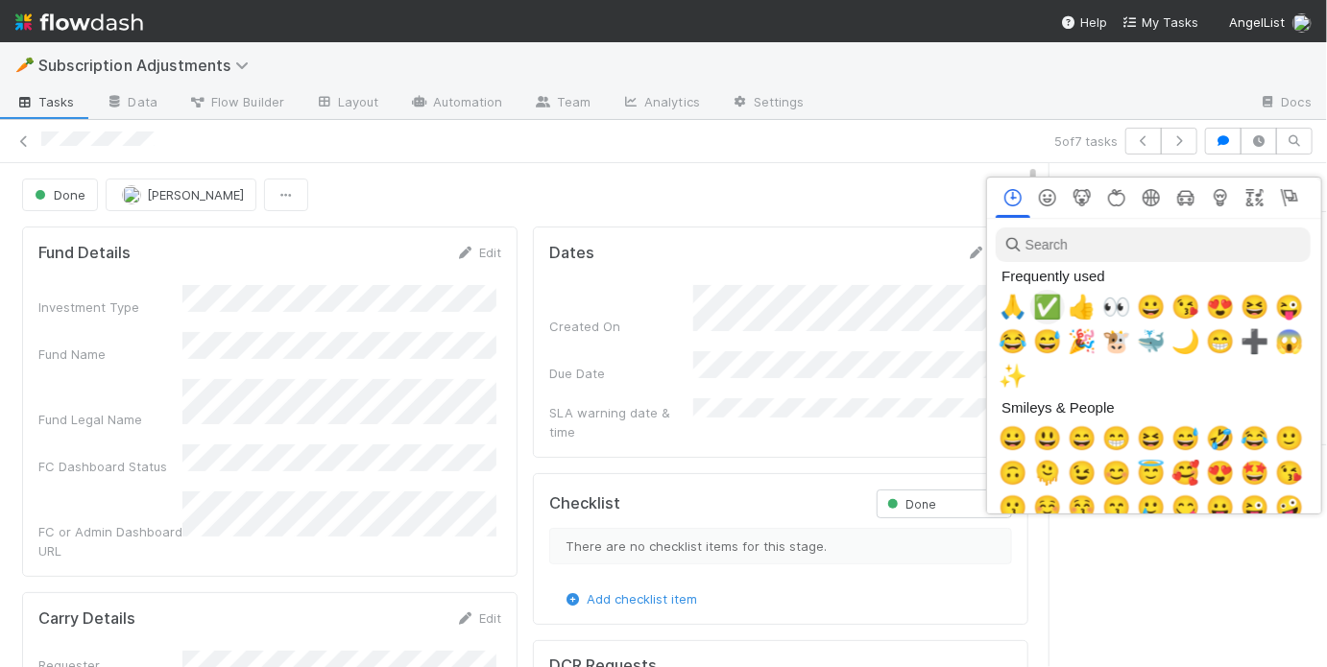
click at [1052, 299] on span "✅" at bounding box center [1047, 307] width 29 height 27
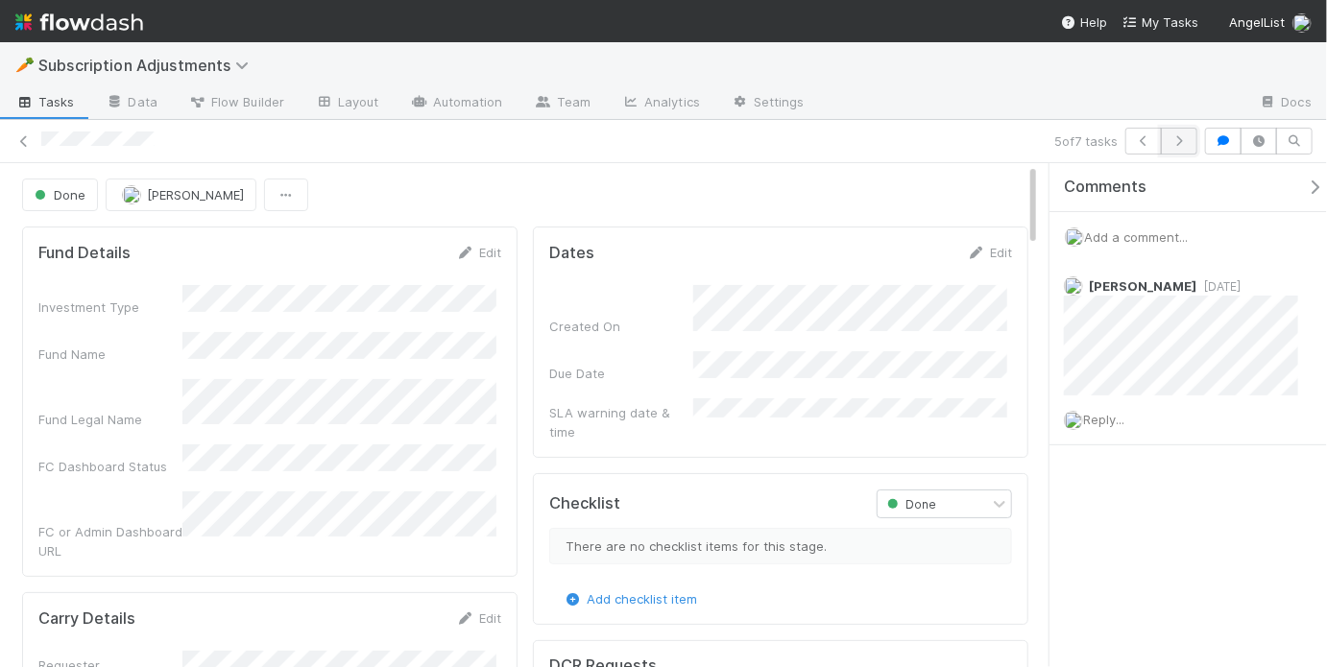
click at [1173, 150] on button "button" at bounding box center [1179, 141] width 36 height 27
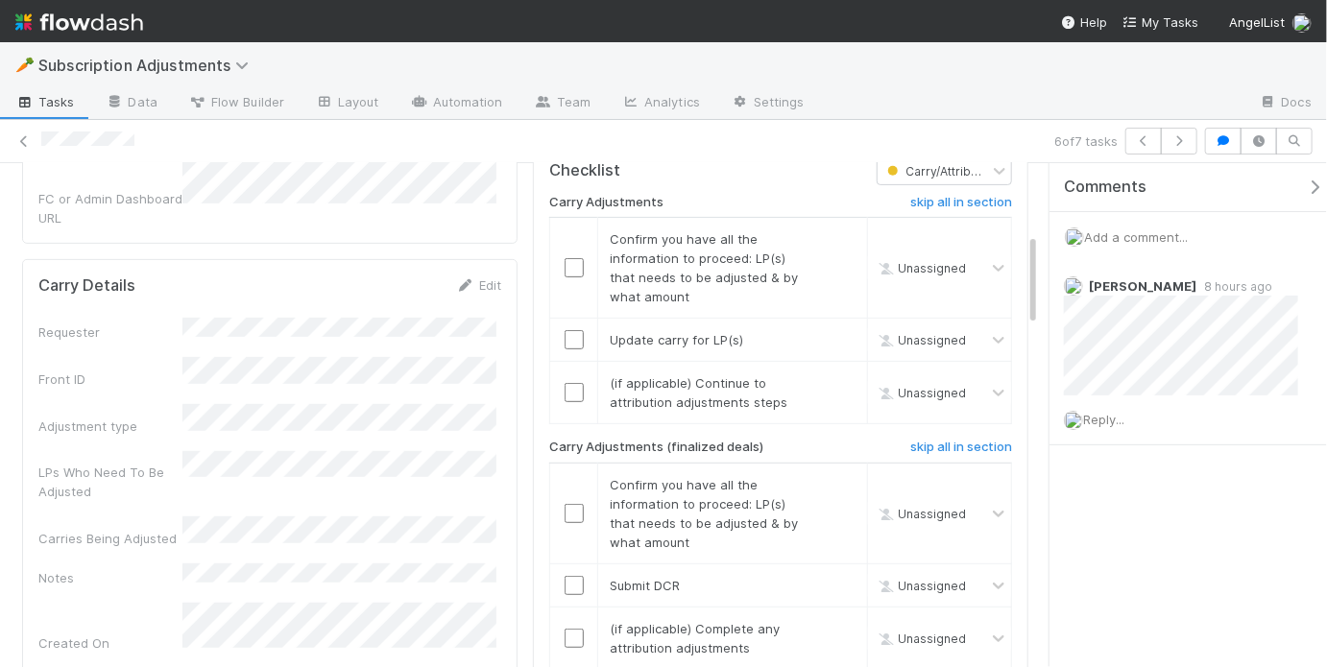
scroll to position [420, 0]
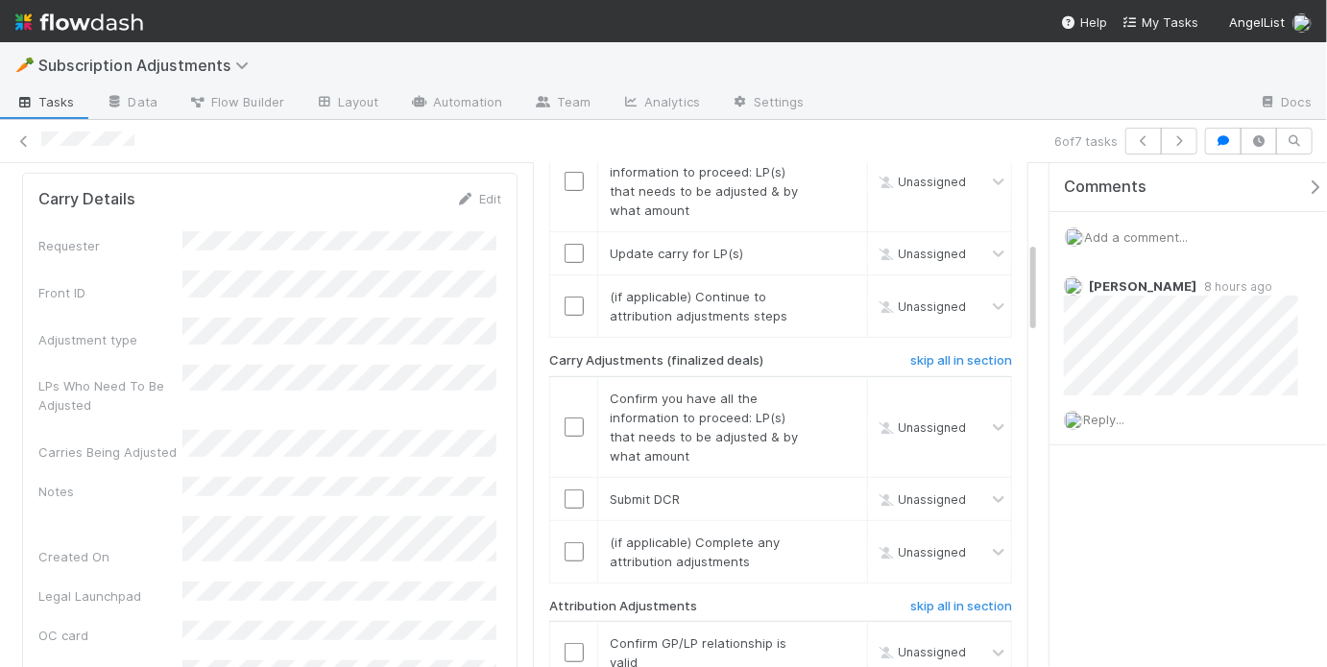
click at [398, 355] on div "Requester Front ID Adjustment type LPs Who Need To Be Adjusted Carries Being Ad…" at bounding box center [269, 484] width 463 height 507
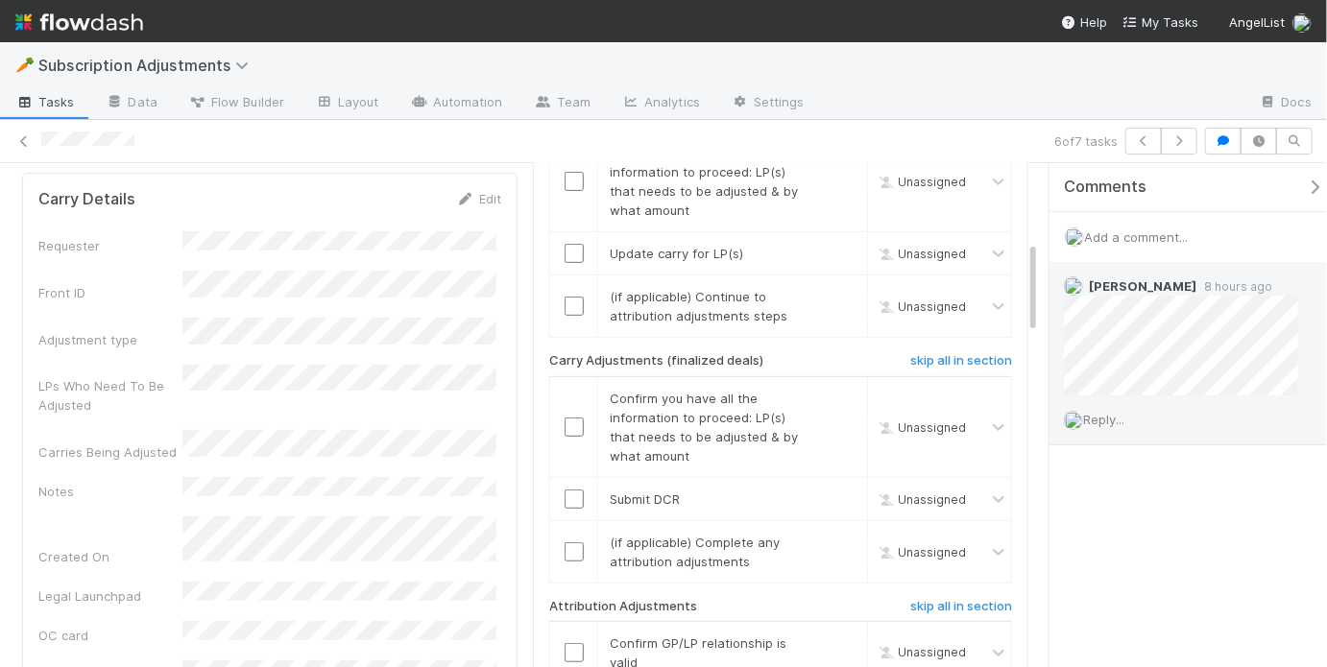
click at [1124, 412] on span "Reply..." at bounding box center [1103, 419] width 41 height 15
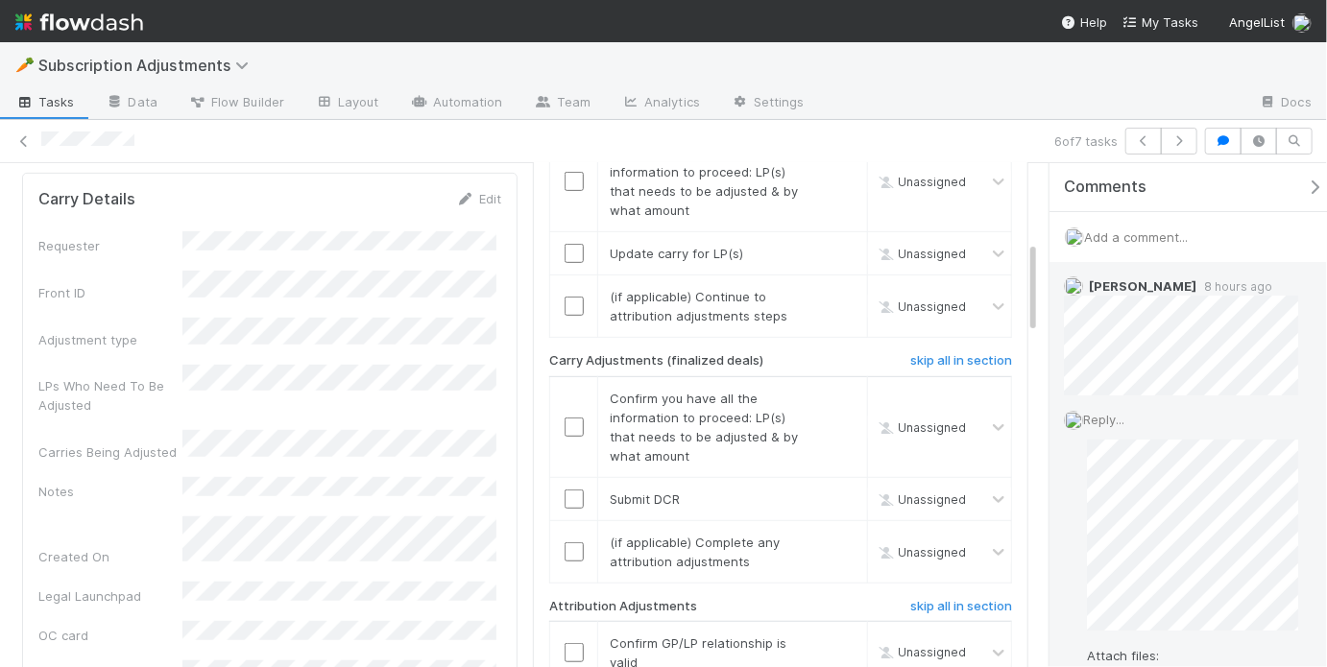
scroll to position [138, 0]
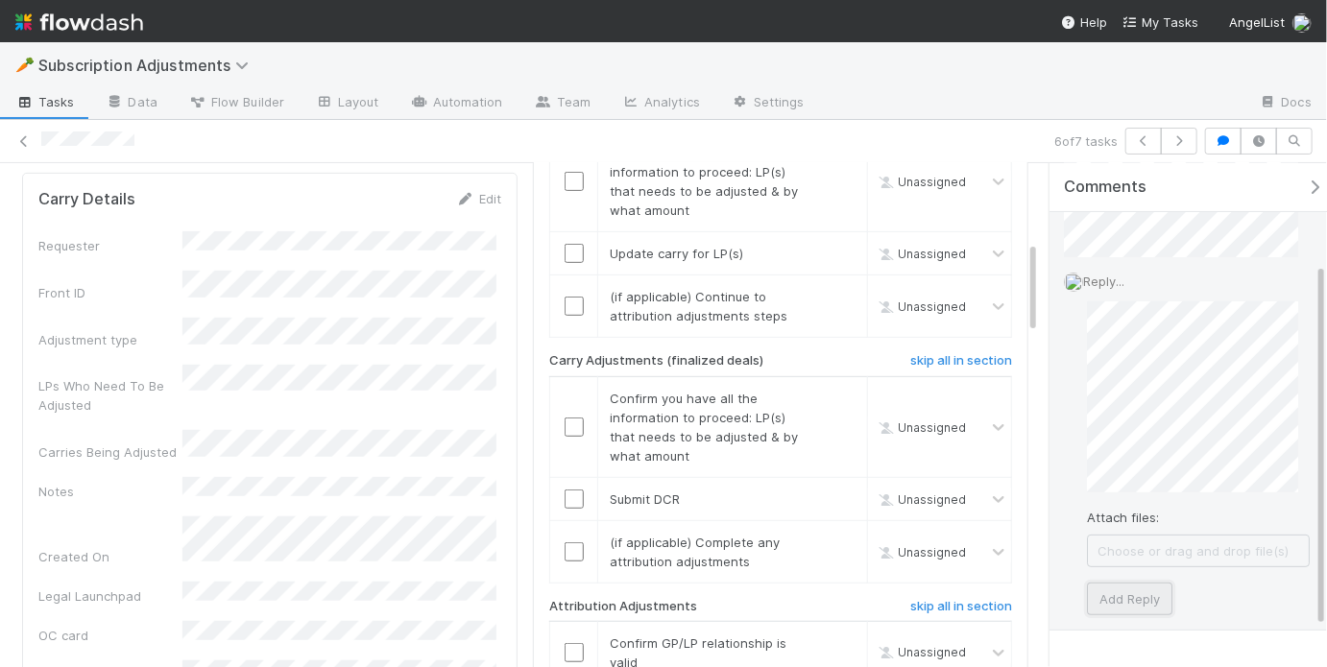
click at [1114, 588] on button "Add Reply" at bounding box center [1129, 599] width 85 height 33
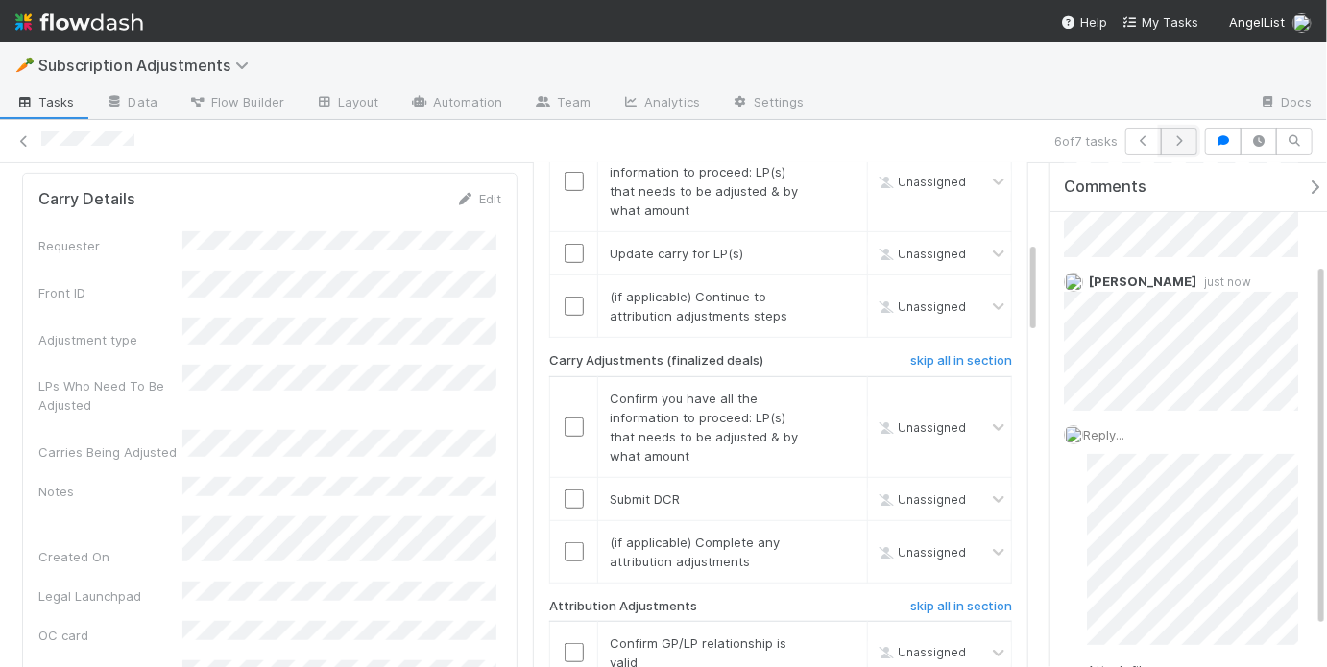
click at [1181, 149] on button "button" at bounding box center [1179, 141] width 36 height 27
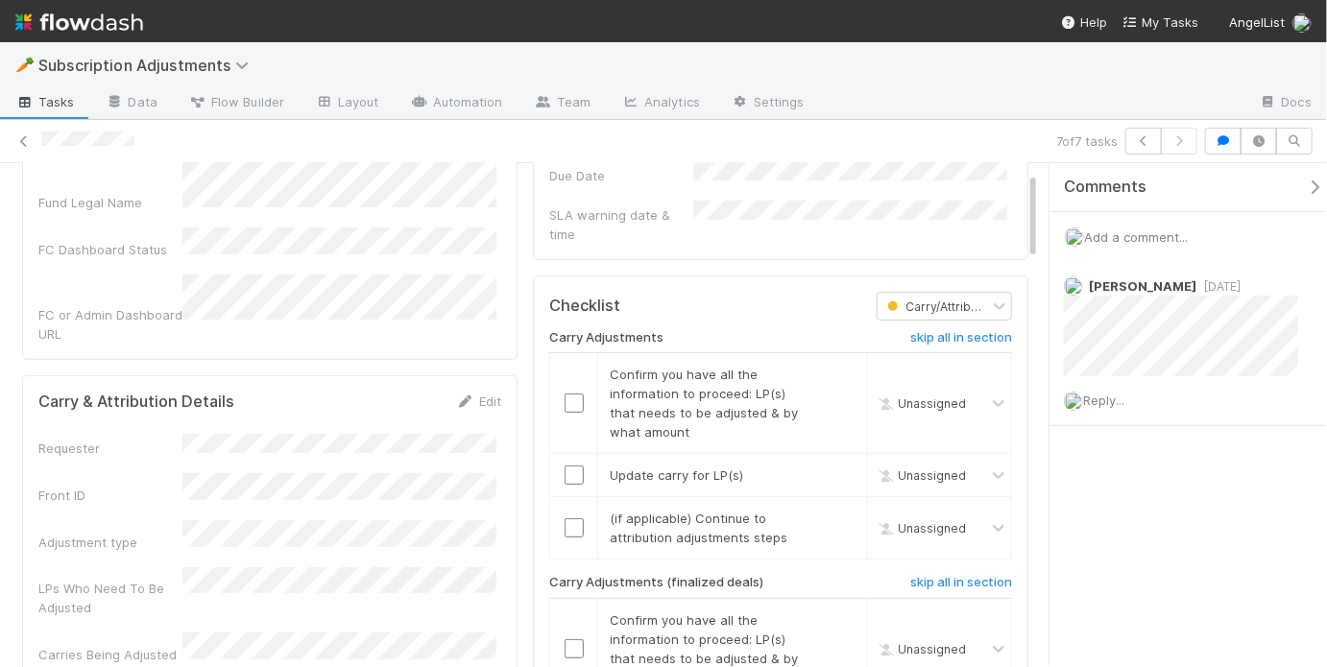
scroll to position [249, 0]
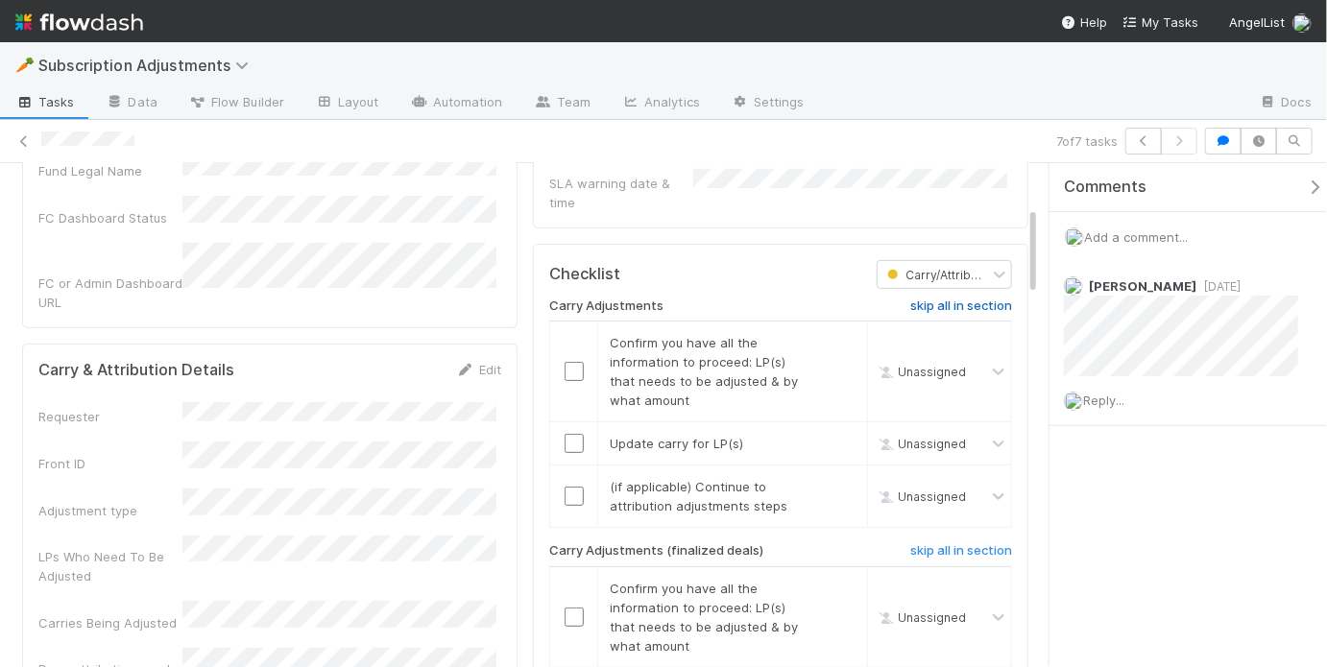
click at [927, 299] on link "skip all in section" at bounding box center [961, 310] width 102 height 23
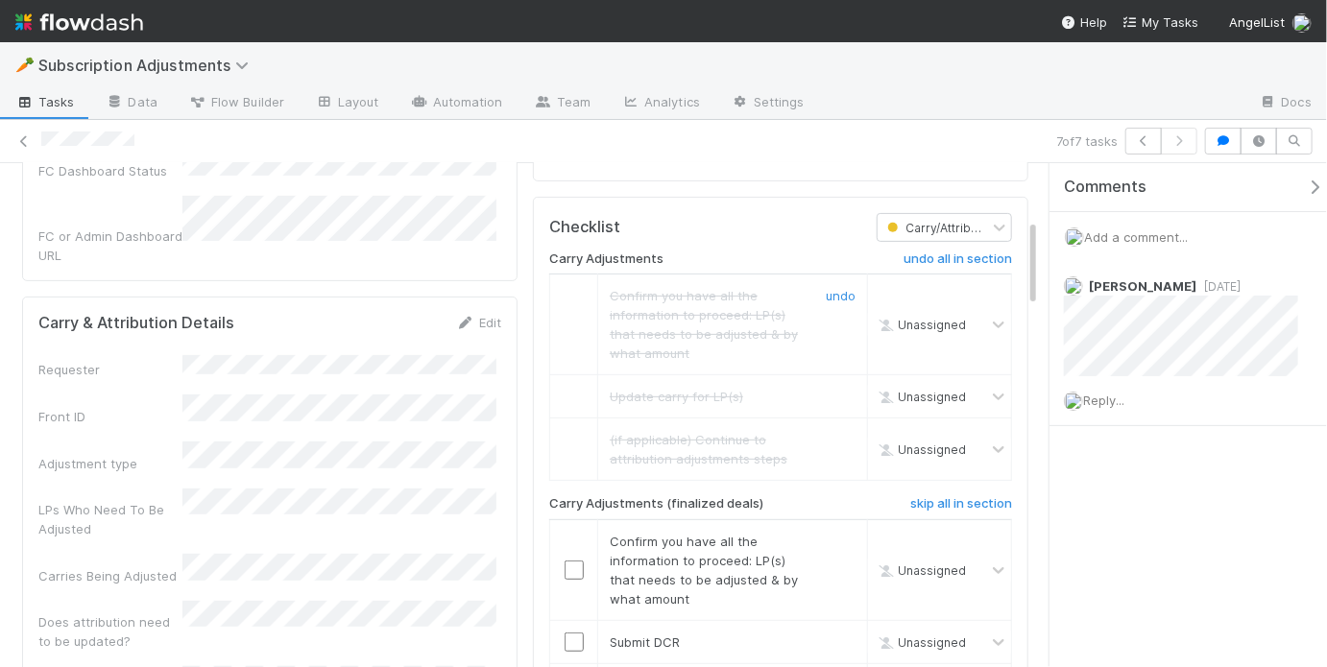
scroll to position [351, 0]
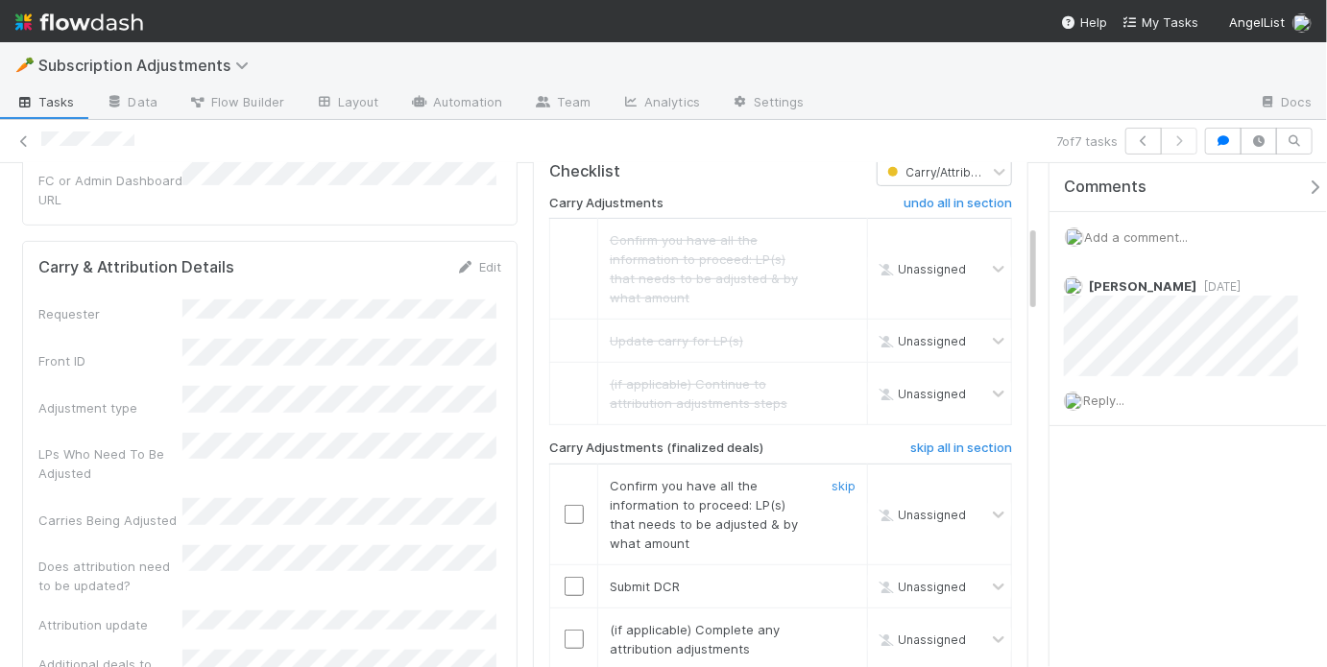
click at [575, 505] on input "checkbox" at bounding box center [574, 514] width 19 height 19
click at [565, 577] on input "checkbox" at bounding box center [574, 586] width 19 height 19
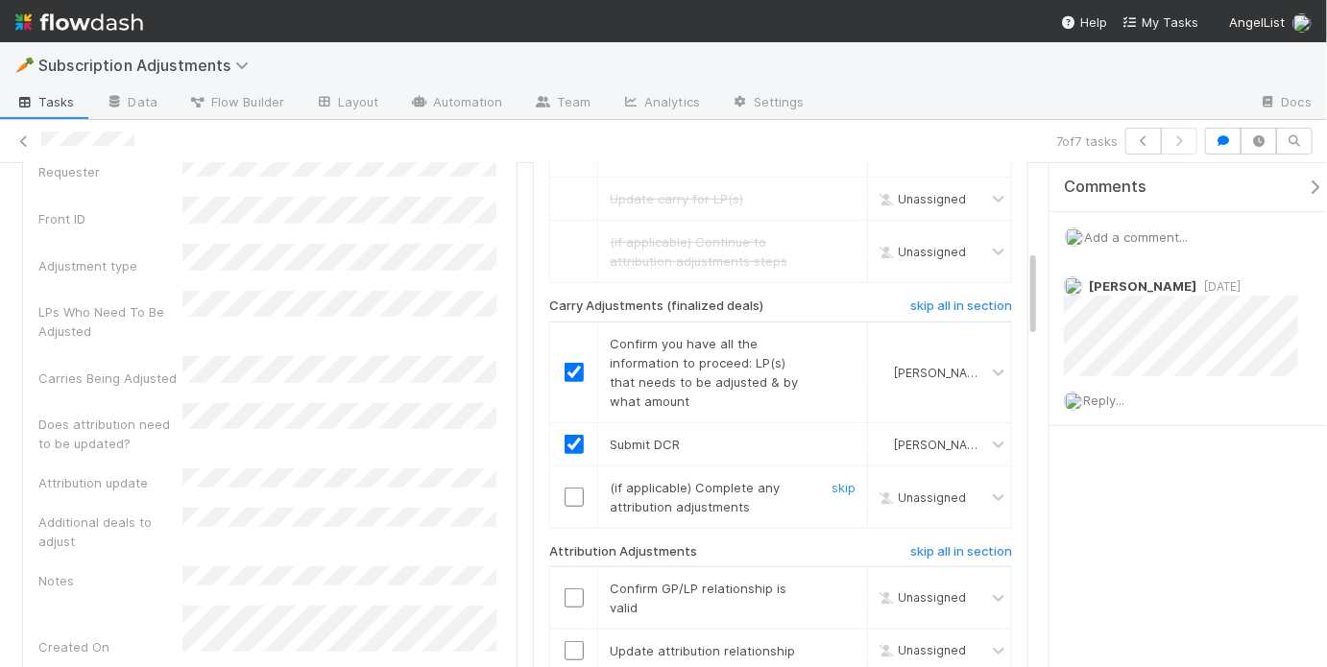
click at [565, 488] on input "checkbox" at bounding box center [574, 497] width 19 height 19
click at [573, 589] on input "checkbox" at bounding box center [574, 598] width 19 height 19
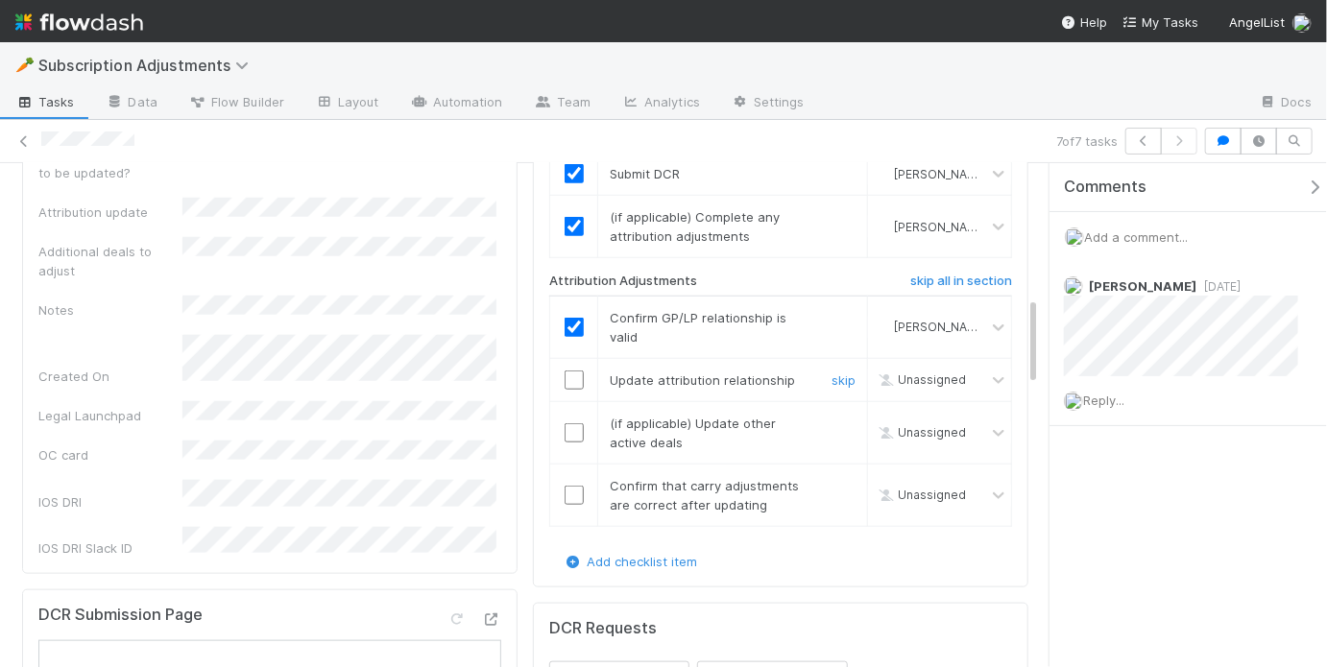
drag, startPoint x: 563, startPoint y: 361, endPoint x: 579, endPoint y: 377, distance: 23.1
click at [565, 371] on input "checkbox" at bounding box center [574, 380] width 19 height 19
click at [838, 416] on link "skip" at bounding box center [844, 423] width 24 height 15
click at [573, 486] on input "checkbox" at bounding box center [574, 495] width 19 height 19
click at [565, 486] on input "checkbox" at bounding box center [574, 495] width 19 height 19
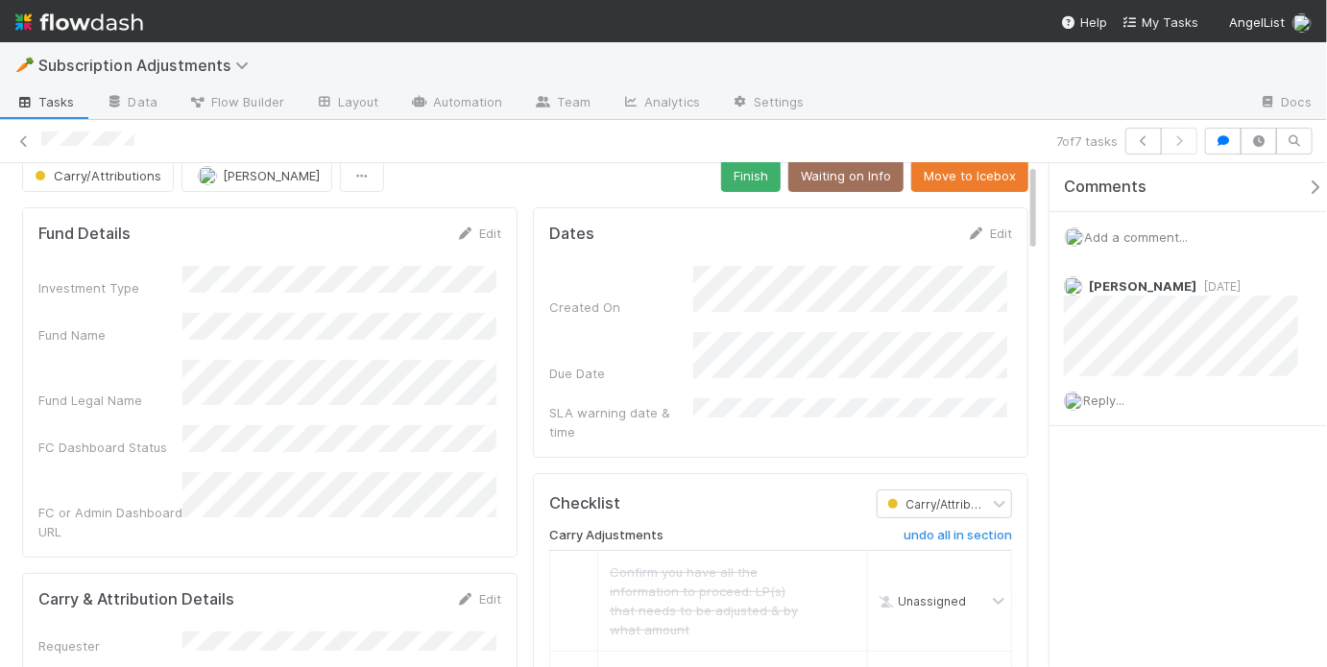
scroll to position [0, 0]
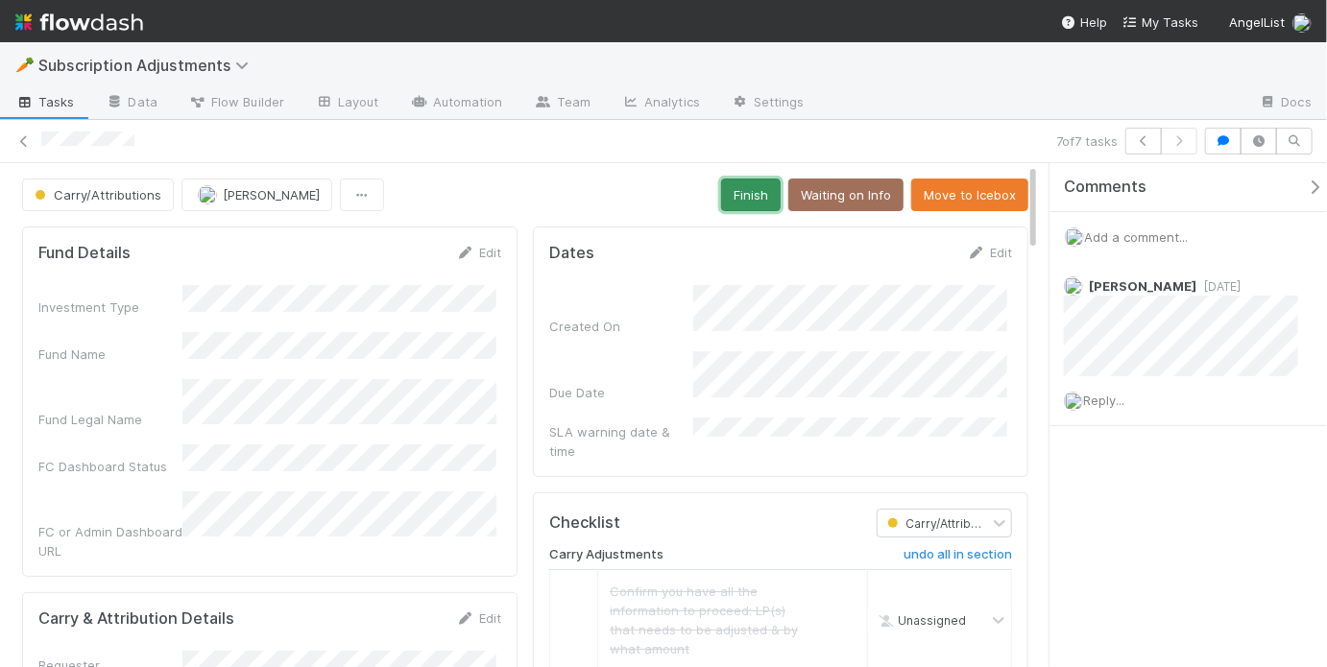
click at [756, 192] on button "Finish" at bounding box center [751, 195] width 60 height 33
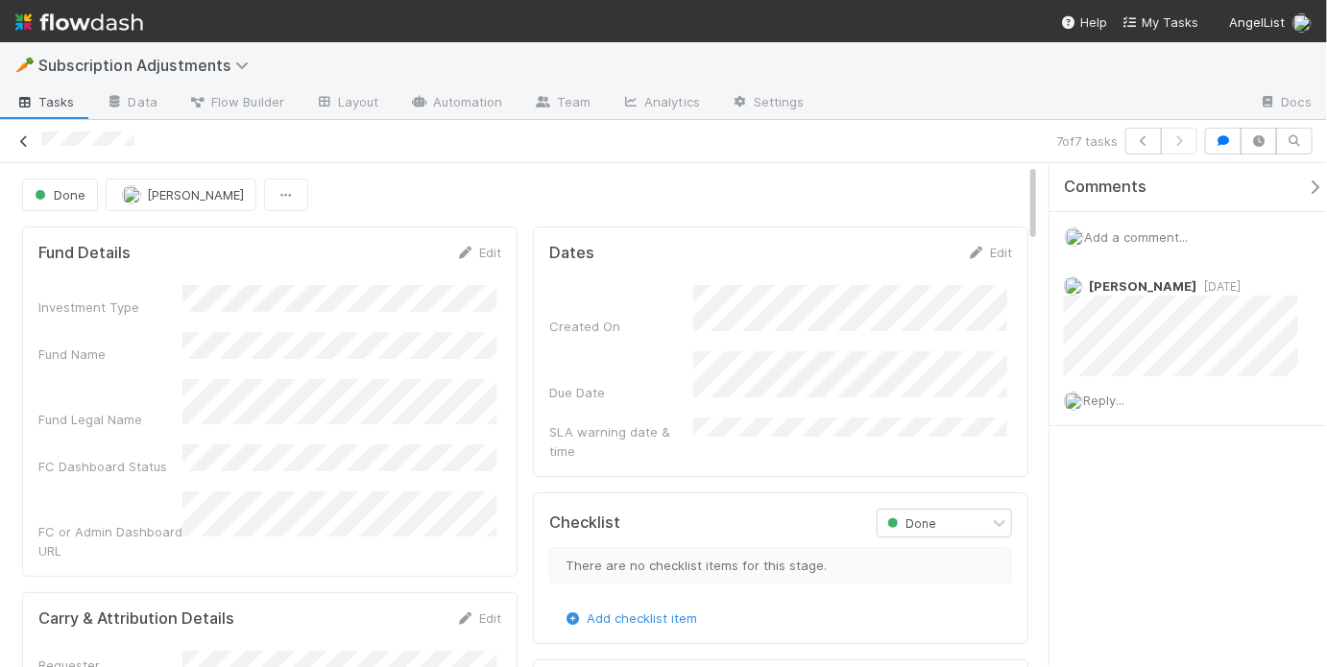
click at [23, 135] on icon at bounding box center [23, 141] width 19 height 12
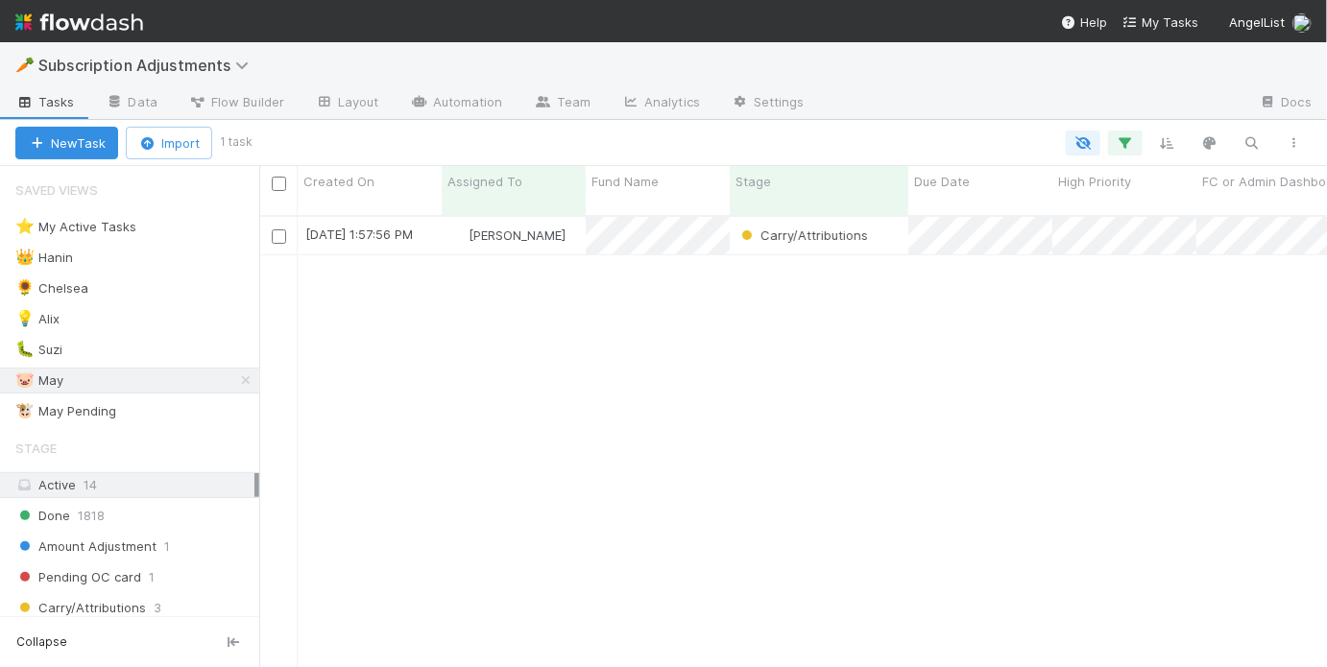
scroll to position [455, 1056]
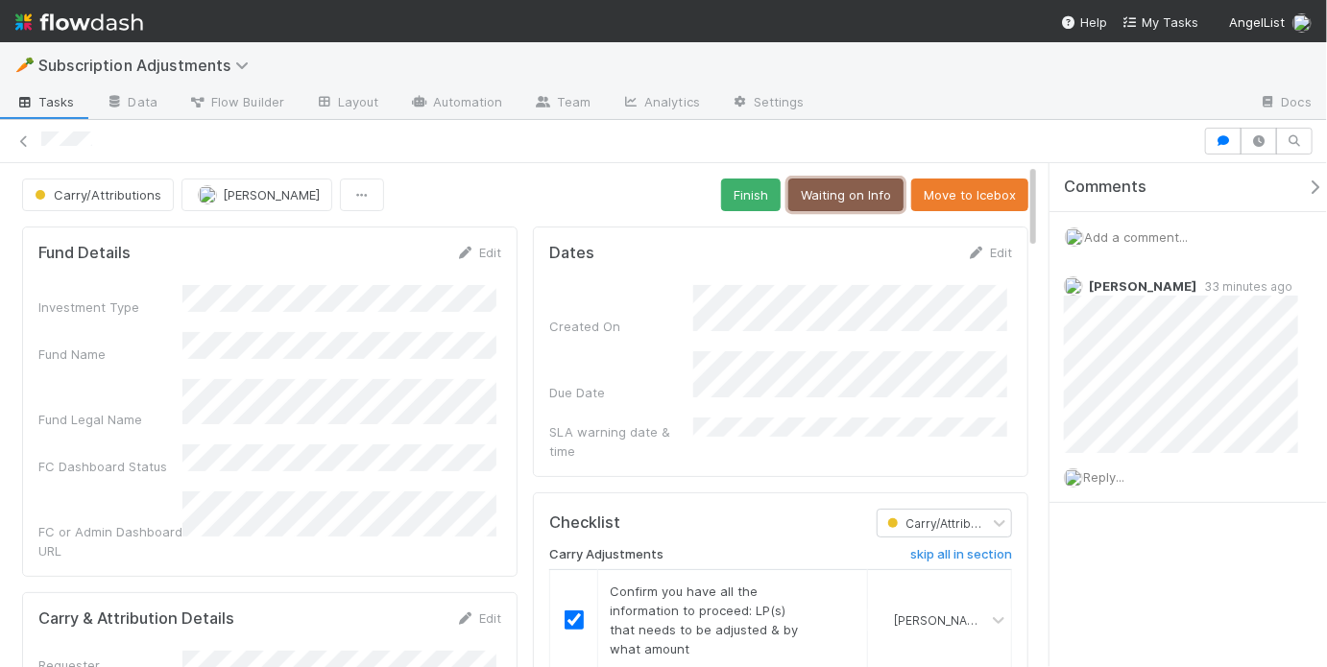
click at [827, 199] on button "Waiting on Info" at bounding box center [845, 195] width 115 height 33
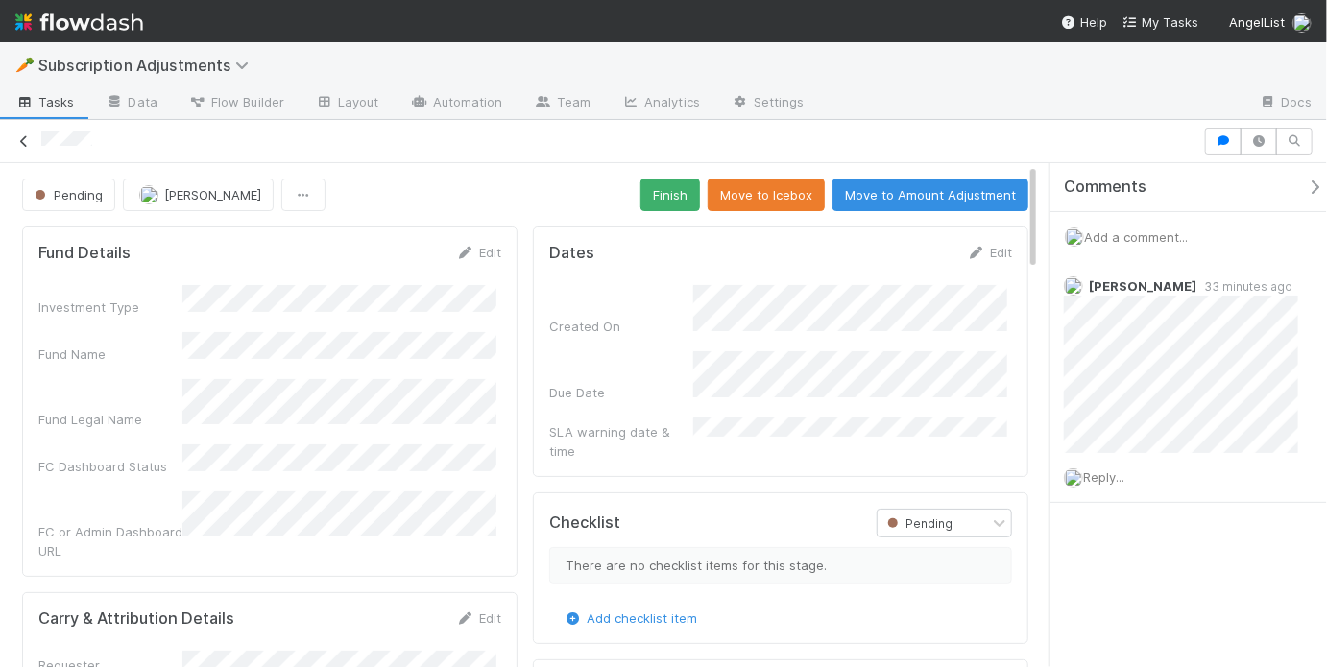
click at [24, 141] on icon at bounding box center [23, 141] width 19 height 12
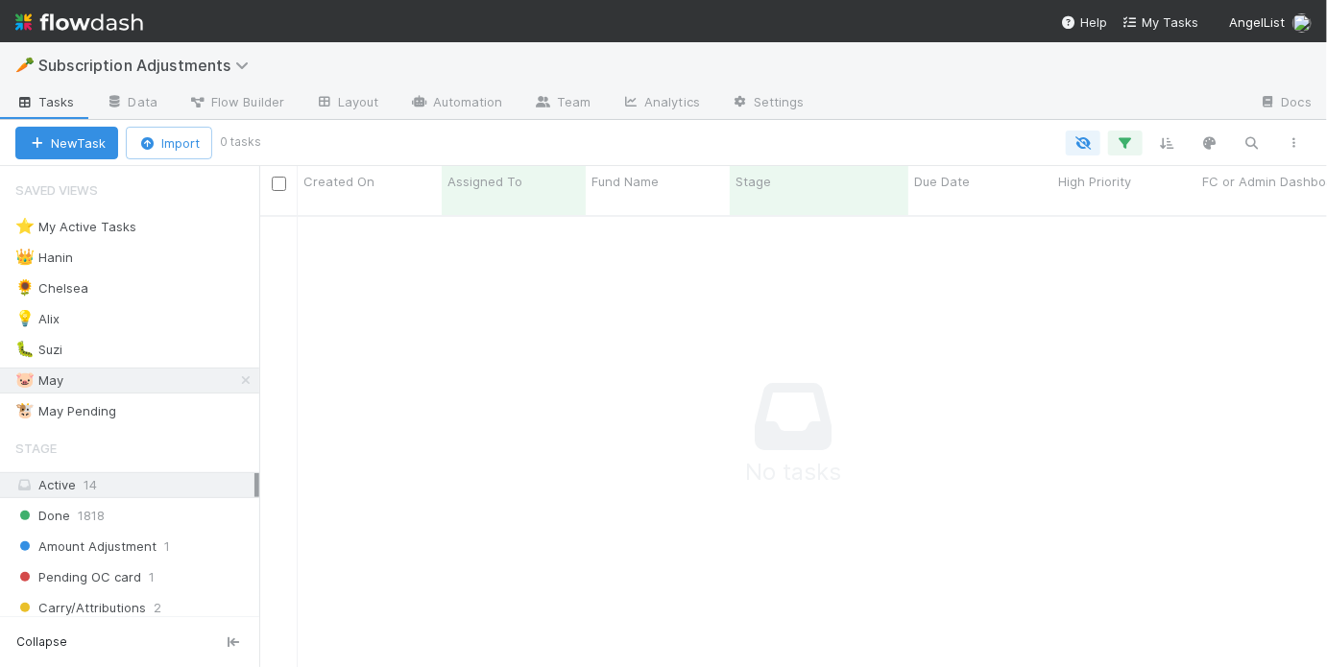
scroll to position [444, 1056]
click at [152, 416] on div "🐮 May Pending 8" at bounding box center [137, 411] width 244 height 24
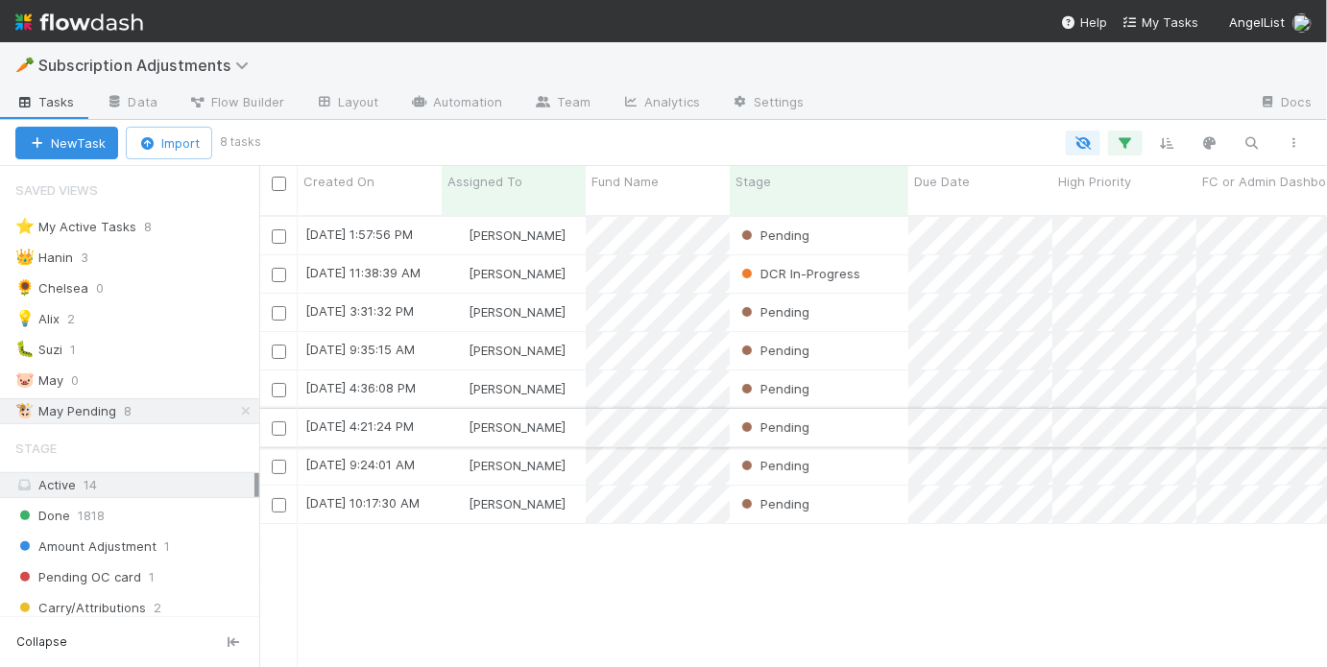
scroll to position [455, 1056]
click at [865, 380] on div "Pending" at bounding box center [819, 389] width 179 height 37
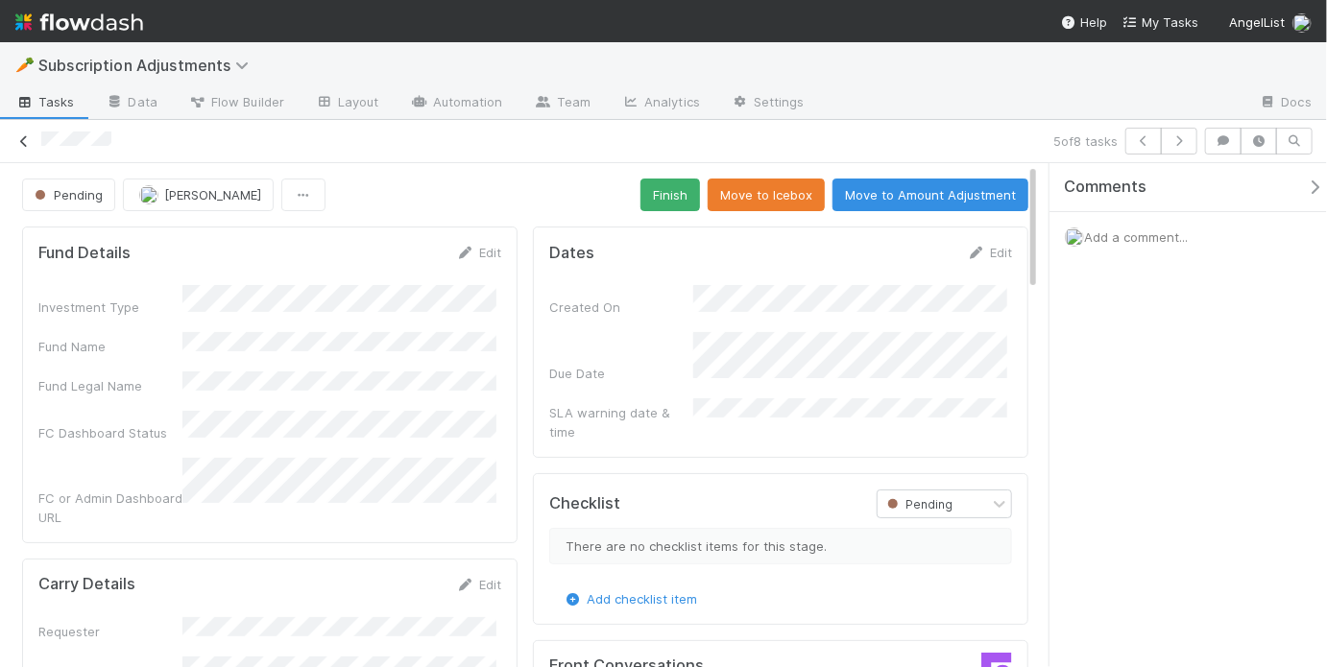
click at [28, 141] on icon at bounding box center [23, 141] width 19 height 12
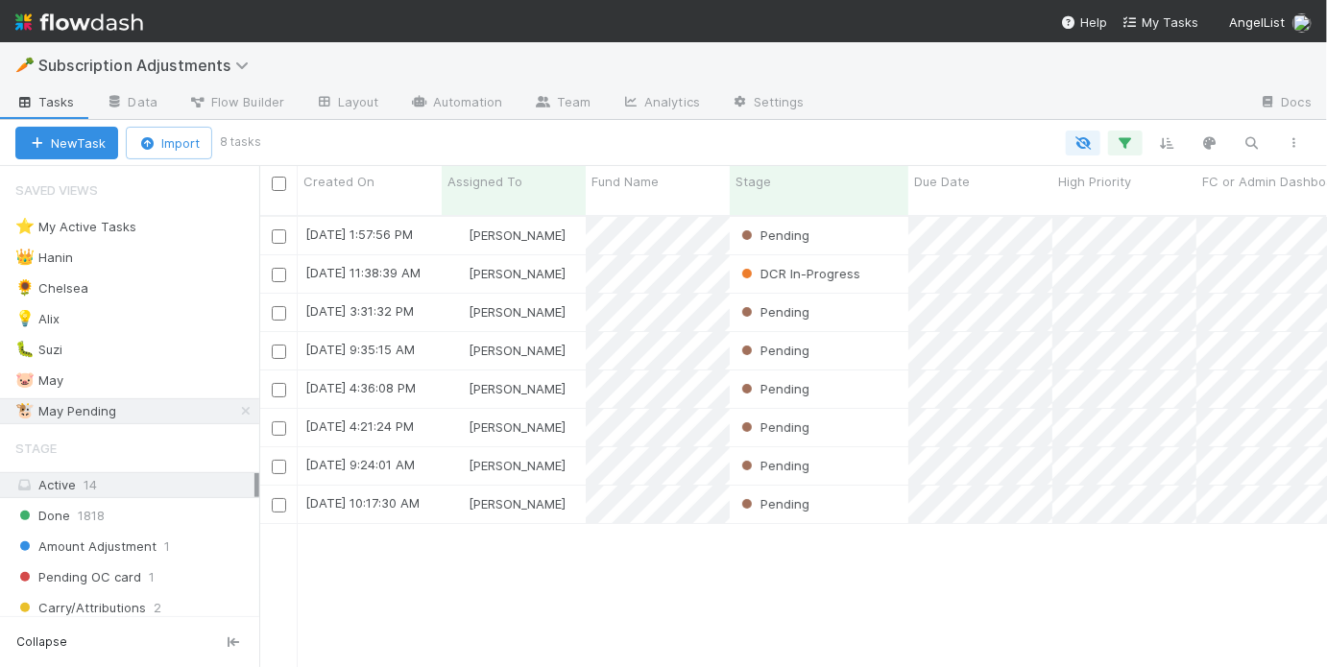
scroll to position [455, 1056]
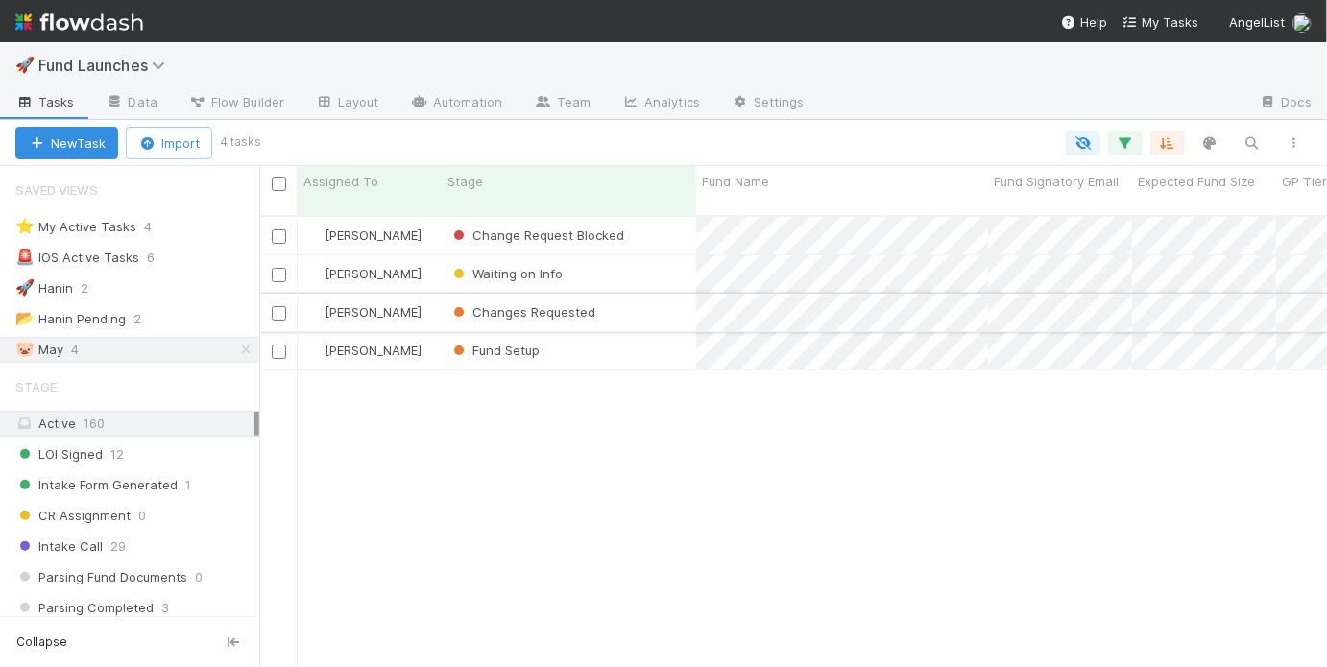
scroll to position [455, 1056]
click at [655, 300] on div "Changes Requested" at bounding box center [569, 312] width 254 height 37
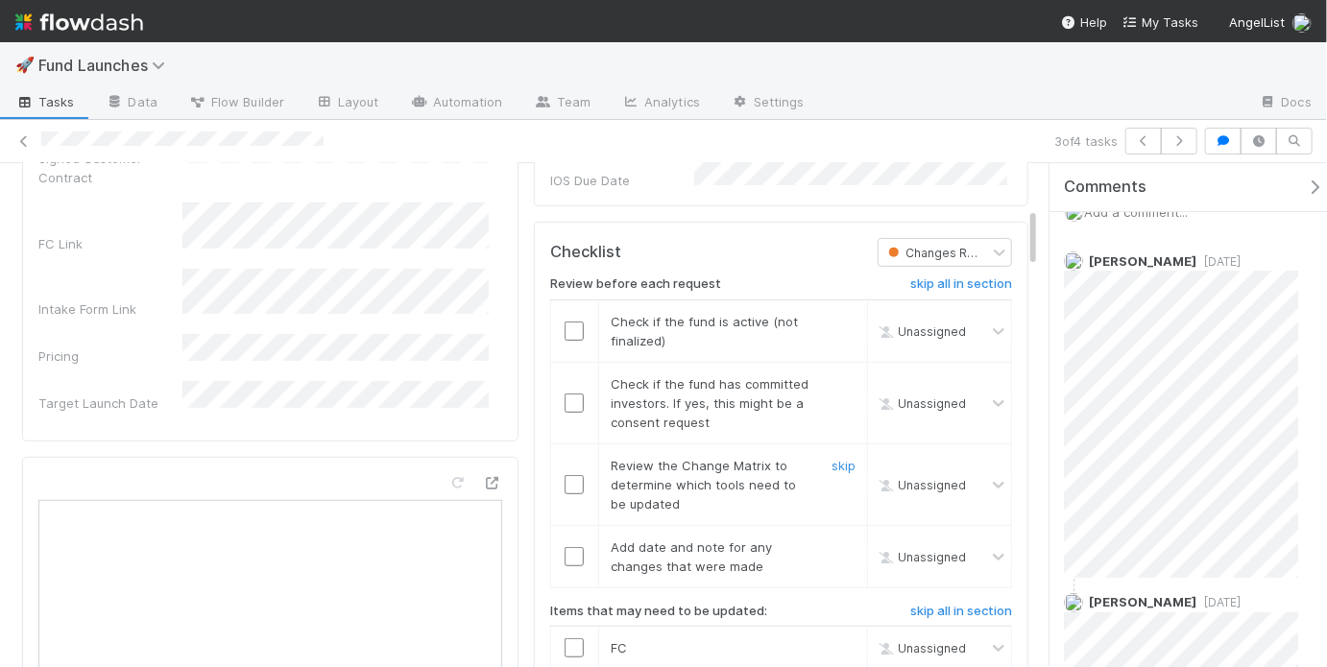
scroll to position [372, 0]
click at [565, 323] on input "checkbox" at bounding box center [574, 331] width 19 height 19
click at [566, 332] on td at bounding box center [574, 331] width 48 height 62
click at [565, 322] on input "checkbox" at bounding box center [574, 331] width 19 height 19
click at [569, 400] on input "checkbox" at bounding box center [574, 403] width 19 height 19
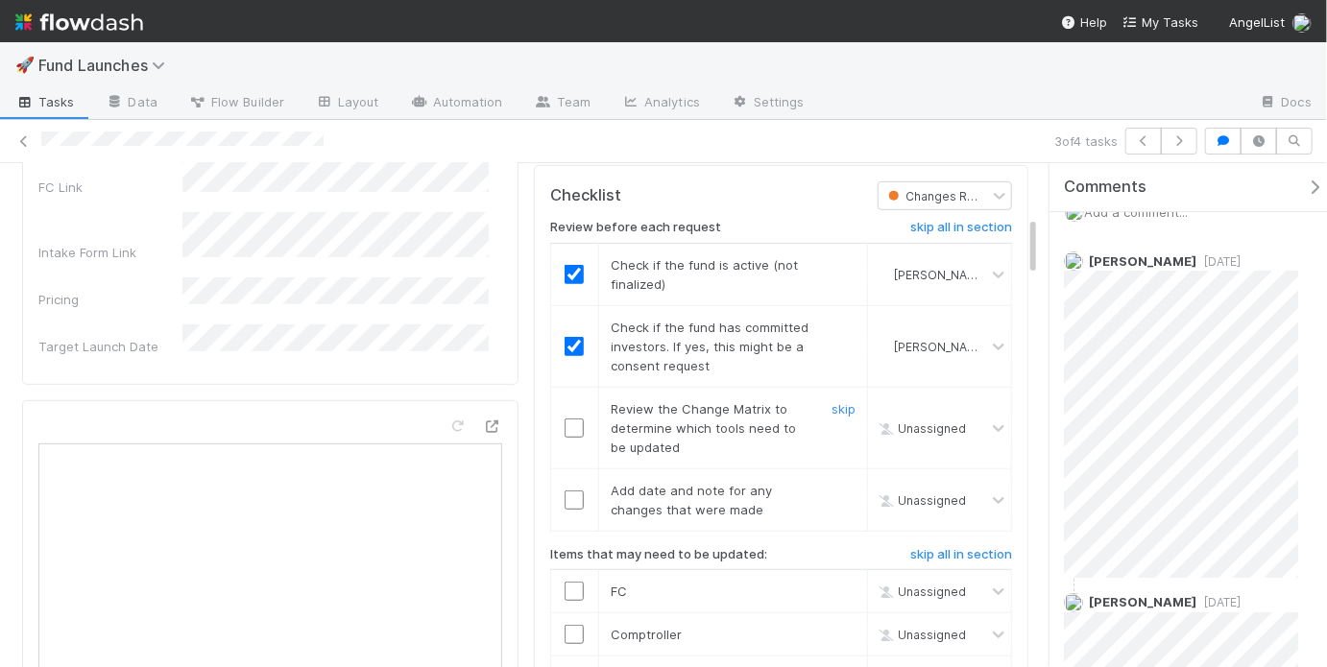
scroll to position [458, 0]
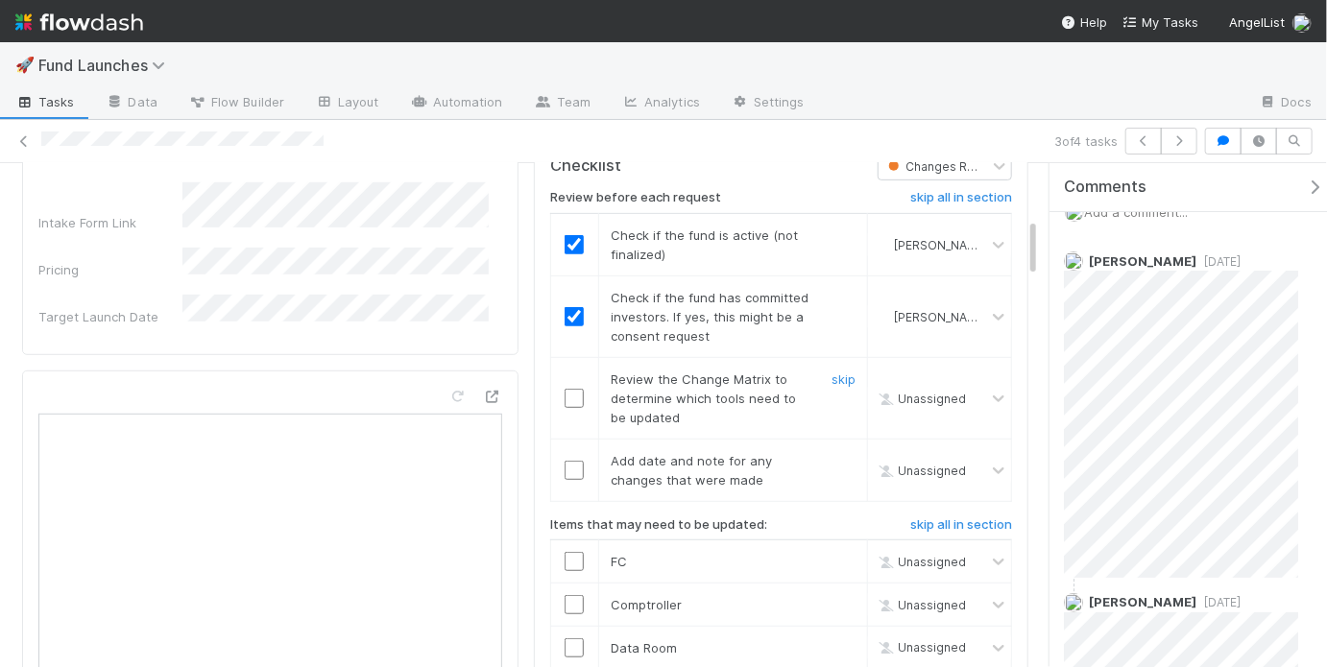
click at [569, 394] on input "checkbox" at bounding box center [574, 398] width 19 height 19
click at [571, 463] on input "checkbox" at bounding box center [574, 470] width 19 height 19
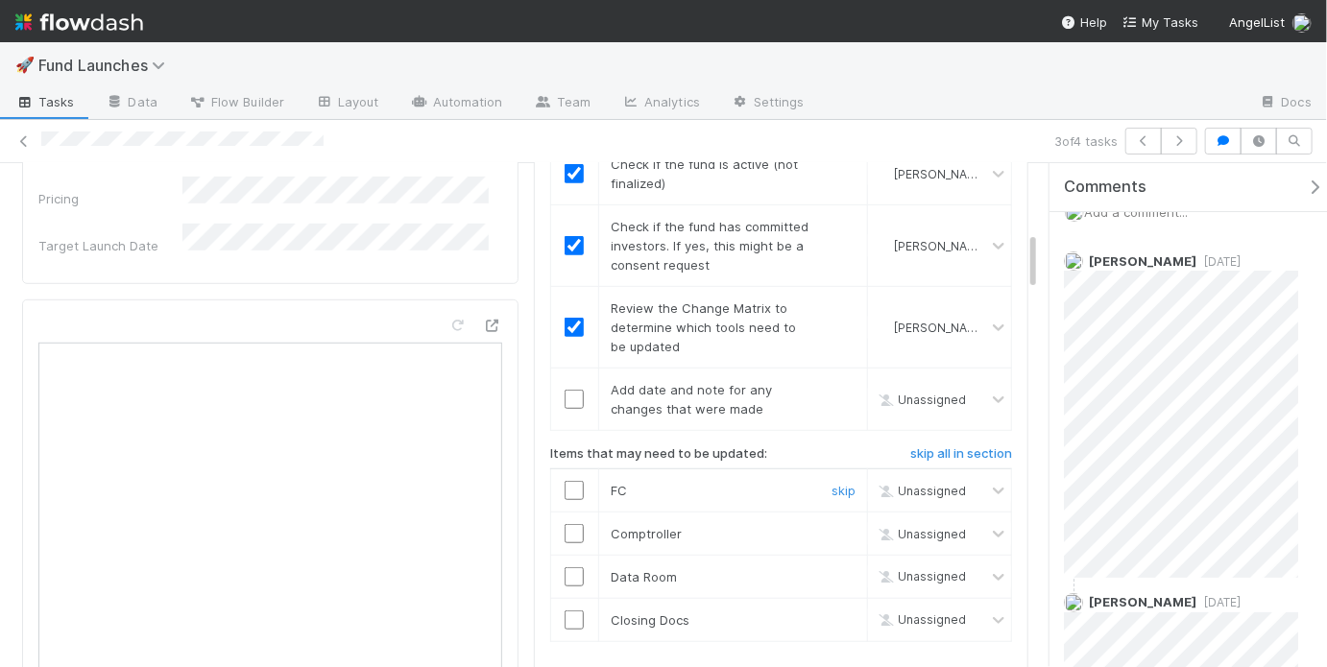
scroll to position [572, 0]
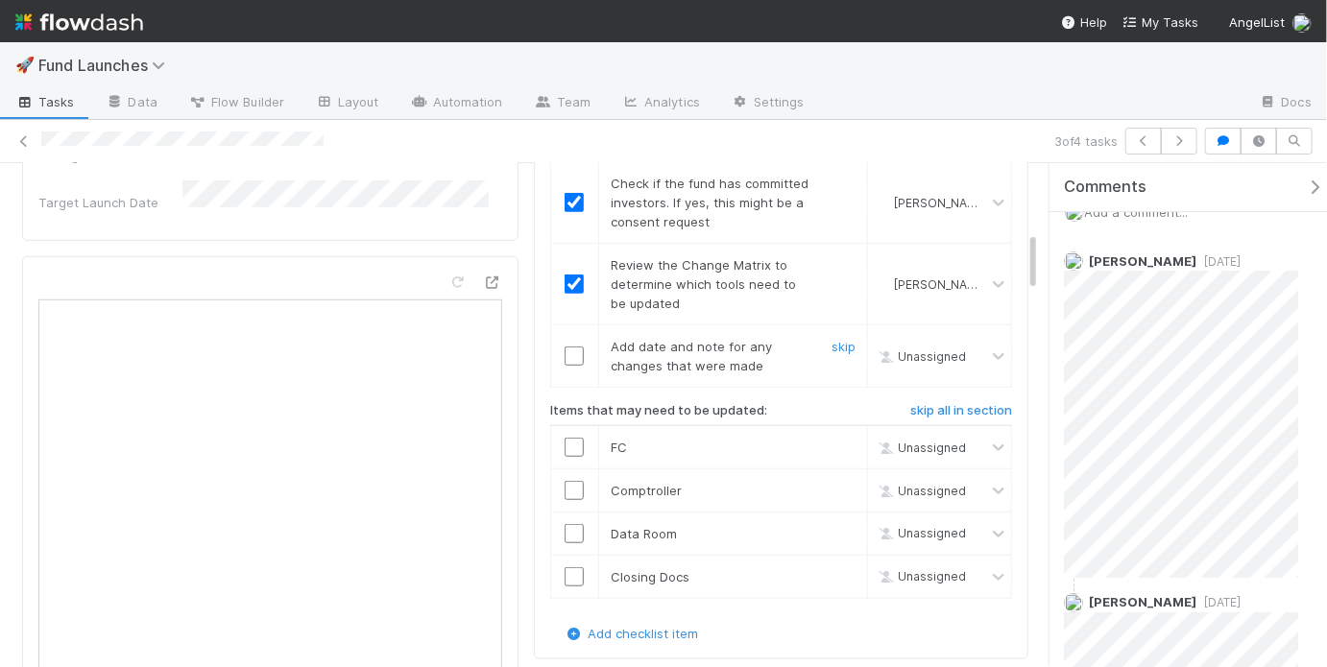
click at [568, 347] on input "checkbox" at bounding box center [574, 356] width 19 height 19
click at [568, 493] on td at bounding box center [574, 491] width 48 height 43
click at [567, 481] on input "checkbox" at bounding box center [574, 490] width 19 height 19
click at [840, 440] on link "skip" at bounding box center [844, 447] width 24 height 15
click at [832, 526] on link "skip" at bounding box center [844, 533] width 24 height 15
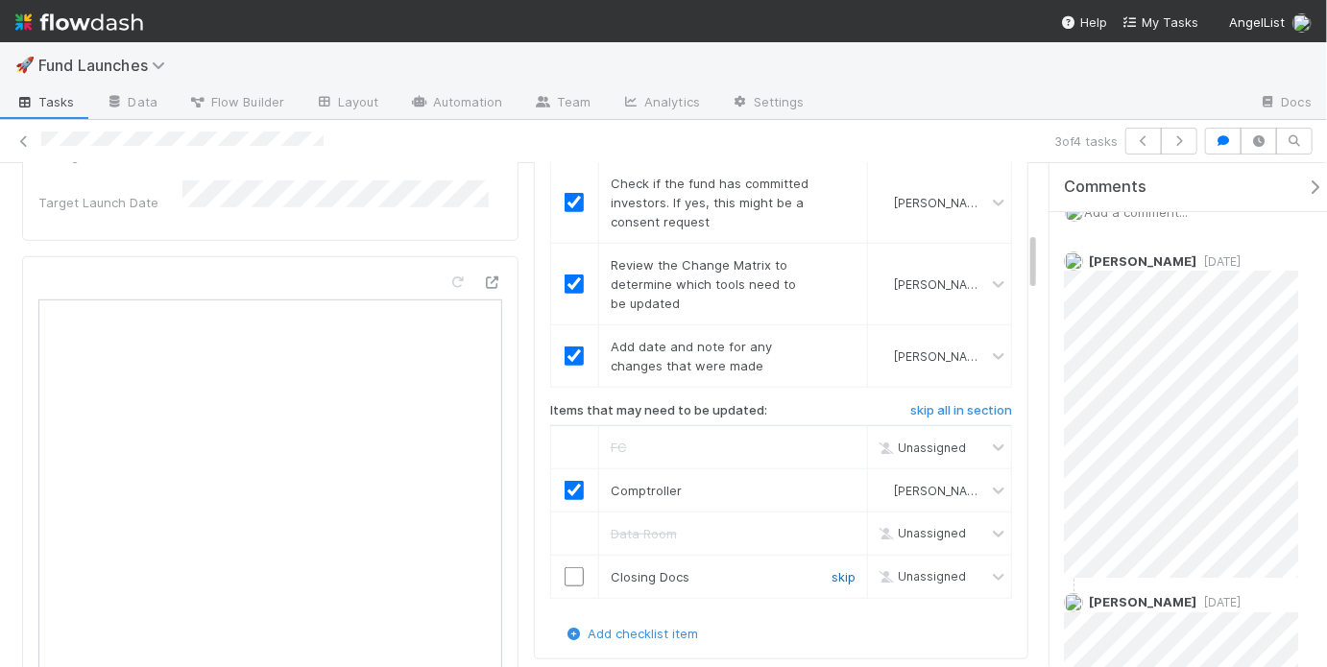
click at [834, 569] on link "skip" at bounding box center [844, 576] width 24 height 15
click at [833, 526] on link "undo" at bounding box center [841, 533] width 30 height 15
click at [567, 528] on input "checkbox" at bounding box center [574, 533] width 19 height 19
click at [567, 524] on input "checkbox" at bounding box center [574, 533] width 19 height 19
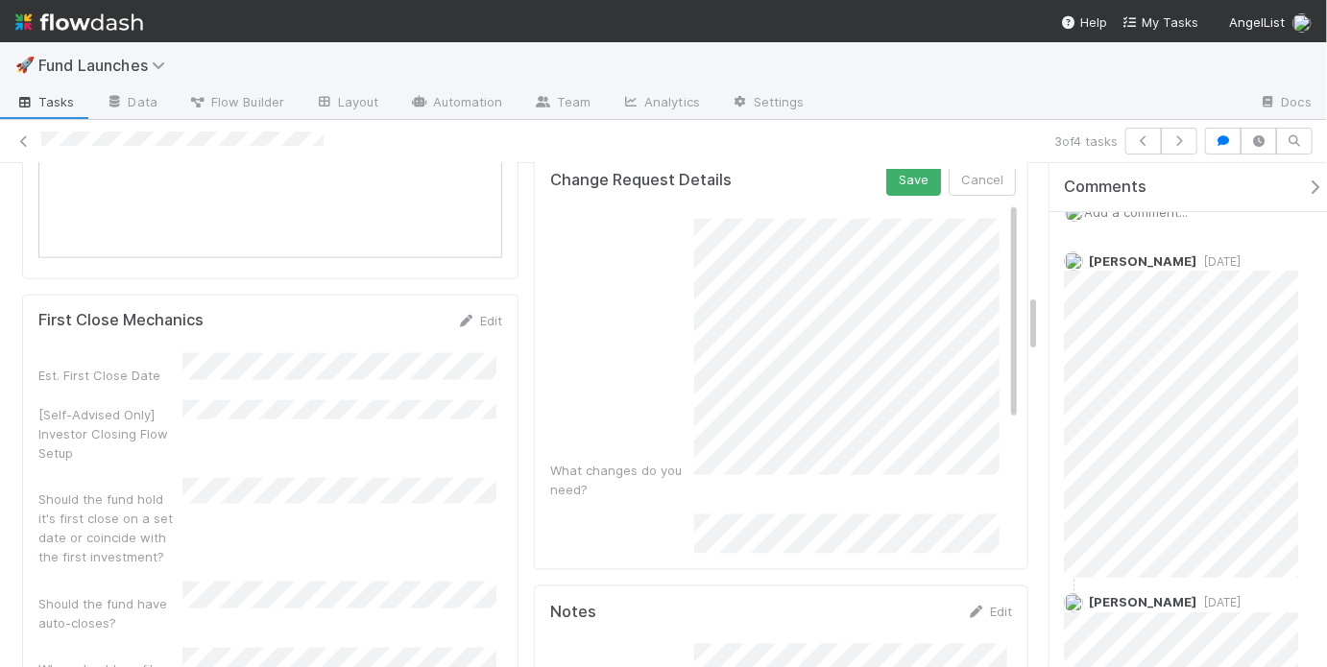
scroll to position [4, 0]
click at [886, 174] on button "Save" at bounding box center [913, 182] width 55 height 33
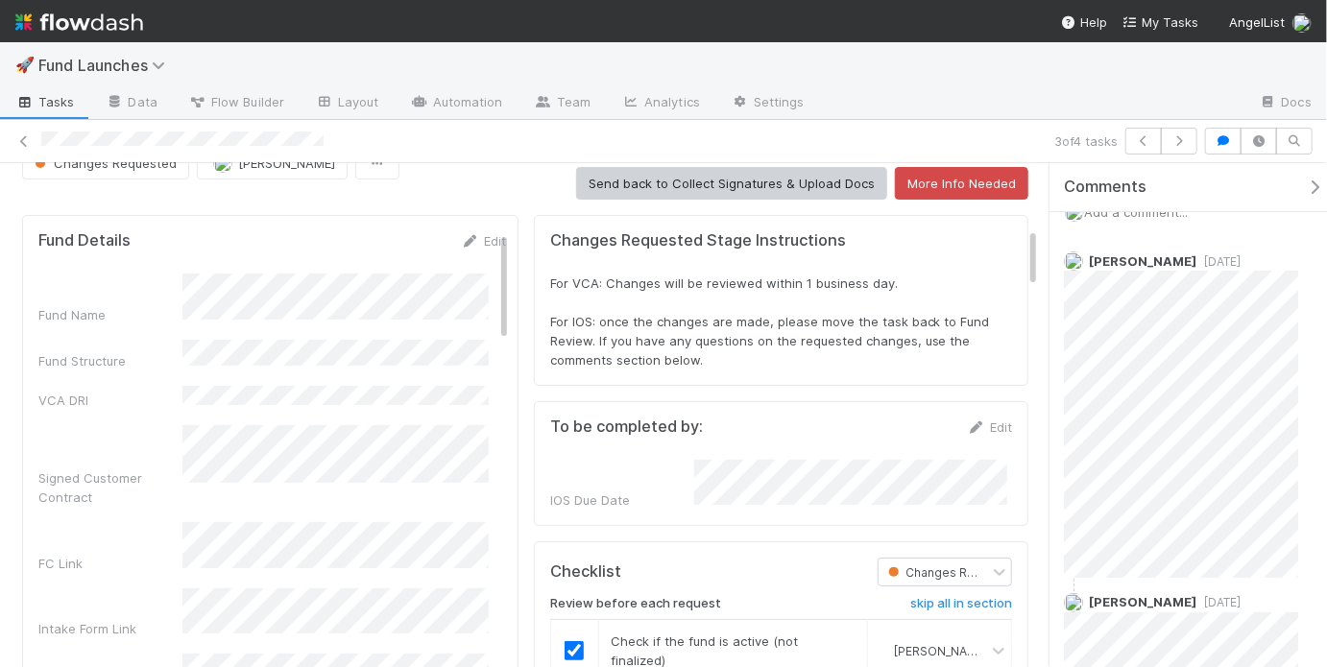
scroll to position [19, 0]
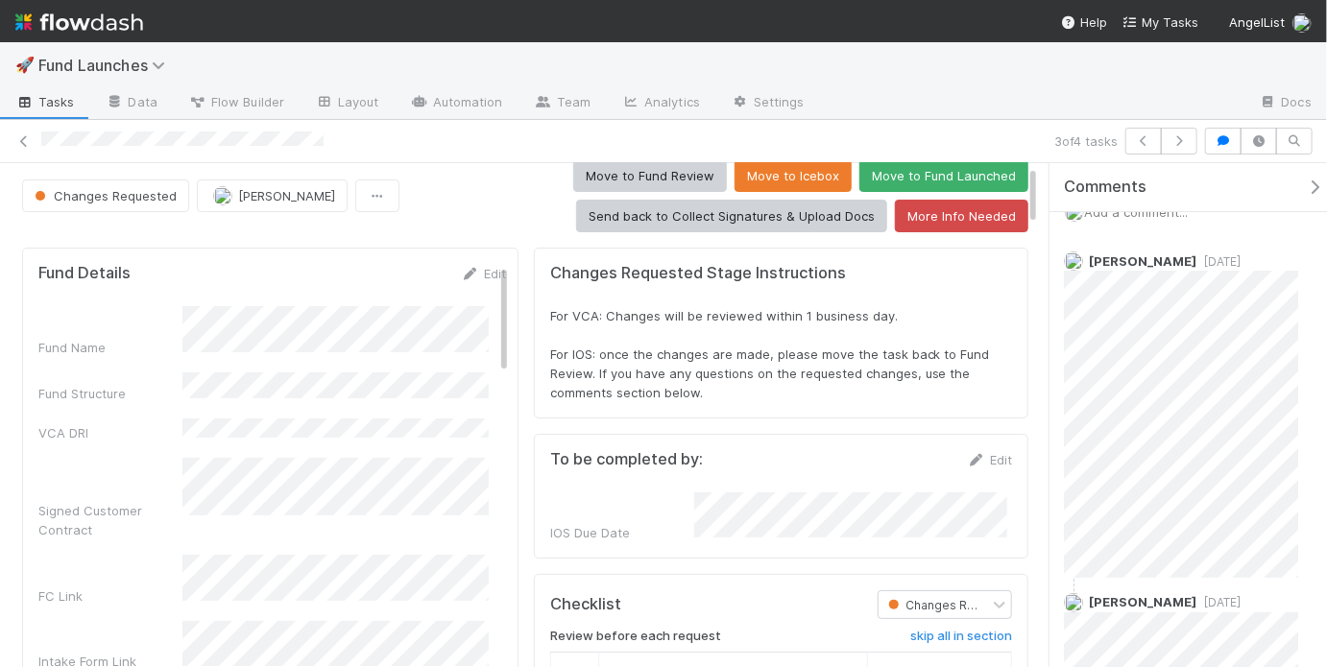
click at [666, 354] on span "For VCA: Changes will be reviewed within 1 business day. For IOS: once the chan…" at bounding box center [772, 354] width 444 height 92
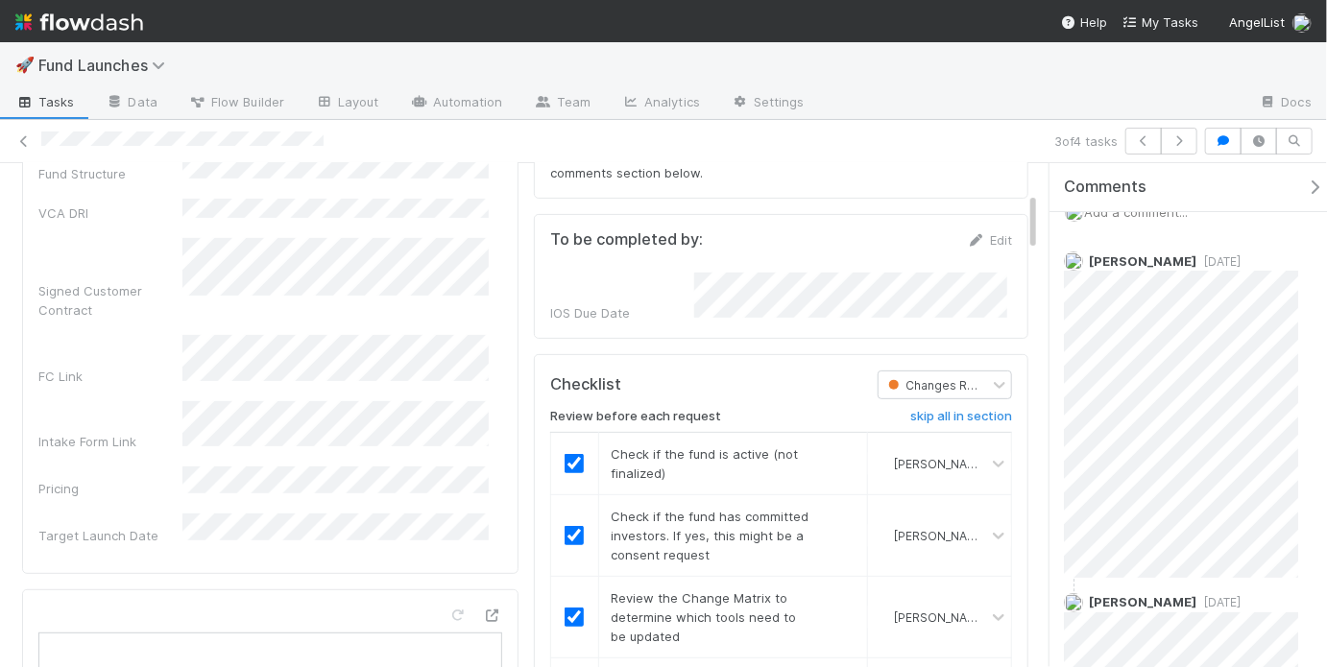
scroll to position [0, 0]
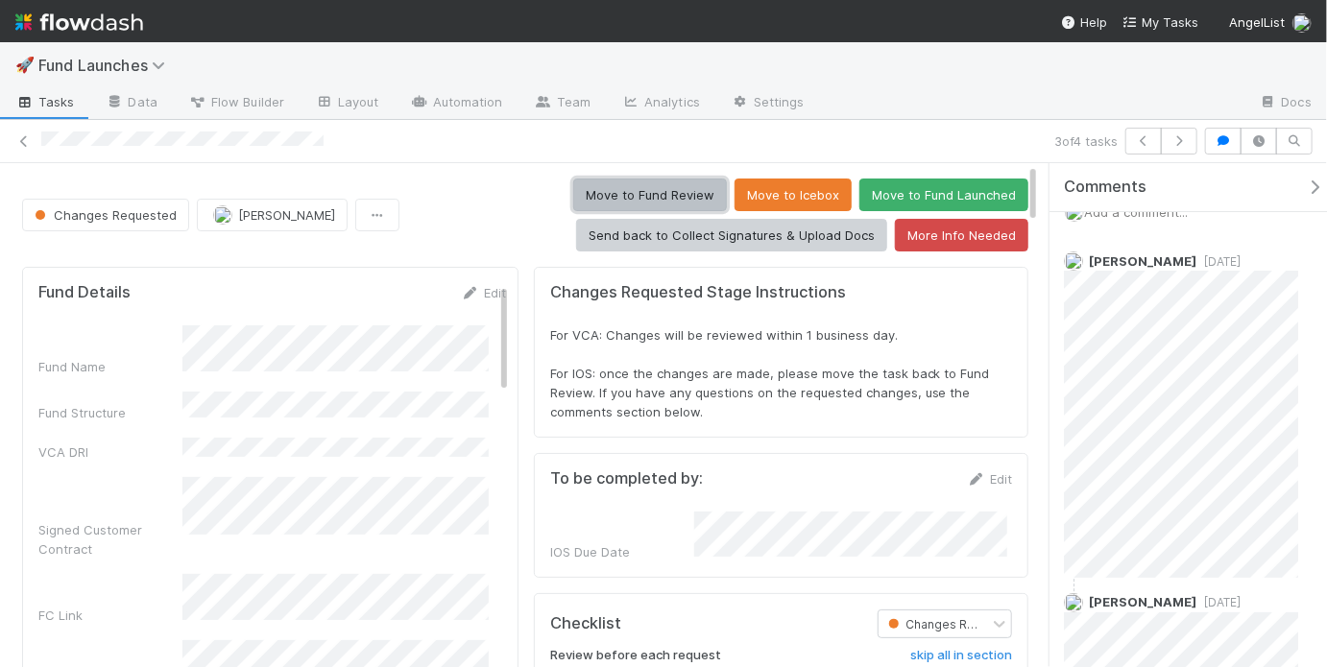
drag, startPoint x: 628, startPoint y: 193, endPoint x: 461, endPoint y: 211, distance: 168.1
click at [461, 211] on div "Move to Fund Review Move to Icebox Move to Fund Launched Send back to Collect S…" at bounding box center [717, 215] width 621 height 73
click at [620, 201] on button "Move to Fund Review" at bounding box center [650, 195] width 154 height 33
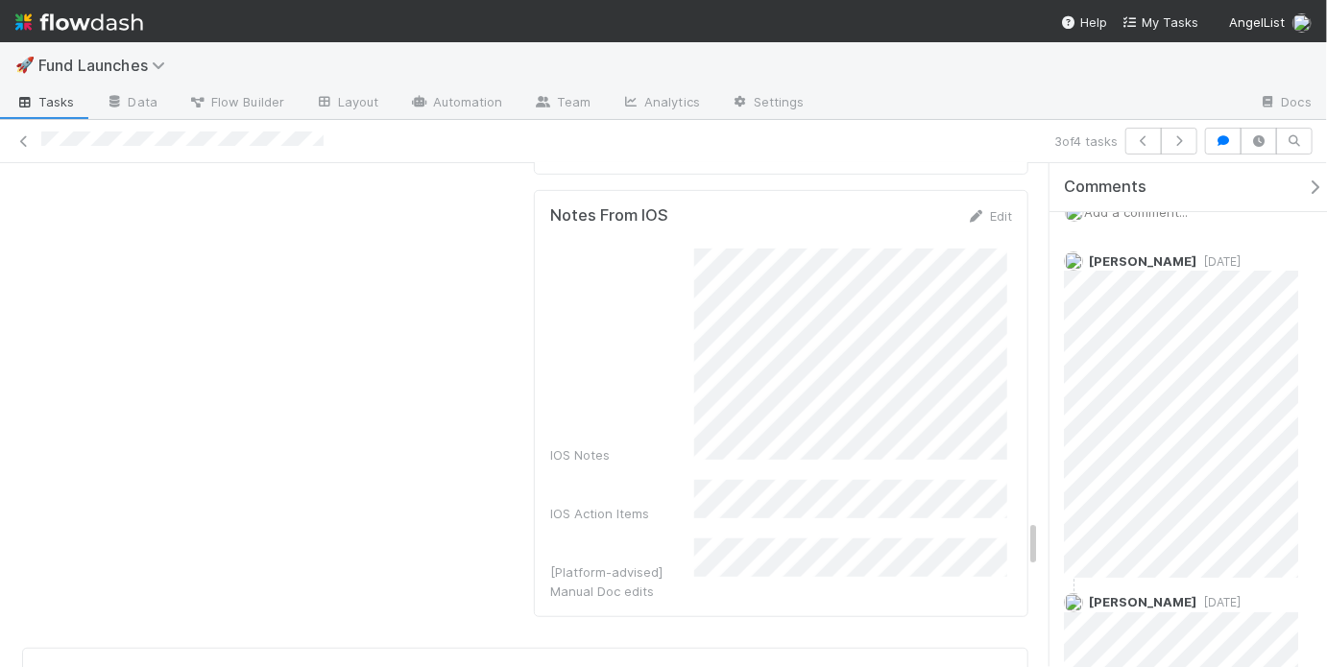
scroll to position [3720, 0]
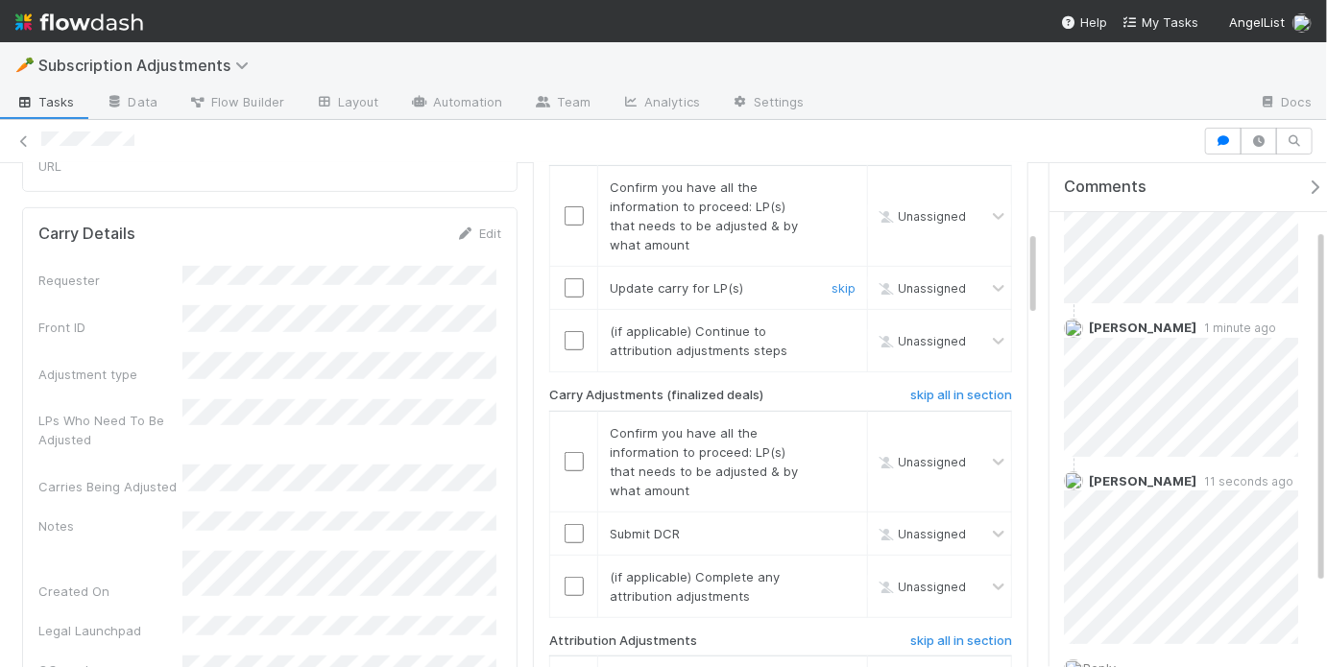
scroll to position [367, 0]
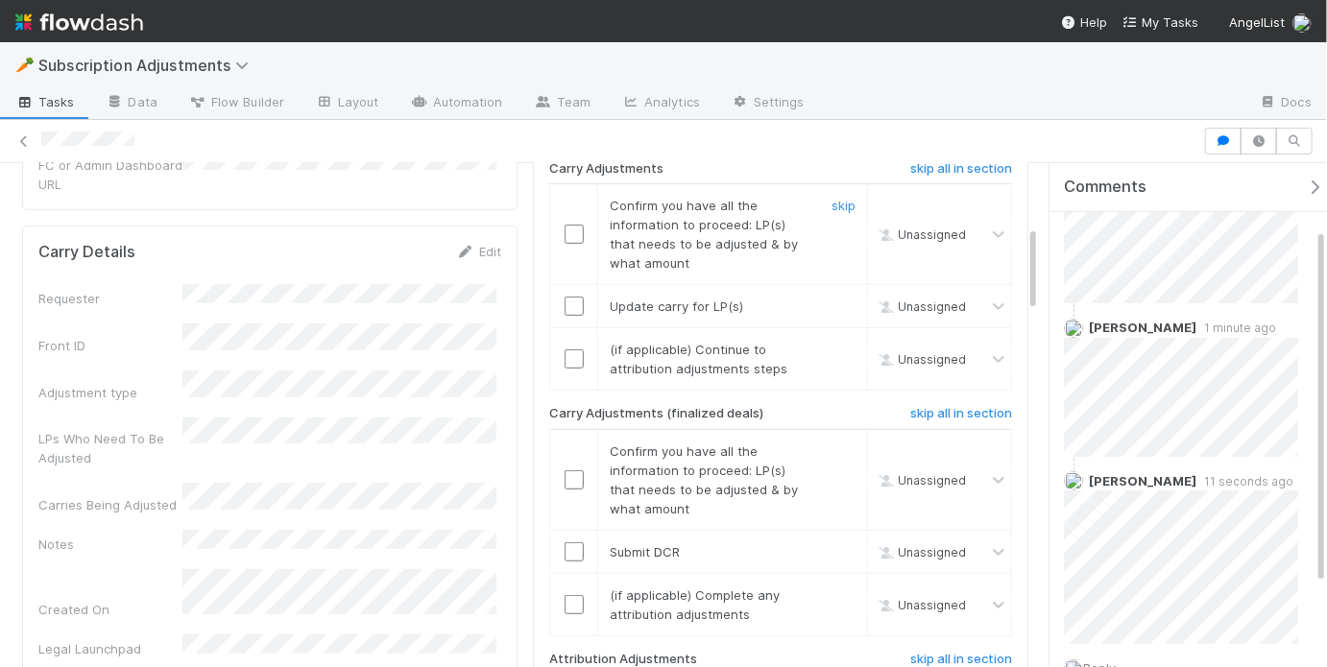
drag, startPoint x: 574, startPoint y: 221, endPoint x: 569, endPoint y: 247, distance: 26.4
click at [575, 225] on input "checkbox" at bounding box center [574, 234] width 19 height 19
click at [565, 297] on input "checkbox" at bounding box center [574, 306] width 19 height 19
click at [832, 342] on link "skip" at bounding box center [844, 349] width 24 height 15
click at [945, 406] on h6 "skip all in section" at bounding box center [961, 413] width 102 height 15
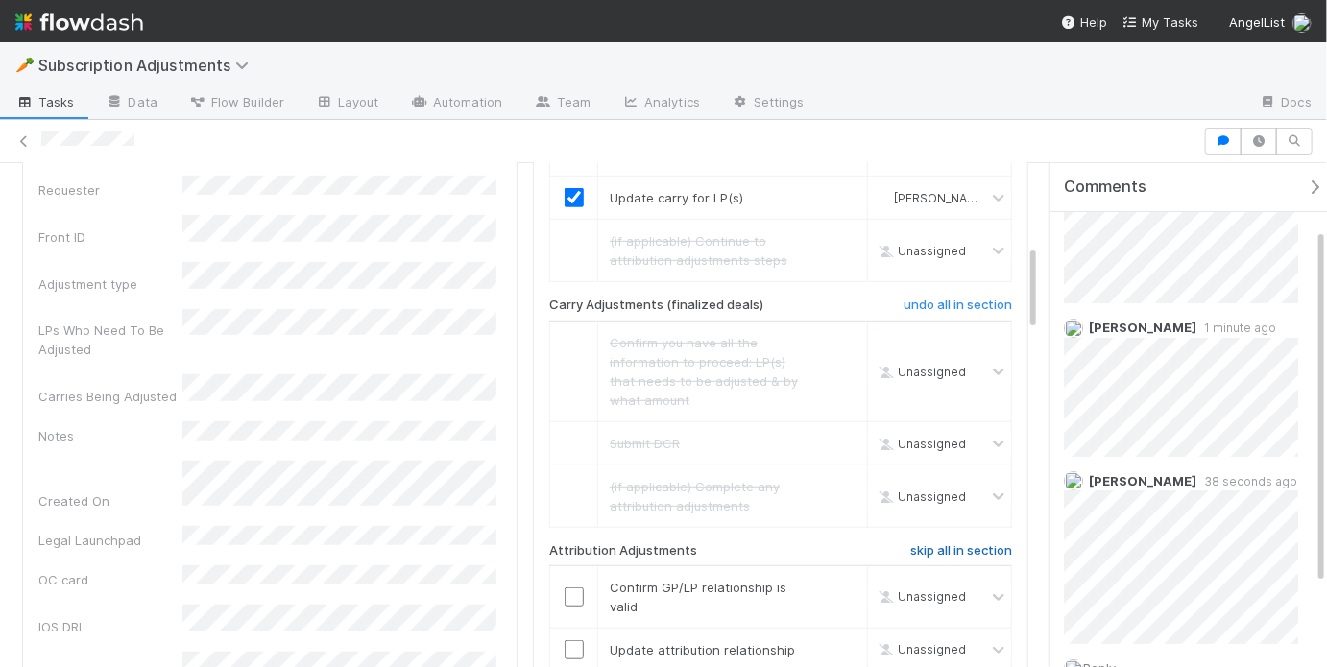
click at [919, 543] on h6 "skip all in section" at bounding box center [961, 550] width 102 height 15
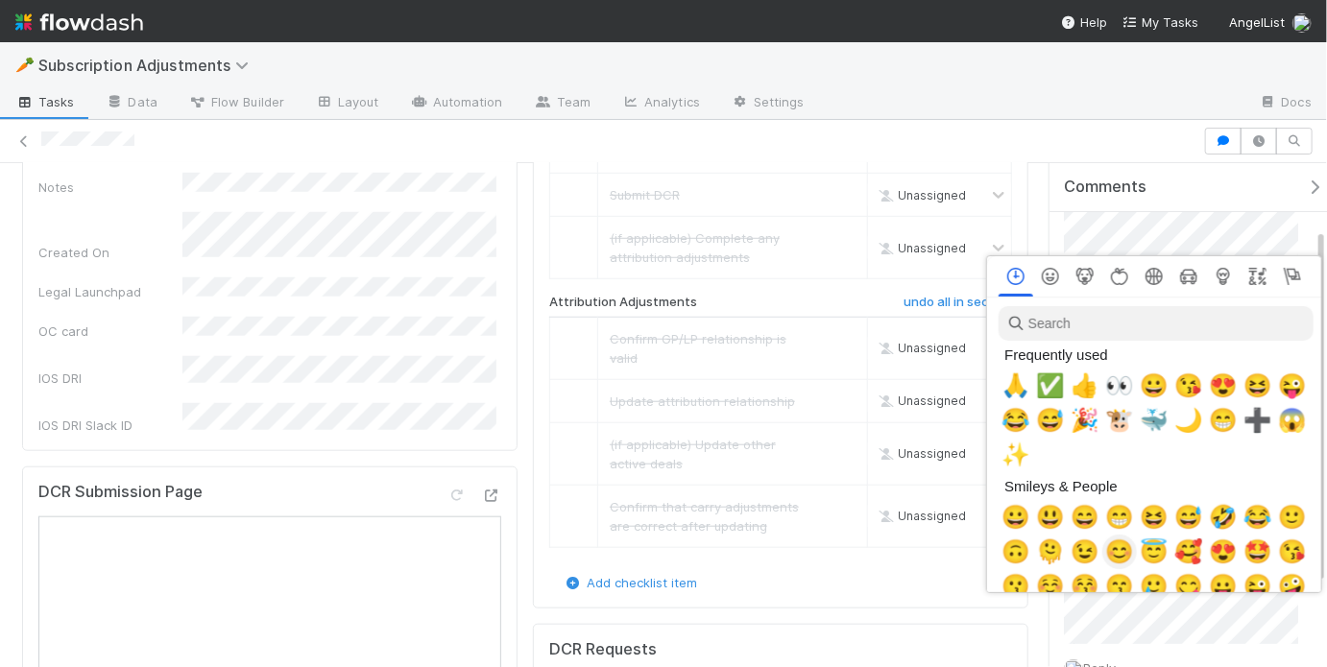
scroll to position [0, 3]
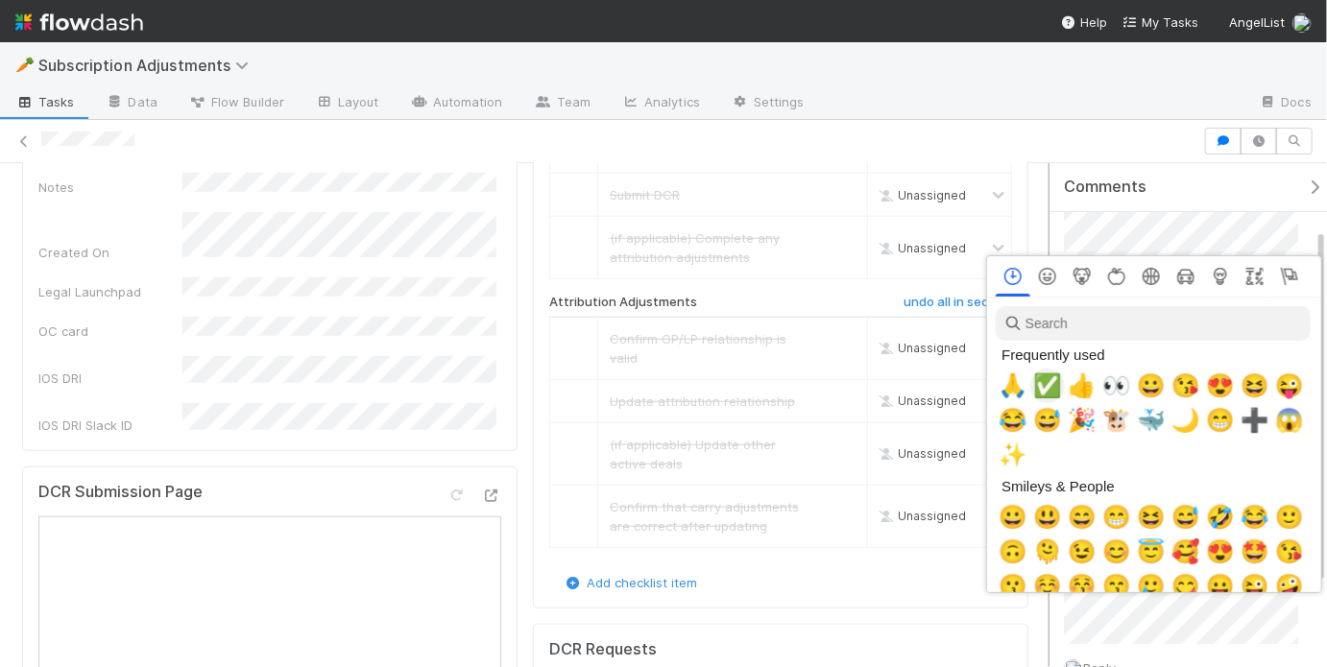
click at [1052, 380] on span "✅" at bounding box center [1047, 386] width 29 height 27
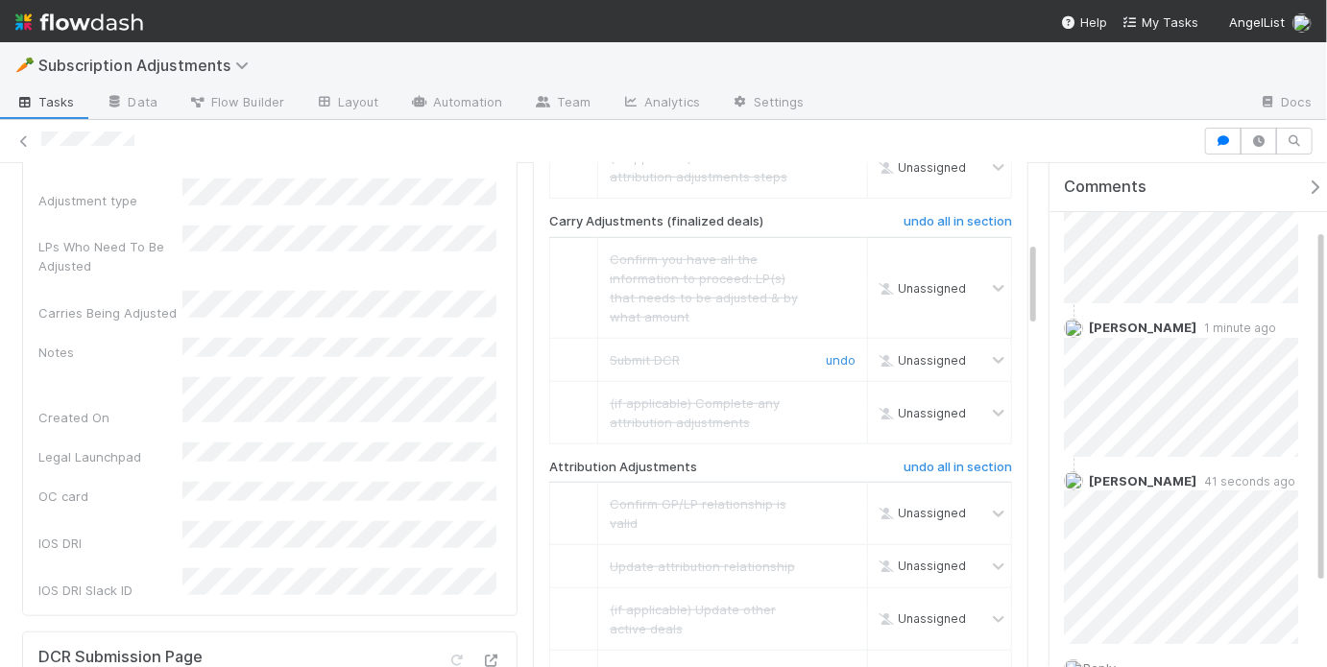
scroll to position [0, 0]
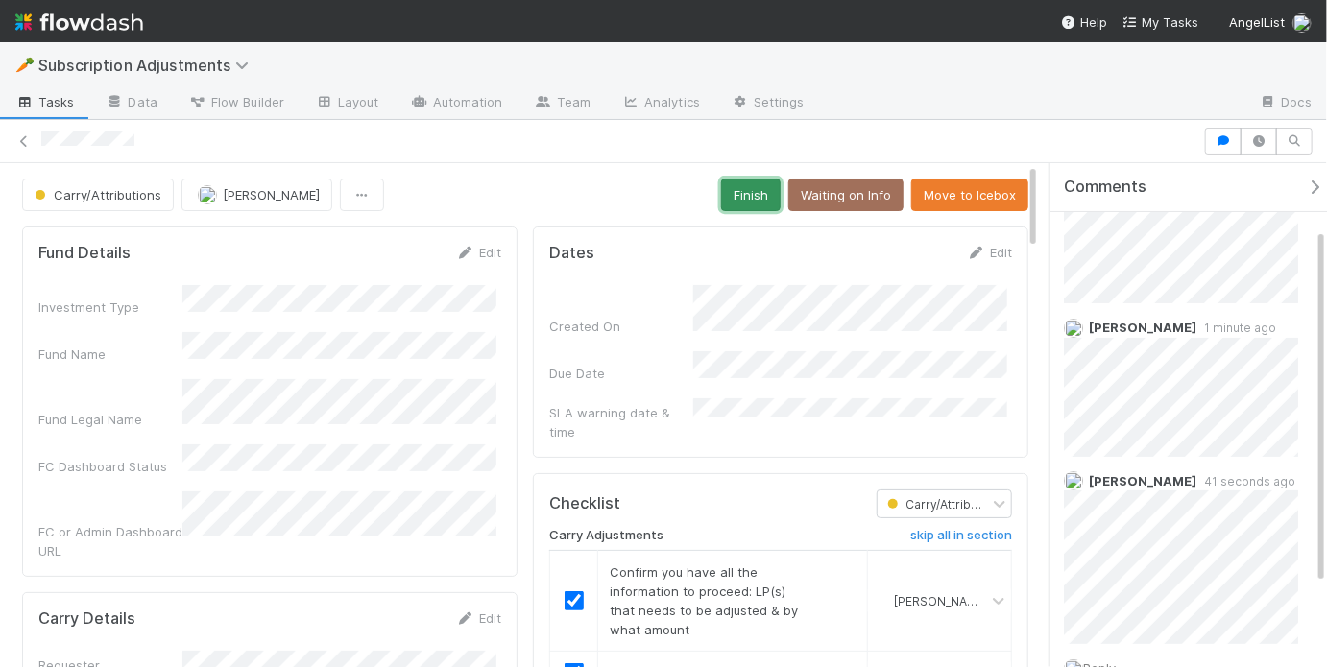
click at [755, 190] on button "Finish" at bounding box center [751, 195] width 60 height 33
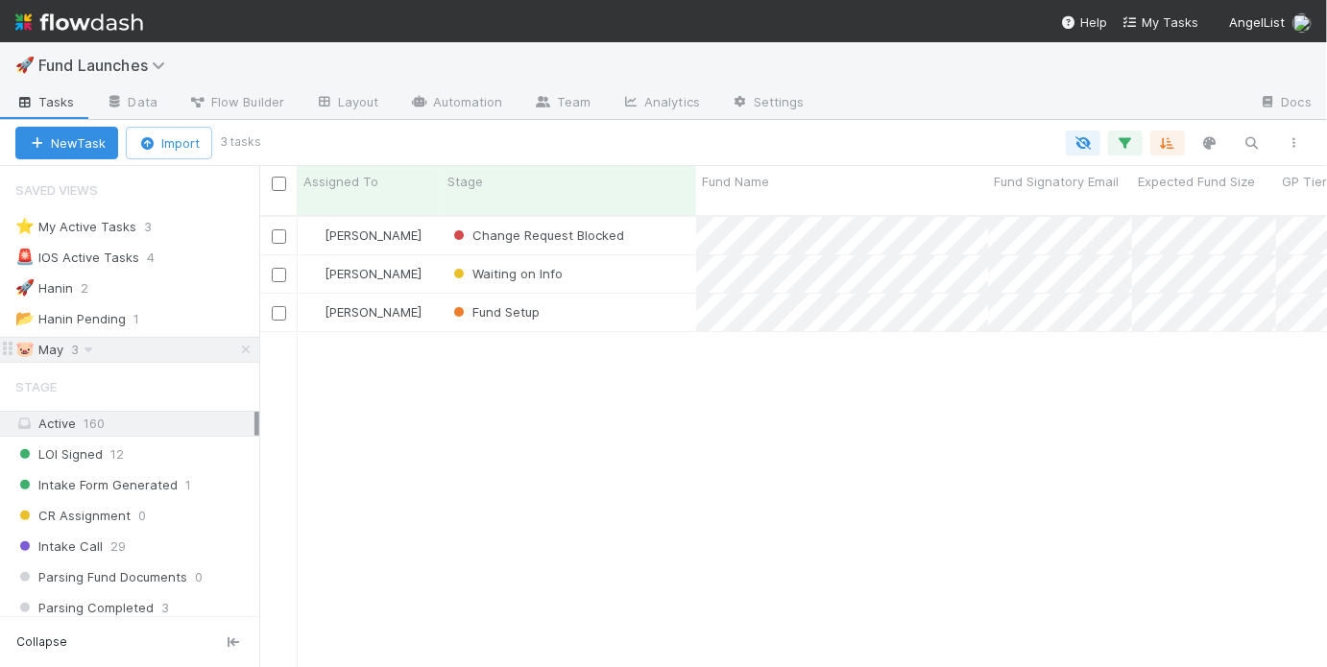
scroll to position [455, 1056]
click at [640, 301] on div "Fund Setup" at bounding box center [569, 312] width 254 height 37
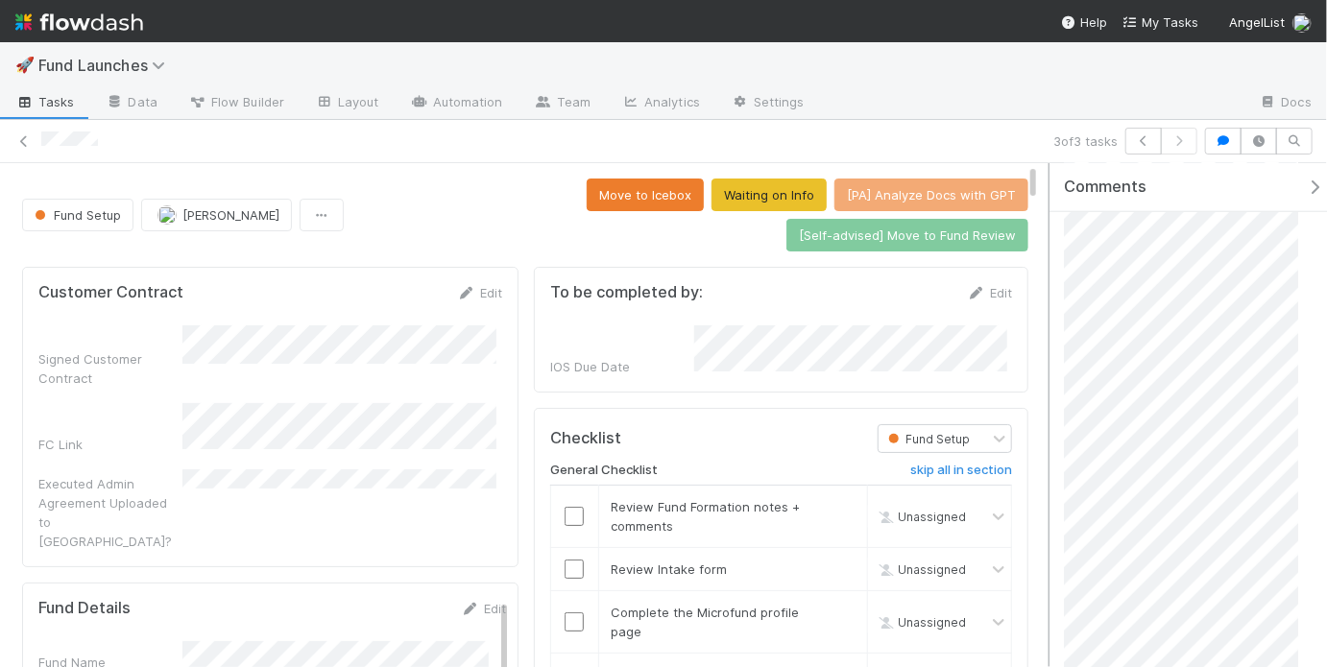
scroll to position [994, 0]
